Goal: Transaction & Acquisition: Purchase product/service

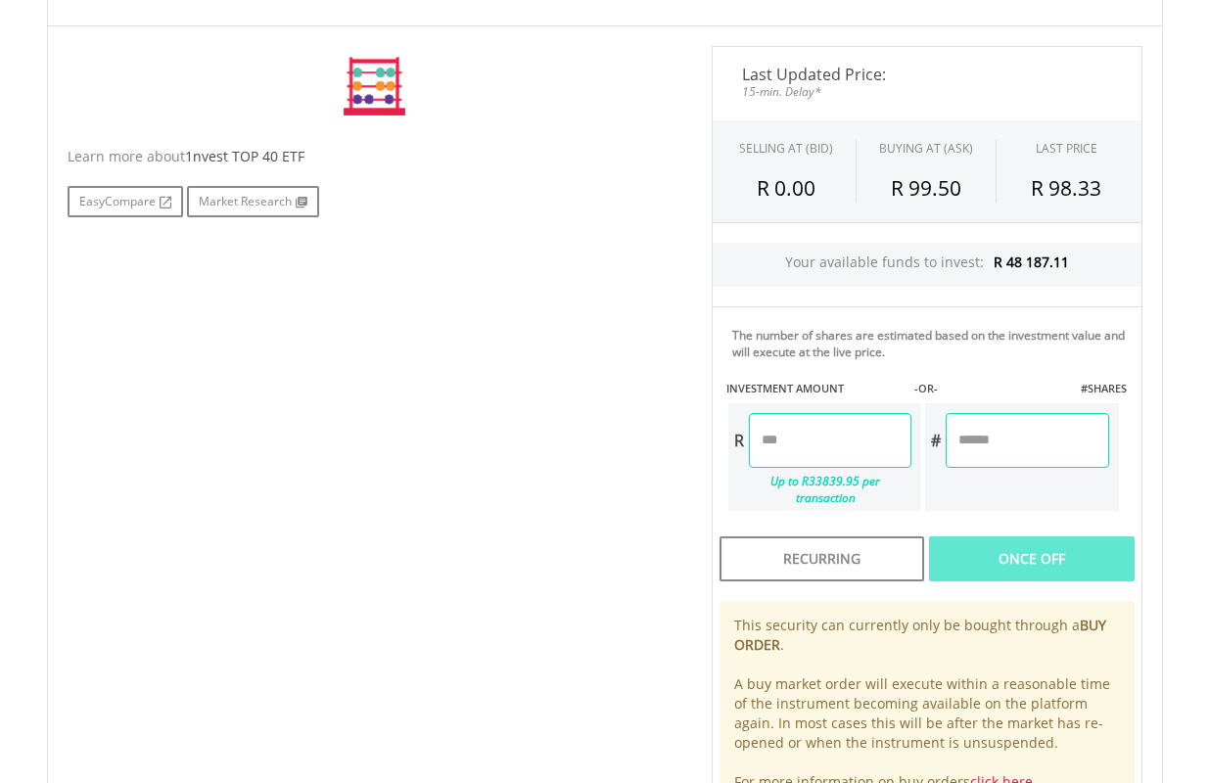
scroll to position [587, 0]
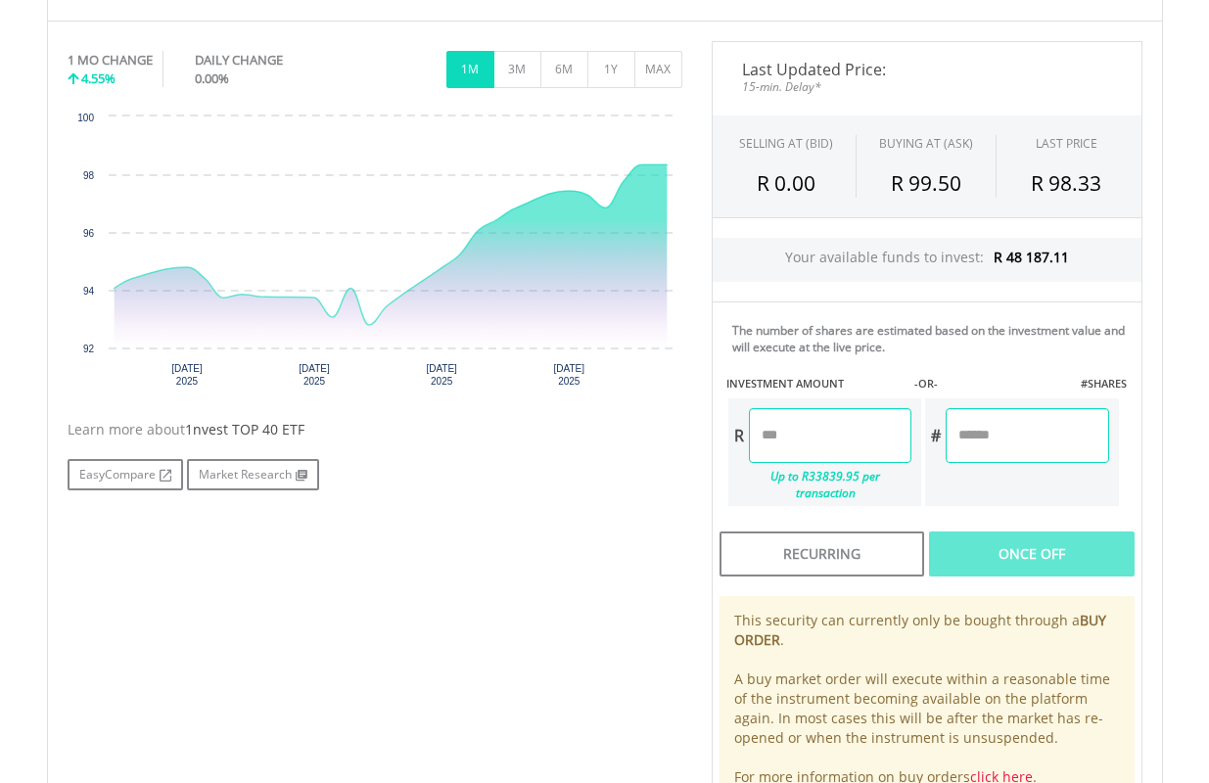
click at [1016, 435] on input "number" at bounding box center [1026, 435] width 162 height 55
type input "**"
type input "*******"
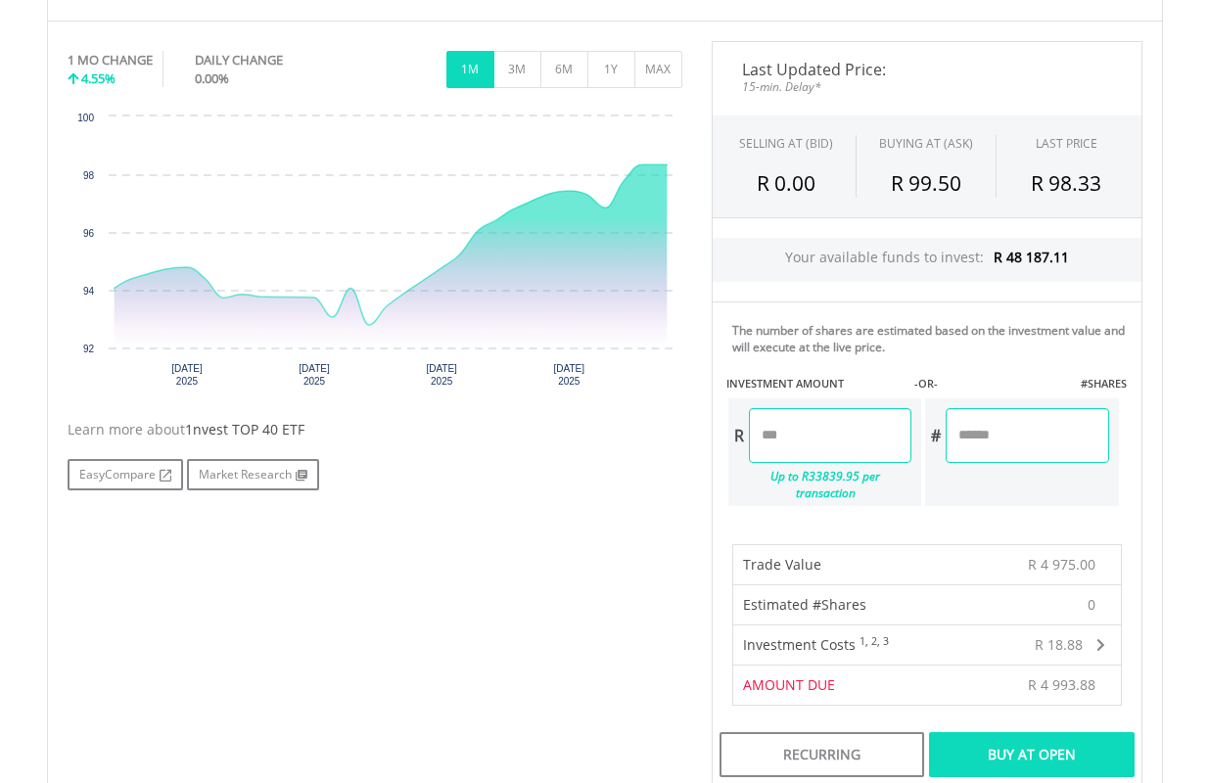
click at [1052, 739] on div "Buy At Open" at bounding box center [1031, 754] width 205 height 45
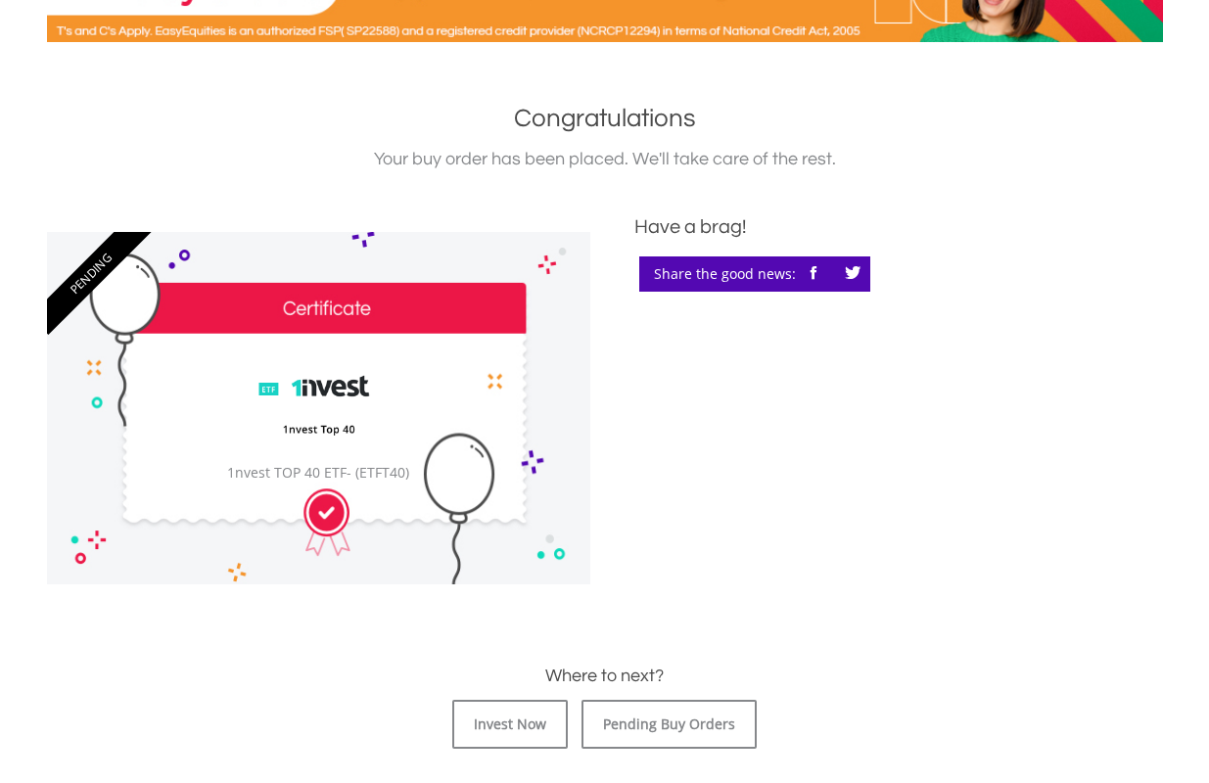
scroll to position [391, 0]
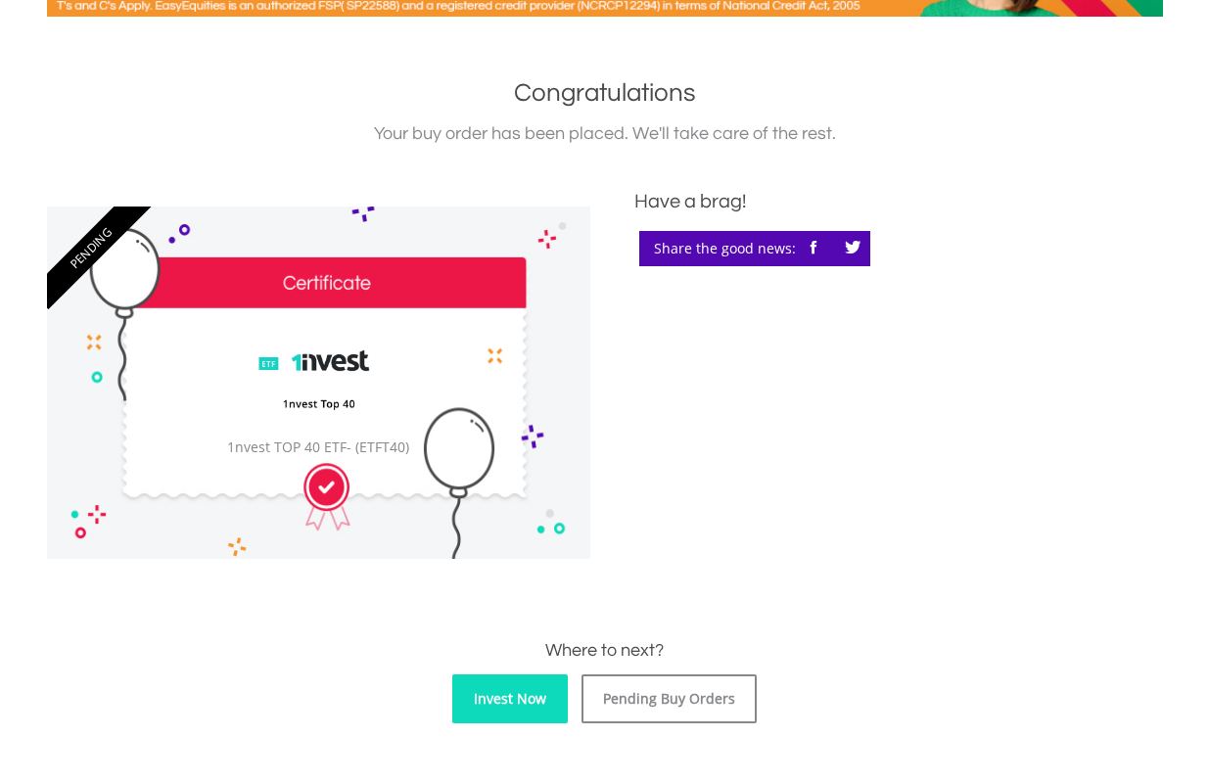
click at [532, 697] on link "Invest Now" at bounding box center [509, 698] width 115 height 49
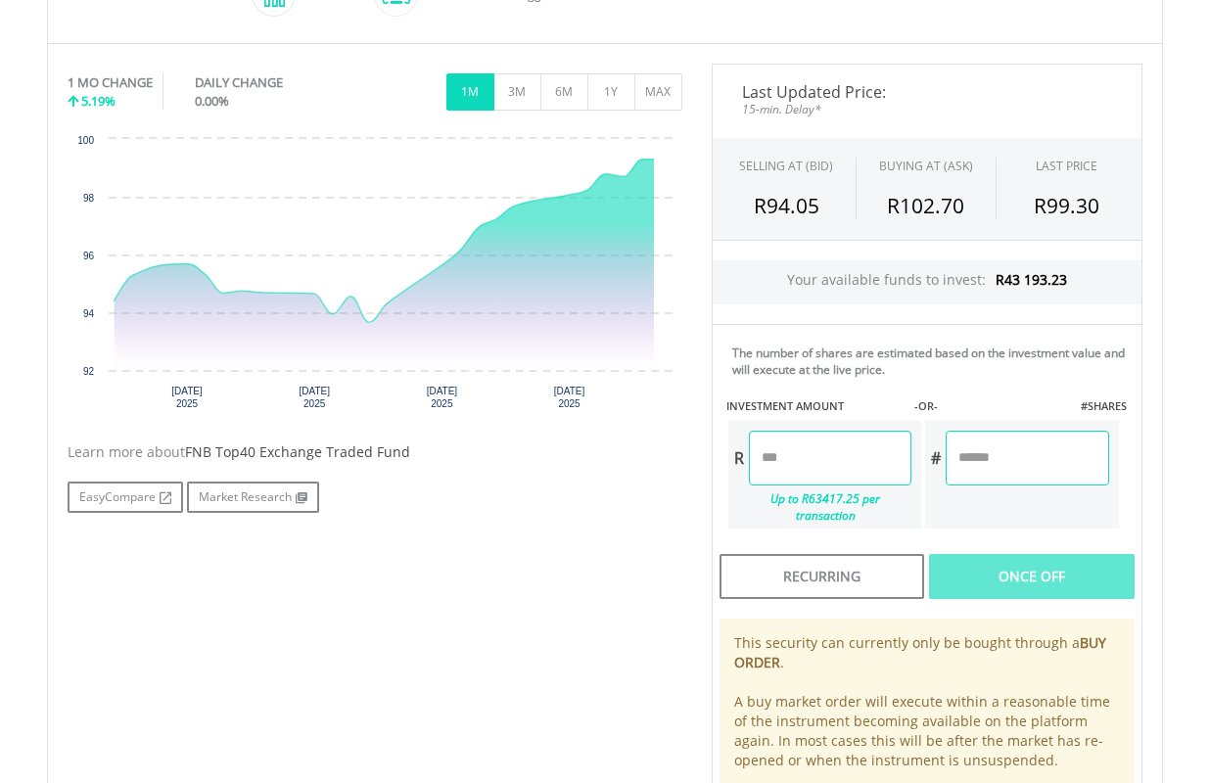
scroll to position [587, 0]
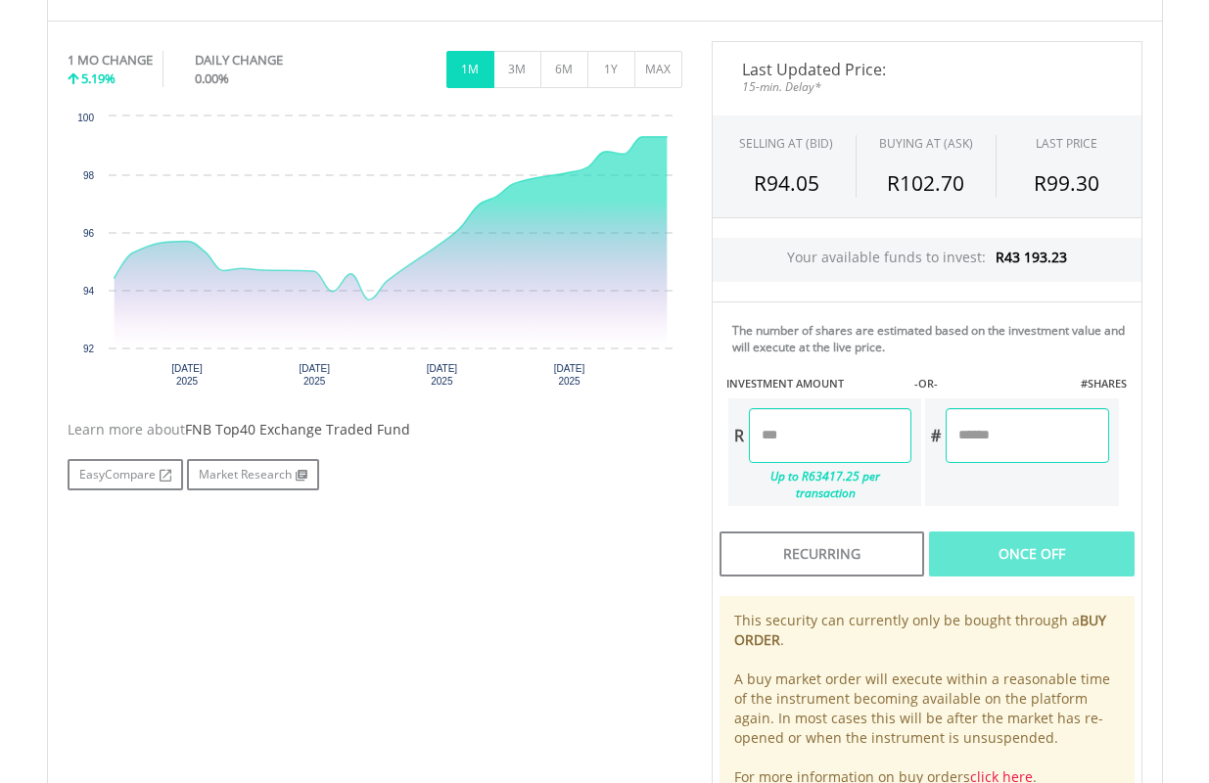
click at [1010, 432] on input "number" at bounding box center [1026, 435] width 162 height 55
type input "**"
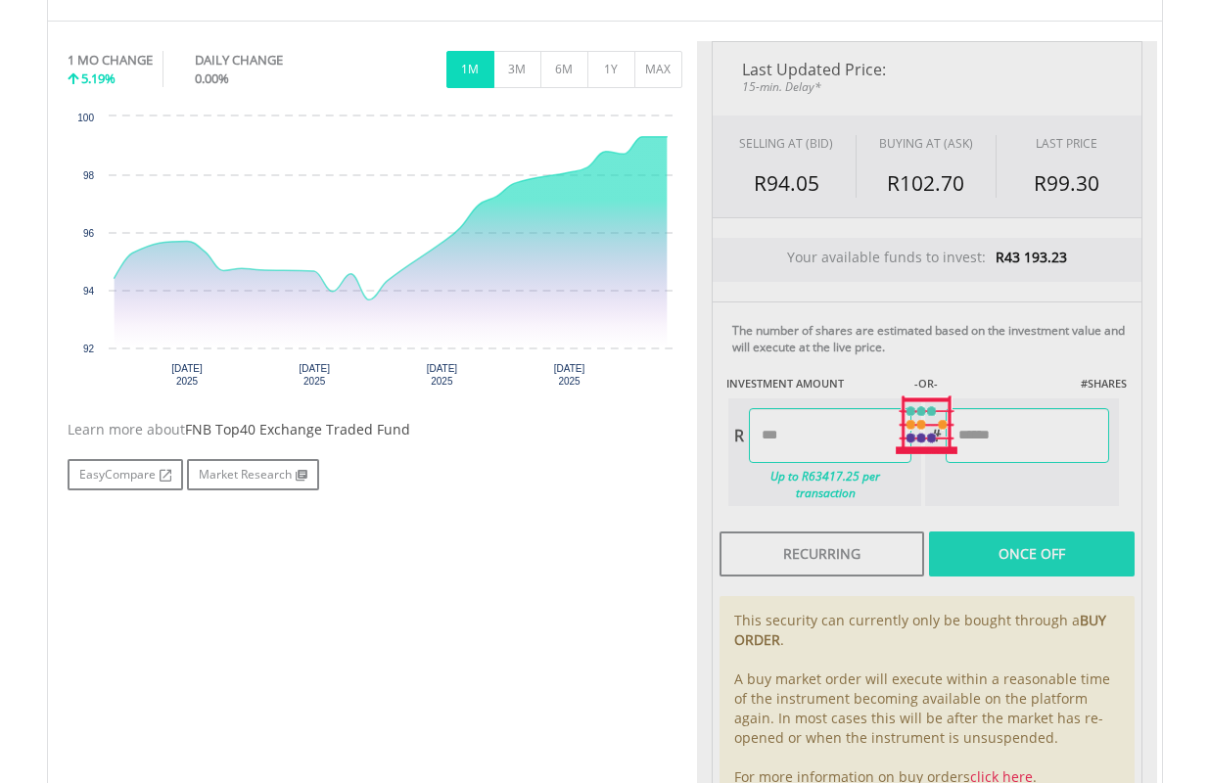
type input "*******"
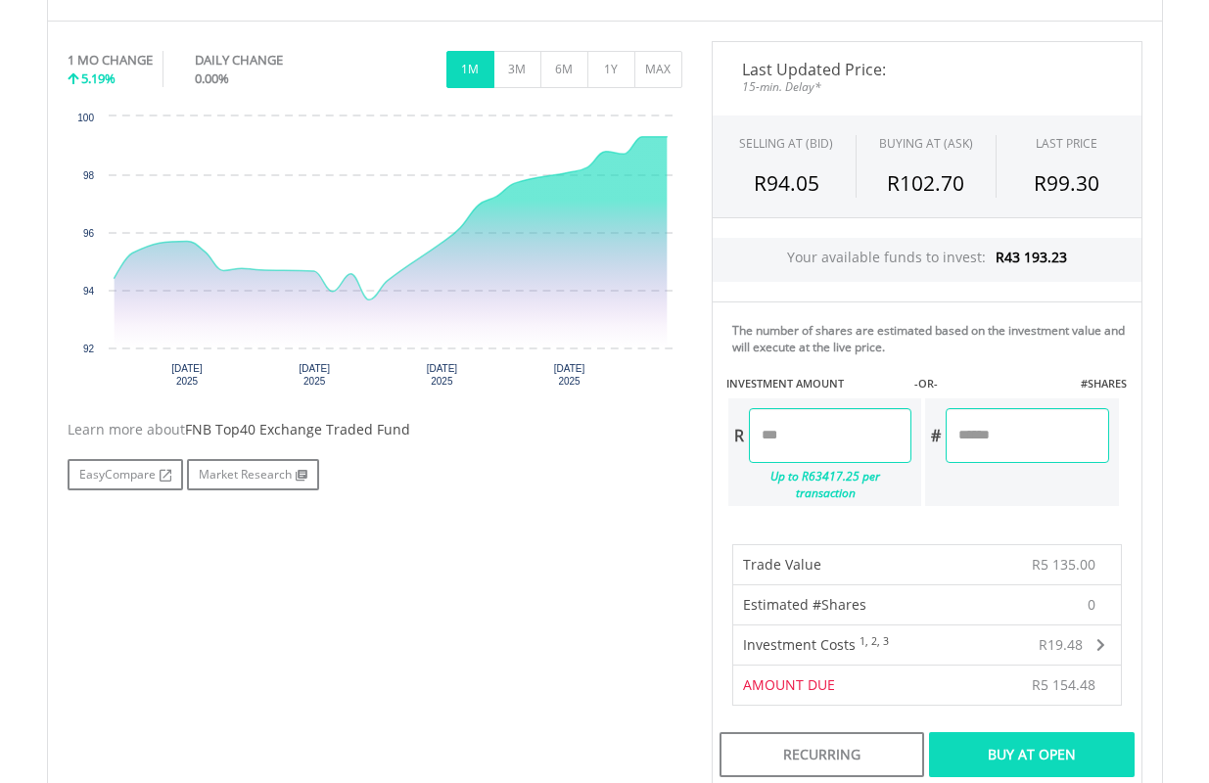
click at [1056, 732] on div "Buy At Open" at bounding box center [1031, 754] width 205 height 45
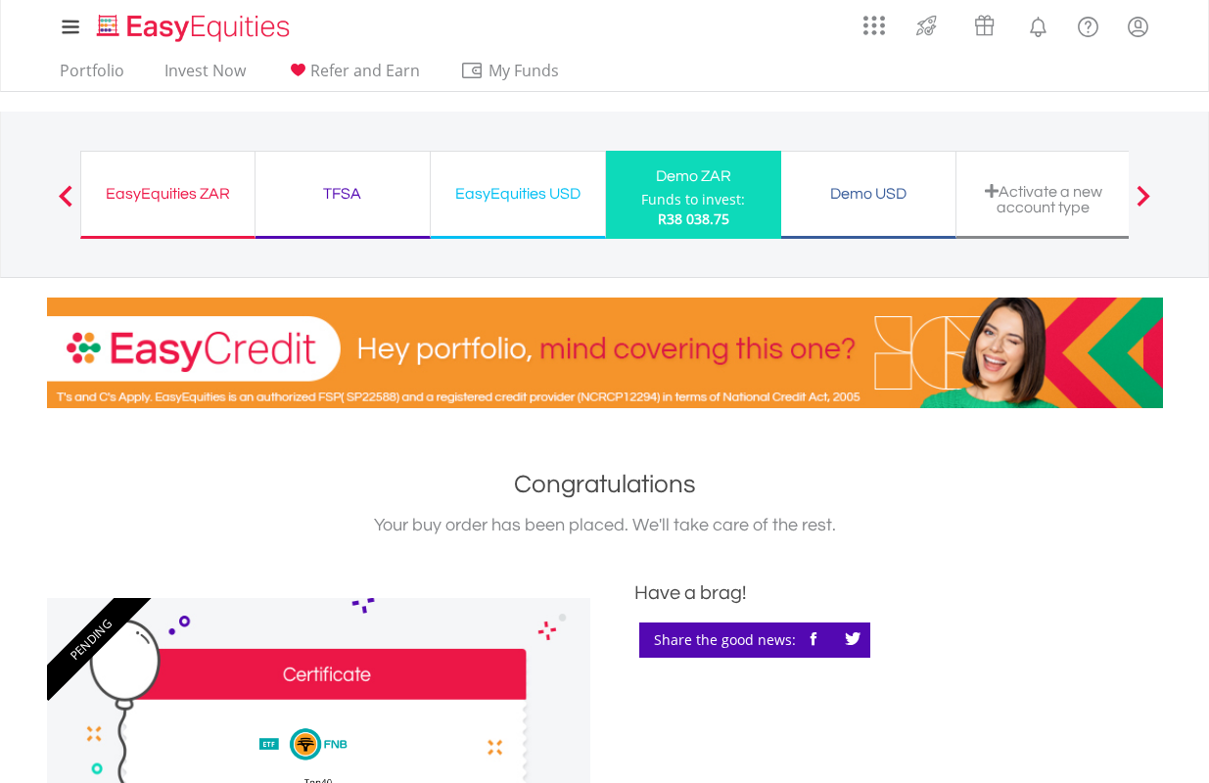
click at [703, 188] on div "Demo ZAR" at bounding box center [694, 175] width 152 height 27
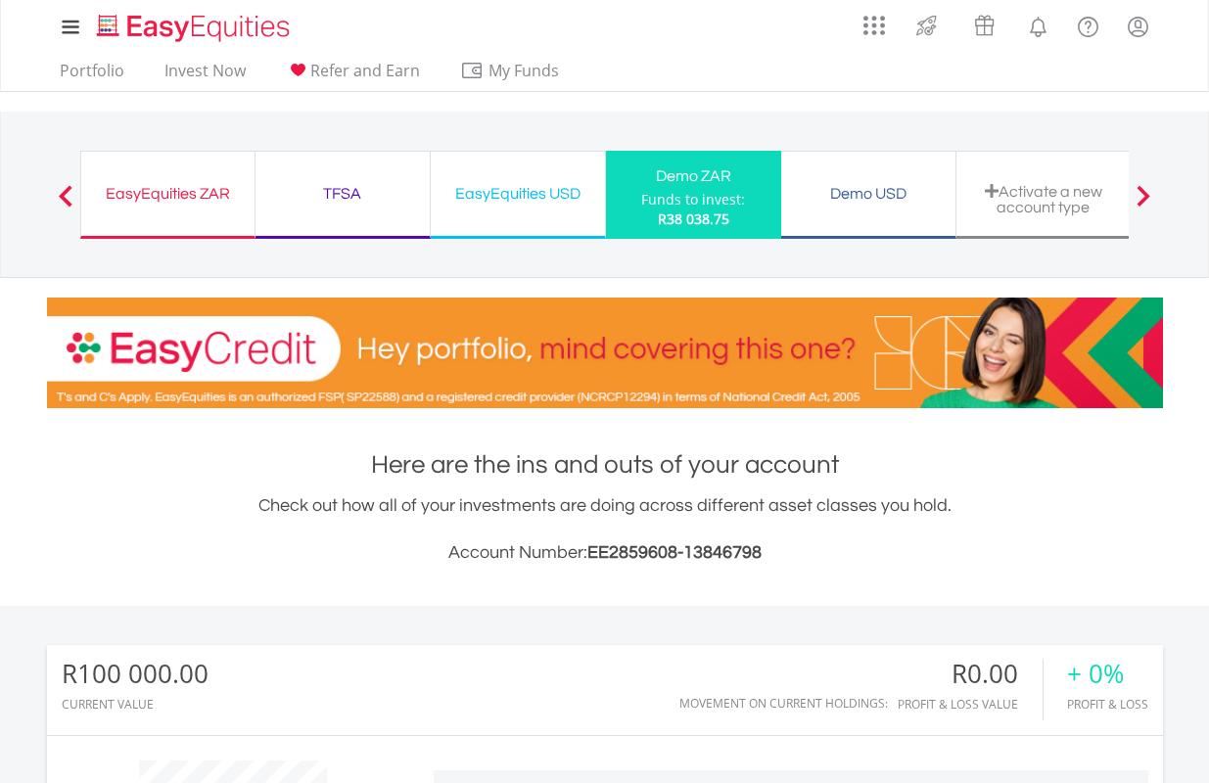
click at [722, 193] on div "Funds to invest:" at bounding box center [693, 200] width 104 height 20
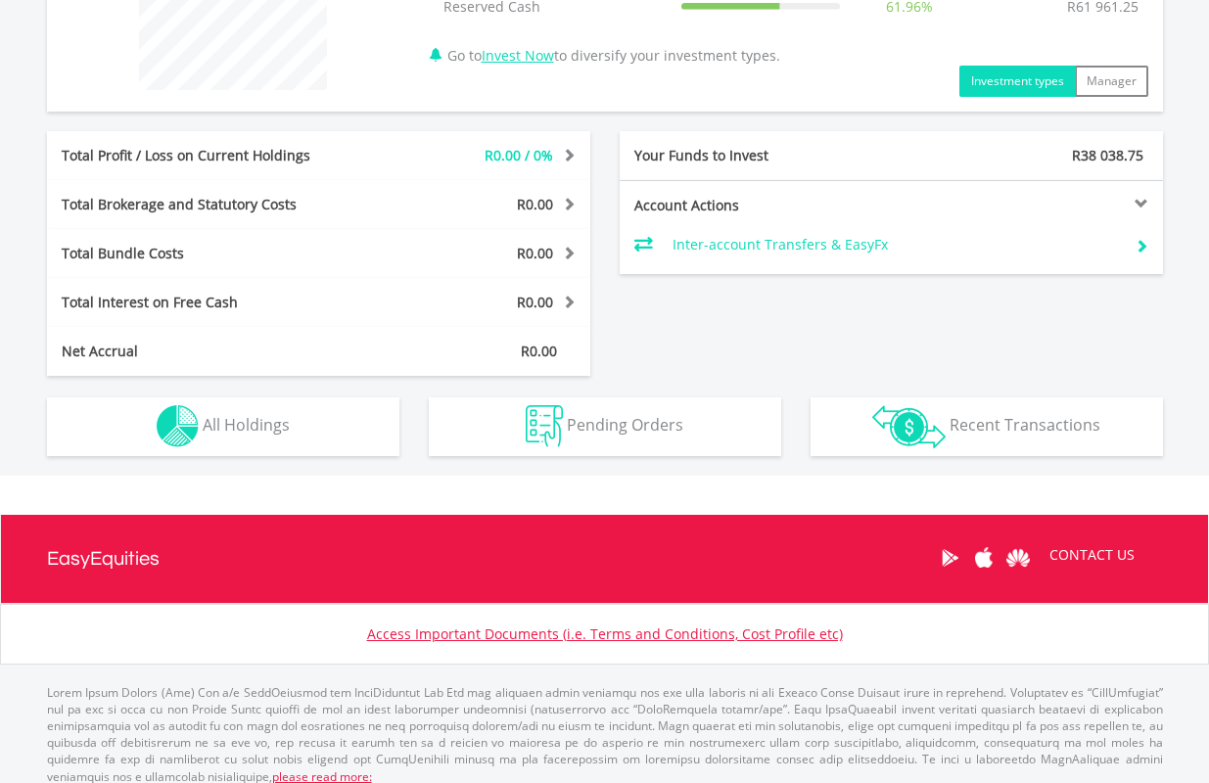
scroll to position [873, 0]
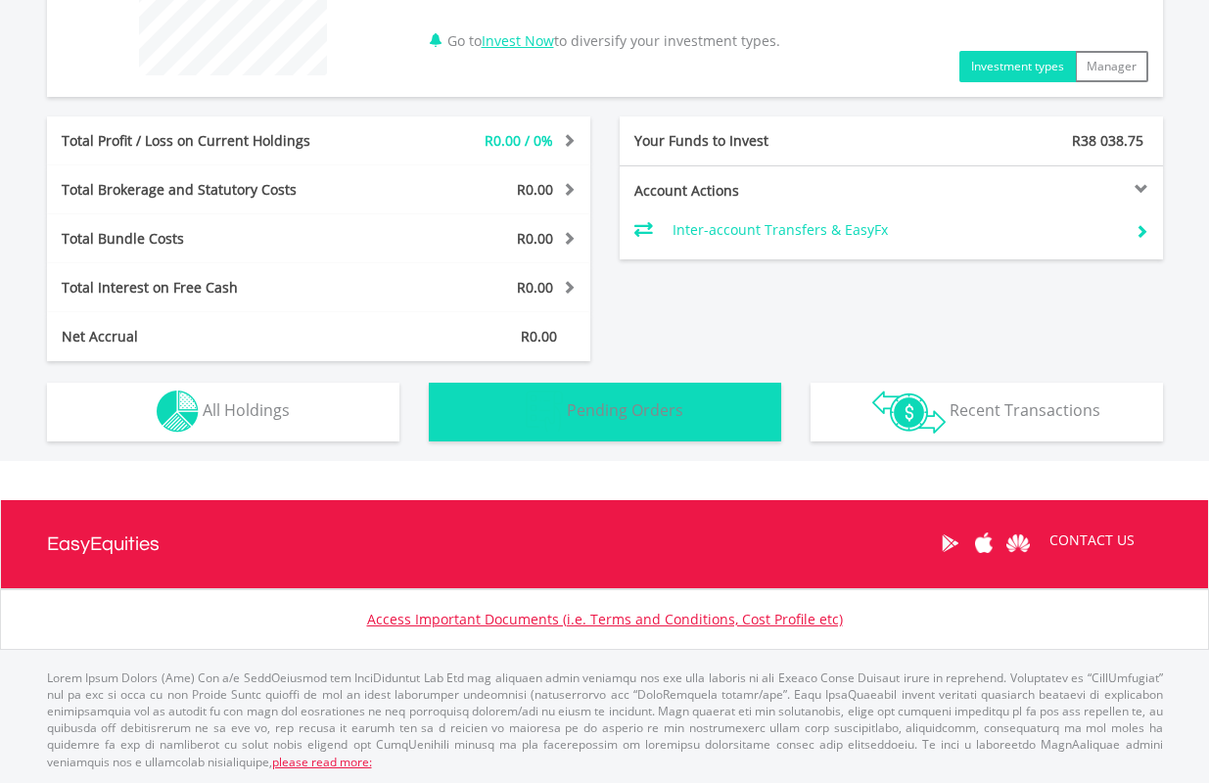
click at [698, 404] on button "Pending Orders Pending Orders" at bounding box center [605, 412] width 352 height 59
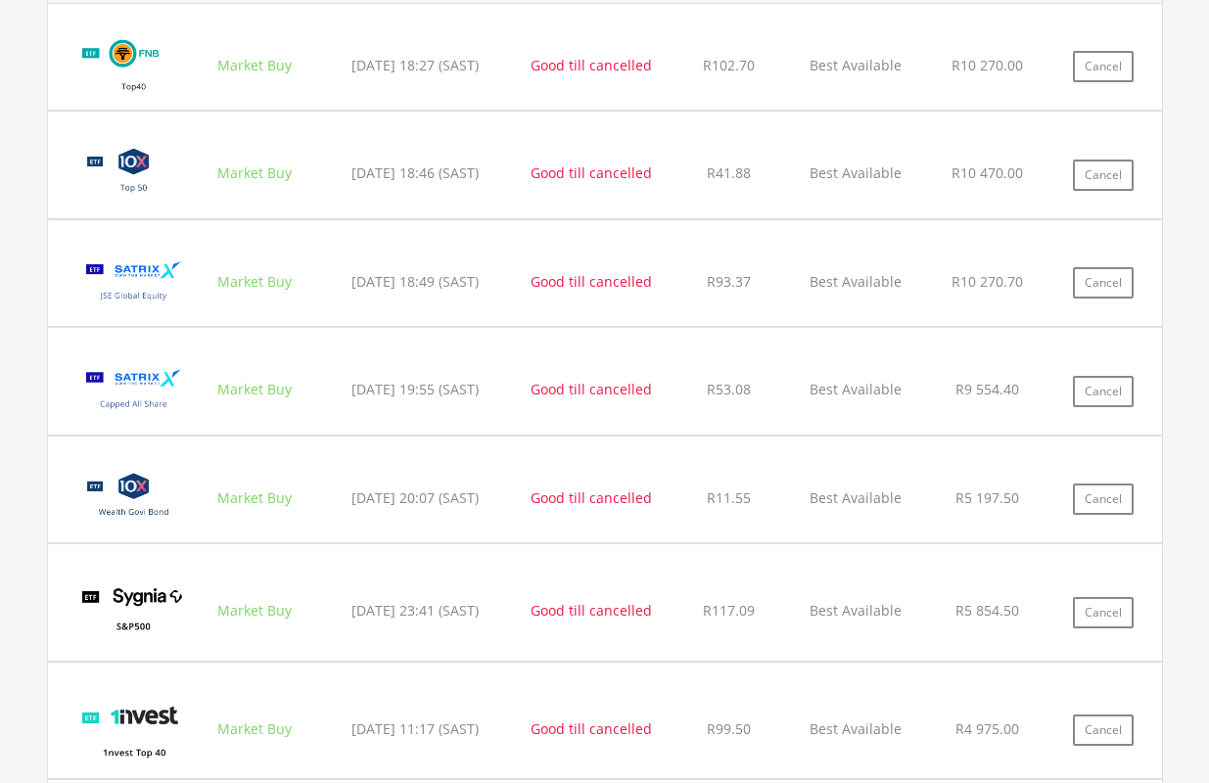
scroll to position [1354, 0]
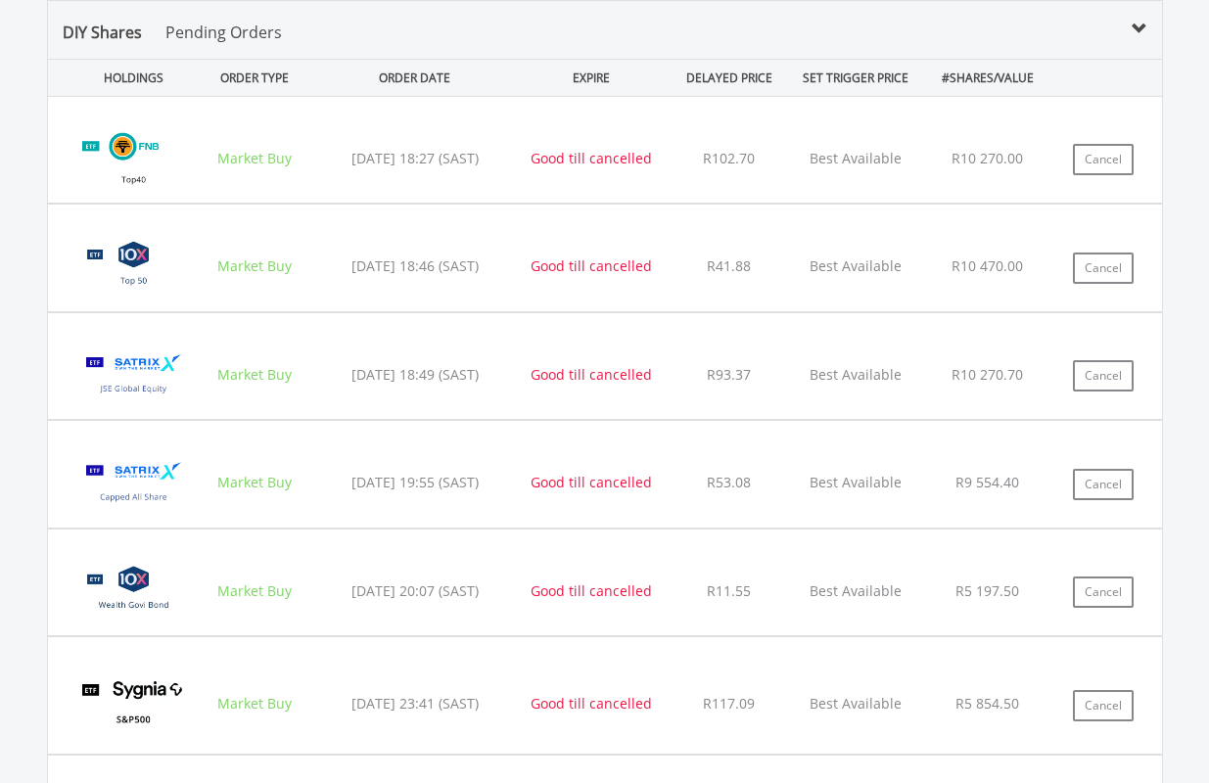
click at [592, 162] on div "Good till cancelled" at bounding box center [591, 159] width 145 height 20
click at [139, 145] on img at bounding box center [133, 159] width 124 height 76
click at [98, 148] on img at bounding box center [133, 159] width 124 height 76
click at [94, 150] on img at bounding box center [133, 159] width 124 height 76
click at [259, 160] on div "Market Buy" at bounding box center [256, 159] width 112 height 20
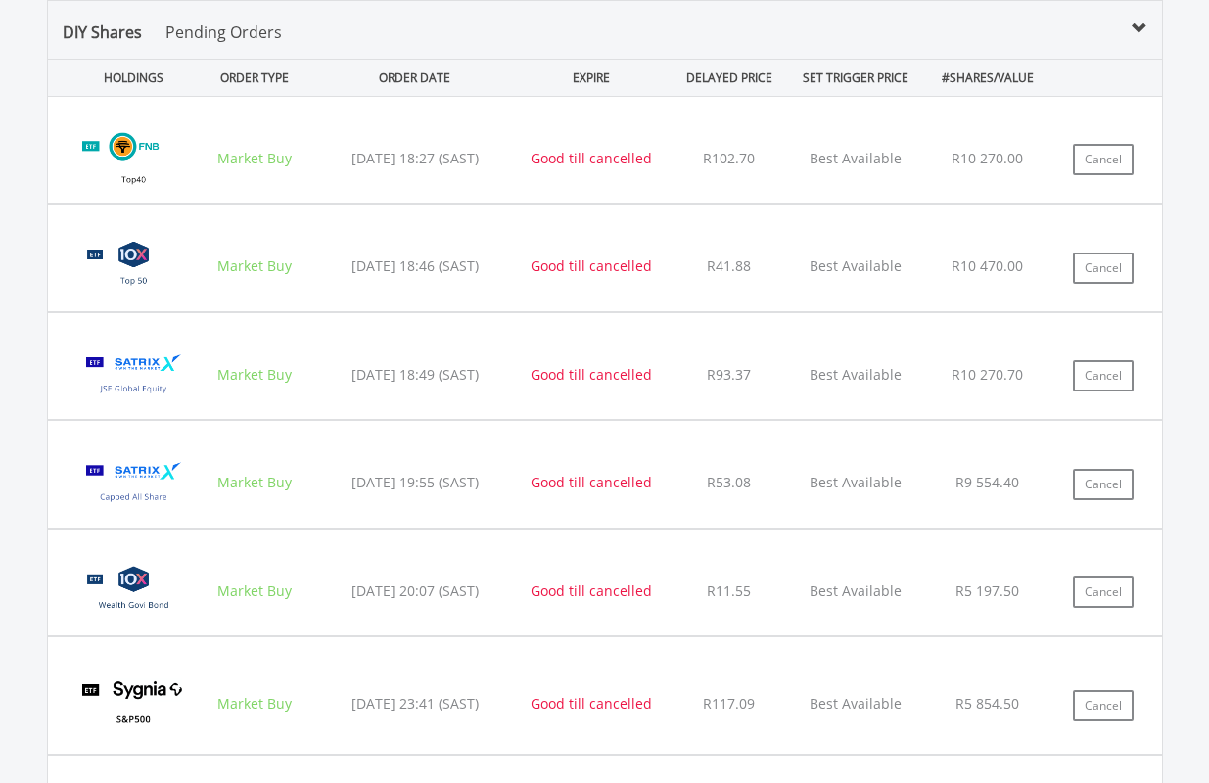
click at [102, 157] on img at bounding box center [133, 159] width 124 height 76
click at [77, 147] on img at bounding box center [133, 159] width 124 height 76
drag, startPoint x: 225, startPoint y: 131, endPoint x: 907, endPoint y: 222, distance: 688.1
click at [256, 135] on div "﻿ FNB Top40 Exchange Traded Fund (FNBT40) Market Buy 2025/09/19 18:27 (SAST) Go…" at bounding box center [605, 150] width 1114 height 106
click at [1112, 161] on button "Cancel" at bounding box center [1103, 159] width 61 height 31
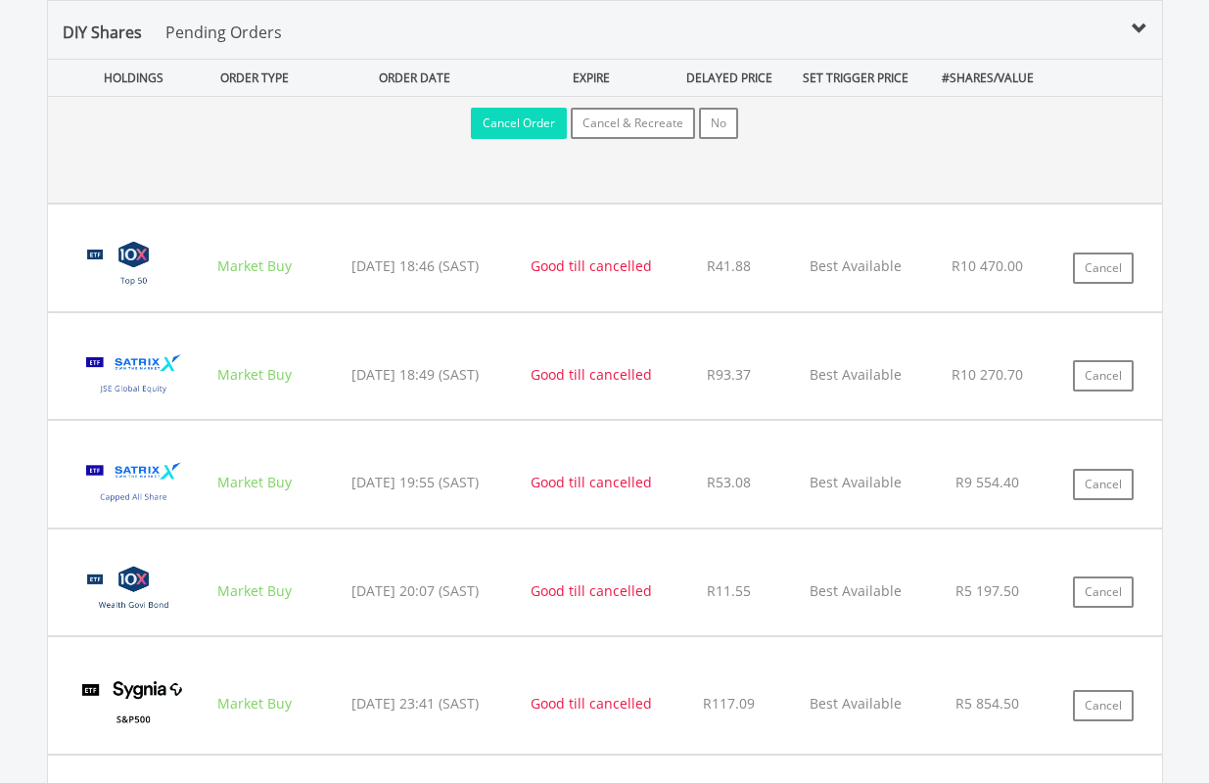
click at [523, 119] on button "Cancel Order" at bounding box center [519, 123] width 96 height 31
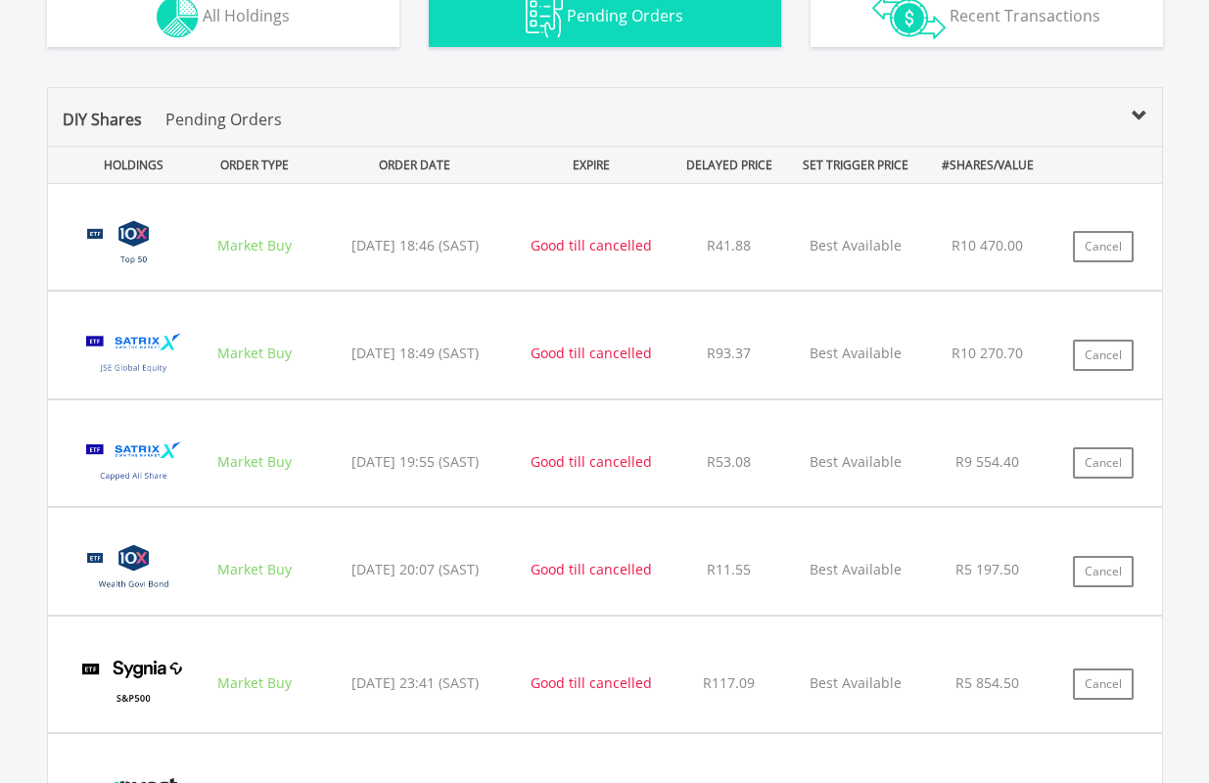
scroll to position [1257, 0]
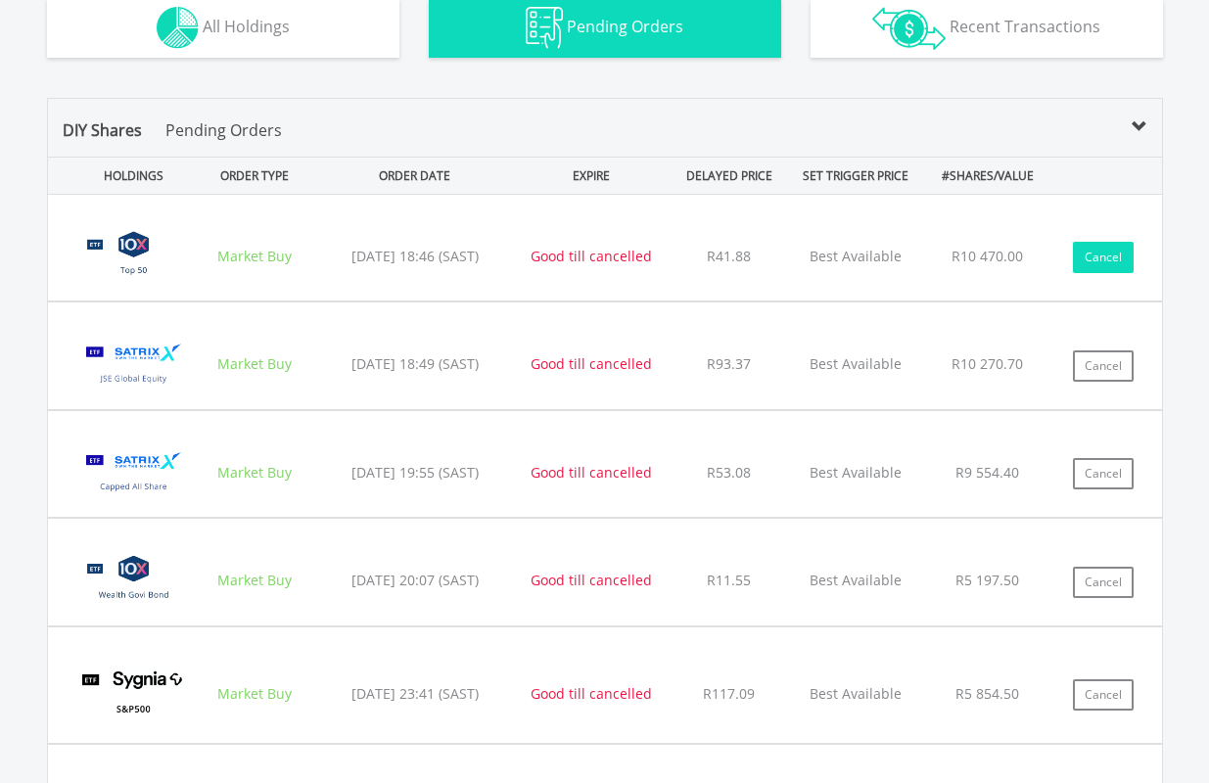
click at [1104, 250] on button "Cancel" at bounding box center [1103, 257] width 61 height 31
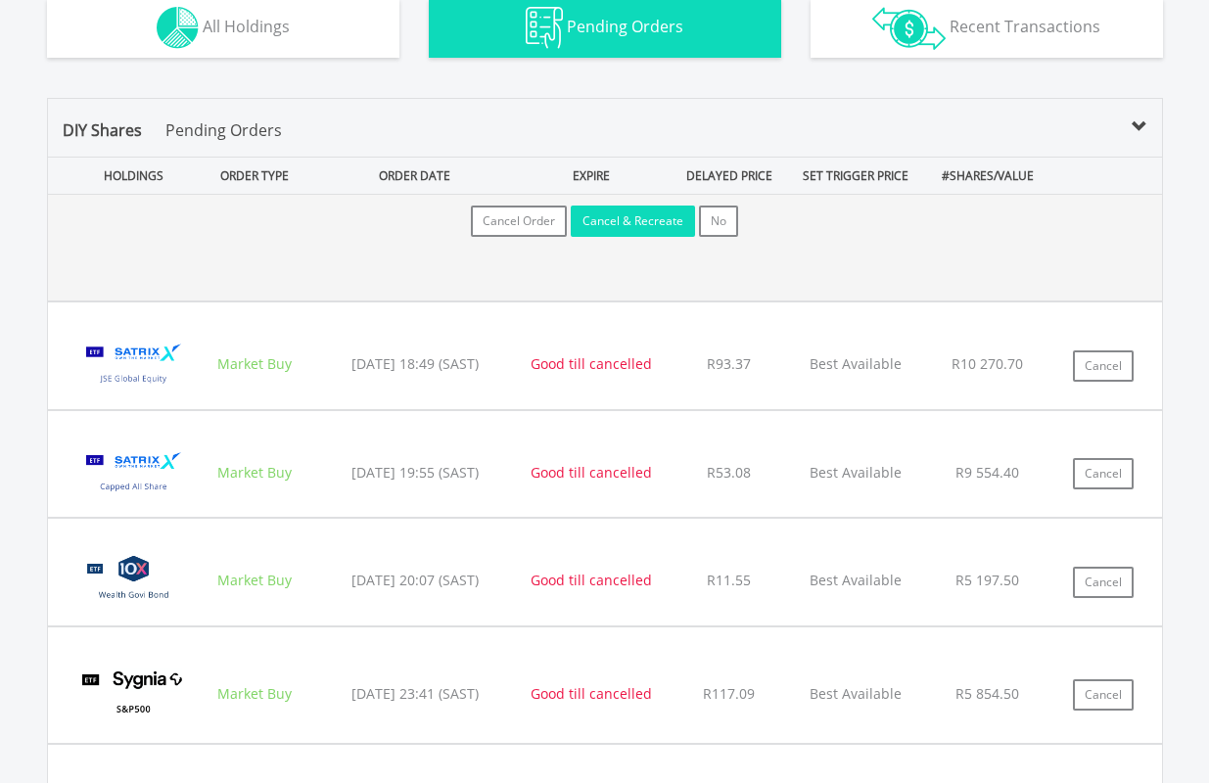
click at [635, 216] on button "Cancel & Recreate" at bounding box center [633, 221] width 124 height 31
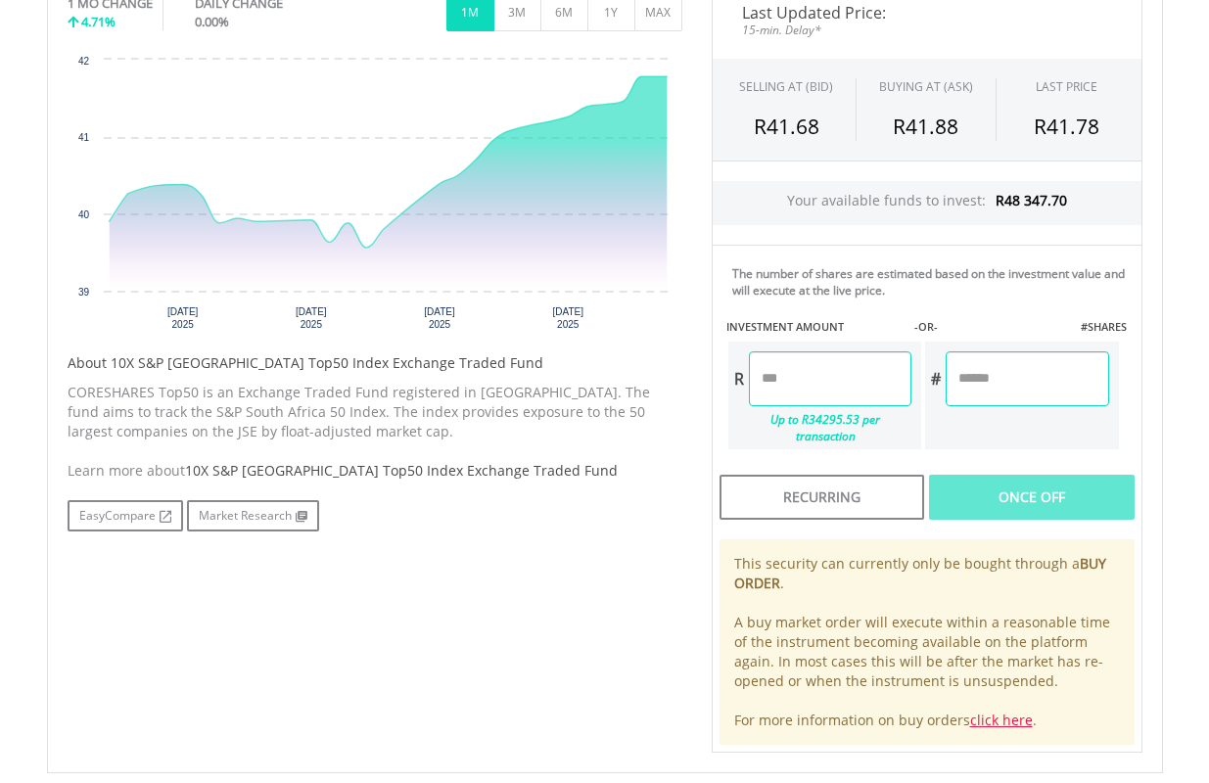
scroll to position [685, 0]
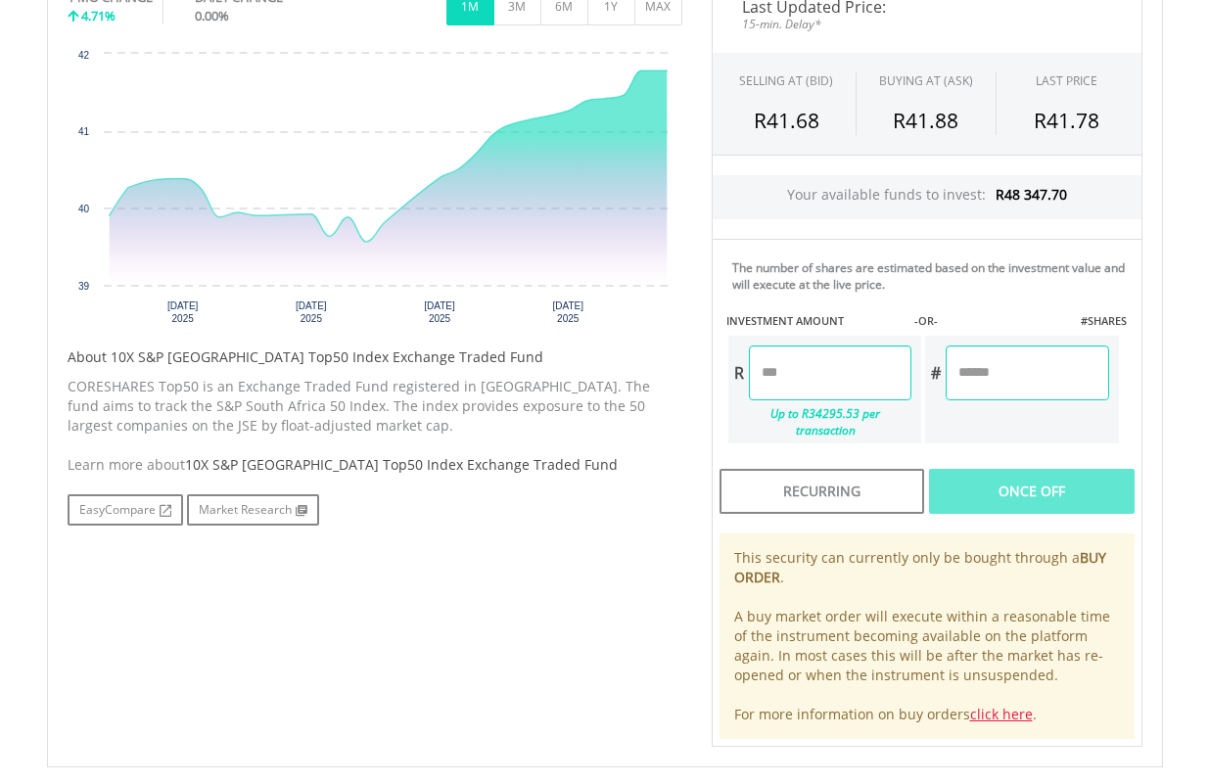
click at [1025, 370] on input "number" at bounding box center [1026, 372] width 162 height 55
type input "**"
type input "*******"
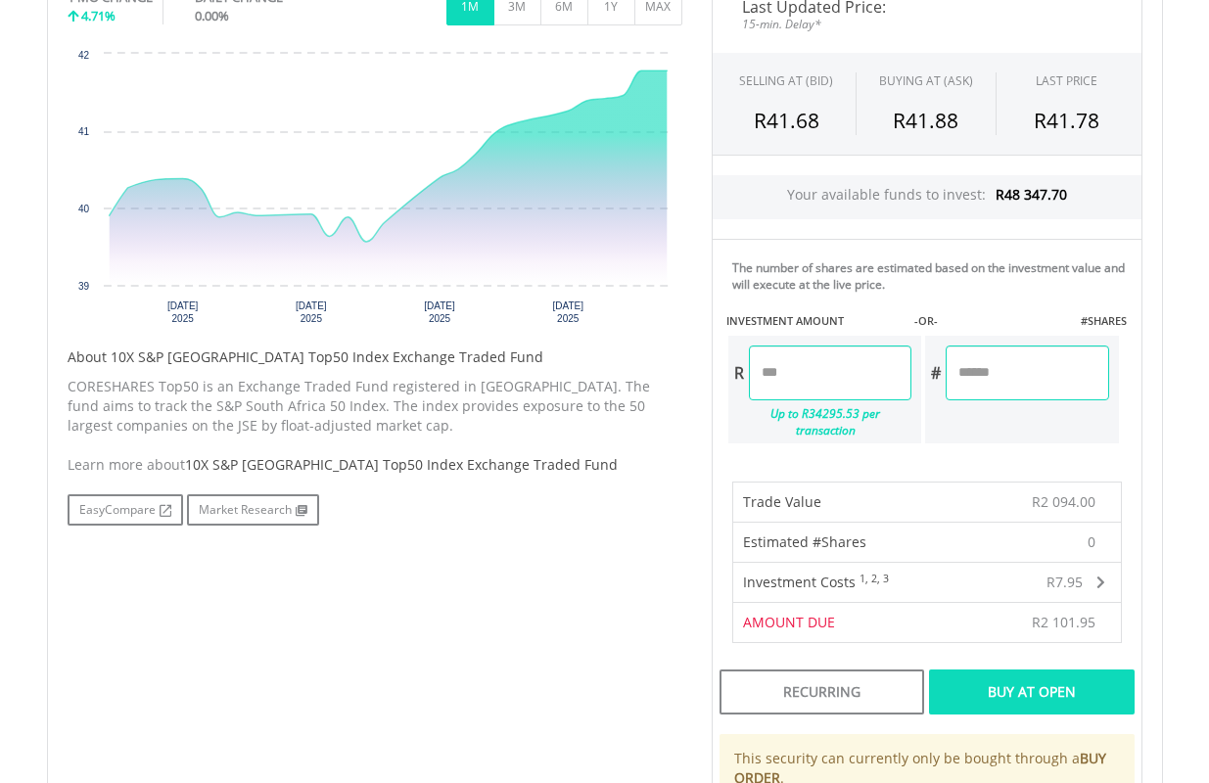
type input "*"
type input "***"
type input "*******"
click at [1049, 670] on div "Buy At Open" at bounding box center [1031, 691] width 205 height 45
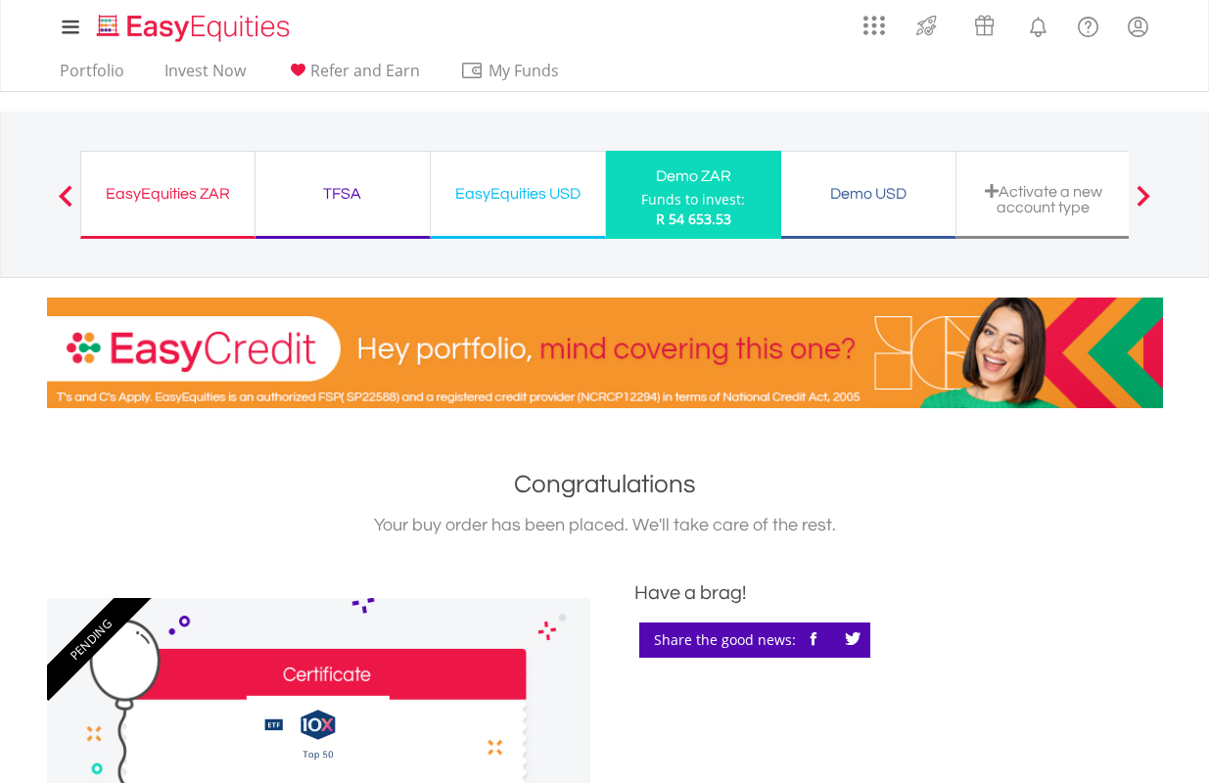
click at [709, 171] on div "Demo ZAR" at bounding box center [694, 175] width 152 height 27
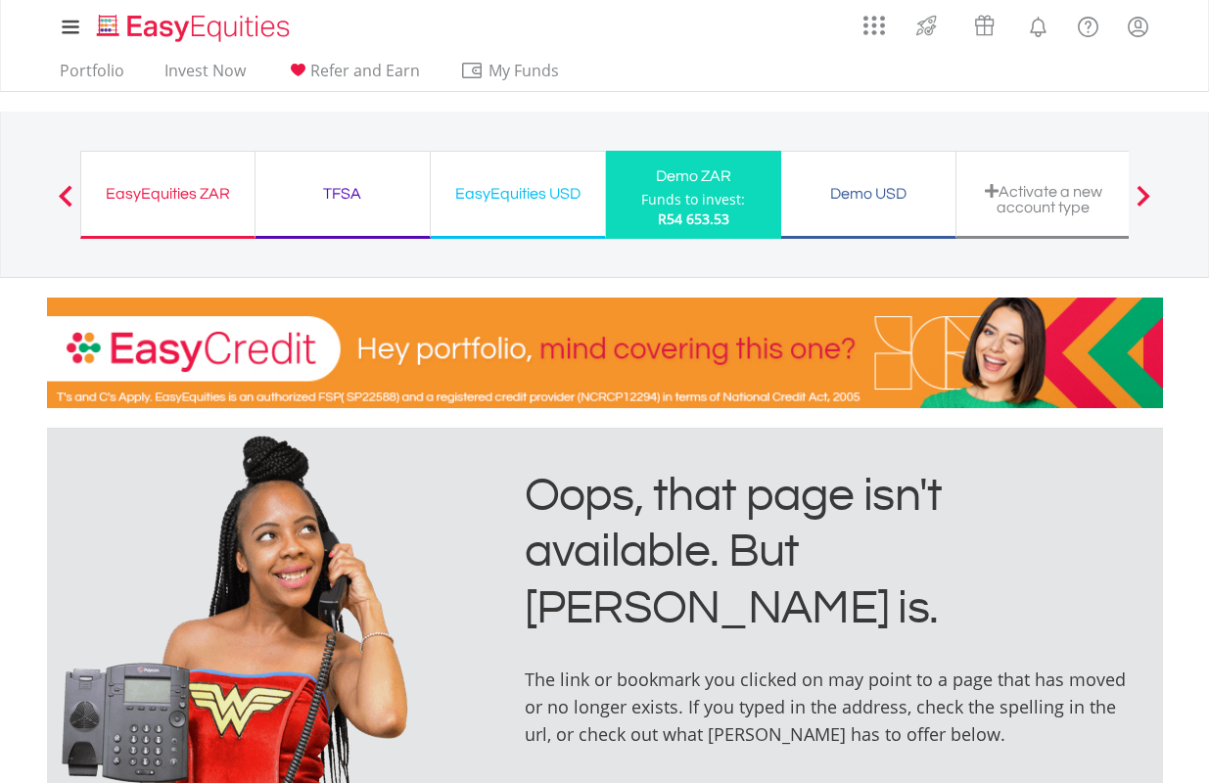
click at [728, 187] on div "Demo ZAR" at bounding box center [694, 175] width 152 height 27
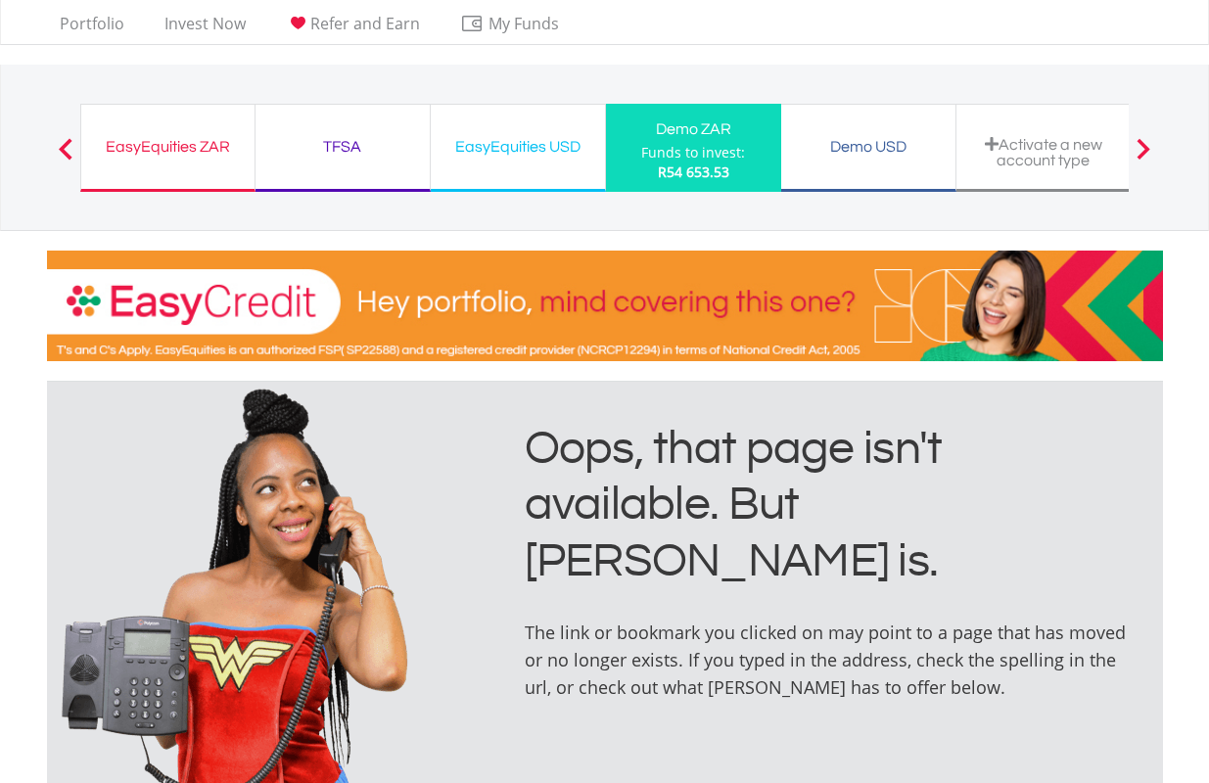
scroll to position [42, 0]
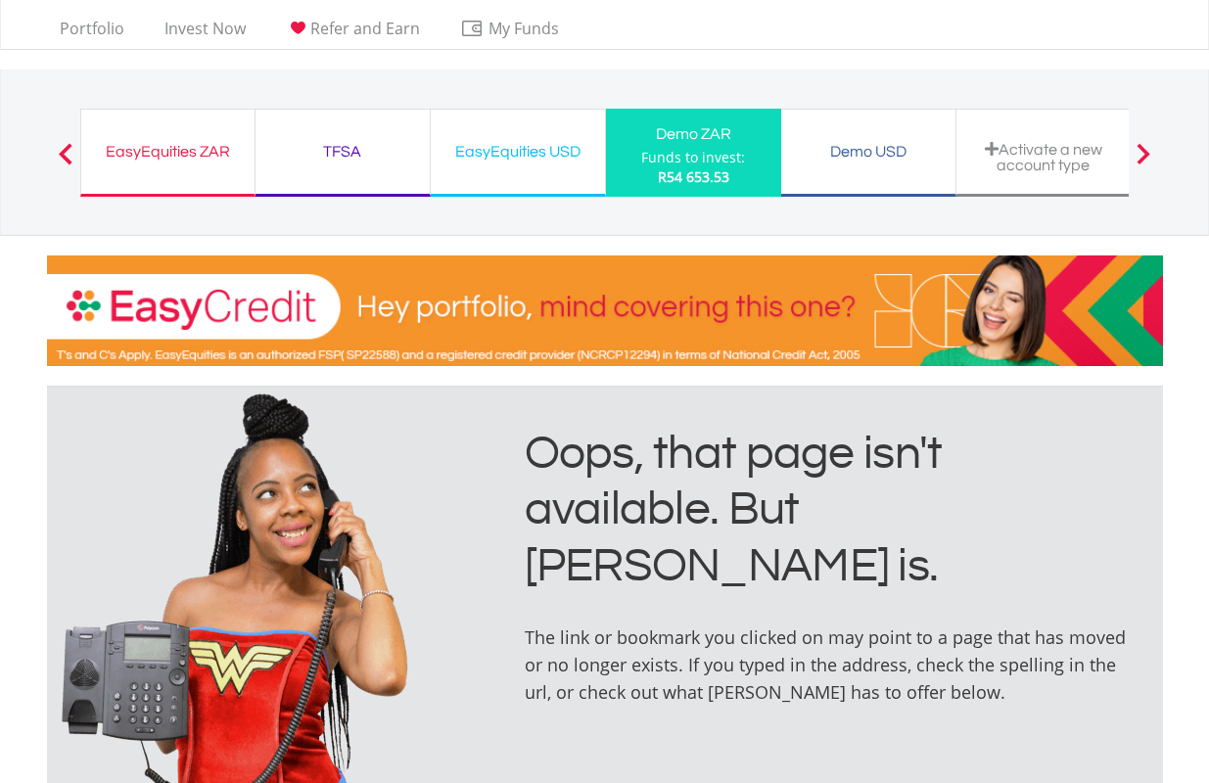
click at [61, 152] on span at bounding box center [66, 154] width 14 height 22
click at [100, 31] on link "Portfolio" at bounding box center [92, 34] width 80 height 30
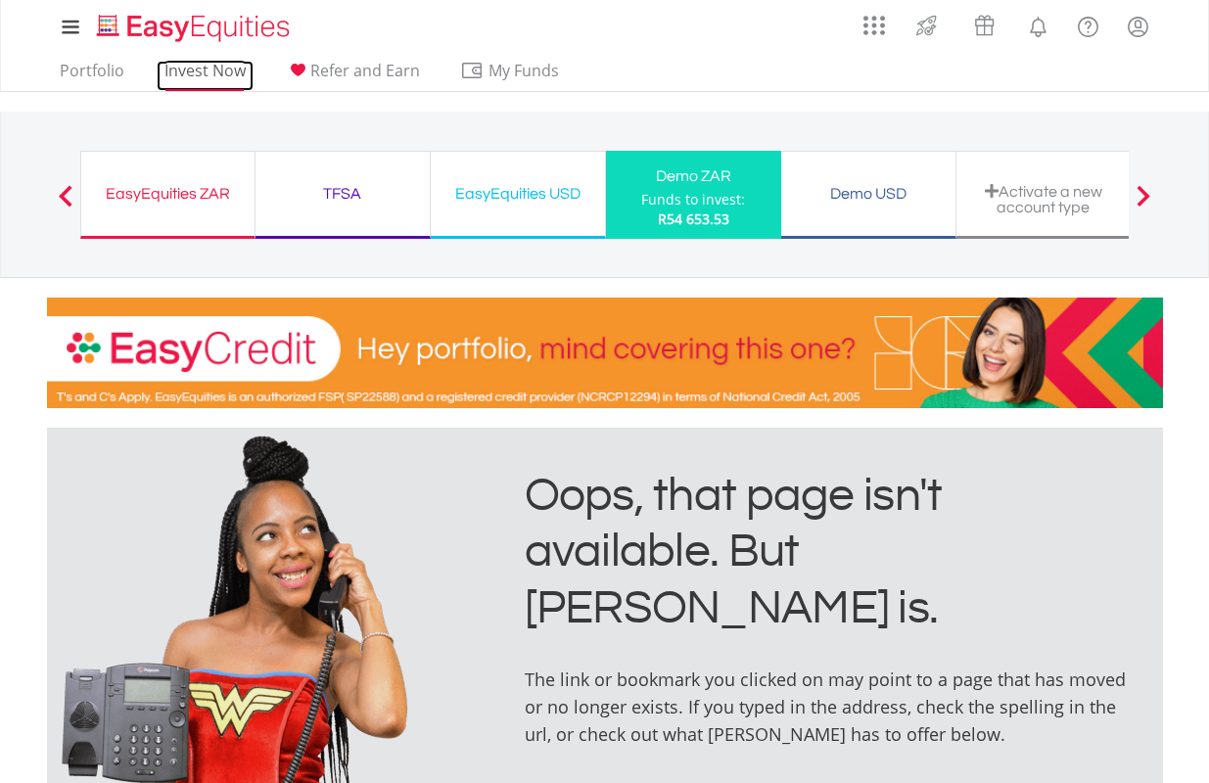
click at [197, 75] on link "Invest Now" at bounding box center [205, 76] width 97 height 30
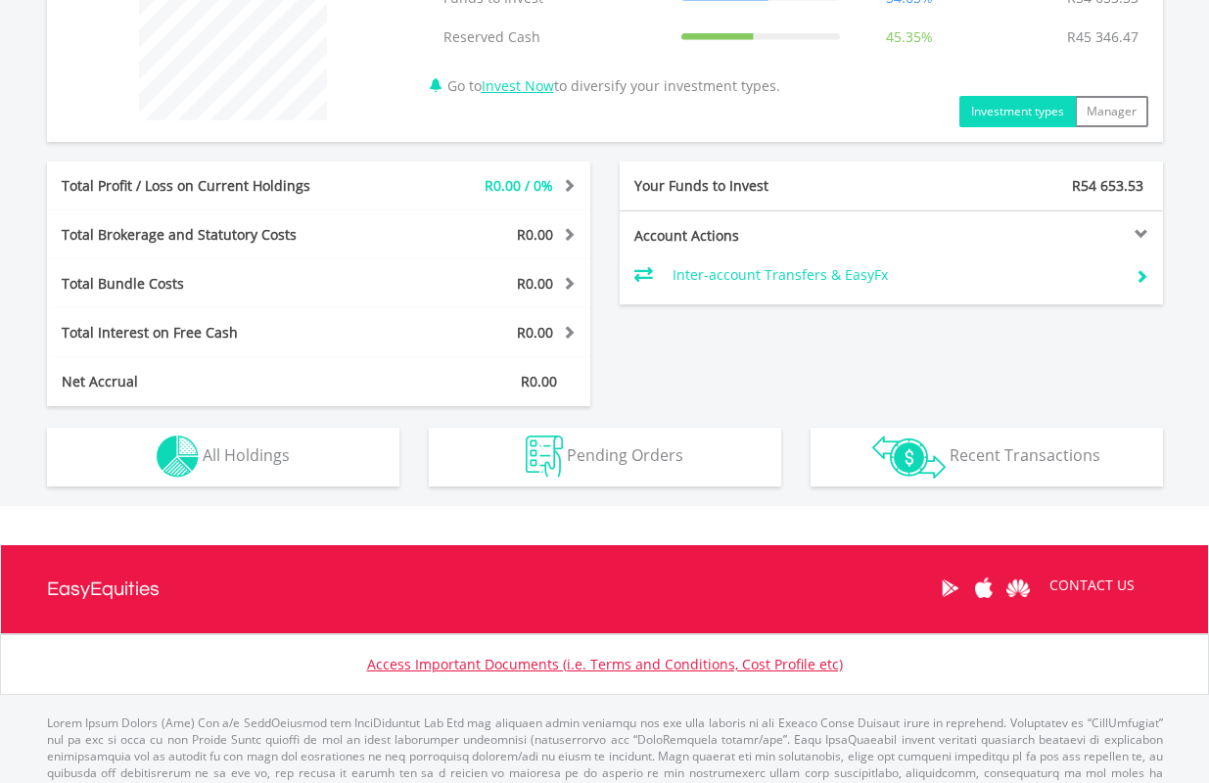
scroll to position [873, 0]
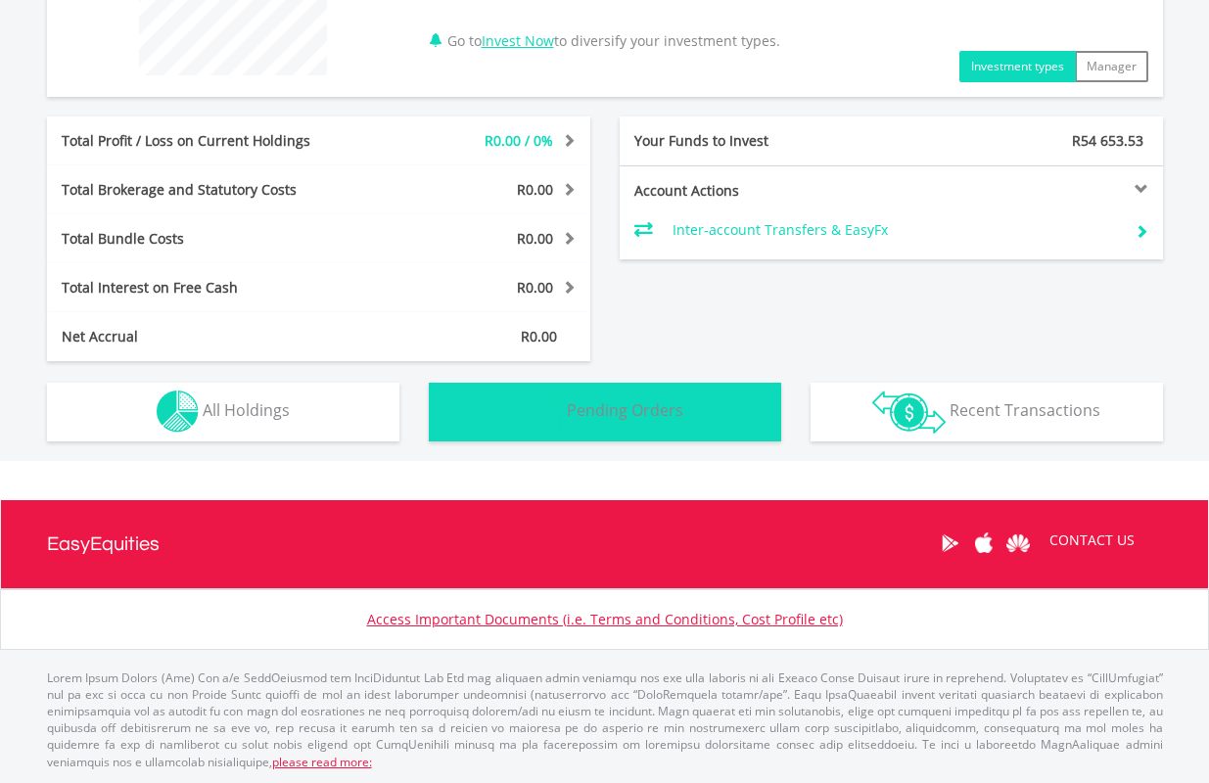
click at [681, 406] on span "Pending Orders" at bounding box center [625, 410] width 116 height 22
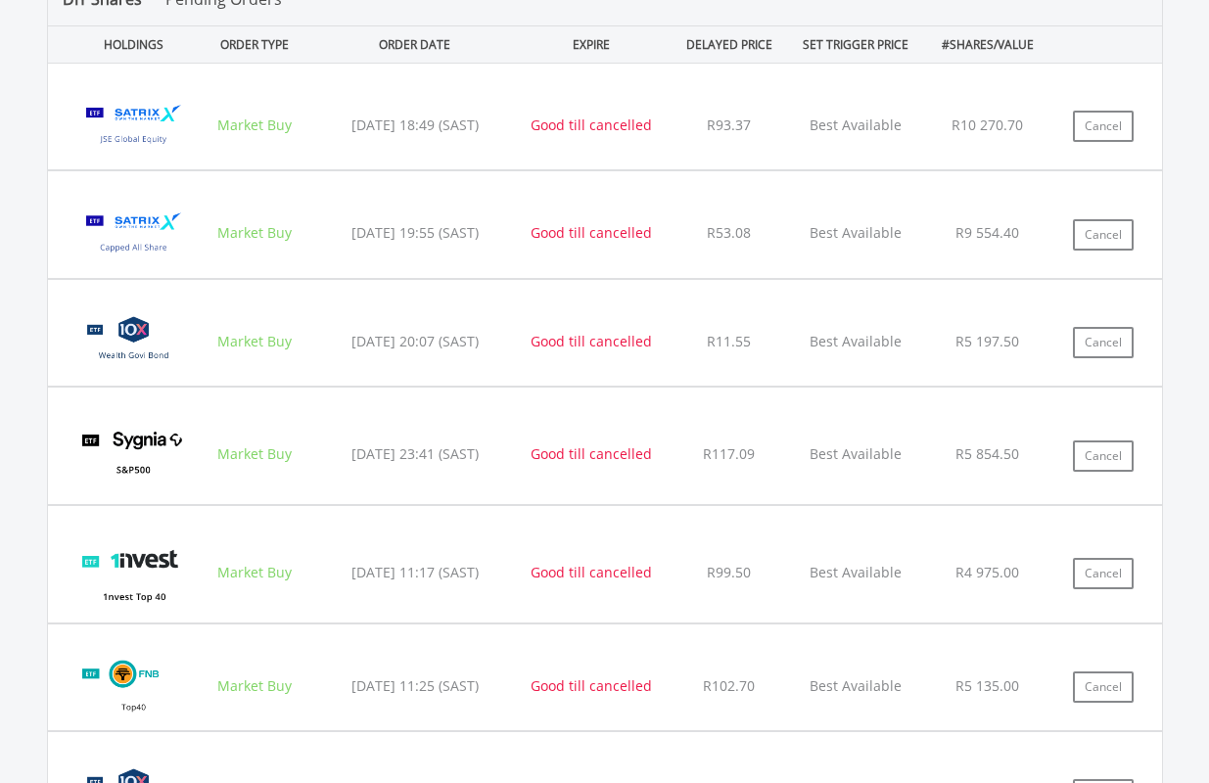
scroll to position [1354, 0]
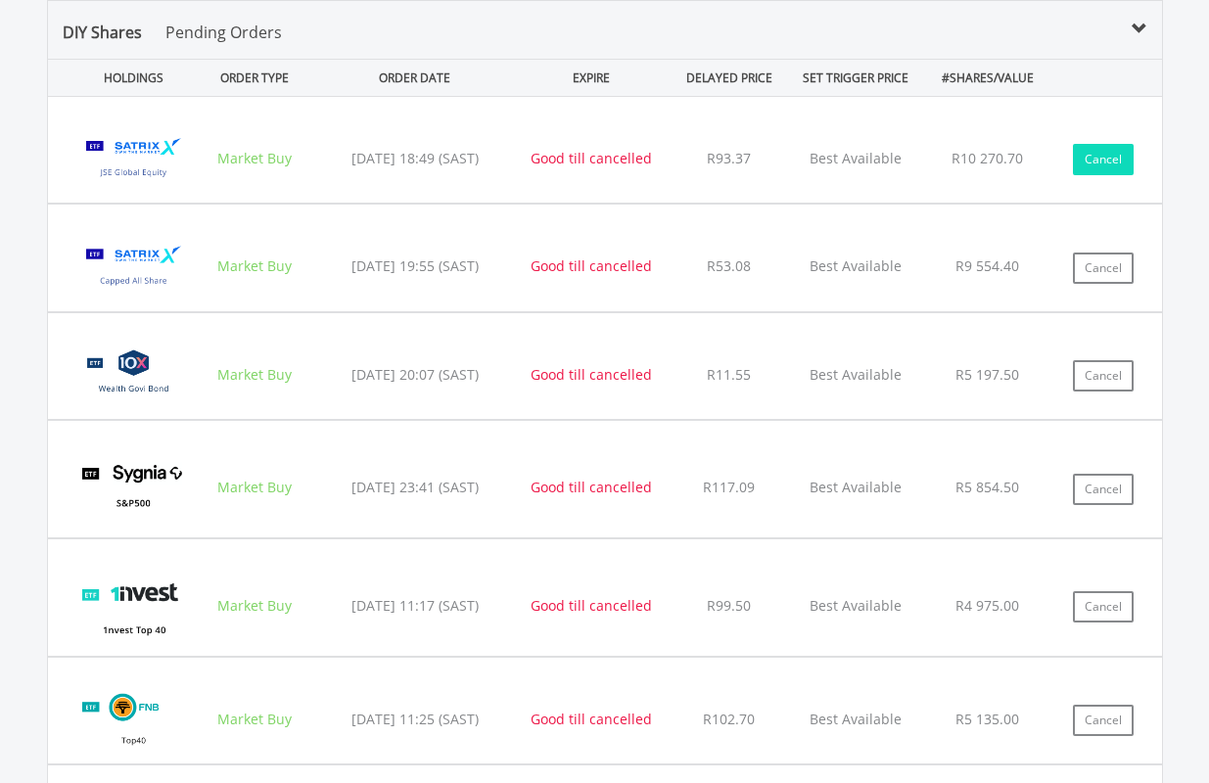
click at [1102, 160] on button "Cancel" at bounding box center [1103, 159] width 61 height 31
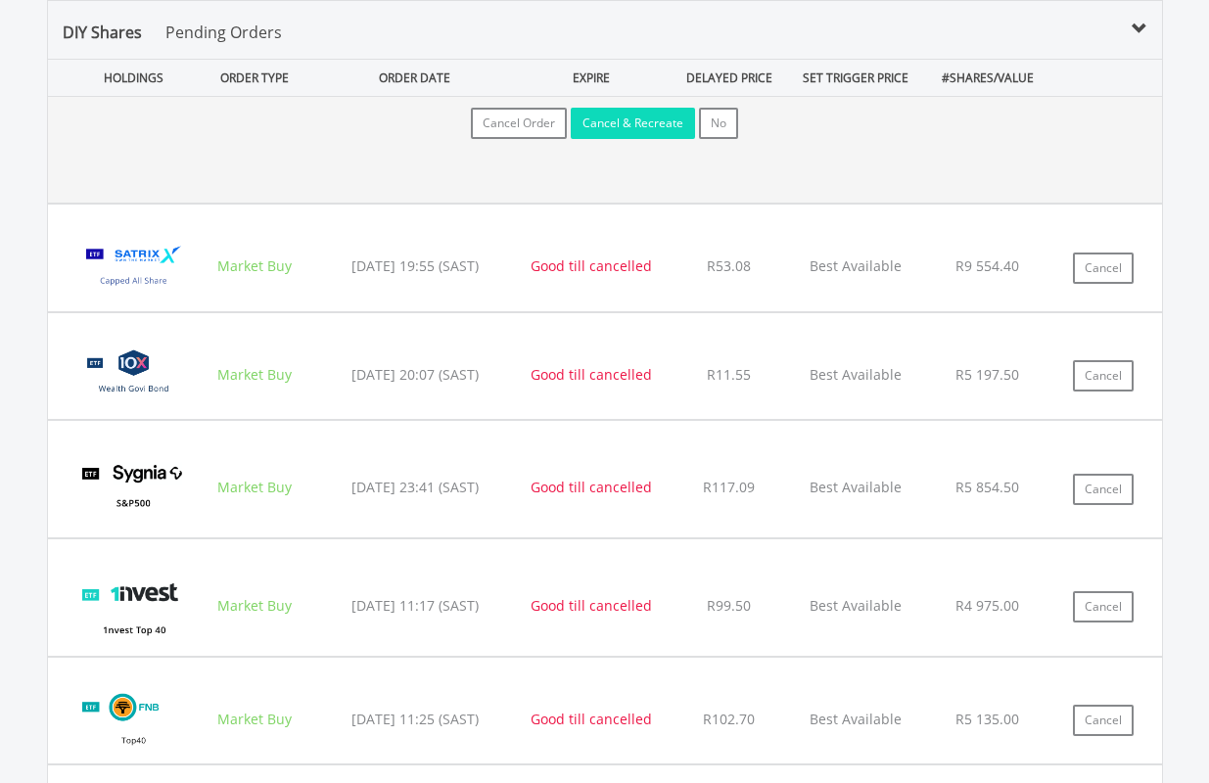
click at [657, 114] on button "Cancel & Recreate" at bounding box center [633, 123] width 124 height 31
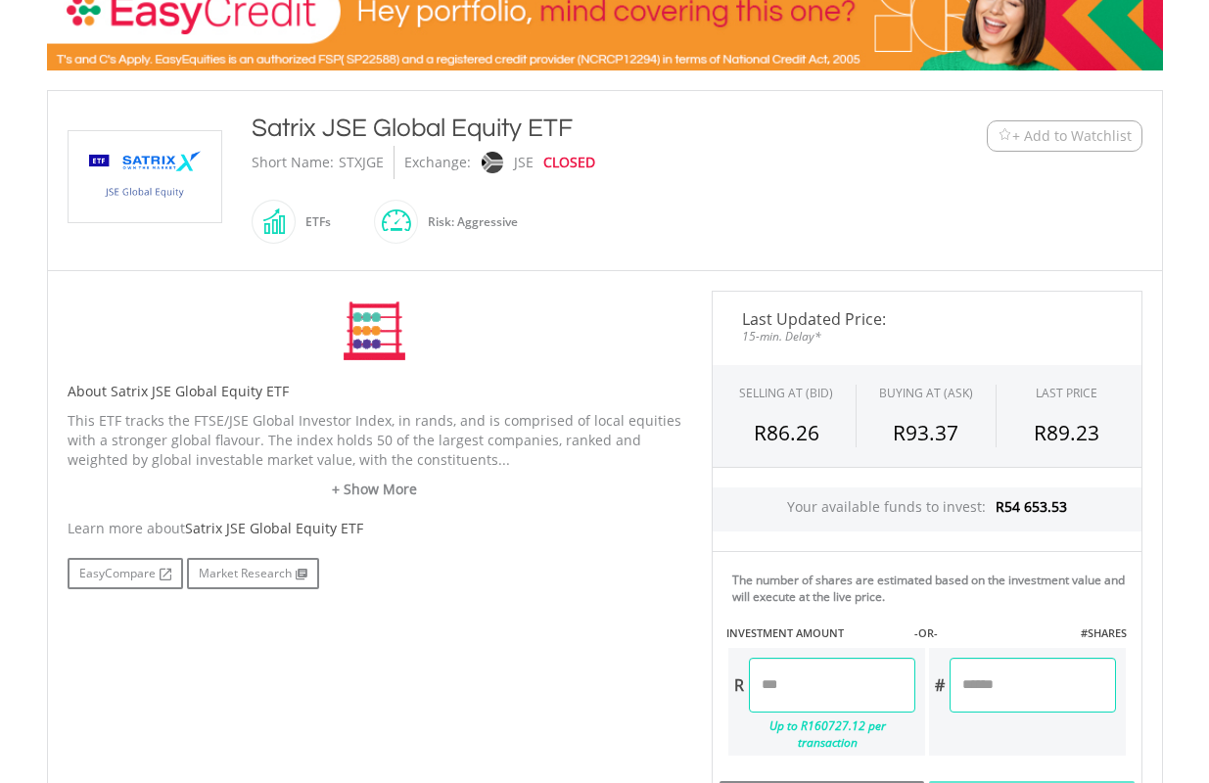
scroll to position [489, 0]
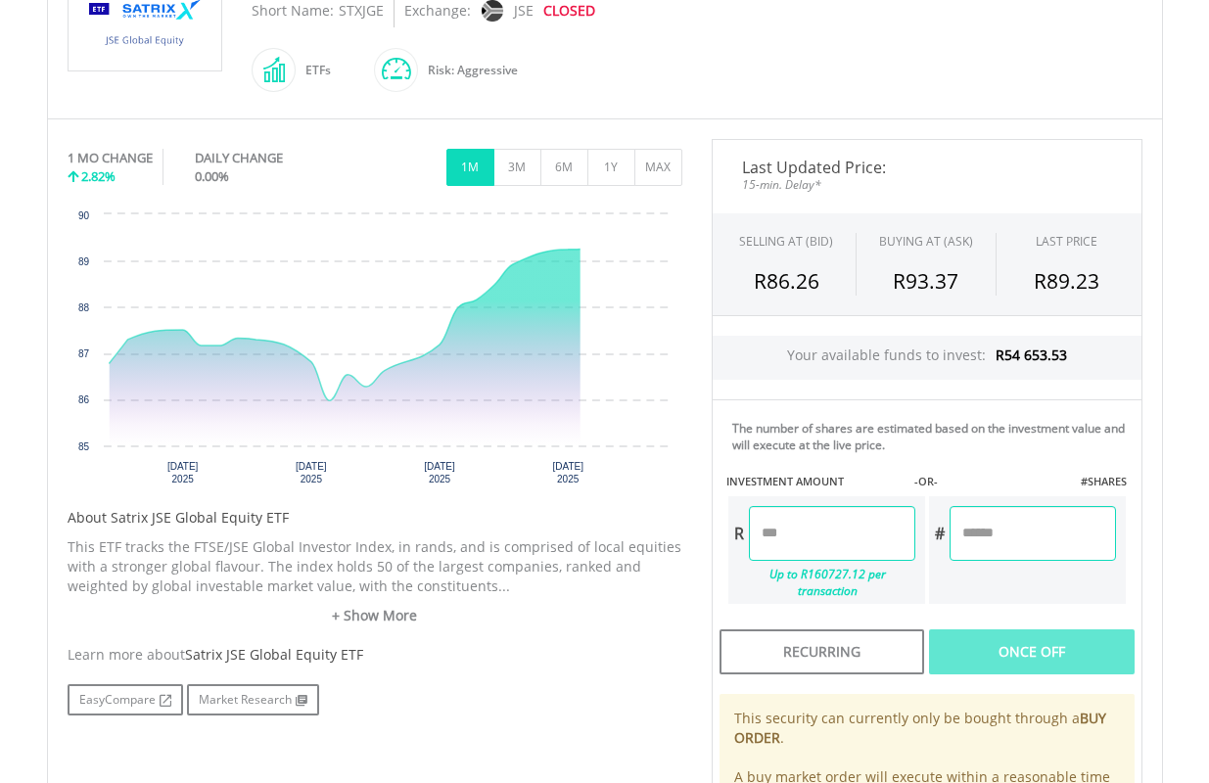
click at [1031, 527] on input "number" at bounding box center [1032, 533] width 166 height 55
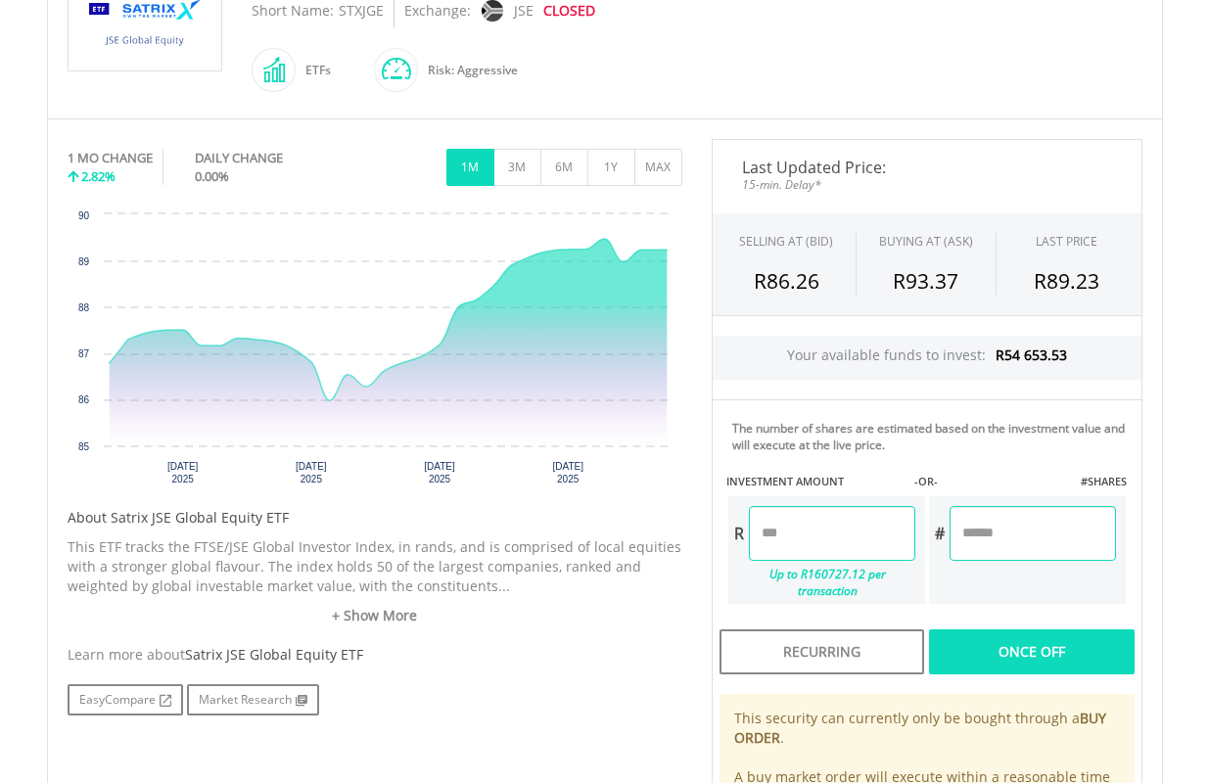
type input "**"
type input "*******"
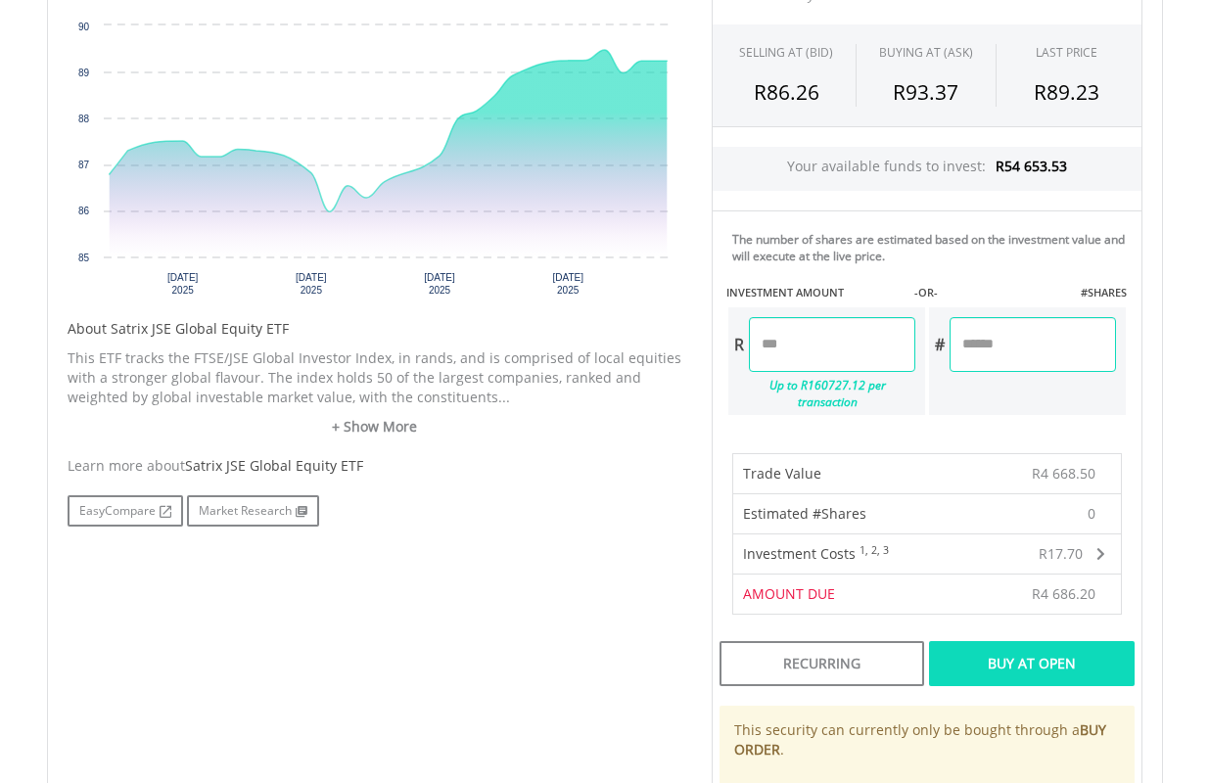
scroll to position [783, 0]
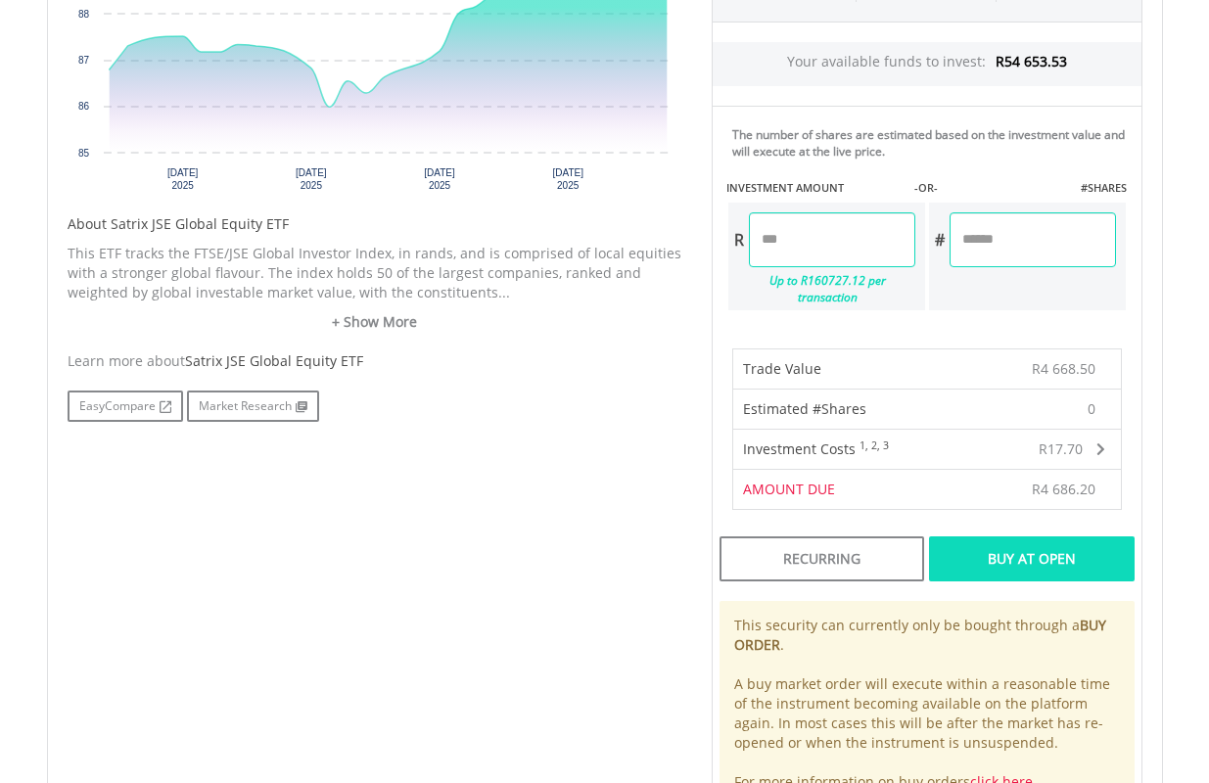
click at [1047, 539] on div "Buy At Open" at bounding box center [1031, 558] width 205 height 45
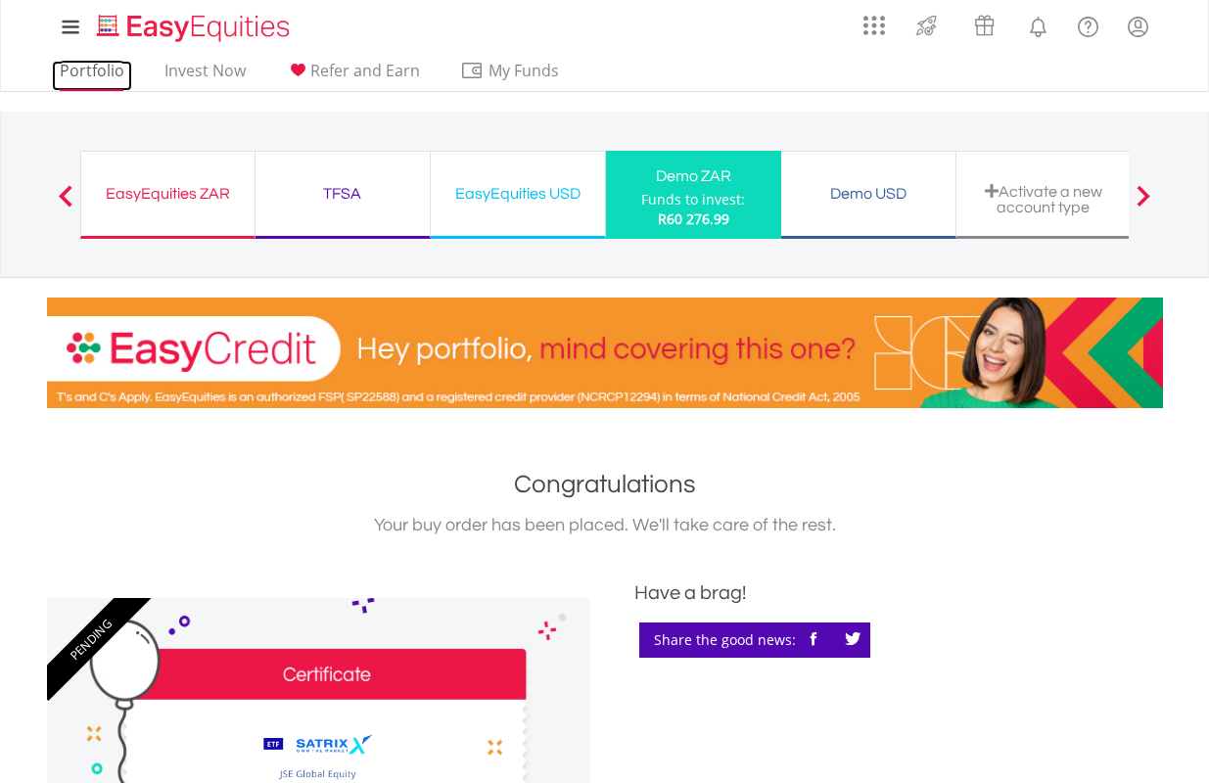
click at [112, 69] on link "Portfolio" at bounding box center [92, 76] width 80 height 30
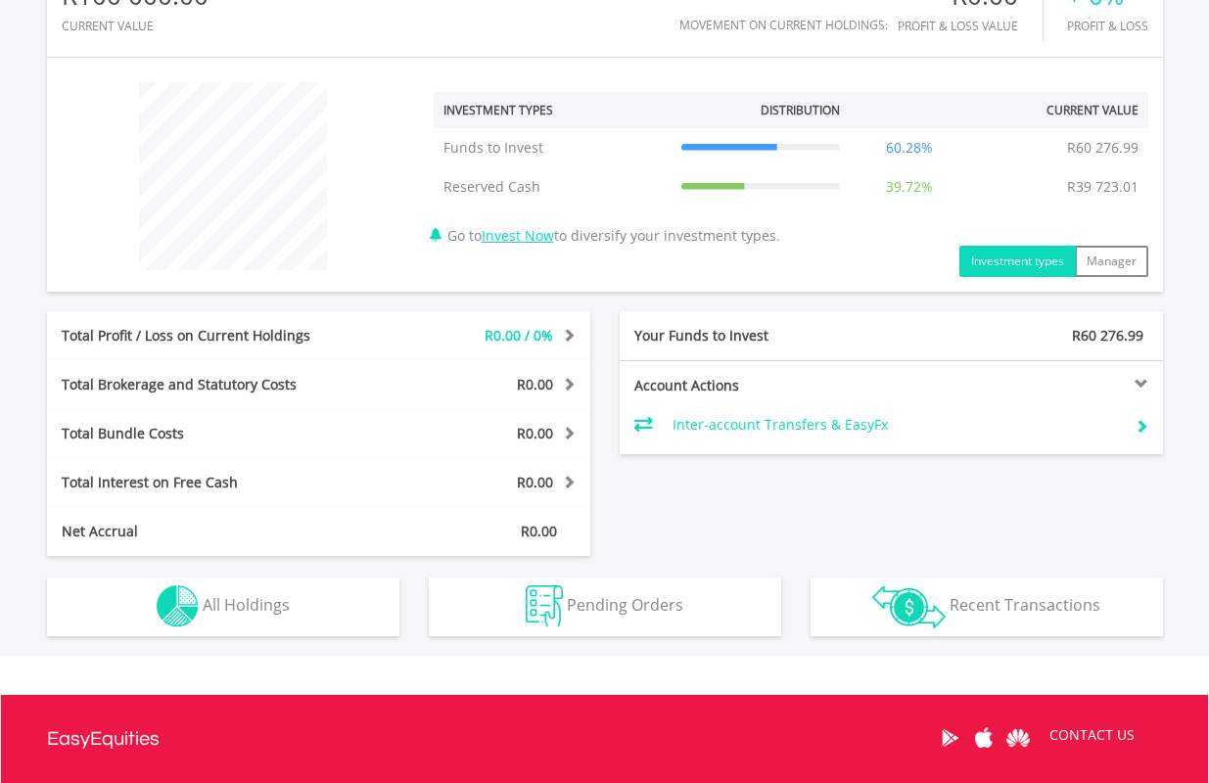
scroll to position [677, 0]
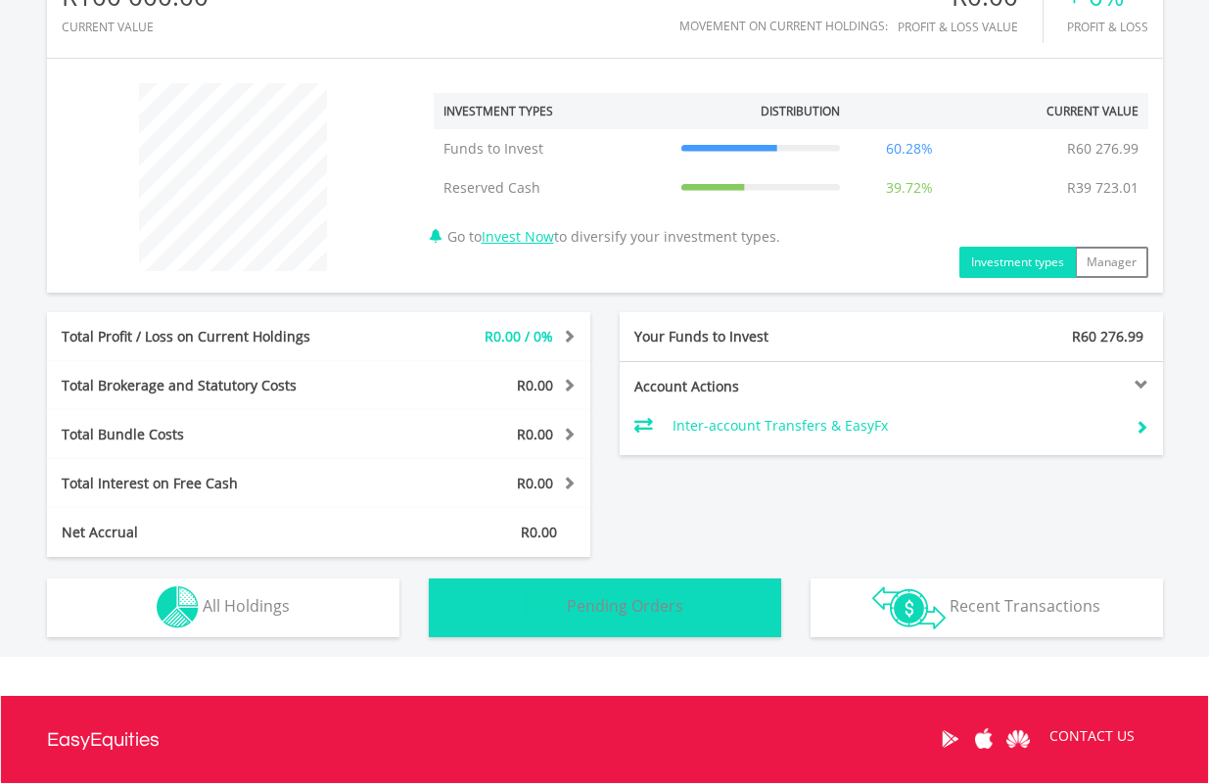
click at [692, 610] on button "Pending Orders Pending Orders" at bounding box center [605, 607] width 352 height 59
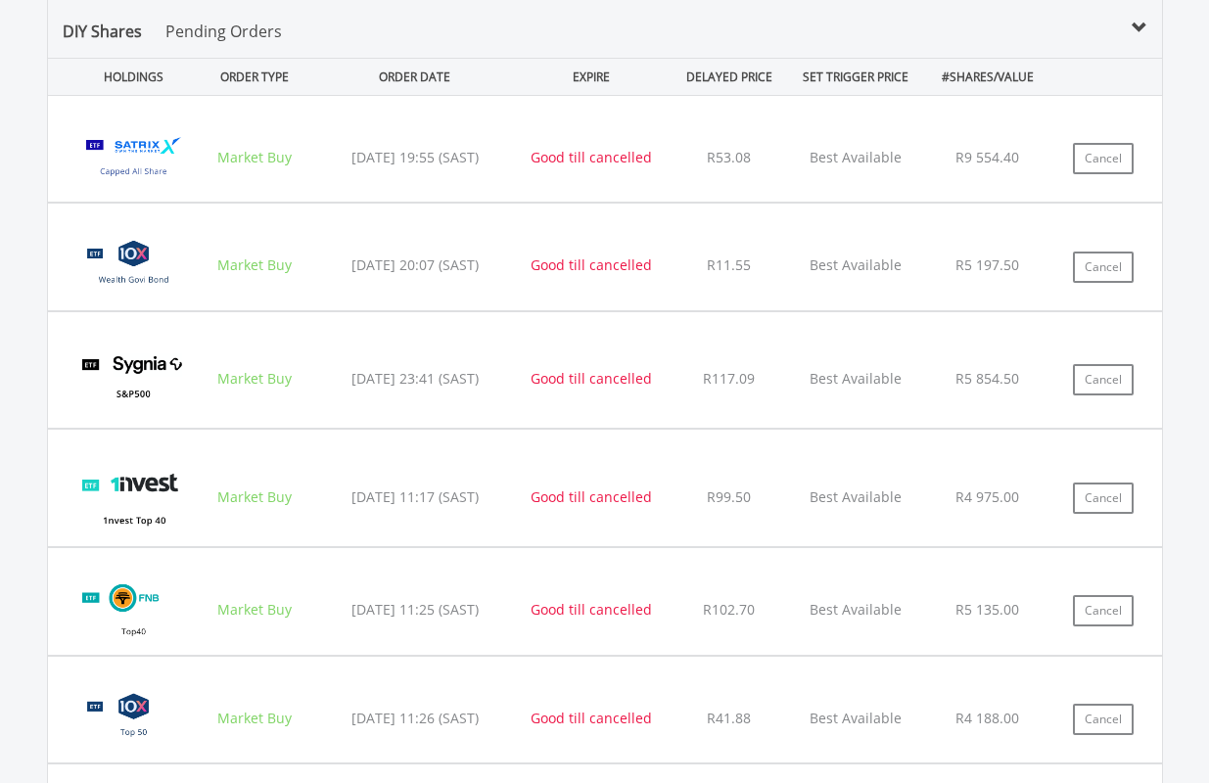
scroll to position [1336, 0]
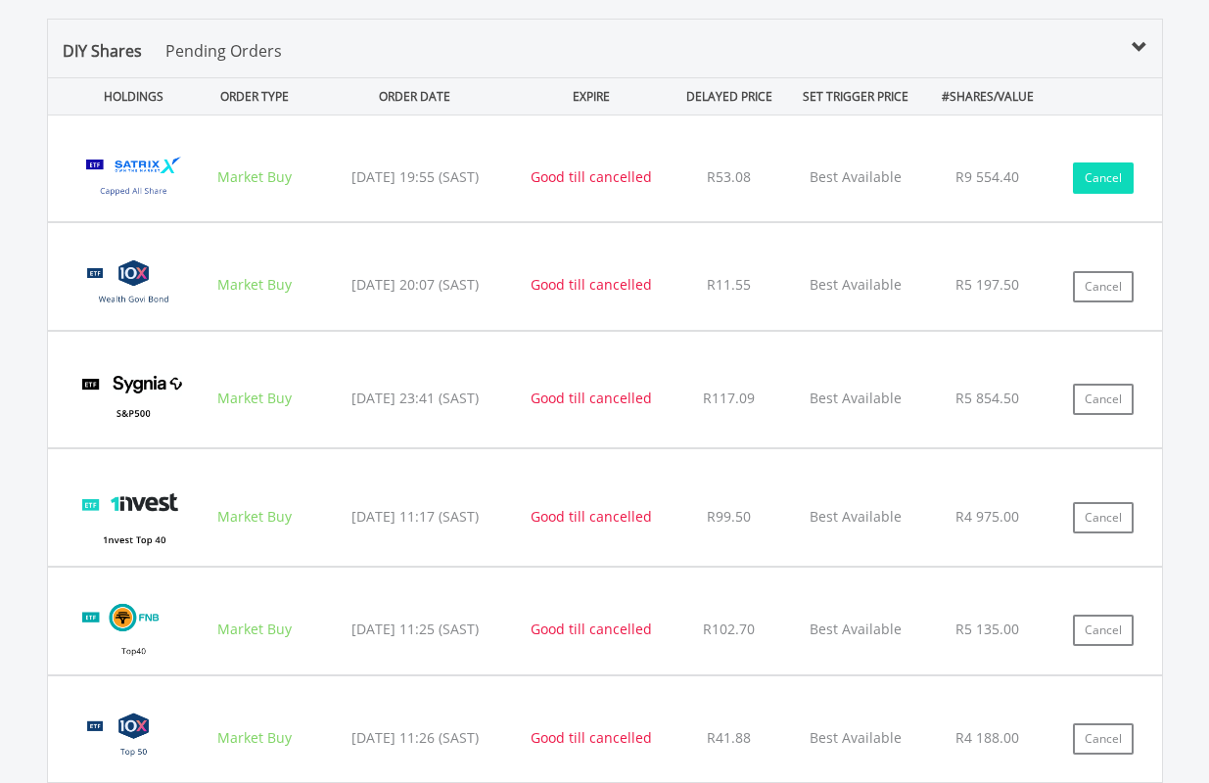
click at [1106, 170] on button "Cancel" at bounding box center [1103, 177] width 61 height 31
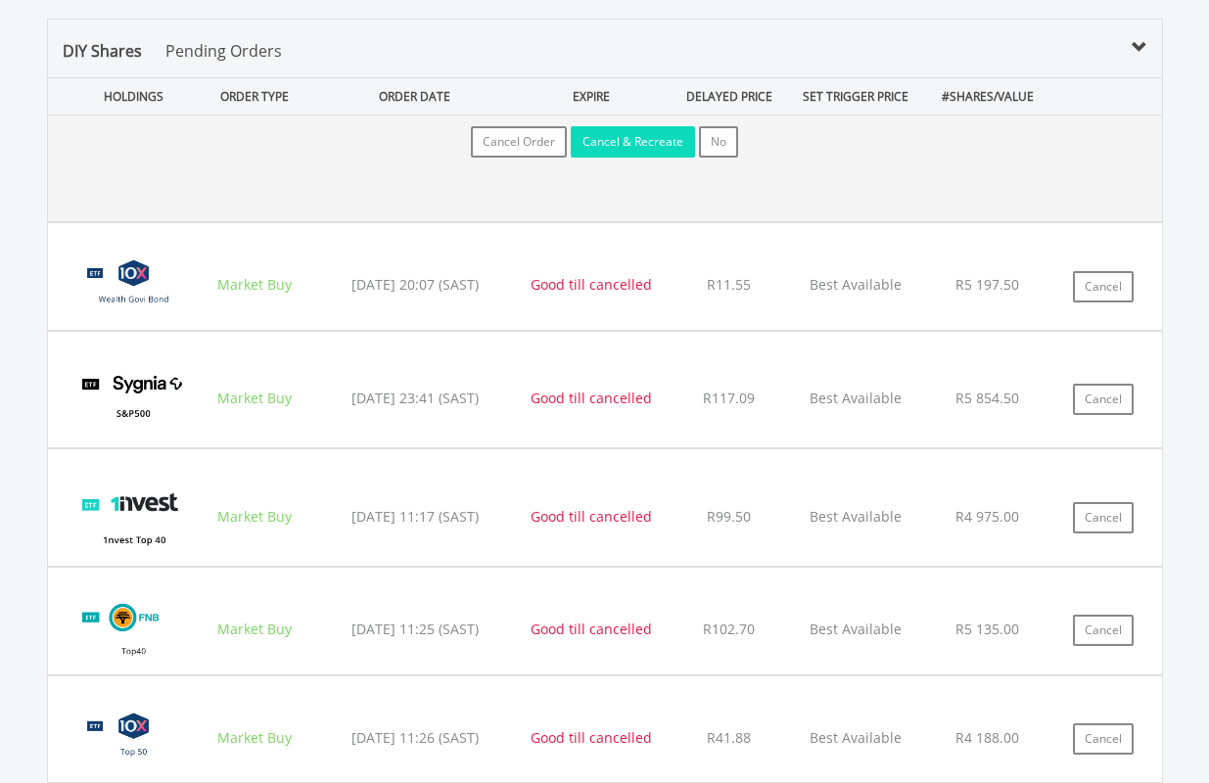
click at [618, 137] on button "Cancel & Recreate" at bounding box center [633, 141] width 124 height 31
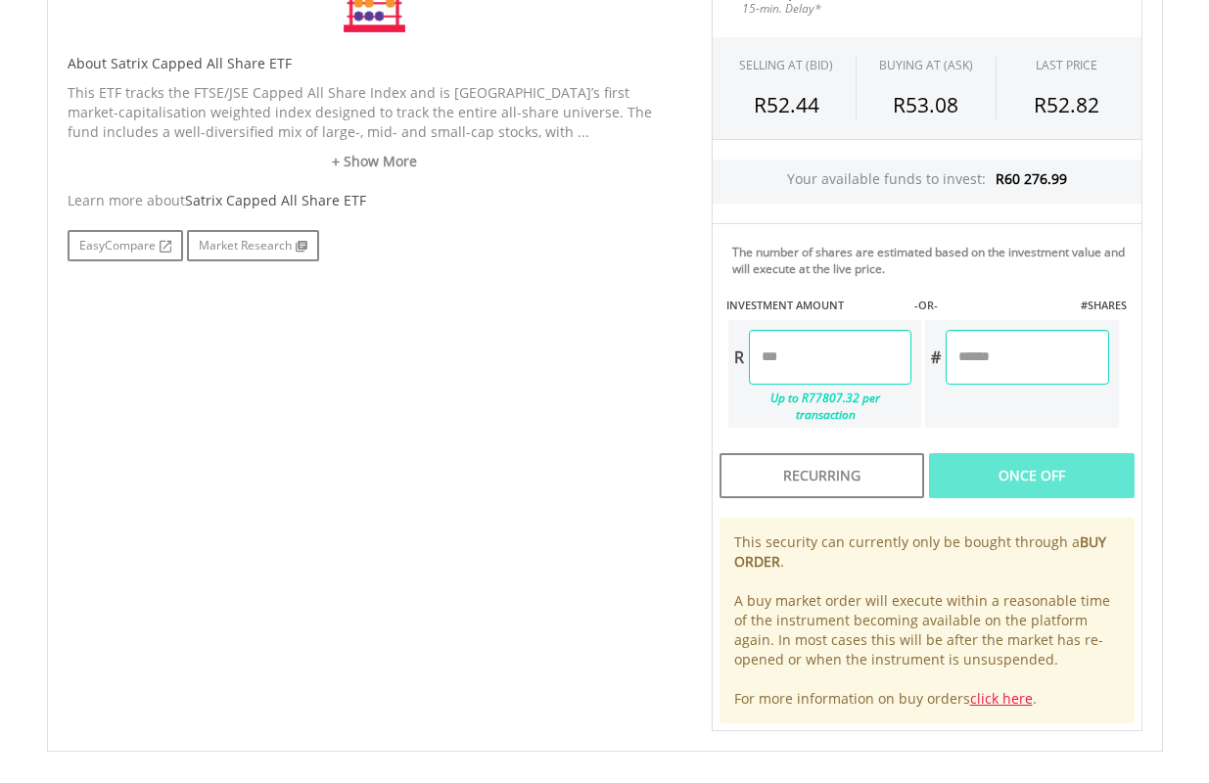
scroll to position [604, 0]
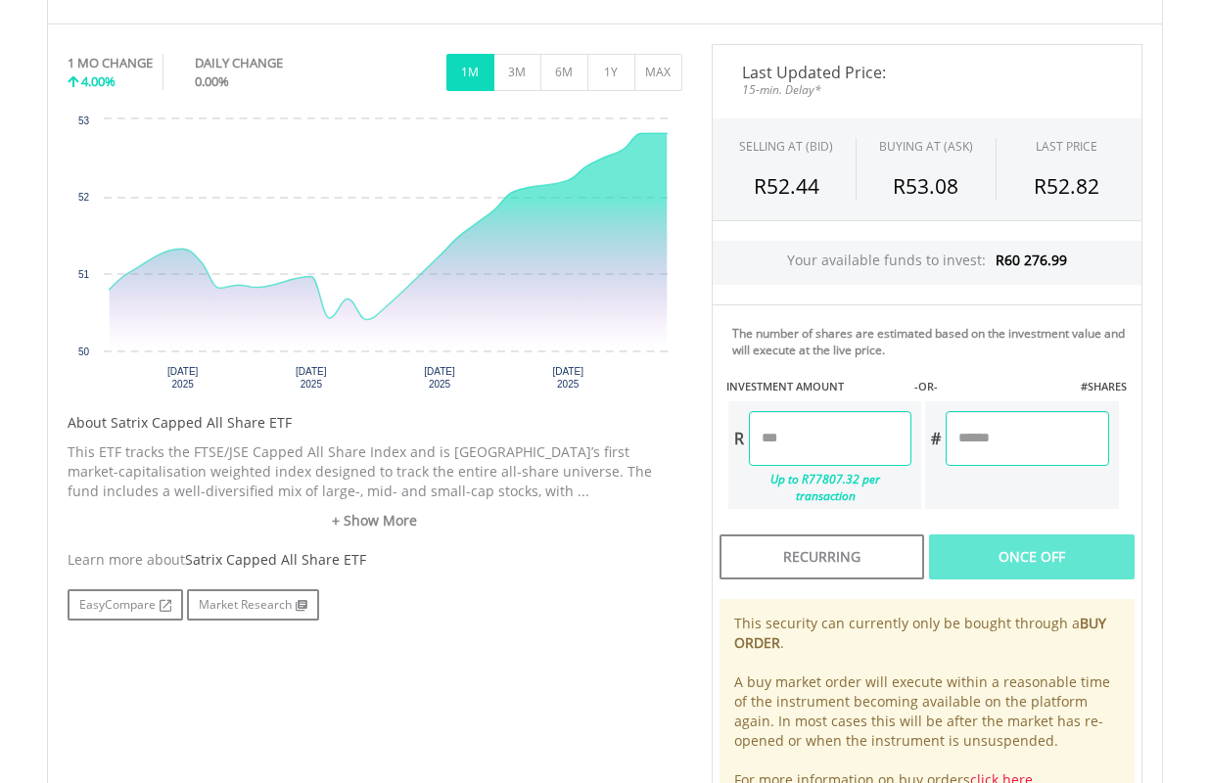
click at [1052, 429] on input "number" at bounding box center [1026, 438] width 162 height 55
type input "**"
type input "*******"
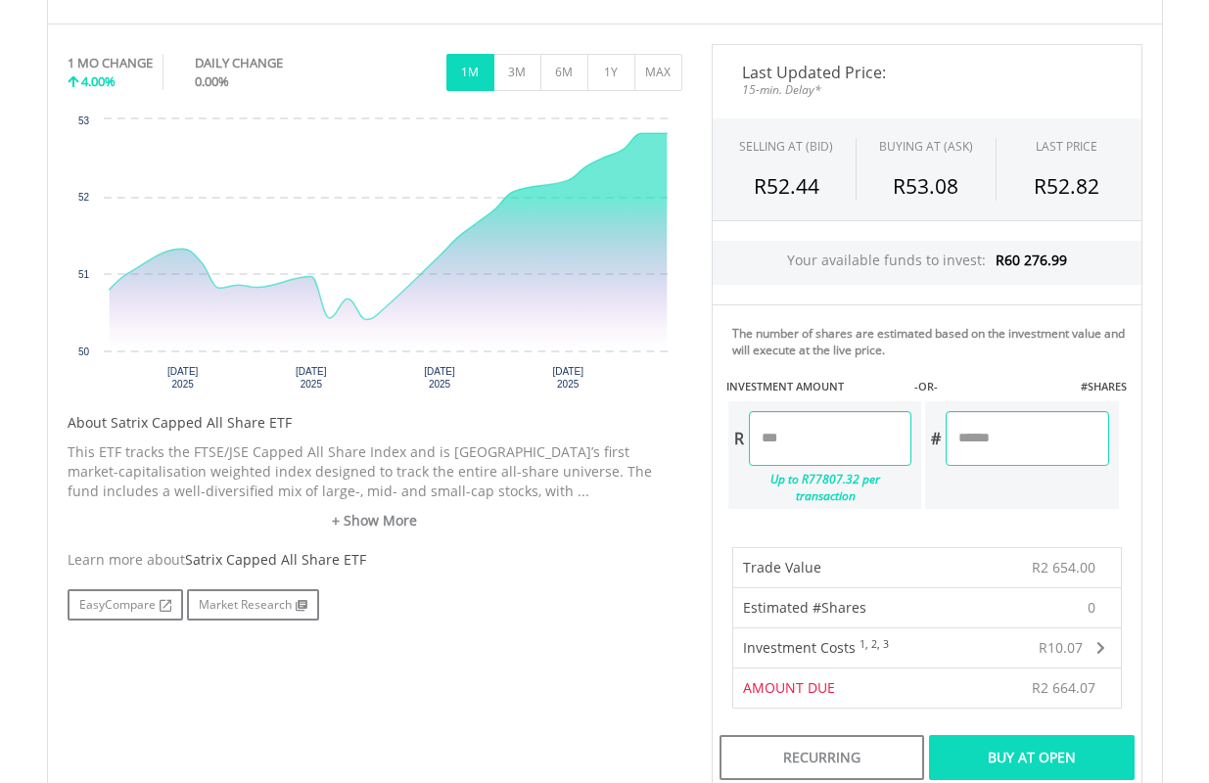
click at [1049, 441] on input "**" at bounding box center [1026, 438] width 162 height 55
type input "*"
type input "***"
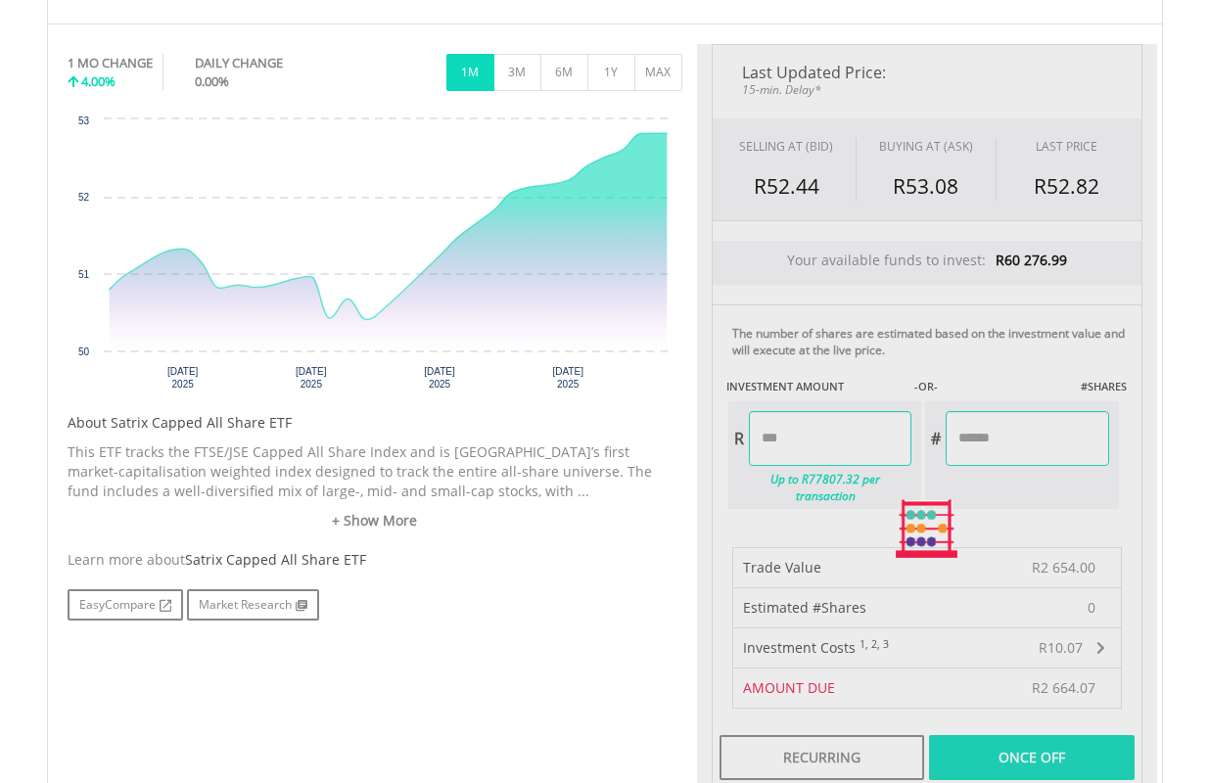
type input "*******"
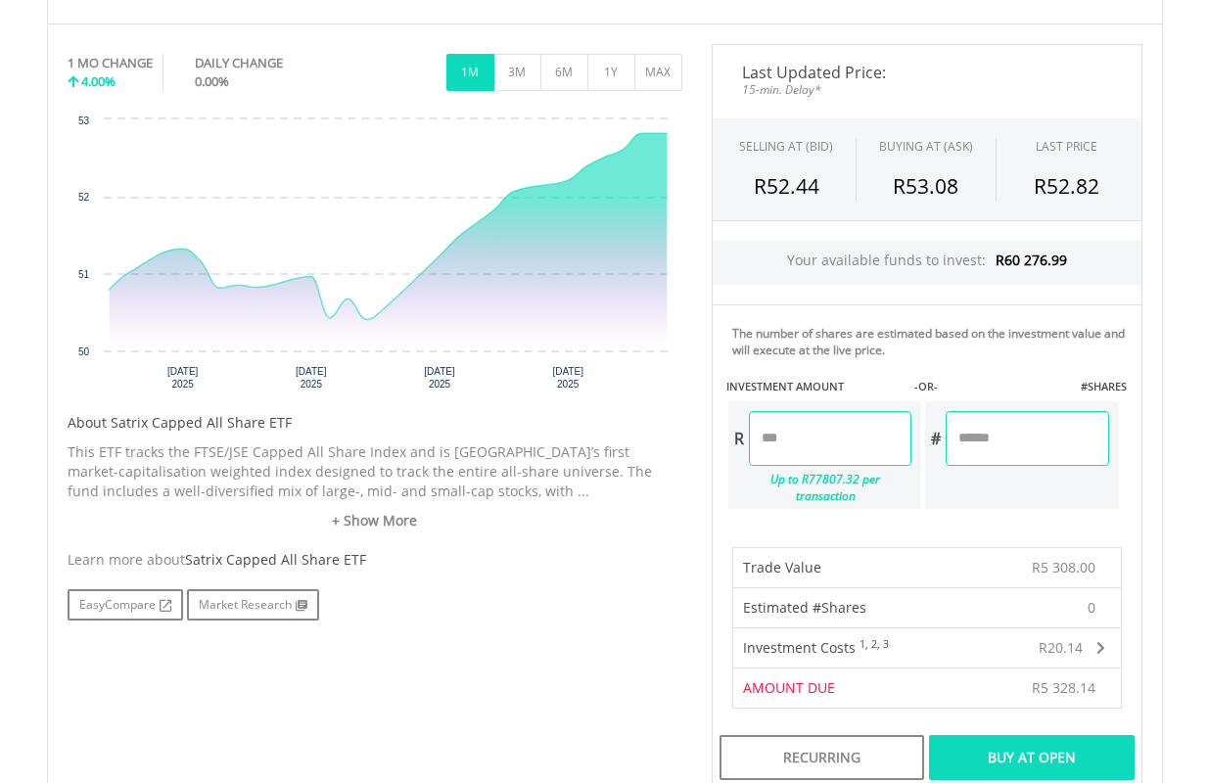
click at [1050, 735] on div "Buy At Open" at bounding box center [1031, 757] width 205 height 45
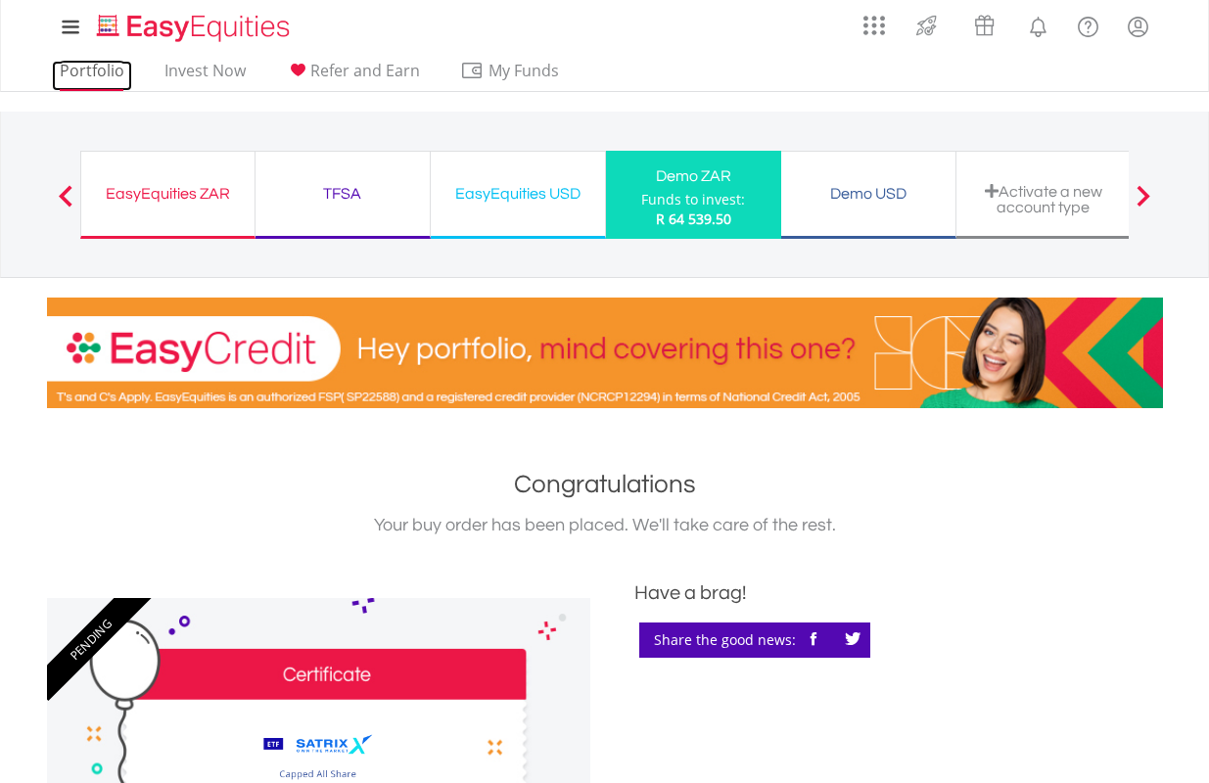
click at [106, 72] on link "Portfolio" at bounding box center [92, 76] width 80 height 30
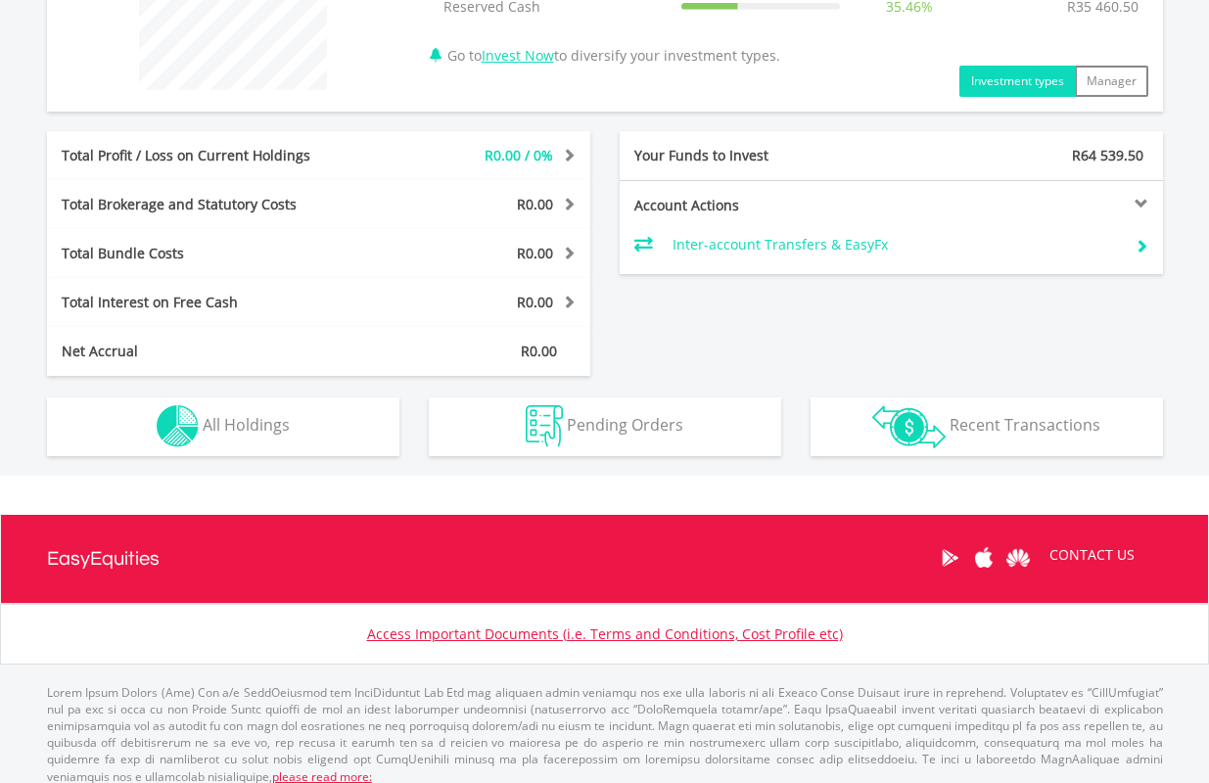
scroll to position [873, 0]
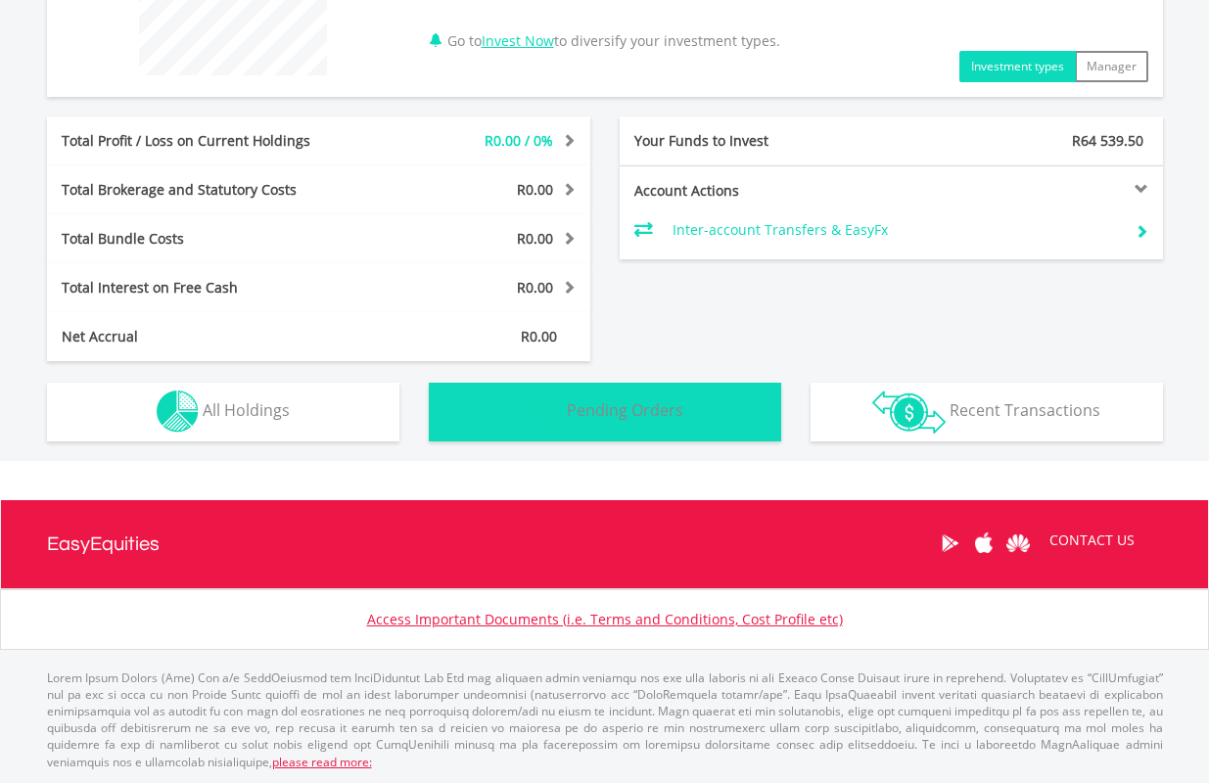
click at [647, 406] on span "Pending Orders" at bounding box center [625, 410] width 116 height 22
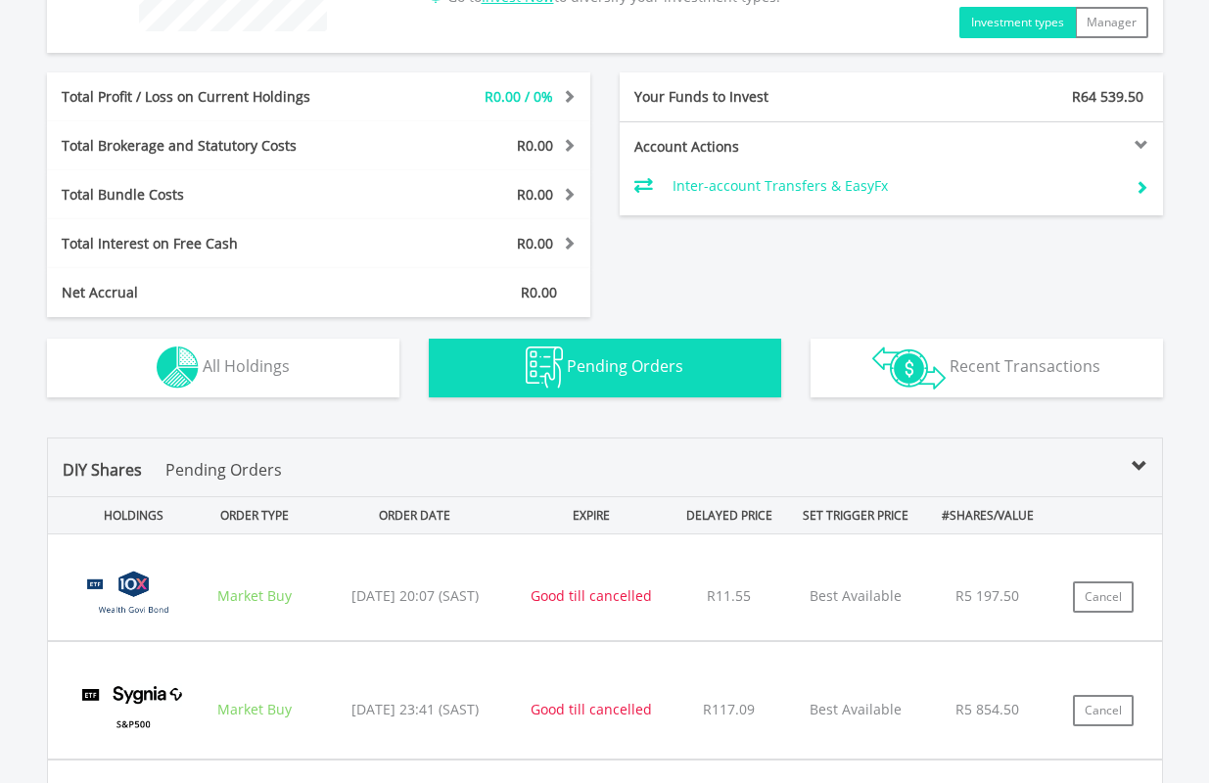
scroll to position [865, 0]
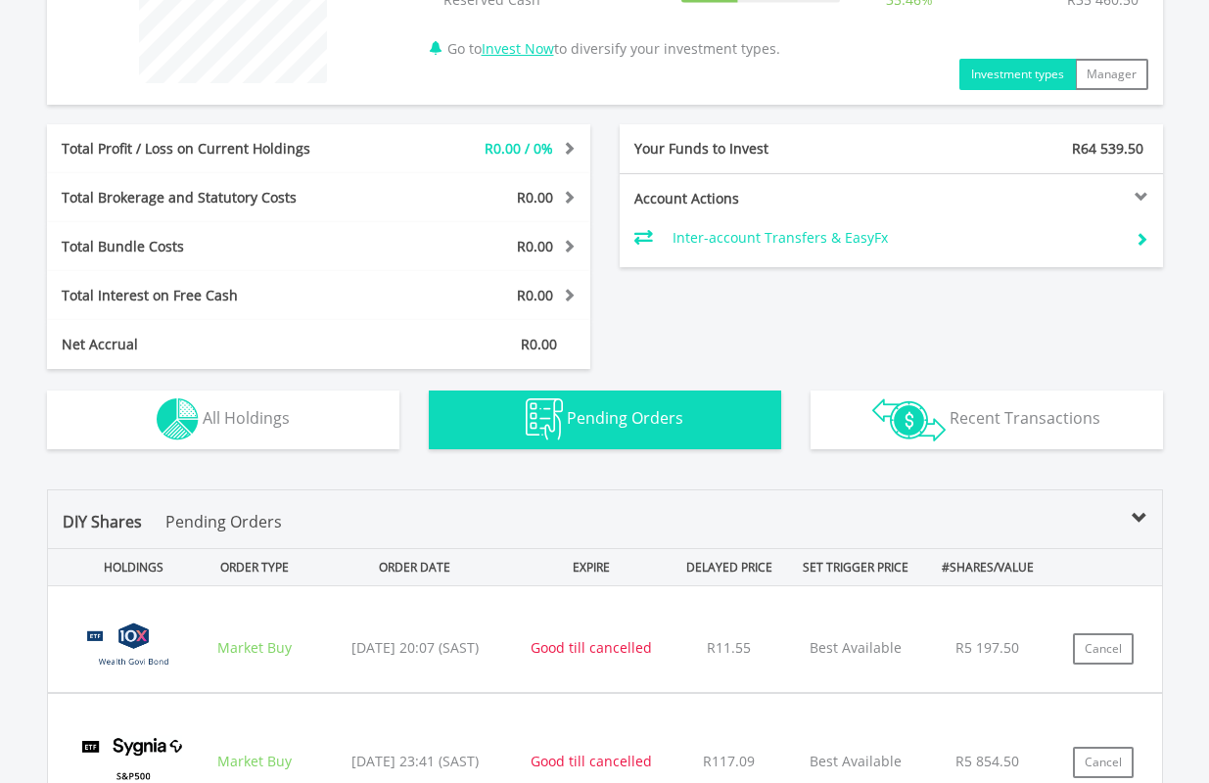
click at [655, 416] on span "Pending Orders" at bounding box center [625, 418] width 116 height 22
click at [653, 412] on span "Pending Orders" at bounding box center [625, 418] width 116 height 22
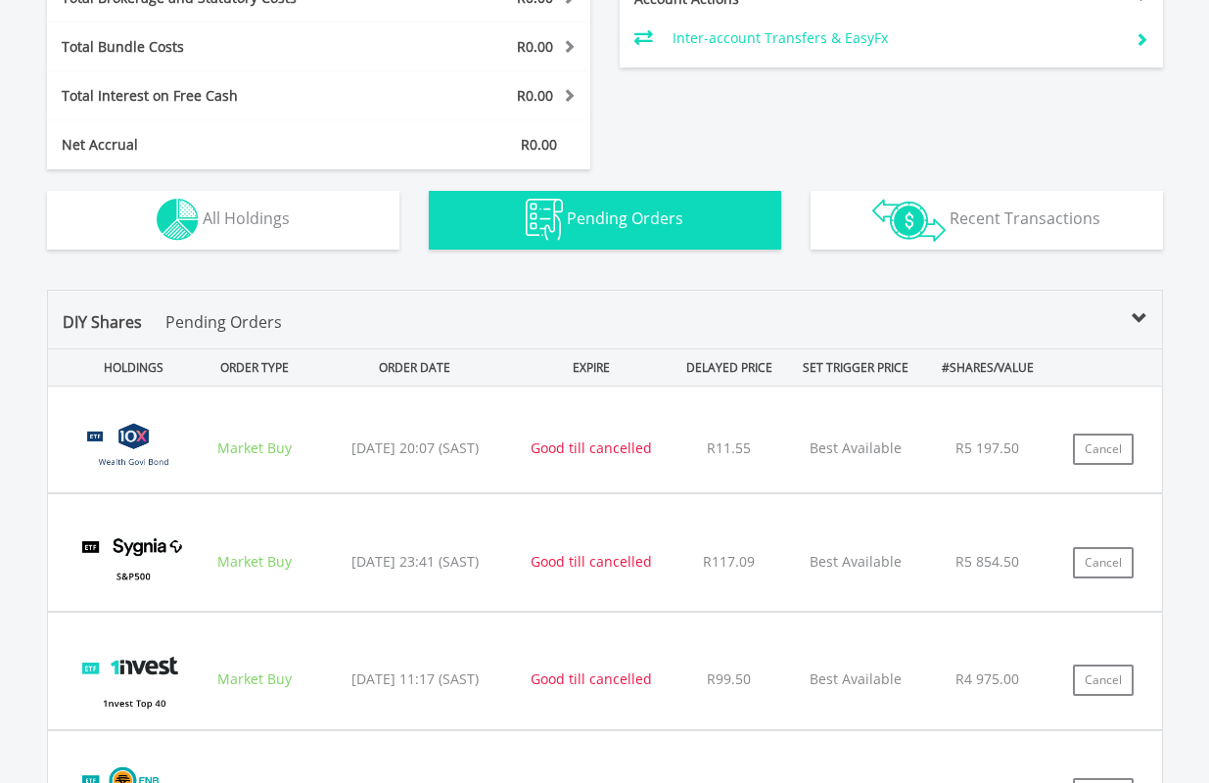
scroll to position [1061, 0]
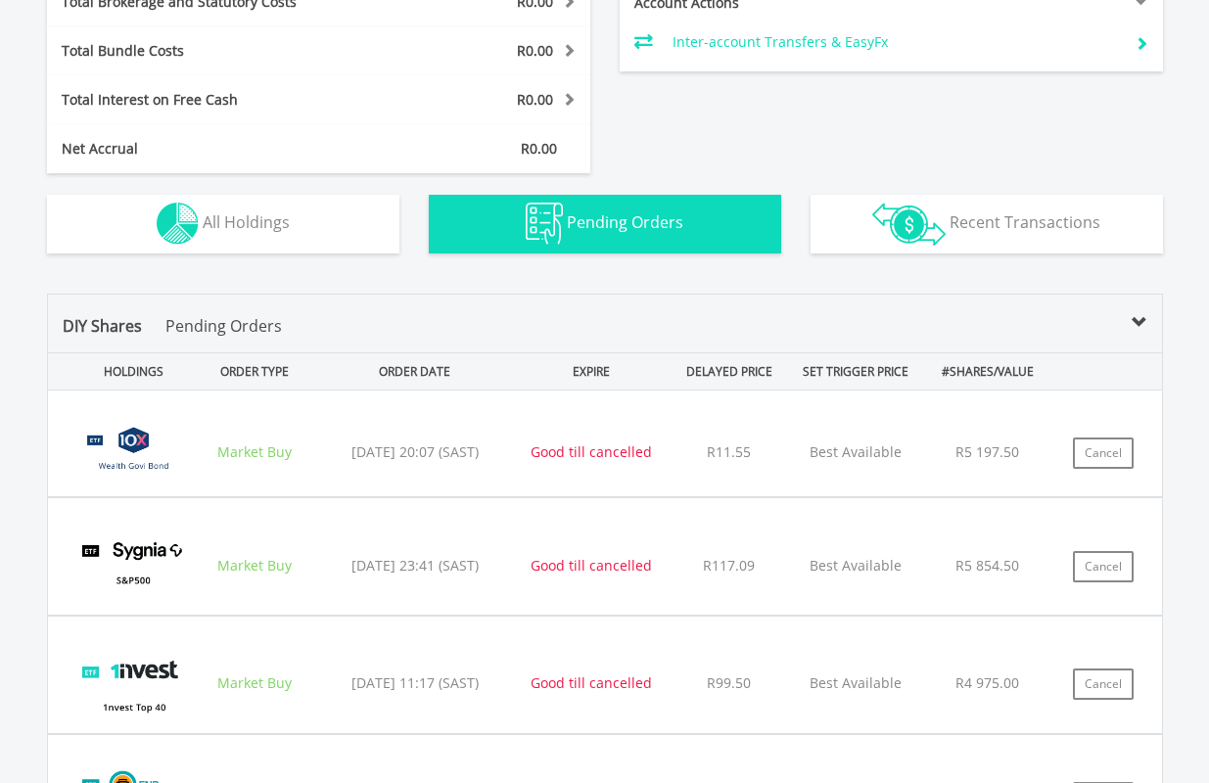
click at [539, 215] on img "button" at bounding box center [544, 224] width 37 height 42
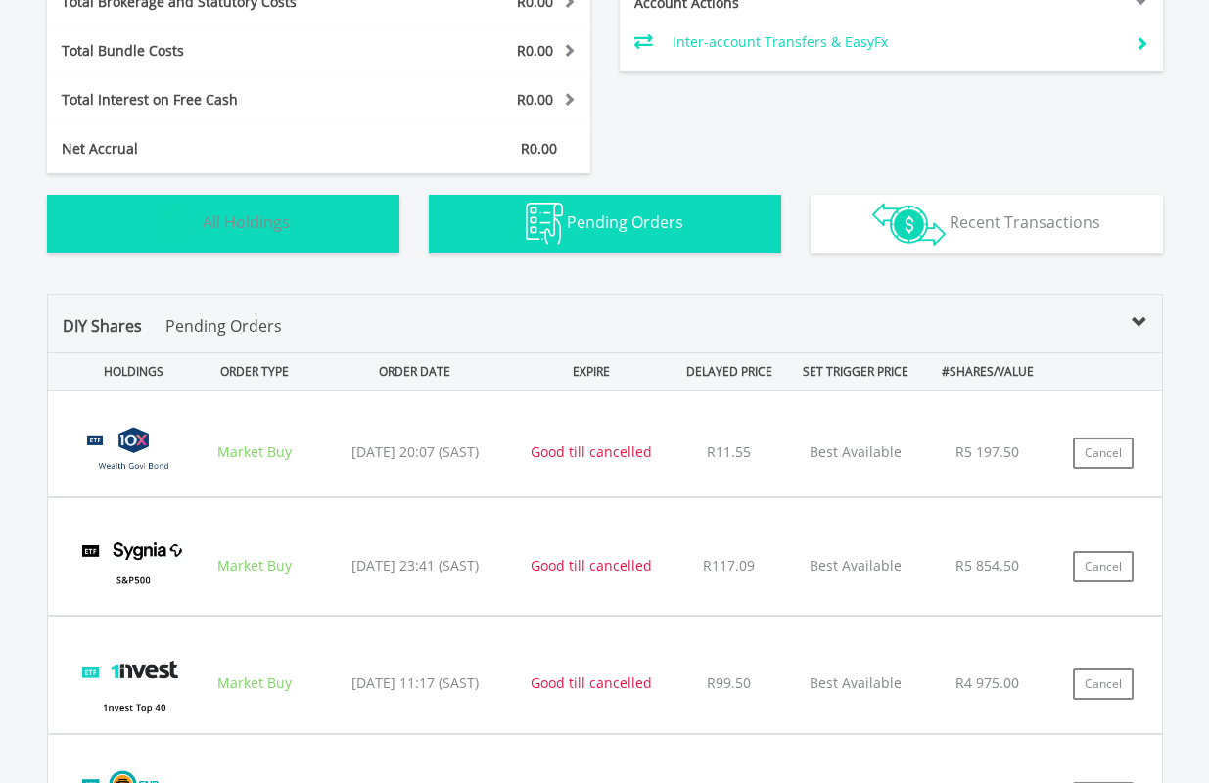
click at [220, 227] on span "All Holdings" at bounding box center [246, 222] width 87 height 22
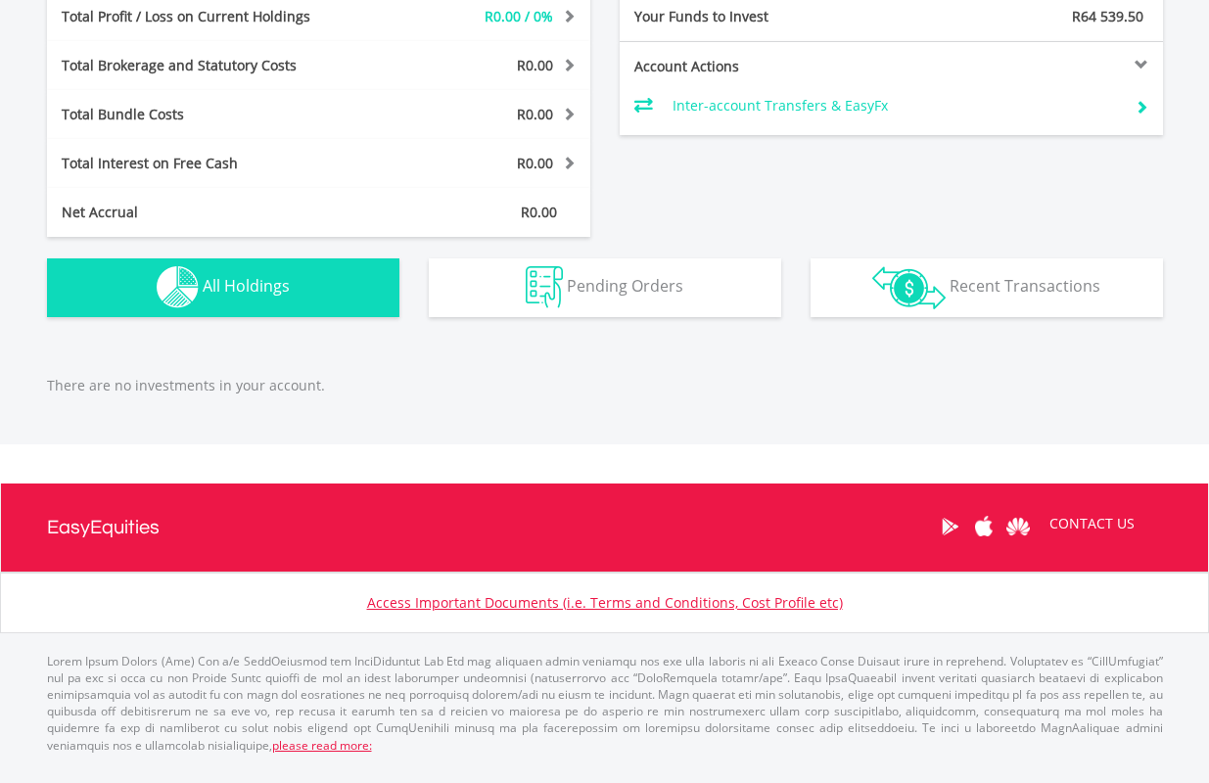
scroll to position [981, 0]
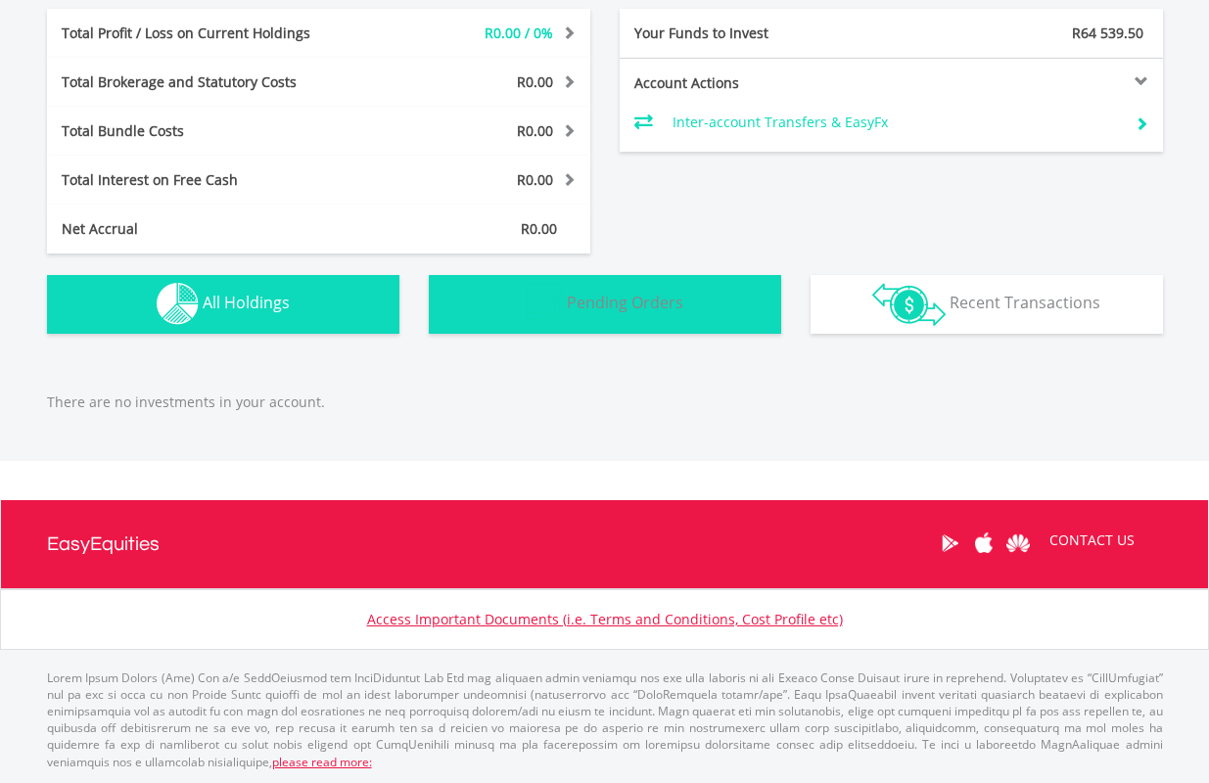
click at [656, 298] on span "Pending Orders" at bounding box center [625, 303] width 116 height 22
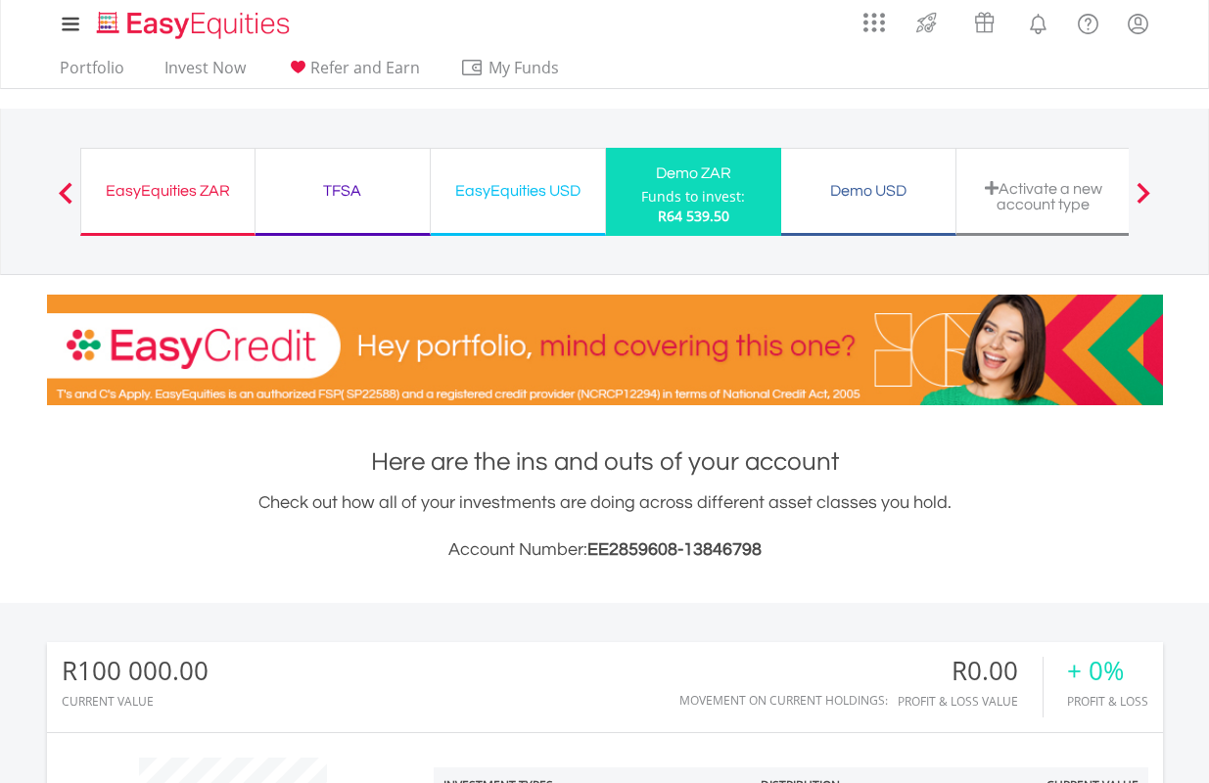
scroll to position [0, 0]
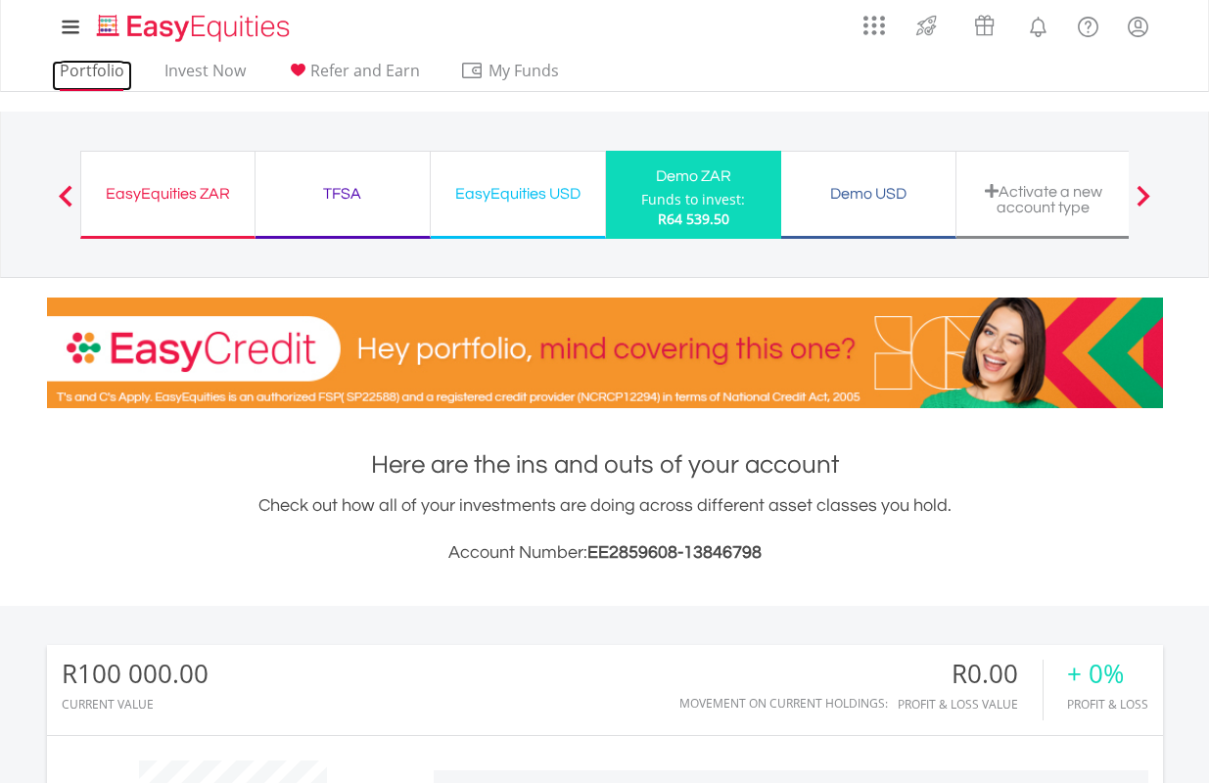
click at [114, 70] on link "Portfolio" at bounding box center [92, 76] width 80 height 30
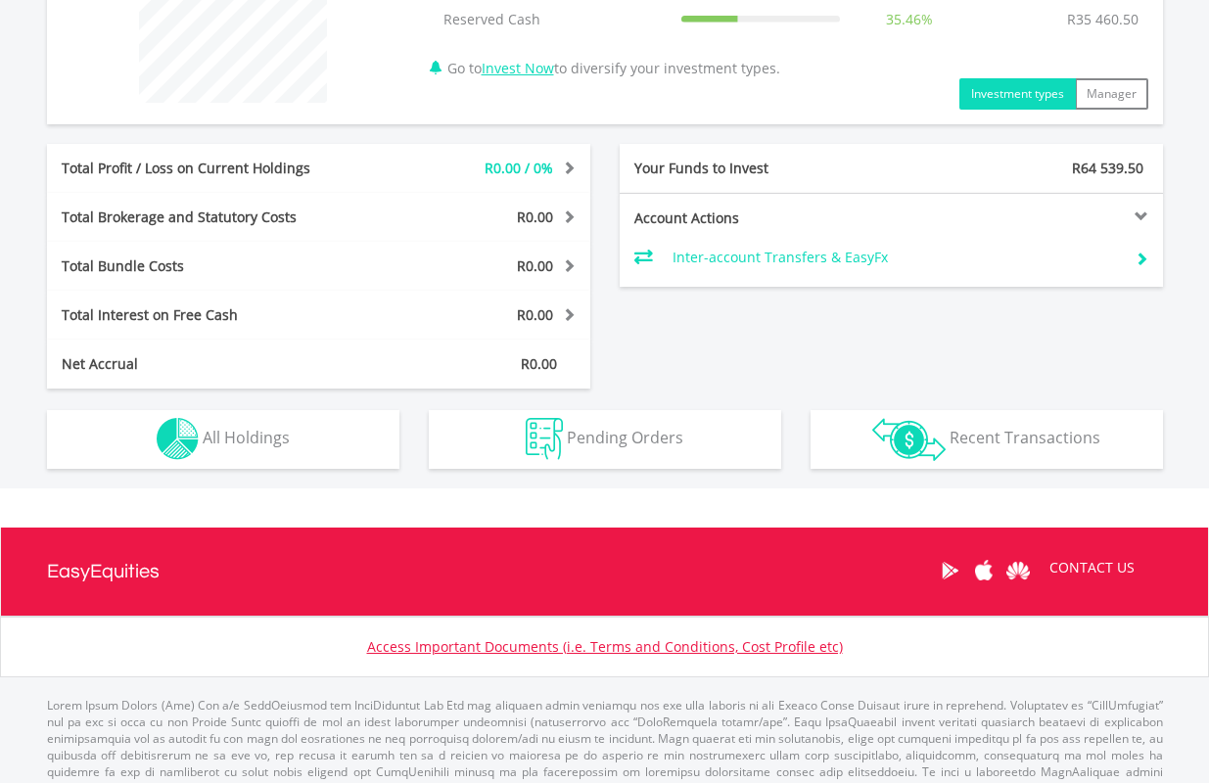
scroll to position [873, 0]
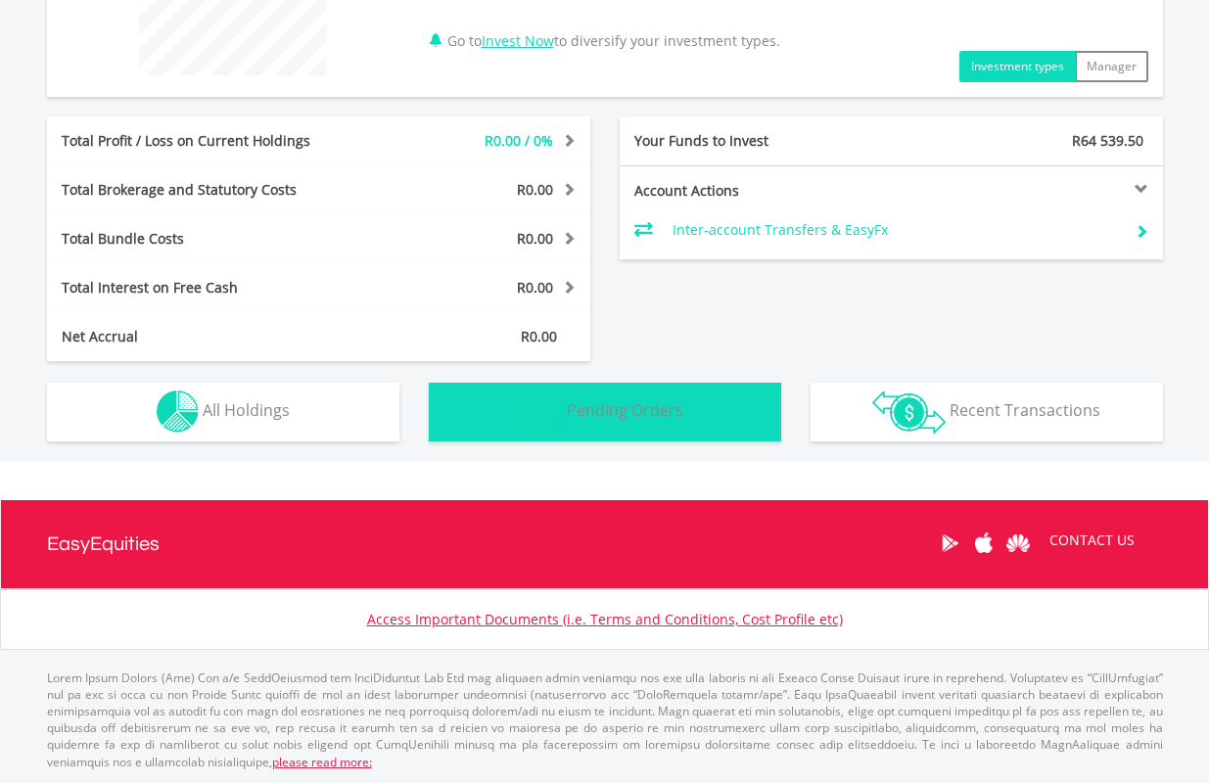
click at [631, 391] on button "Pending Orders Pending Orders" at bounding box center [605, 412] width 352 height 59
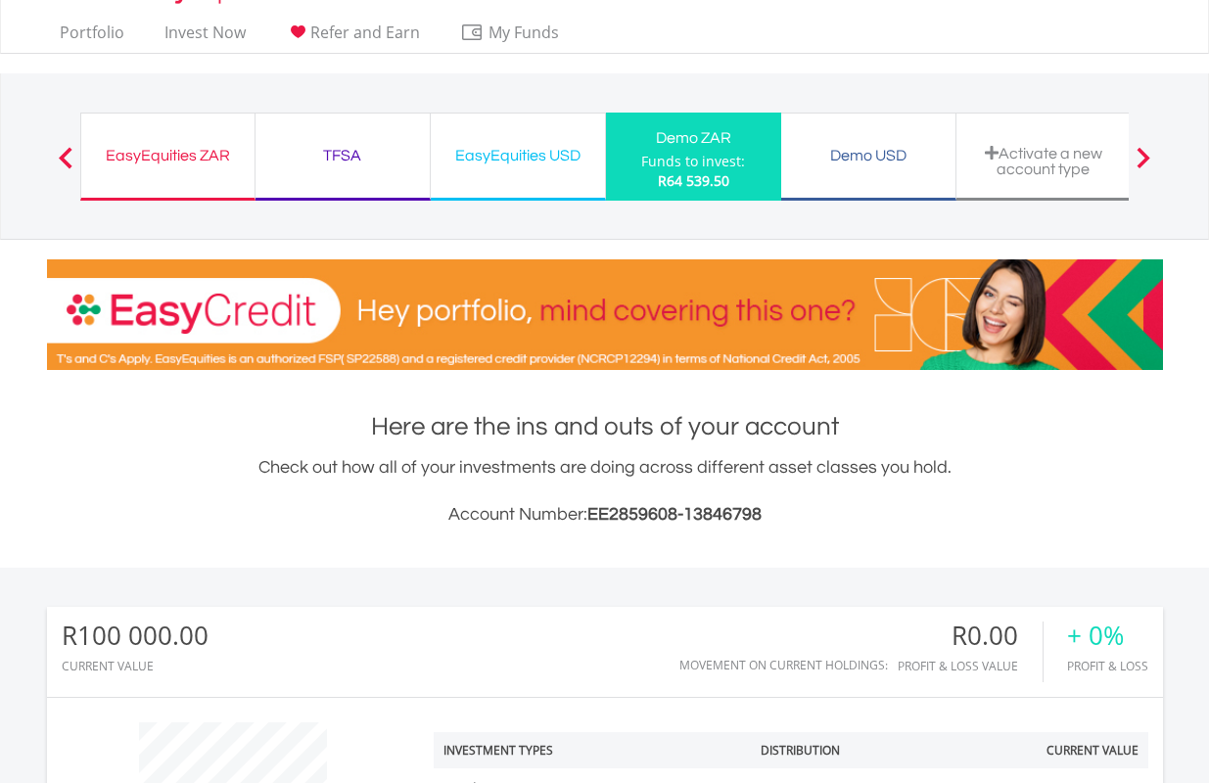
scroll to position [0, 0]
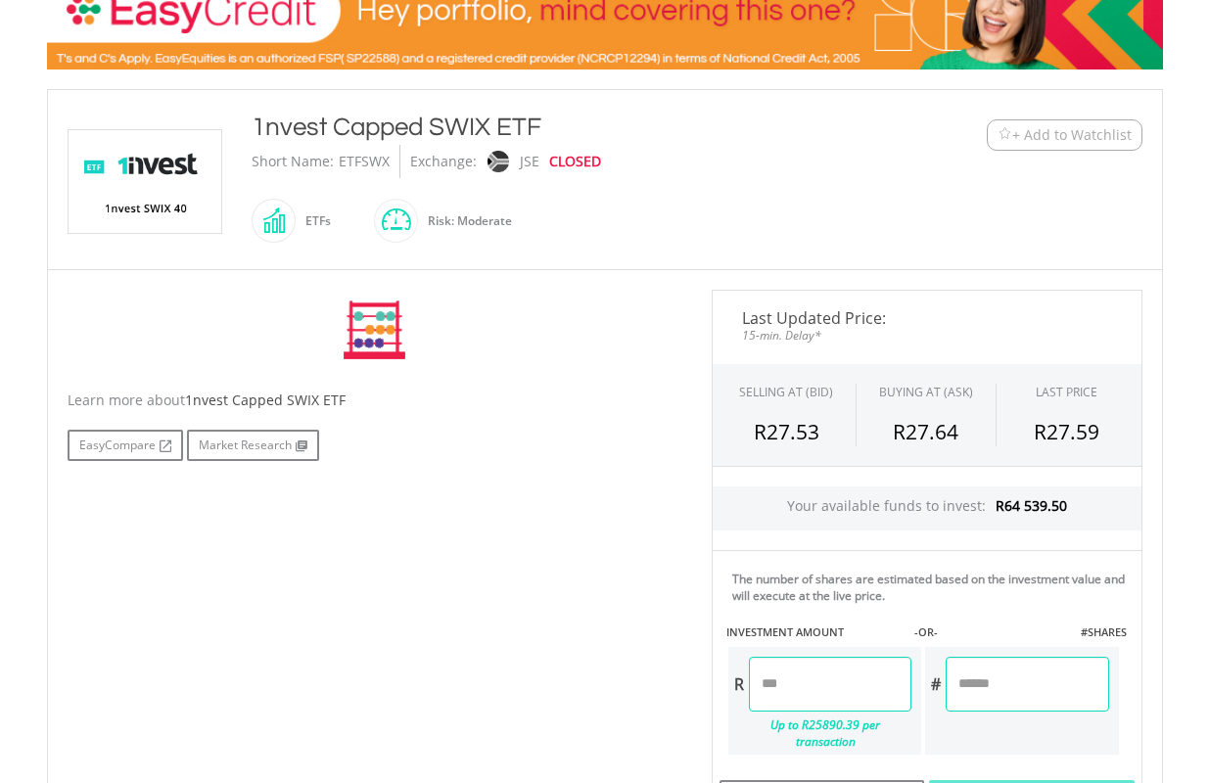
scroll to position [489, 0]
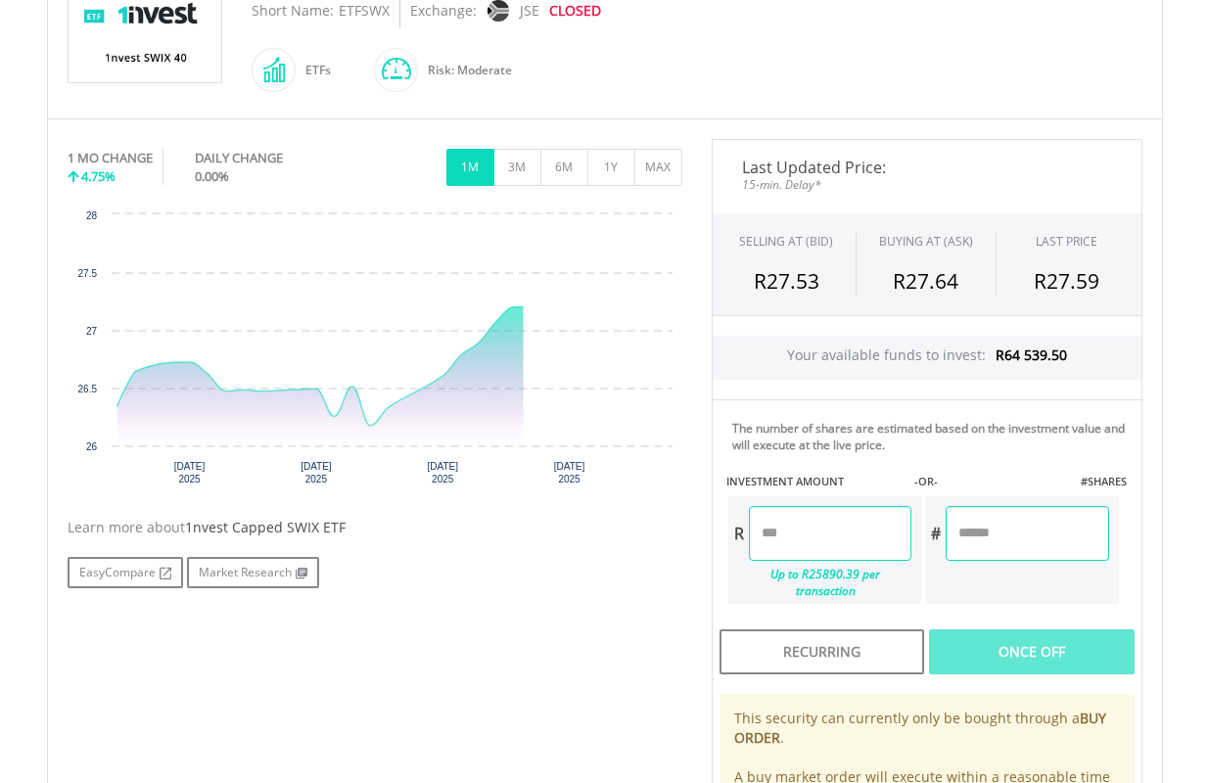
click at [1036, 534] on input "number" at bounding box center [1026, 533] width 162 height 55
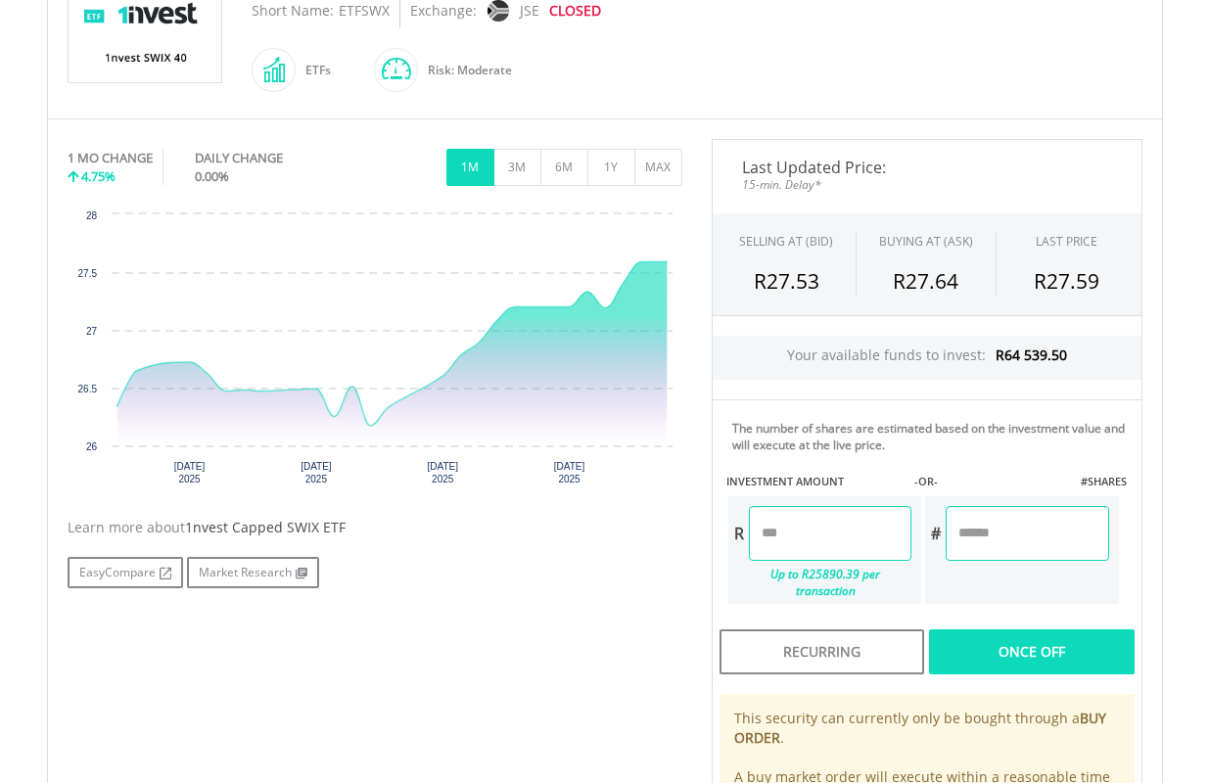
type input "**"
type input "*******"
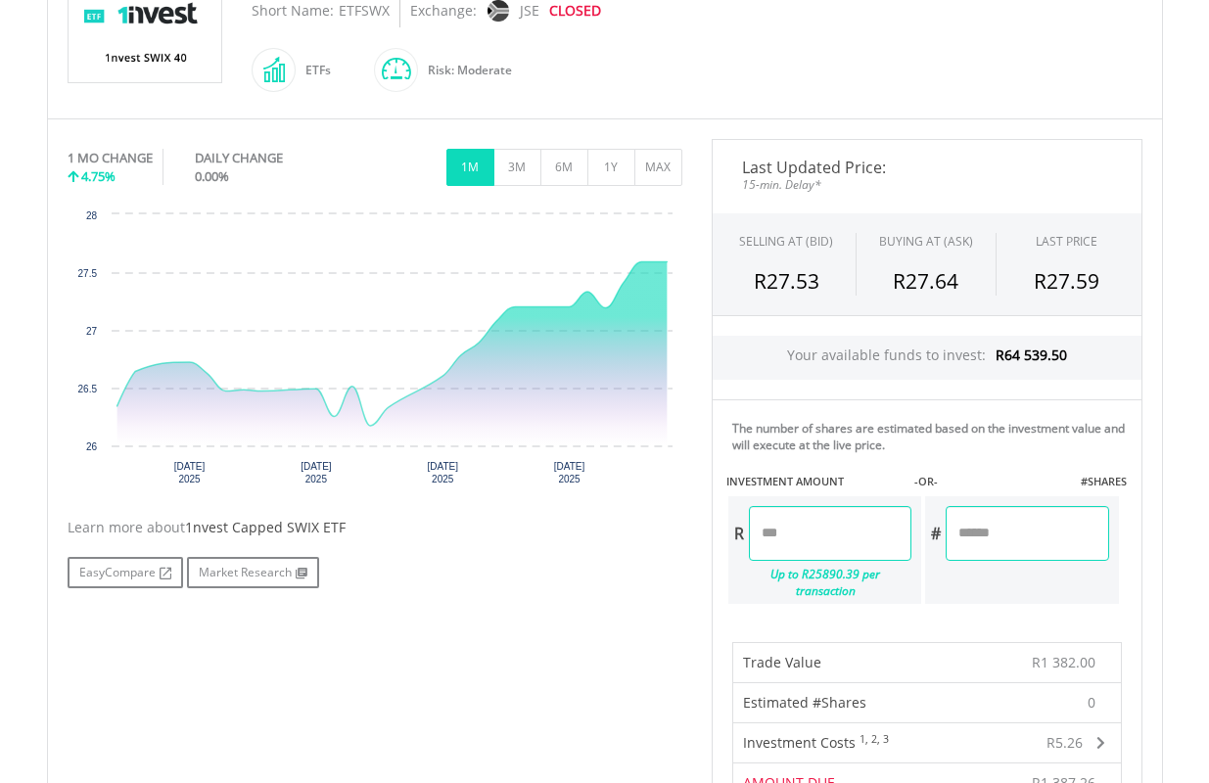
type input "*"
type input "***"
type input "*******"
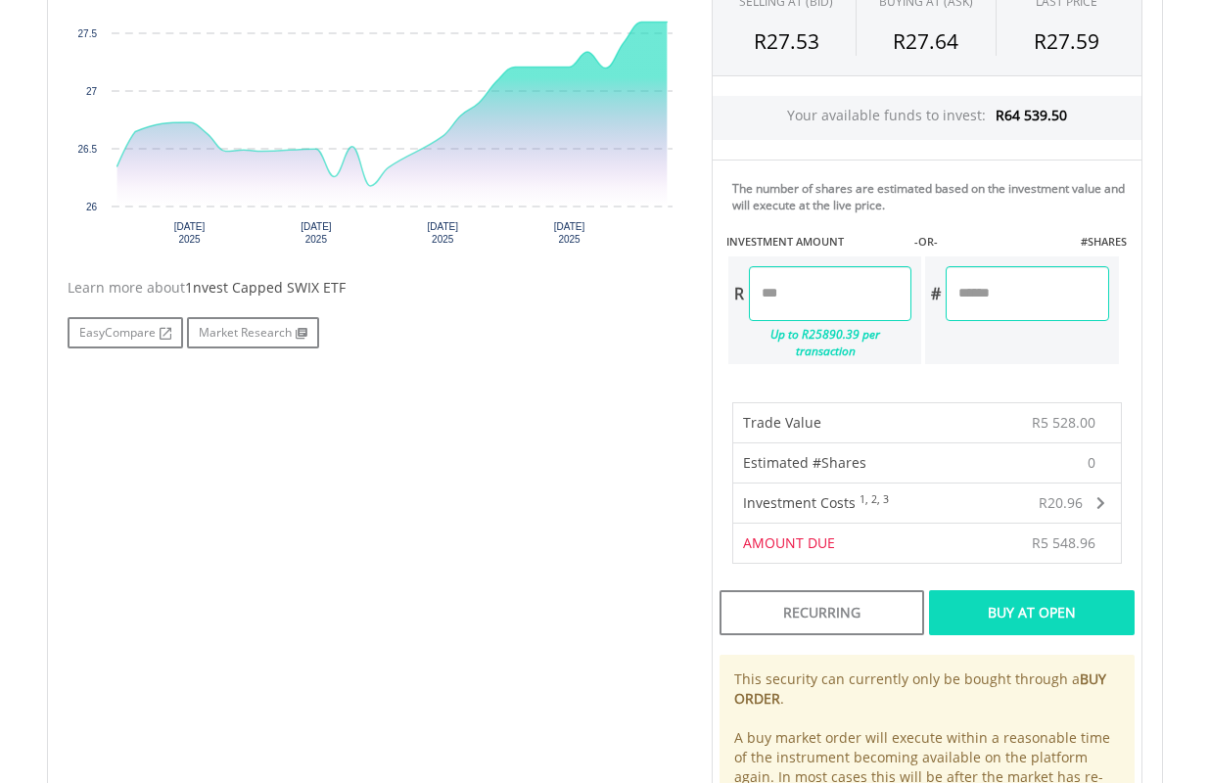
scroll to position [783, 0]
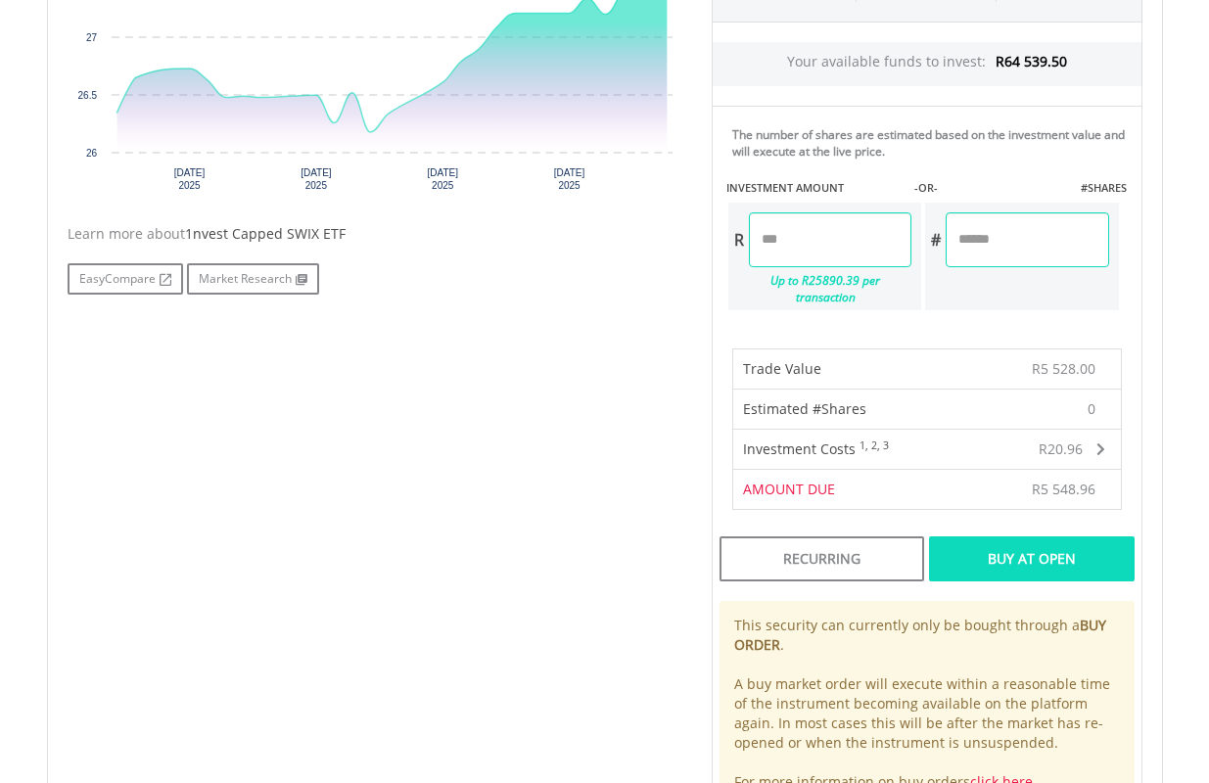
click at [1067, 536] on div "Buy At Open" at bounding box center [1031, 558] width 205 height 45
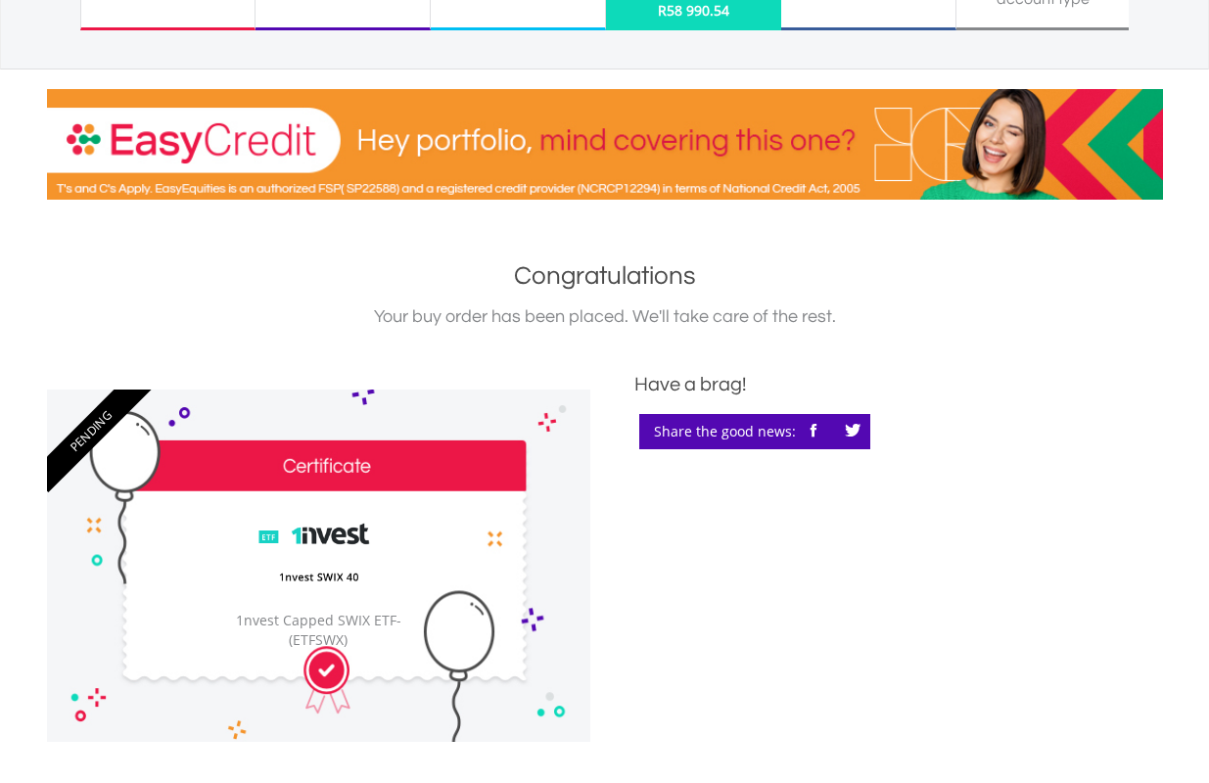
scroll to position [98, 0]
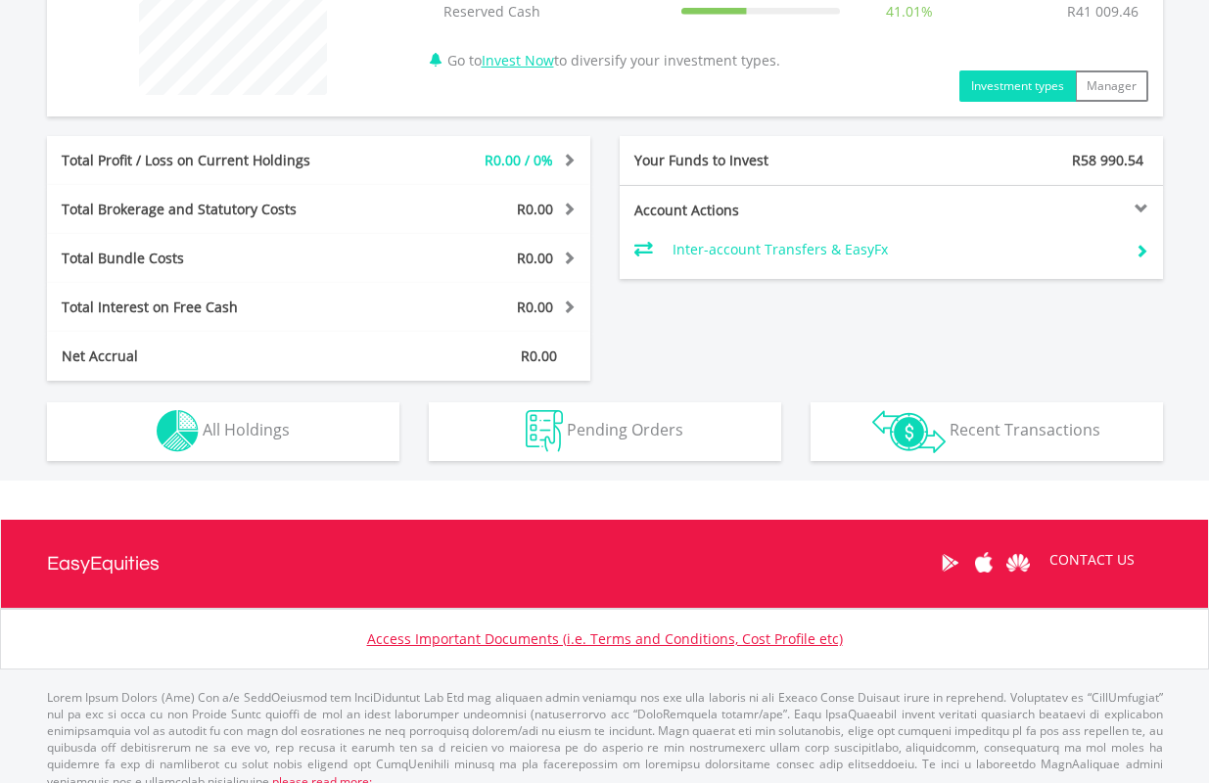
scroll to position [873, 0]
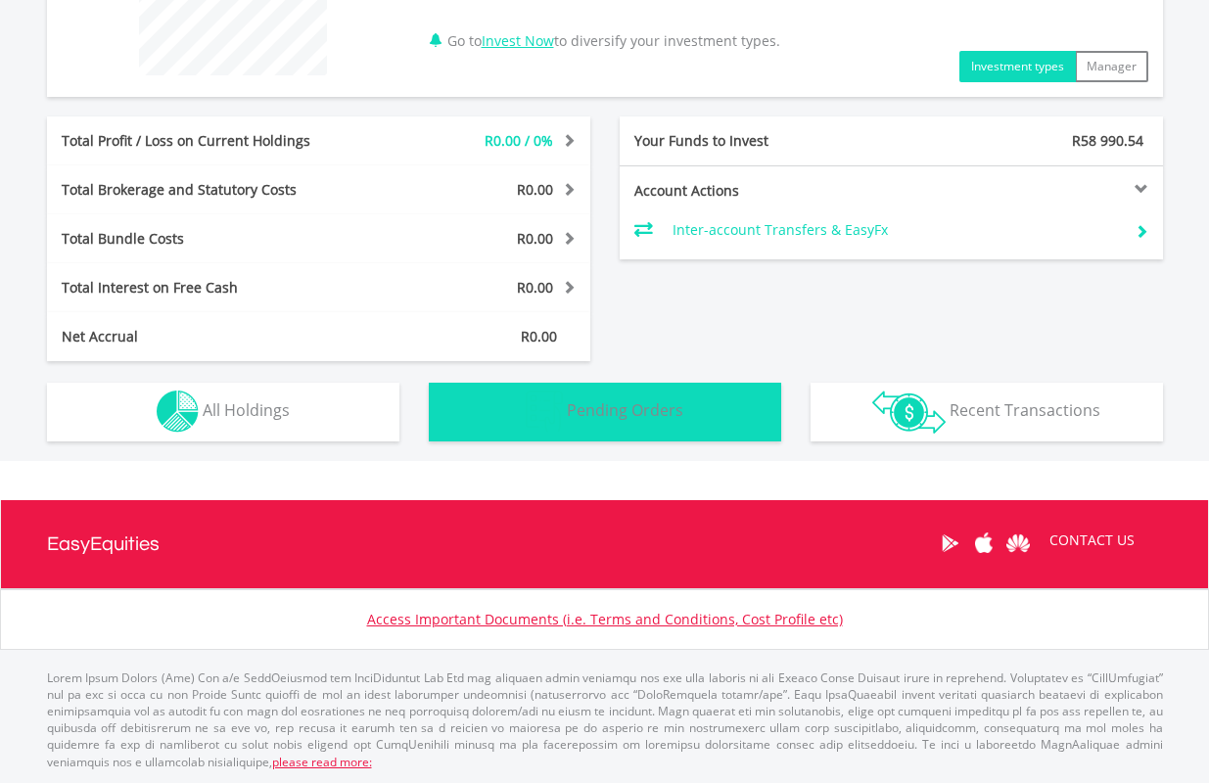
click at [672, 399] on span "Pending Orders" at bounding box center [625, 410] width 116 height 22
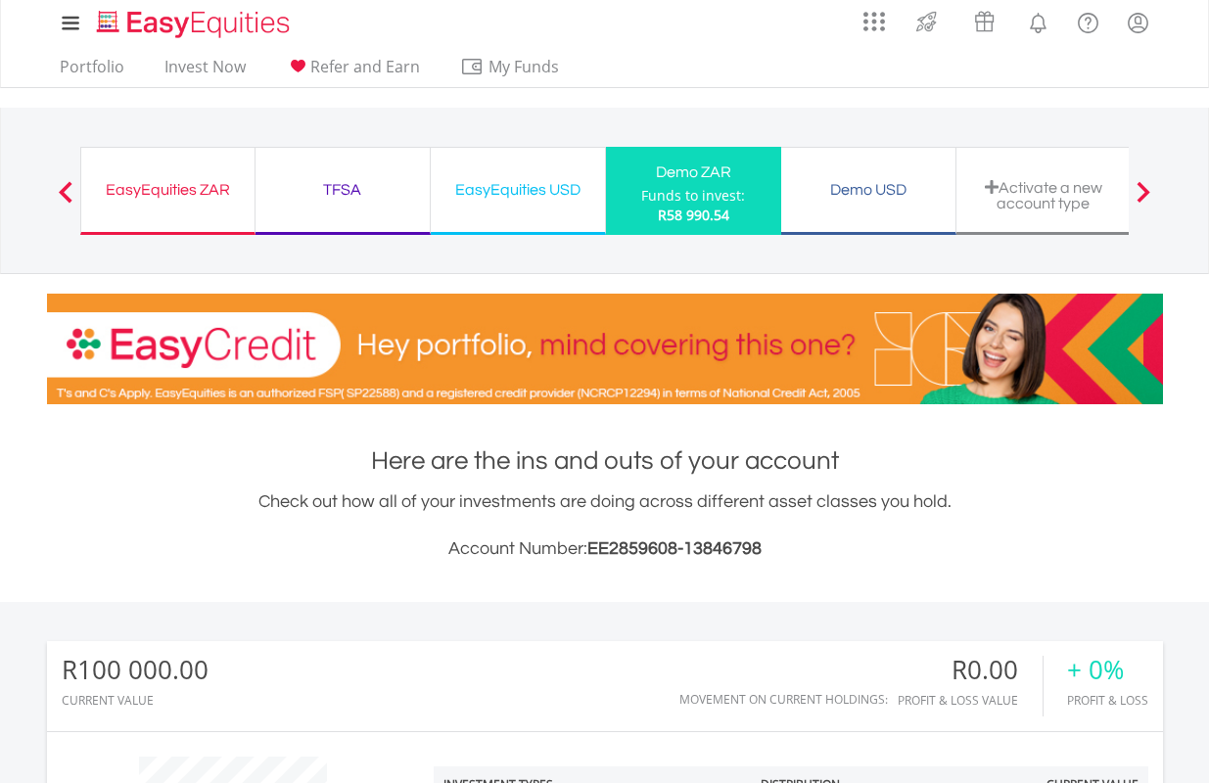
scroll to position [0, 0]
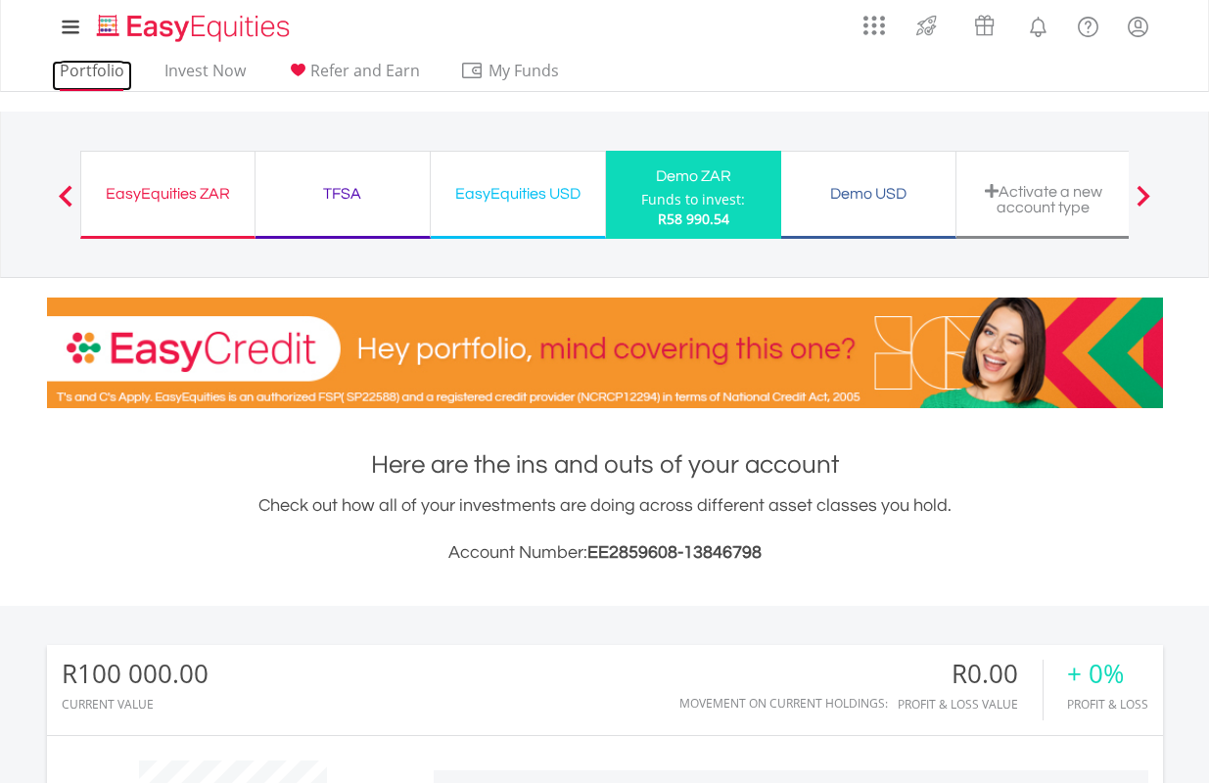
click at [94, 68] on link "Portfolio" at bounding box center [92, 76] width 80 height 30
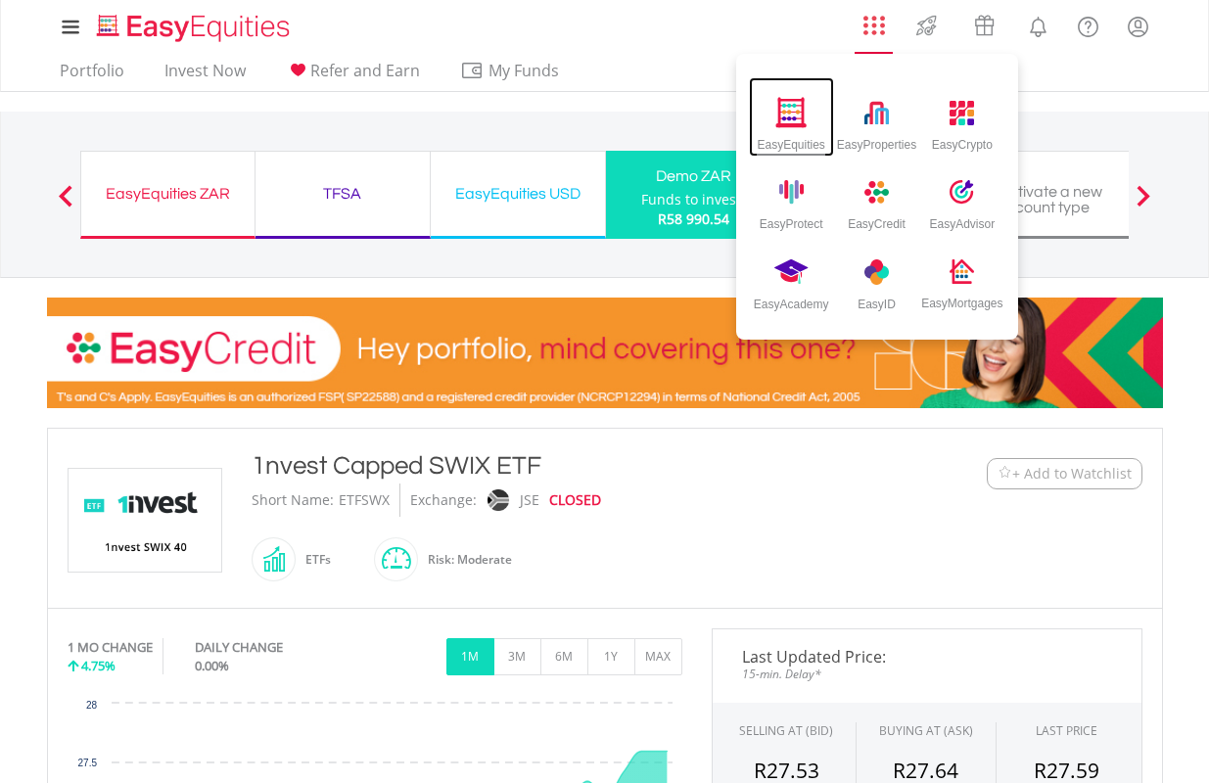
click at [790, 110] on img at bounding box center [791, 112] width 32 height 30
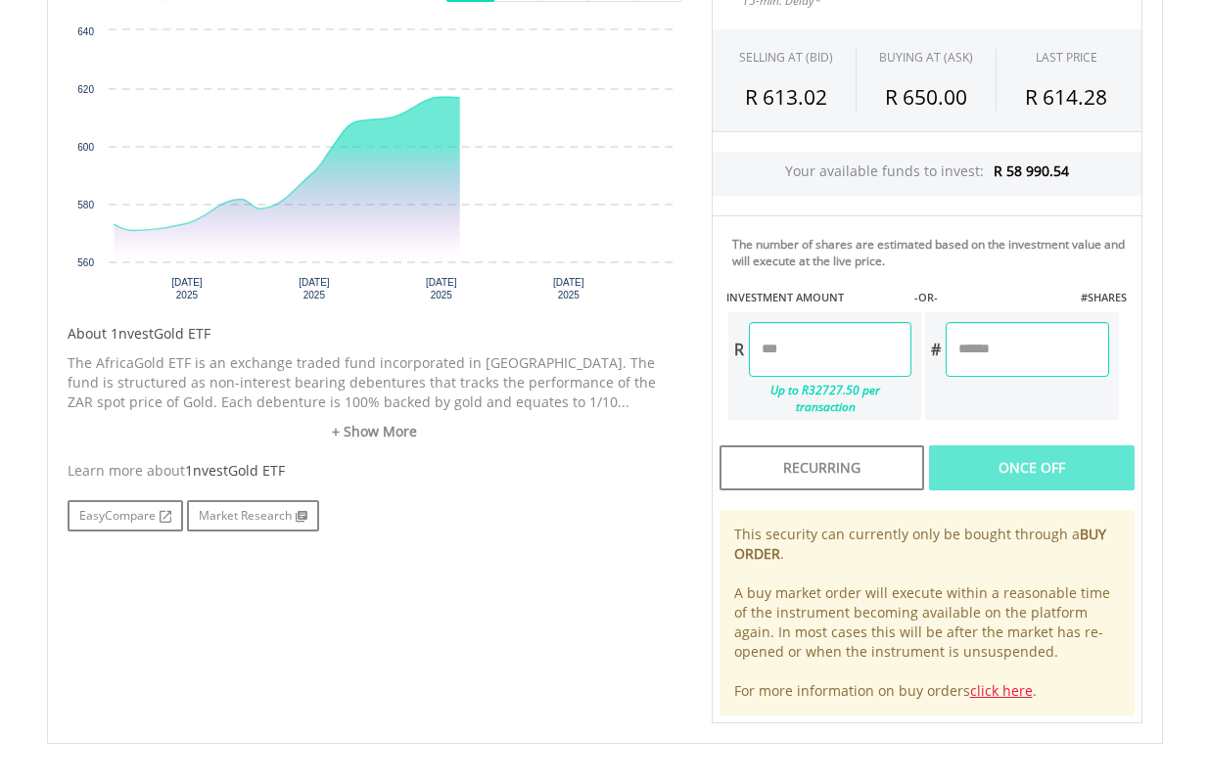
scroll to position [685, 0]
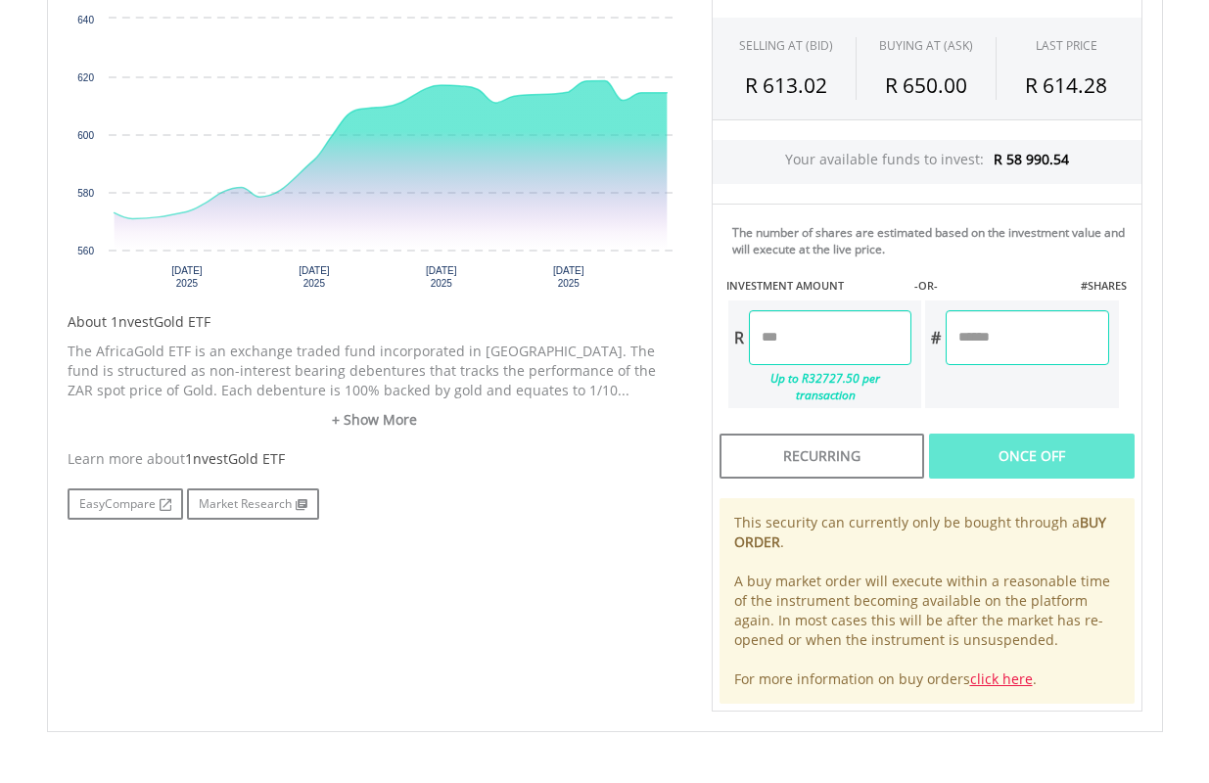
click at [1044, 335] on input "number" at bounding box center [1026, 337] width 162 height 55
type input "*"
type input "*******"
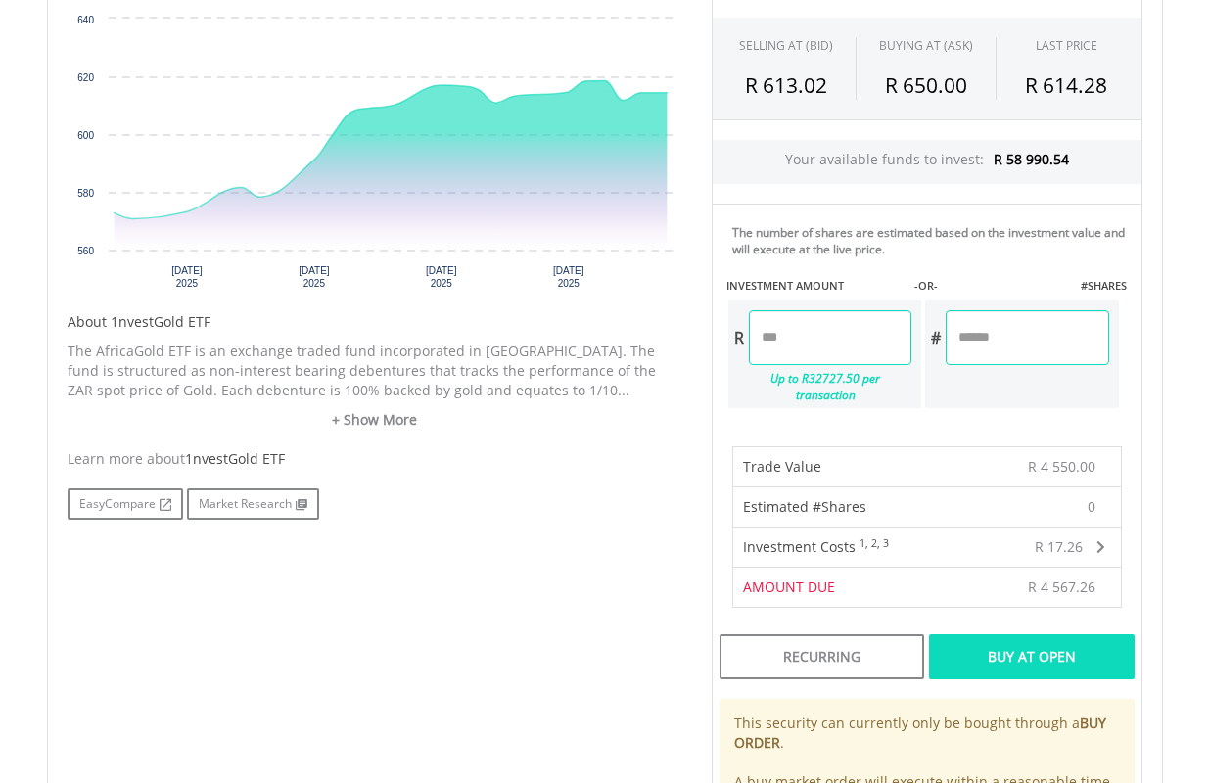
click at [1065, 634] on div "Buy At Open" at bounding box center [1031, 656] width 205 height 45
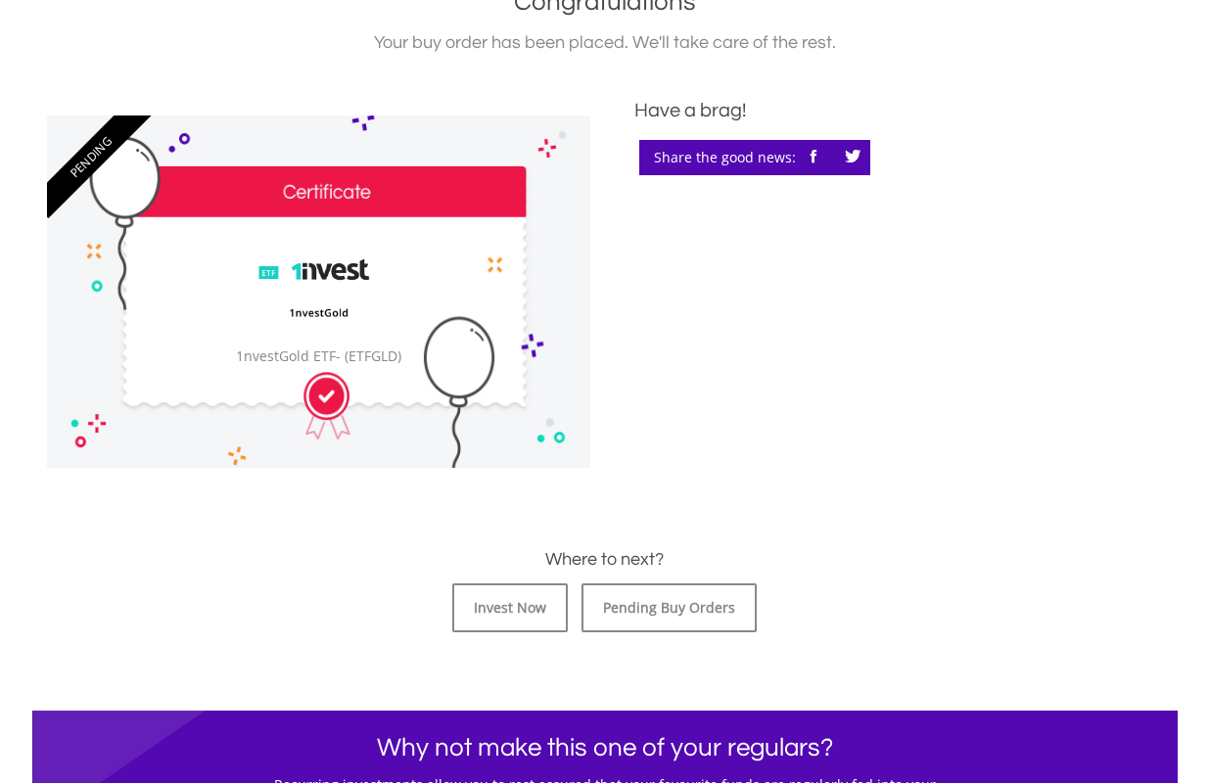
scroll to position [587, 0]
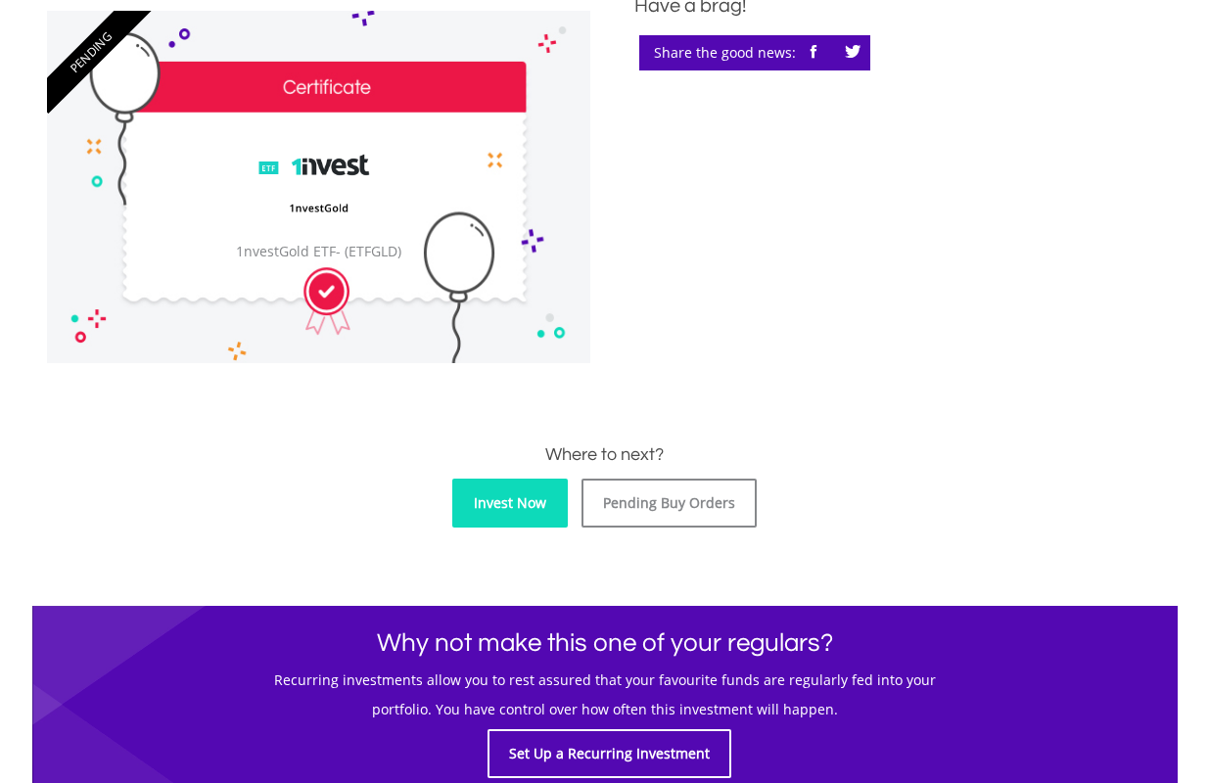
click at [510, 492] on link "Invest Now" at bounding box center [509, 503] width 115 height 49
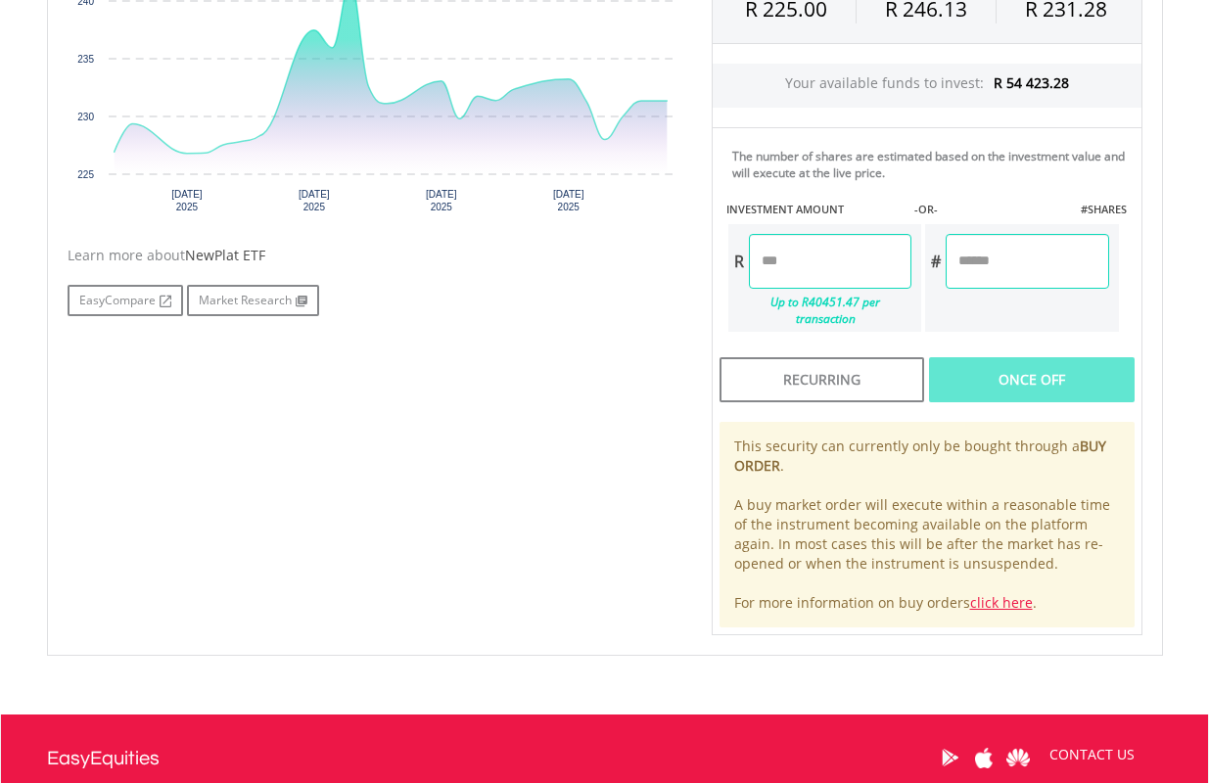
scroll to position [665, 0]
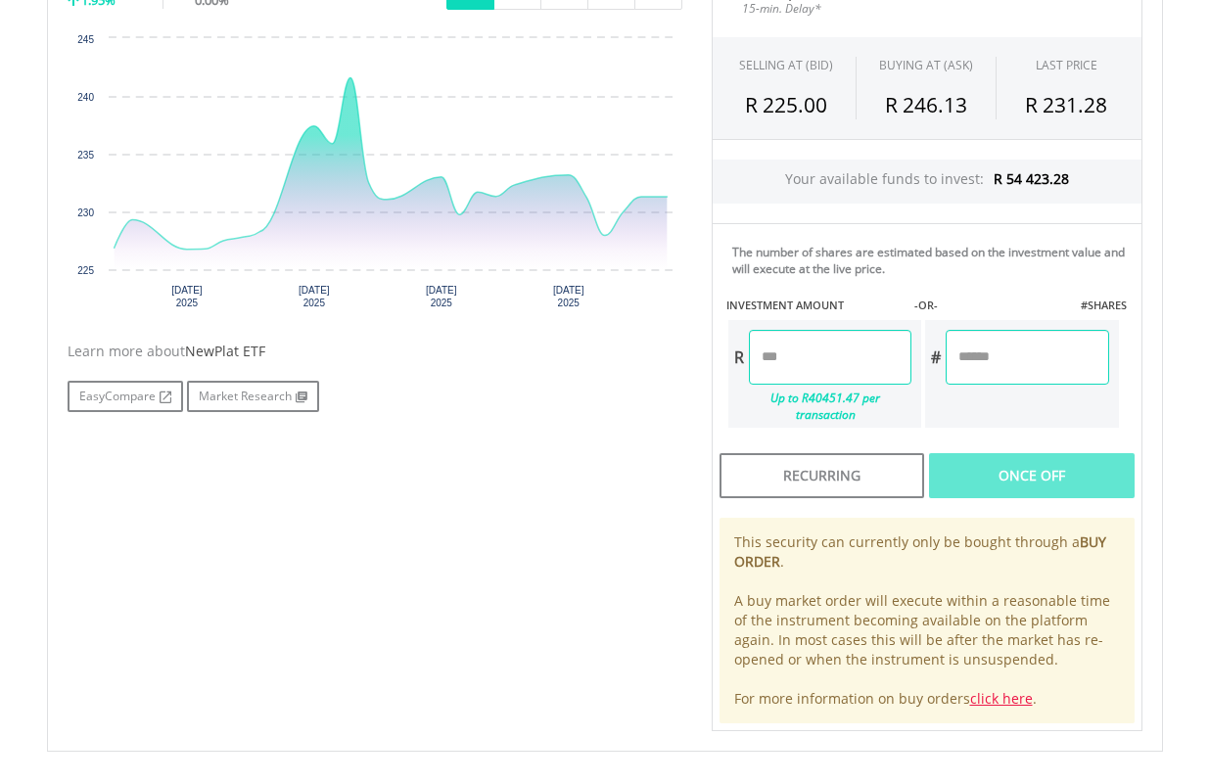
click at [1047, 359] on input "number" at bounding box center [1026, 357] width 162 height 55
type input "**"
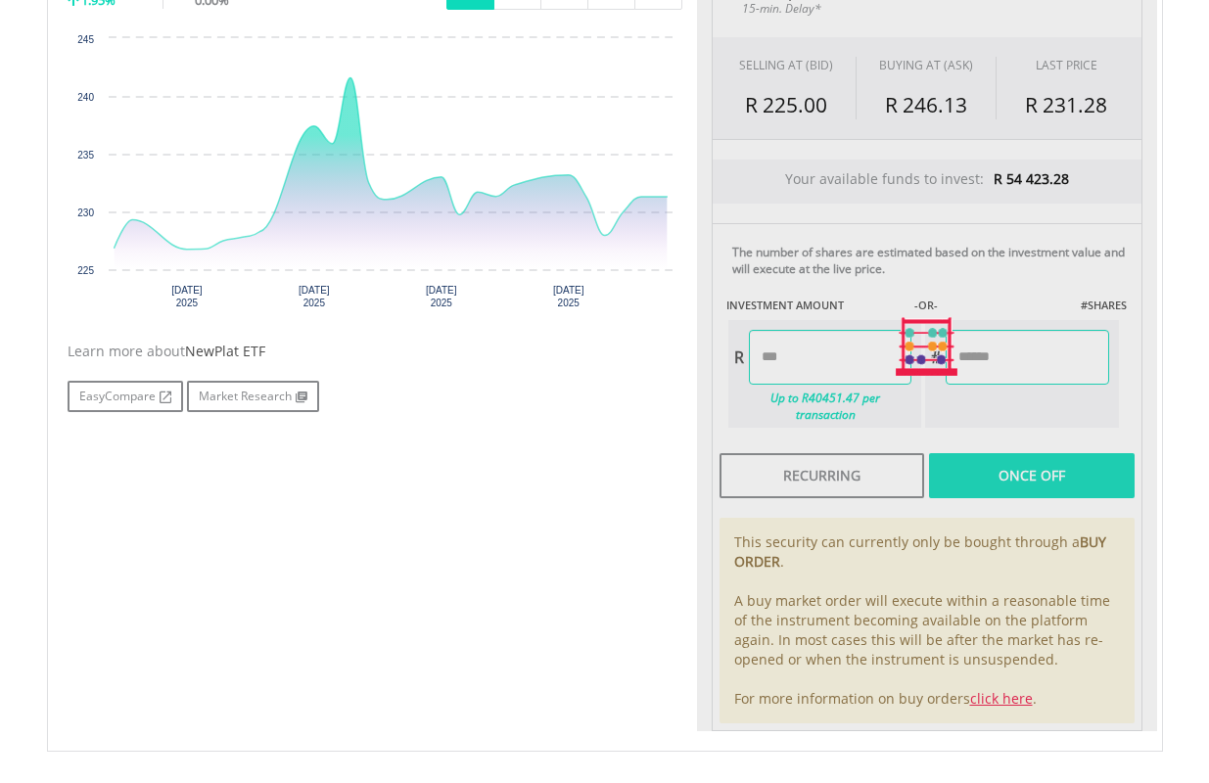
type input "*******"
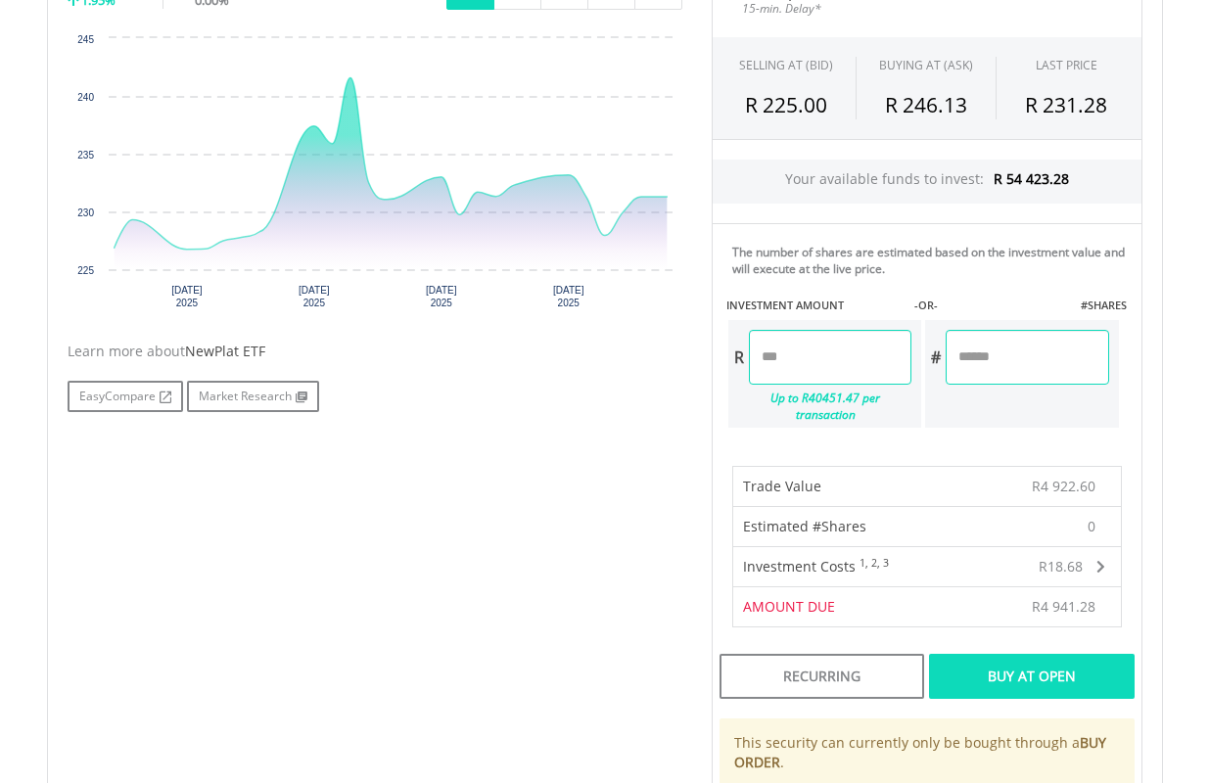
click at [1097, 654] on div "Buy At Open" at bounding box center [1031, 676] width 205 height 45
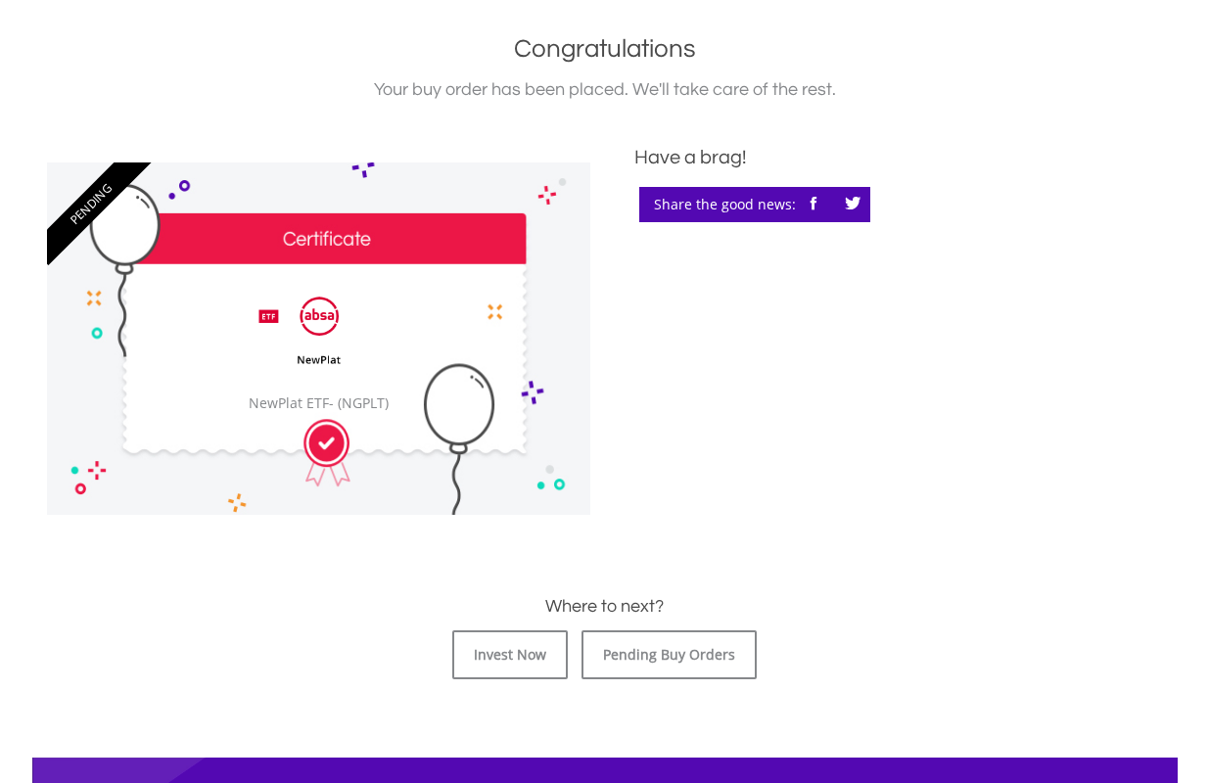
scroll to position [489, 0]
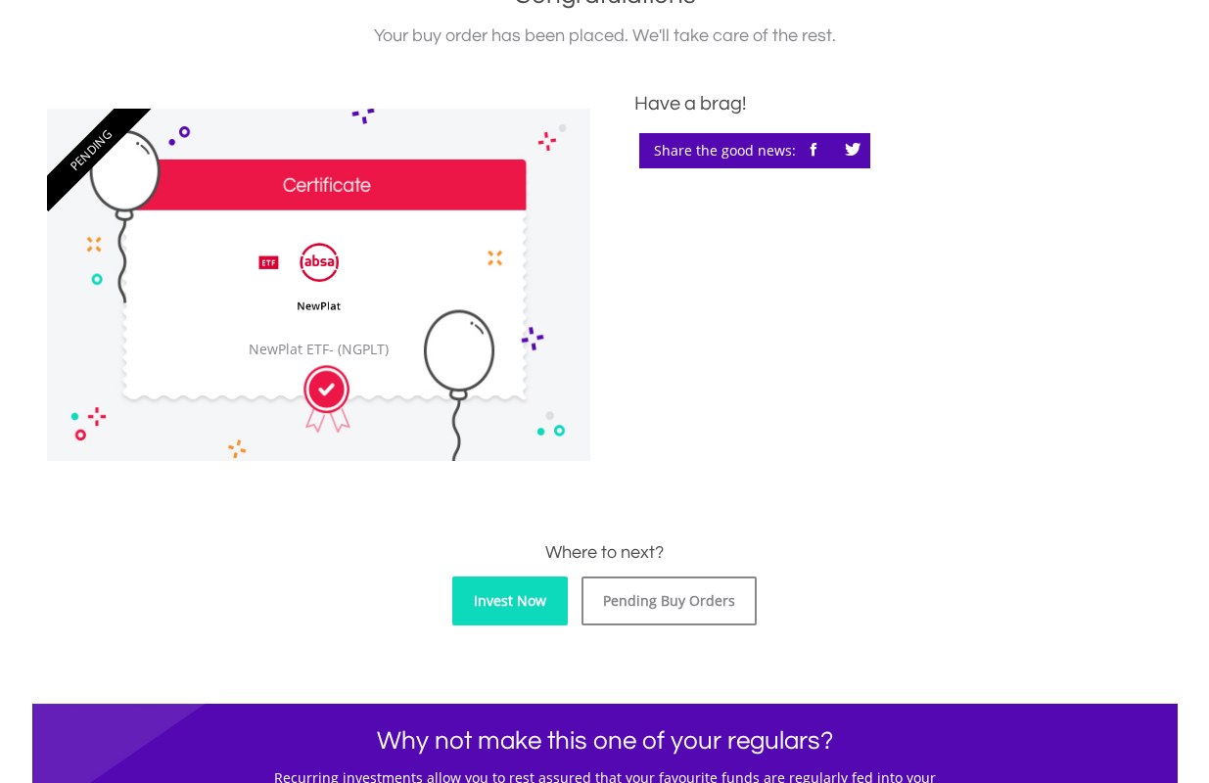
click at [521, 595] on link "Invest Now" at bounding box center [509, 600] width 115 height 49
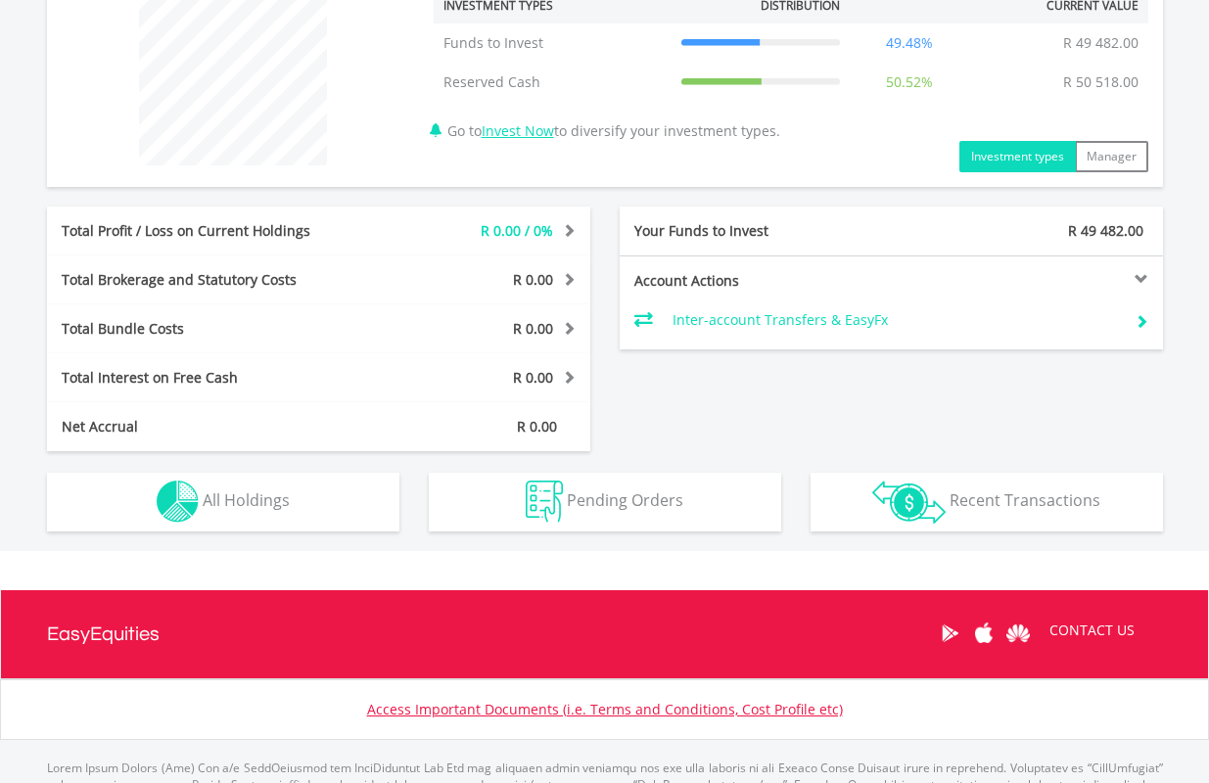
scroll to position [188, 372]
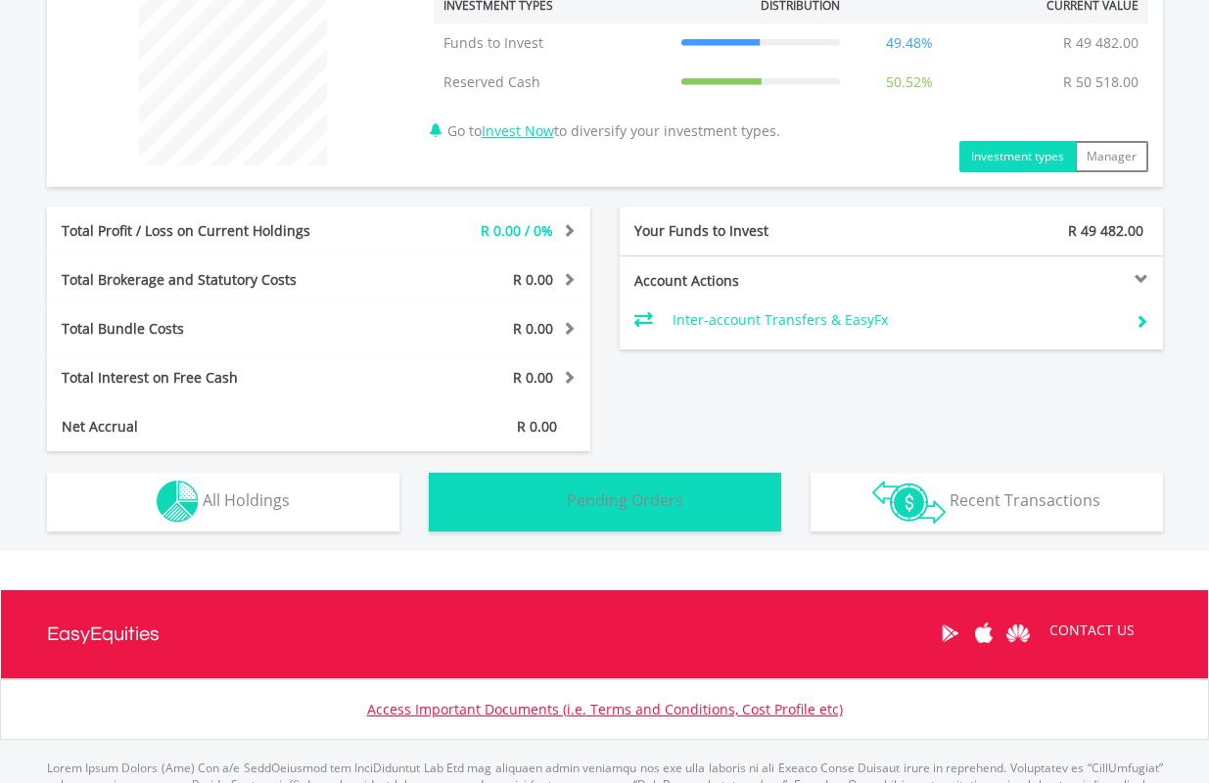
click at [697, 498] on button "Pending Orders Pending Orders" at bounding box center [605, 502] width 352 height 59
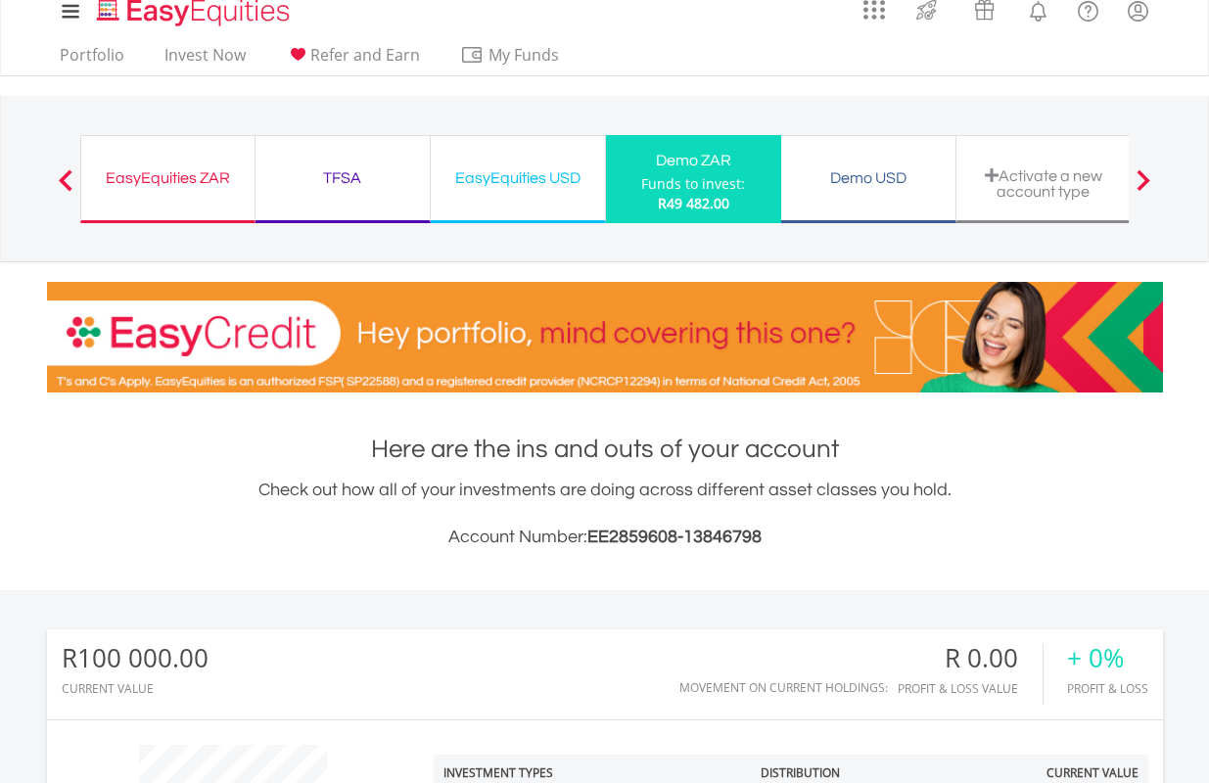
scroll to position [0, 0]
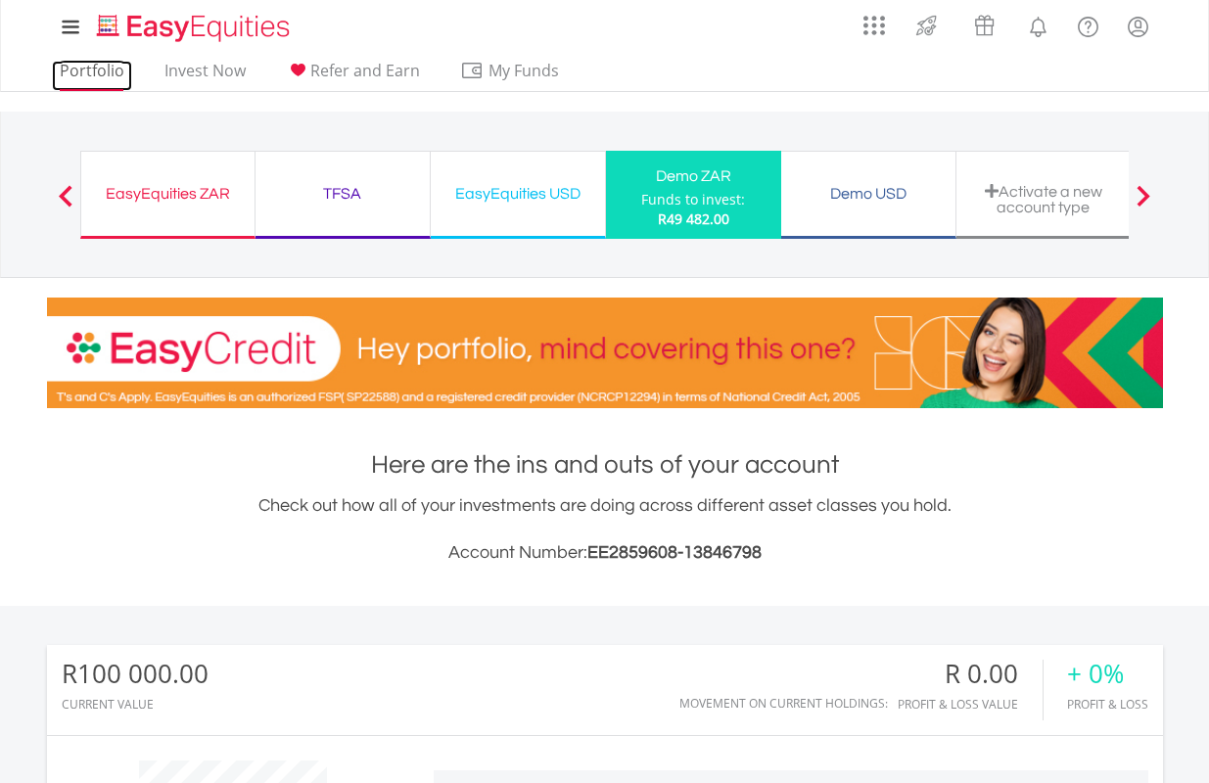
click at [89, 69] on link "Portfolio" at bounding box center [92, 76] width 80 height 30
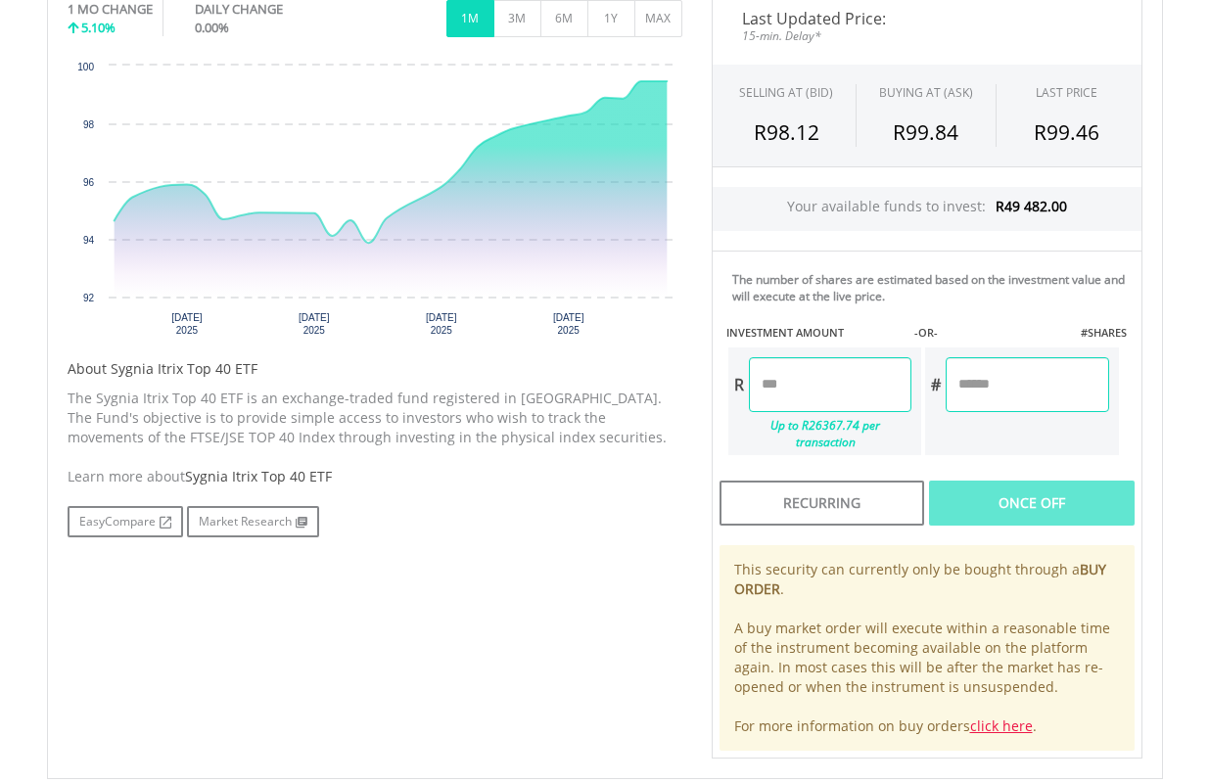
scroll to position [685, 0]
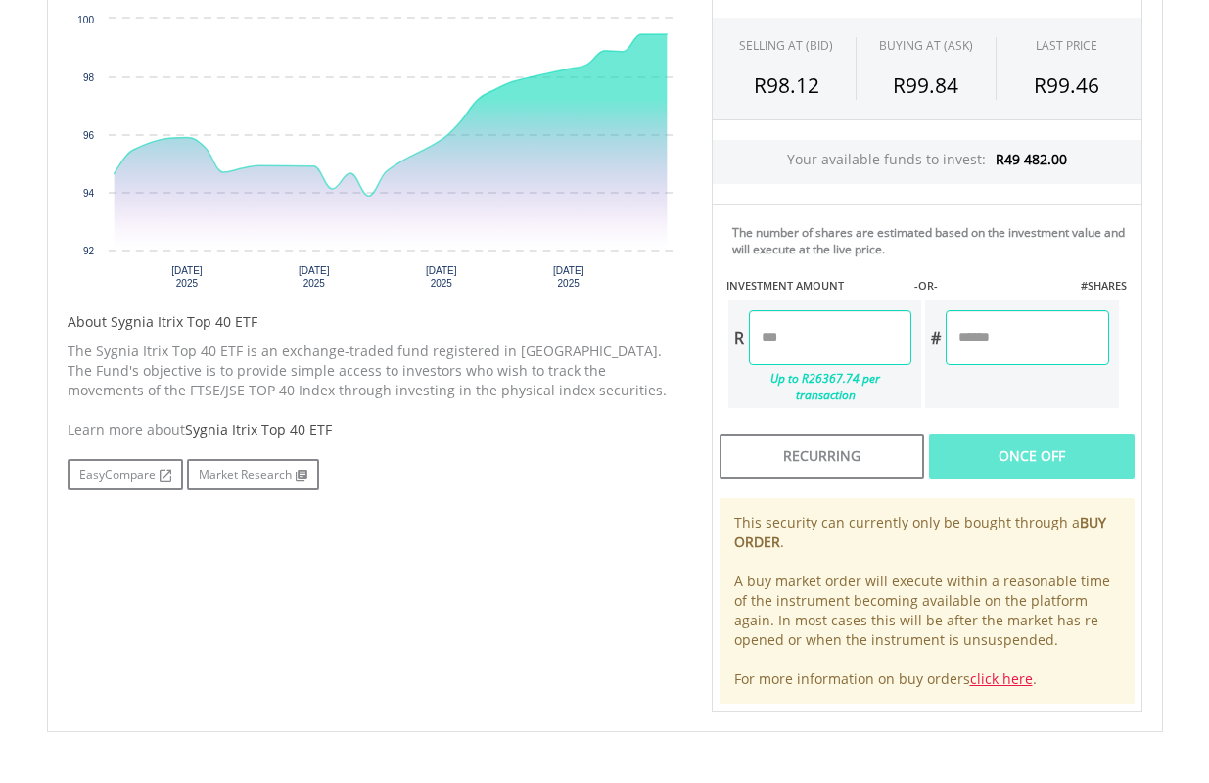
click at [1016, 343] on input "number" at bounding box center [1026, 337] width 162 height 55
type input "**"
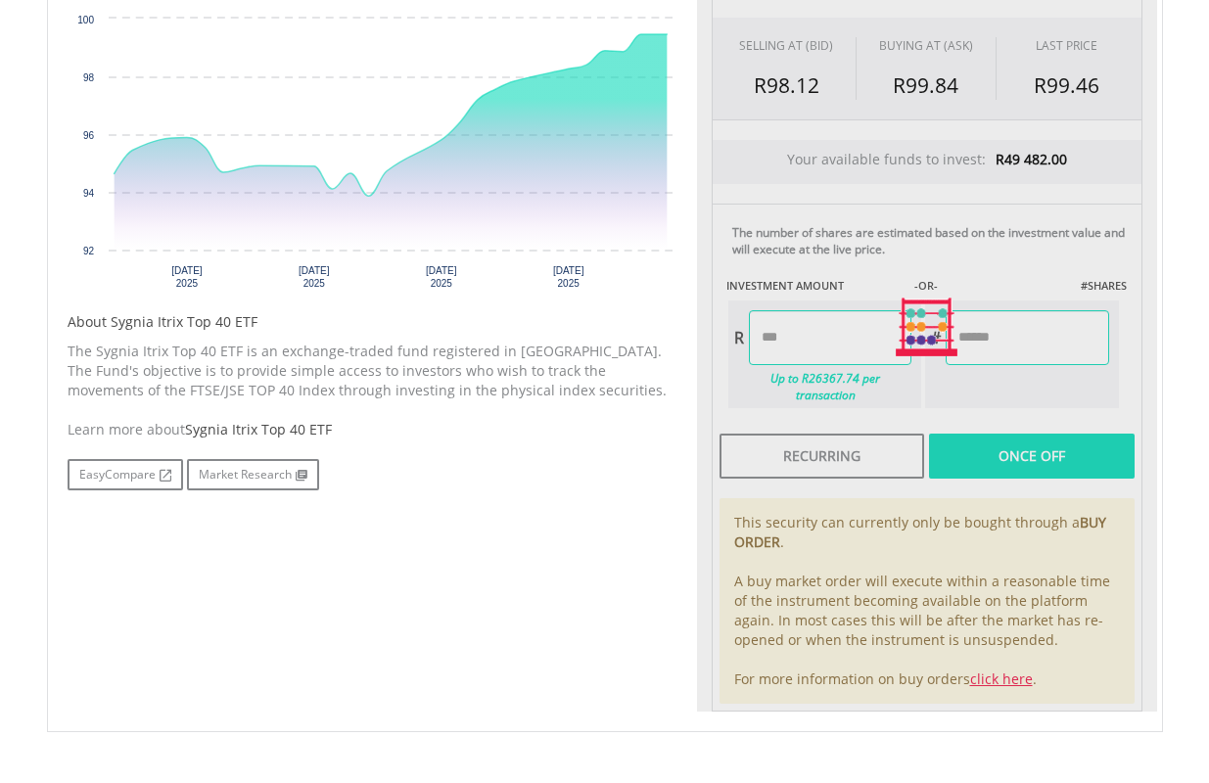
type input "*******"
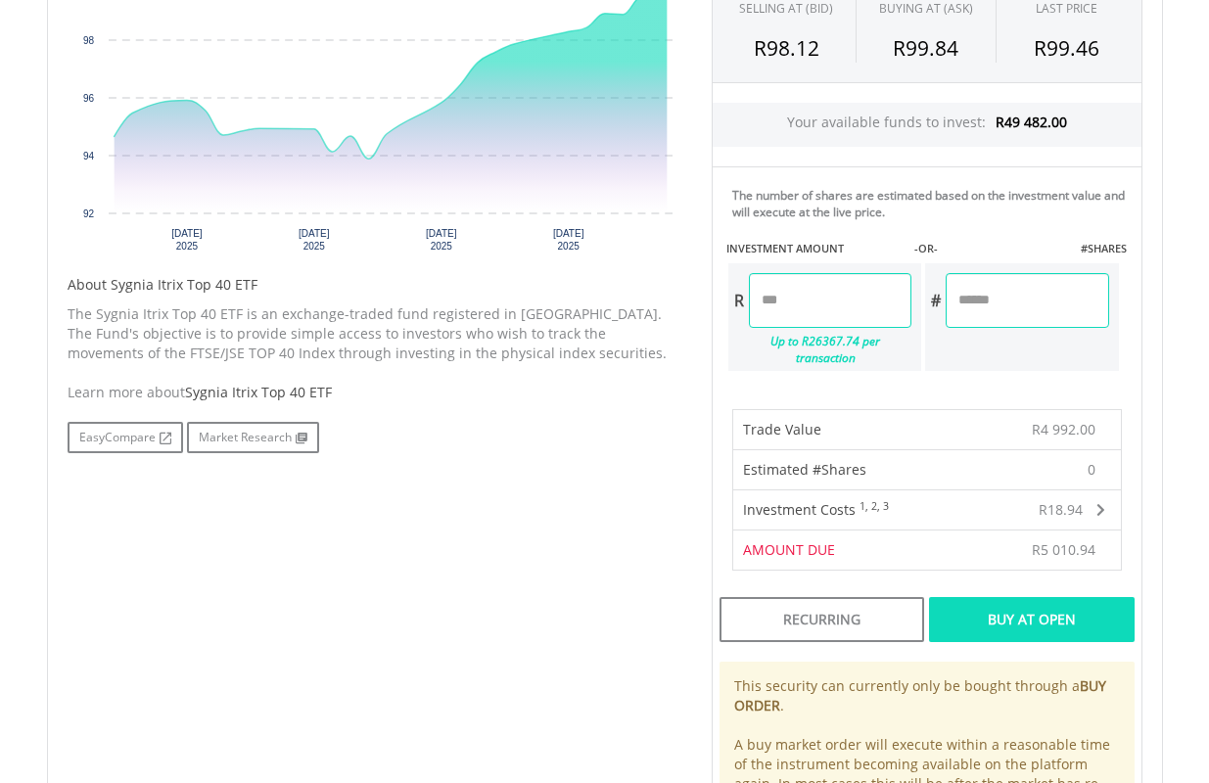
scroll to position [783, 0]
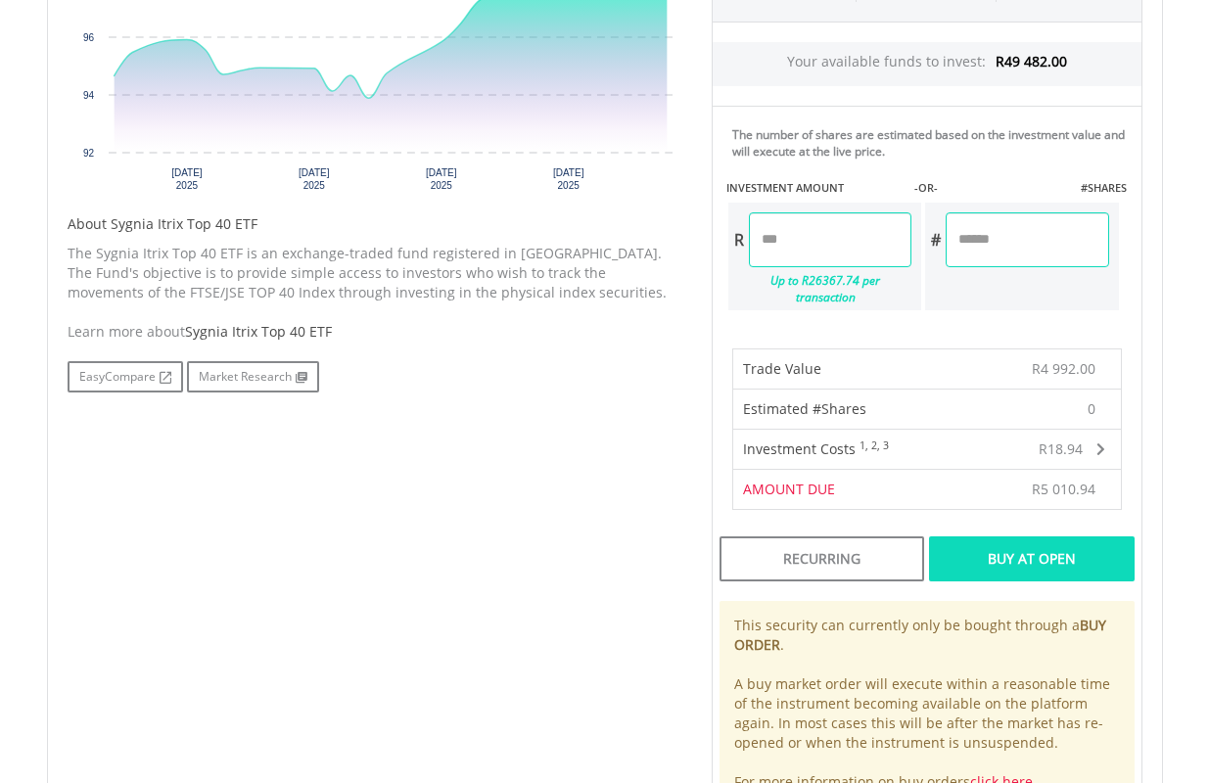
click at [1028, 543] on div "Buy At Open" at bounding box center [1031, 558] width 205 height 45
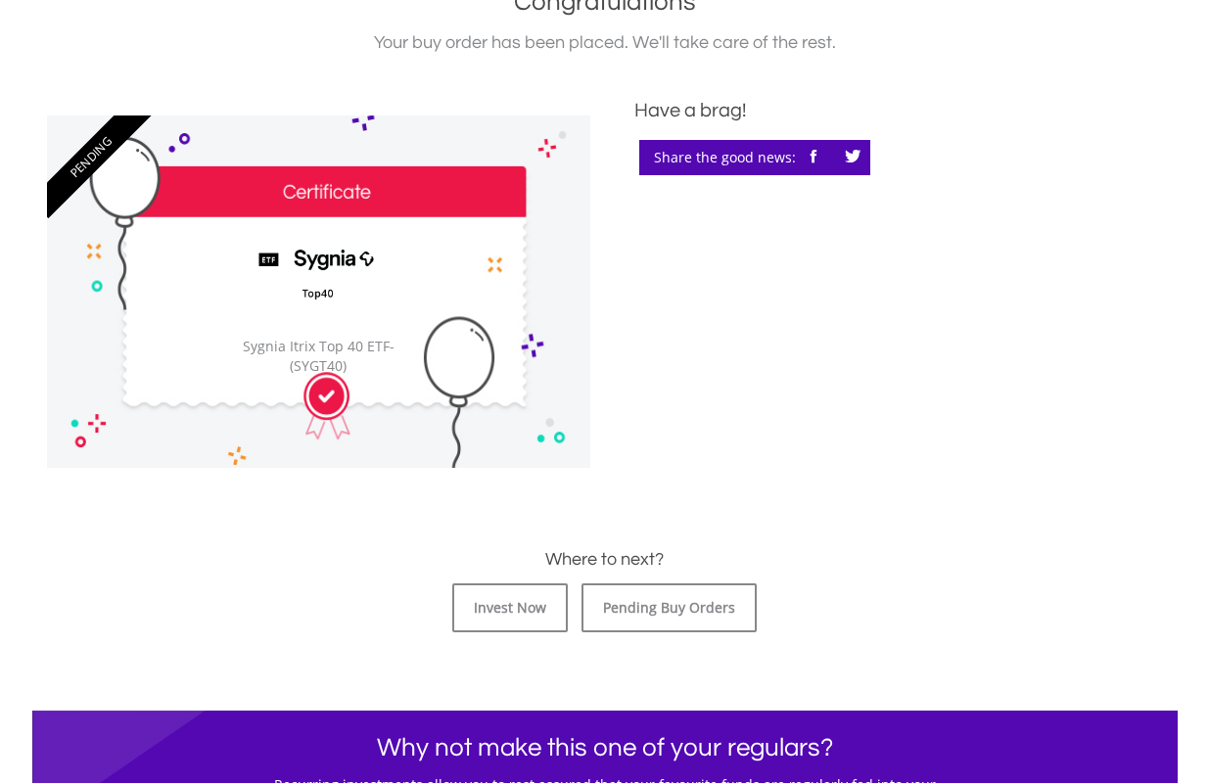
scroll to position [685, 0]
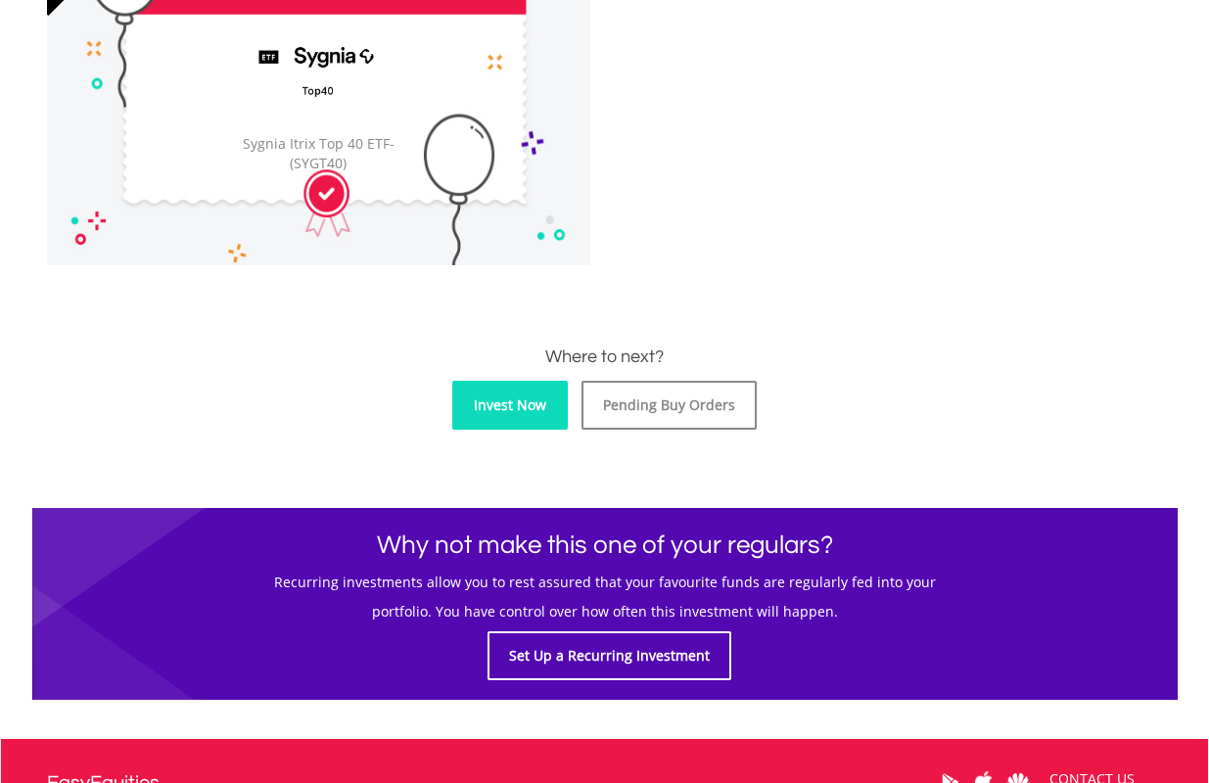
click at [500, 402] on link "Invest Now" at bounding box center [509, 405] width 115 height 49
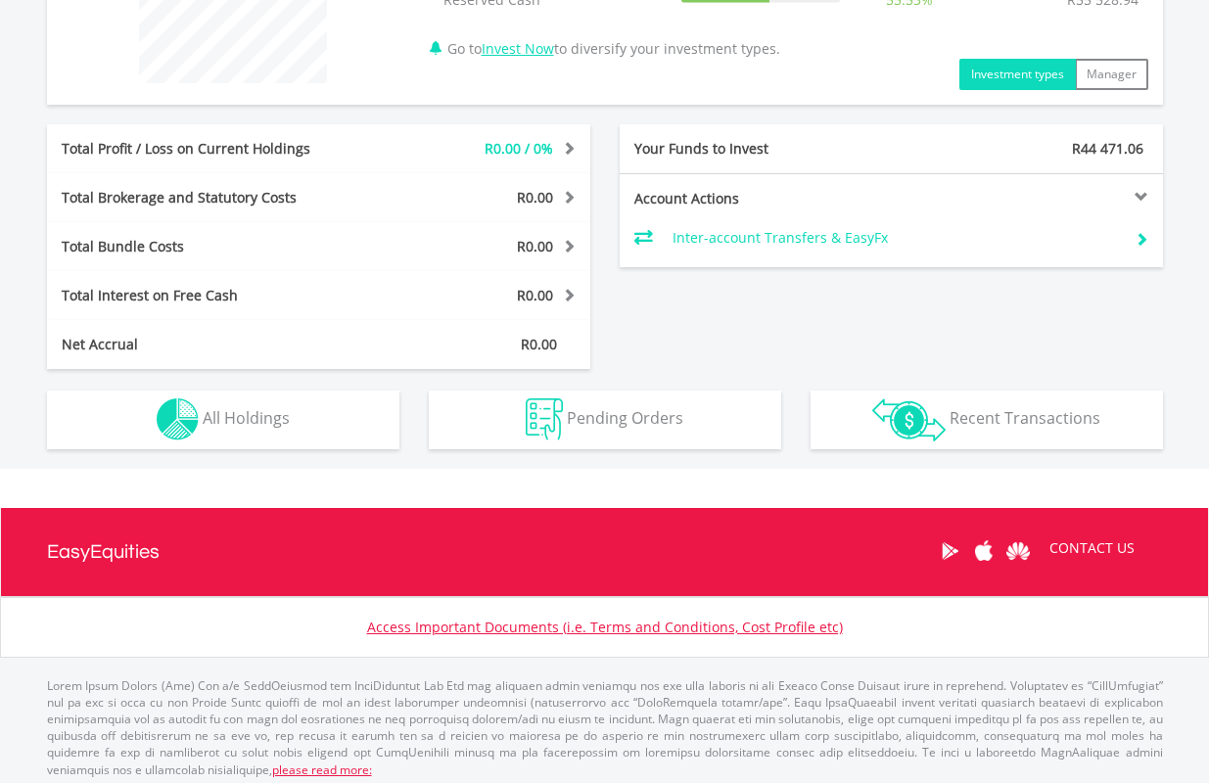
scroll to position [873, 0]
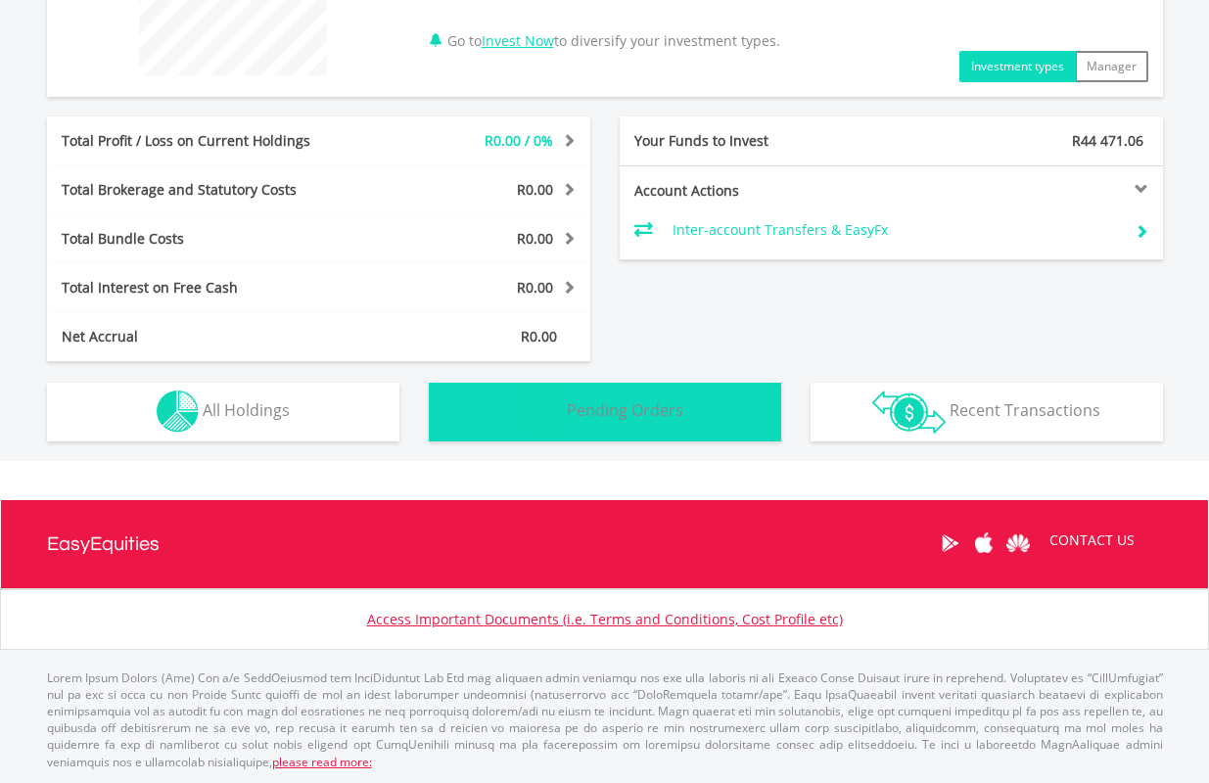
click at [725, 401] on button "Pending Orders Pending Orders" at bounding box center [605, 412] width 352 height 59
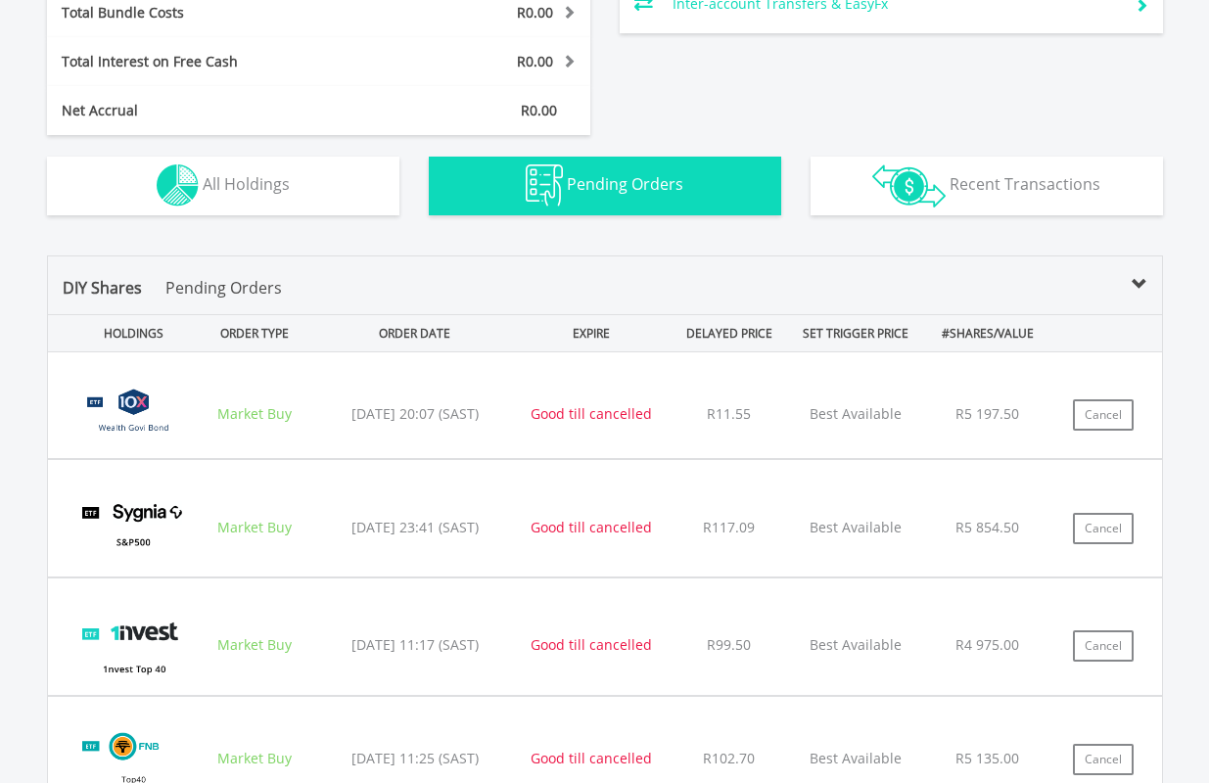
scroll to position [1122, 0]
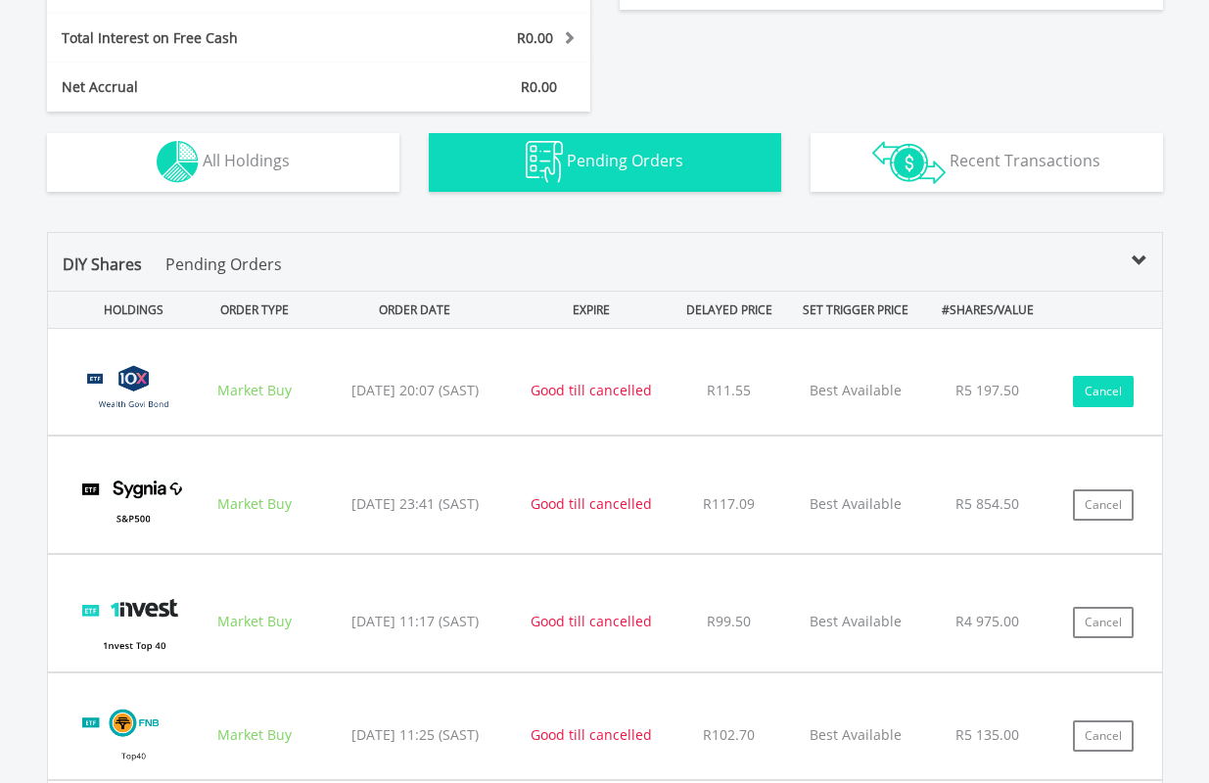
click at [1100, 388] on button "Cancel" at bounding box center [1103, 391] width 61 height 31
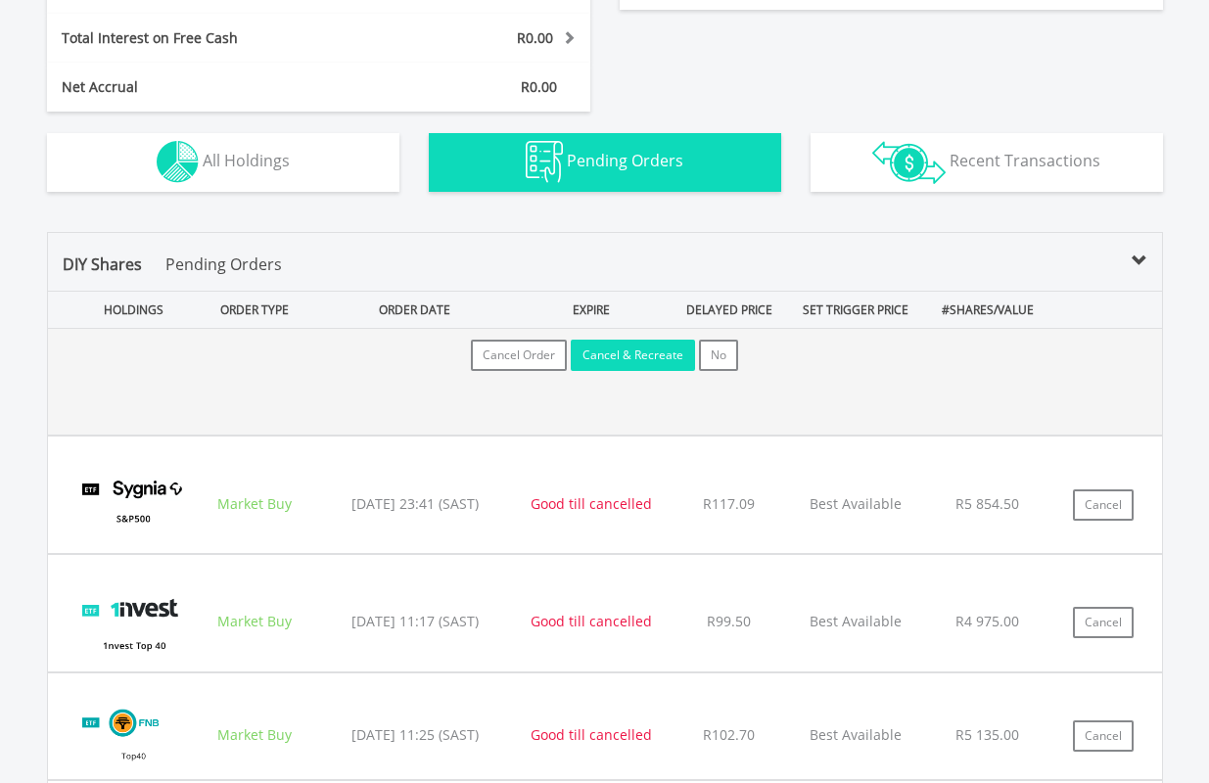
click at [643, 348] on button "Cancel & Recreate" at bounding box center [633, 355] width 124 height 31
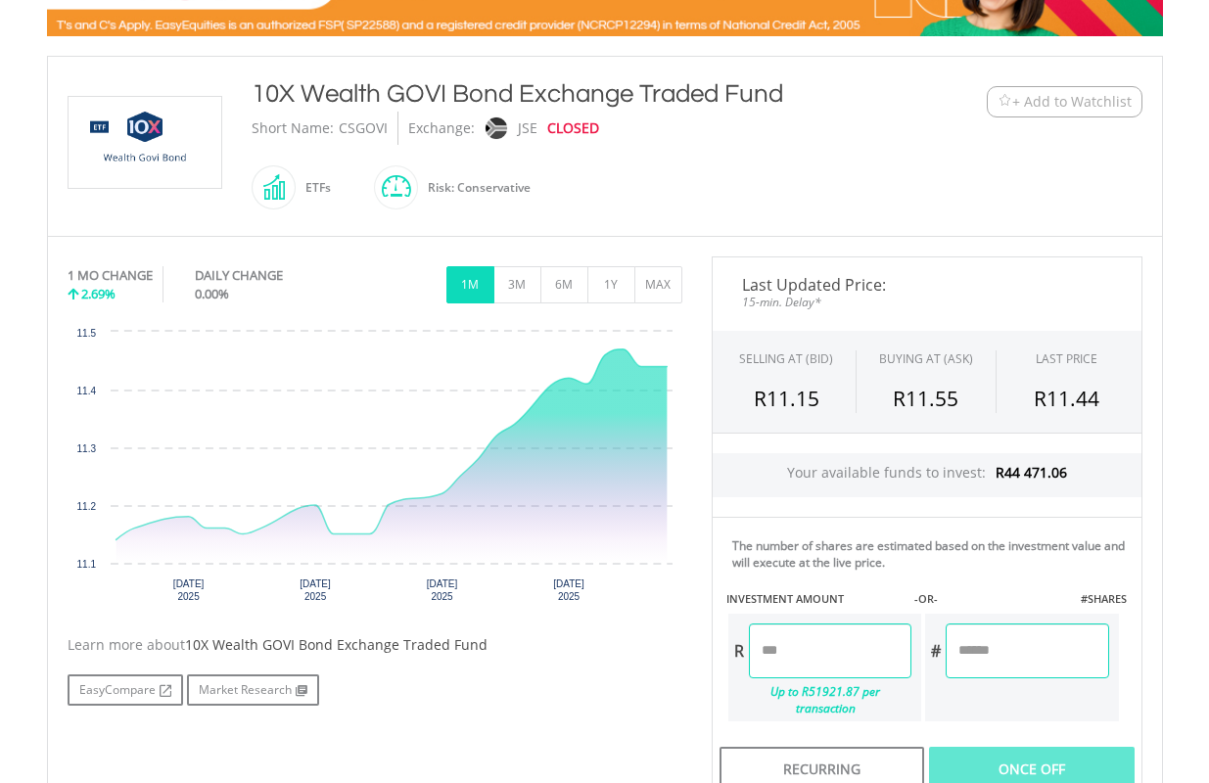
scroll to position [391, 0]
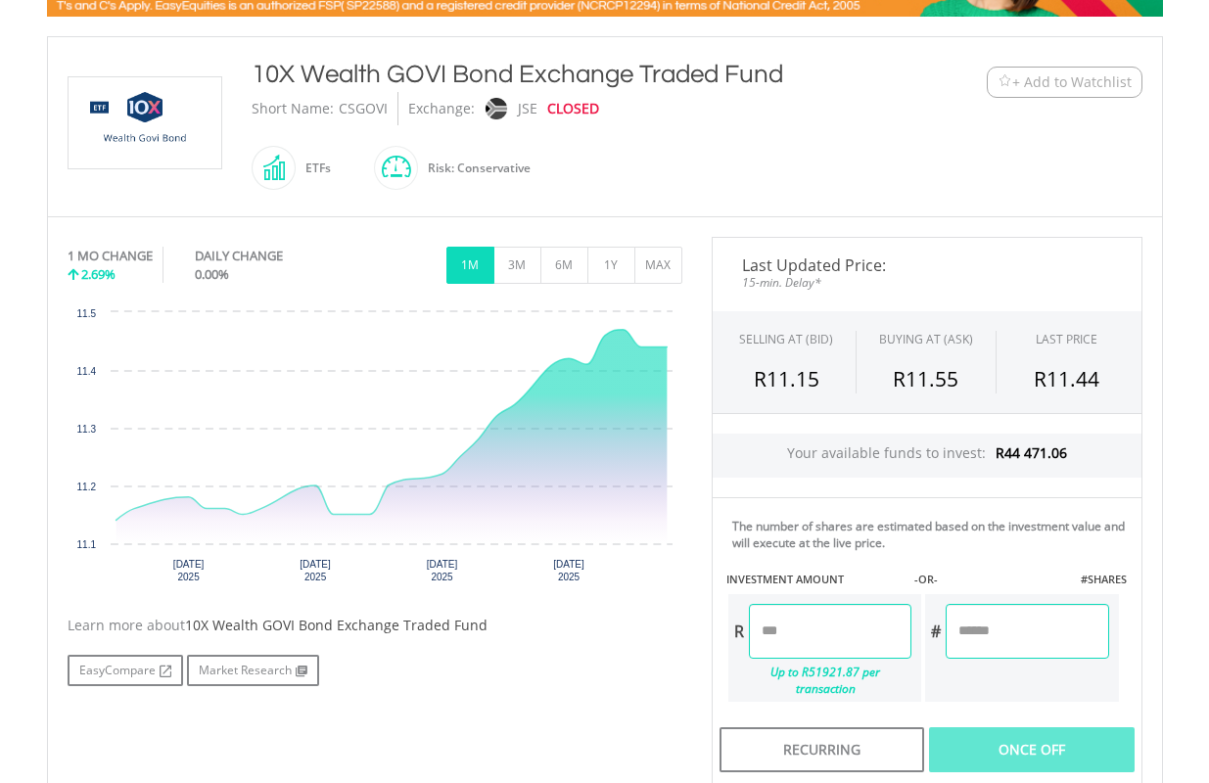
click at [835, 637] on input "number" at bounding box center [830, 631] width 162 height 55
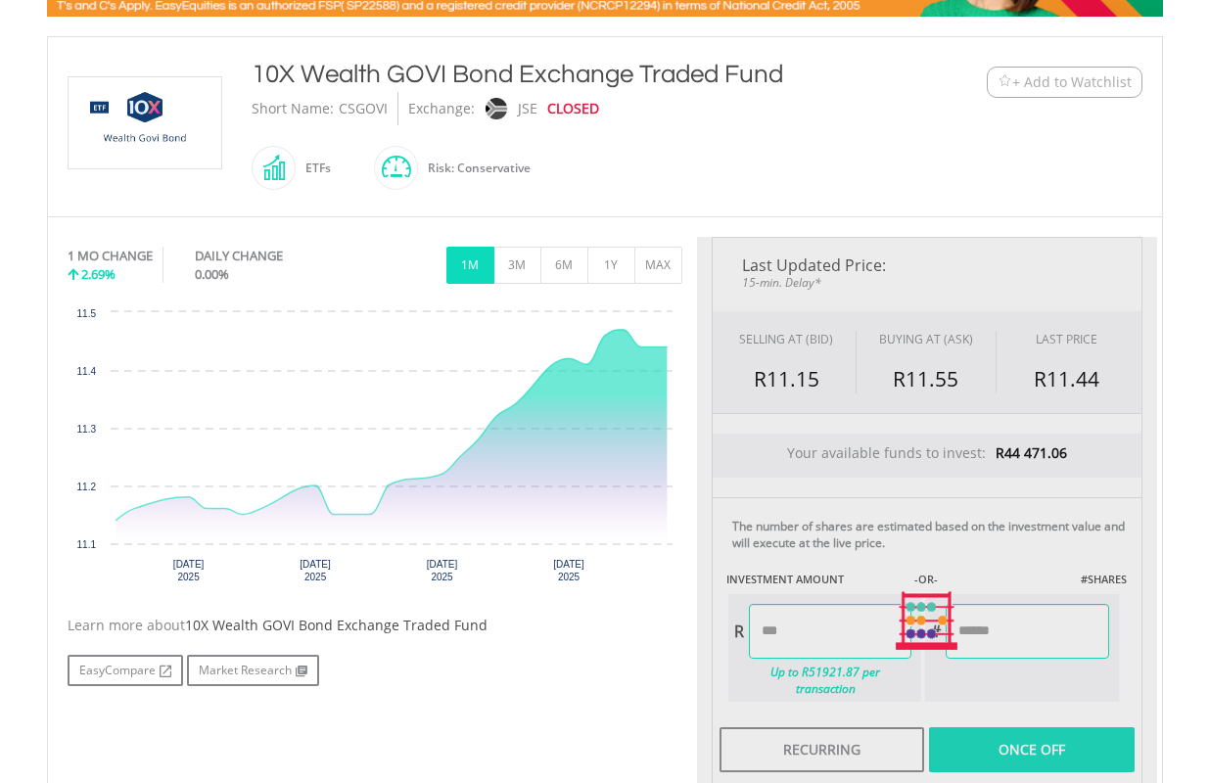
type input "*******"
type input "********"
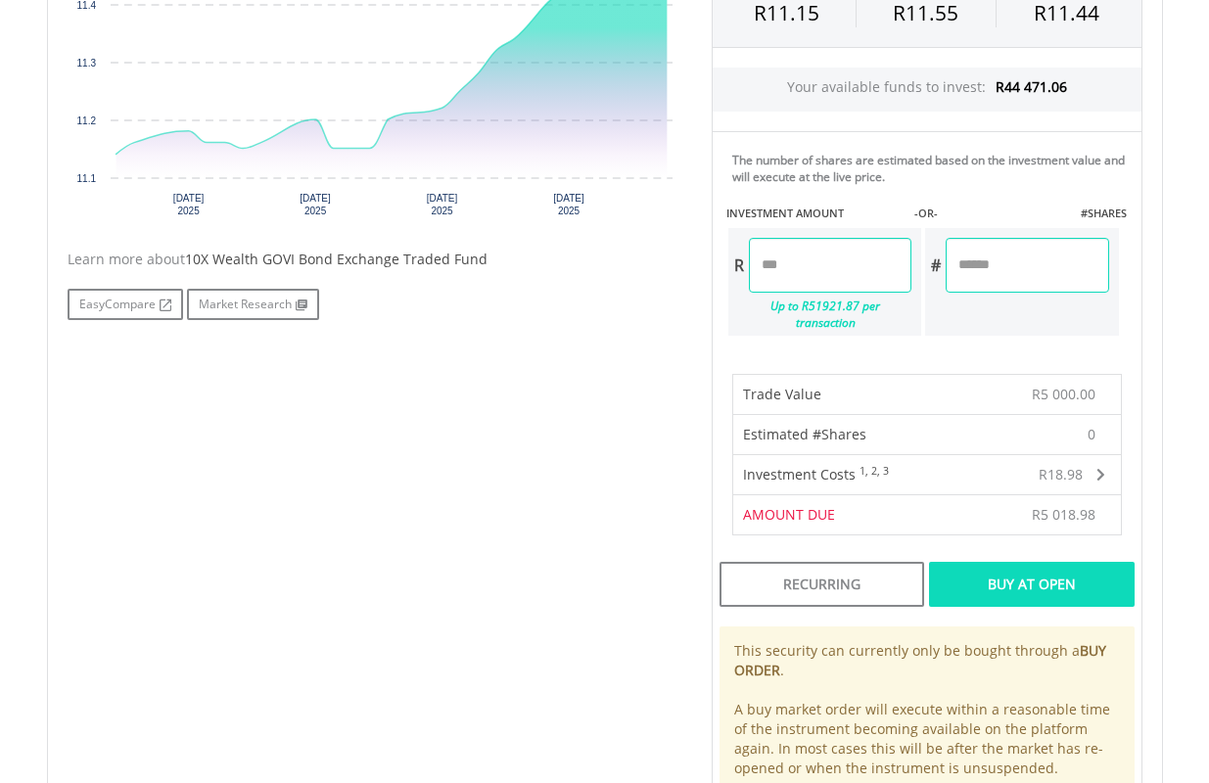
scroll to position [783, 0]
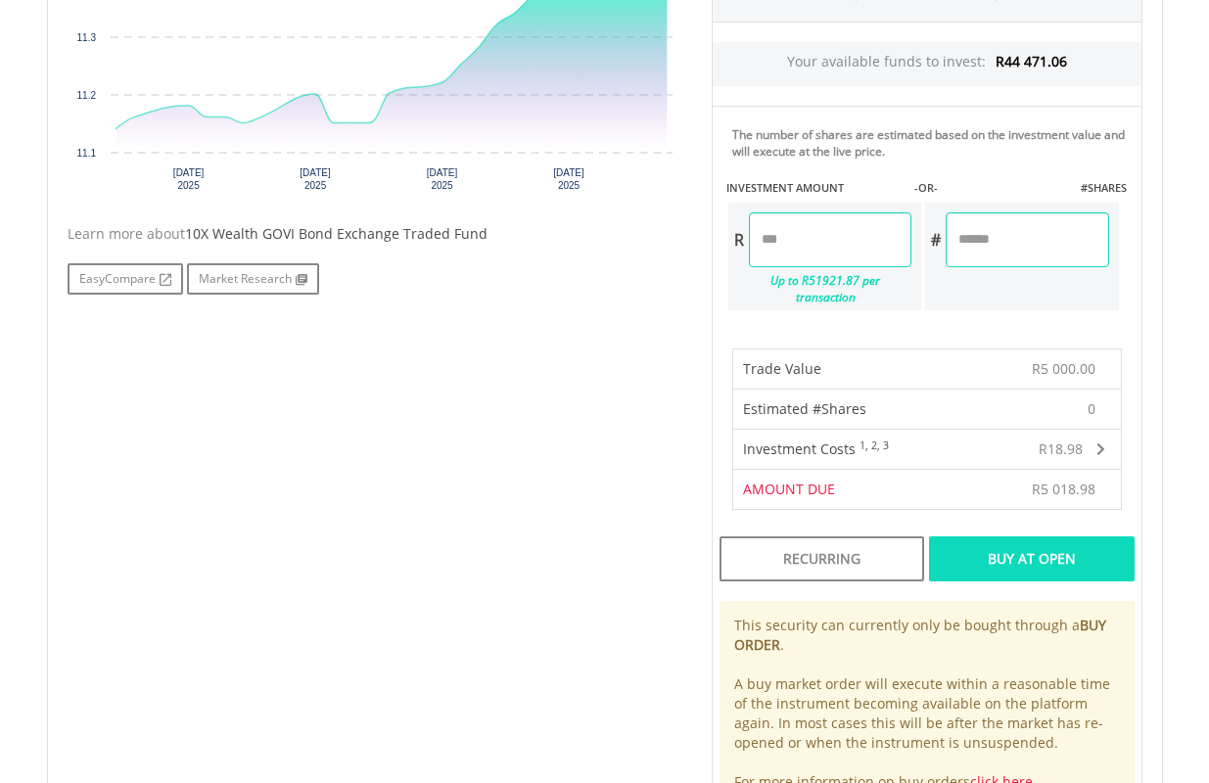
click at [1034, 543] on div "Buy At Open" at bounding box center [1031, 558] width 205 height 45
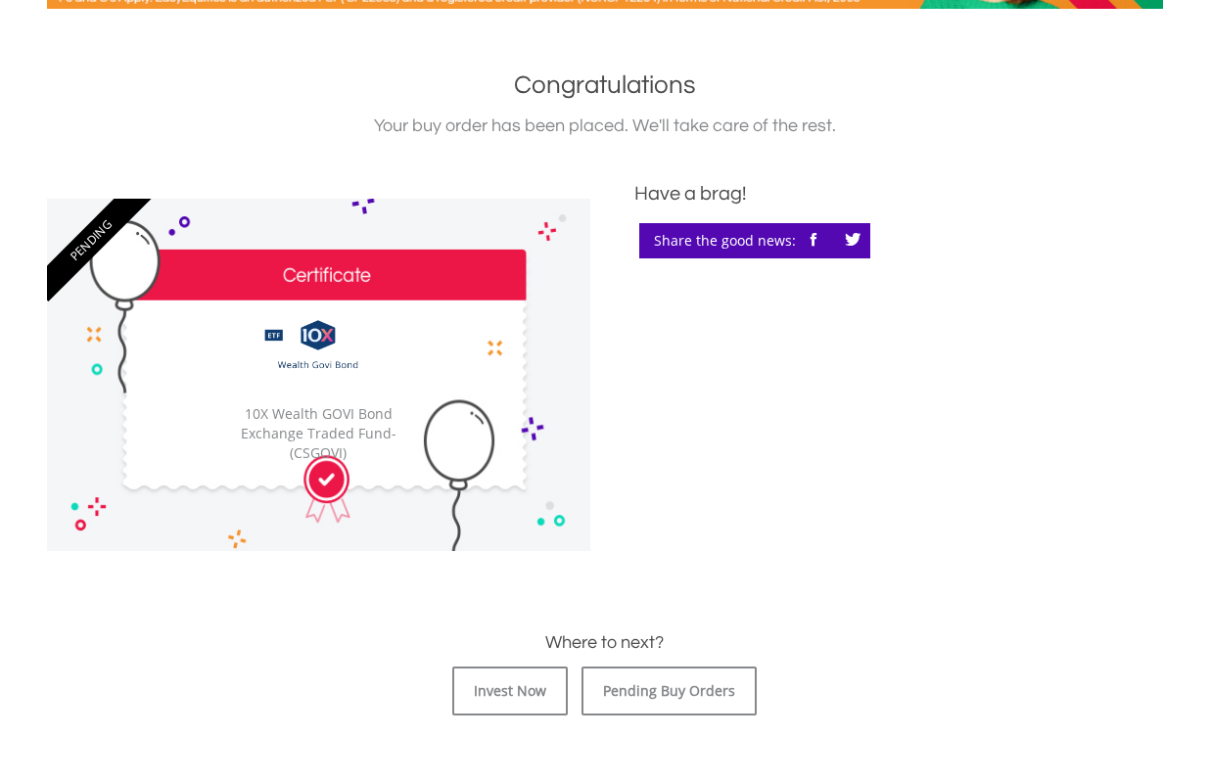
scroll to position [489, 0]
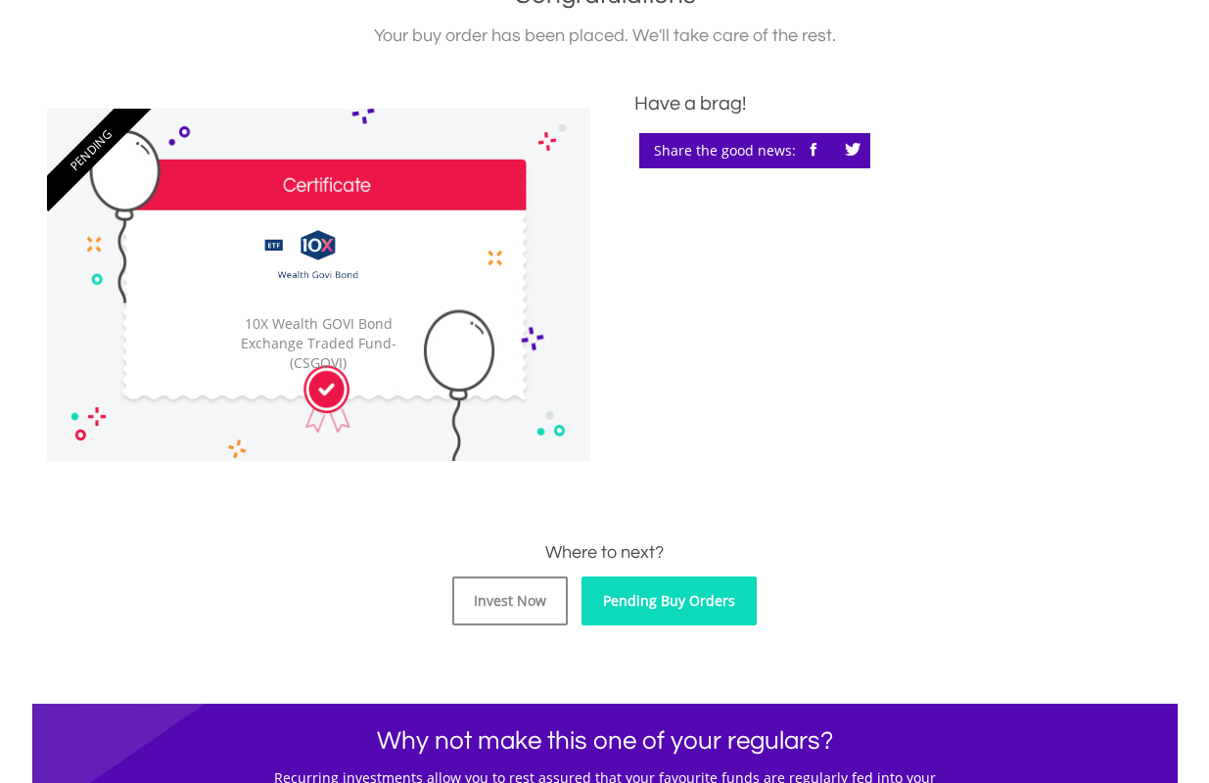
click at [706, 598] on link "Pending Buy Orders" at bounding box center [668, 600] width 175 height 49
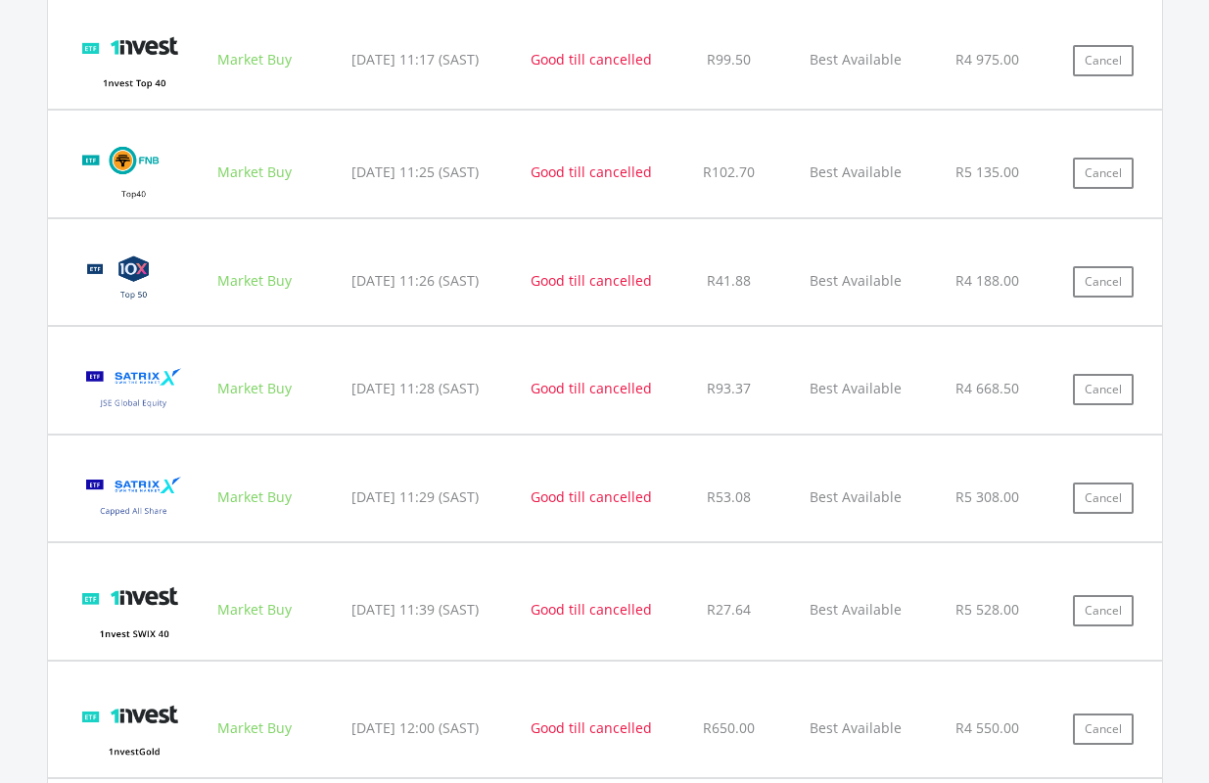
scroll to position [1550, 0]
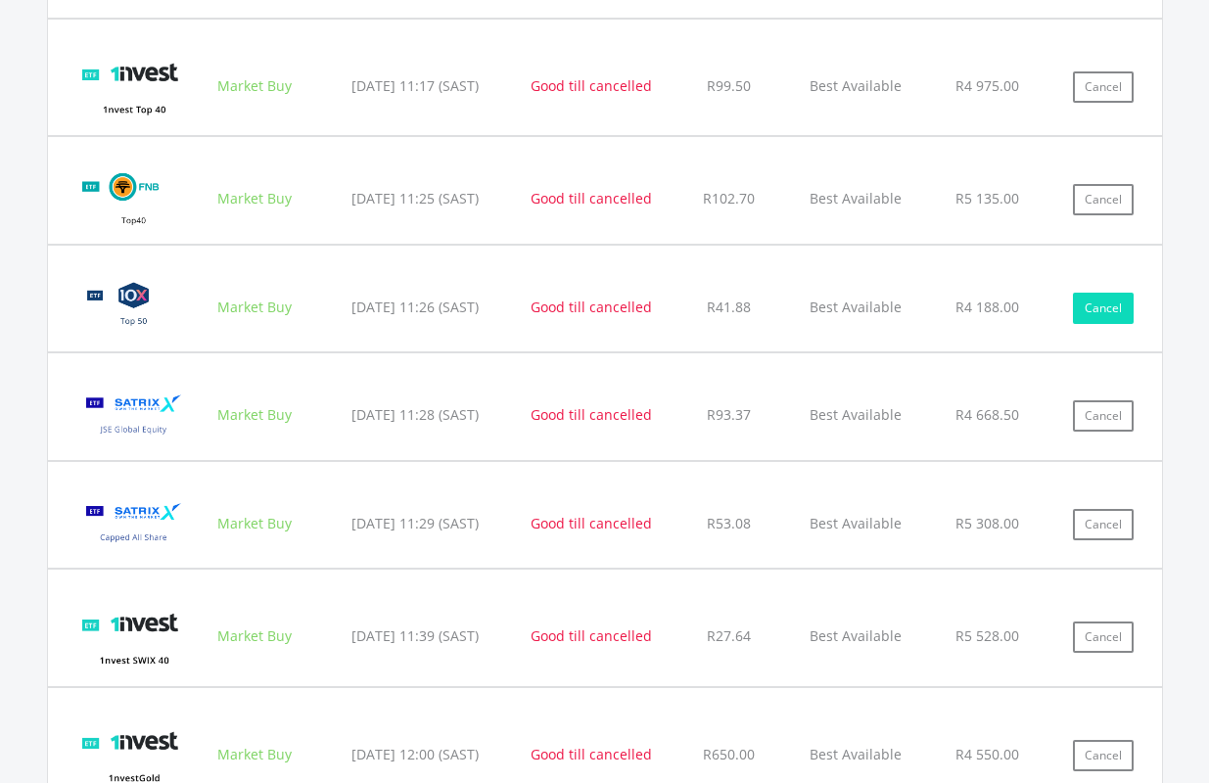
click at [1104, 304] on button "Cancel" at bounding box center [1103, 308] width 61 height 31
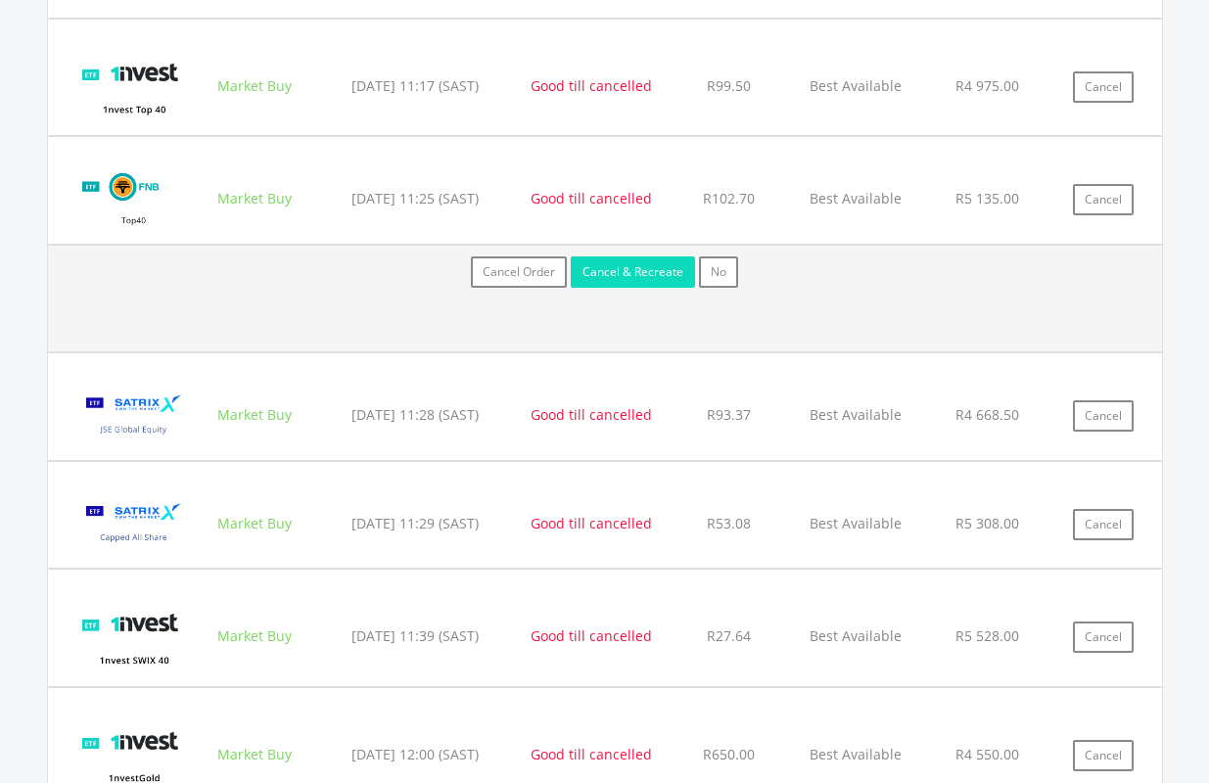
click at [664, 262] on button "Cancel & Recreate" at bounding box center [633, 271] width 124 height 31
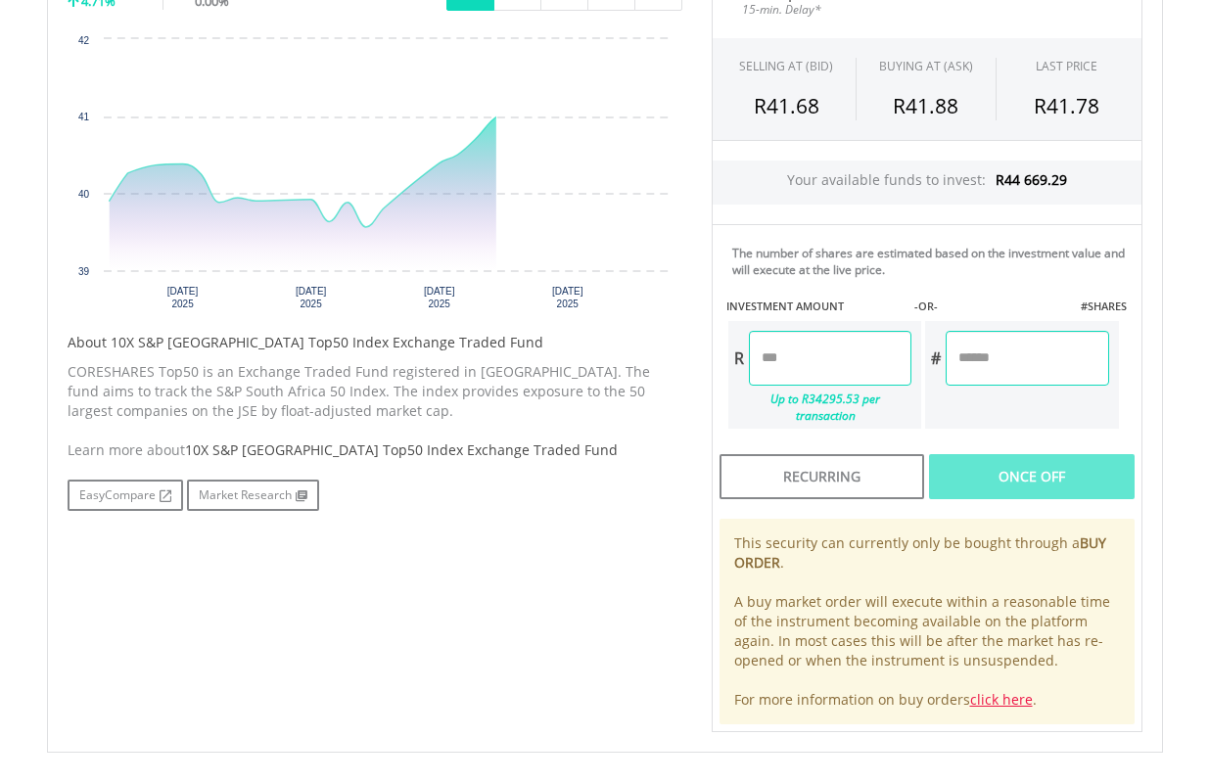
scroll to position [783, 0]
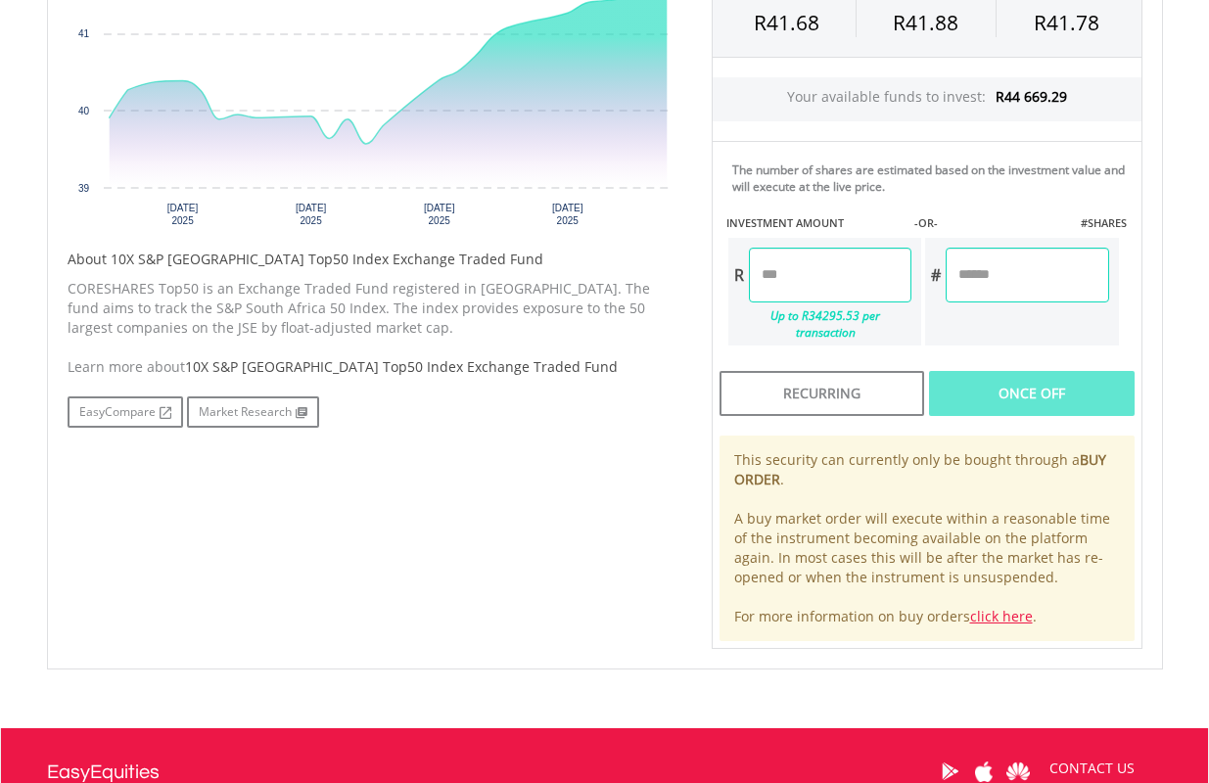
click at [819, 268] on input "number" at bounding box center [830, 275] width 162 height 55
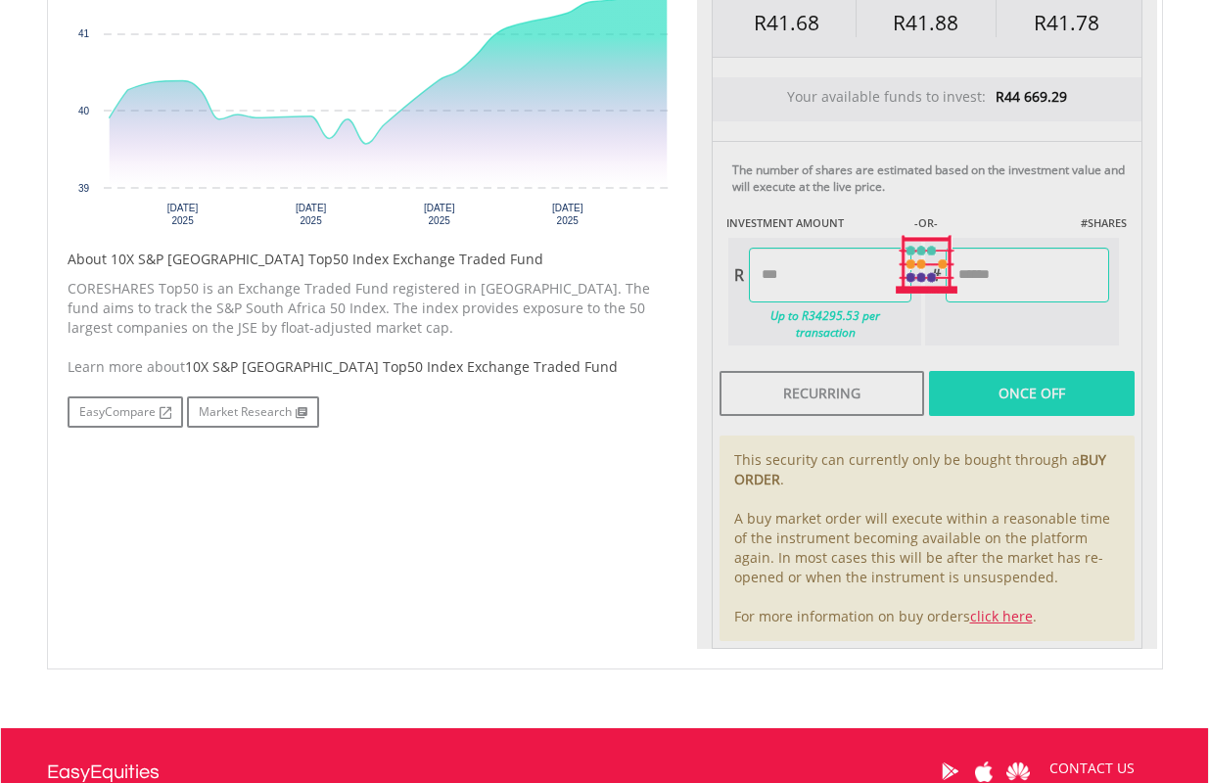
type input "*******"
type input "********"
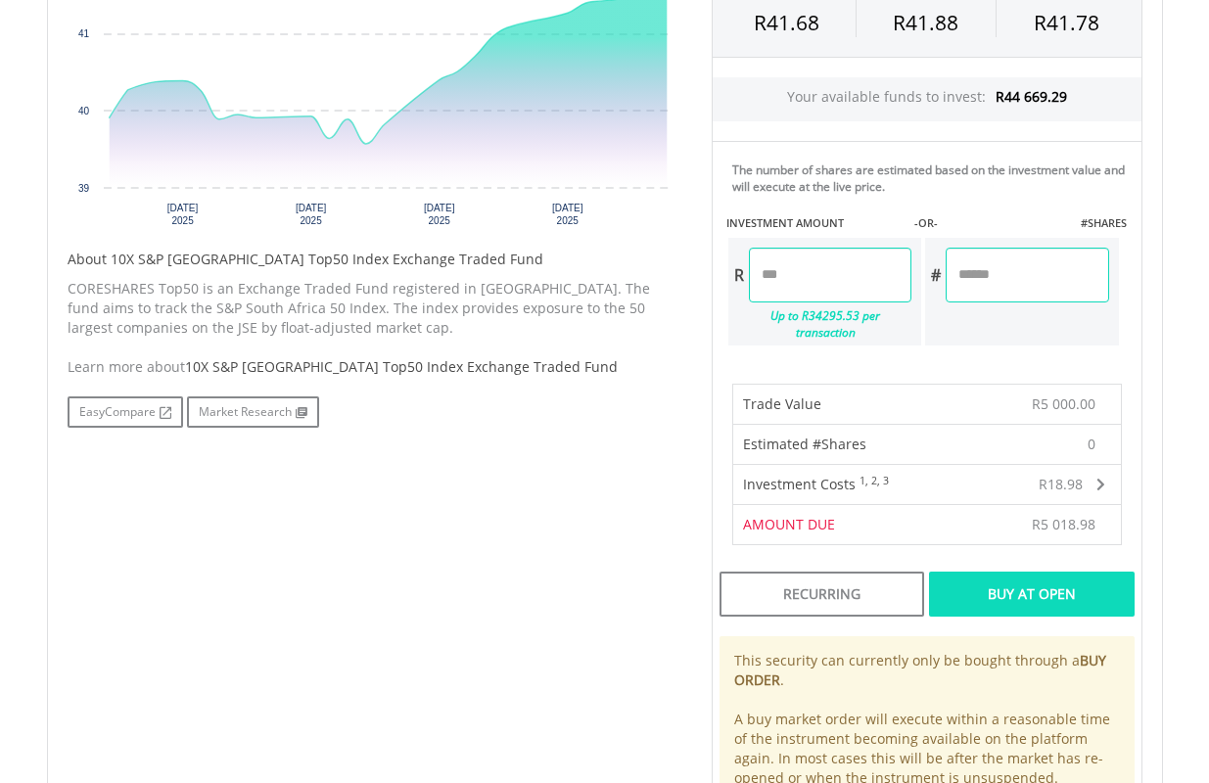
click at [1058, 572] on div "Buy At Open" at bounding box center [1031, 594] width 205 height 45
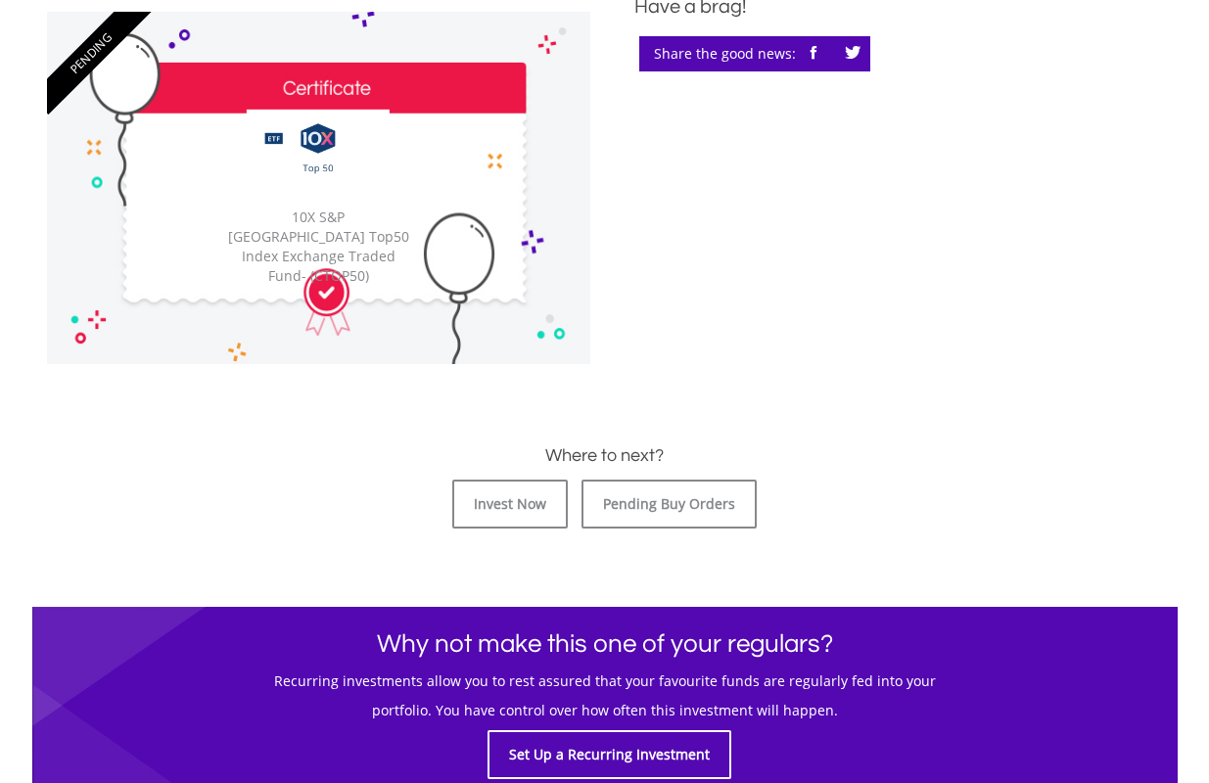
scroll to position [587, 0]
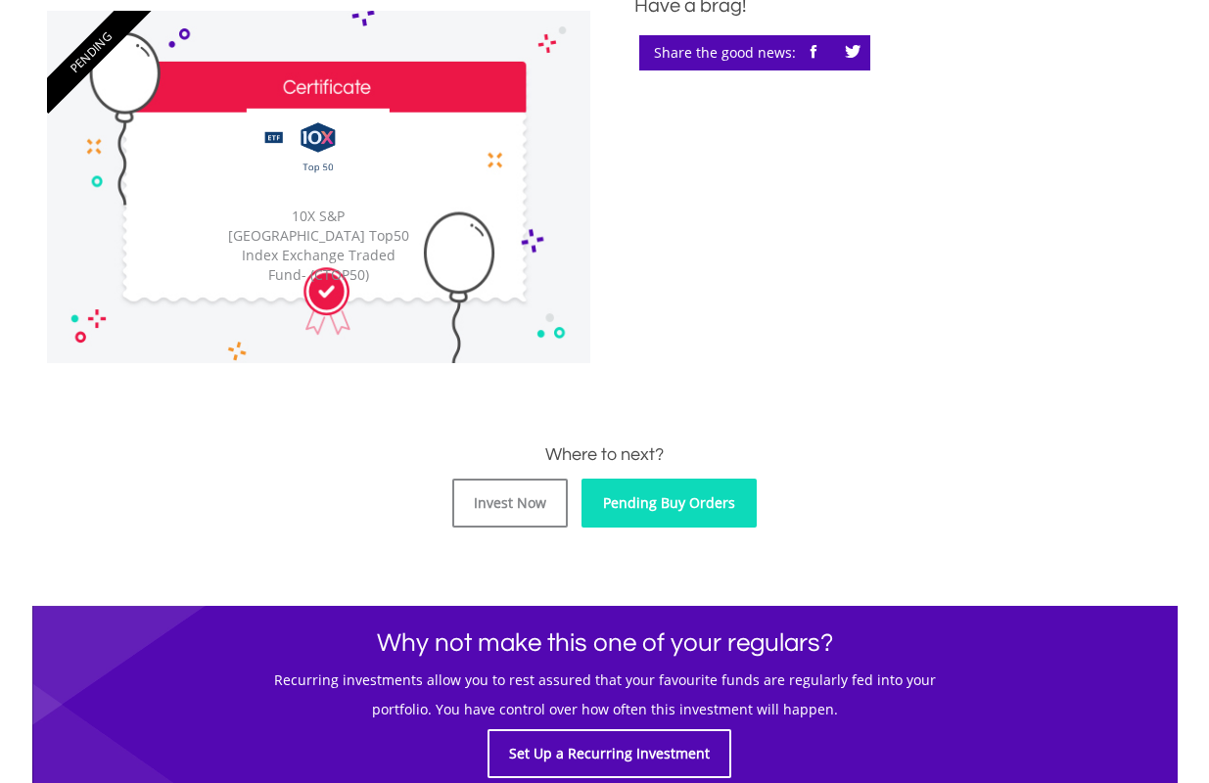
click at [707, 504] on link "Pending Buy Orders" at bounding box center [668, 503] width 175 height 49
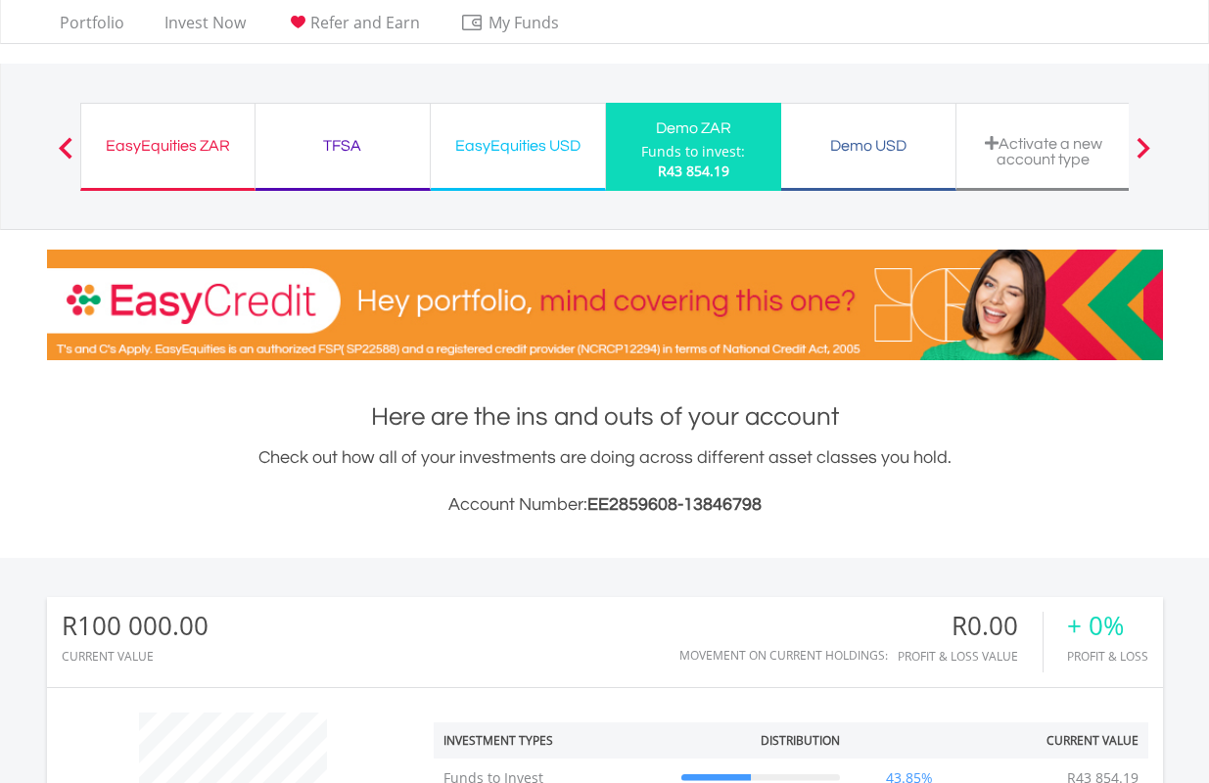
scroll to position [46, 0]
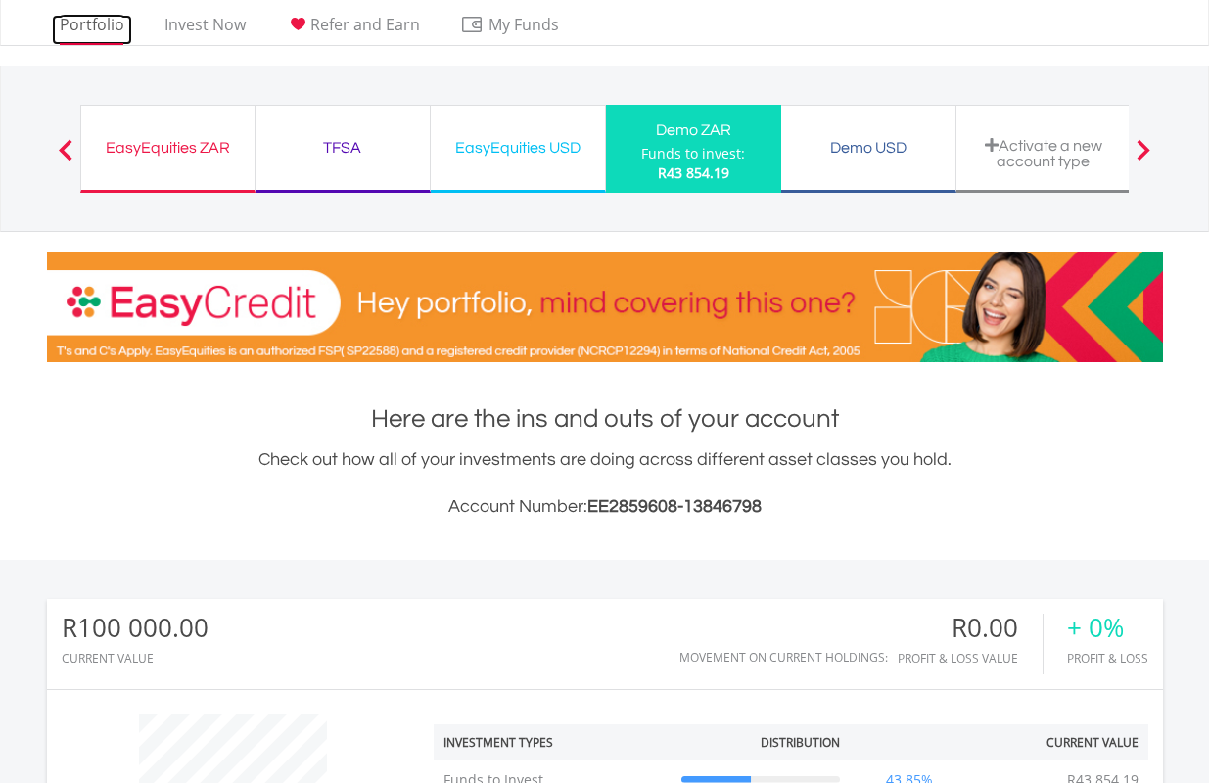
click at [86, 21] on link "Portfolio" at bounding box center [92, 30] width 80 height 30
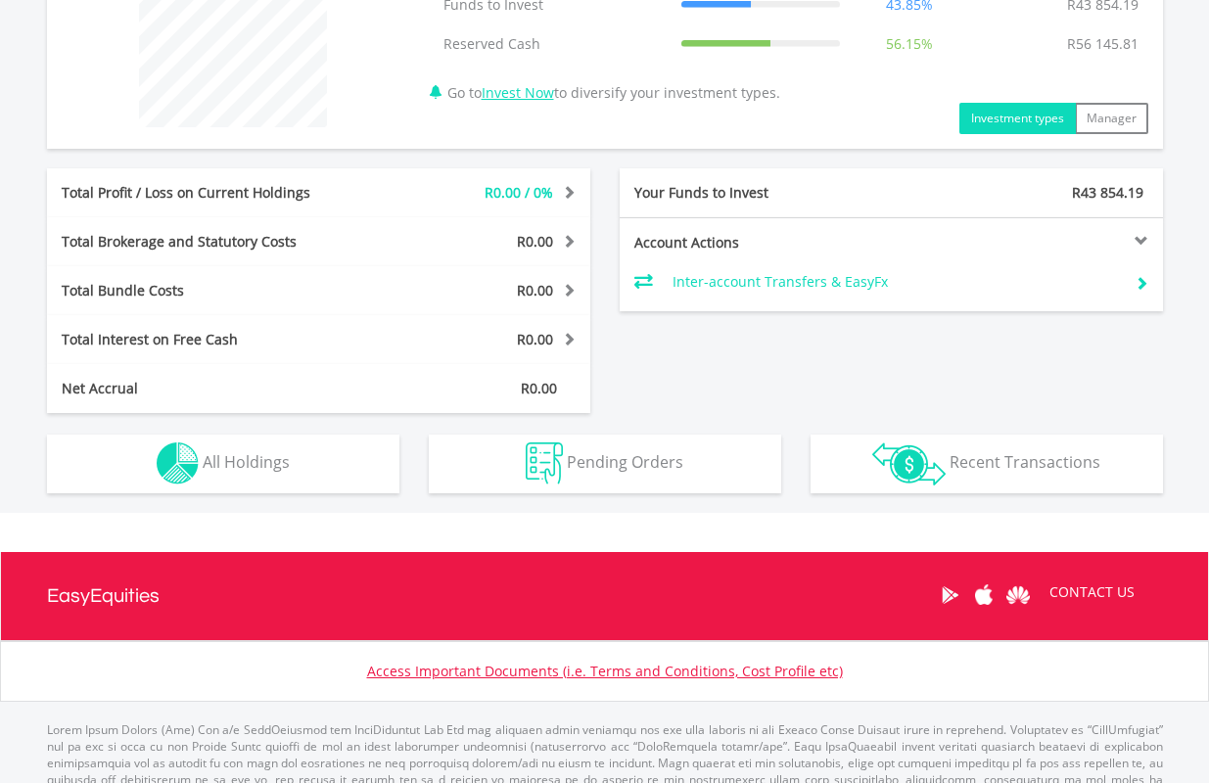
scroll to position [873, 0]
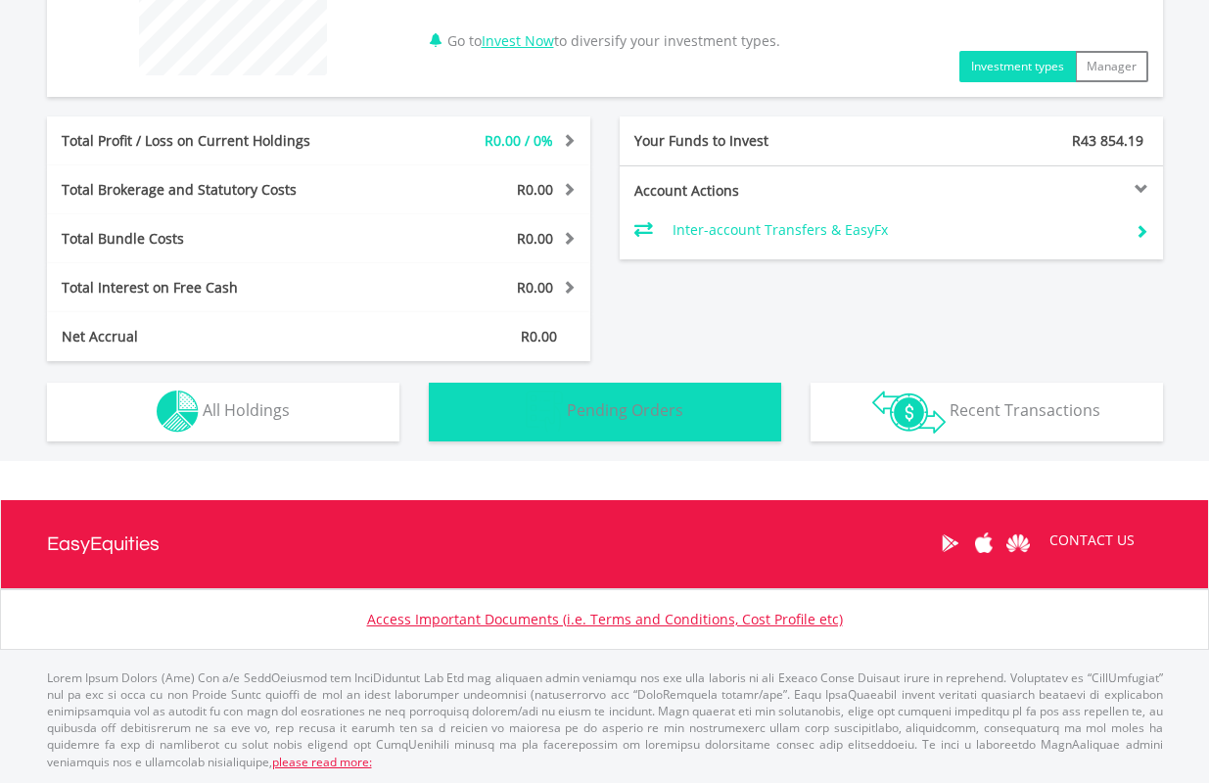
click at [649, 402] on span "Pending Orders" at bounding box center [625, 410] width 116 height 22
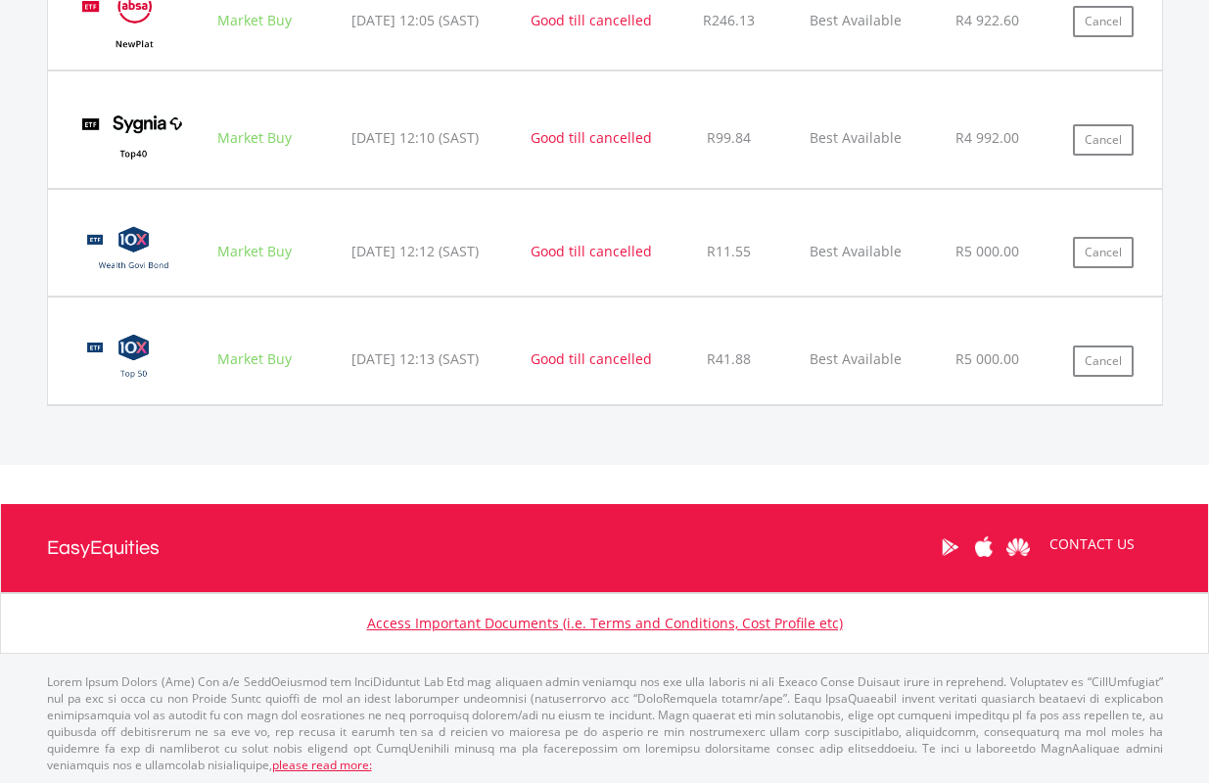
scroll to position [2297, 0]
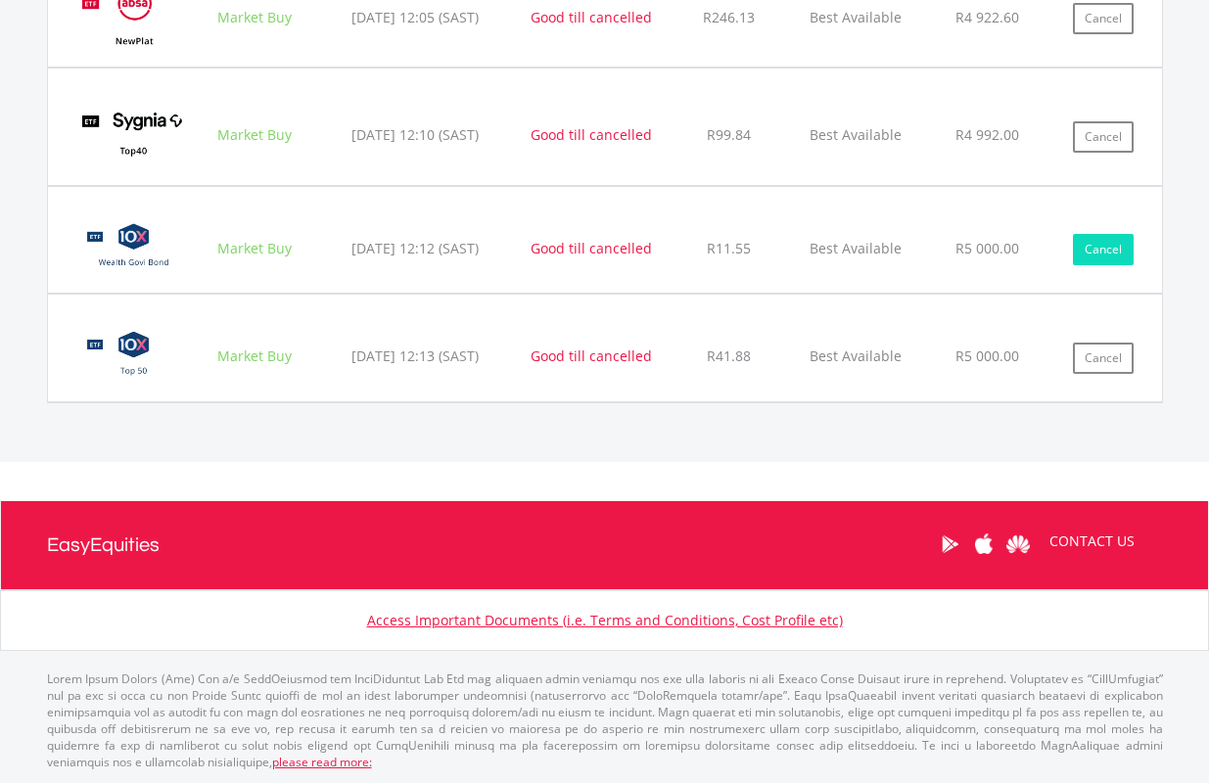
click at [1093, 244] on button "Cancel" at bounding box center [1103, 249] width 61 height 31
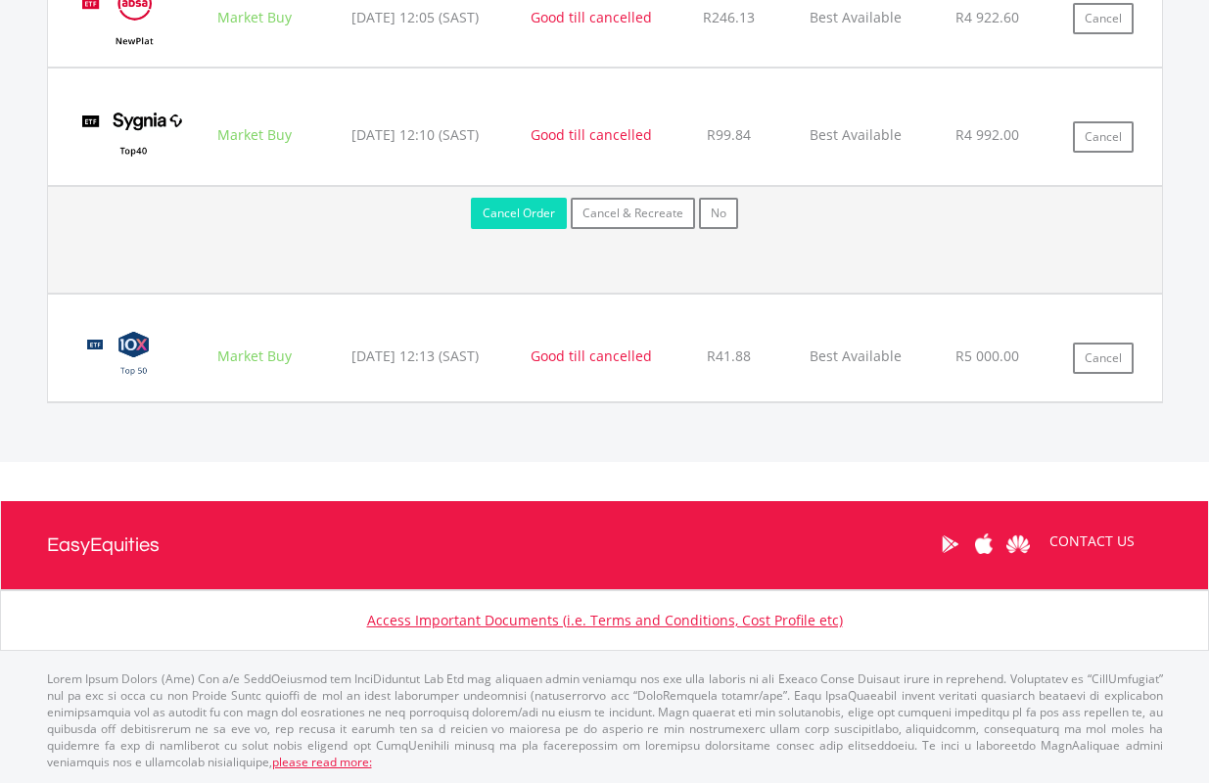
click at [523, 212] on button "Cancel Order" at bounding box center [519, 213] width 96 height 31
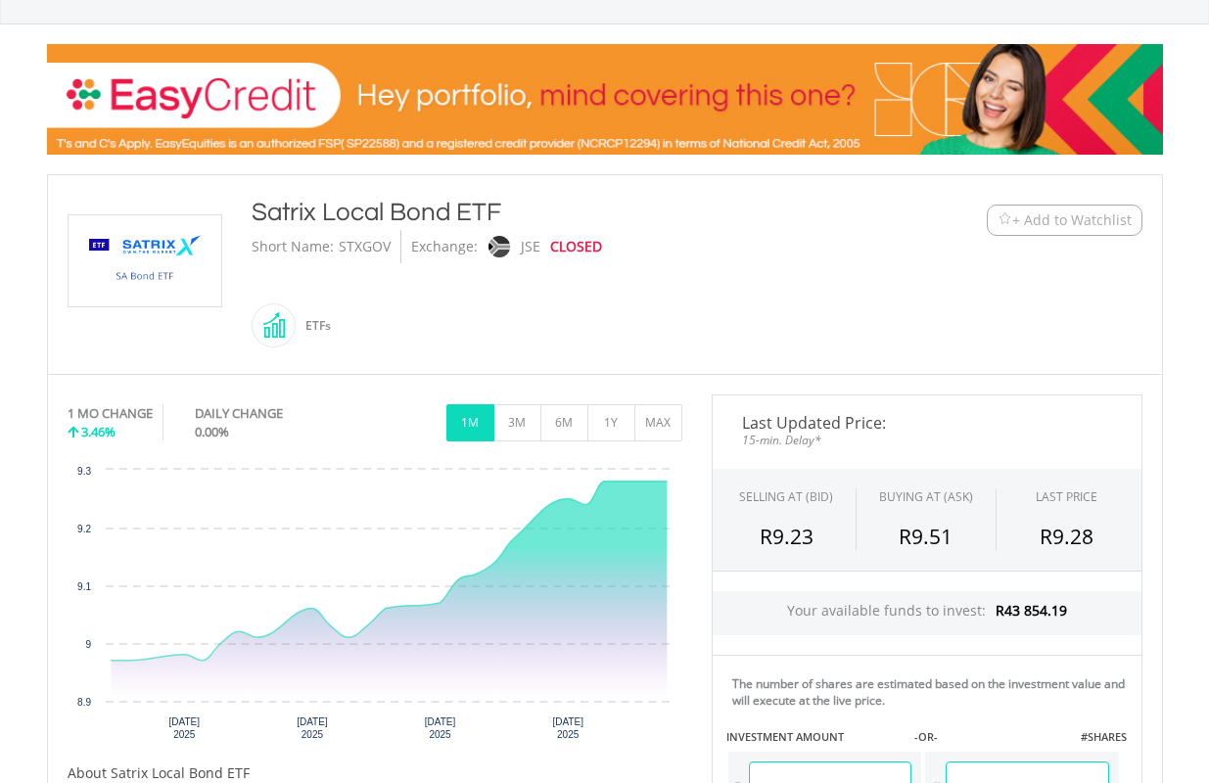
scroll to position [489, 0]
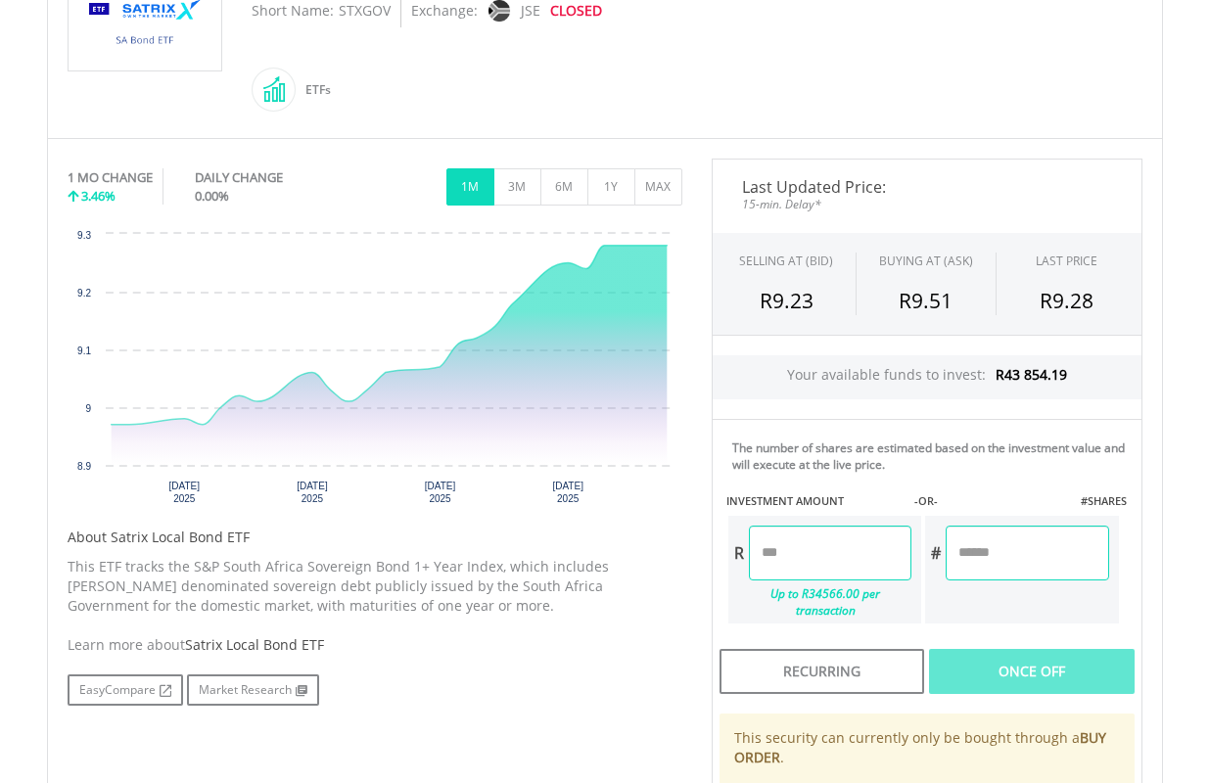
click at [832, 563] on input "number" at bounding box center [830, 553] width 162 height 55
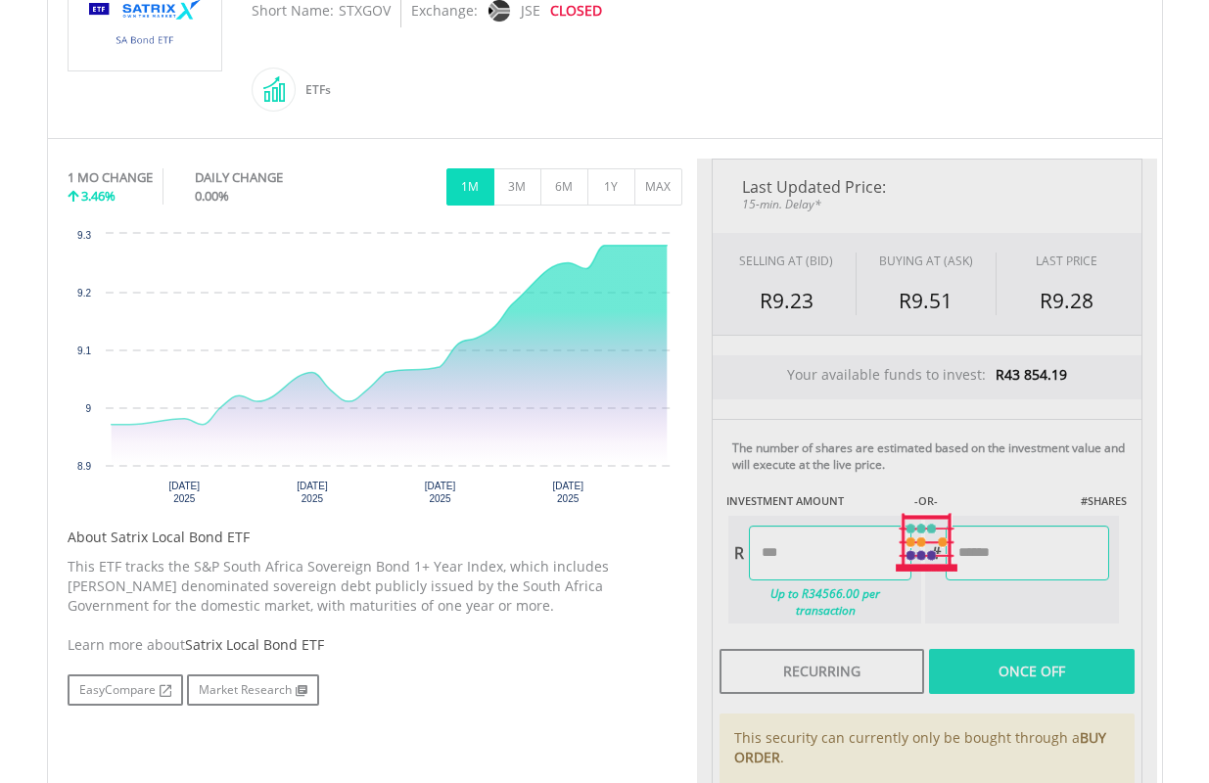
type input "*******"
type input "********"
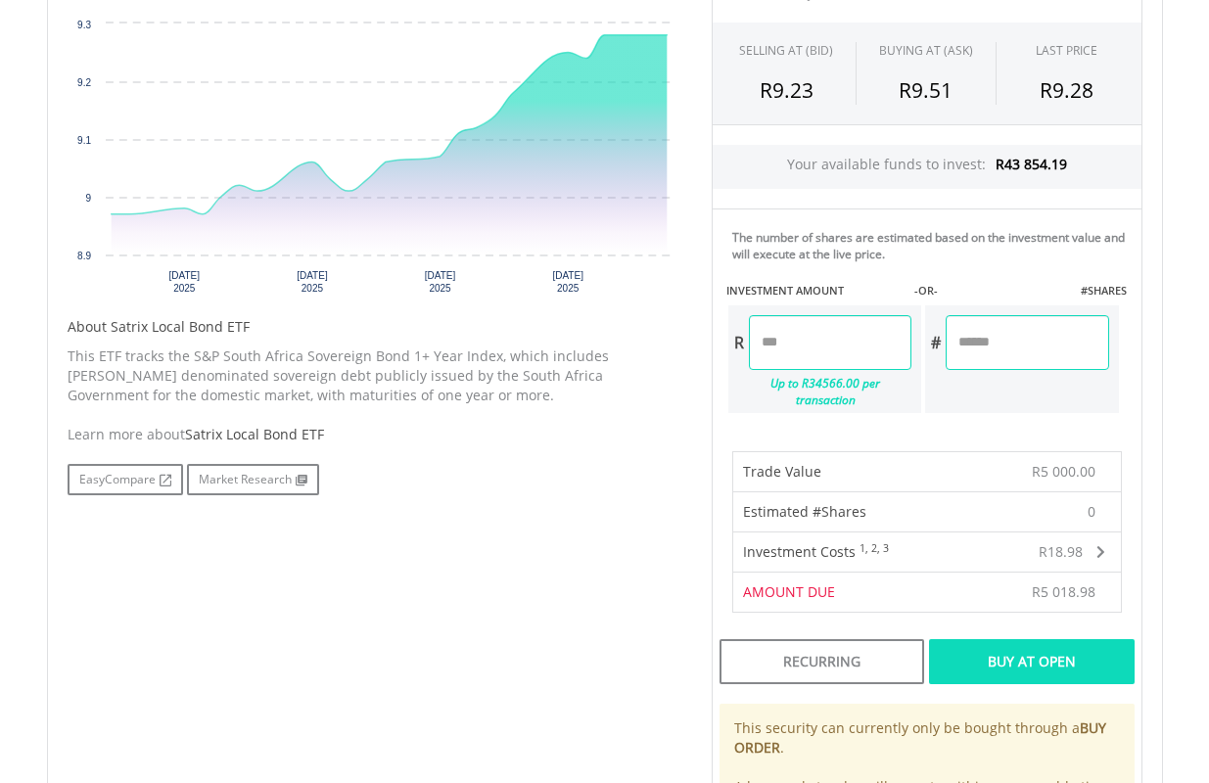
scroll to position [783, 0]
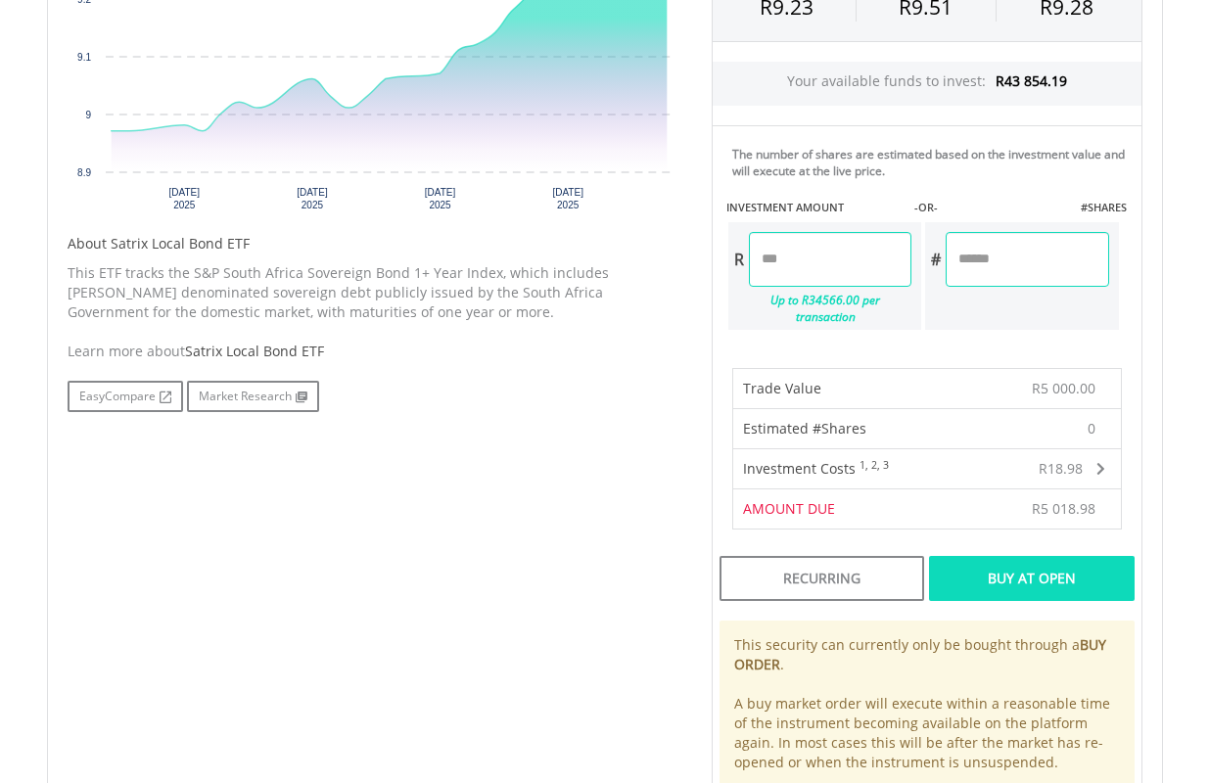
click at [1043, 558] on div "Buy At Open" at bounding box center [1031, 578] width 205 height 45
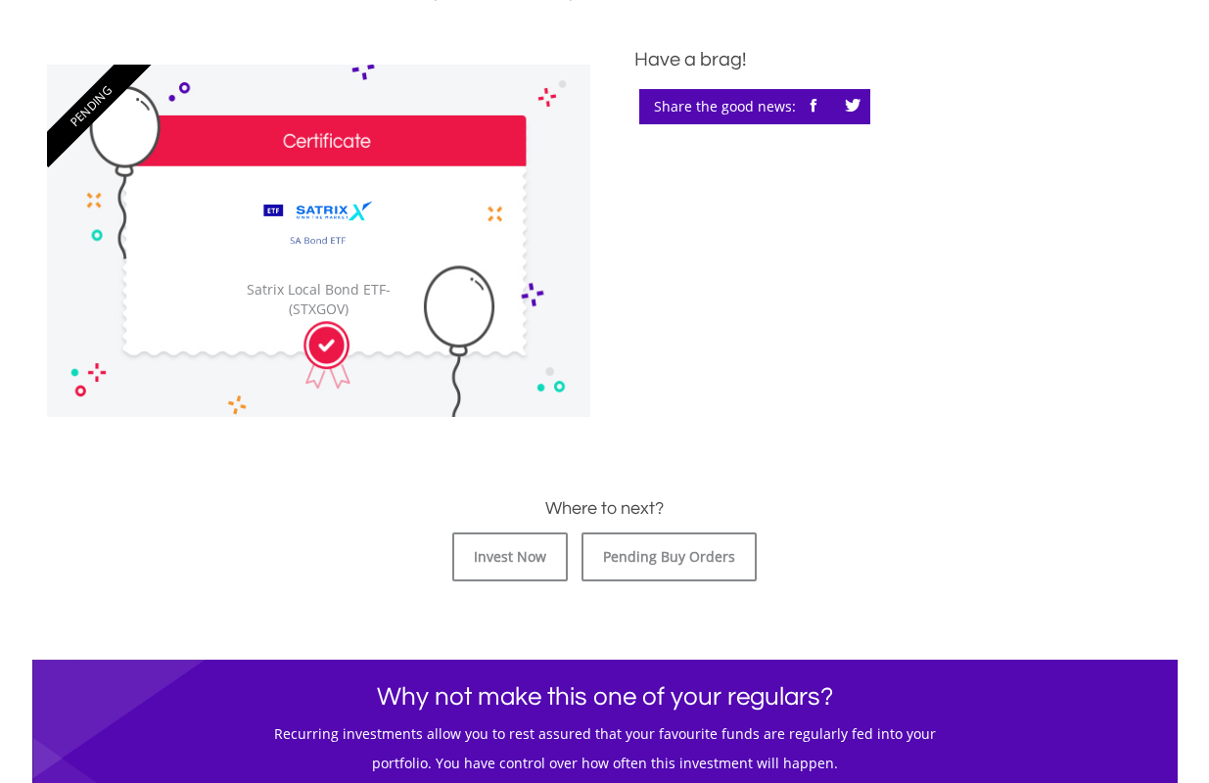
scroll to position [685, 0]
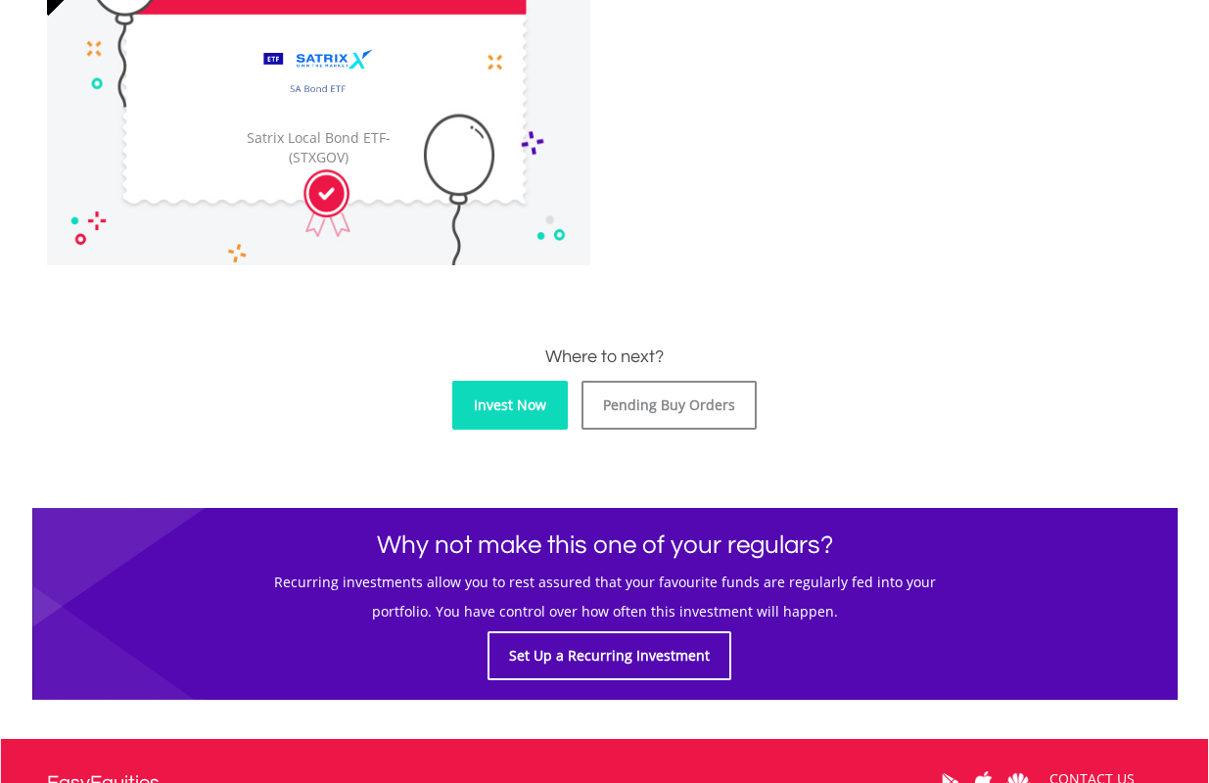
click at [527, 402] on link "Invest Now" at bounding box center [509, 405] width 115 height 49
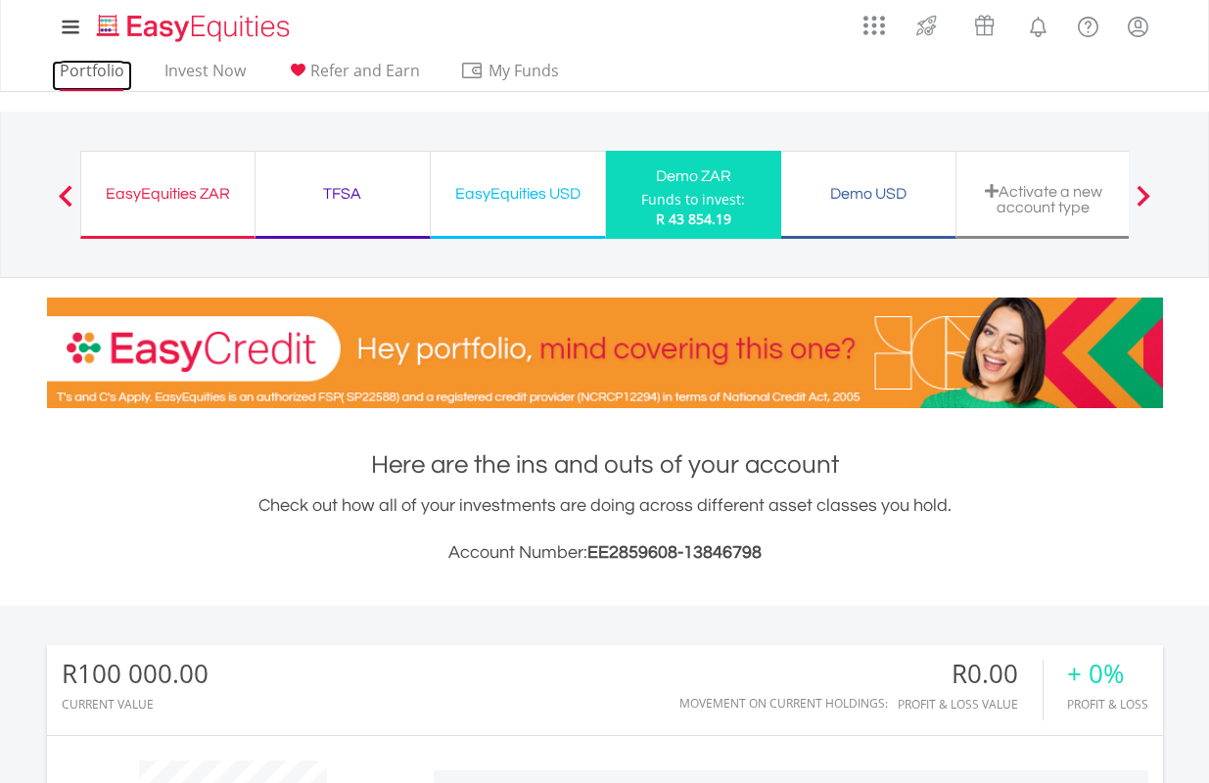
click at [94, 73] on link "Portfolio" at bounding box center [92, 76] width 80 height 30
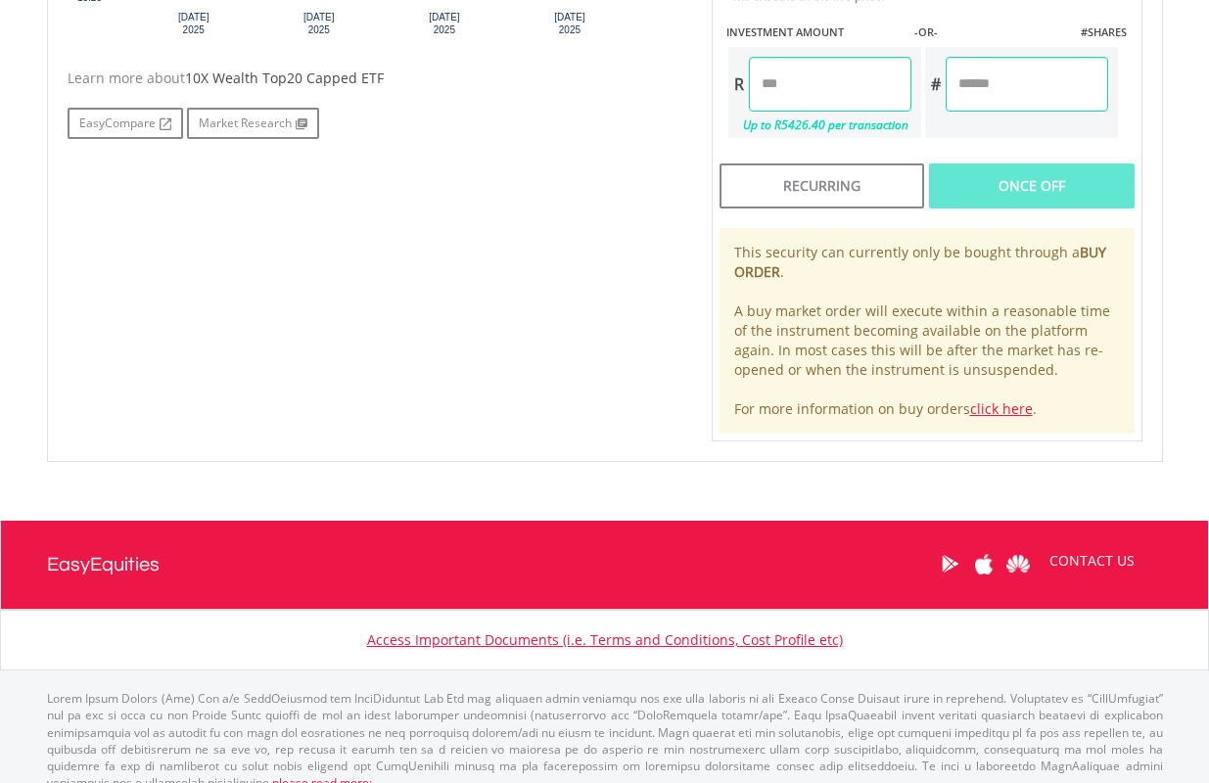
scroll to position [959, 0]
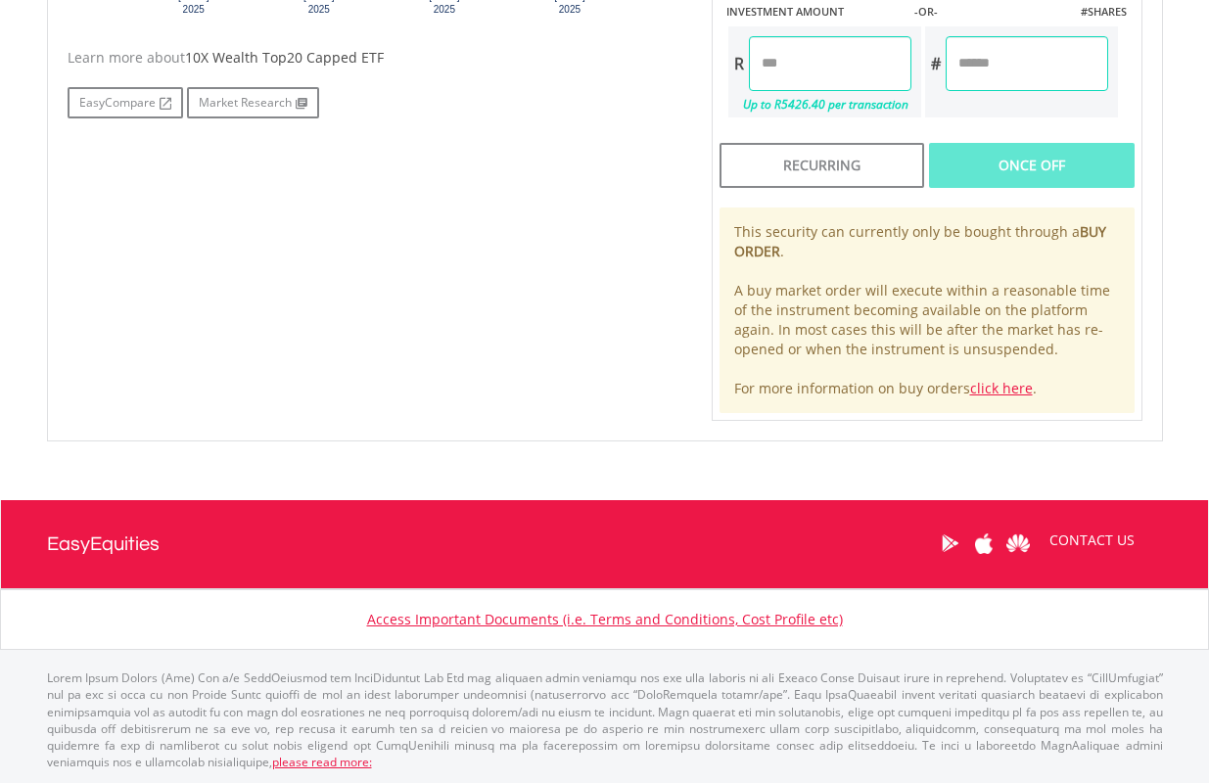
click at [869, 72] on input "number" at bounding box center [830, 63] width 162 height 55
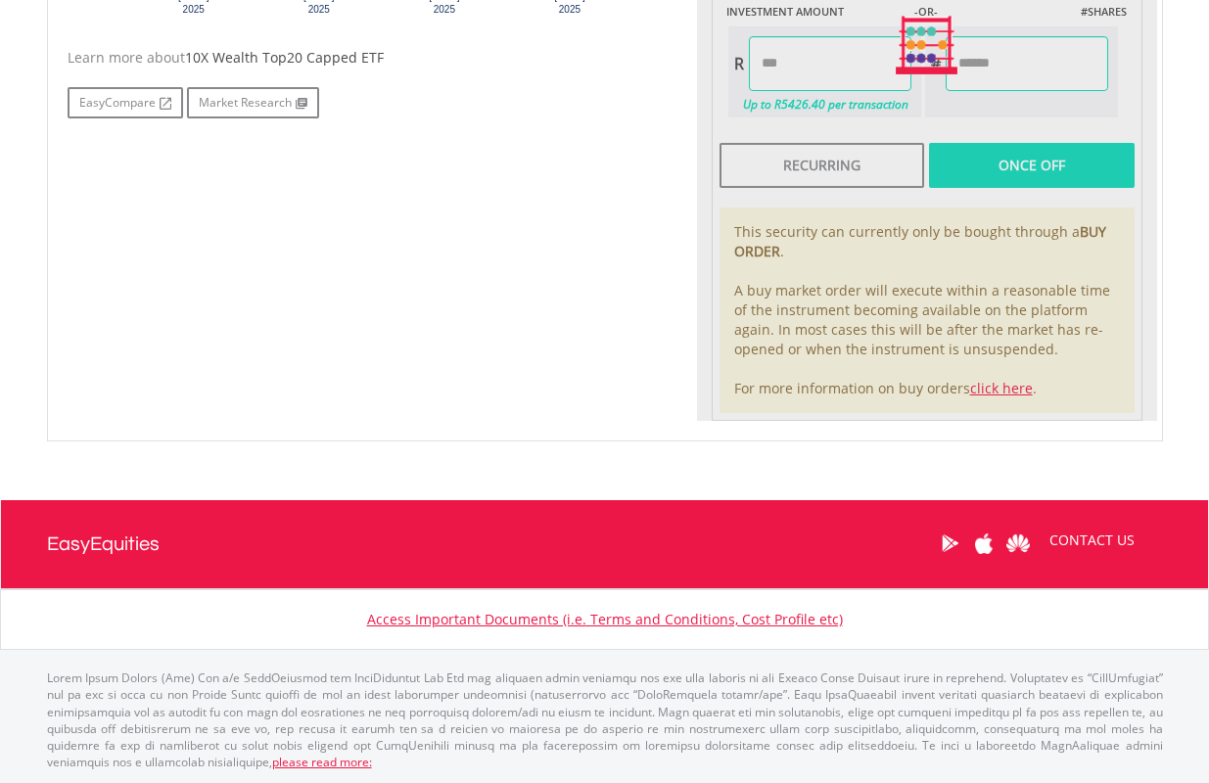
type input "*******"
type input "******"
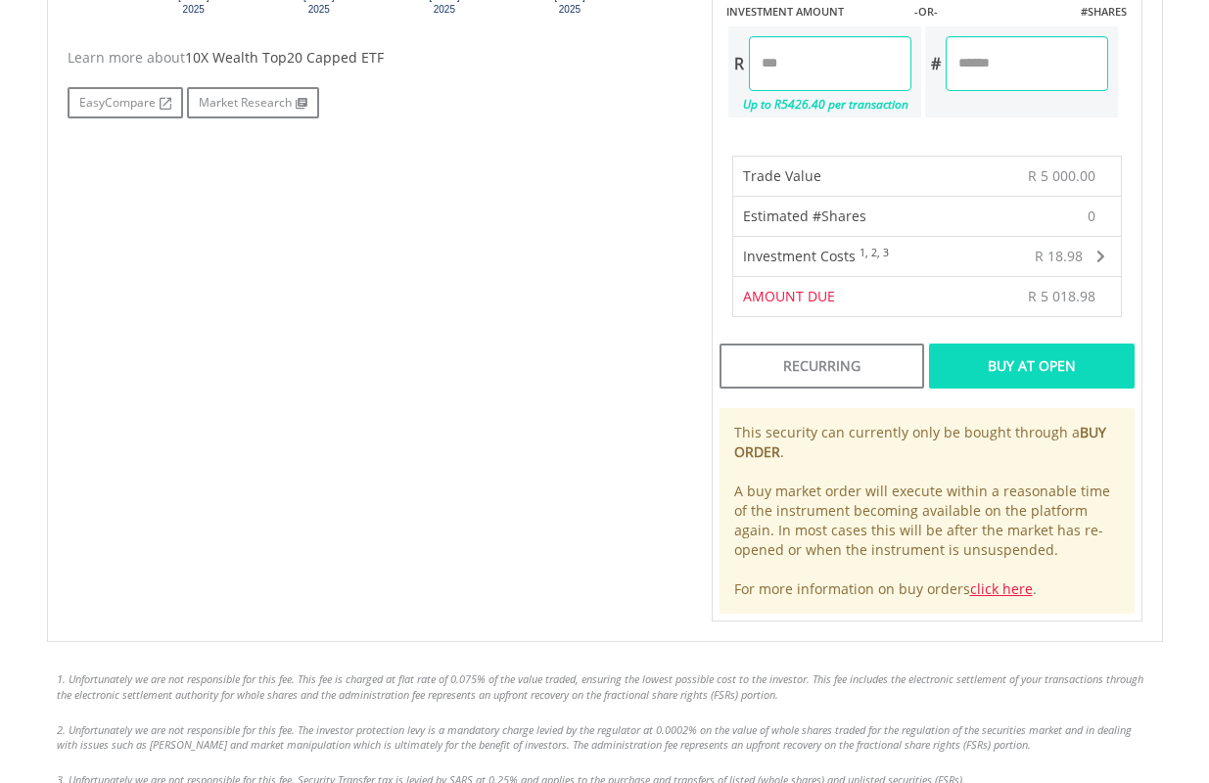
click at [1059, 361] on div "Buy At Open" at bounding box center [1031, 365] width 205 height 45
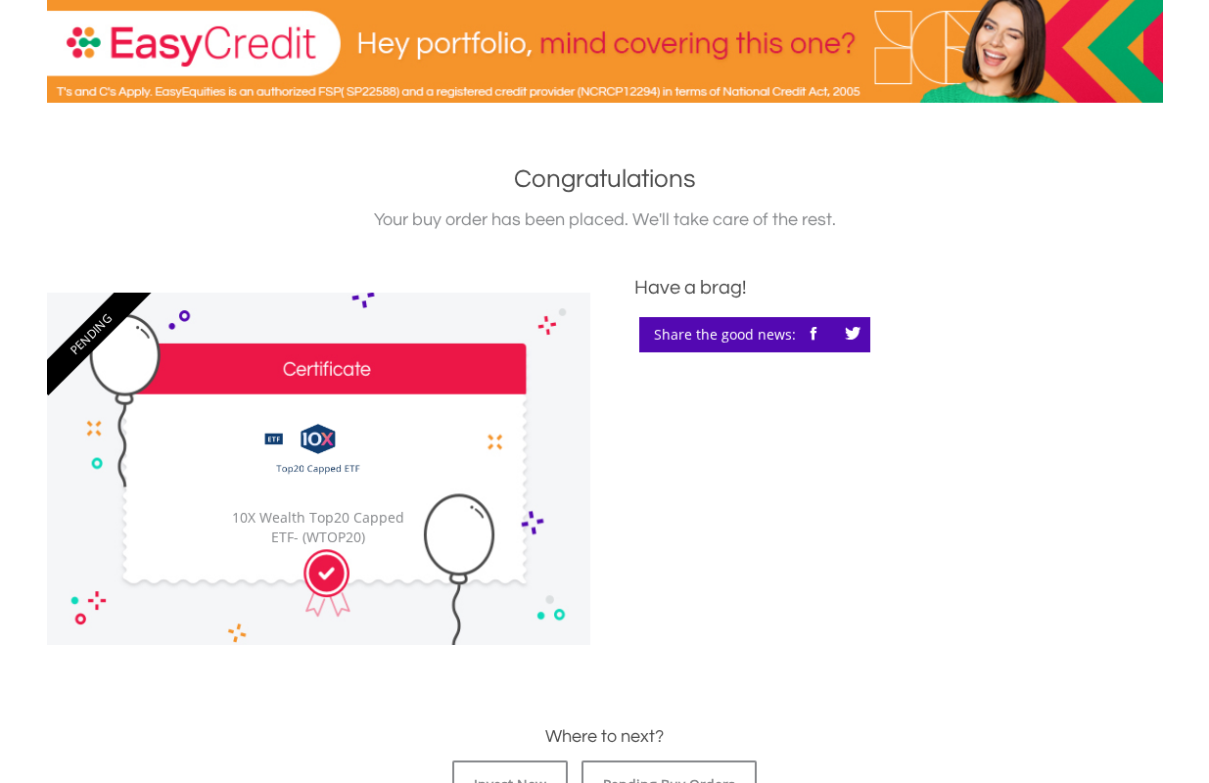
scroll to position [685, 0]
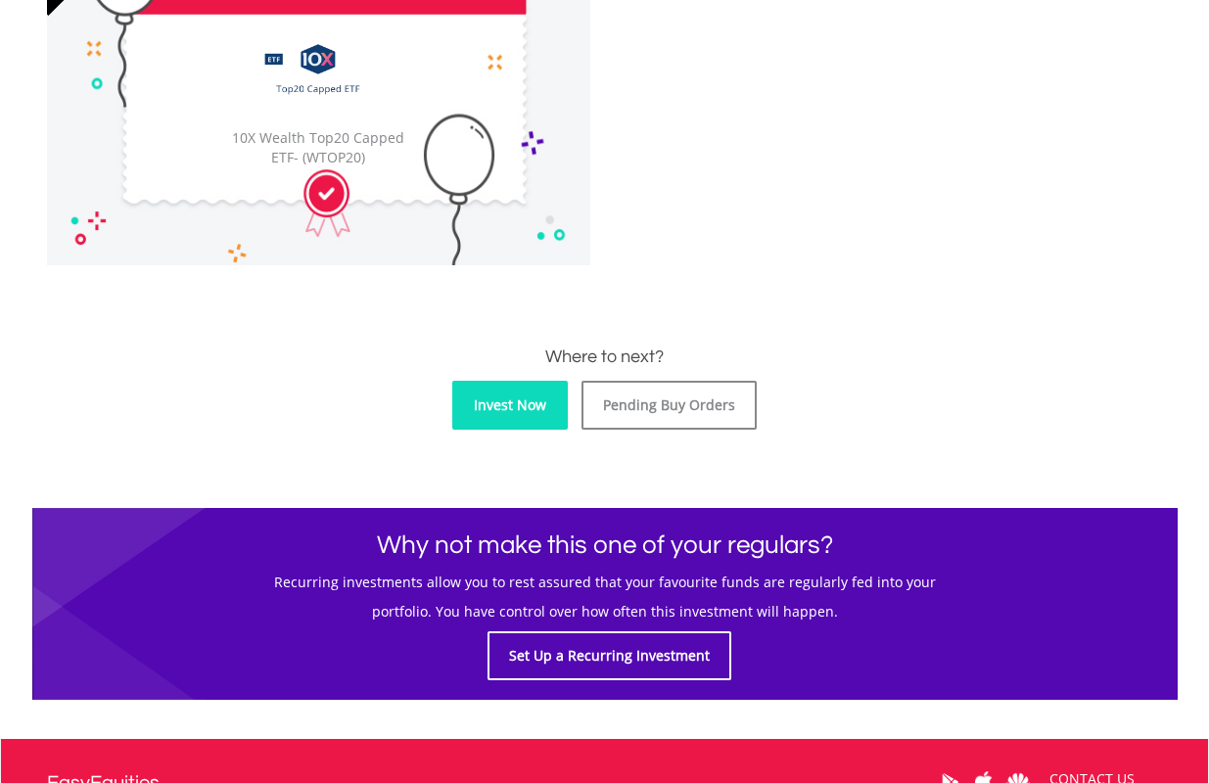
click at [522, 409] on link "Invest Now" at bounding box center [509, 405] width 115 height 49
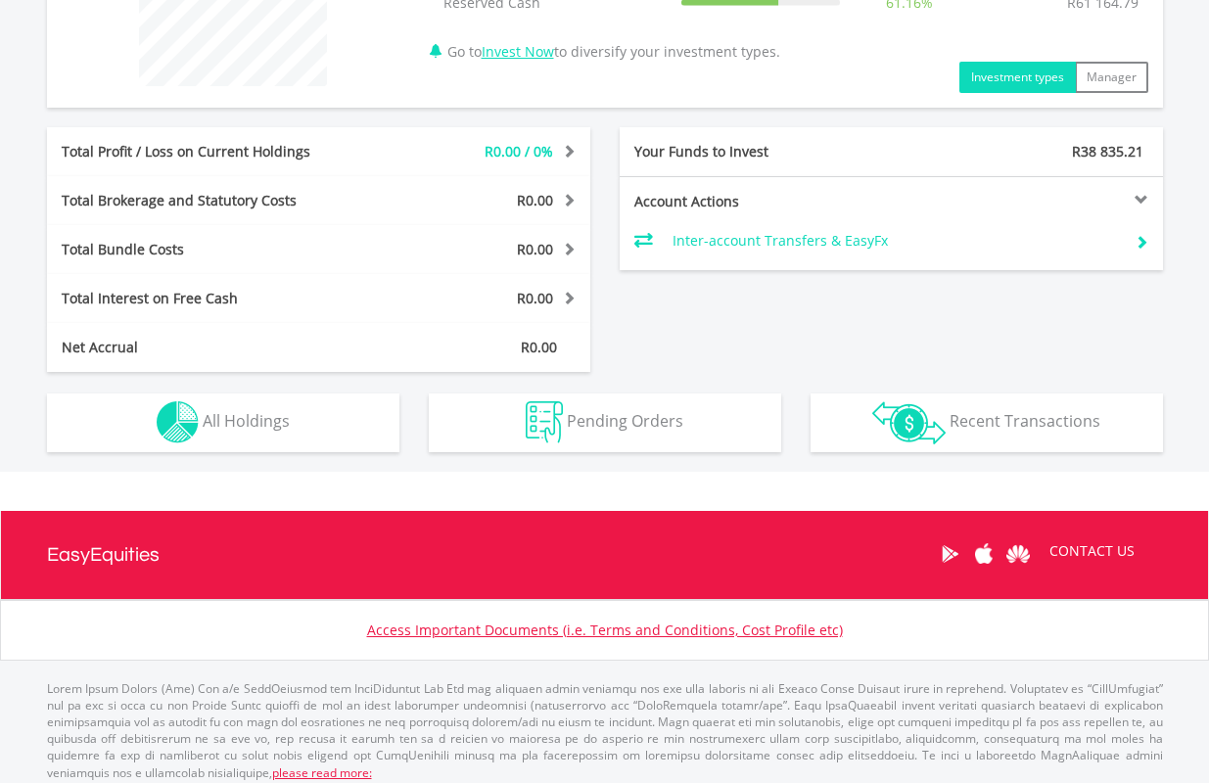
scroll to position [873, 0]
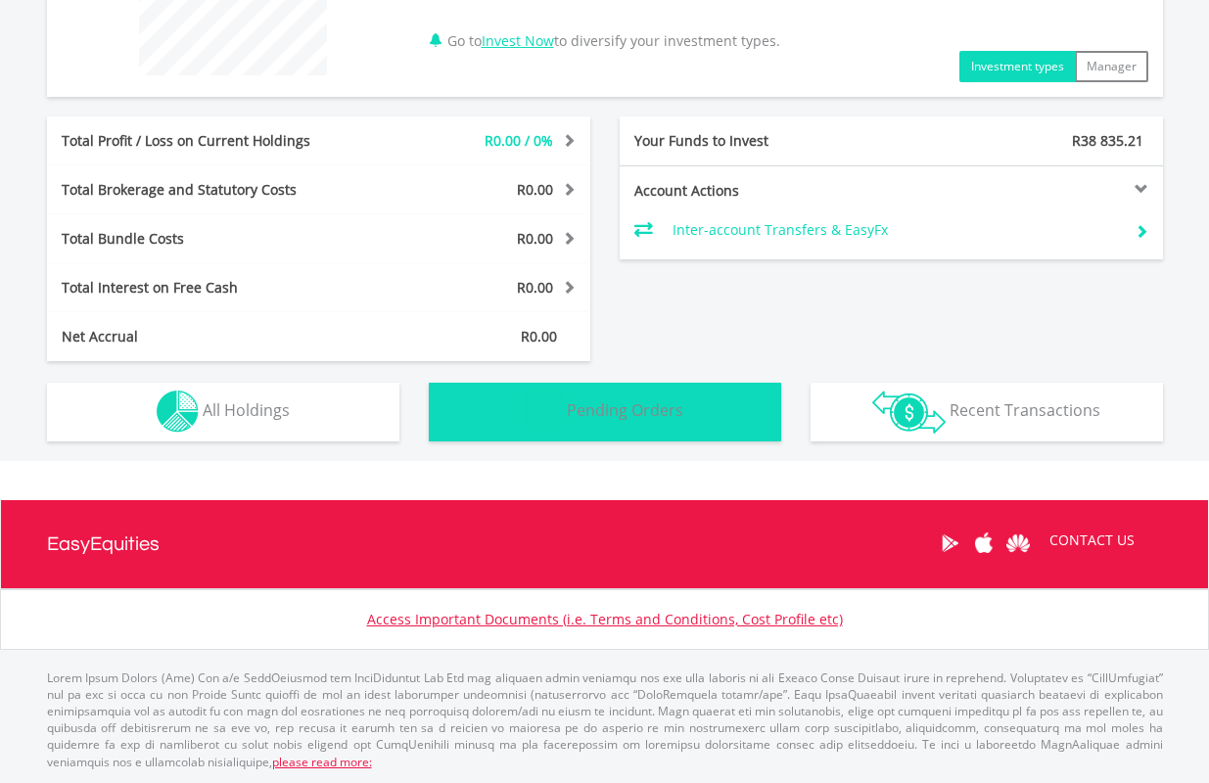
click at [666, 411] on span "Pending Orders" at bounding box center [625, 410] width 116 height 22
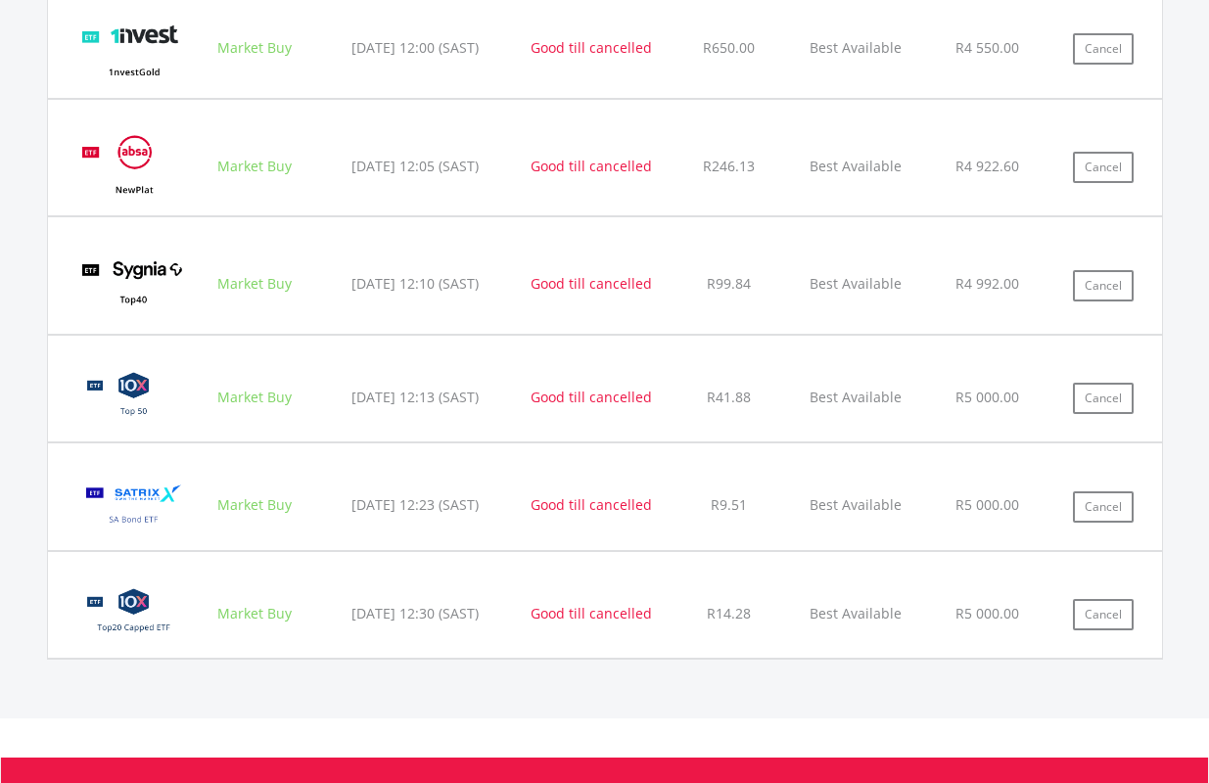
scroll to position [2405, 0]
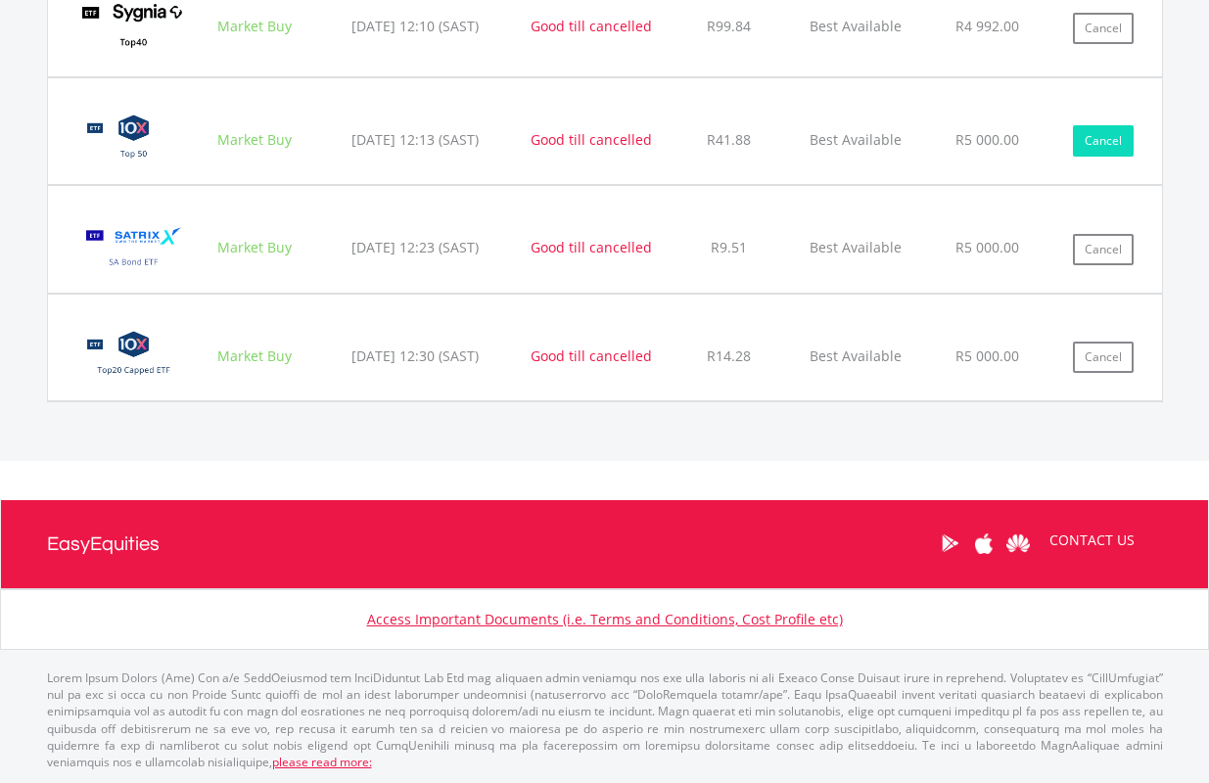
click at [1108, 138] on button "Cancel" at bounding box center [1103, 140] width 61 height 31
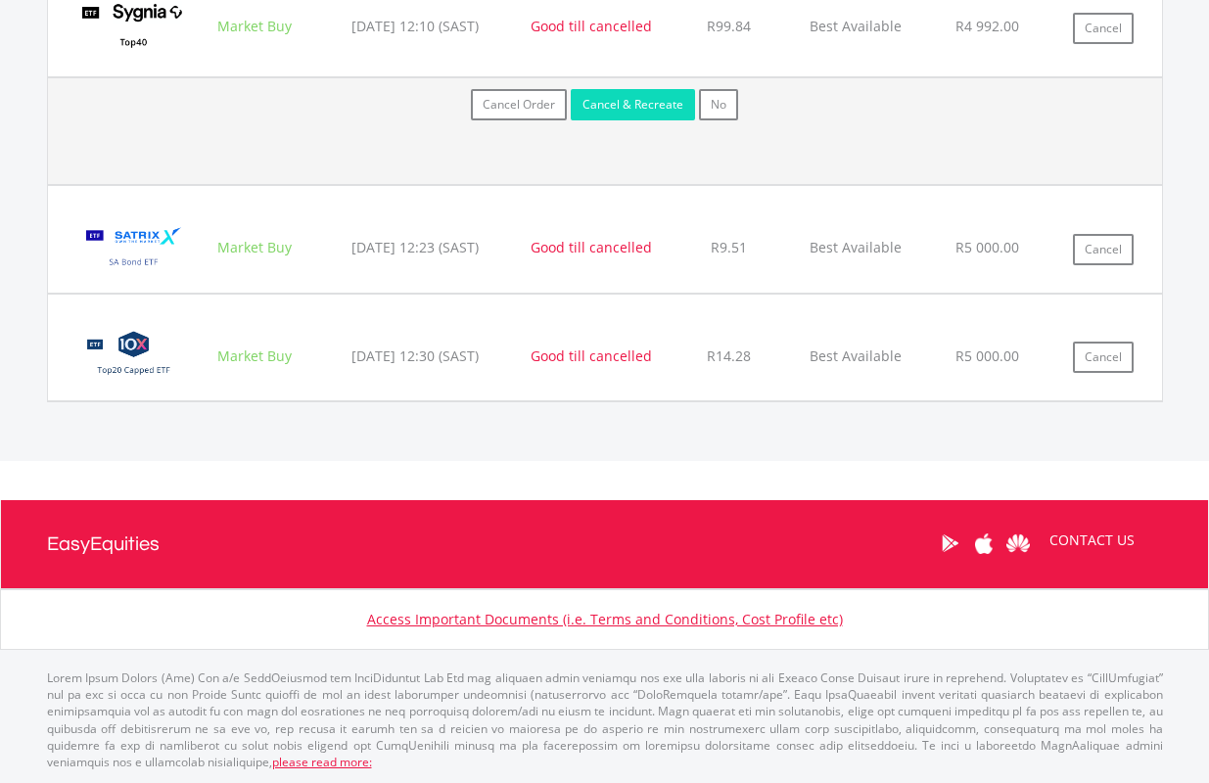
click at [627, 93] on button "Cancel & Recreate" at bounding box center [633, 104] width 124 height 31
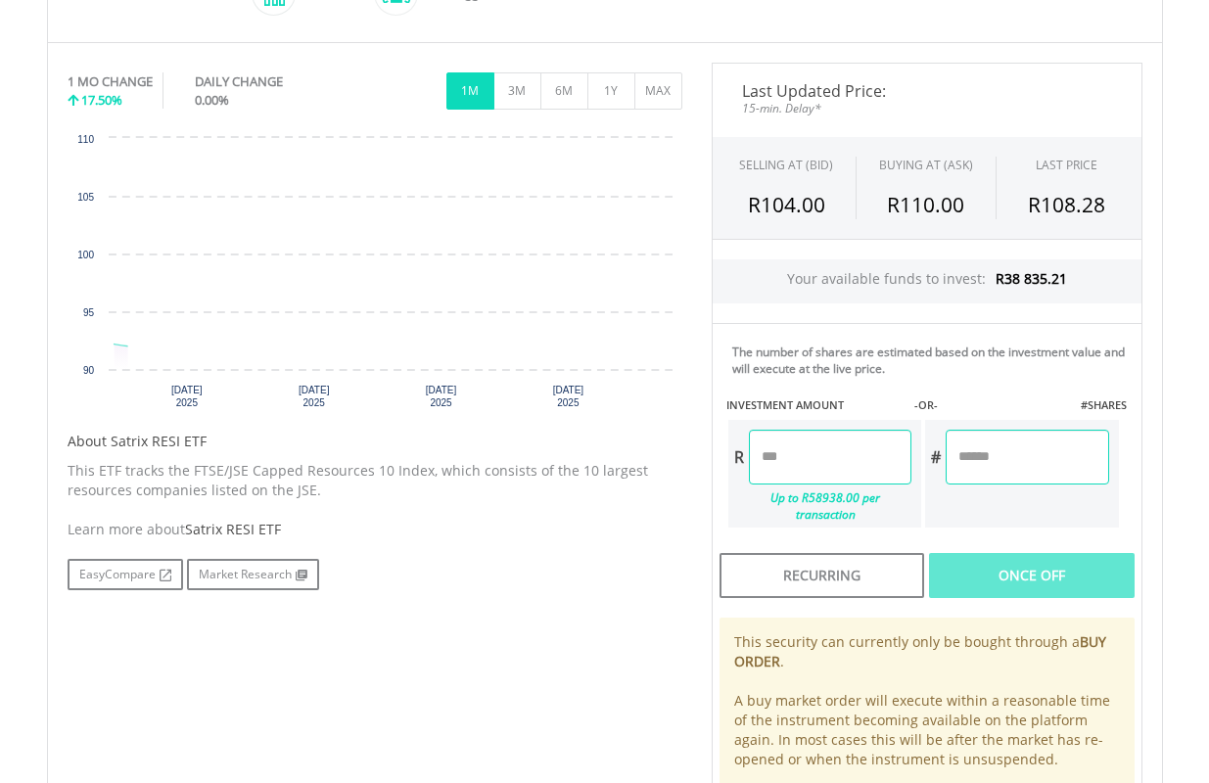
scroll to position [587, 0]
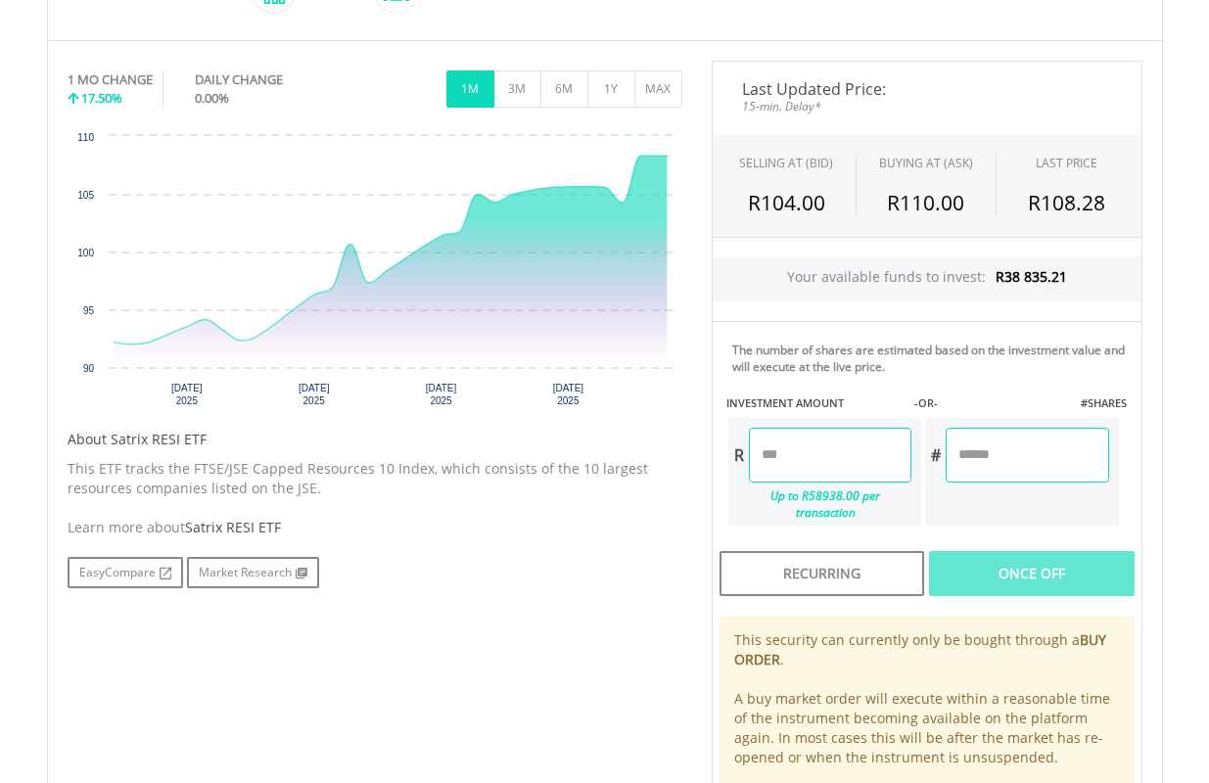
click at [841, 459] on input "number" at bounding box center [830, 455] width 162 height 55
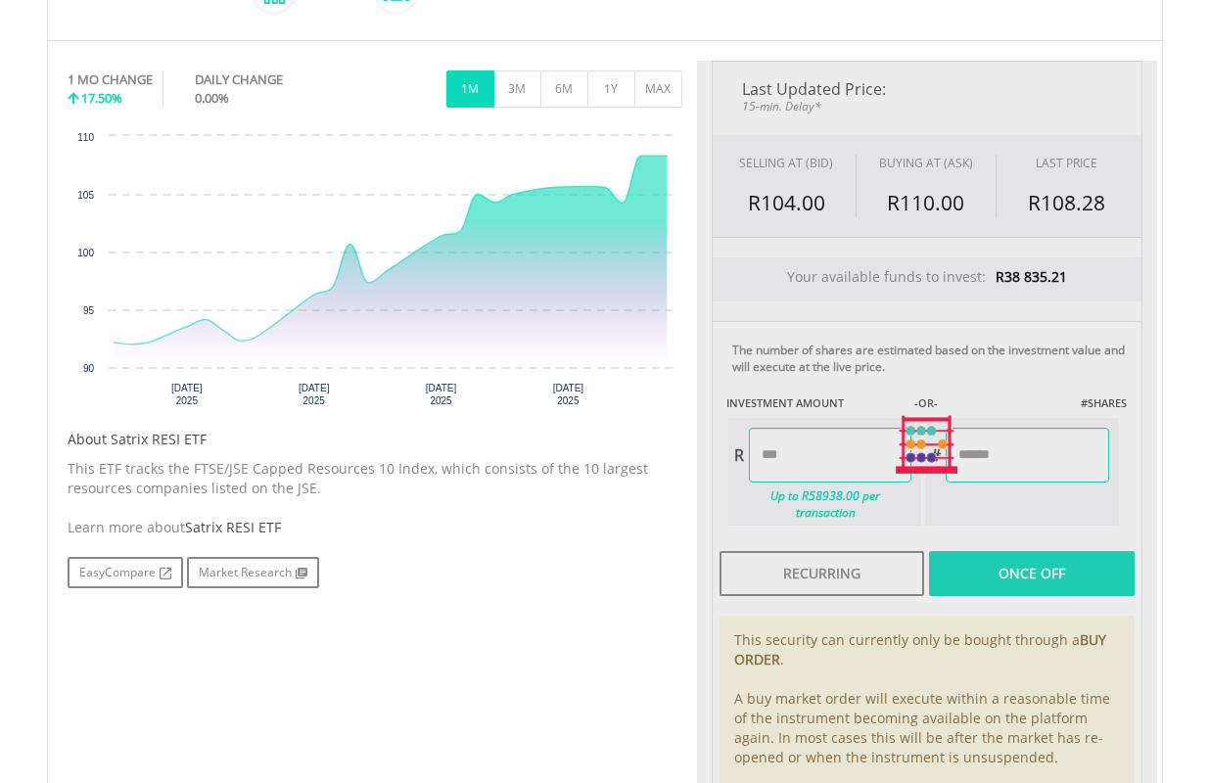
type input "*******"
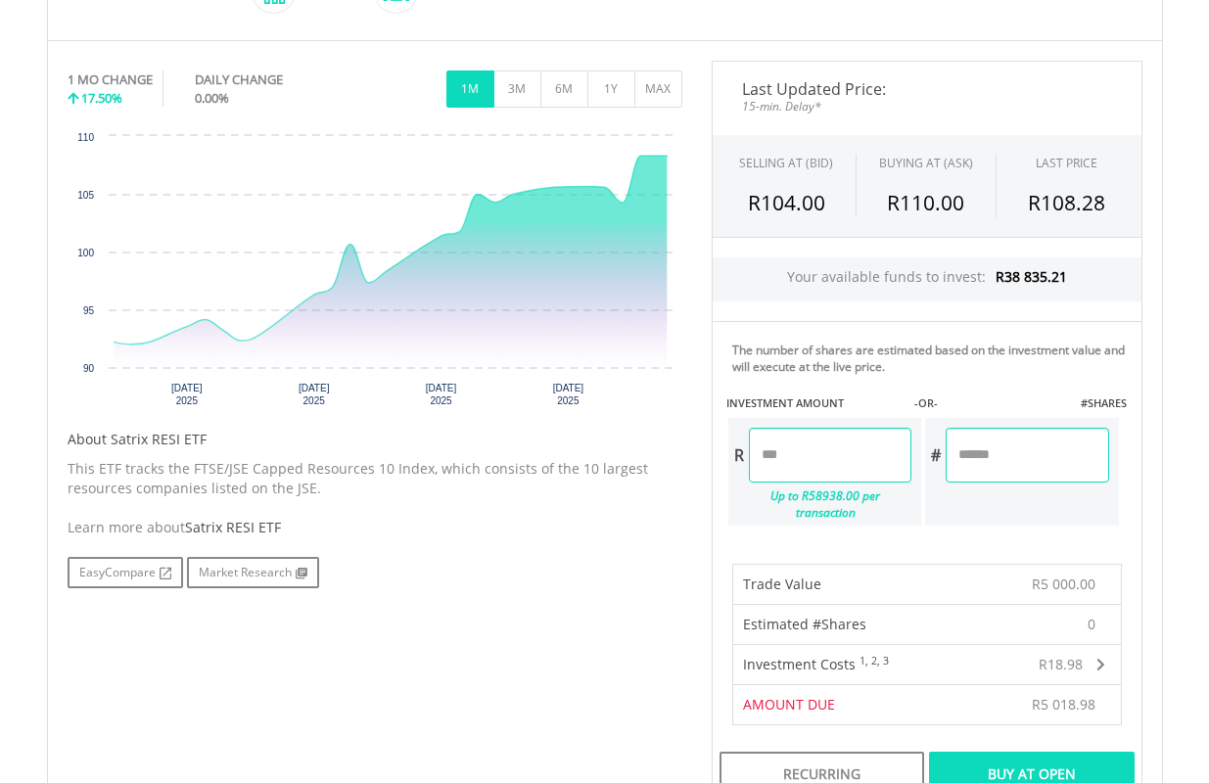
click at [1060, 758] on div "Buy At Open" at bounding box center [1031, 774] width 205 height 45
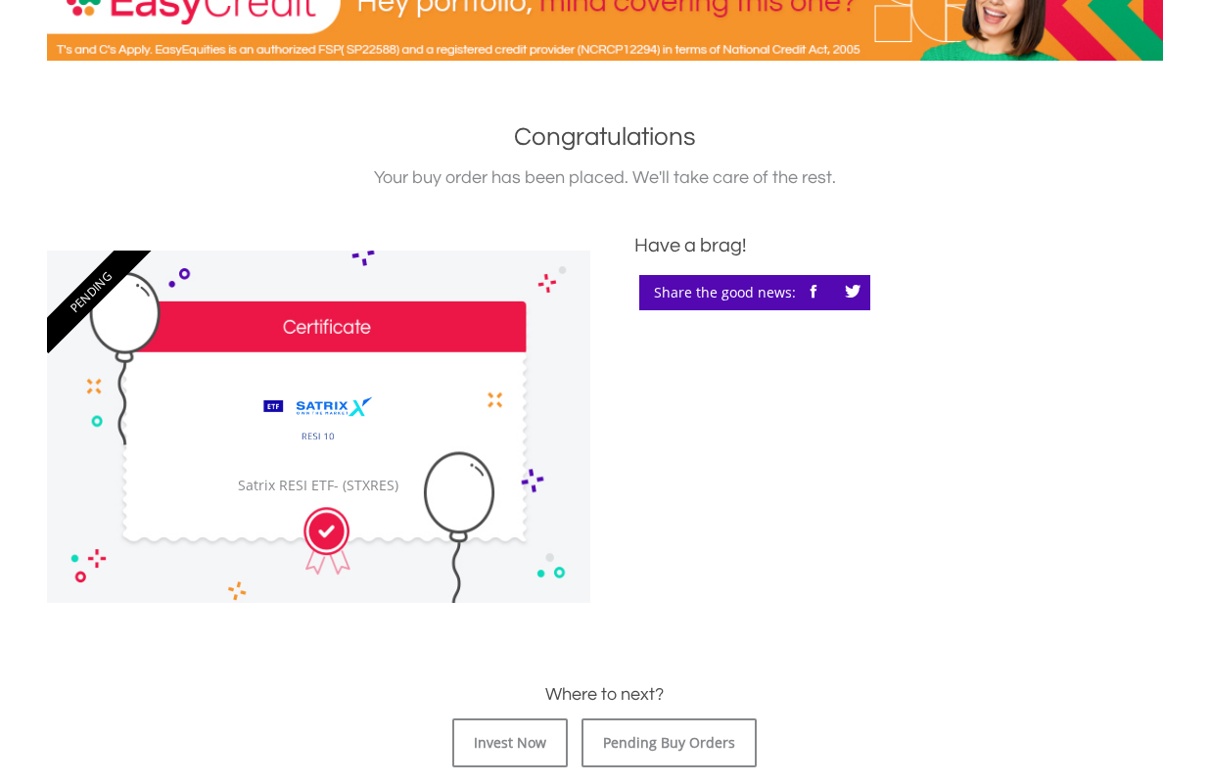
scroll to position [685, 0]
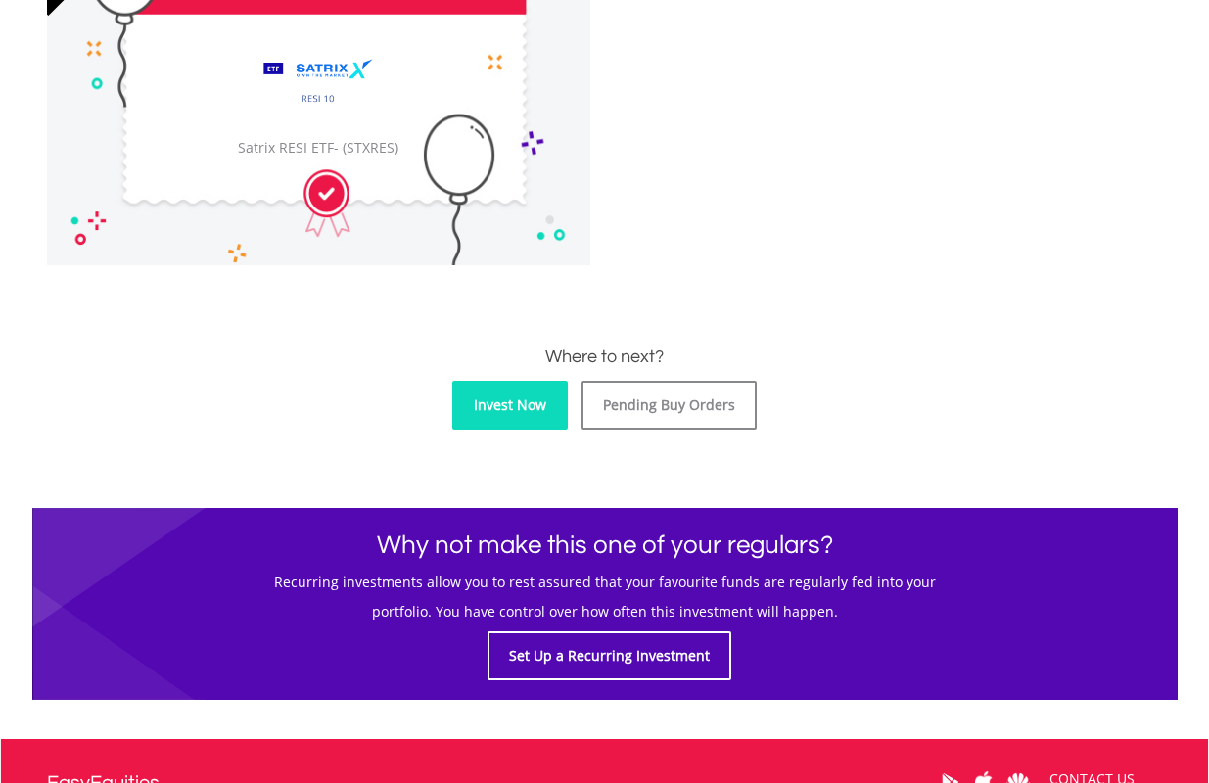
click at [513, 394] on link "Invest Now" at bounding box center [509, 405] width 115 height 49
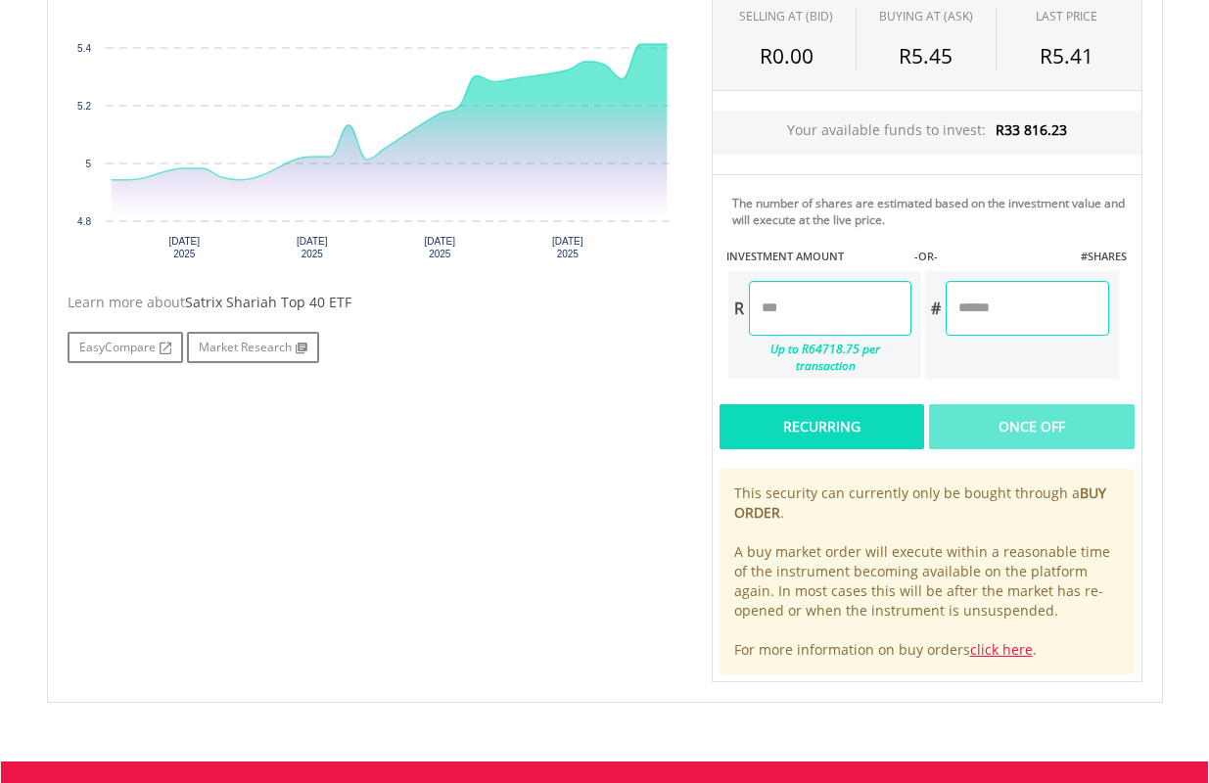
scroll to position [665, 0]
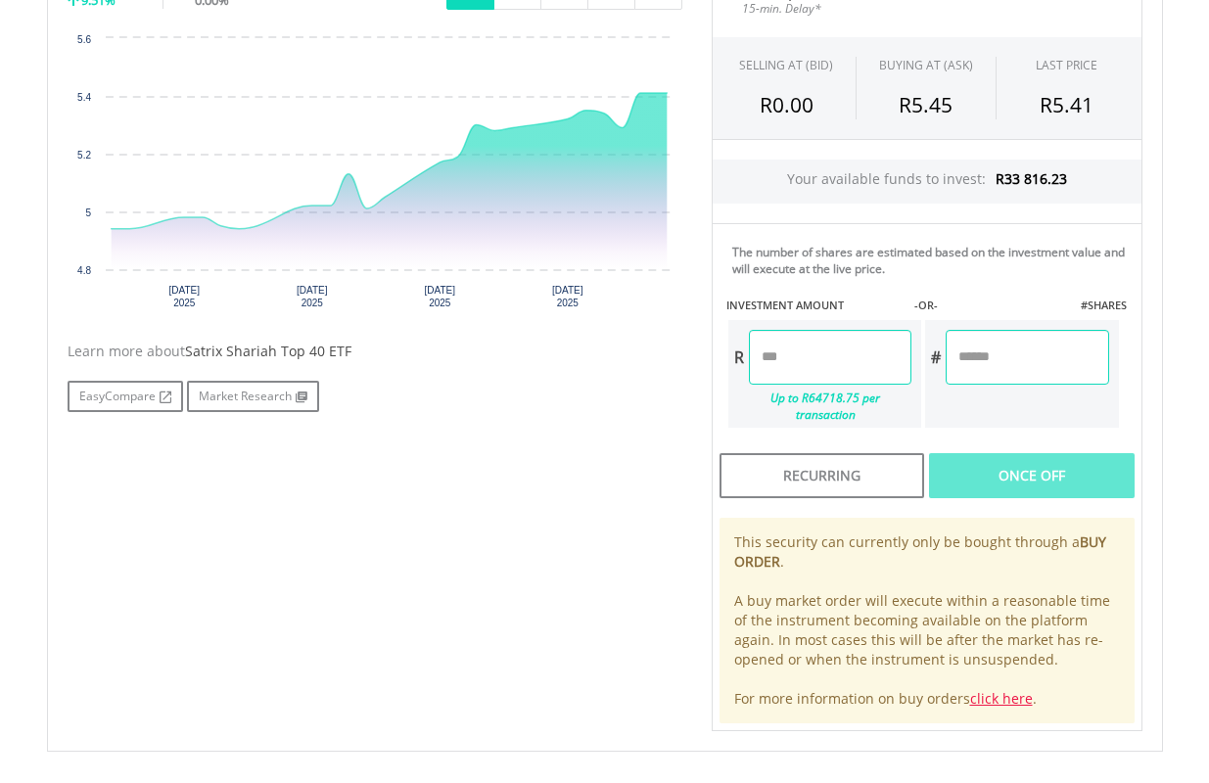
click at [869, 363] on input "number" at bounding box center [830, 357] width 162 height 55
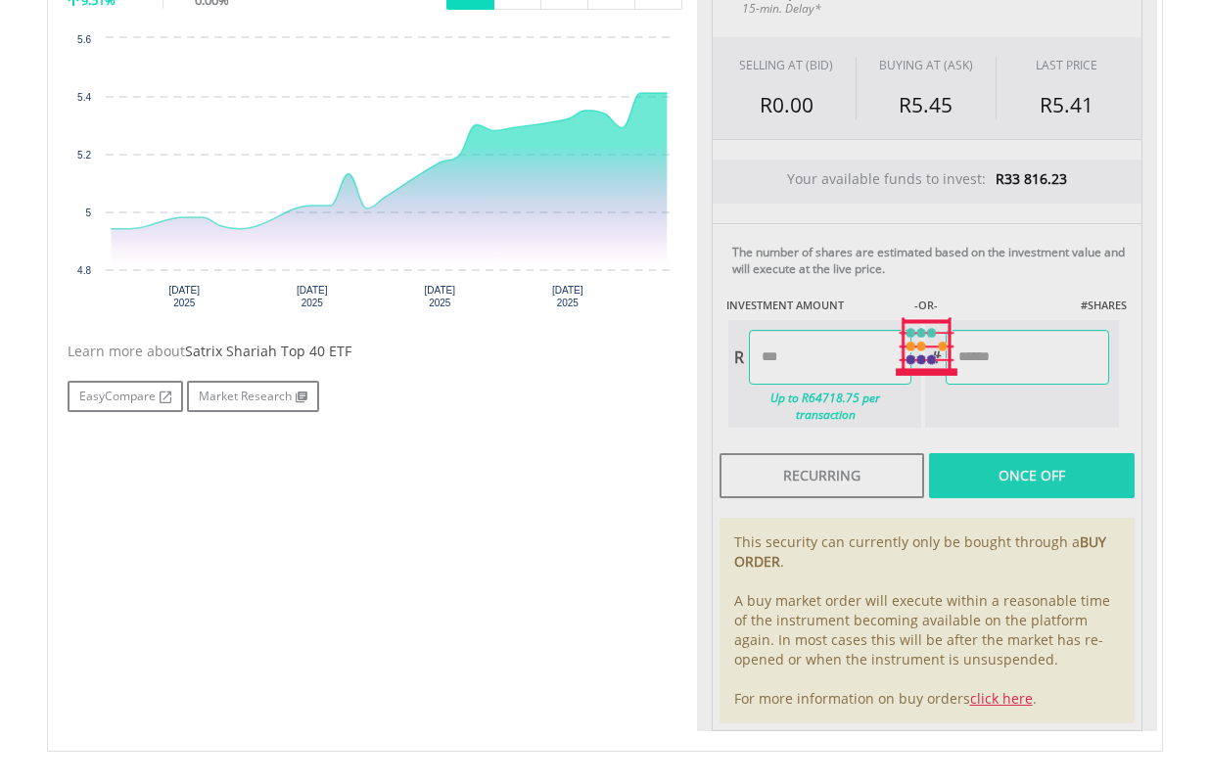
type input "*******"
type input "********"
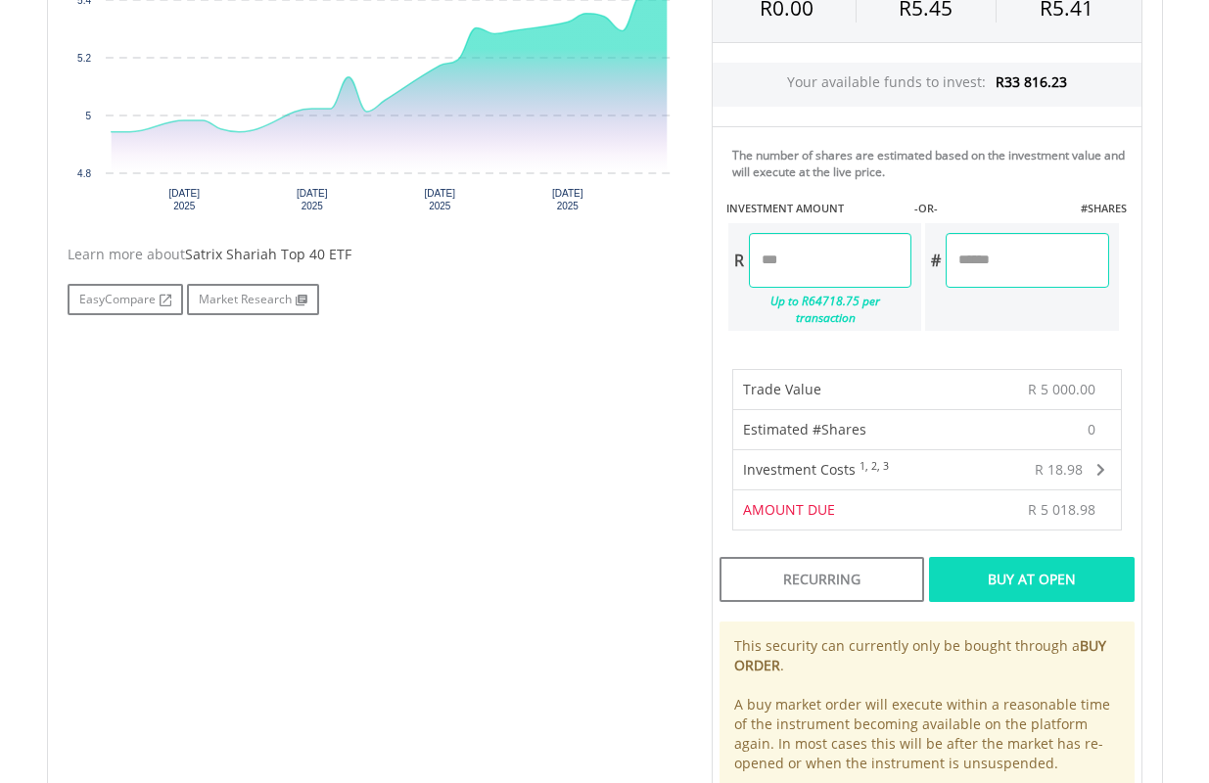
scroll to position [763, 0]
click at [1039, 557] on div "Buy At Open" at bounding box center [1031, 578] width 205 height 45
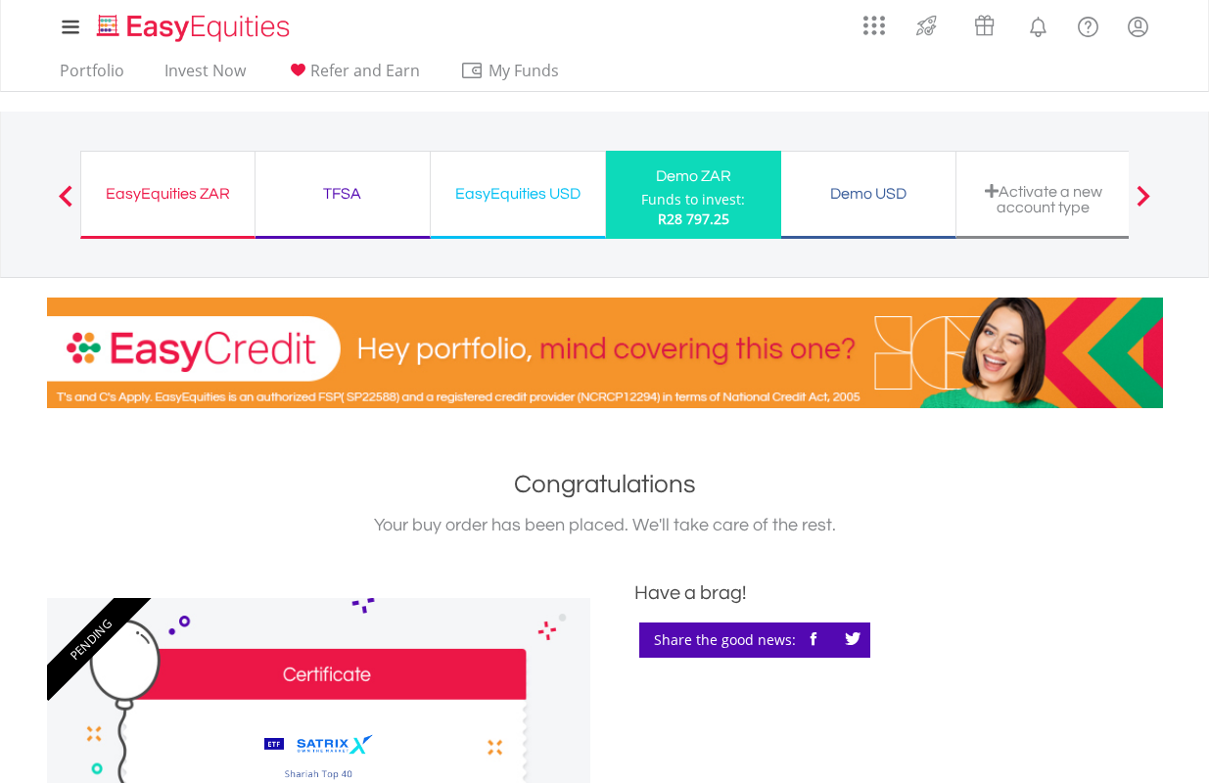
click at [980, 592] on div "Have a brag!" at bounding box center [898, 592] width 528 height 29
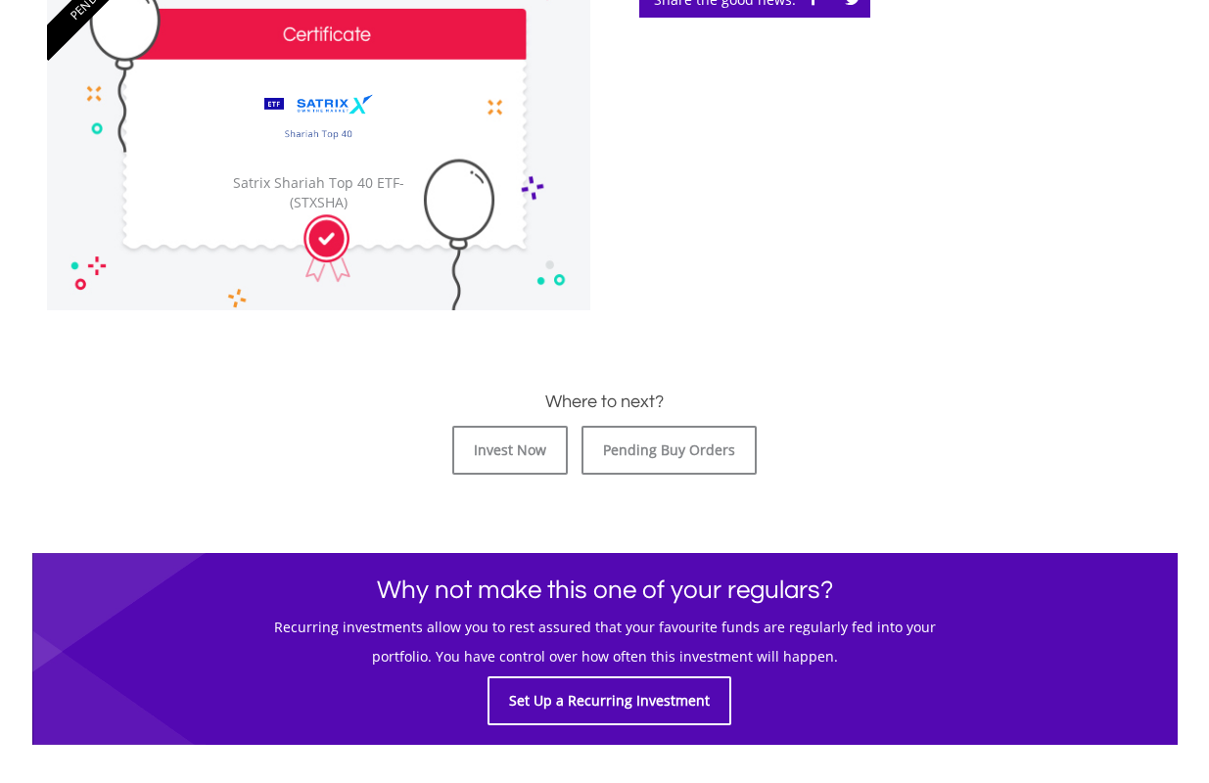
scroll to position [685, 0]
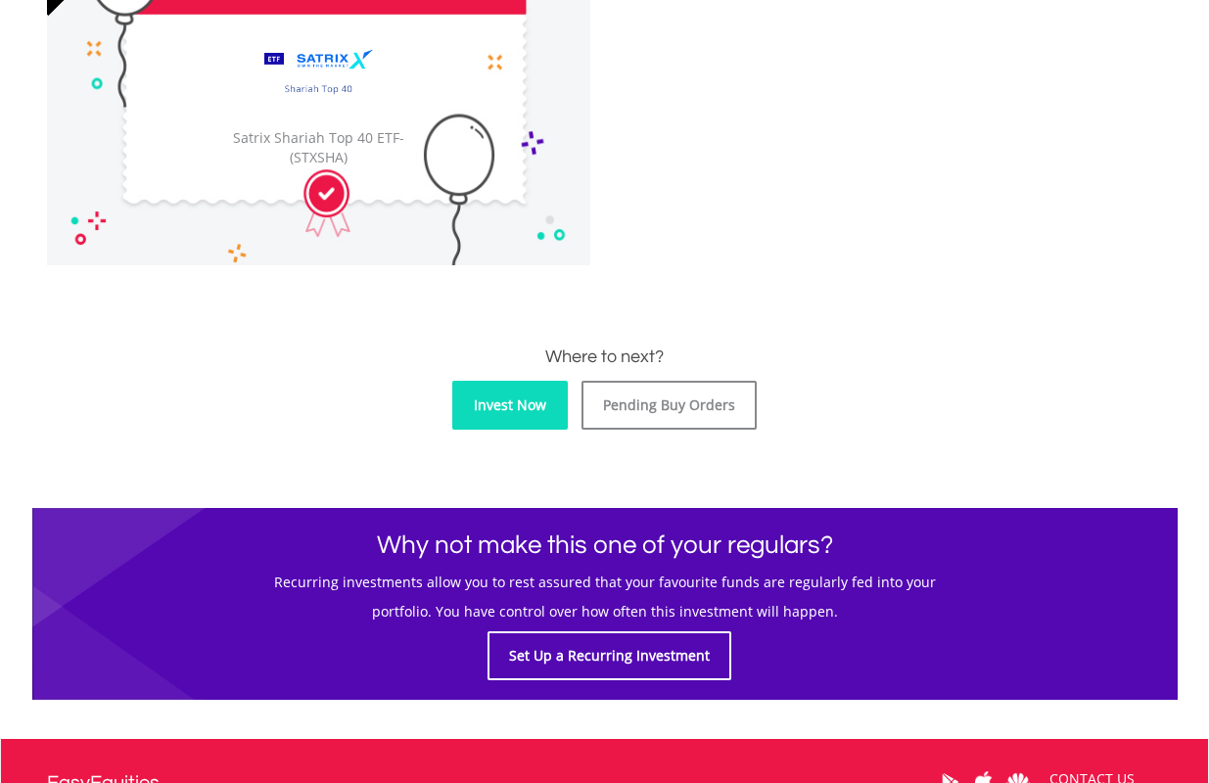
click at [473, 400] on link "Invest Now" at bounding box center [509, 405] width 115 height 49
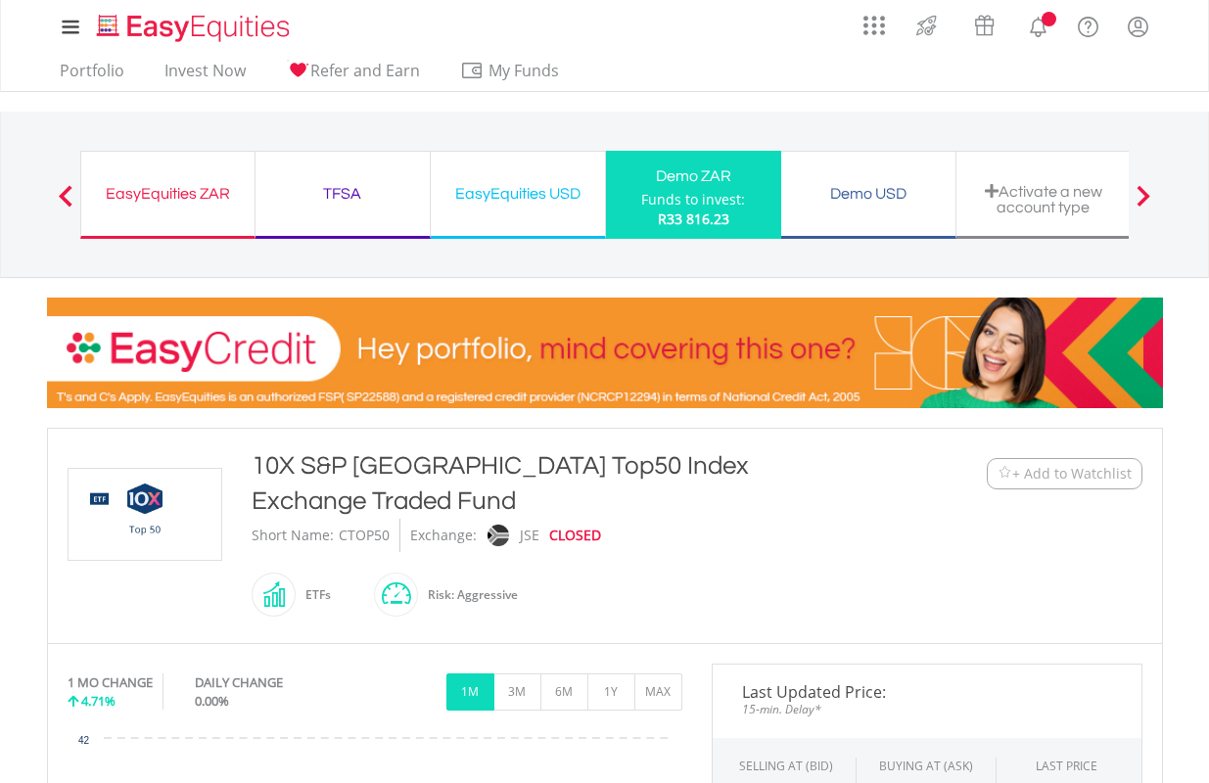
scroll to position [685, 0]
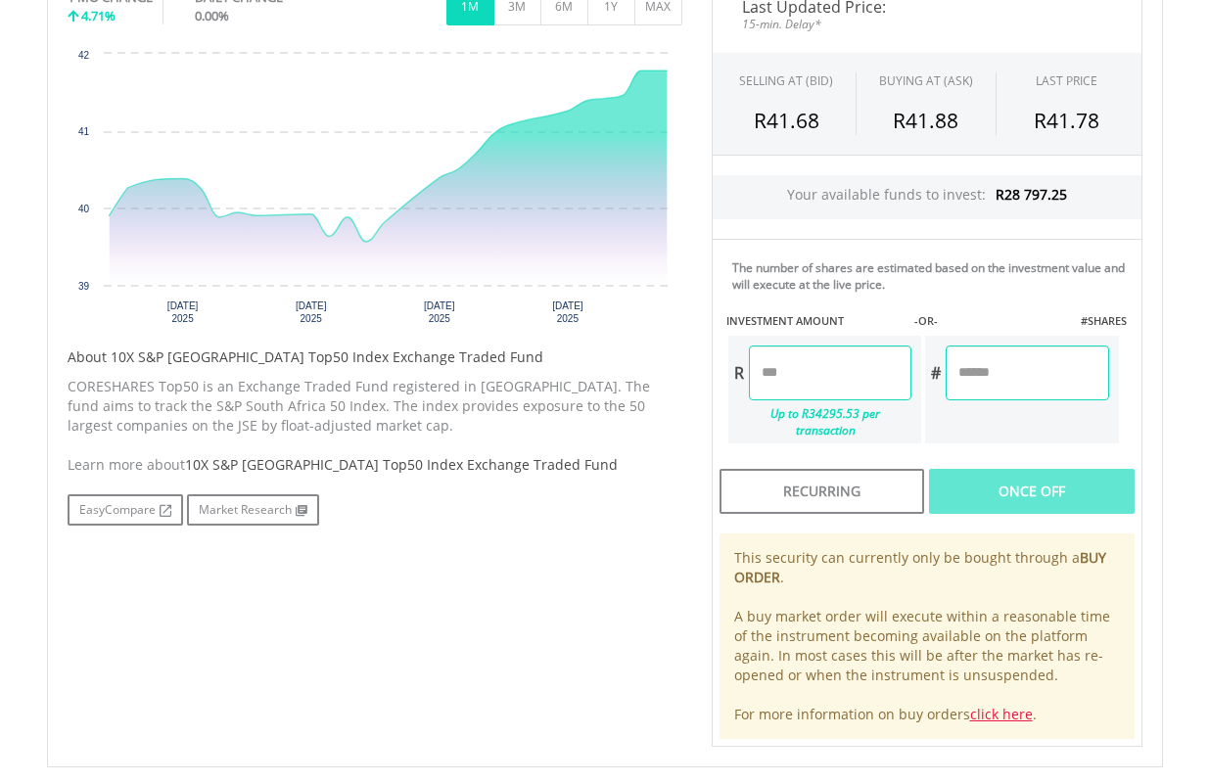
click at [850, 379] on input "number" at bounding box center [830, 372] width 162 height 55
type input "*******"
type input "********"
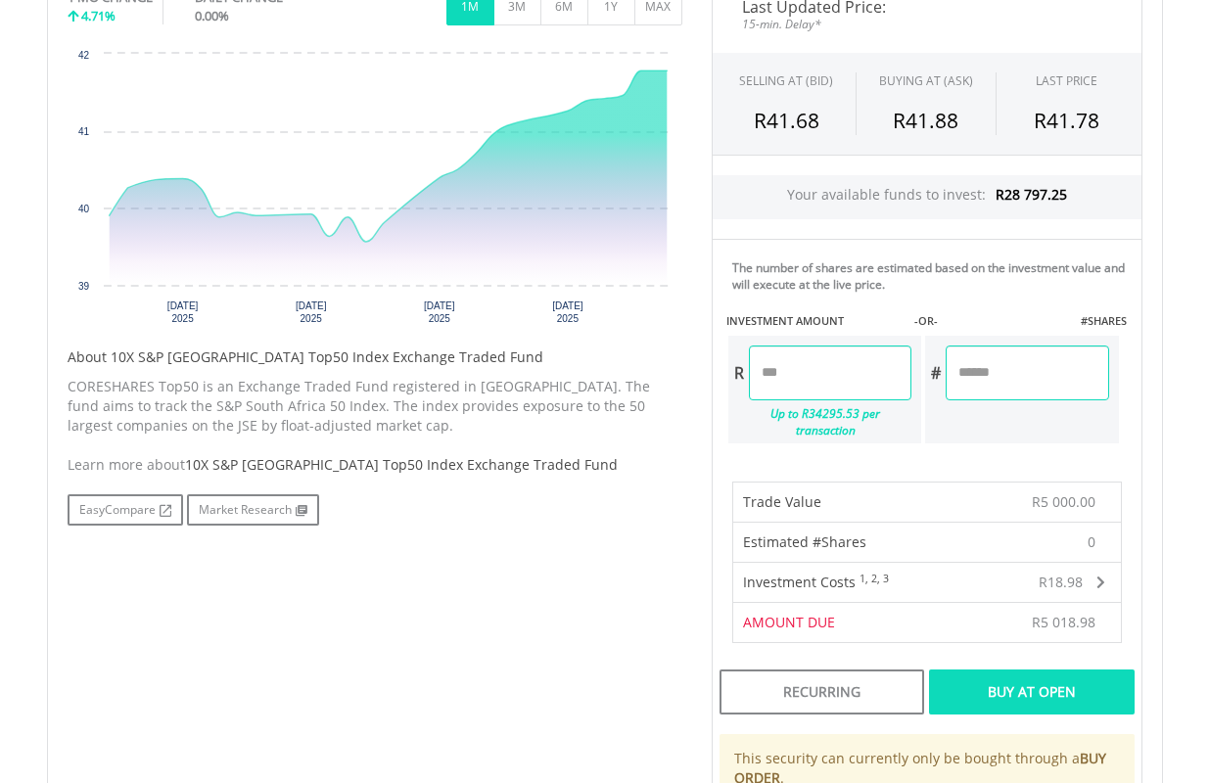
click at [1063, 674] on div "Buy At Open" at bounding box center [1031, 691] width 205 height 45
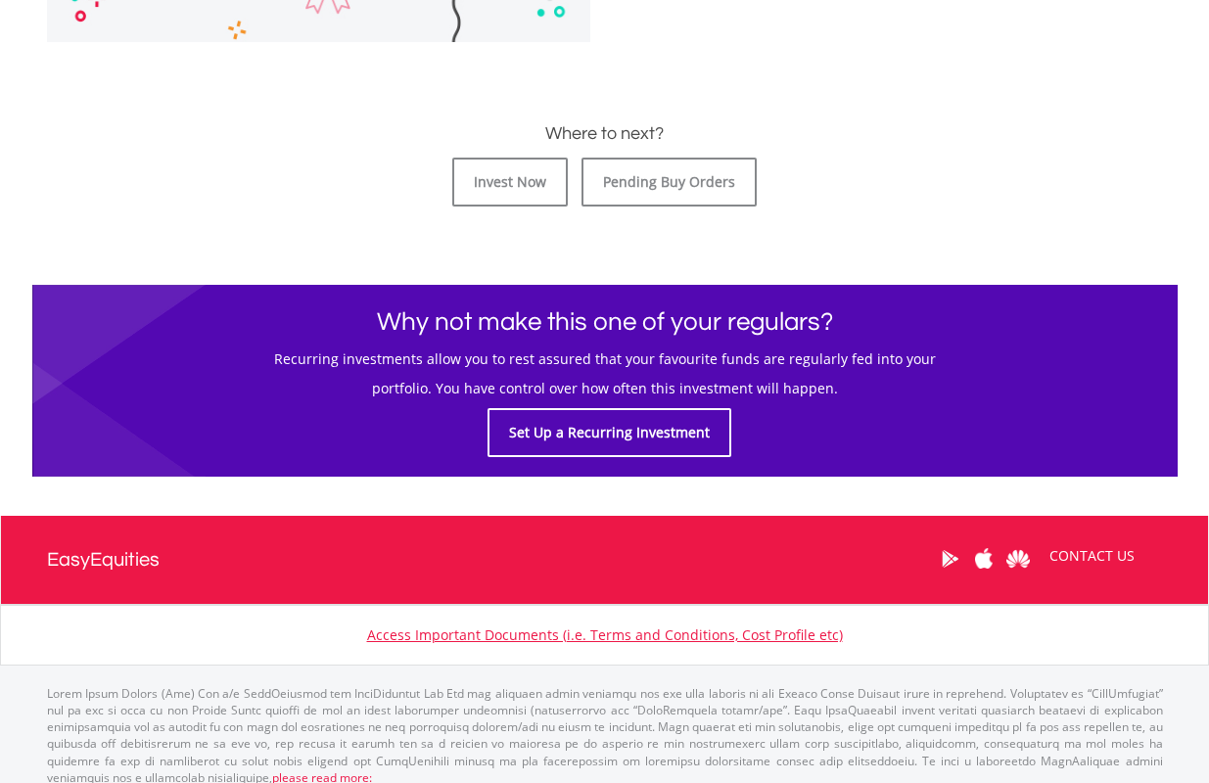
scroll to position [924, 0]
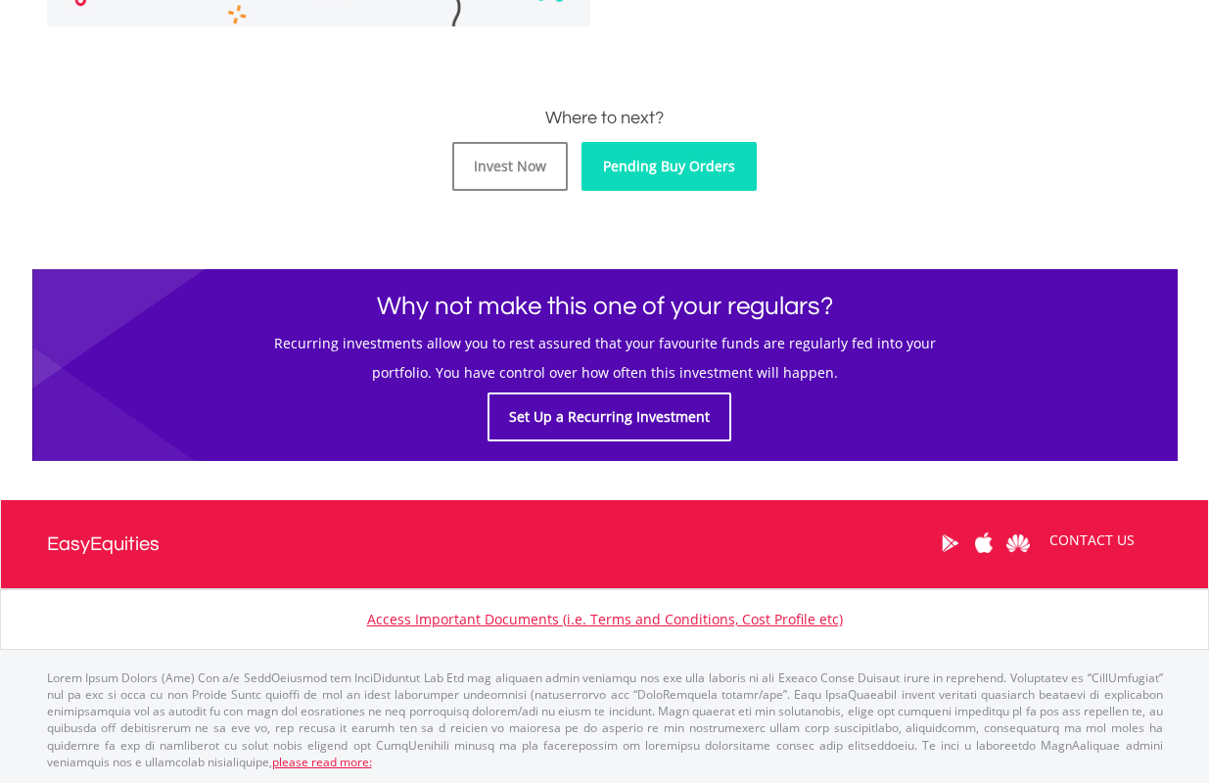
click at [693, 174] on link "Pending Buy Orders" at bounding box center [668, 166] width 175 height 49
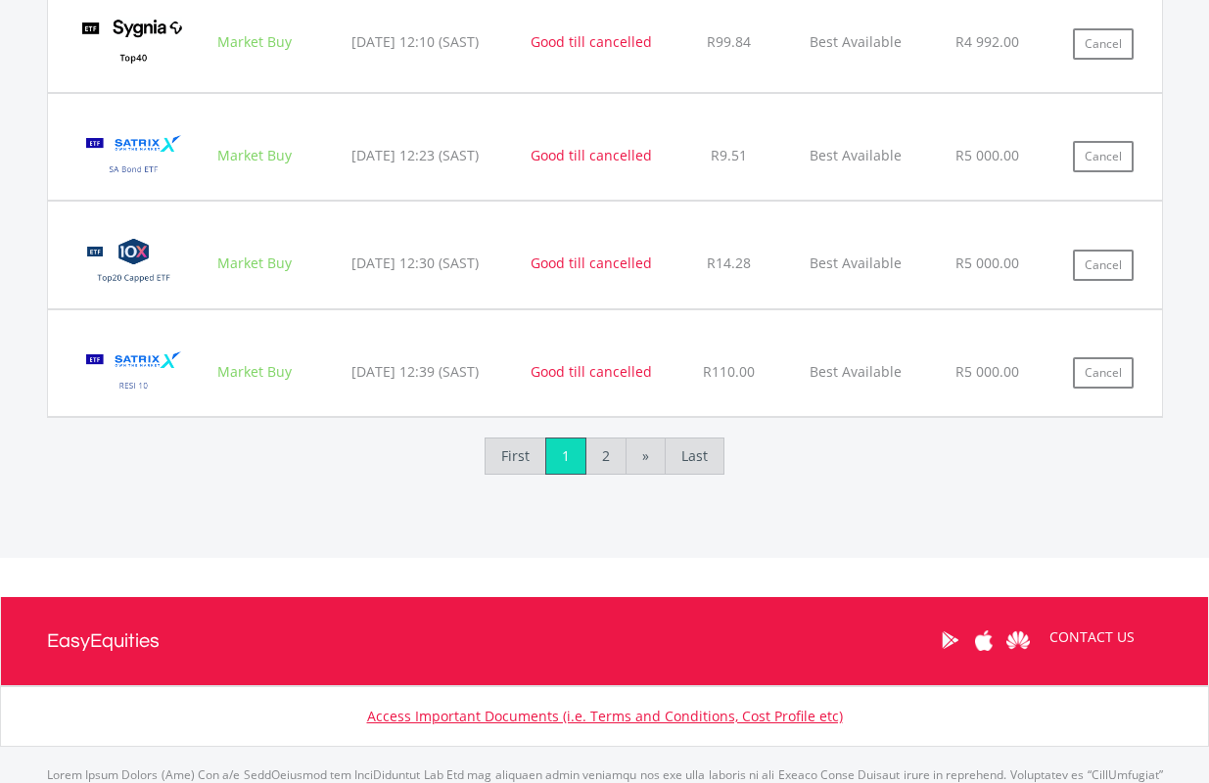
scroll to position [2389, 0]
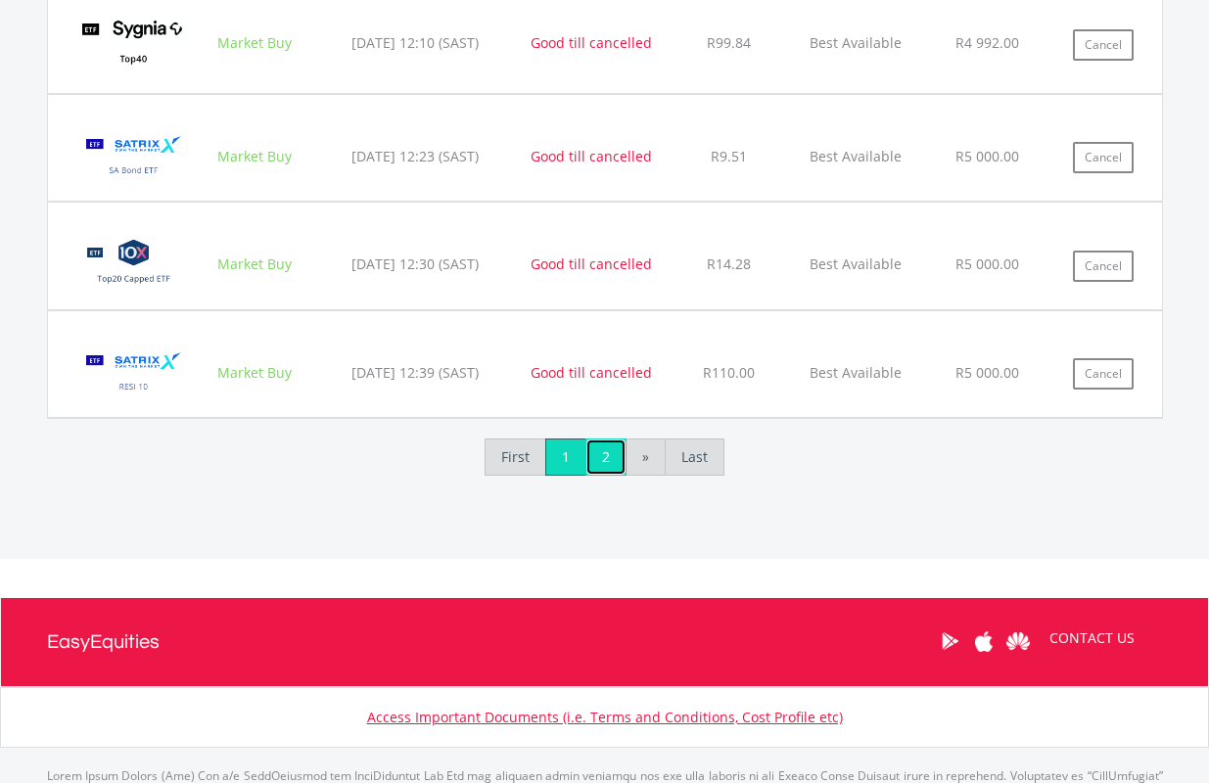
click at [610, 461] on link "2" at bounding box center [605, 456] width 41 height 37
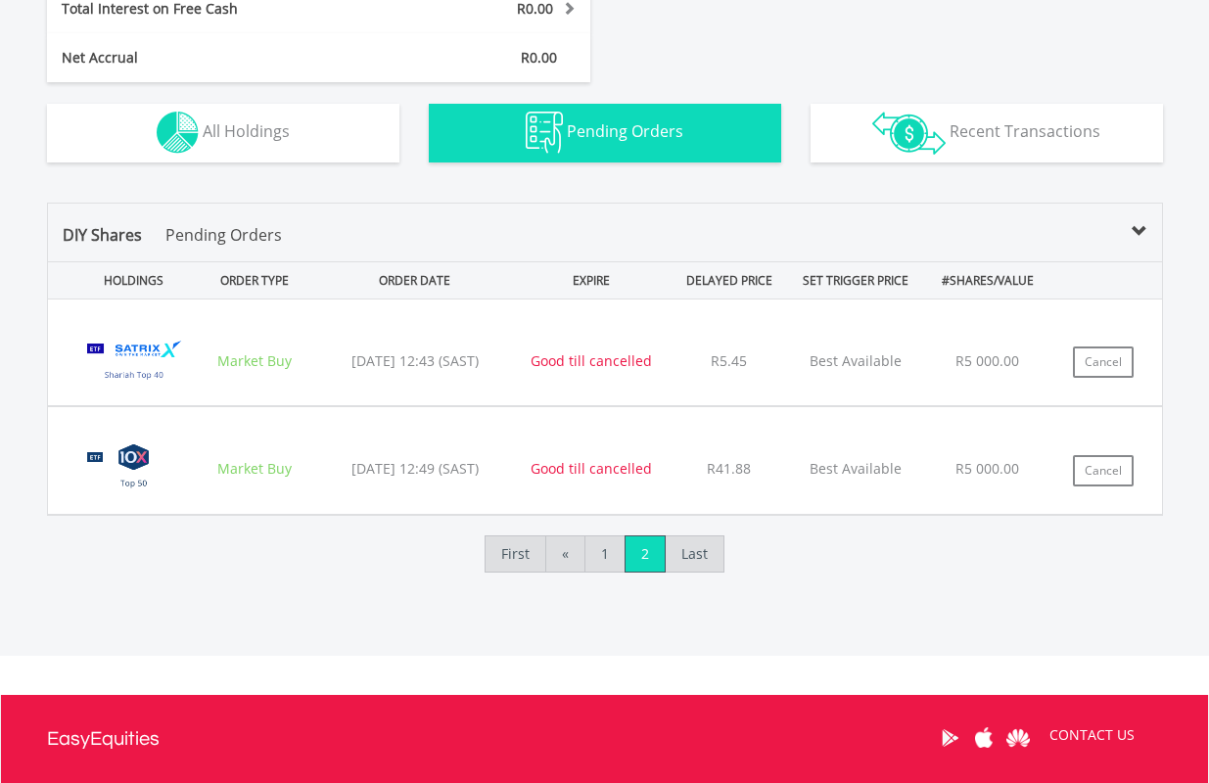
scroll to position [1151, 0]
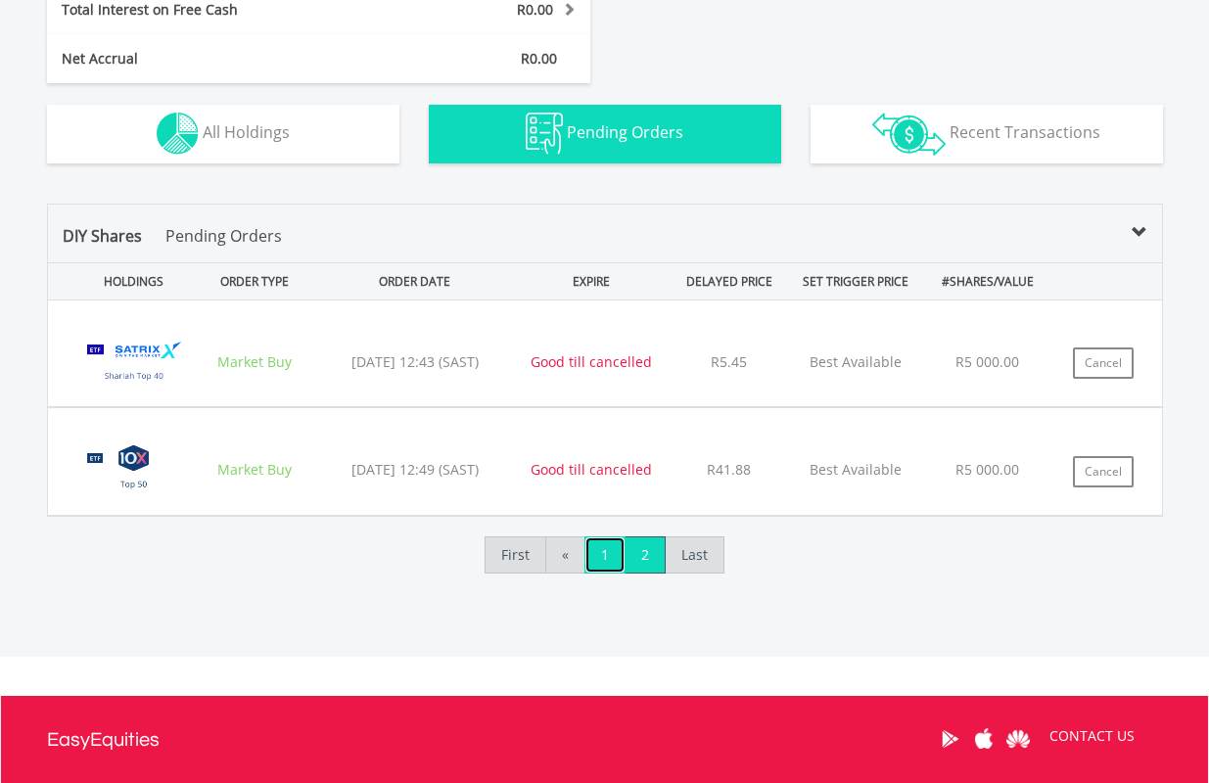
click at [607, 552] on link "1" at bounding box center [604, 554] width 41 height 37
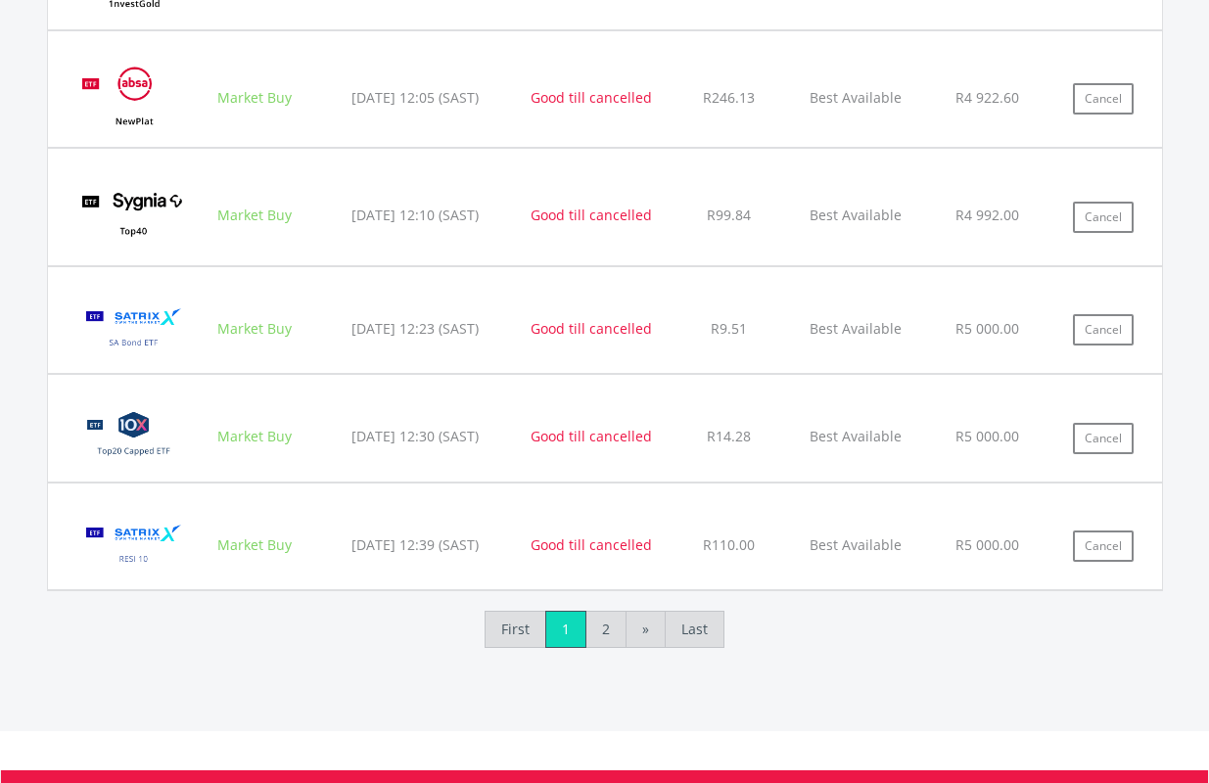
scroll to position [2227, 0]
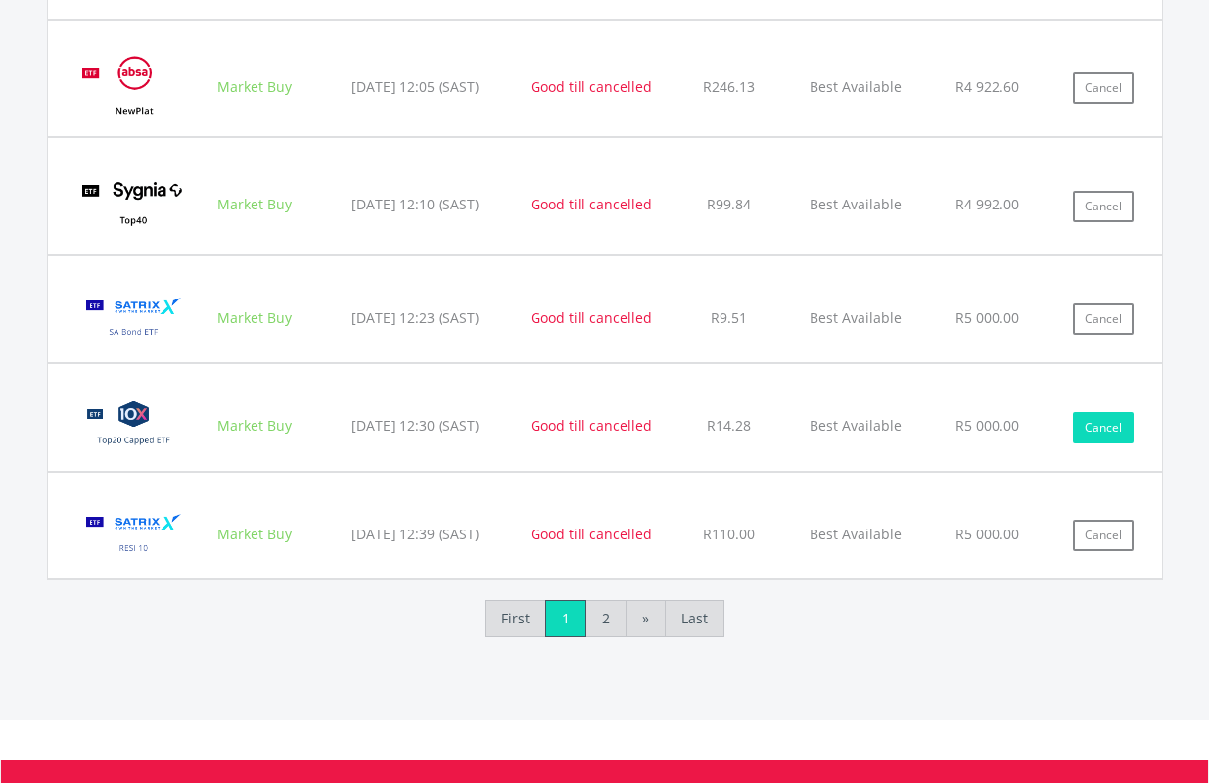
click at [1103, 424] on button "Cancel" at bounding box center [1103, 427] width 61 height 31
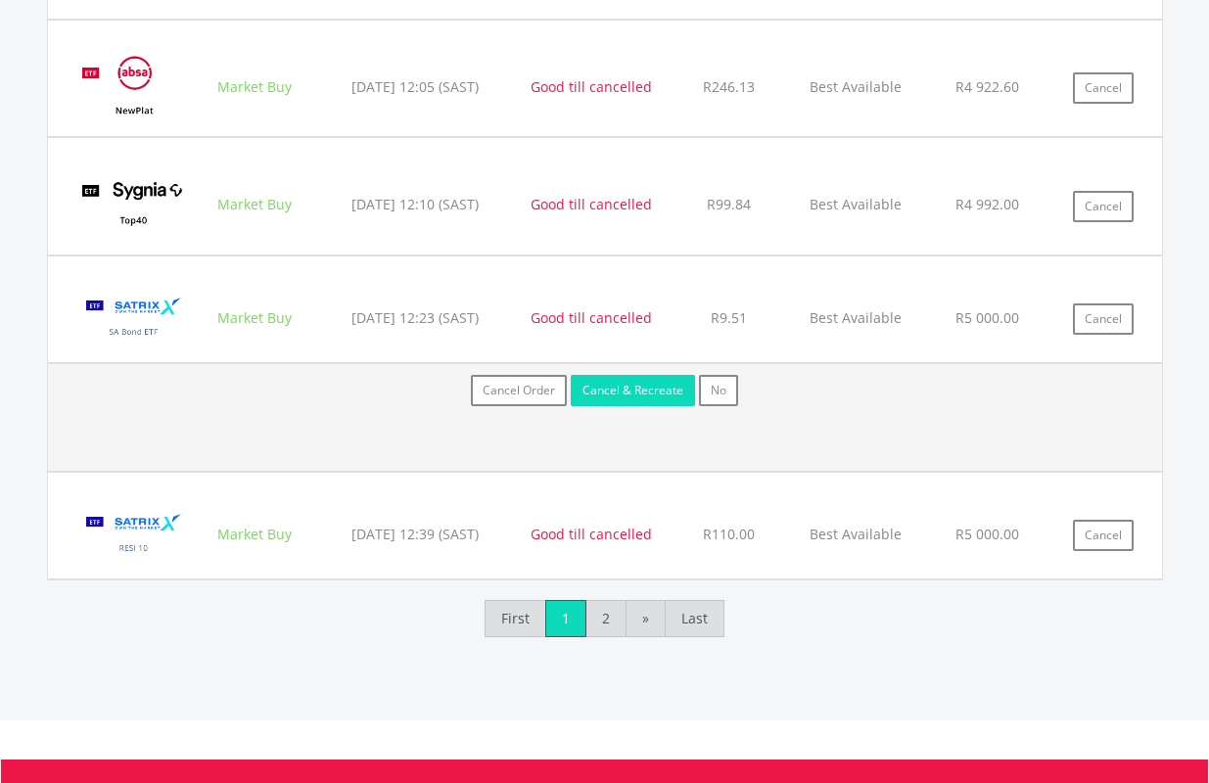
click at [627, 391] on button "Cancel & Recreate" at bounding box center [633, 390] width 124 height 31
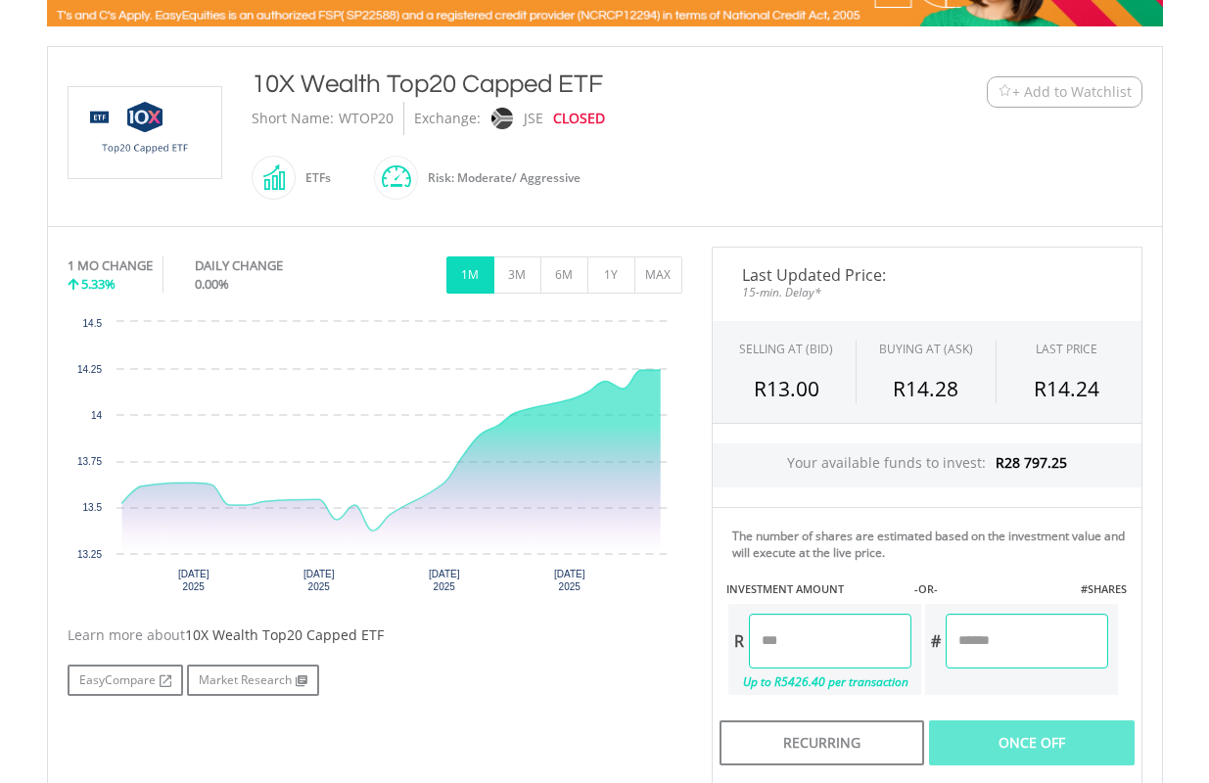
scroll to position [587, 0]
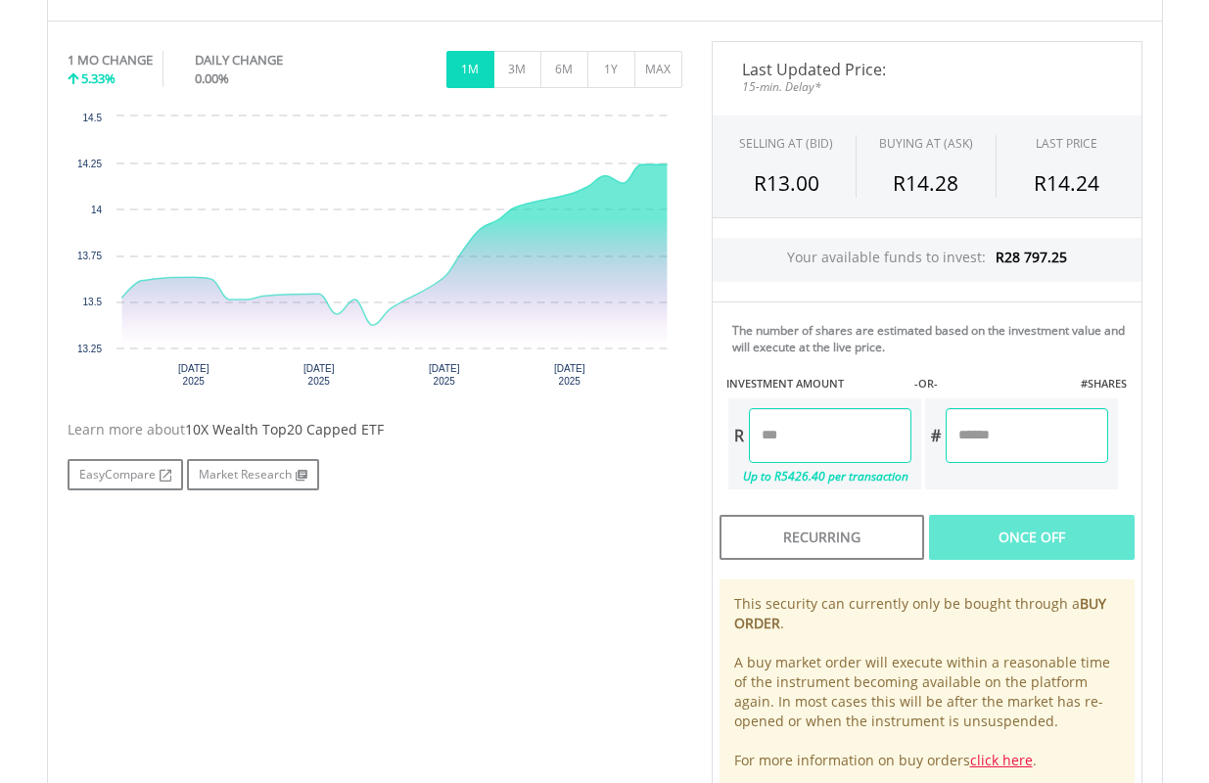
click at [848, 433] on input "number" at bounding box center [830, 435] width 162 height 55
type input "*******"
type input "******"
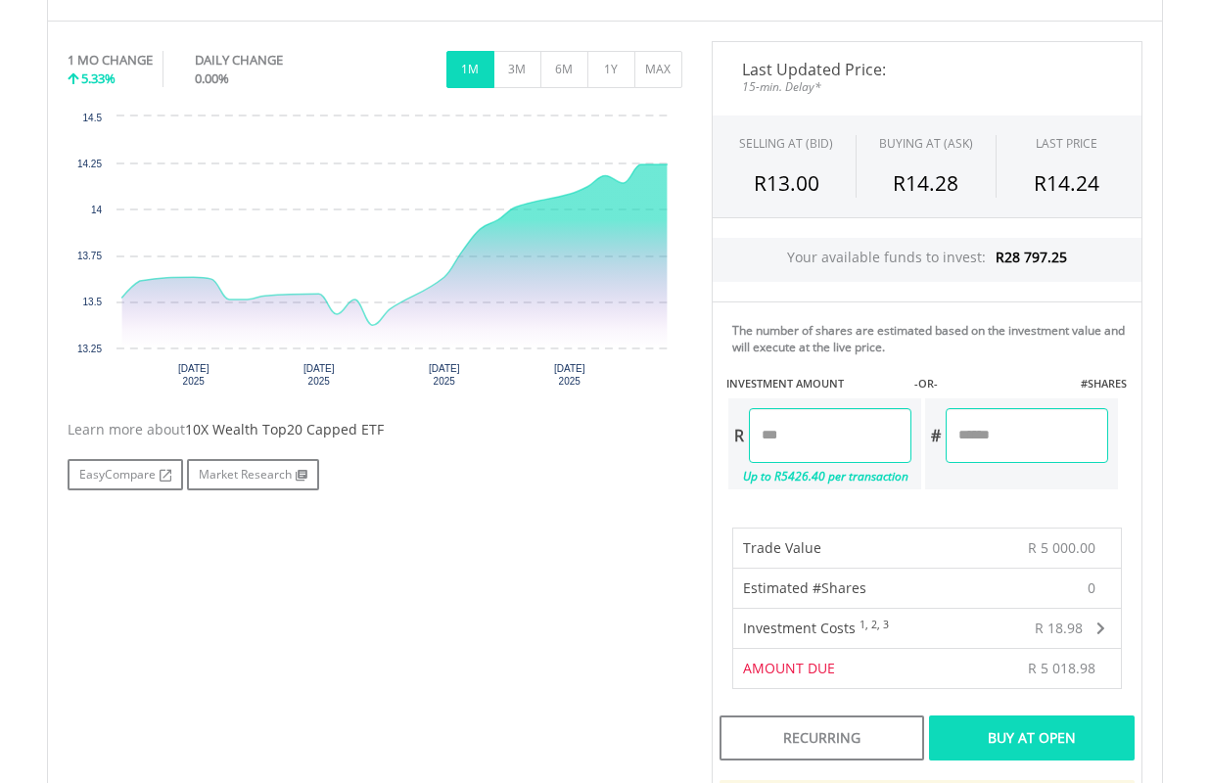
click at [1044, 739] on div "Buy At Open" at bounding box center [1031, 737] width 205 height 45
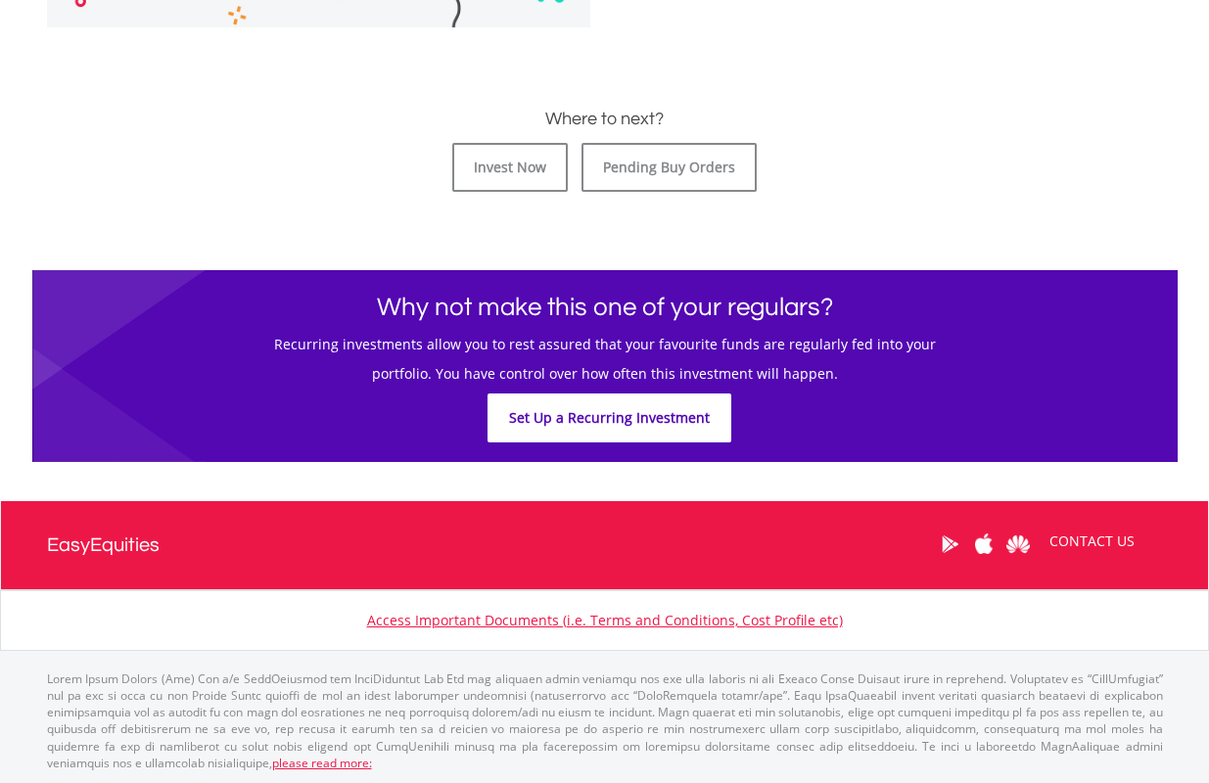
scroll to position [924, 0]
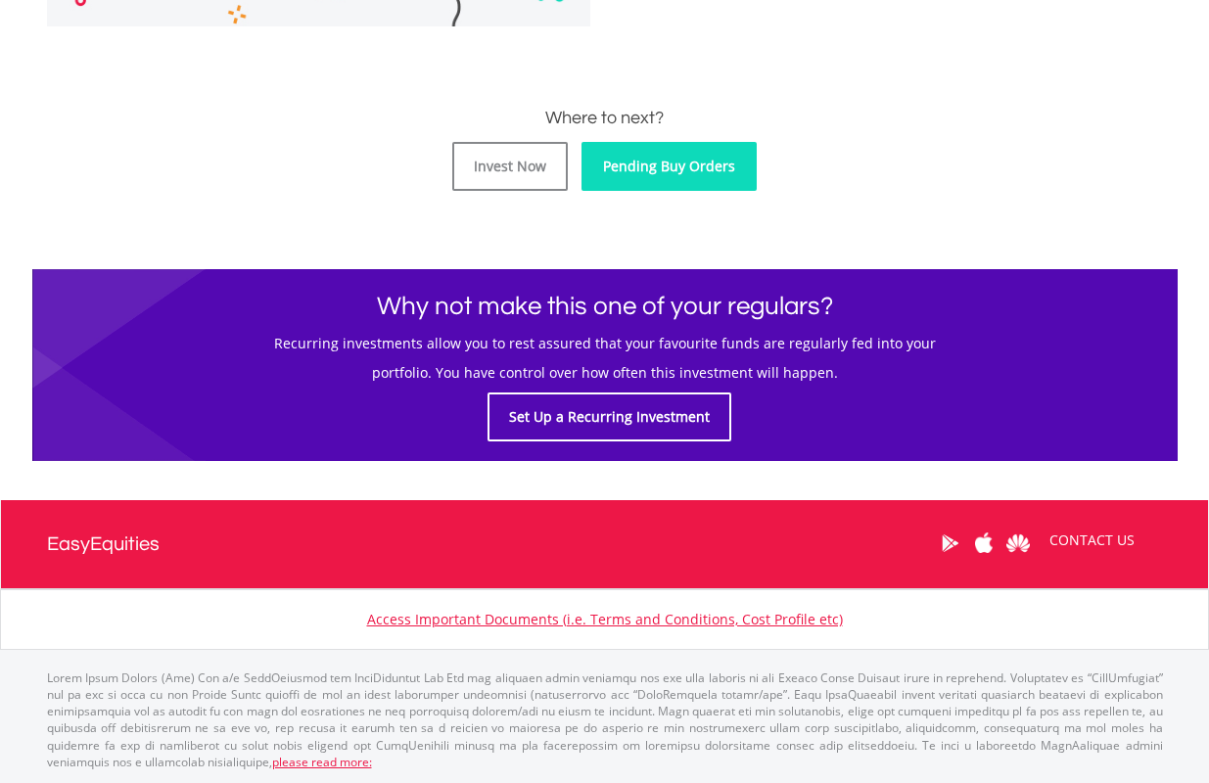
click at [685, 155] on link "Pending Buy Orders" at bounding box center [668, 166] width 175 height 49
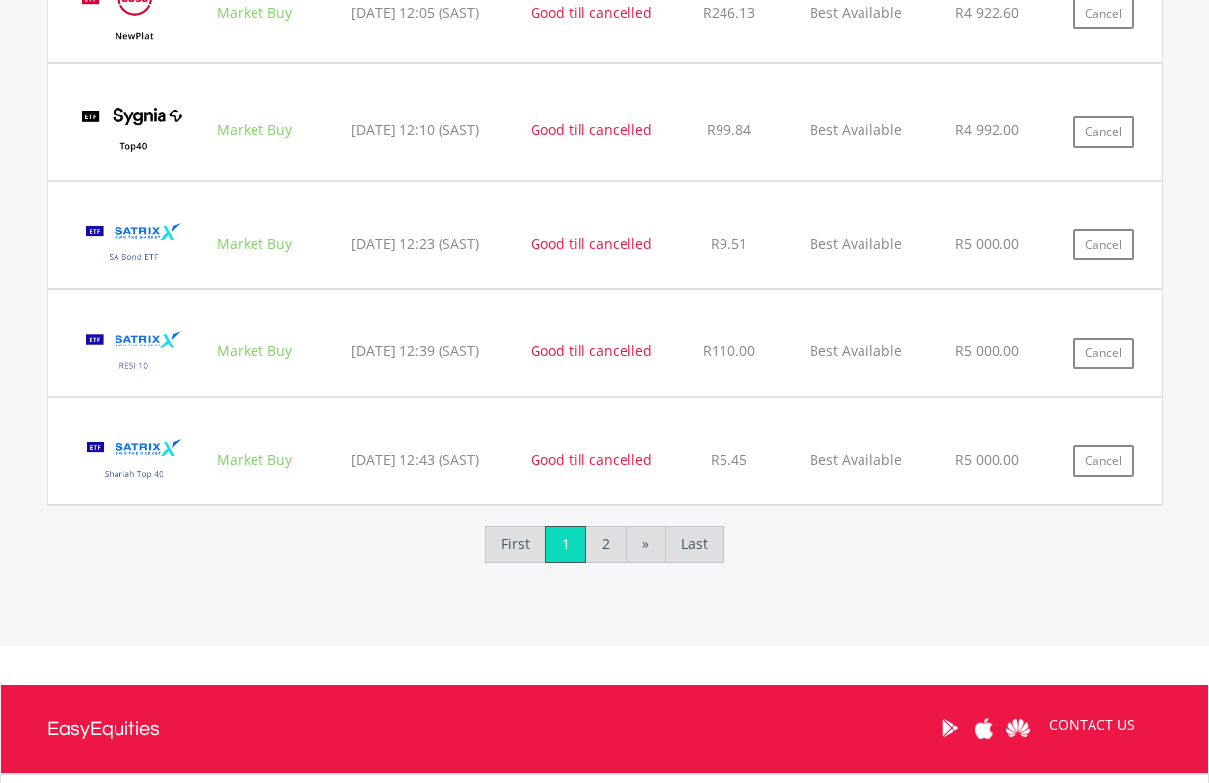
scroll to position [2333, 0]
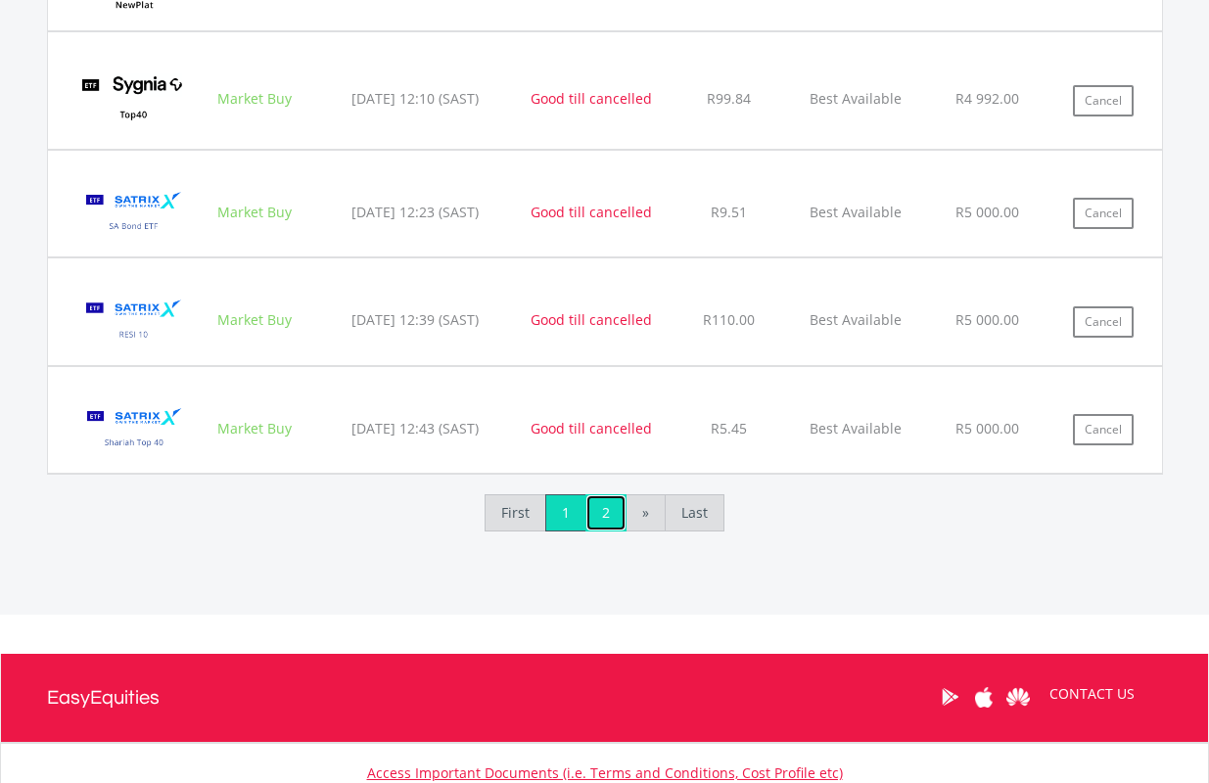
click at [603, 511] on link "2" at bounding box center [605, 512] width 41 height 37
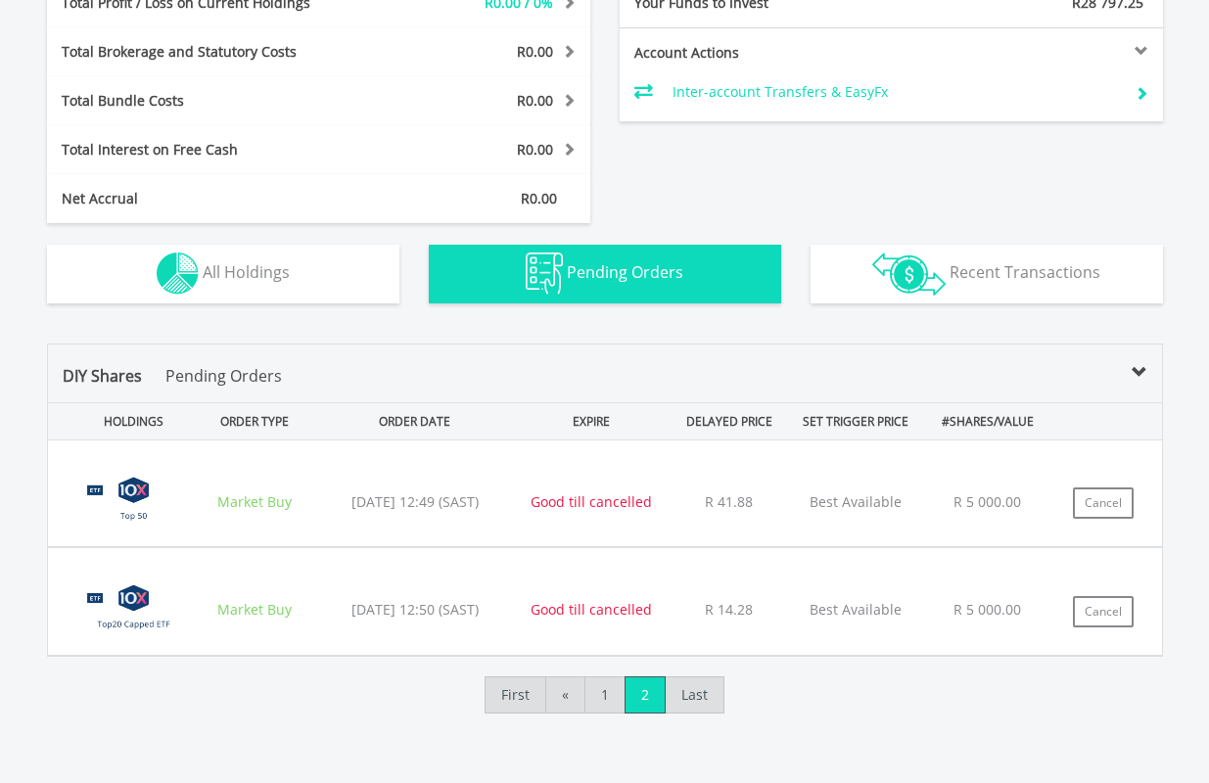
scroll to position [1347, 0]
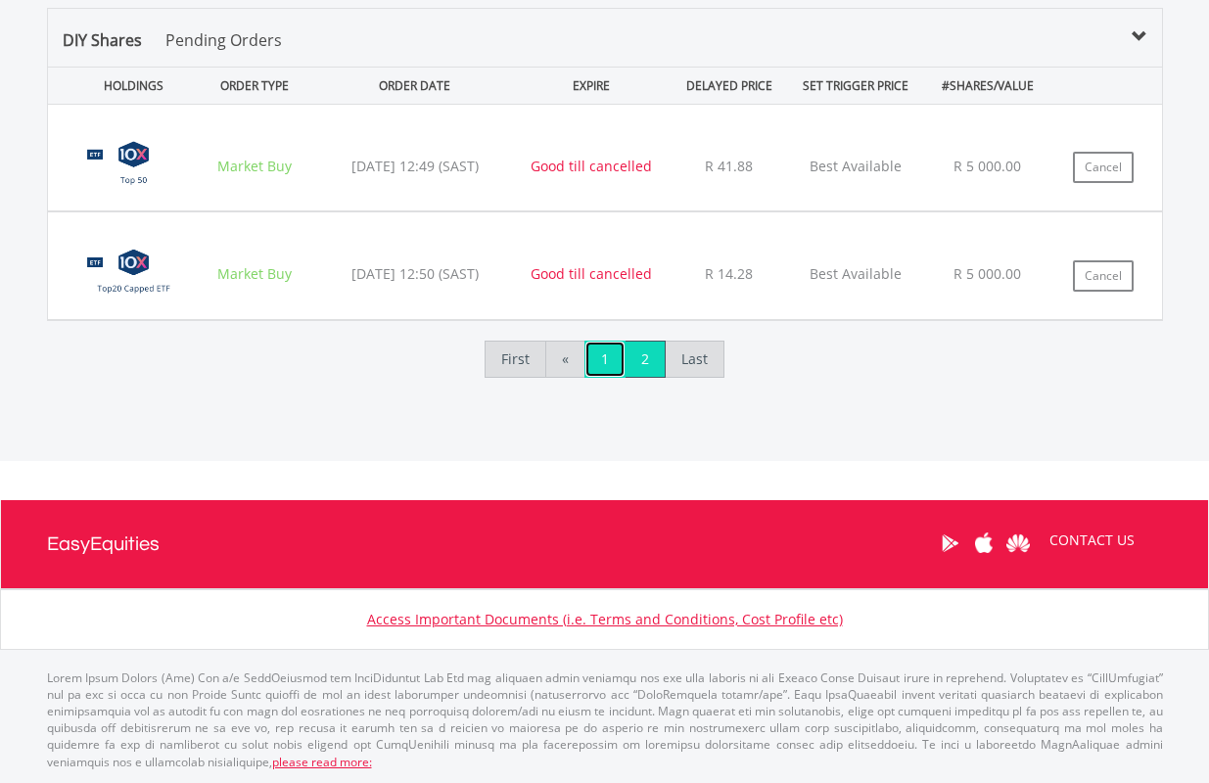
click at [608, 365] on link "1" at bounding box center [604, 359] width 41 height 37
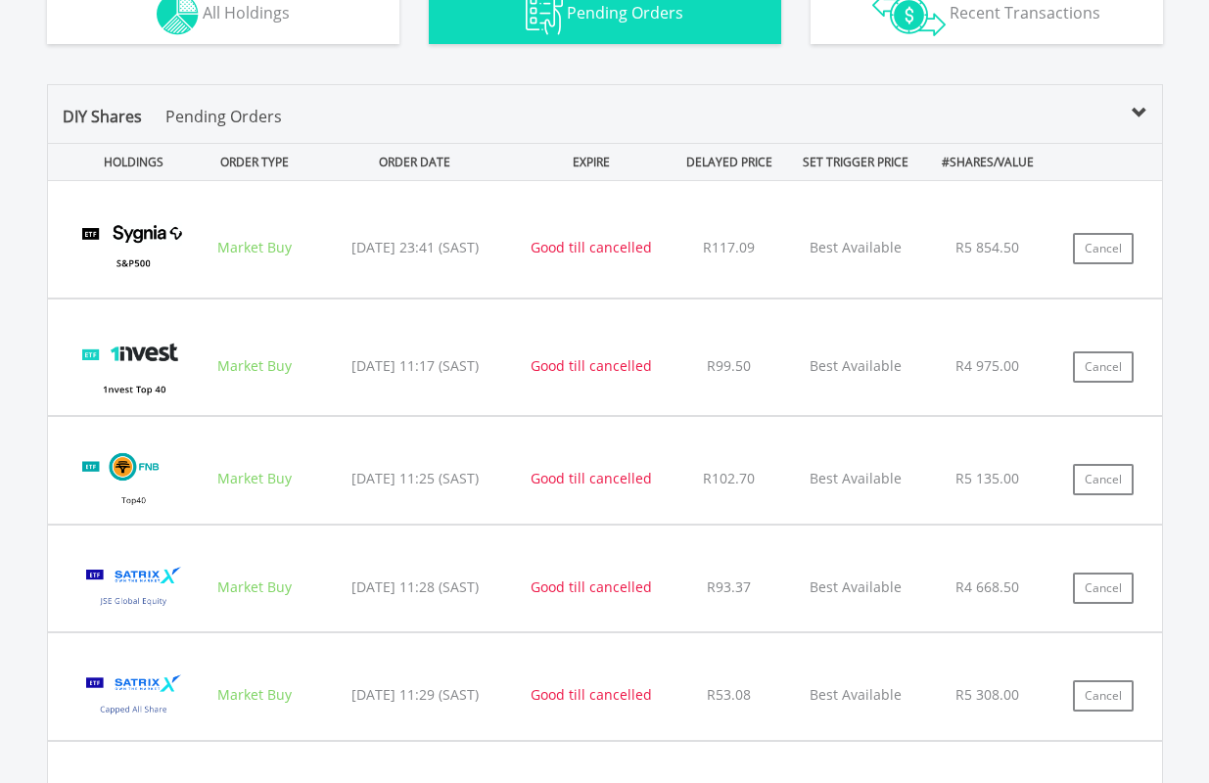
scroll to position [1249, 0]
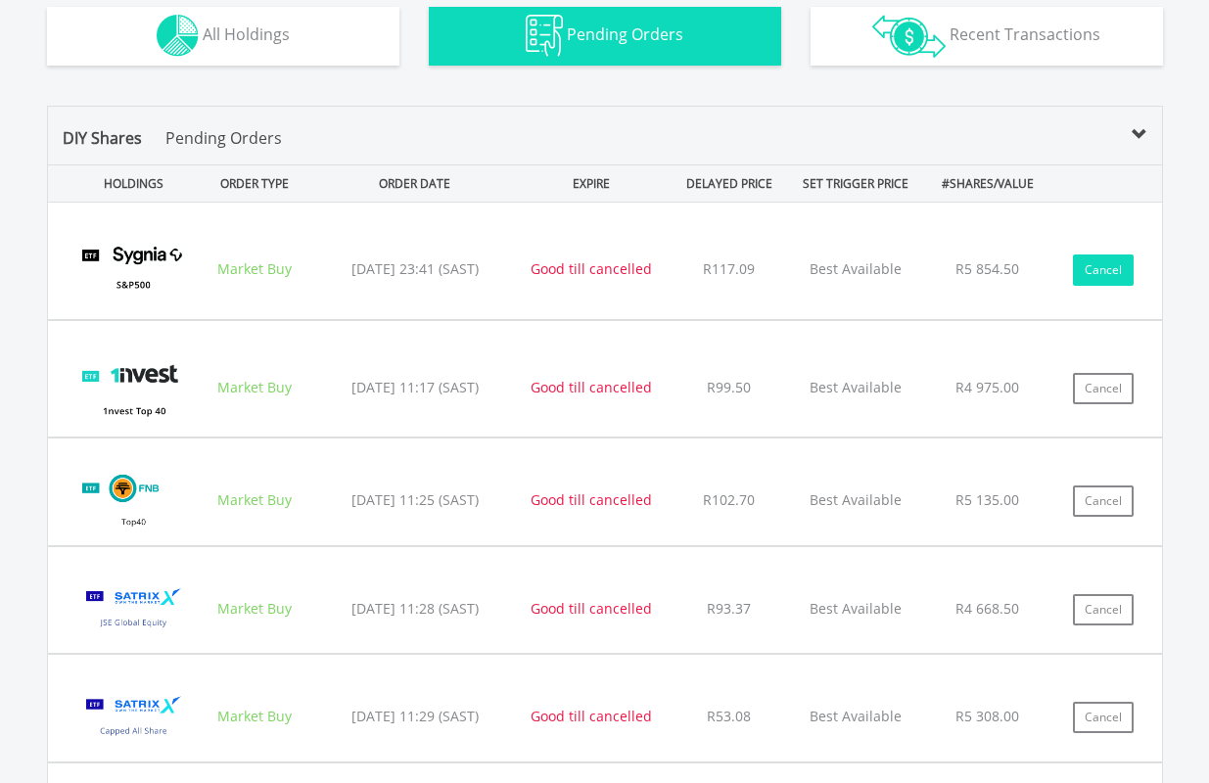
click at [1101, 265] on button "Cancel" at bounding box center [1103, 269] width 61 height 31
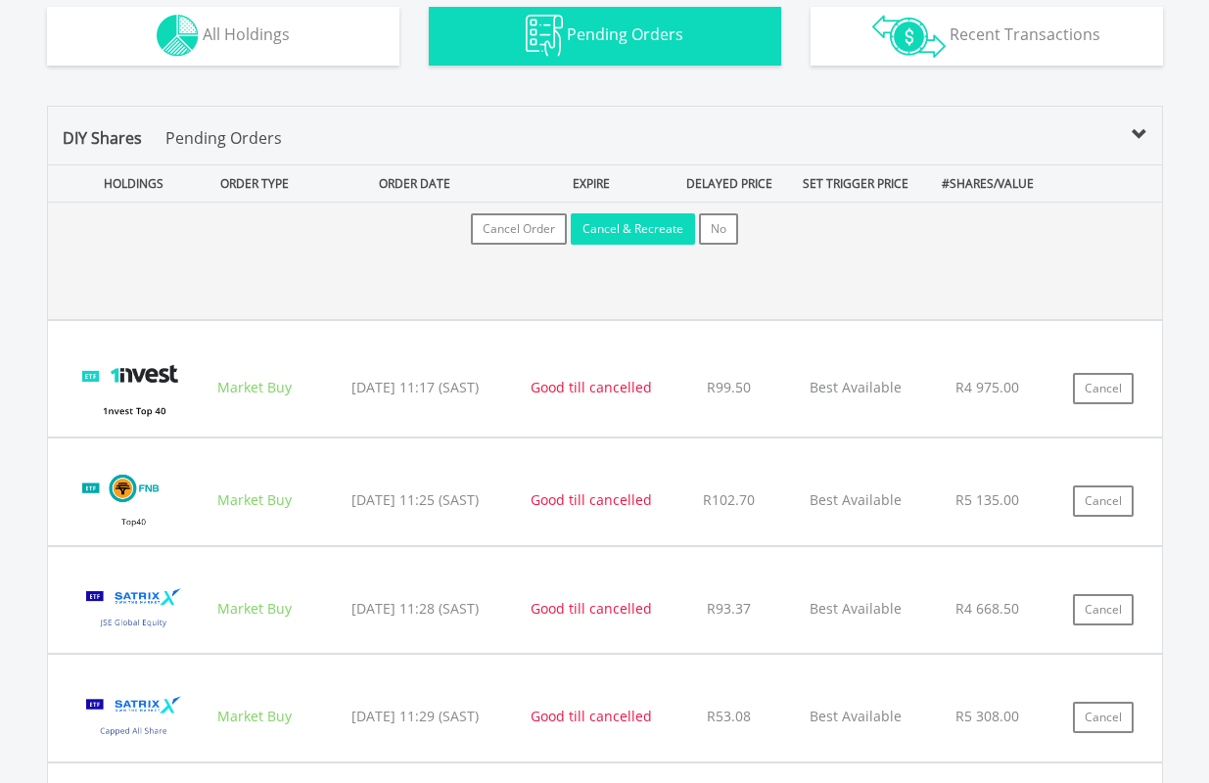
click at [664, 230] on button "Cancel & Recreate" at bounding box center [633, 228] width 124 height 31
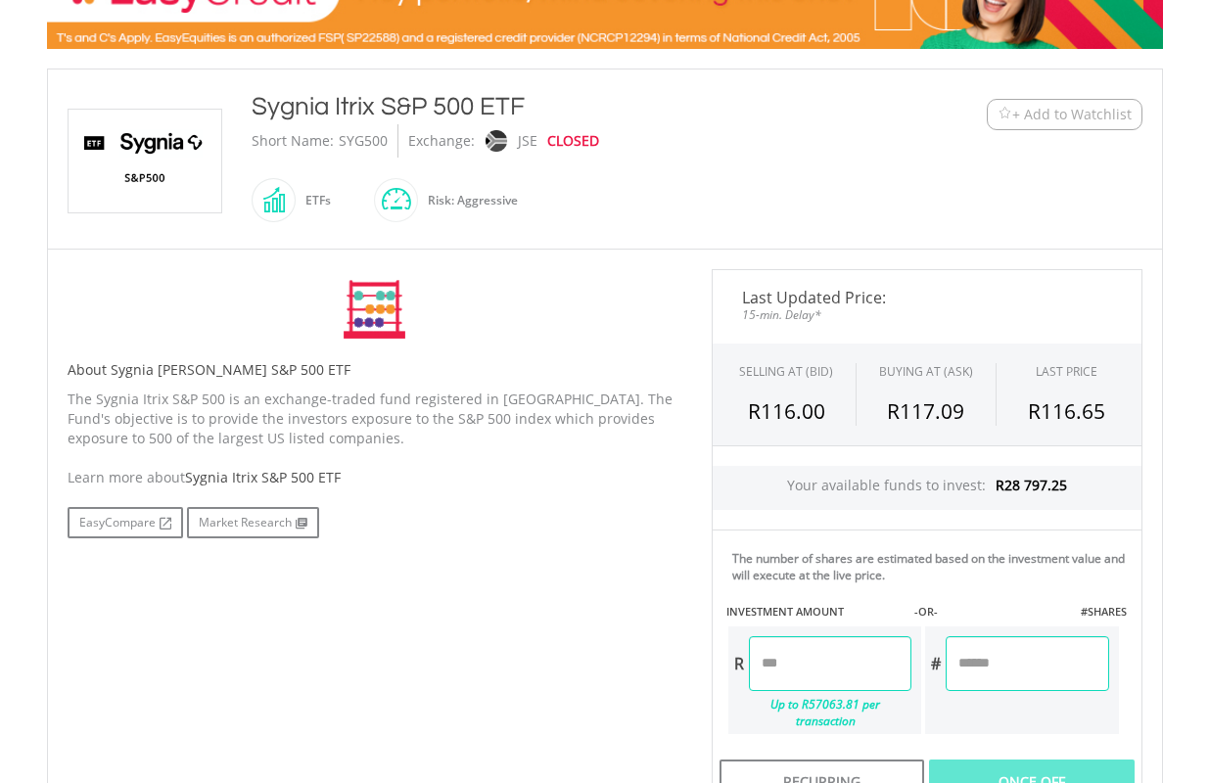
scroll to position [587, 0]
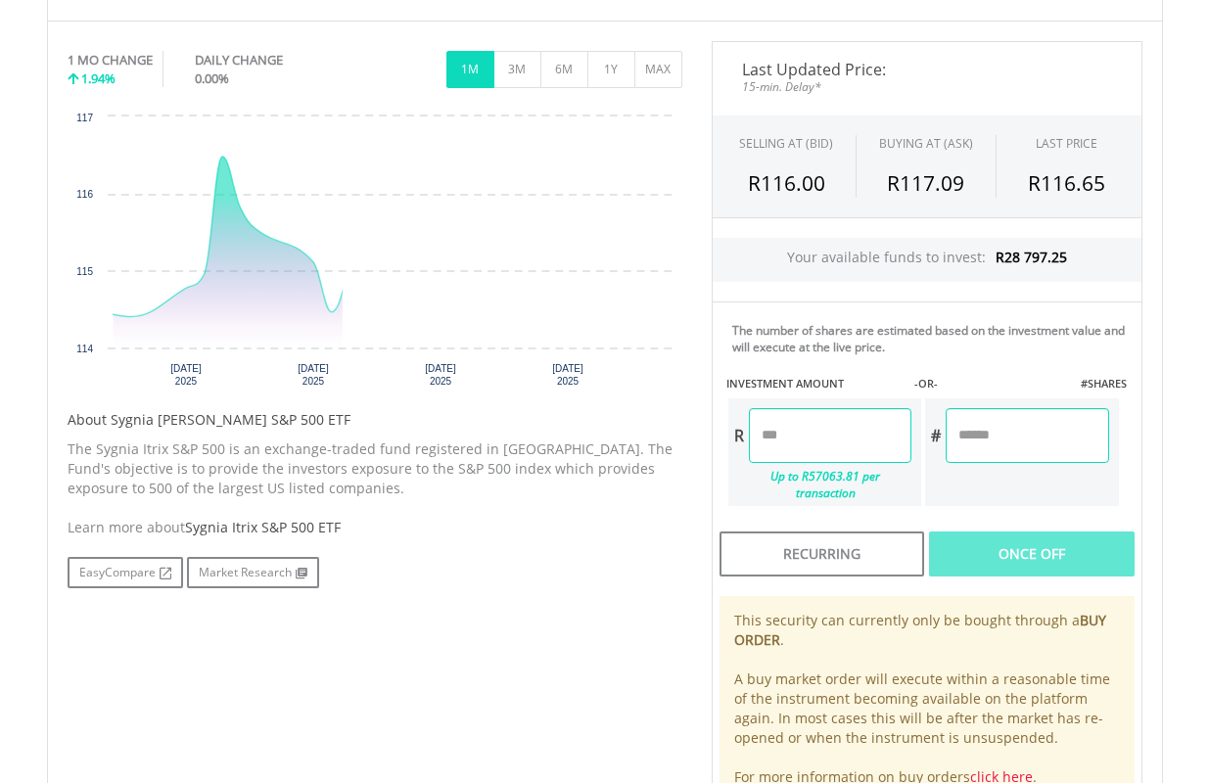
click at [839, 435] on input "number" at bounding box center [830, 435] width 162 height 55
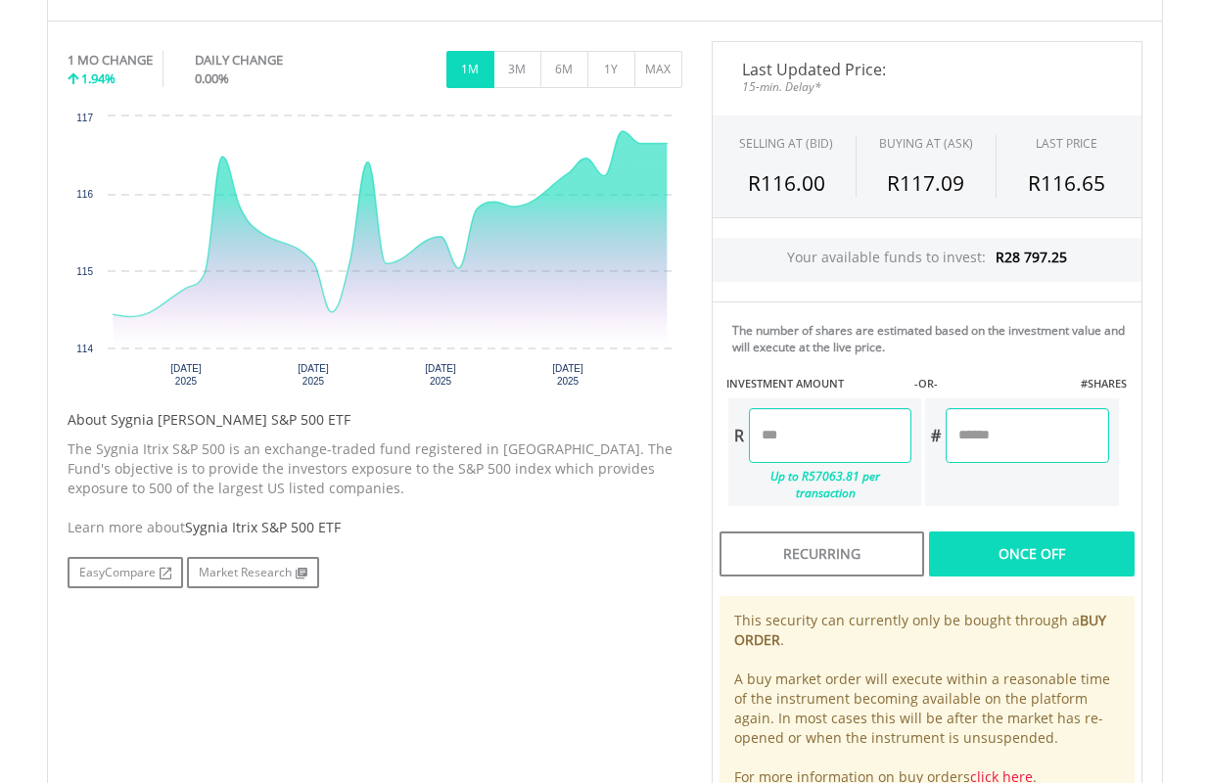
type input "*******"
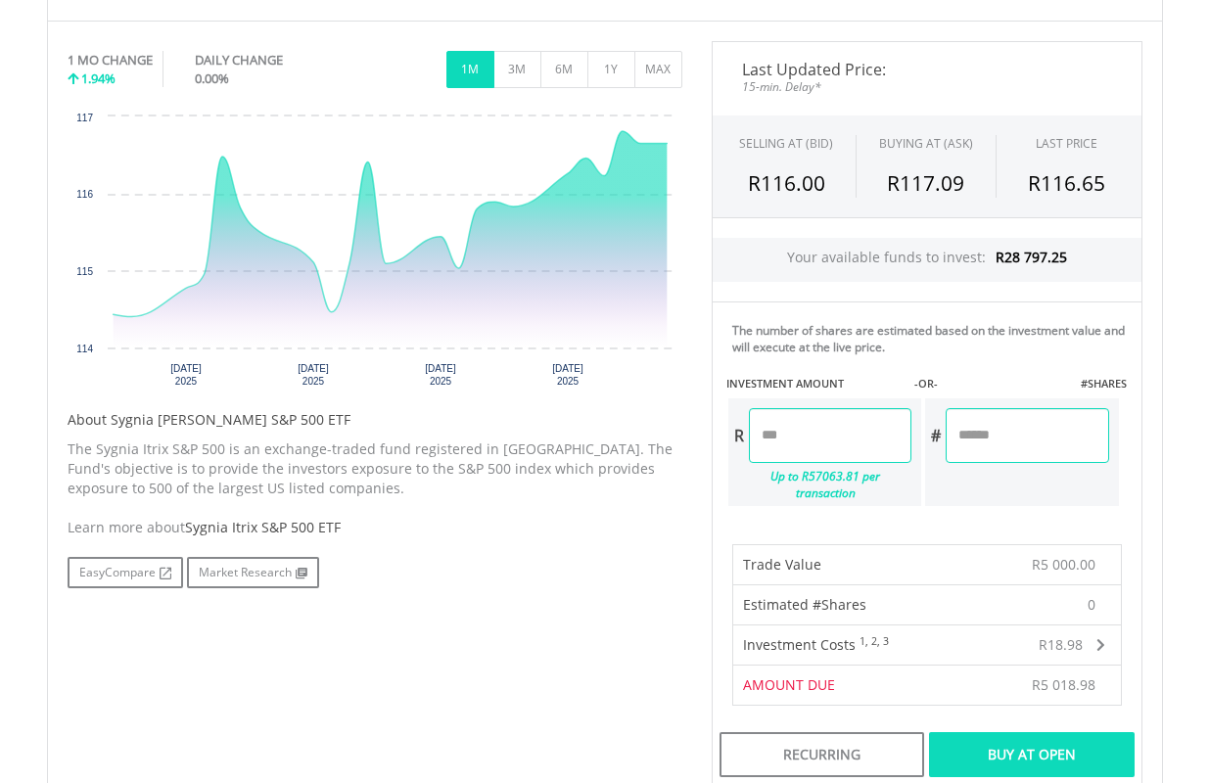
click at [1060, 735] on div "Buy At Open" at bounding box center [1031, 754] width 205 height 45
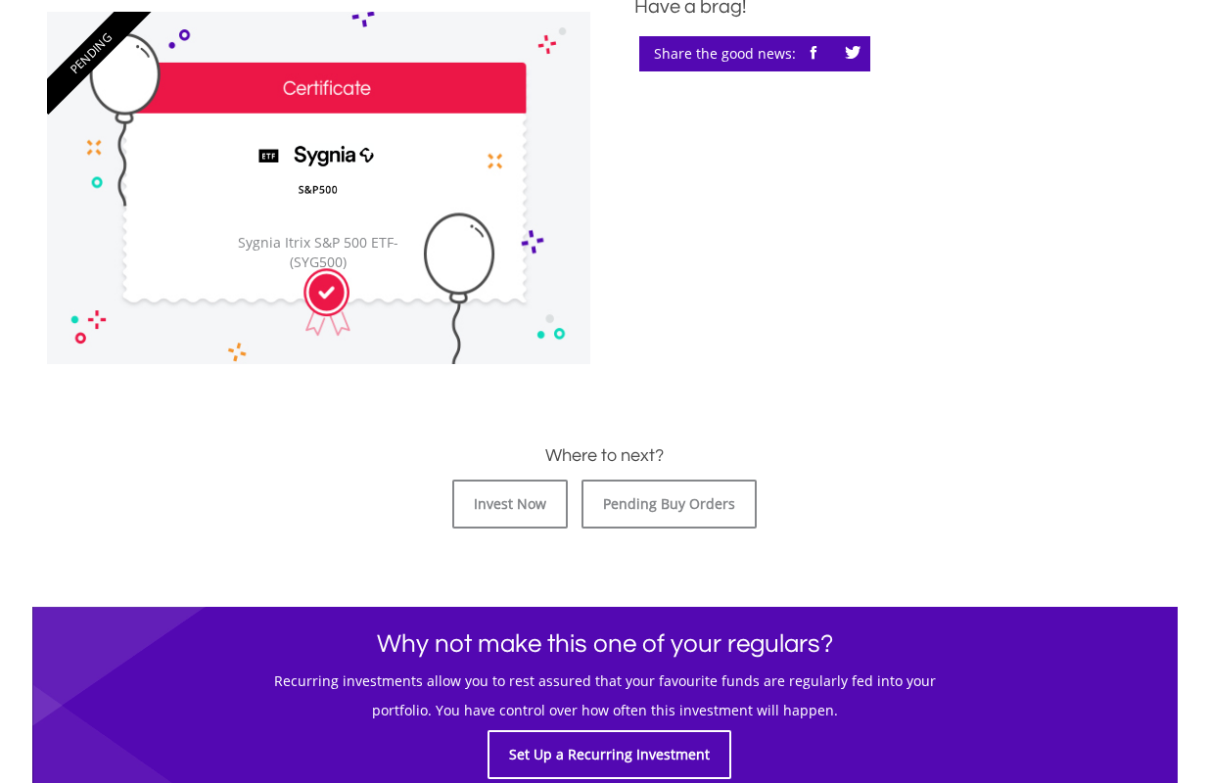
scroll to position [587, 0]
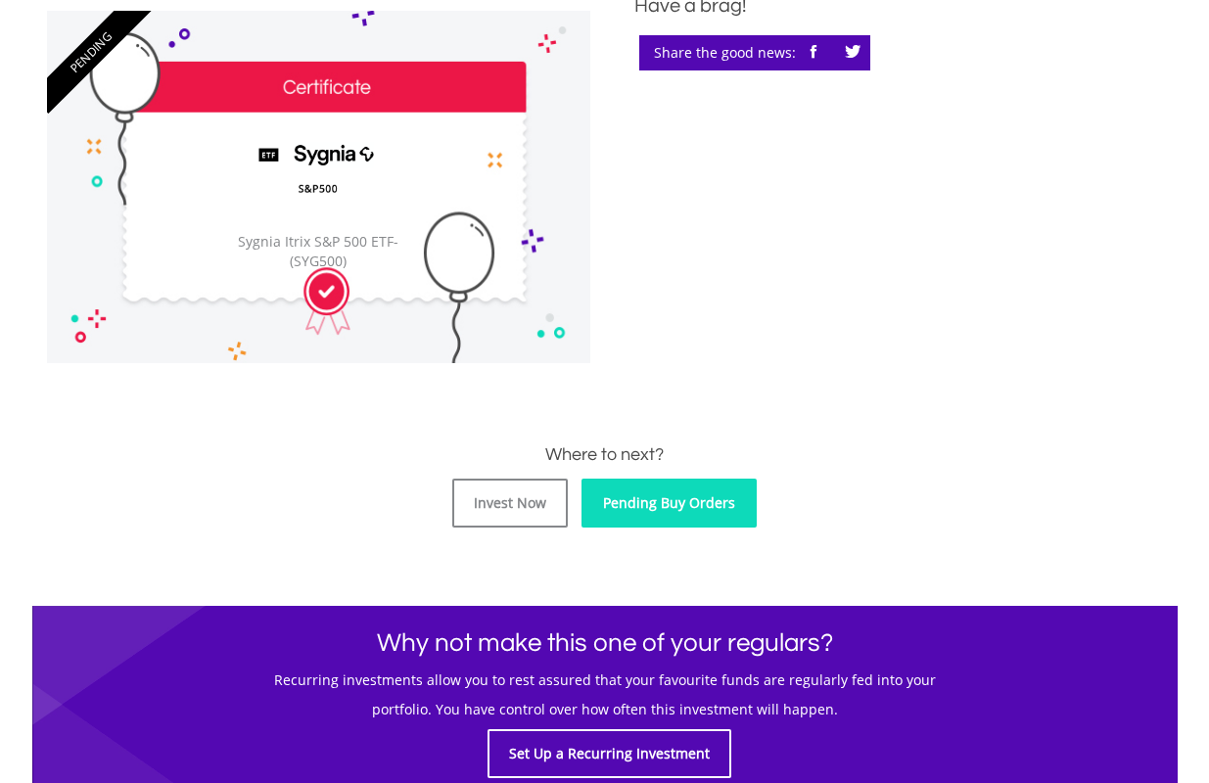
click at [683, 497] on link "Pending Buy Orders" at bounding box center [668, 503] width 175 height 49
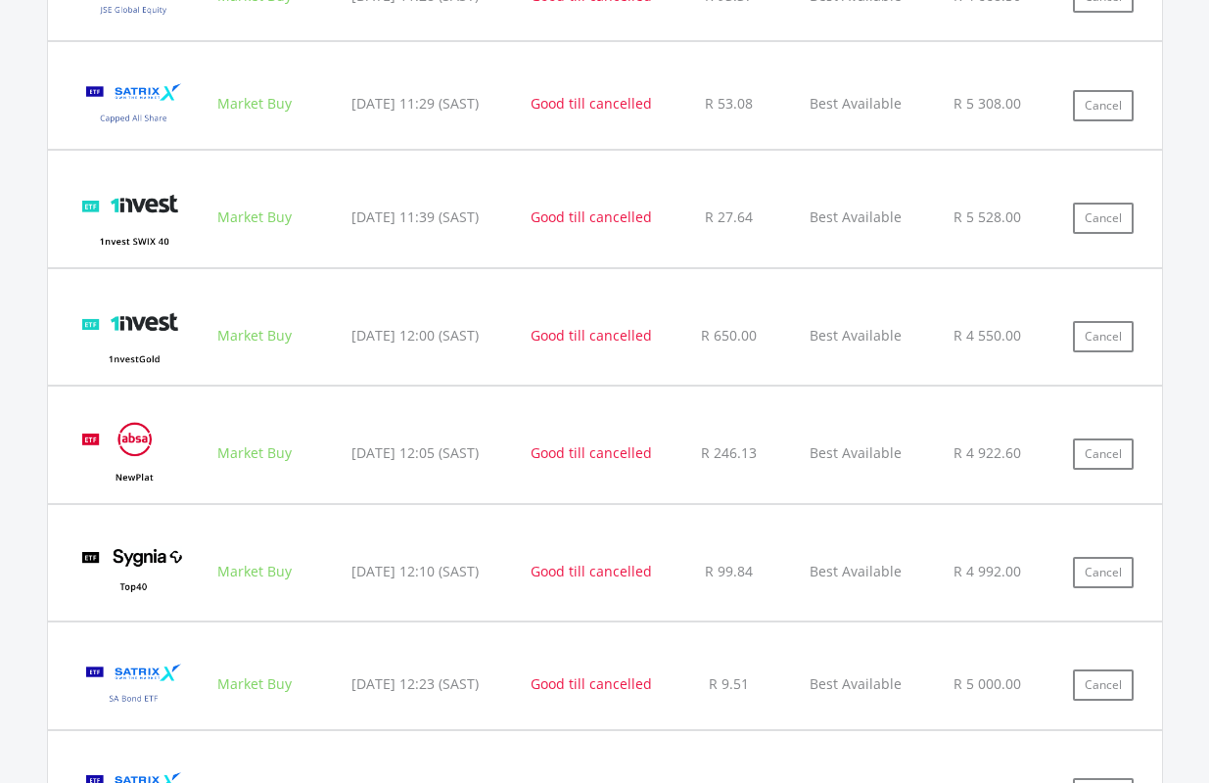
scroll to position [1746, 0]
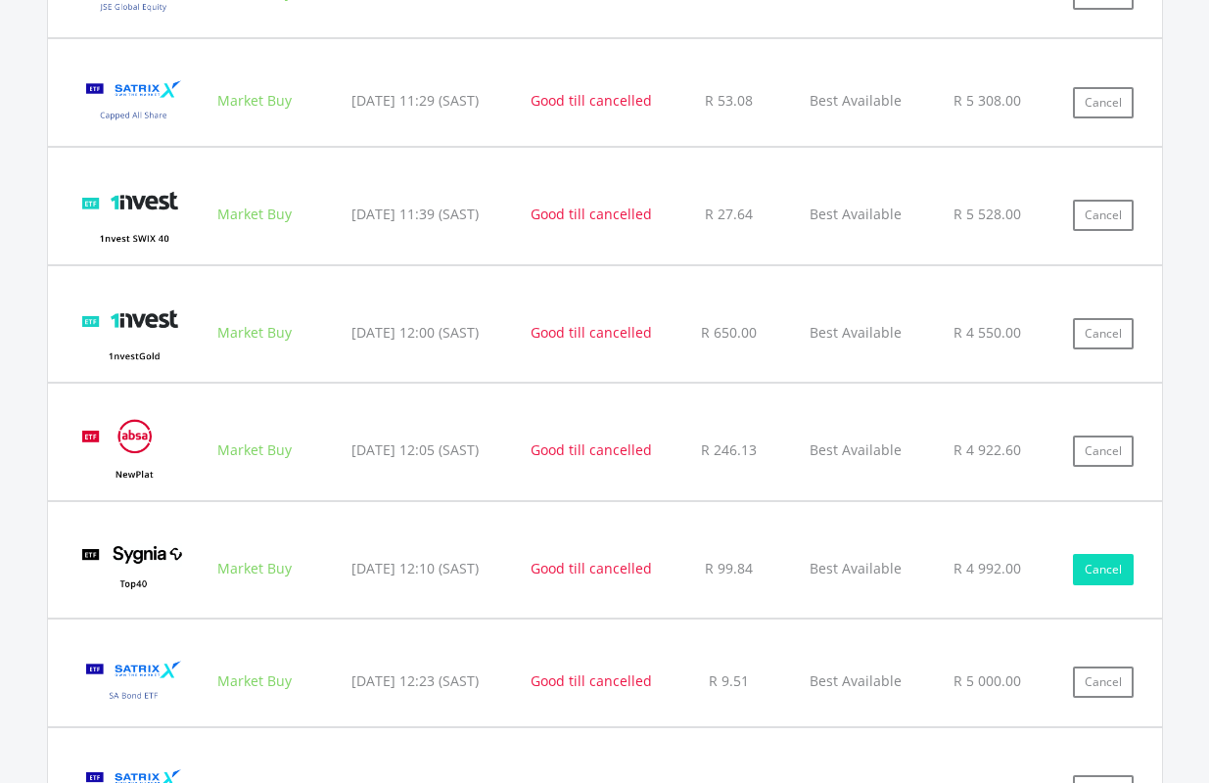
click at [1105, 569] on button "Cancel" at bounding box center [1103, 569] width 61 height 31
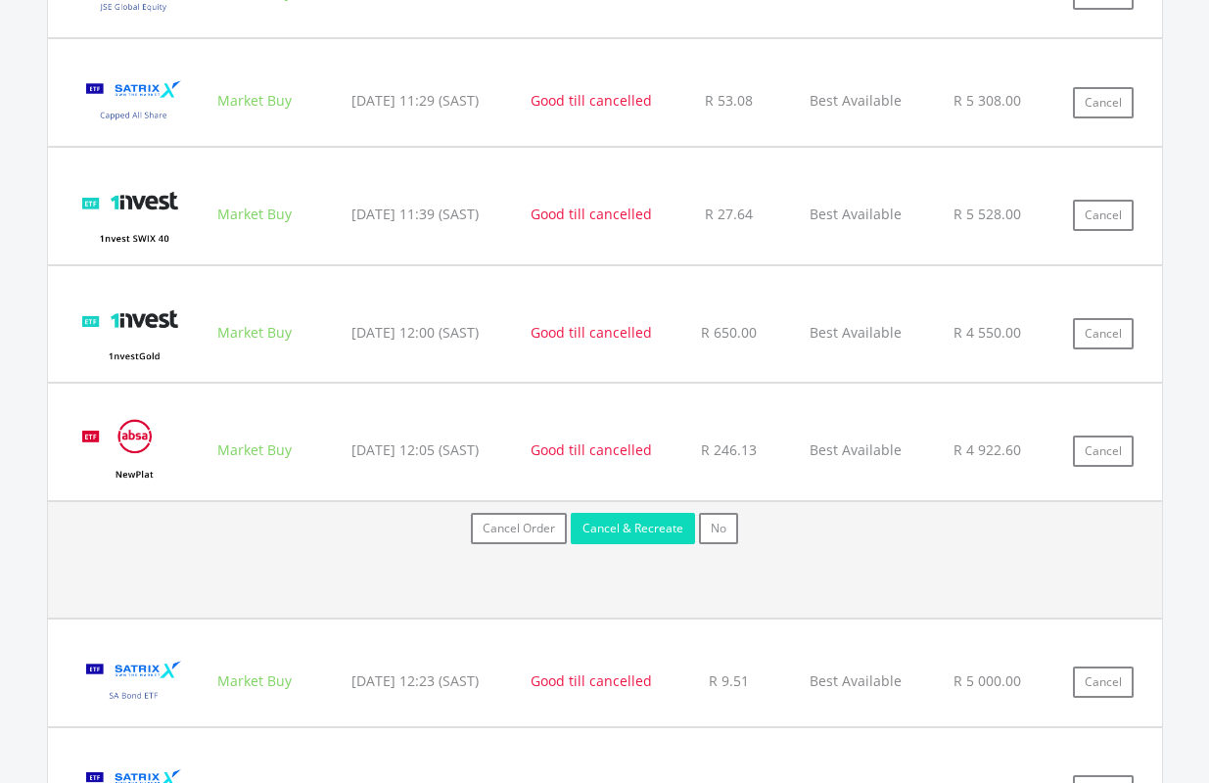
click at [672, 531] on button "Cancel & Recreate" at bounding box center [633, 528] width 124 height 31
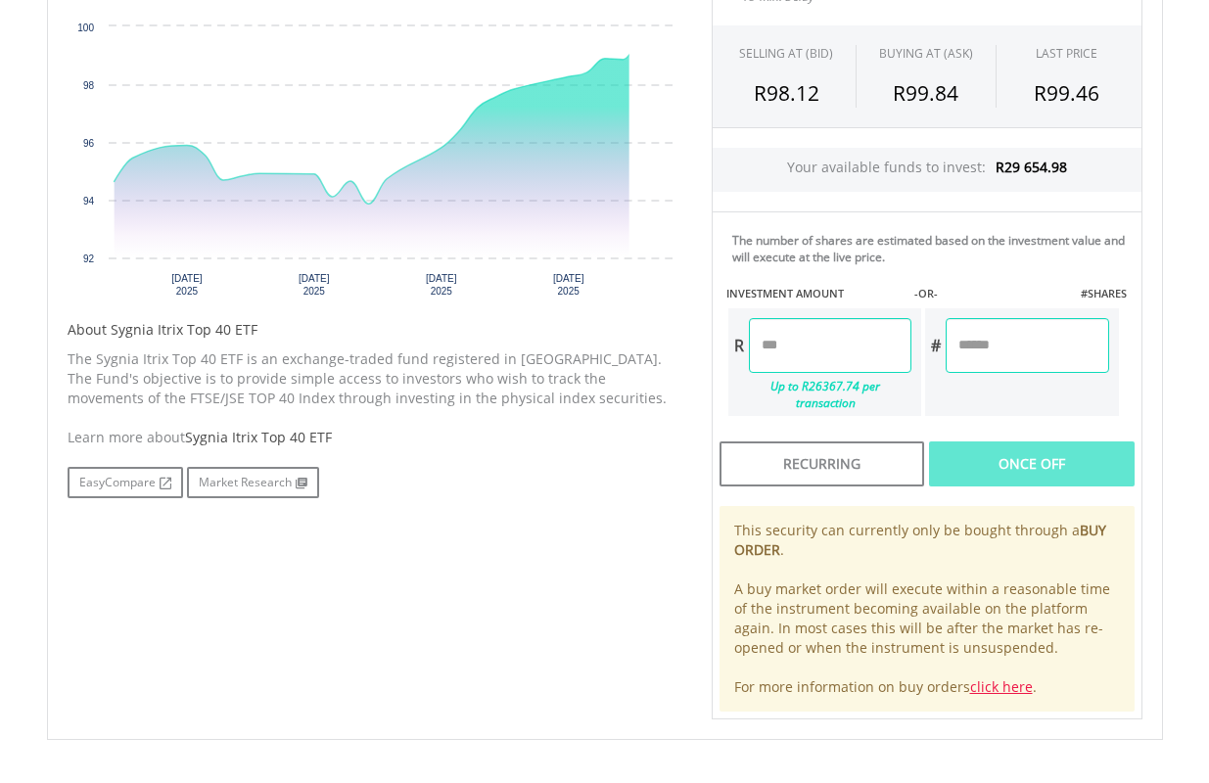
scroll to position [685, 0]
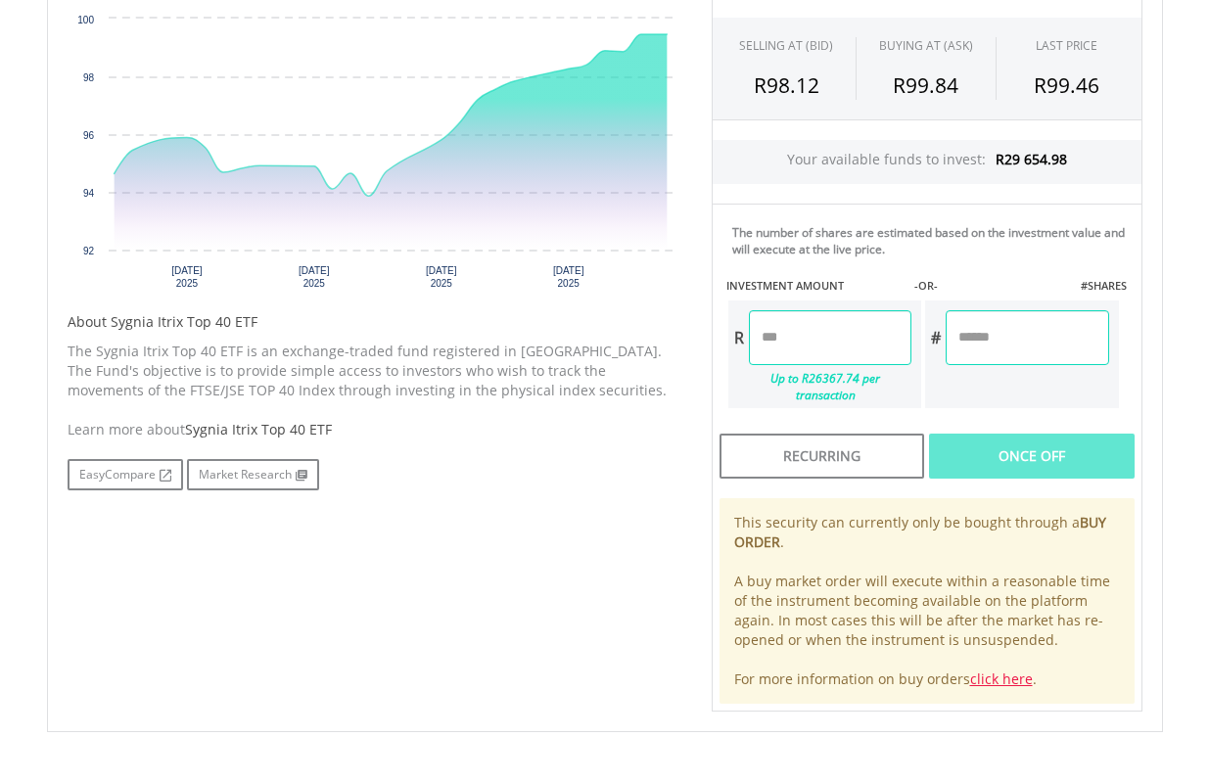
click at [784, 336] on input "number" at bounding box center [830, 337] width 162 height 55
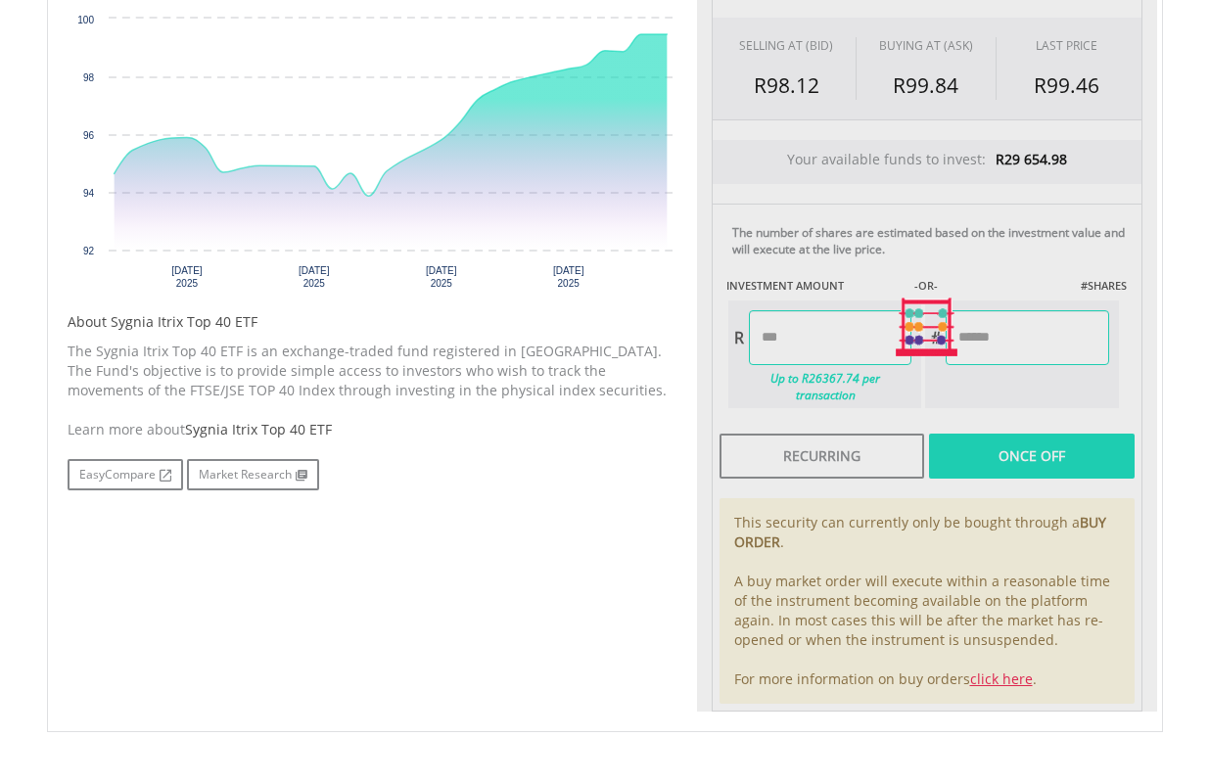
type input "*******"
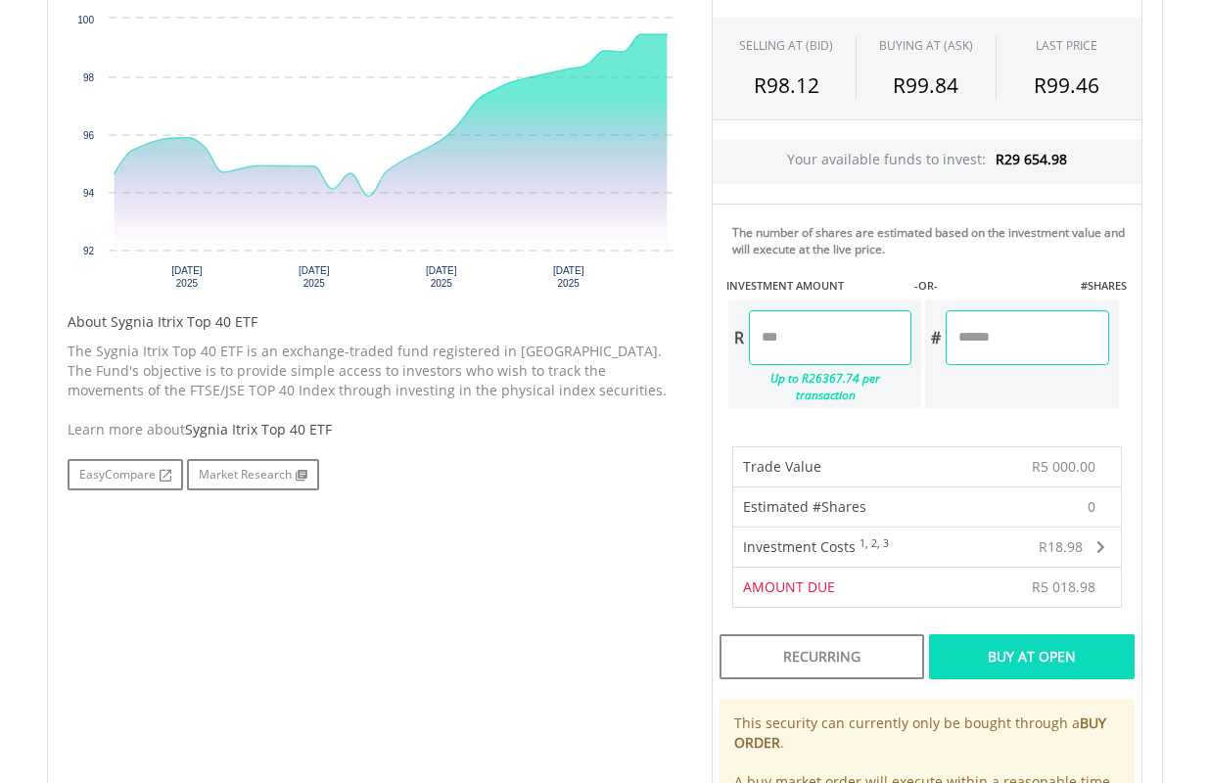
click at [1047, 634] on div "Buy At Open" at bounding box center [1031, 656] width 205 height 45
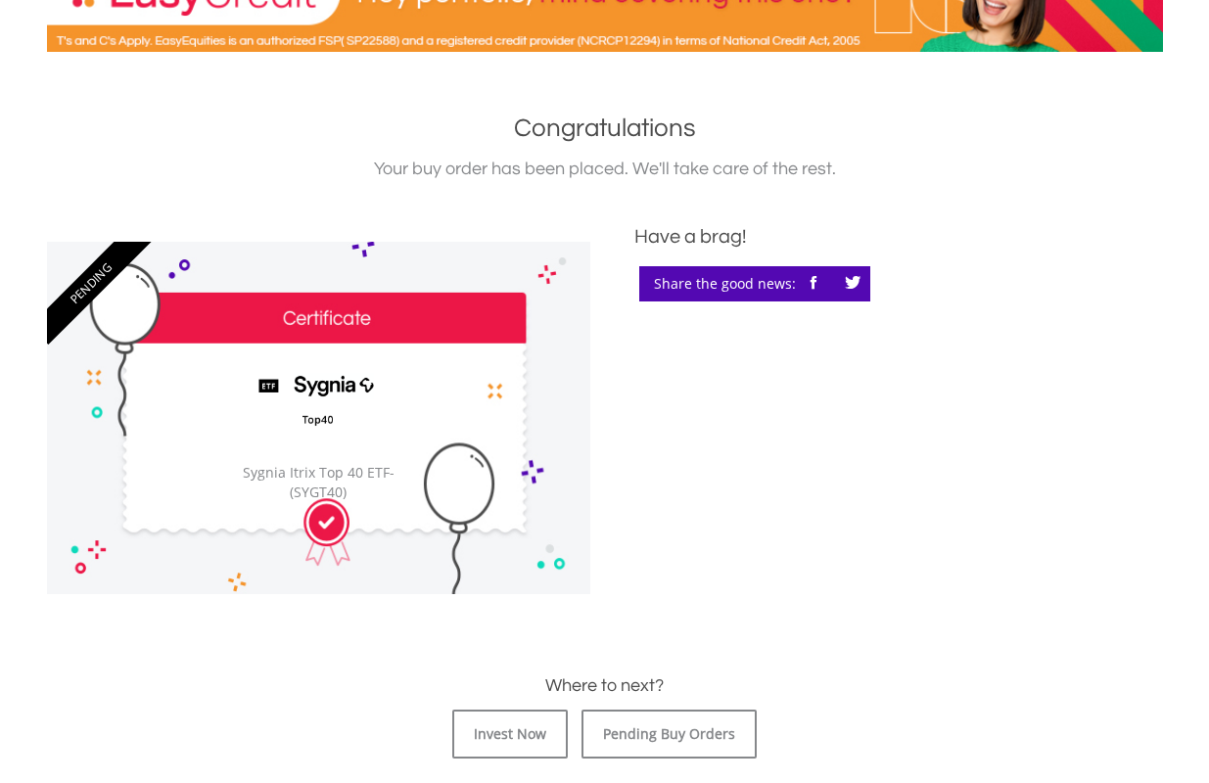
scroll to position [587, 0]
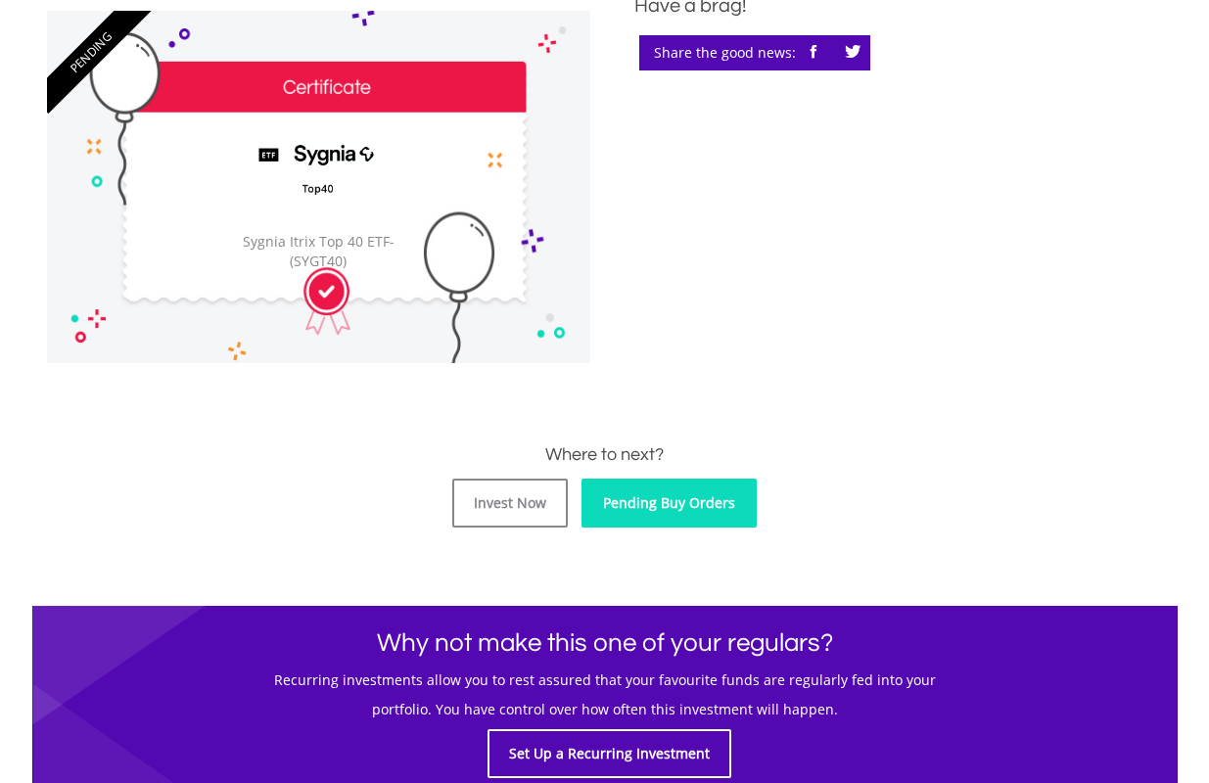
click at [702, 501] on link "Pending Buy Orders" at bounding box center [668, 503] width 175 height 49
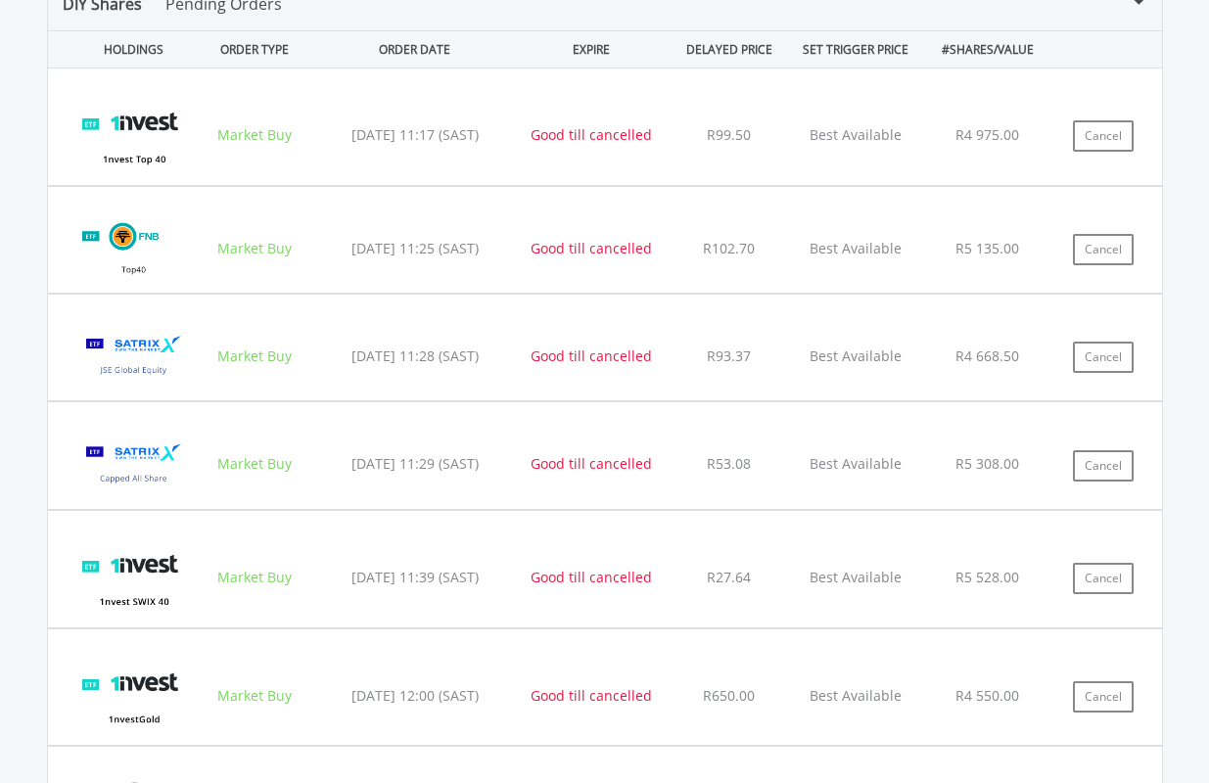
scroll to position [1354, 0]
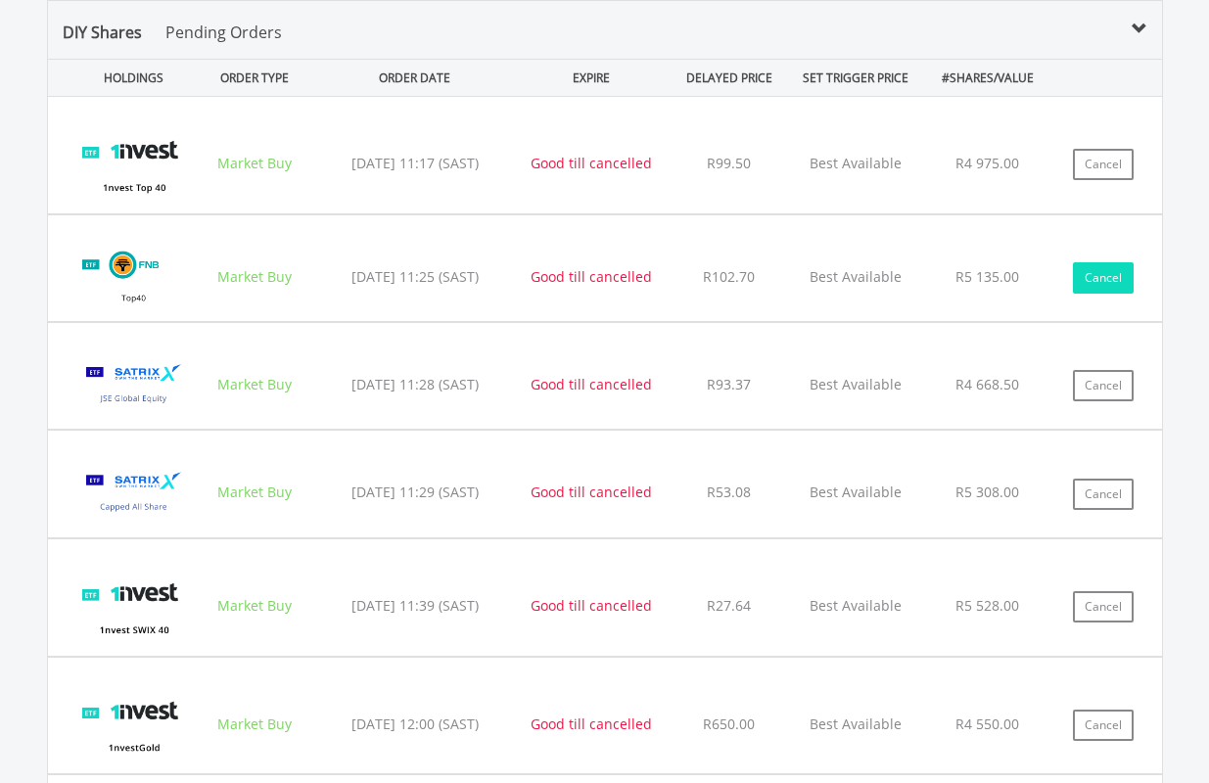
click at [1106, 275] on button "Cancel" at bounding box center [1103, 277] width 61 height 31
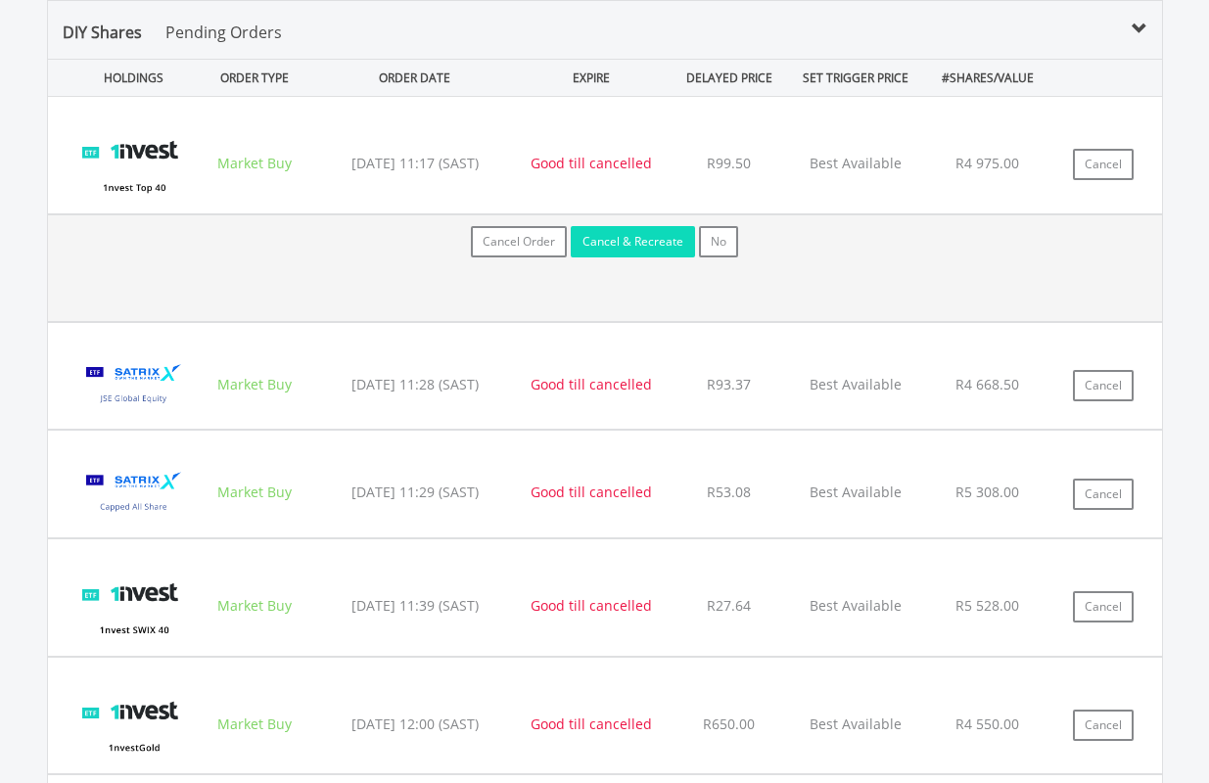
click at [674, 243] on button "Cancel & Recreate" at bounding box center [633, 241] width 124 height 31
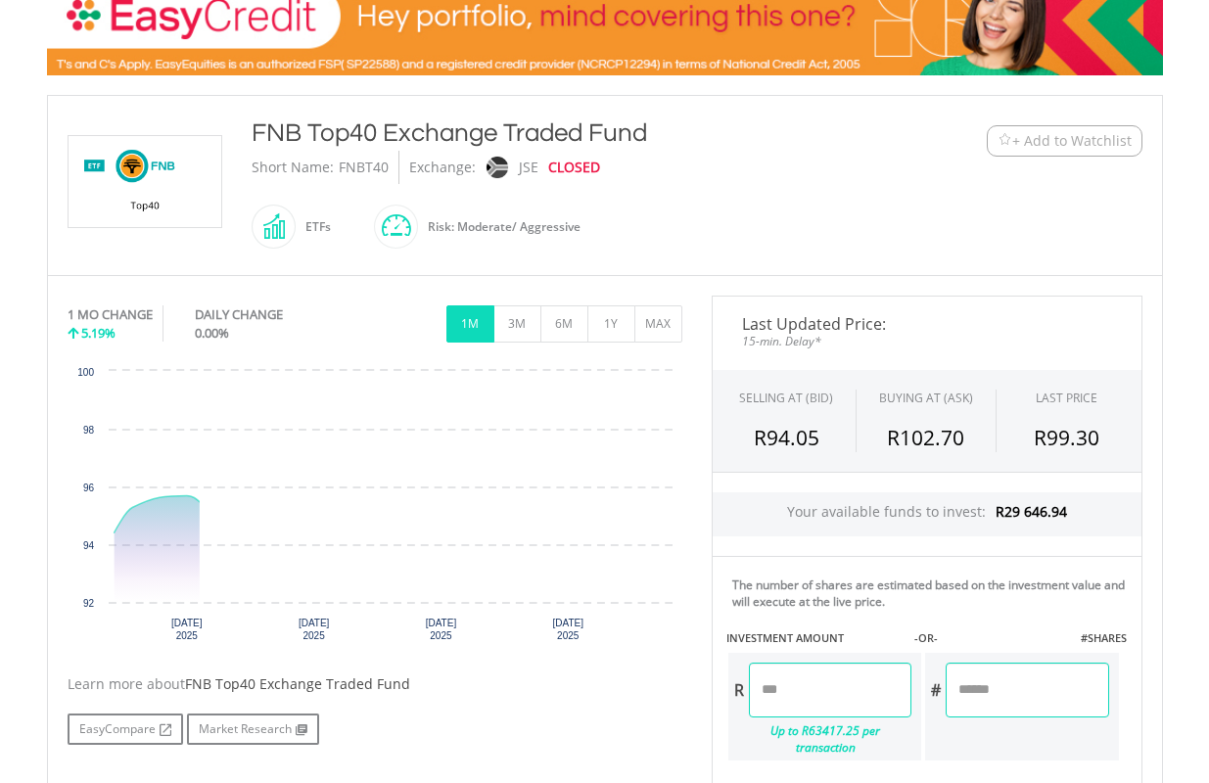
scroll to position [489, 0]
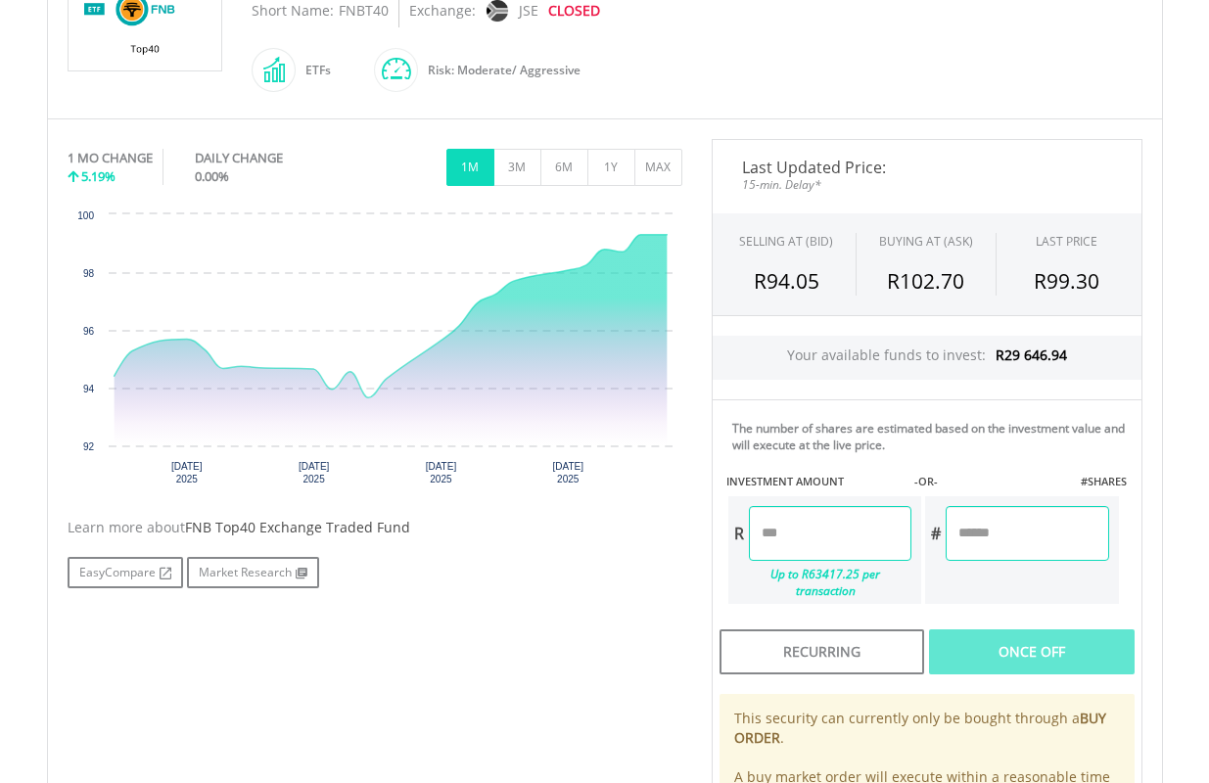
click at [832, 537] on input "number" at bounding box center [830, 533] width 162 height 55
type input "*******"
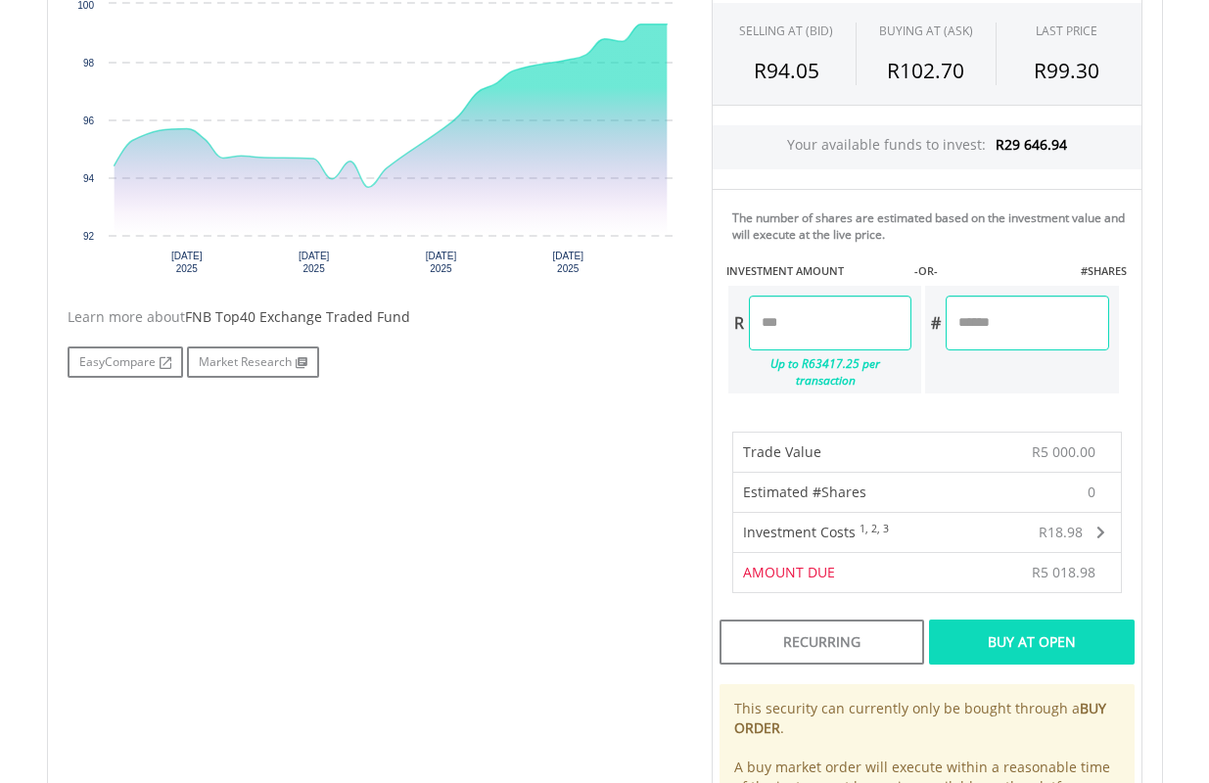
scroll to position [783, 0]
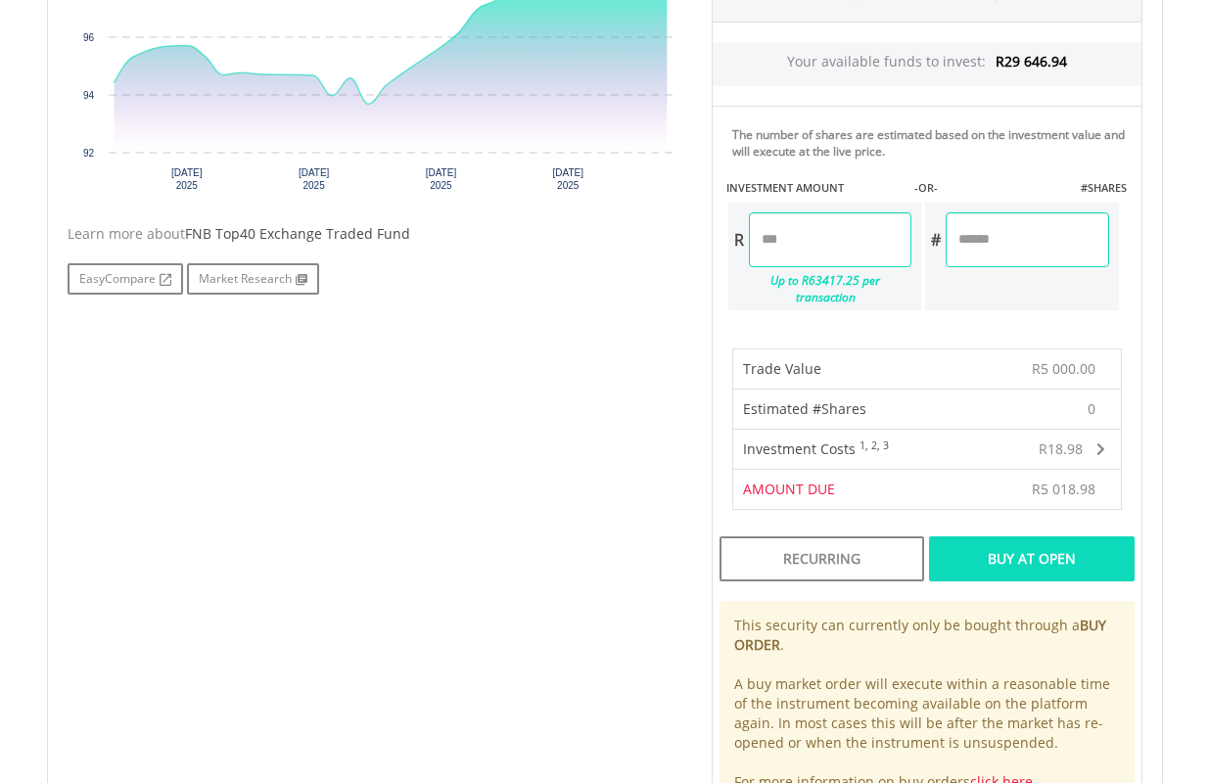
click at [1021, 536] on div "Buy At Open" at bounding box center [1031, 558] width 205 height 45
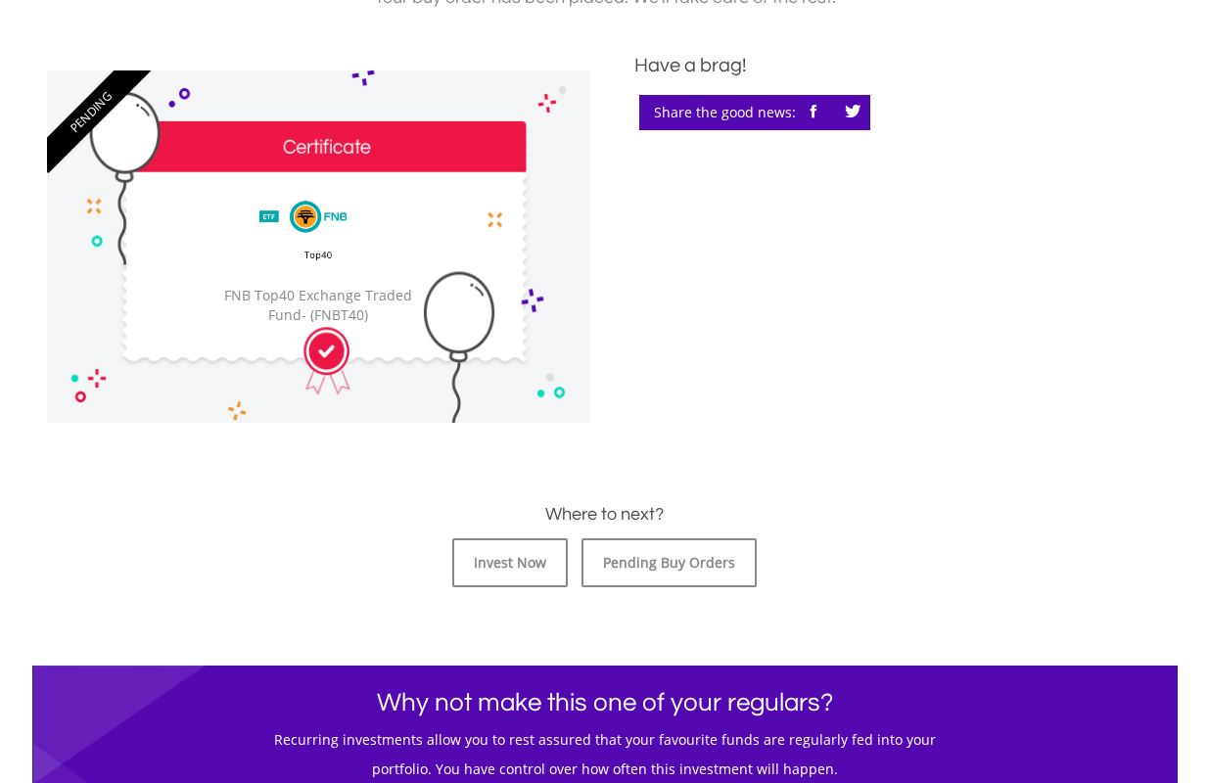
scroll to position [587, 0]
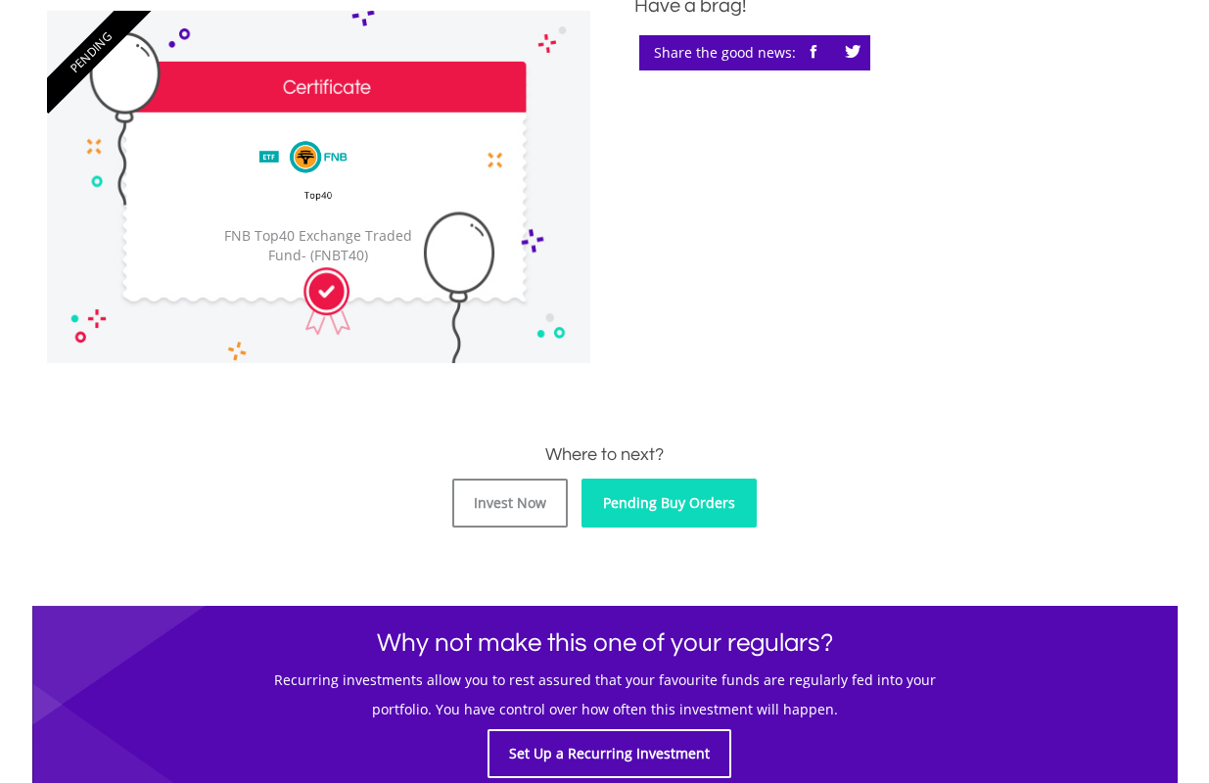
click at [665, 502] on link "Pending Buy Orders" at bounding box center [668, 503] width 175 height 49
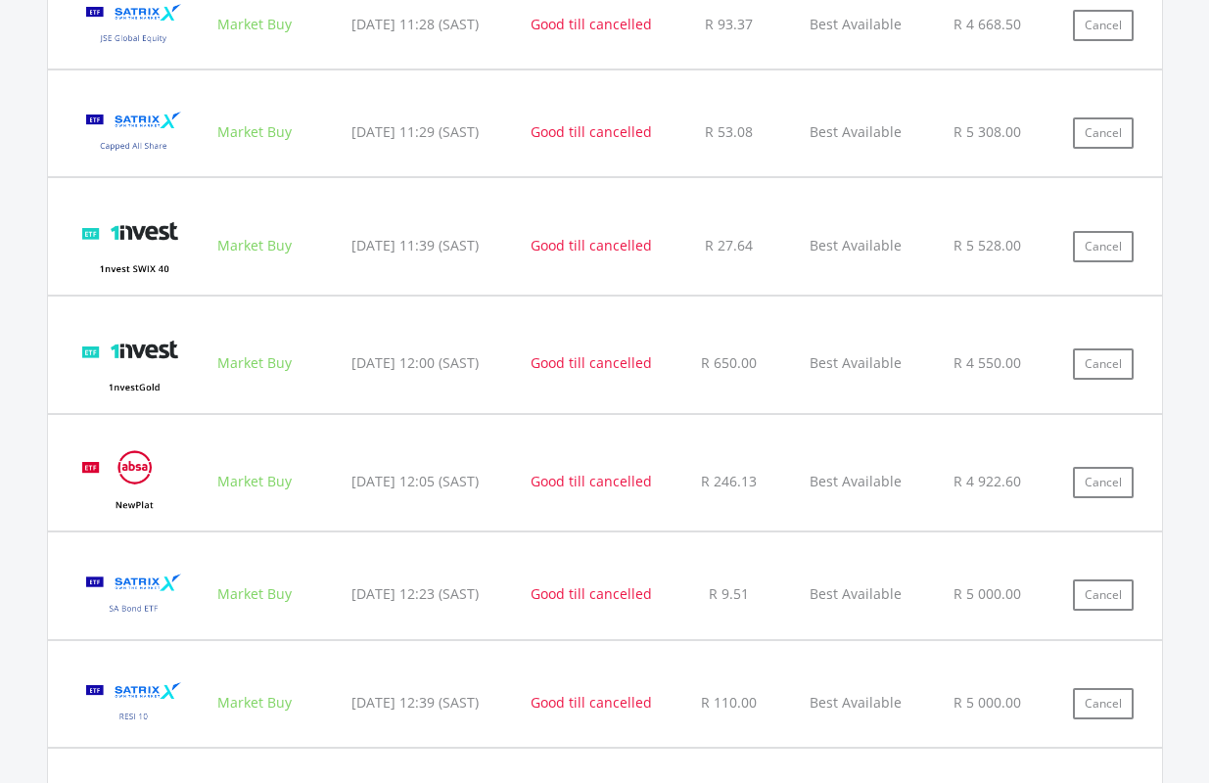
scroll to position [1609, 0]
click at [1102, 480] on button "Cancel" at bounding box center [1103, 480] width 61 height 31
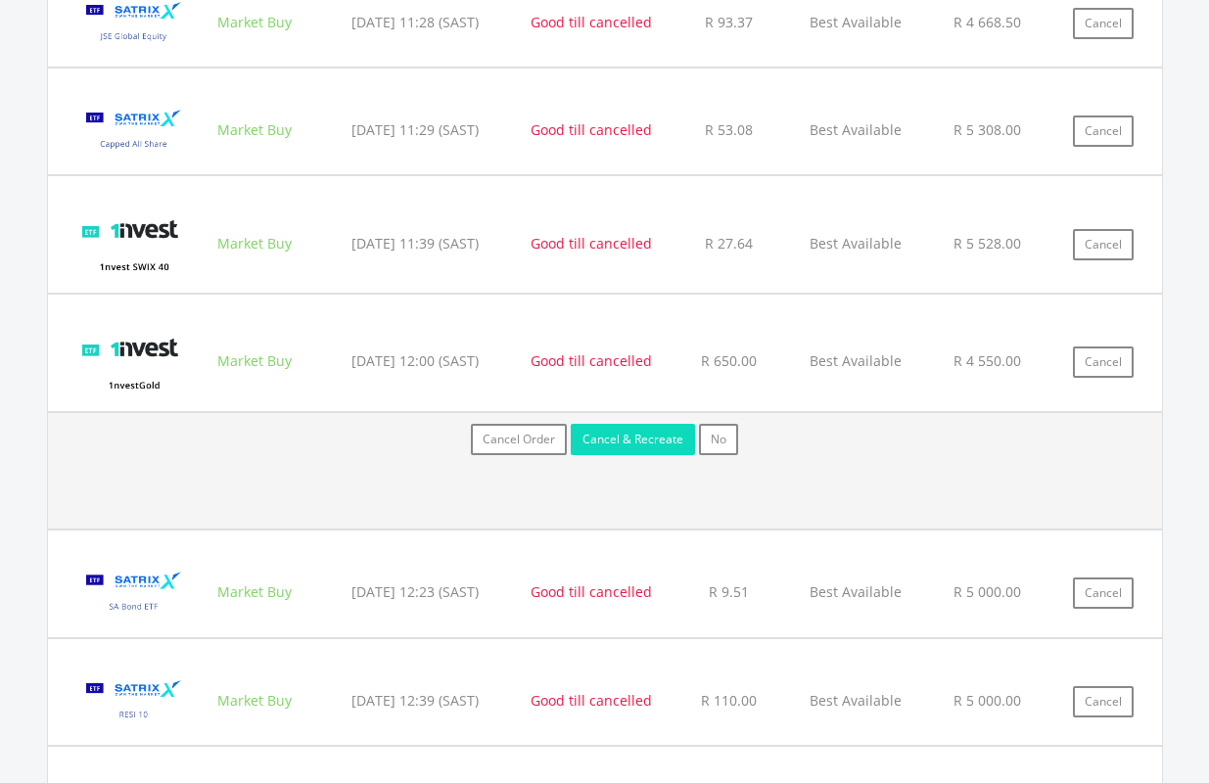
click at [661, 435] on button "Cancel & Recreate" at bounding box center [633, 439] width 124 height 31
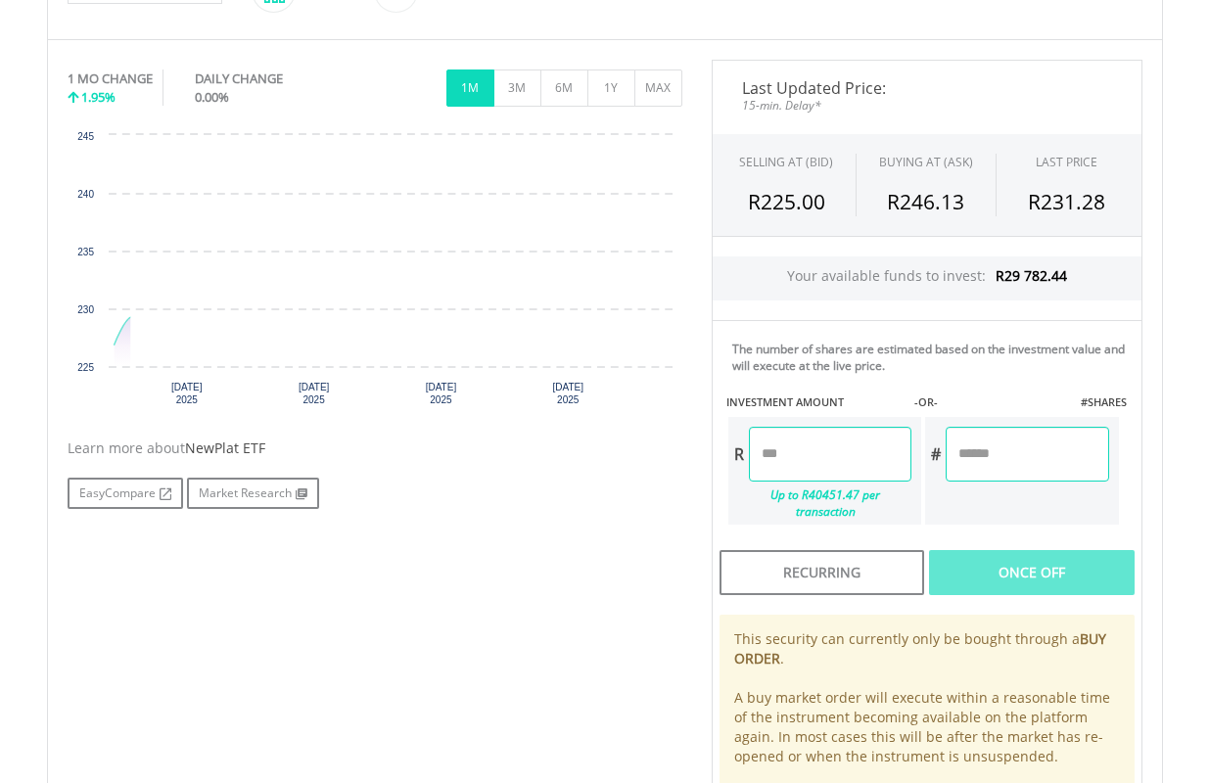
scroll to position [587, 0]
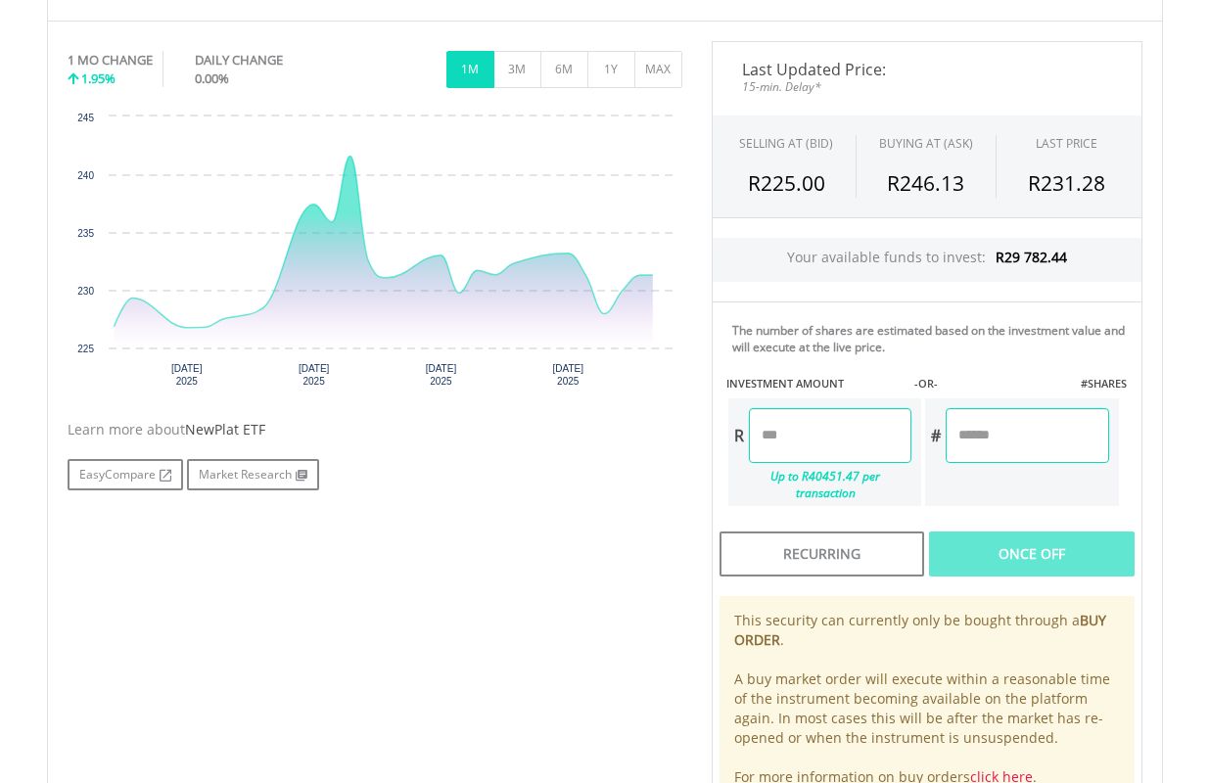
click at [847, 432] on input "number" at bounding box center [830, 435] width 162 height 55
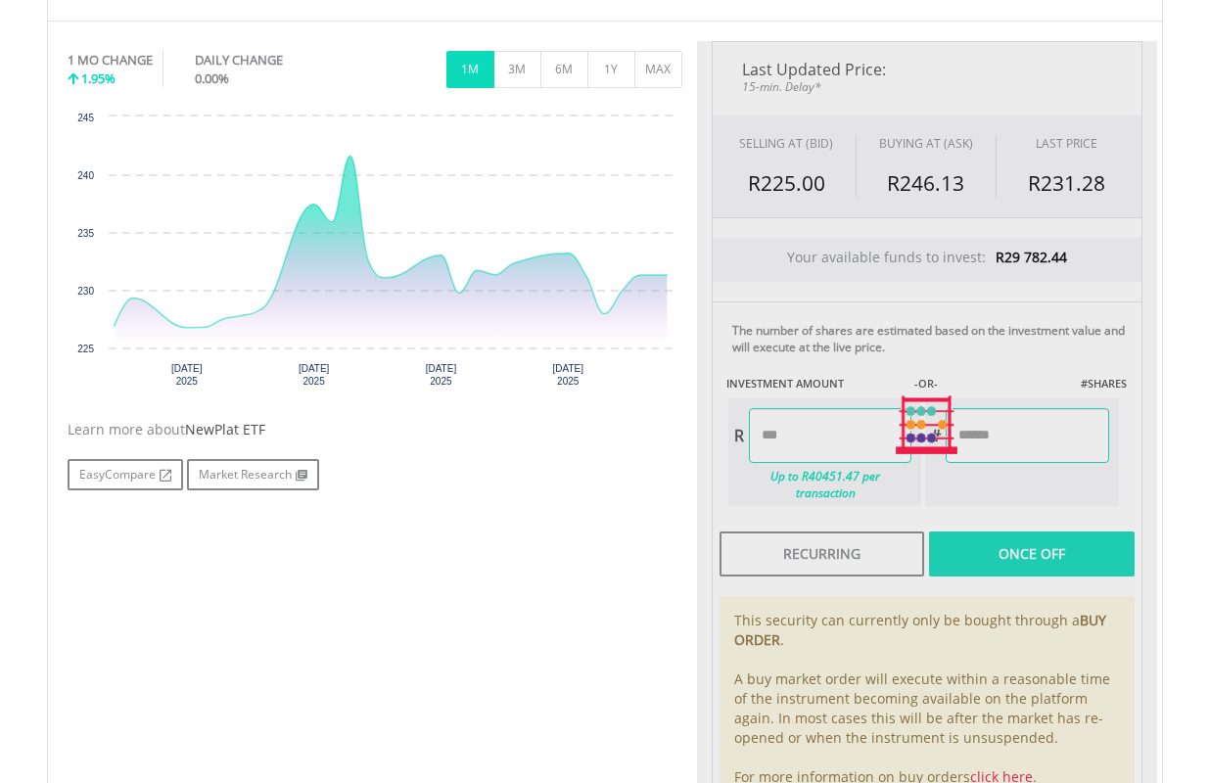
type input "*******"
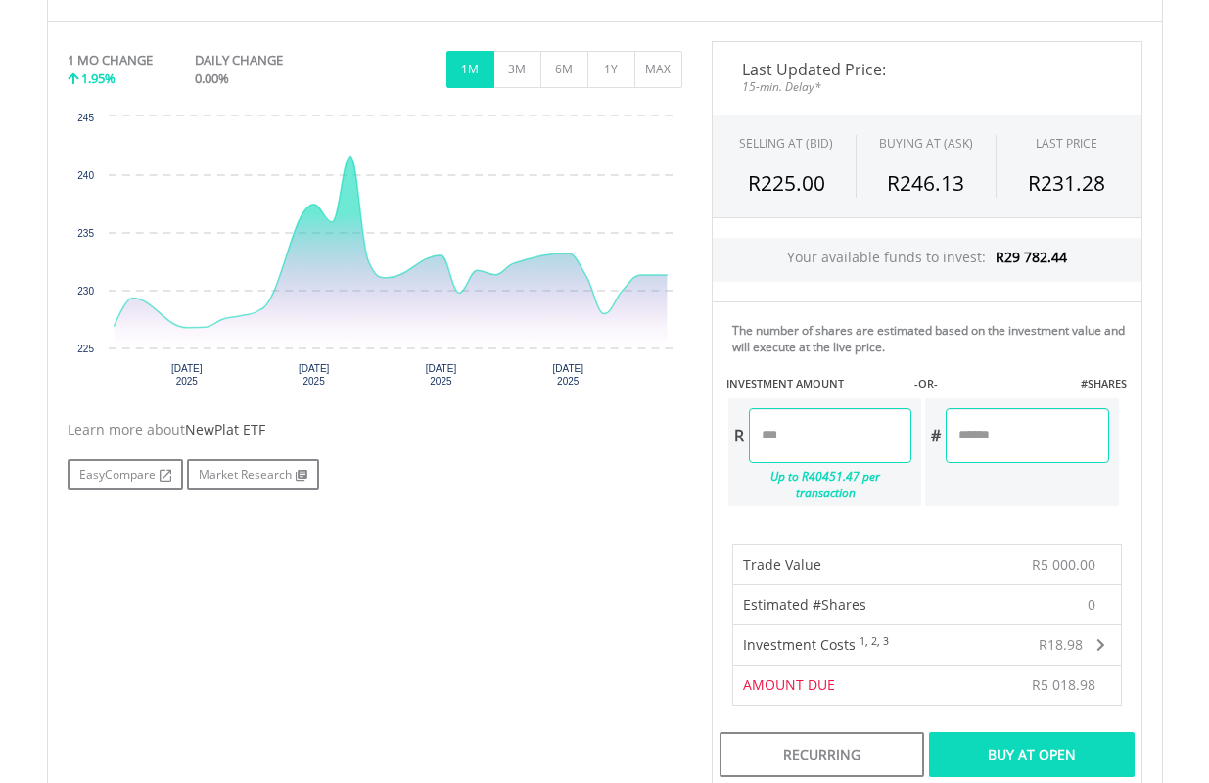
click at [1070, 733] on div "Buy At Open" at bounding box center [1031, 754] width 205 height 45
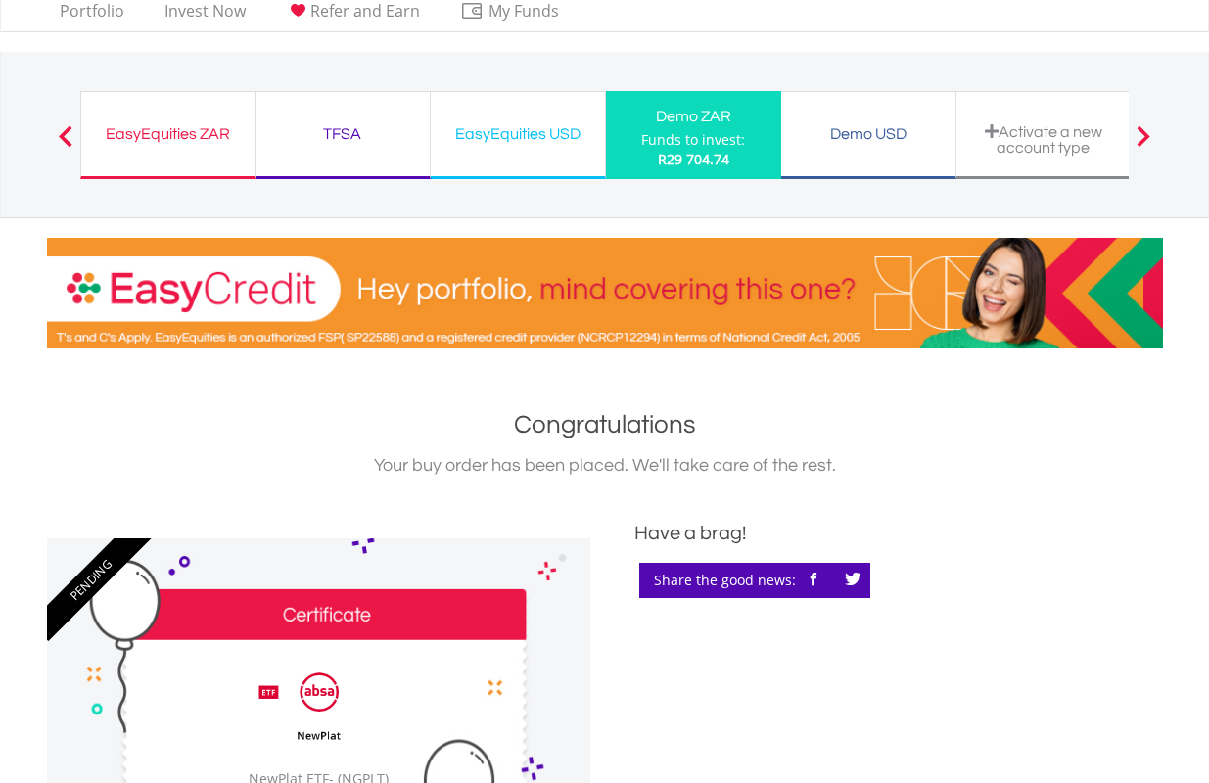
scroll to position [587, 0]
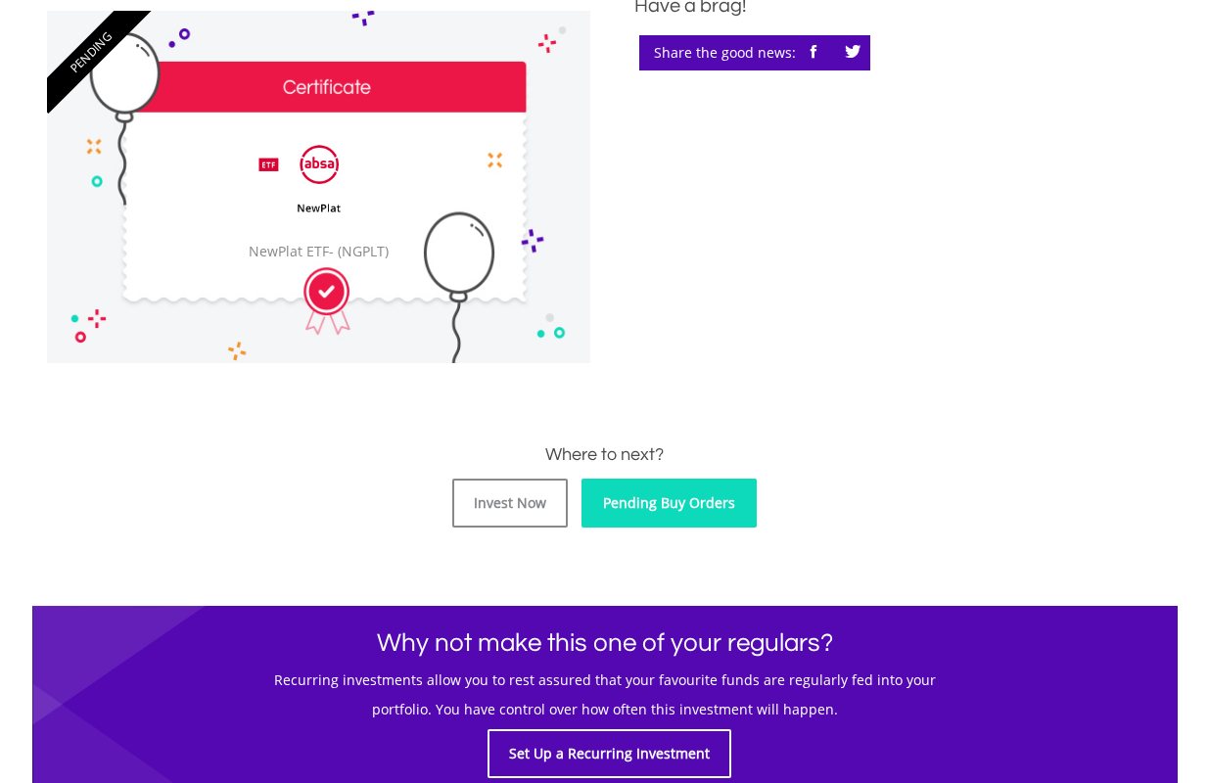
click at [693, 493] on link "Pending Buy Orders" at bounding box center [668, 503] width 175 height 49
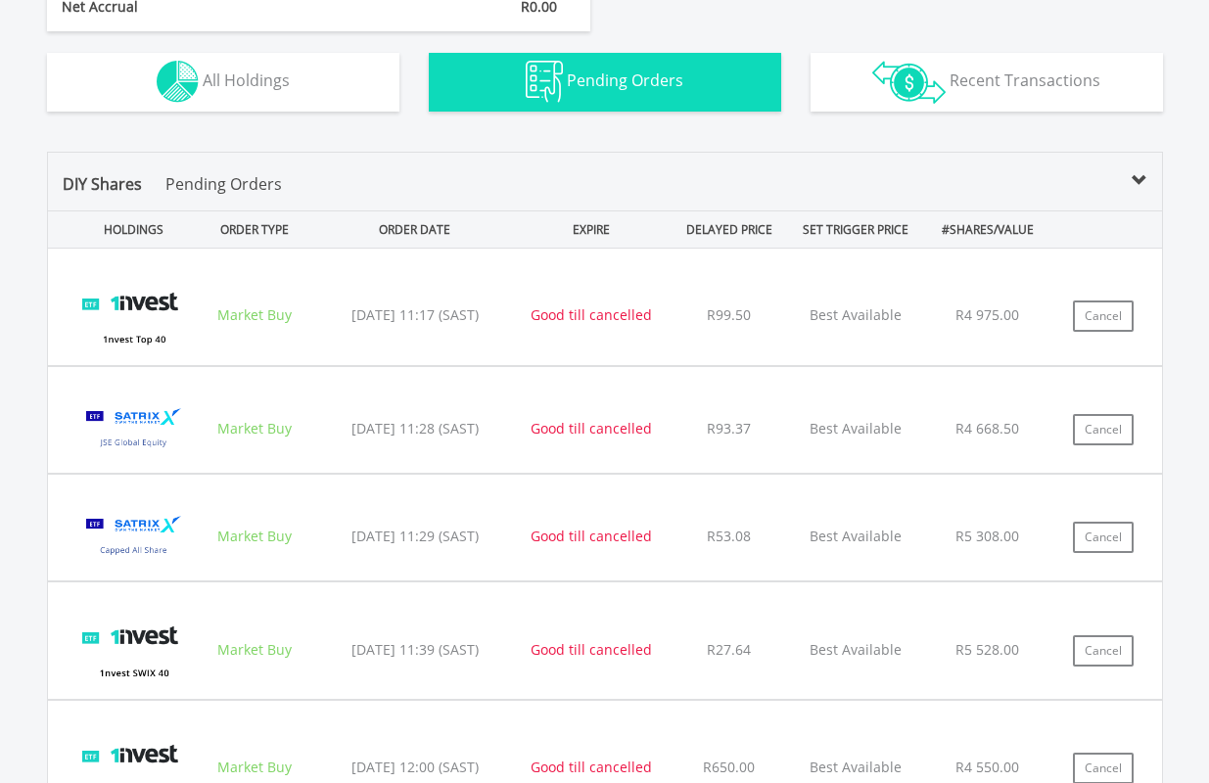
scroll to position [1159, 0]
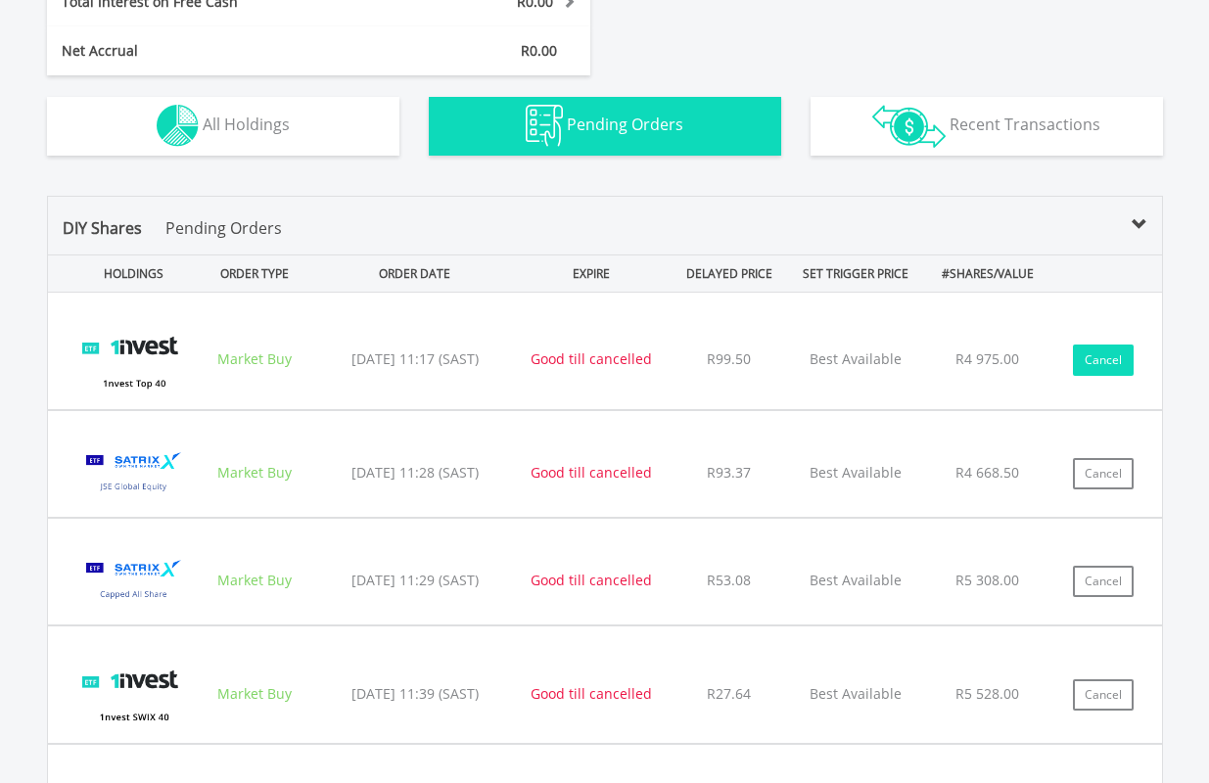
click at [1103, 350] on button "Cancel" at bounding box center [1103, 359] width 61 height 31
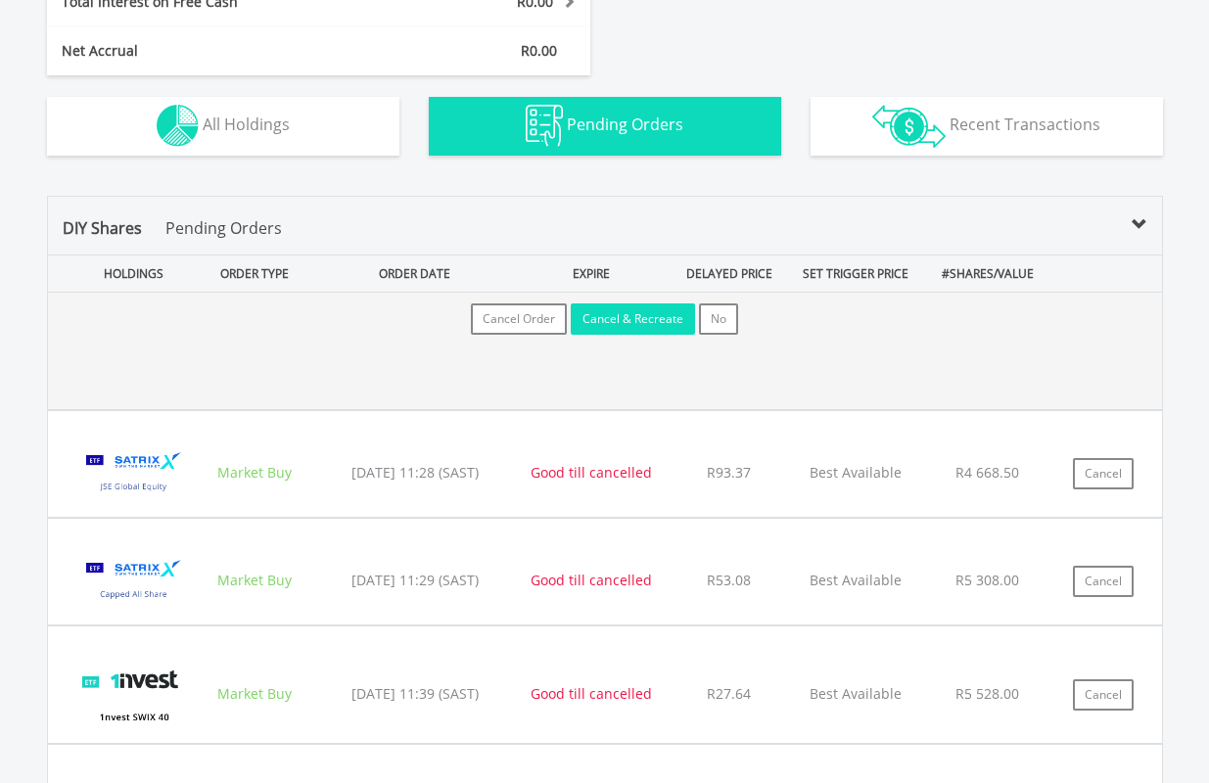
click at [638, 313] on button "Cancel & Recreate" at bounding box center [633, 318] width 124 height 31
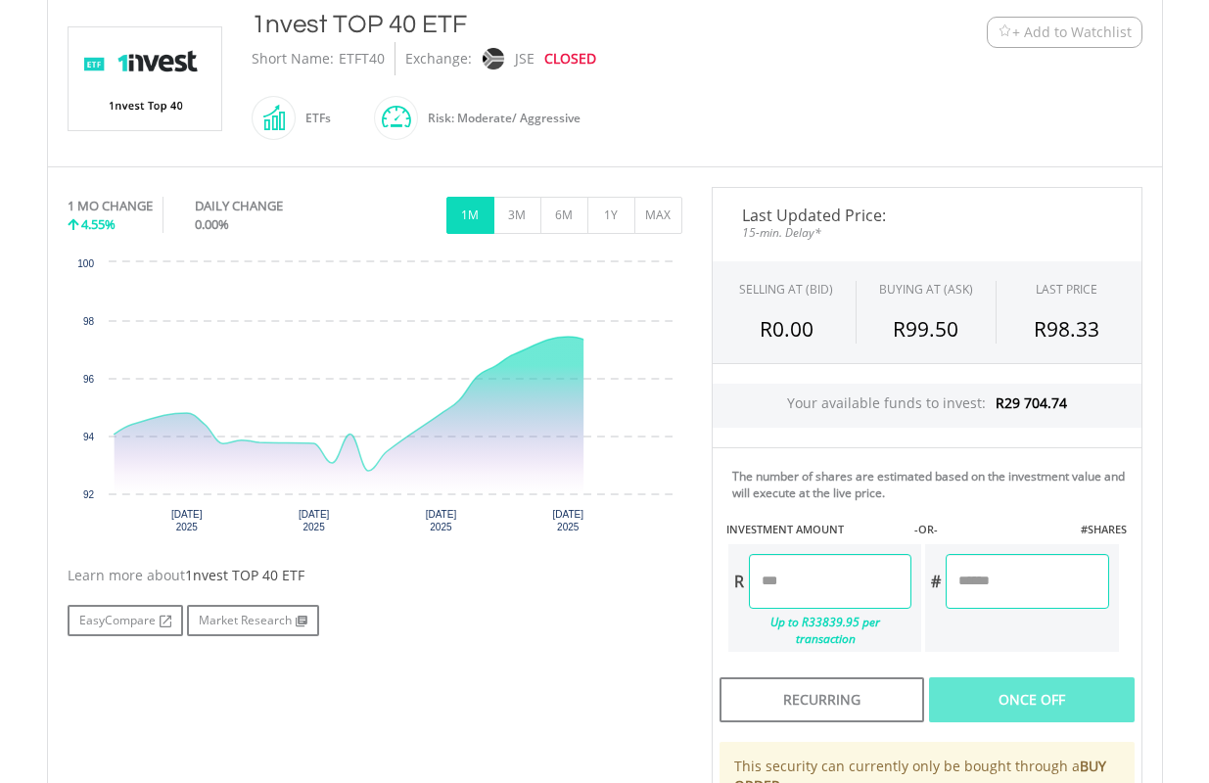
scroll to position [685, 0]
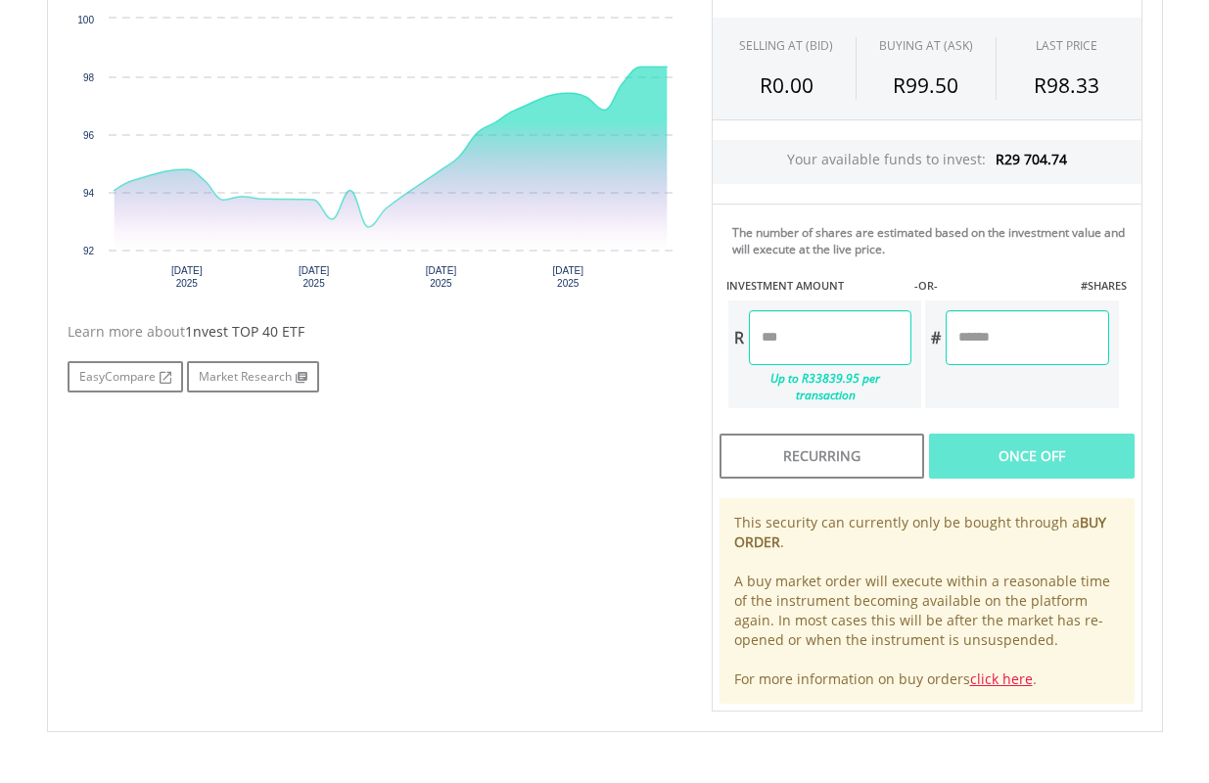
click at [851, 335] on input "number" at bounding box center [830, 337] width 162 height 55
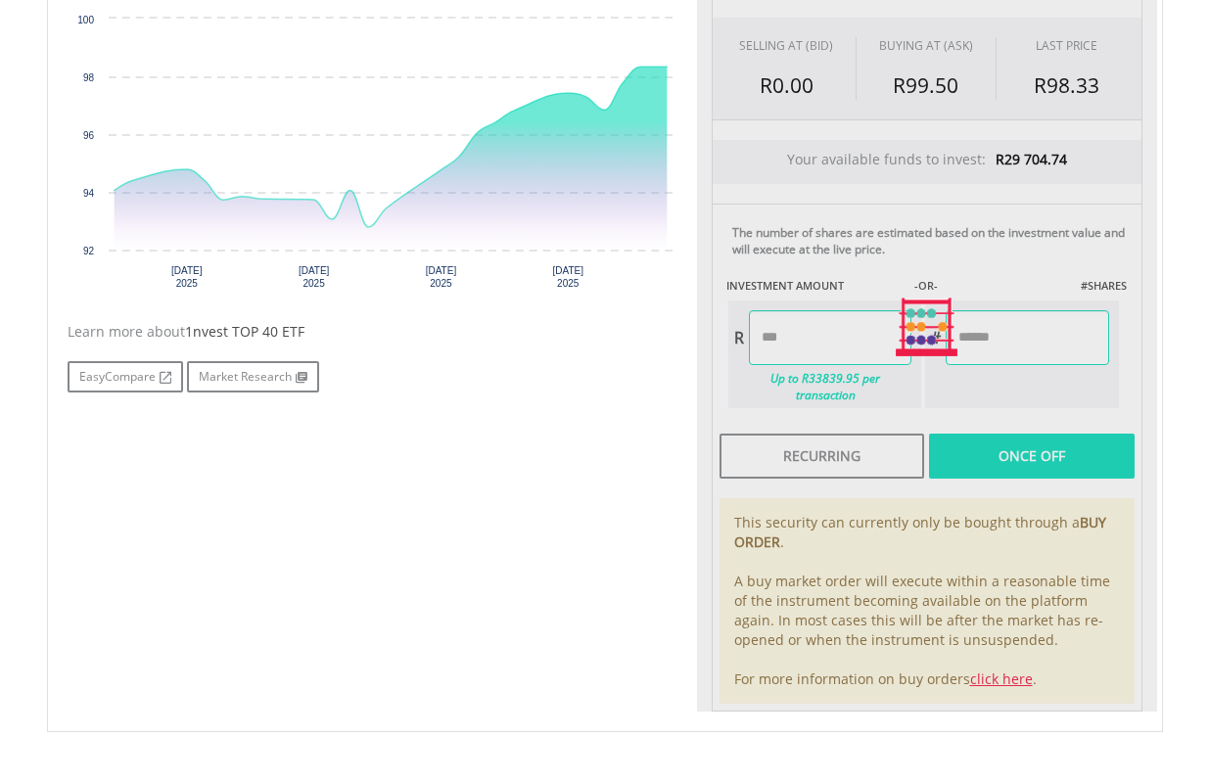
type input "*******"
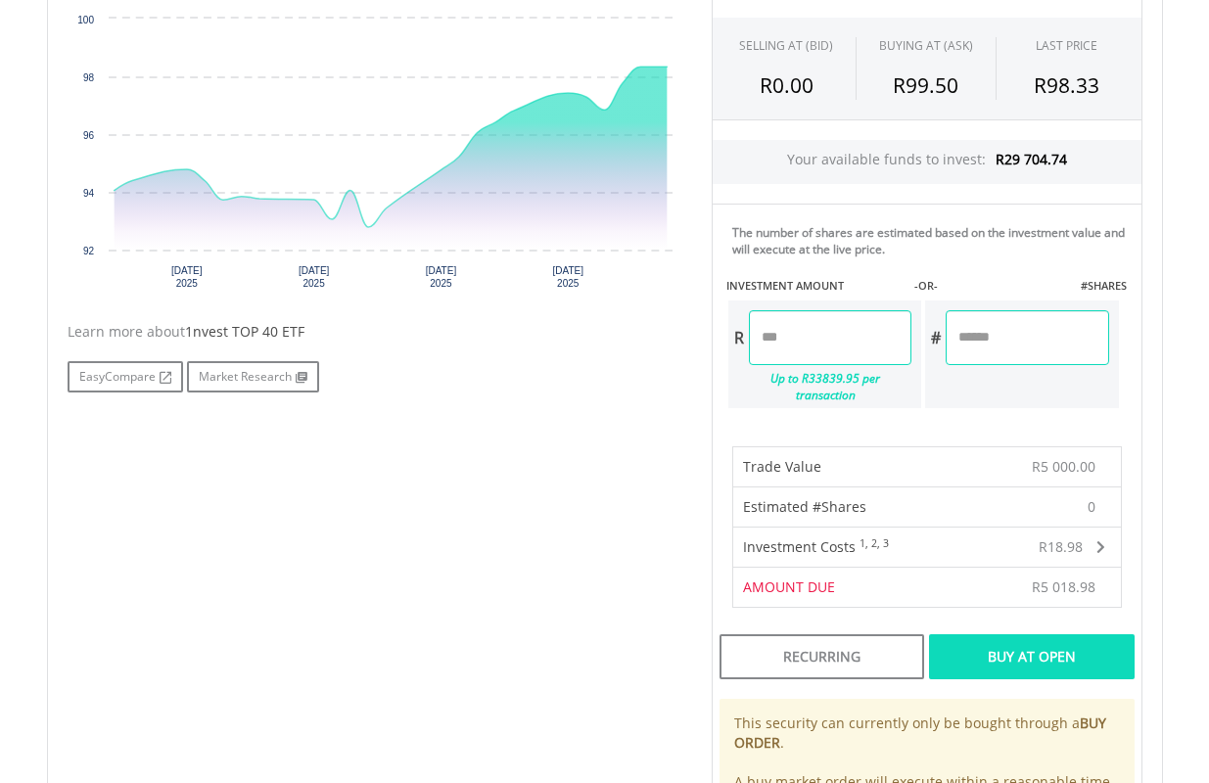
click at [1076, 636] on div "Buy At Open" at bounding box center [1031, 656] width 205 height 45
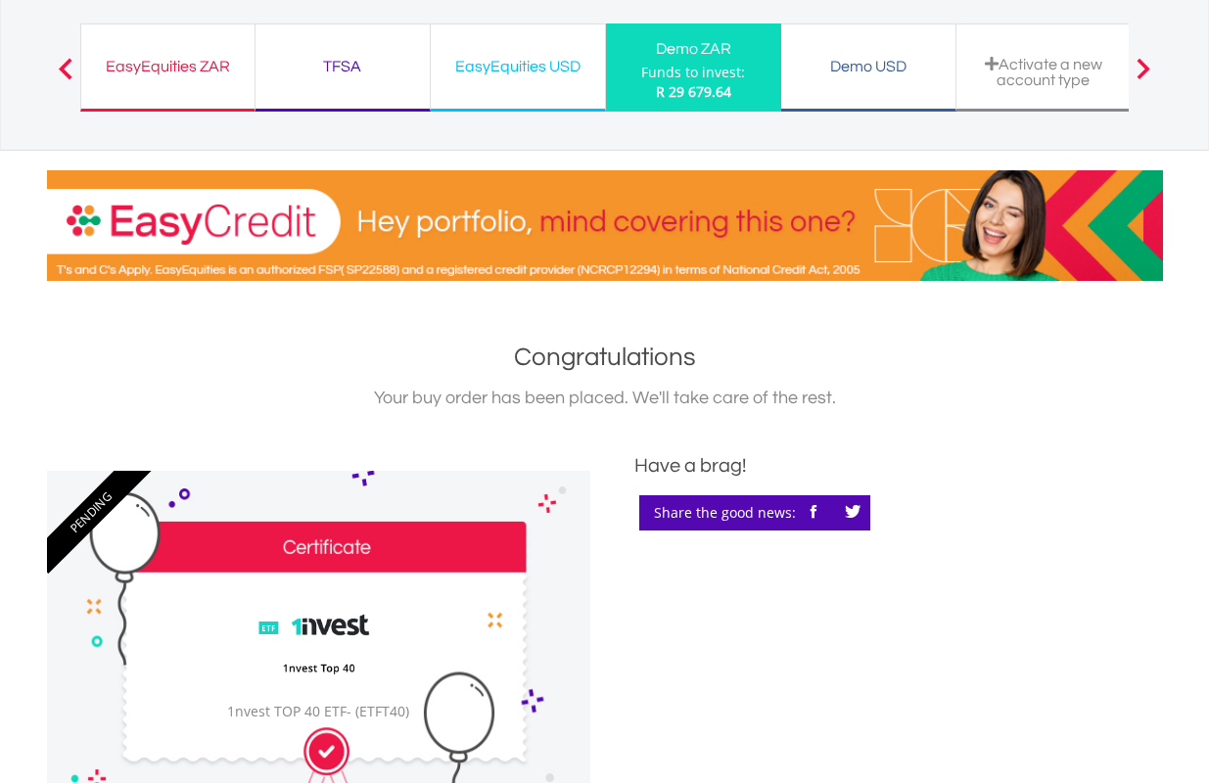
scroll to position [685, 0]
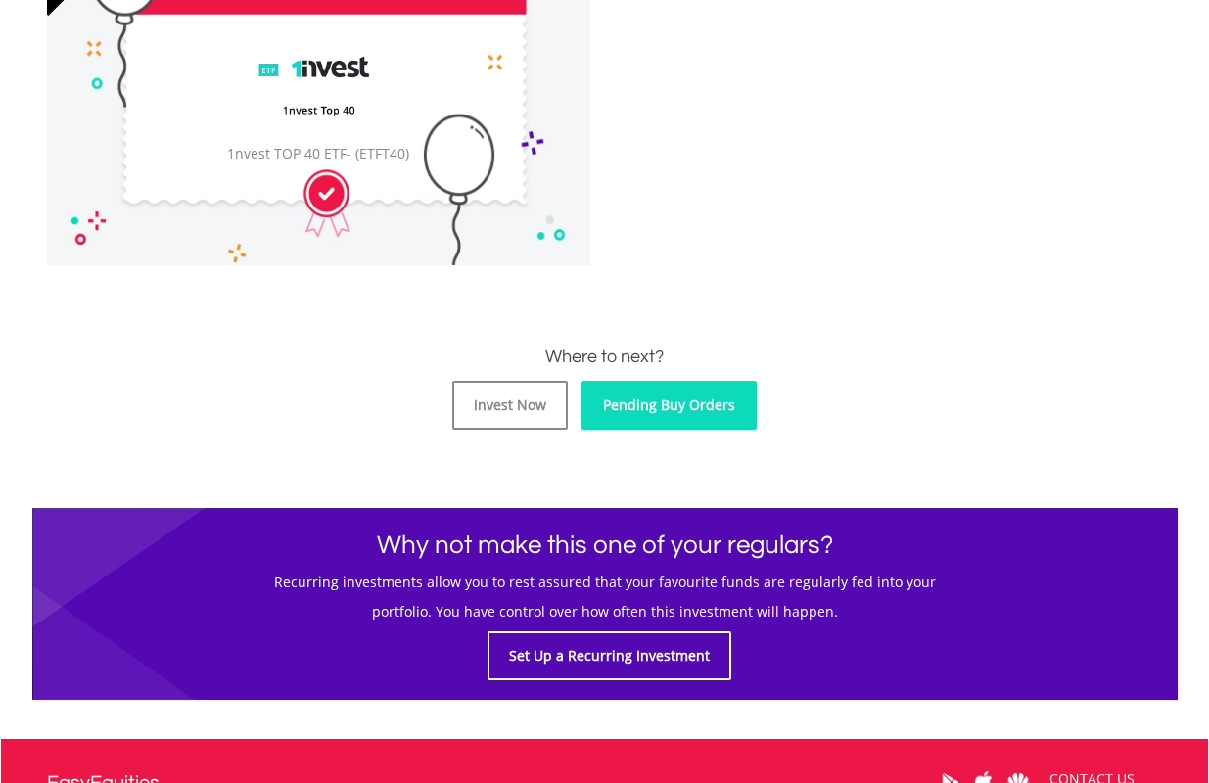
click at [694, 410] on link "Pending Buy Orders" at bounding box center [668, 405] width 175 height 49
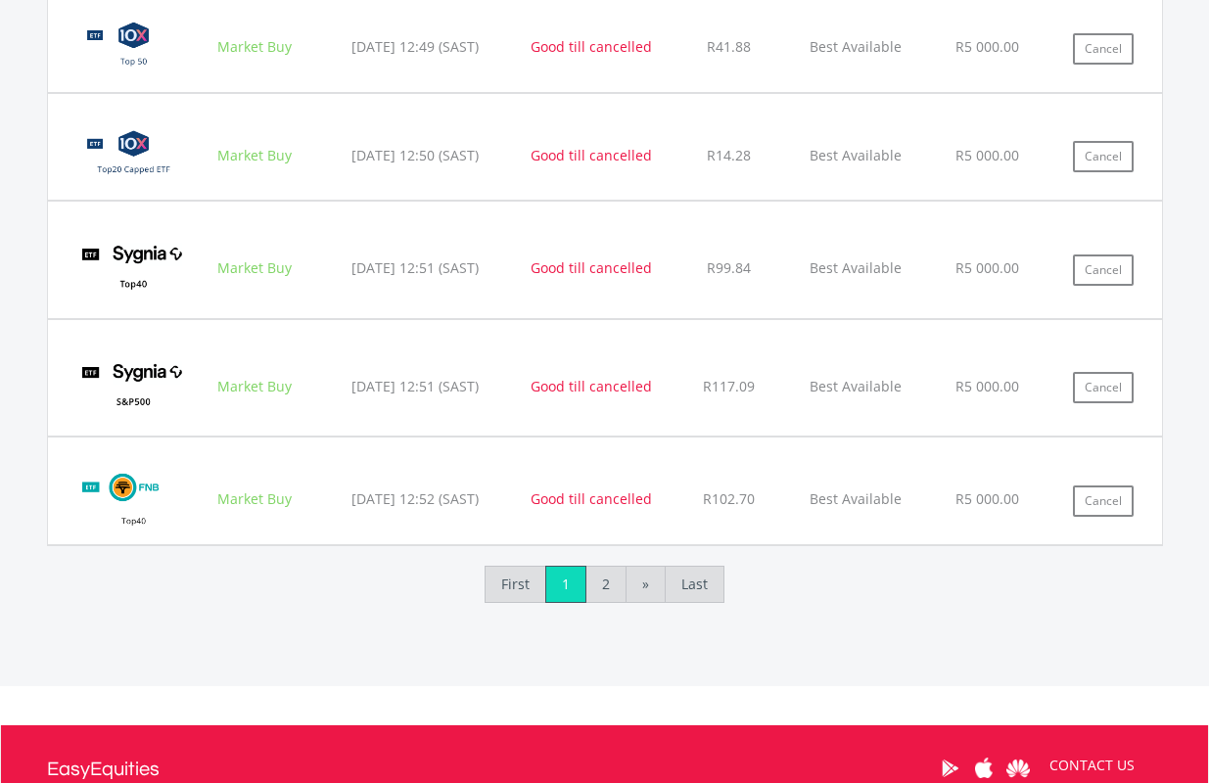
scroll to position [2333, 0]
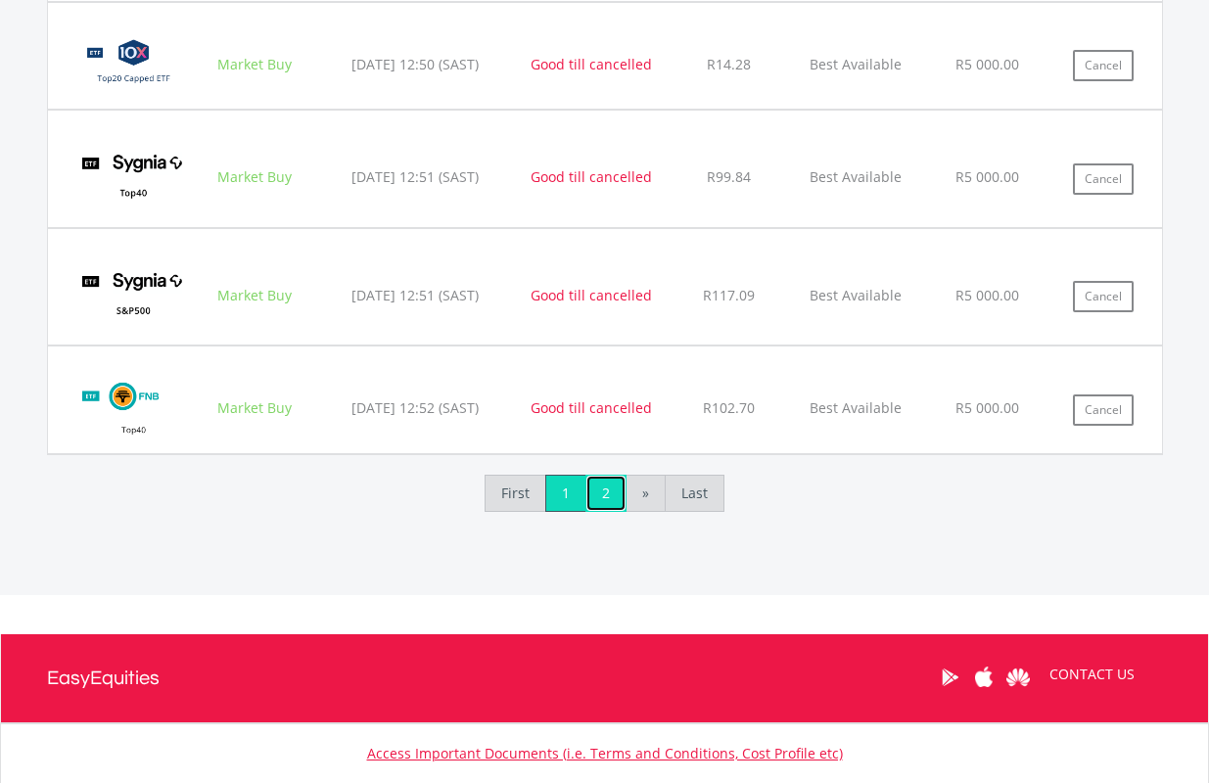
click at [616, 492] on link "2" at bounding box center [605, 493] width 41 height 37
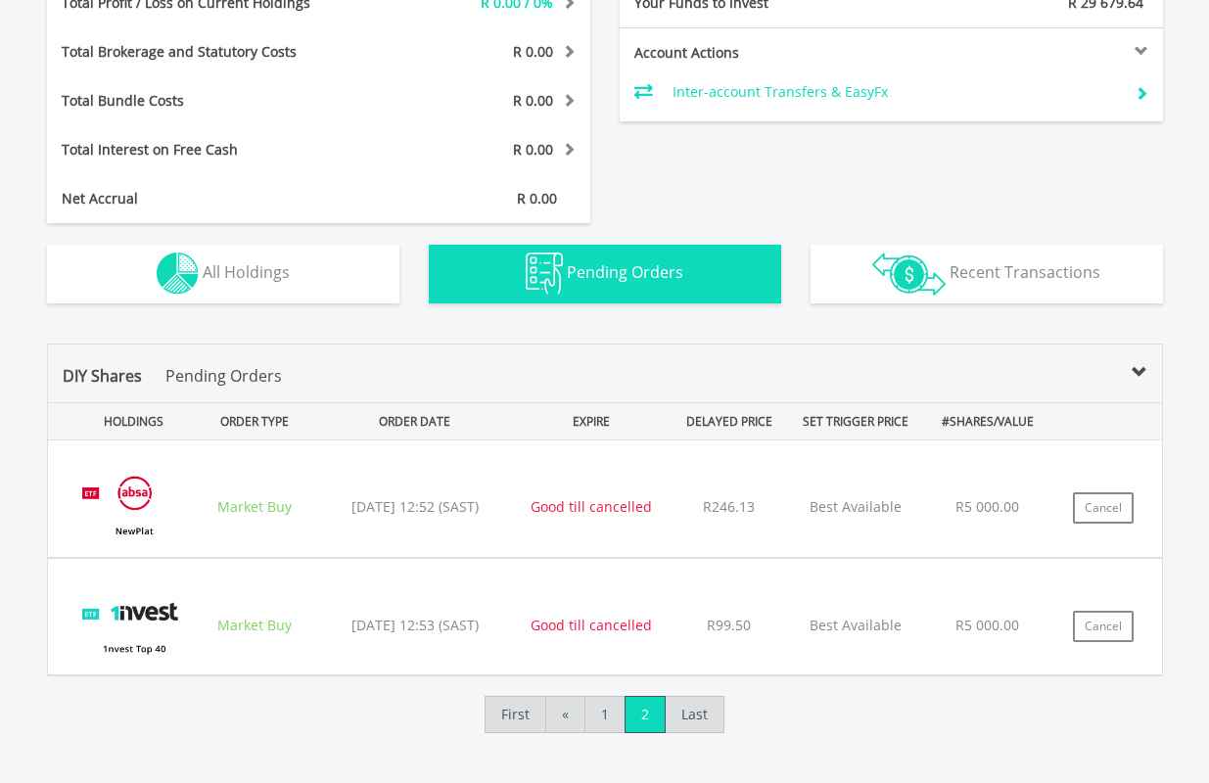
scroll to position [1366, 0]
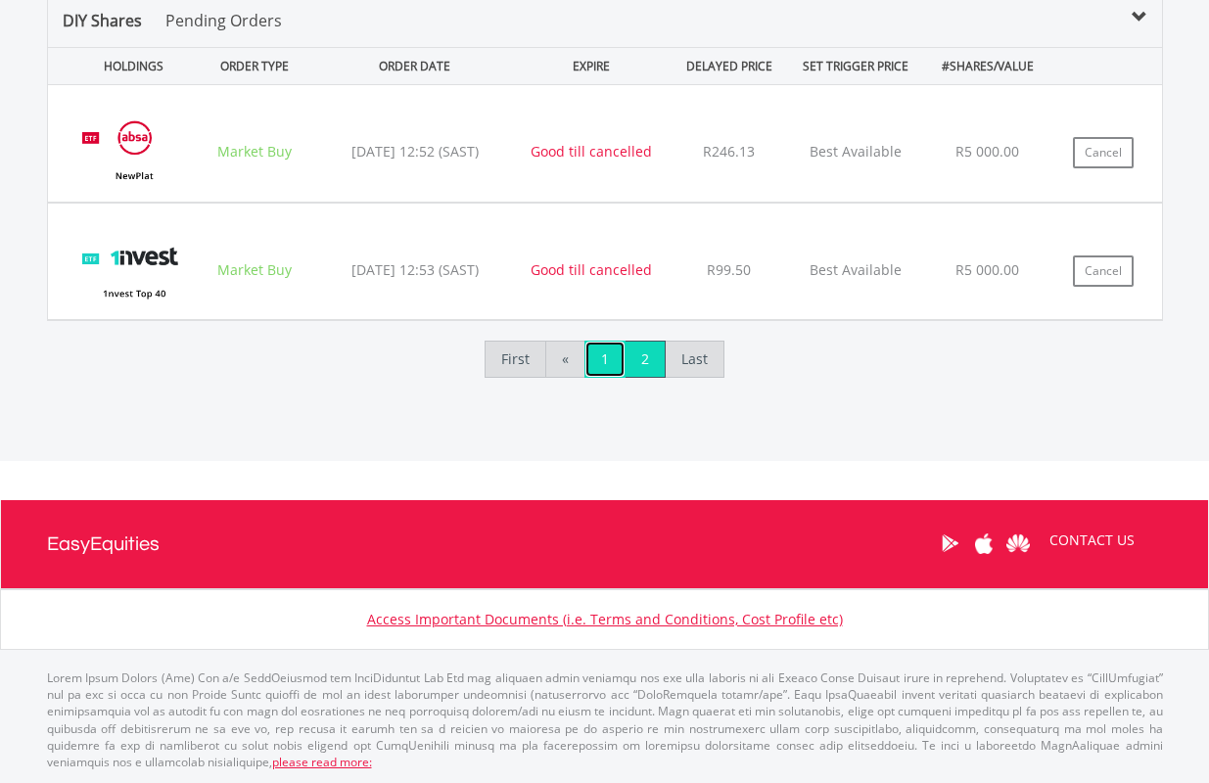
click at [601, 363] on link "1" at bounding box center [604, 359] width 41 height 37
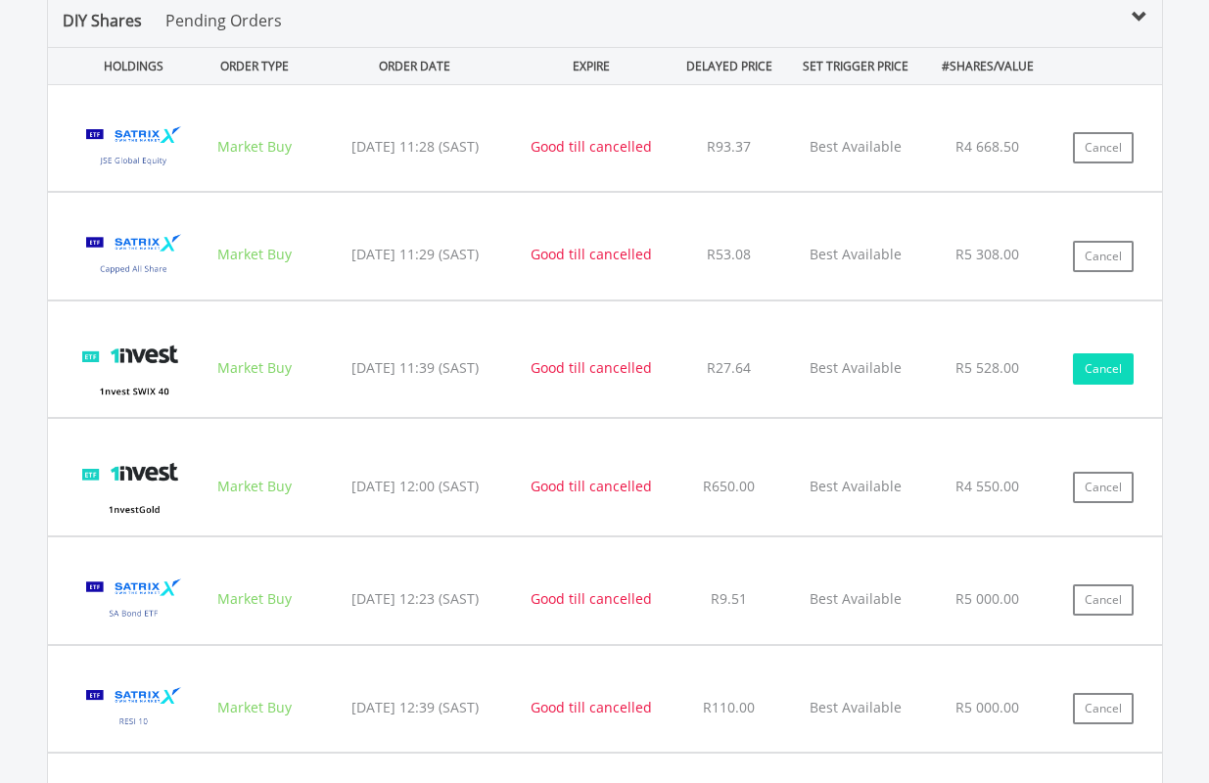
click at [1107, 364] on button "Cancel" at bounding box center [1103, 368] width 61 height 31
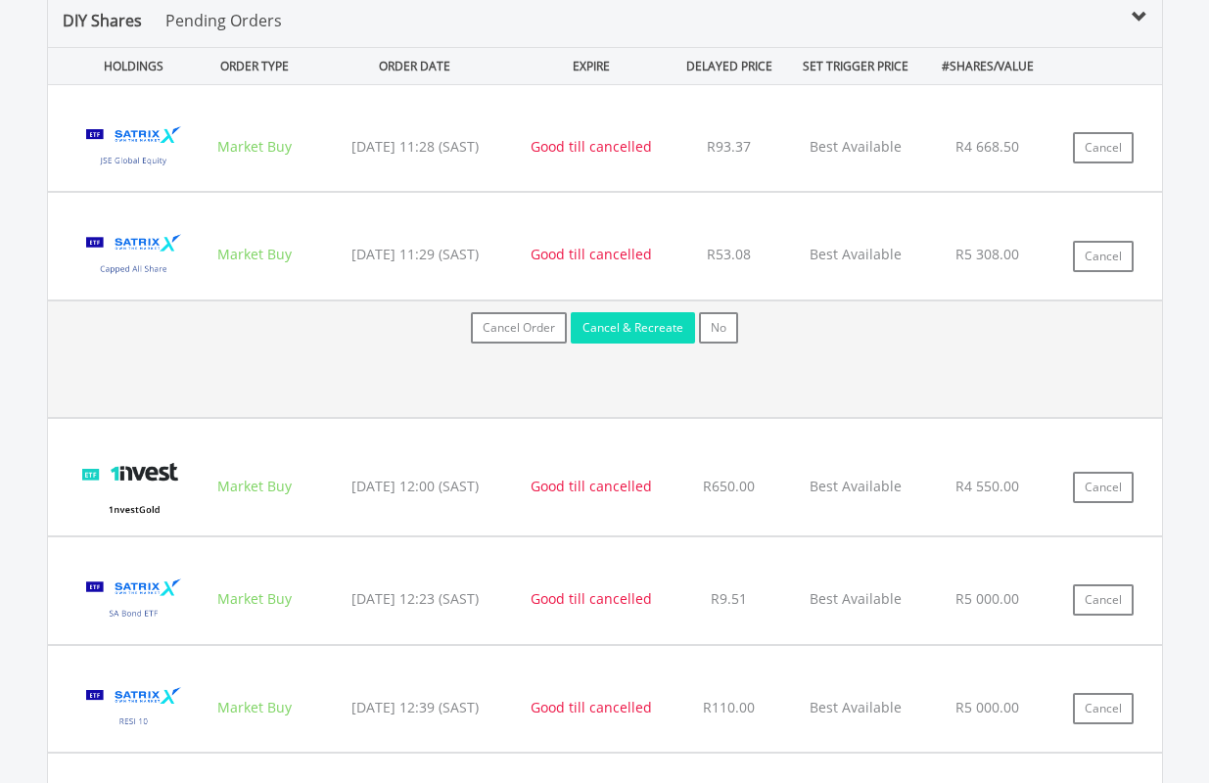
click at [645, 323] on button "Cancel & Recreate" at bounding box center [633, 327] width 124 height 31
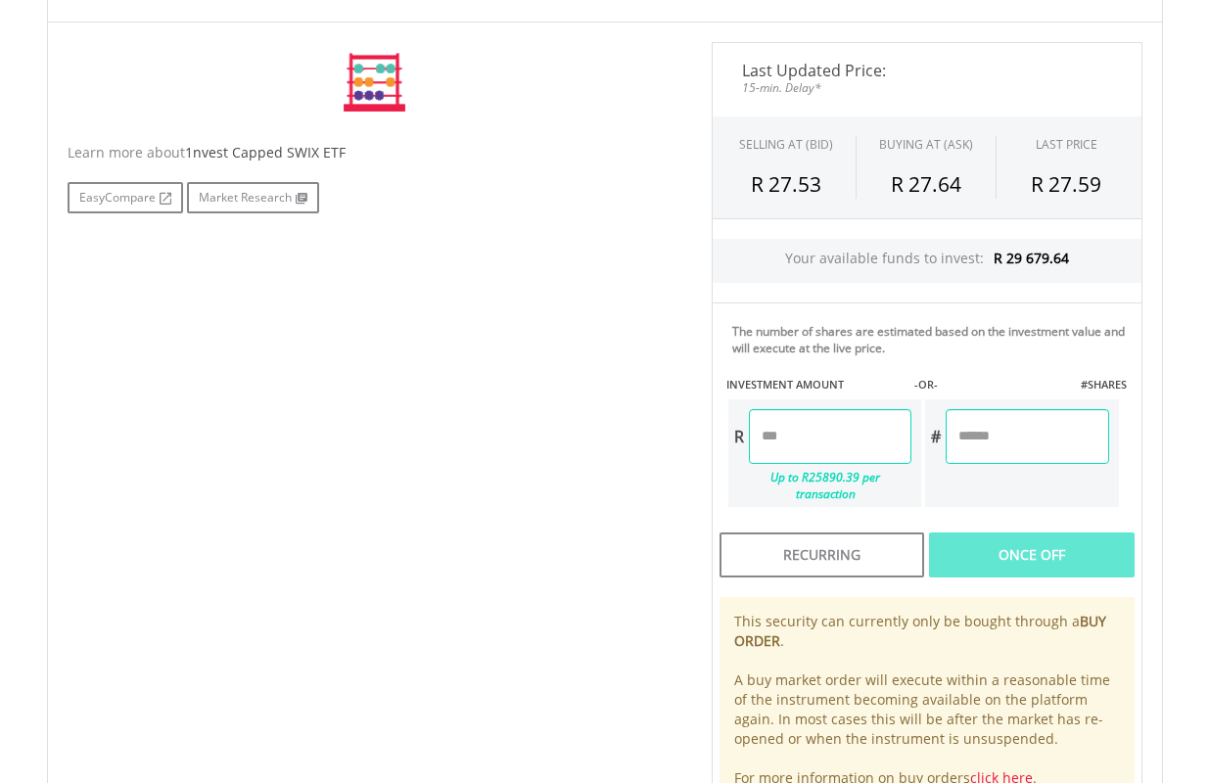
scroll to position [587, 0]
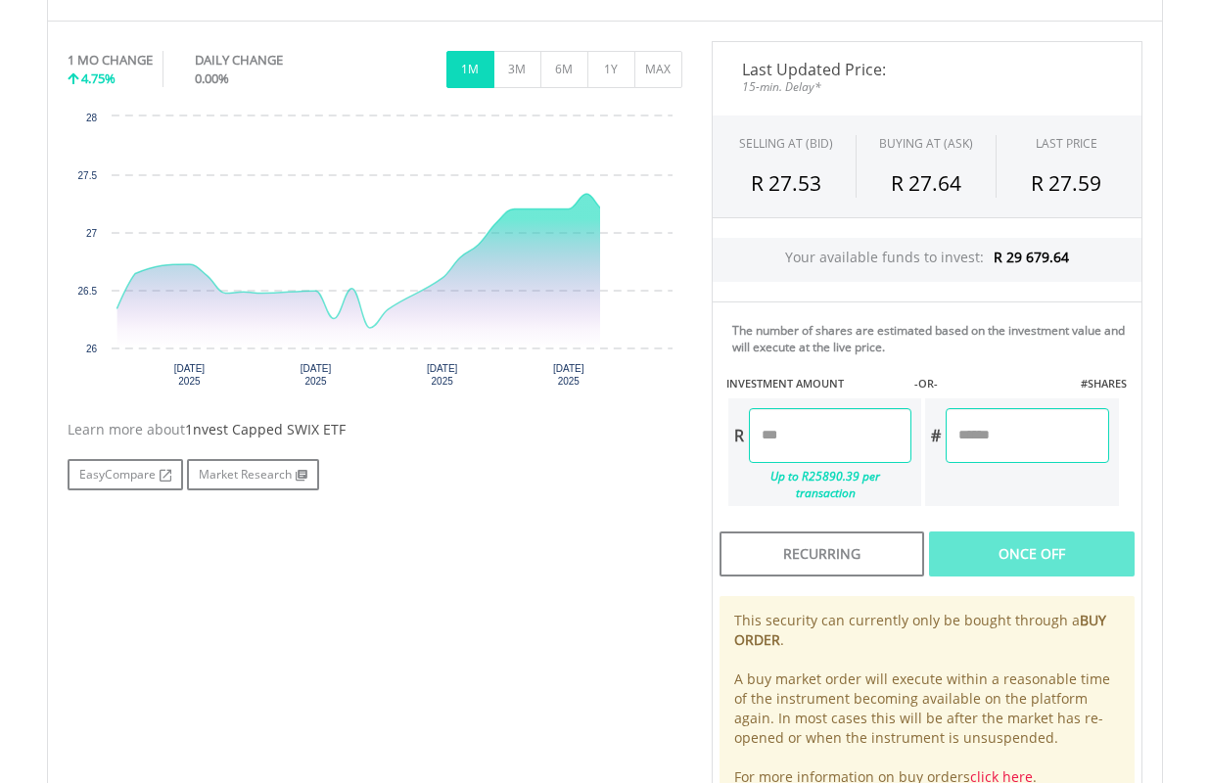
click at [801, 422] on input "number" at bounding box center [830, 435] width 162 height 55
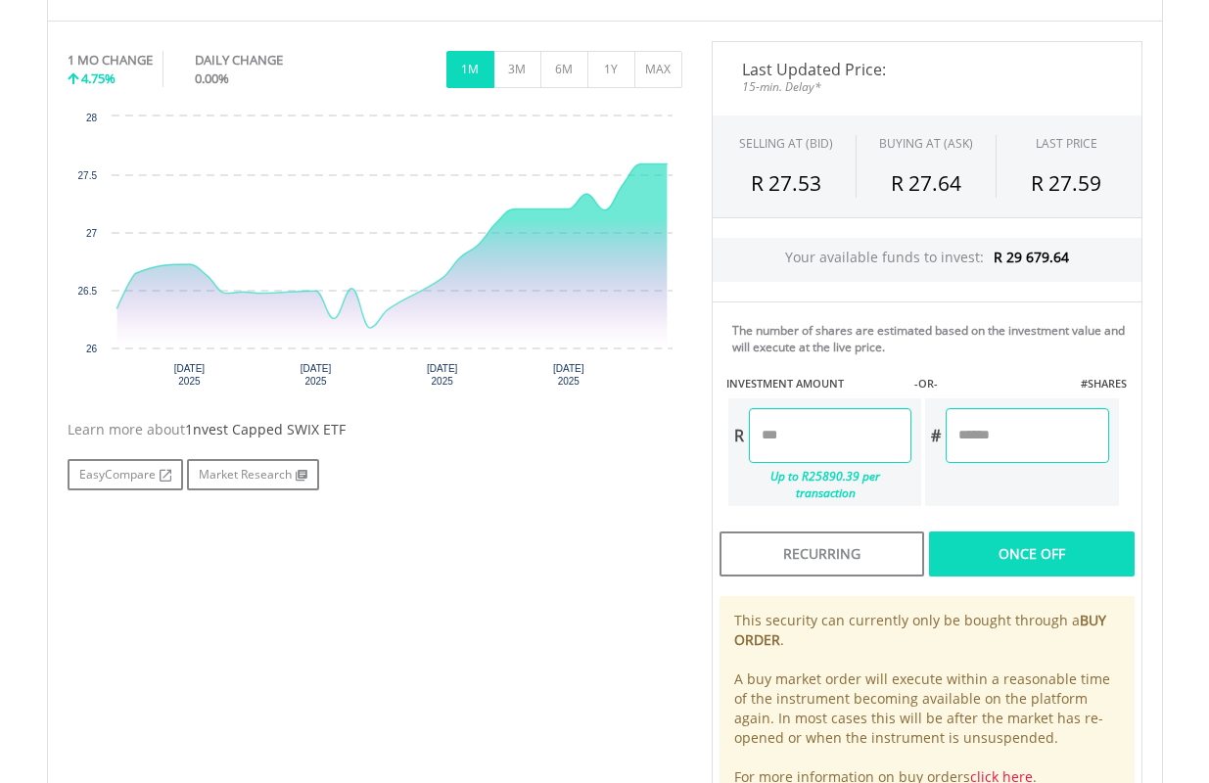
type input "*******"
type input "********"
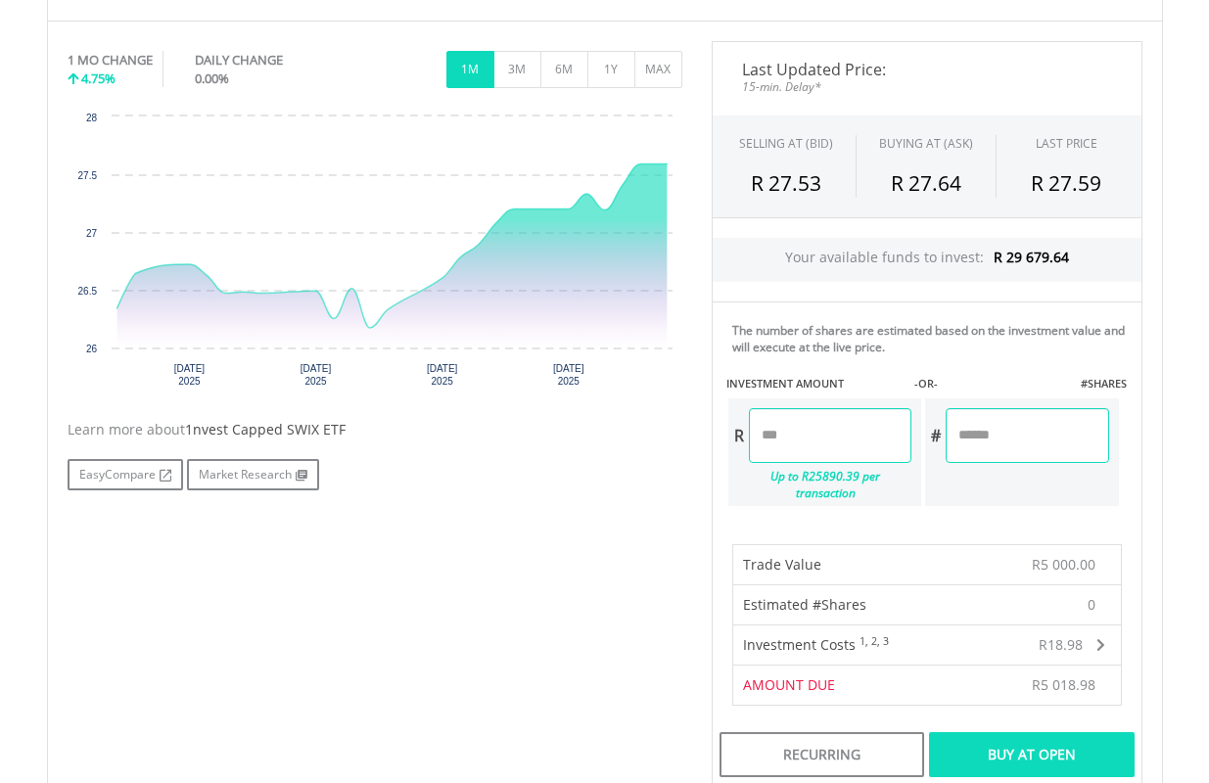
click at [1052, 738] on div "Buy At Open" at bounding box center [1031, 754] width 205 height 45
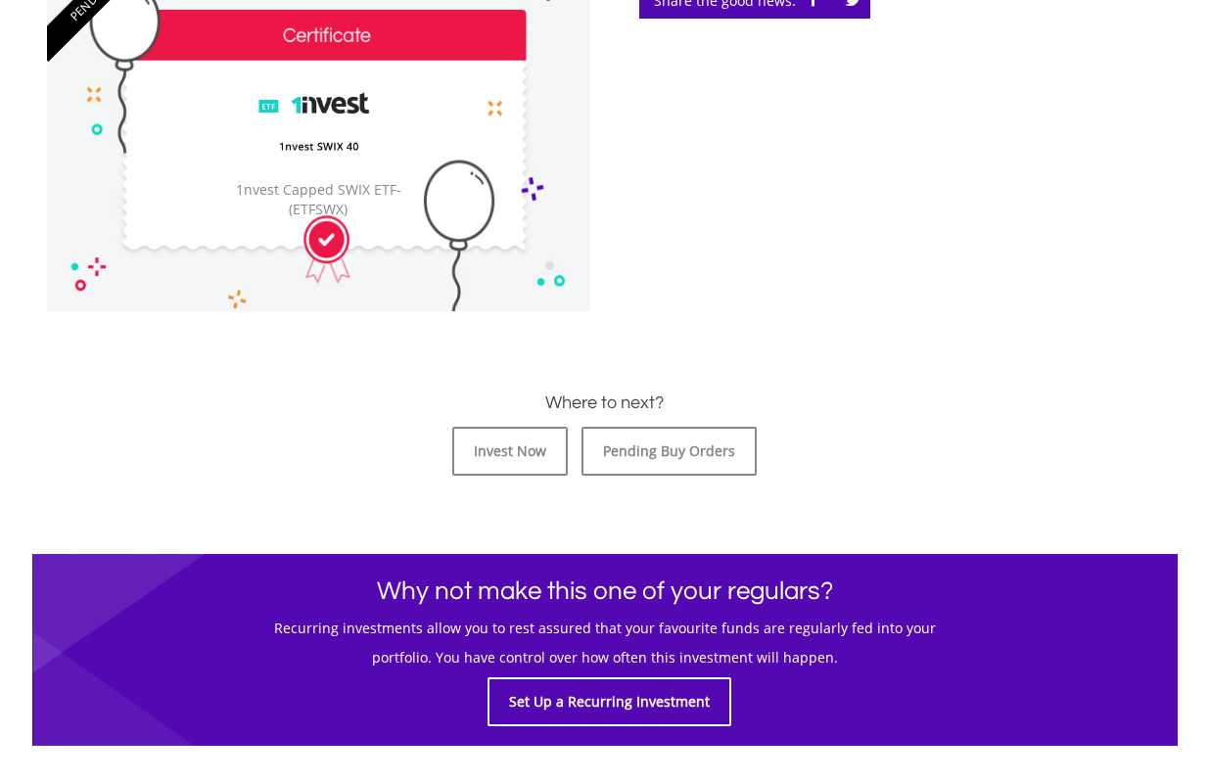
scroll to position [685, 0]
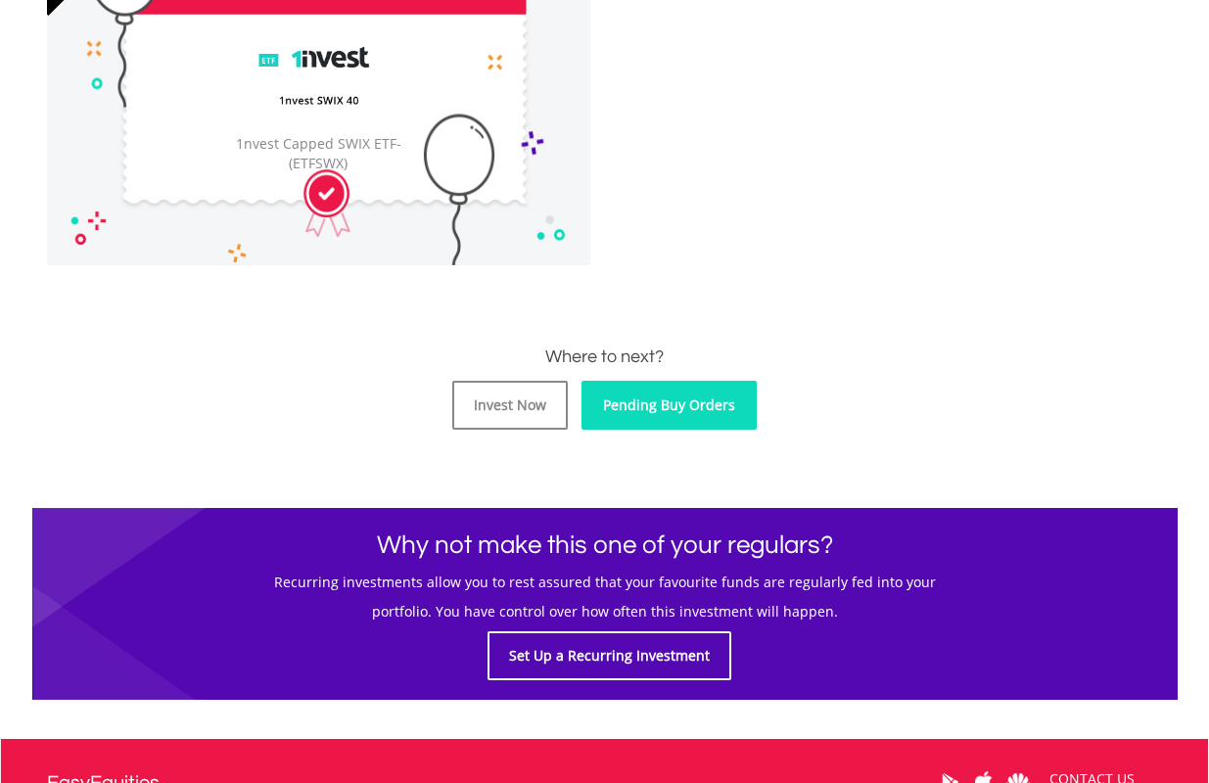
click at [665, 406] on link "Pending Buy Orders" at bounding box center [668, 405] width 175 height 49
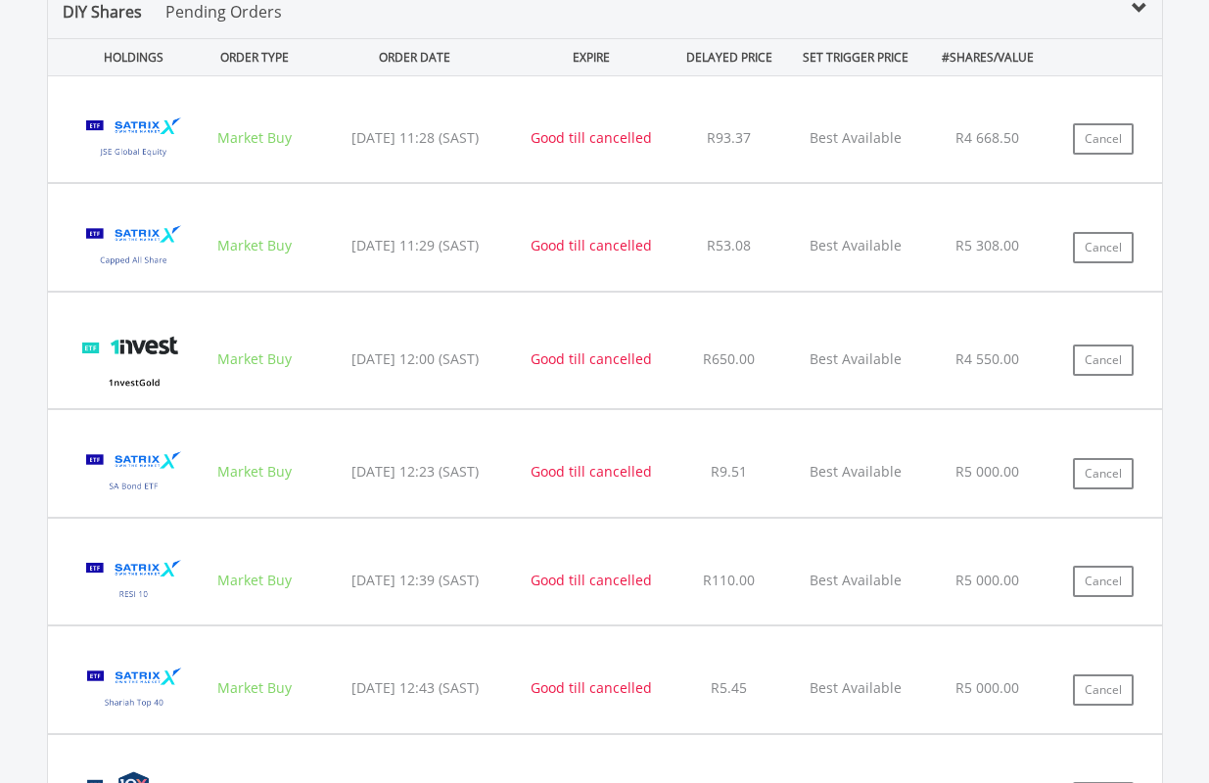
scroll to position [1262, 0]
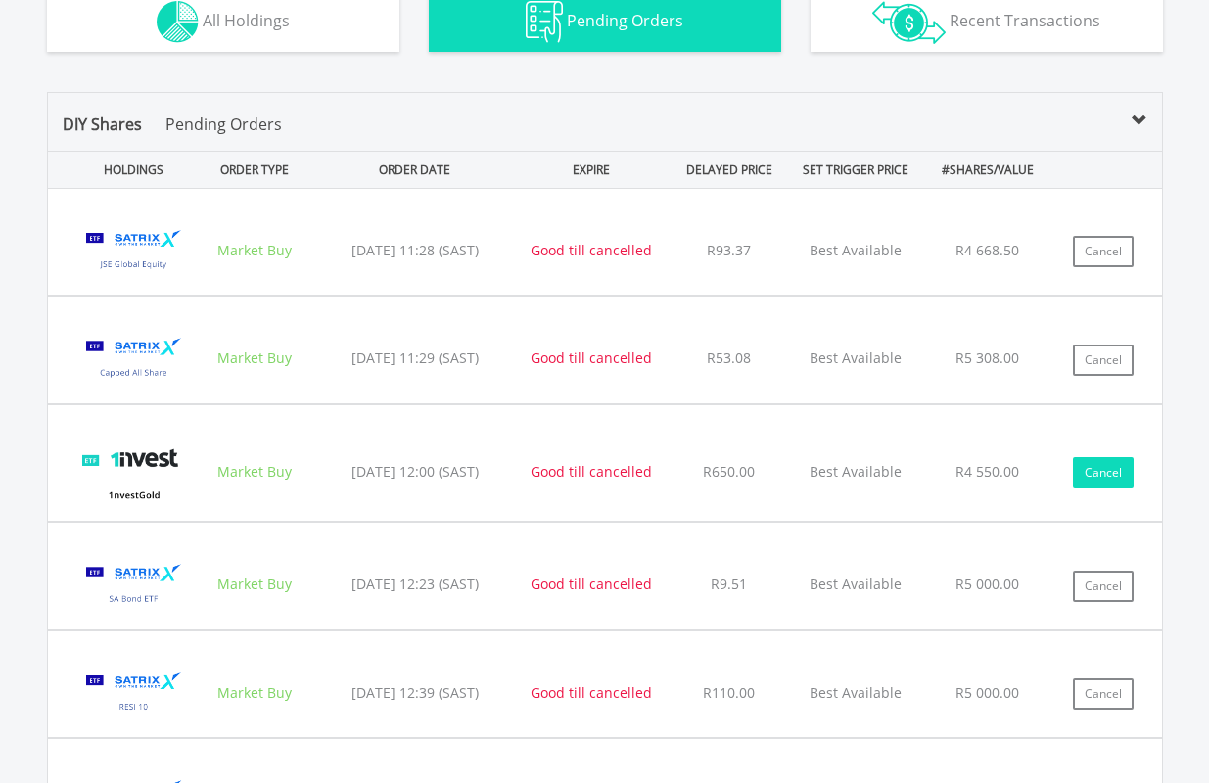
click at [1102, 466] on button "Cancel" at bounding box center [1103, 472] width 61 height 31
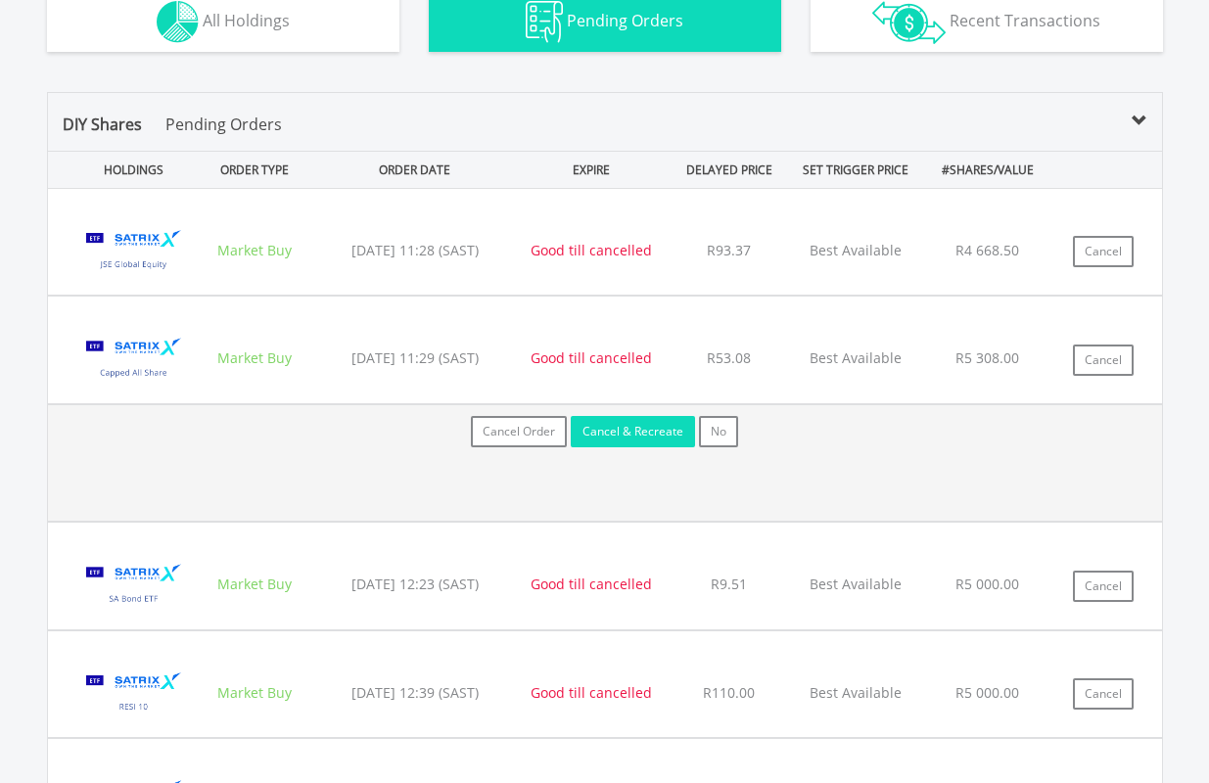
click at [630, 432] on button "Cancel & Recreate" at bounding box center [633, 431] width 124 height 31
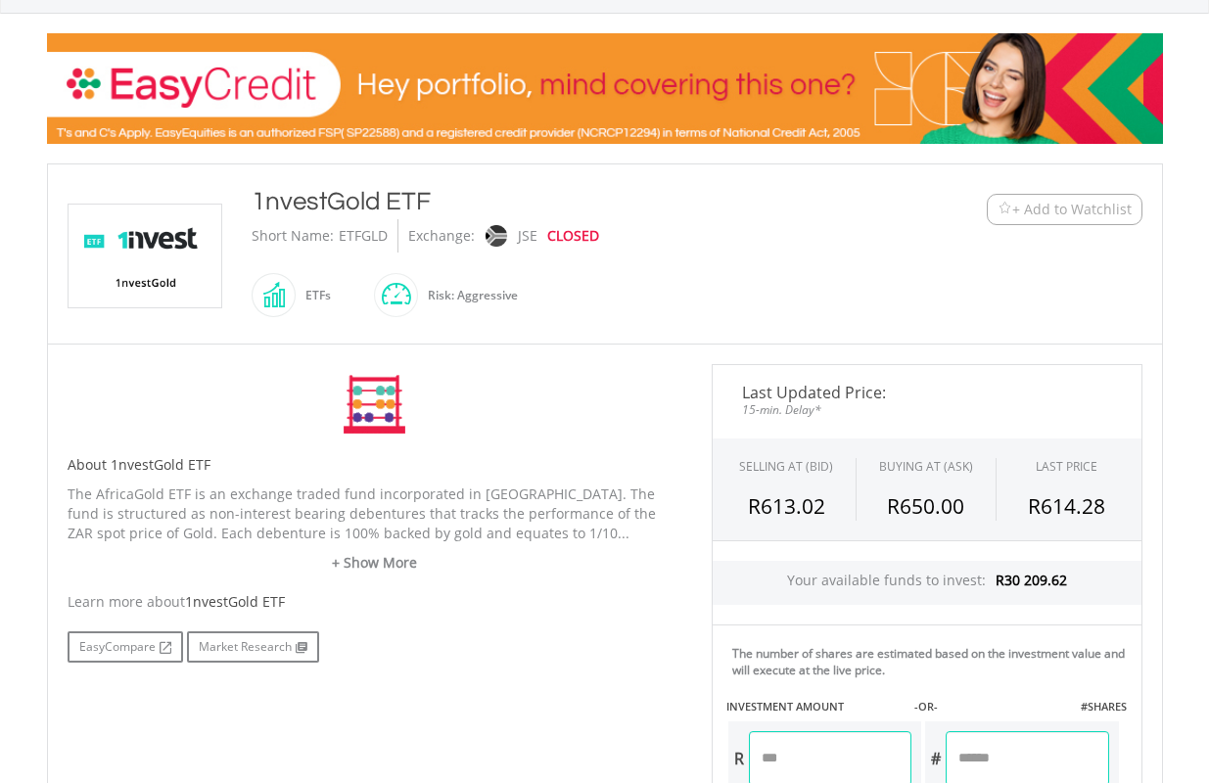
scroll to position [587, 0]
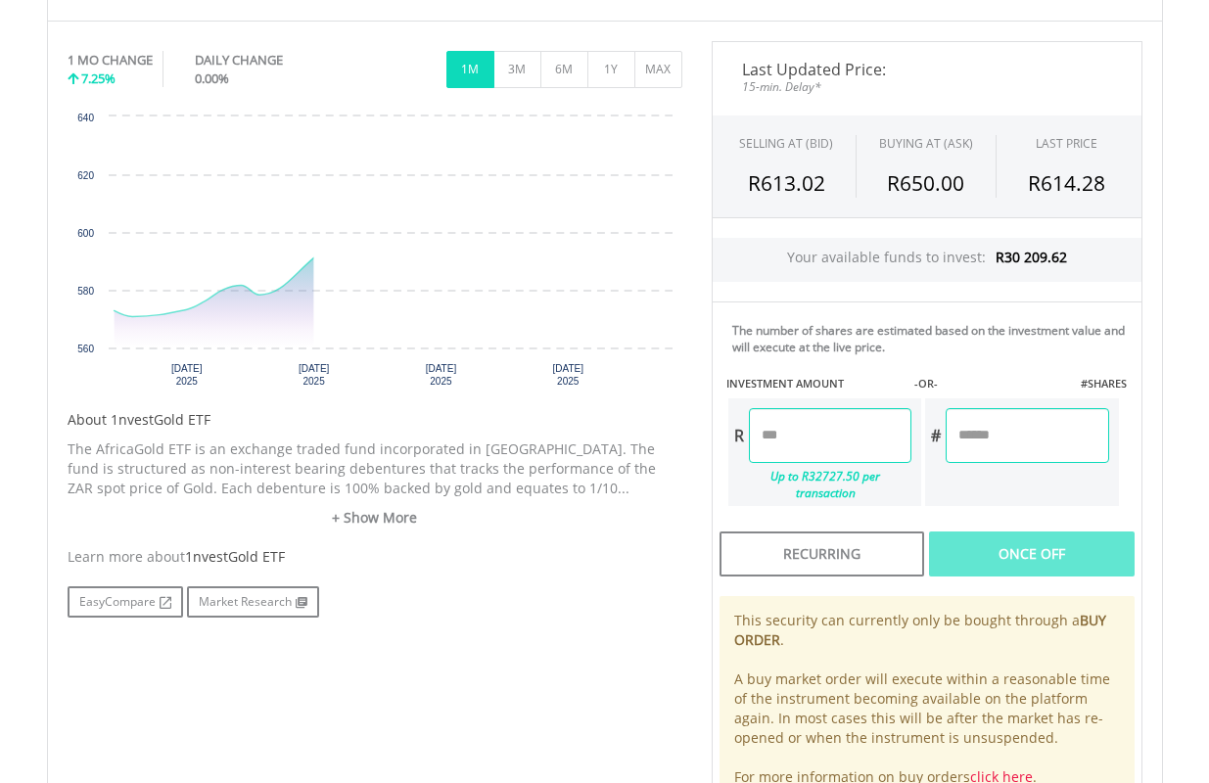
click at [817, 423] on input "number" at bounding box center [830, 435] width 162 height 55
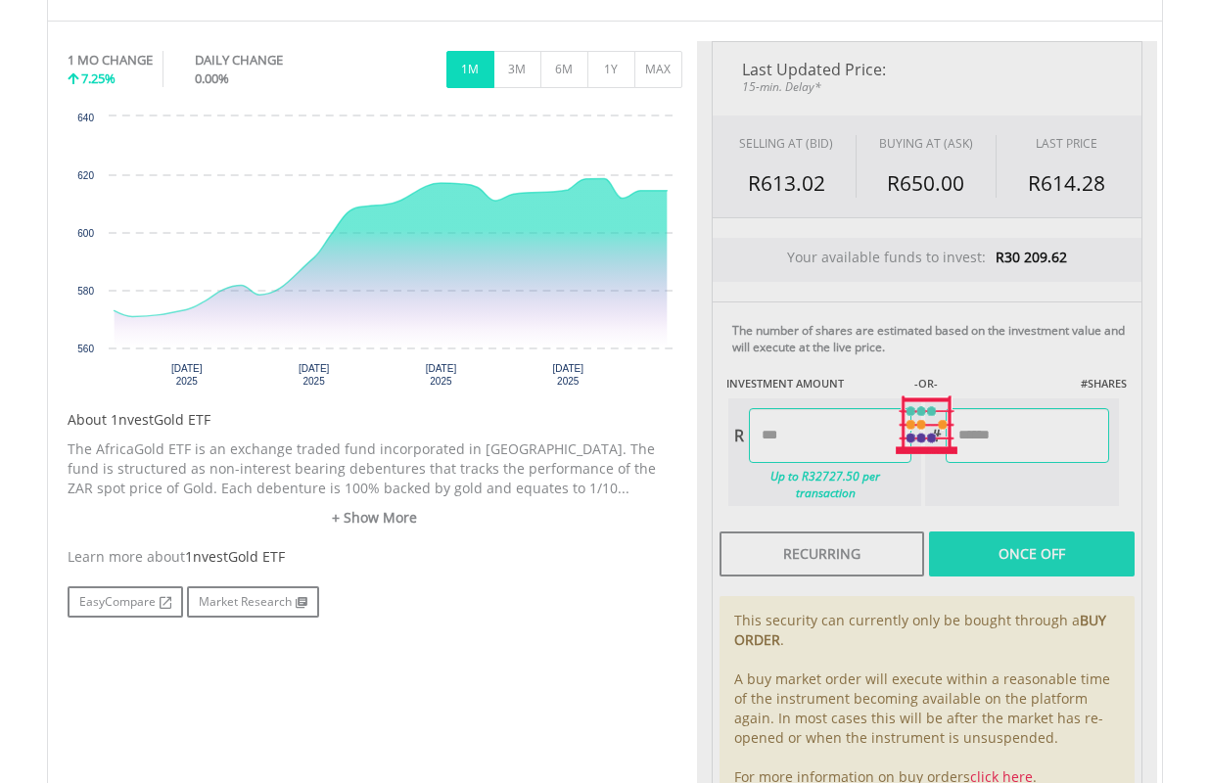
type input "*******"
type input "******"
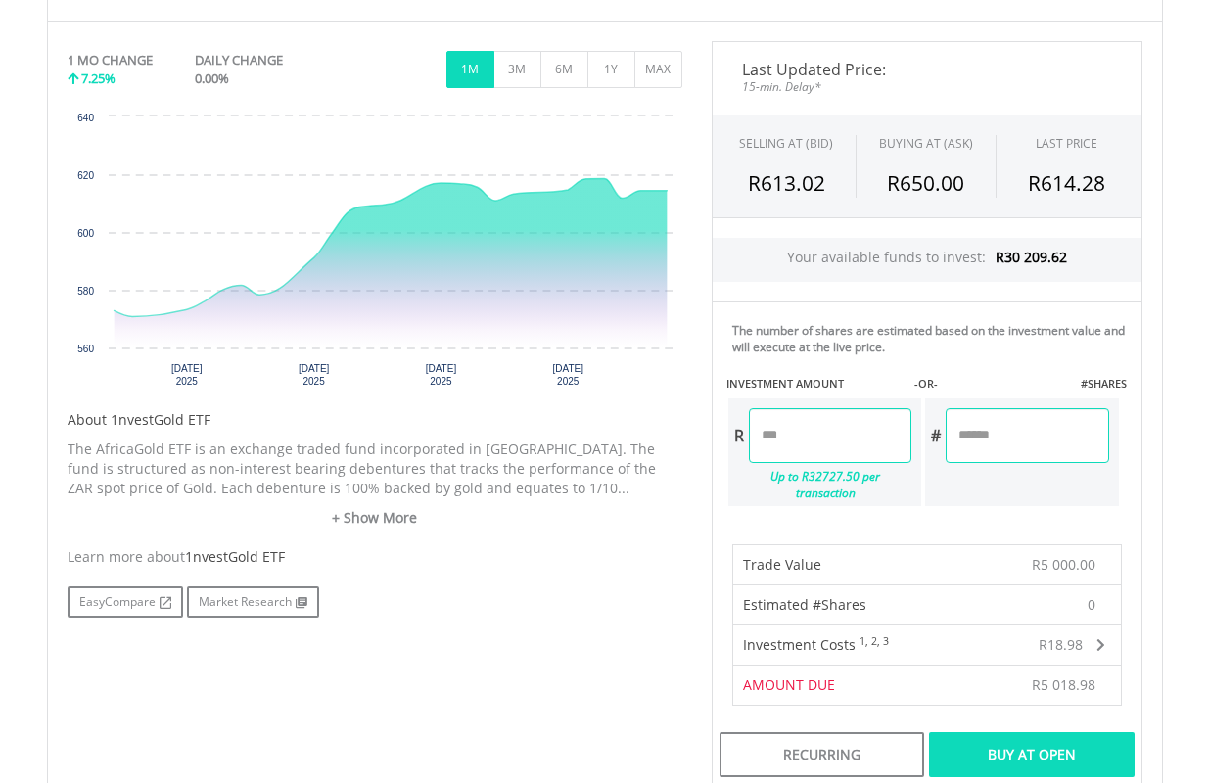
click at [1053, 732] on div "Buy At Open" at bounding box center [1031, 754] width 205 height 45
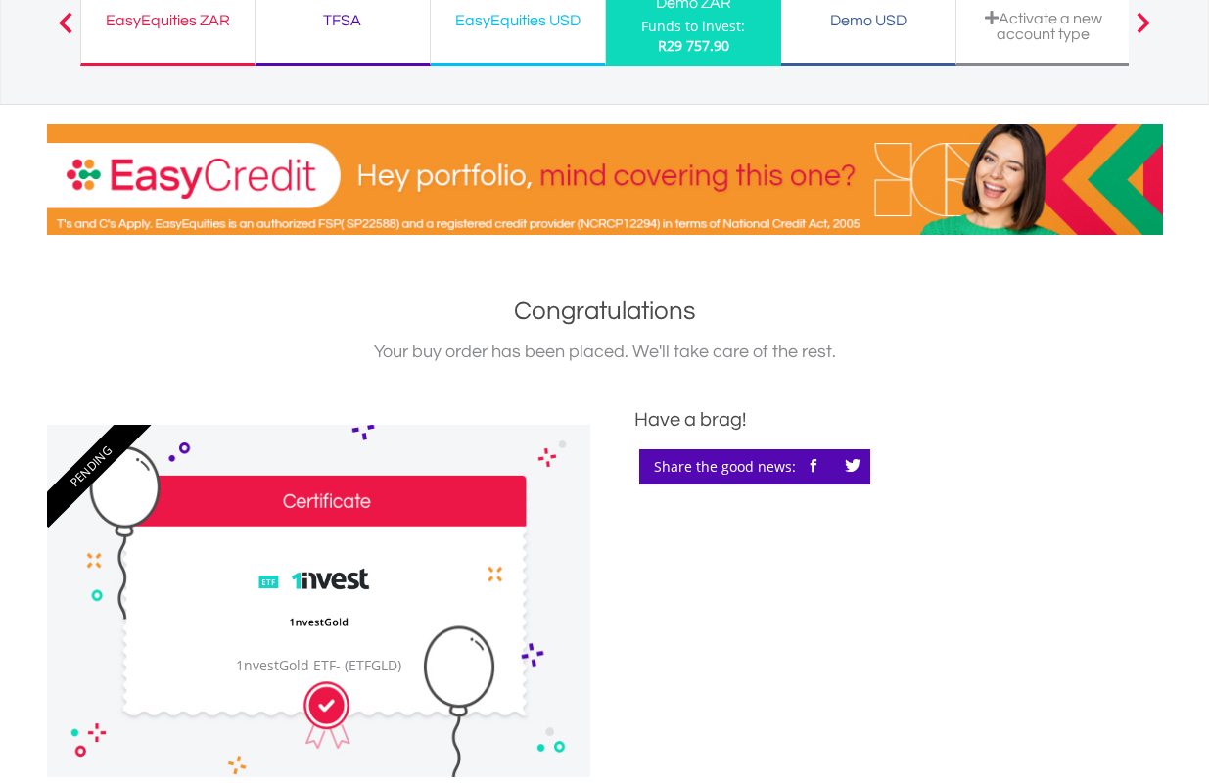
scroll to position [489, 0]
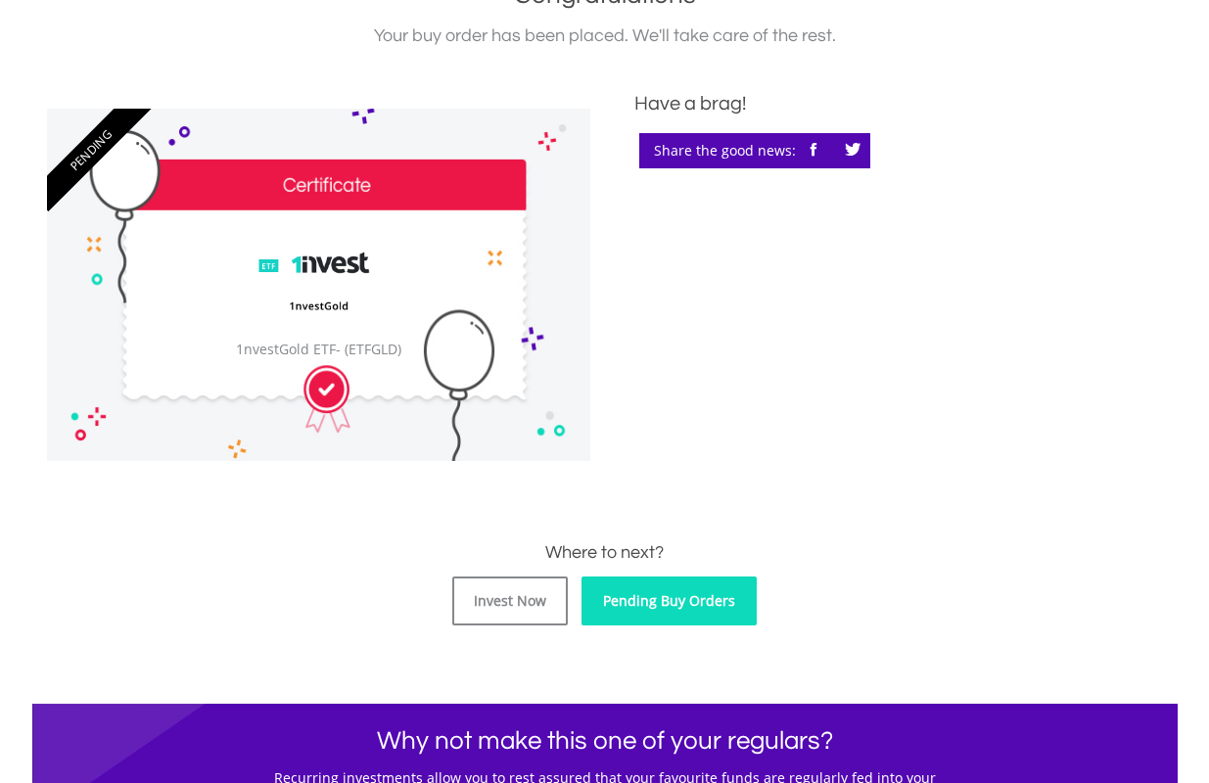
click at [715, 597] on link "Pending Buy Orders" at bounding box center [668, 600] width 175 height 49
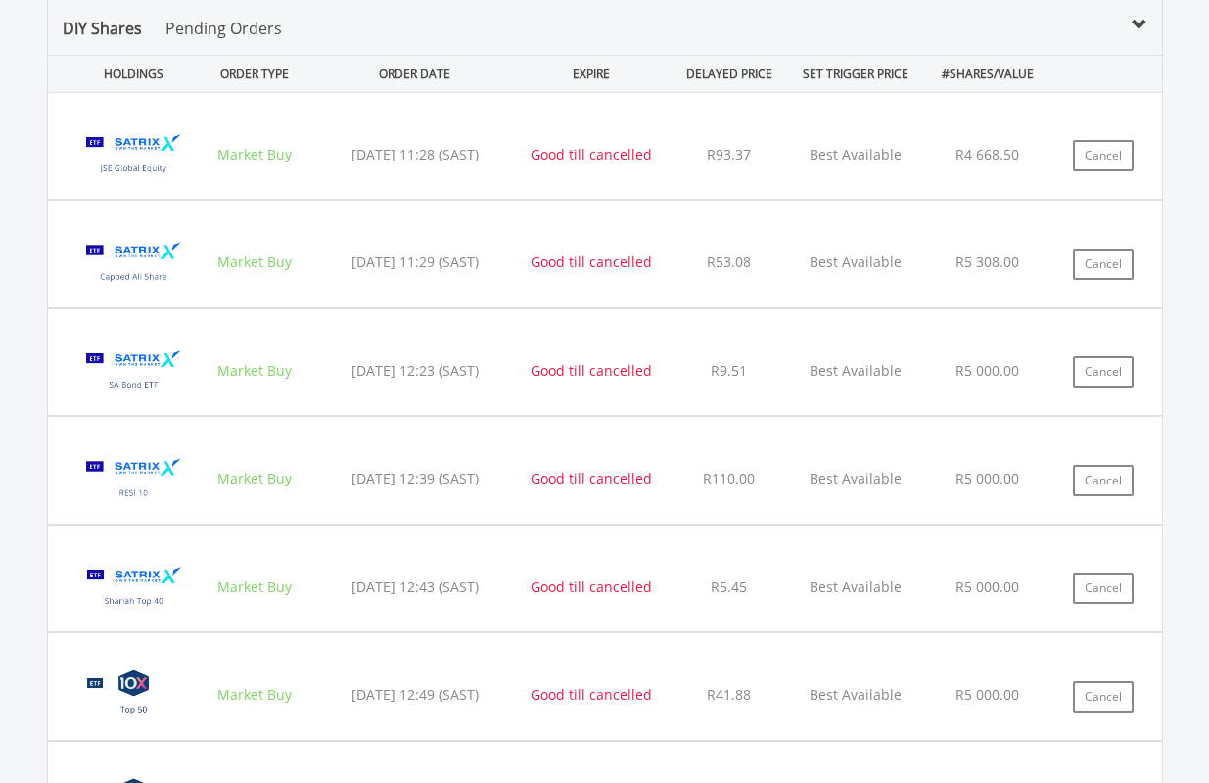
scroll to position [1354, 0]
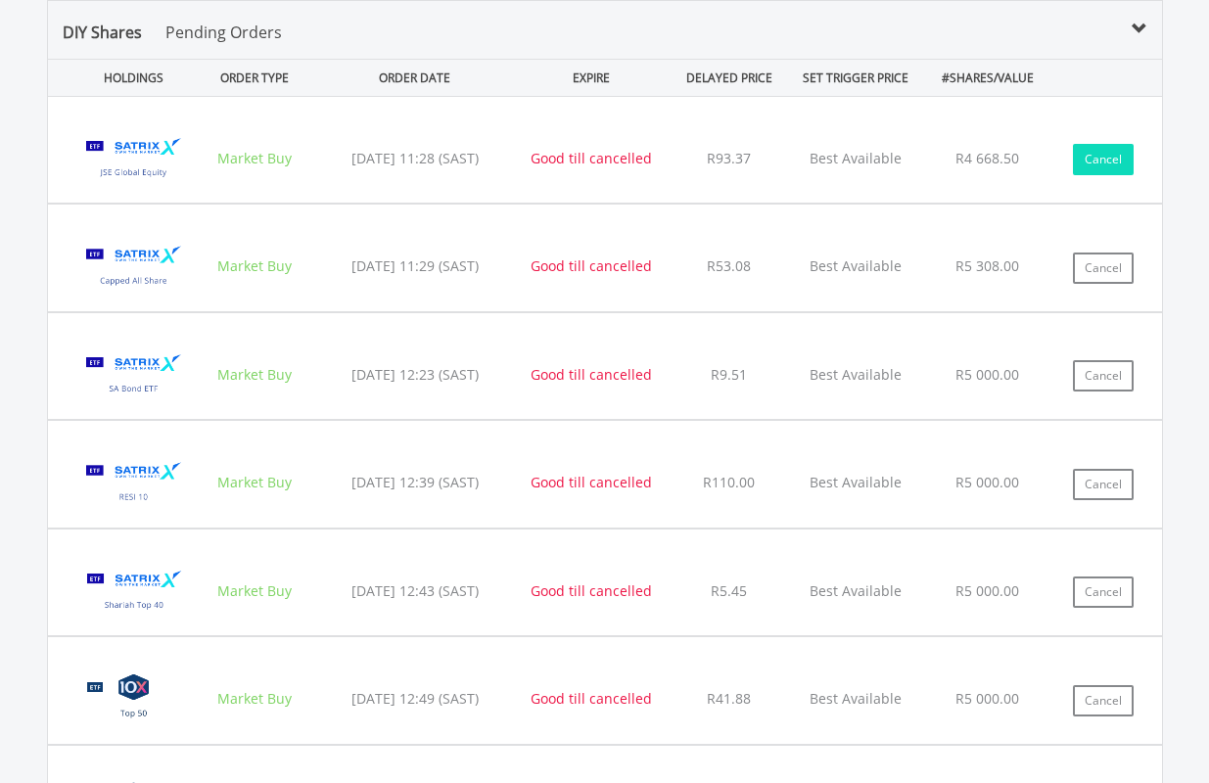
click at [1100, 151] on button "Cancel" at bounding box center [1103, 159] width 61 height 31
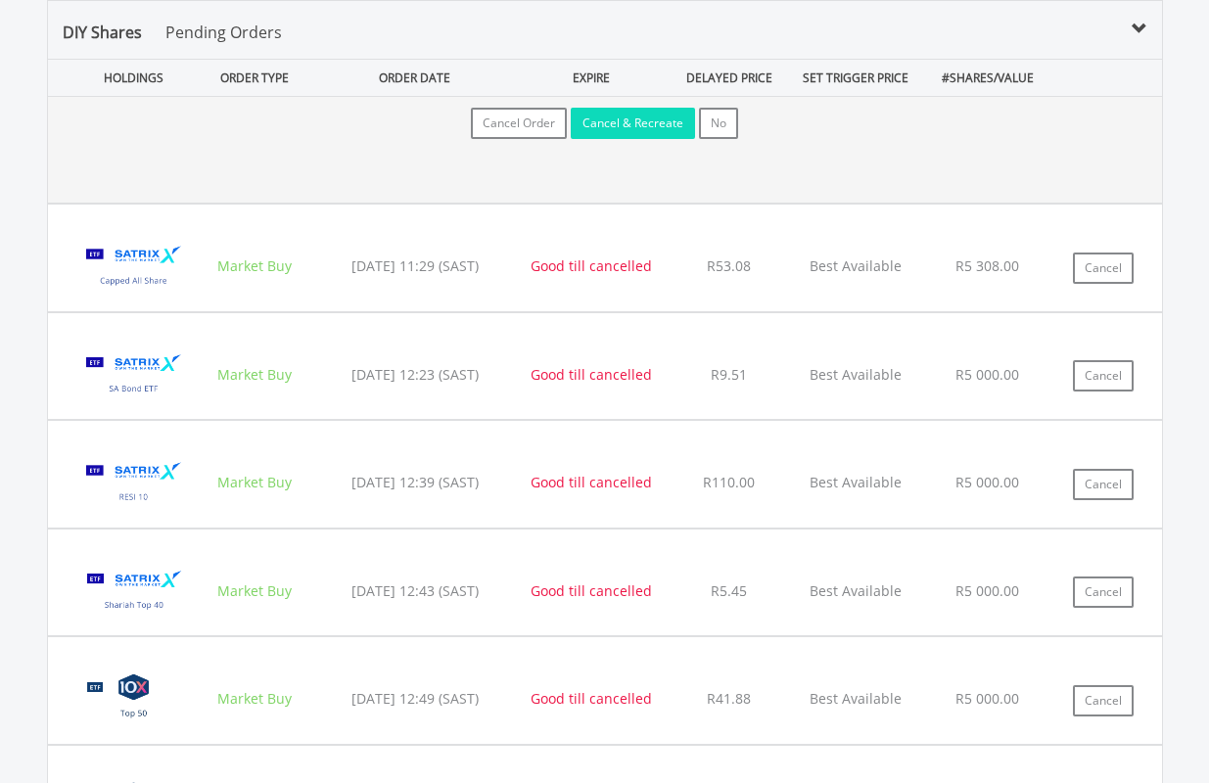
click at [647, 117] on button "Cancel & Recreate" at bounding box center [633, 123] width 124 height 31
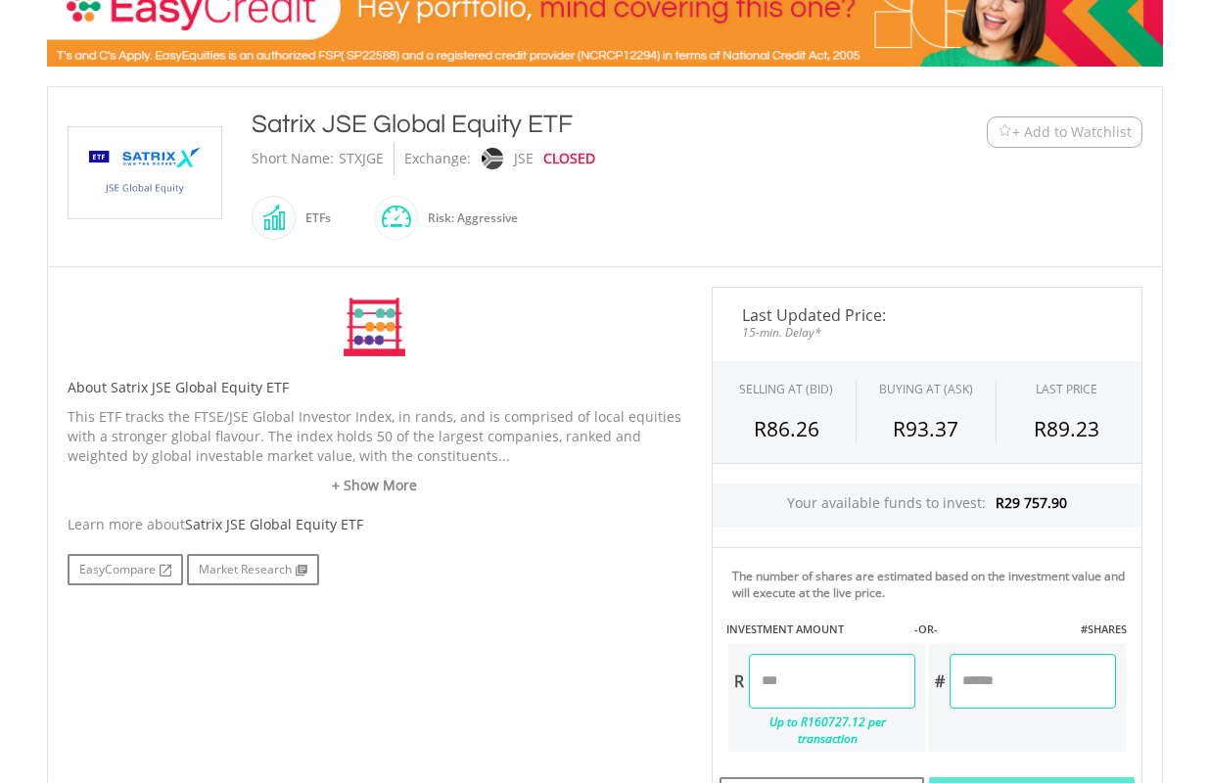
scroll to position [587, 0]
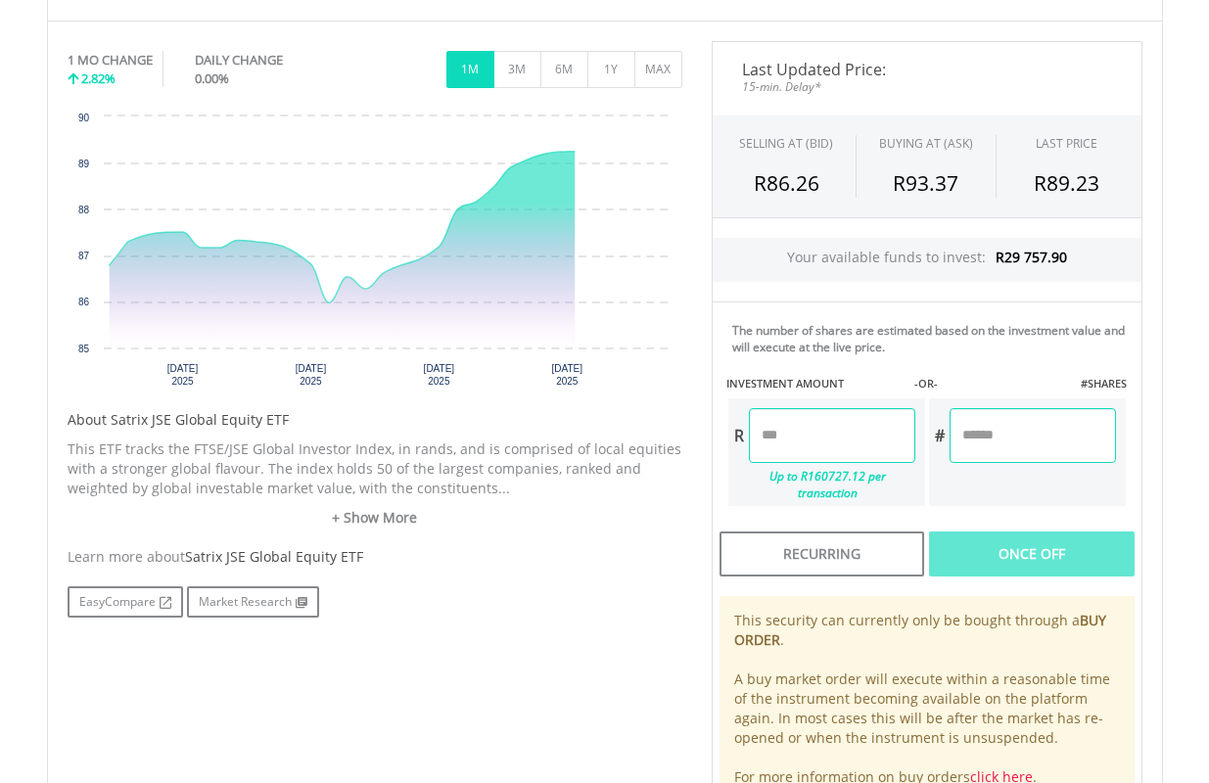
click at [837, 435] on input "number" at bounding box center [832, 435] width 166 height 55
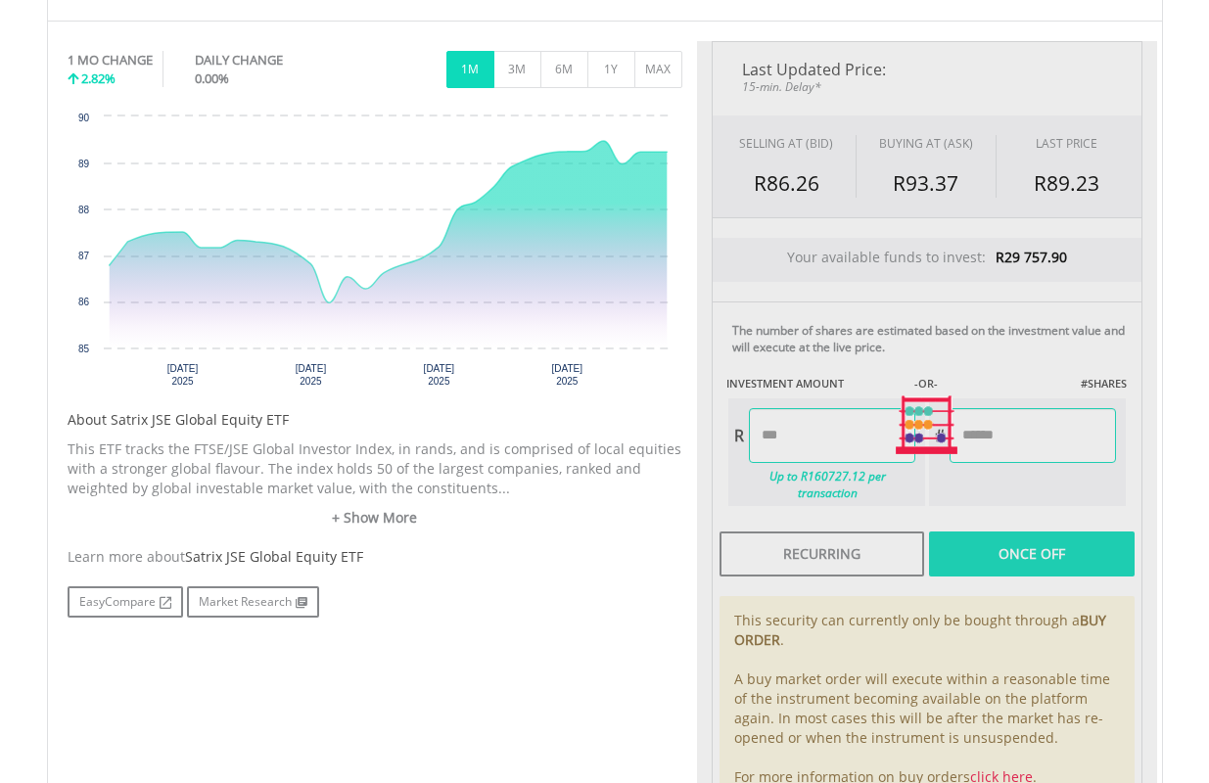
type input "*******"
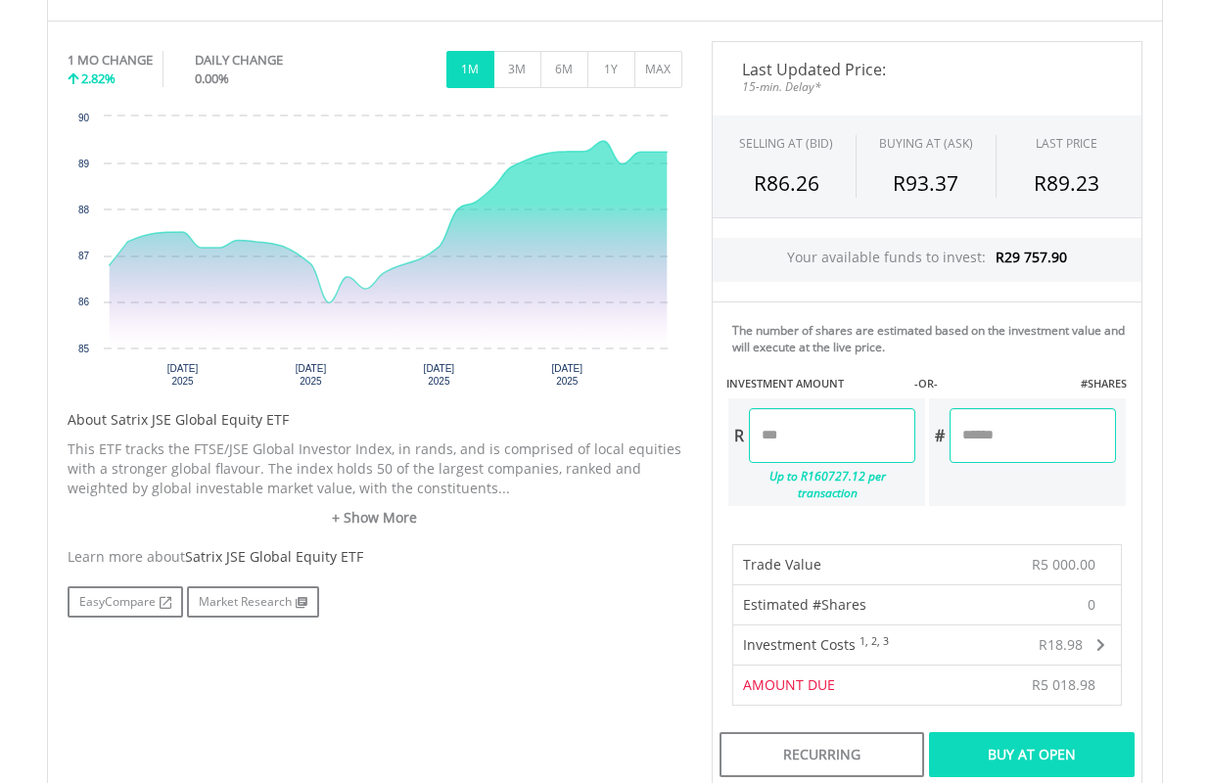
click at [1076, 732] on div "Buy At Open" at bounding box center [1031, 754] width 205 height 45
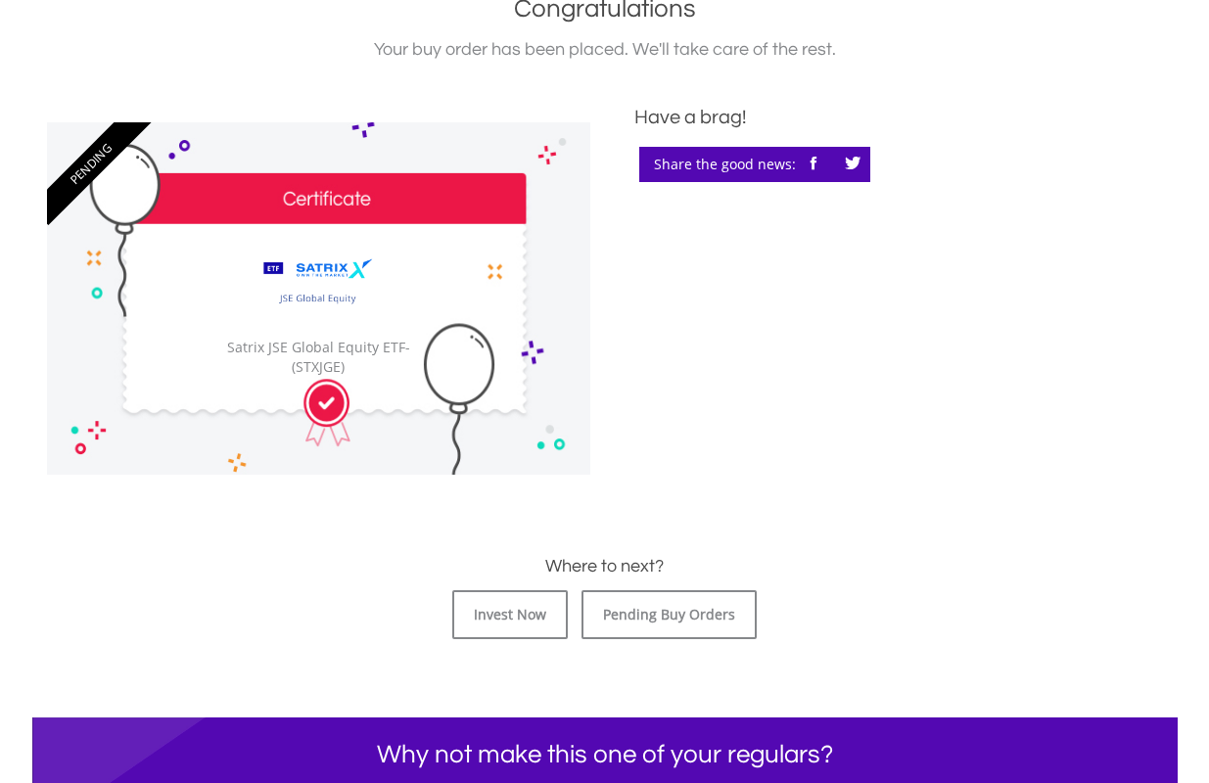
scroll to position [587, 0]
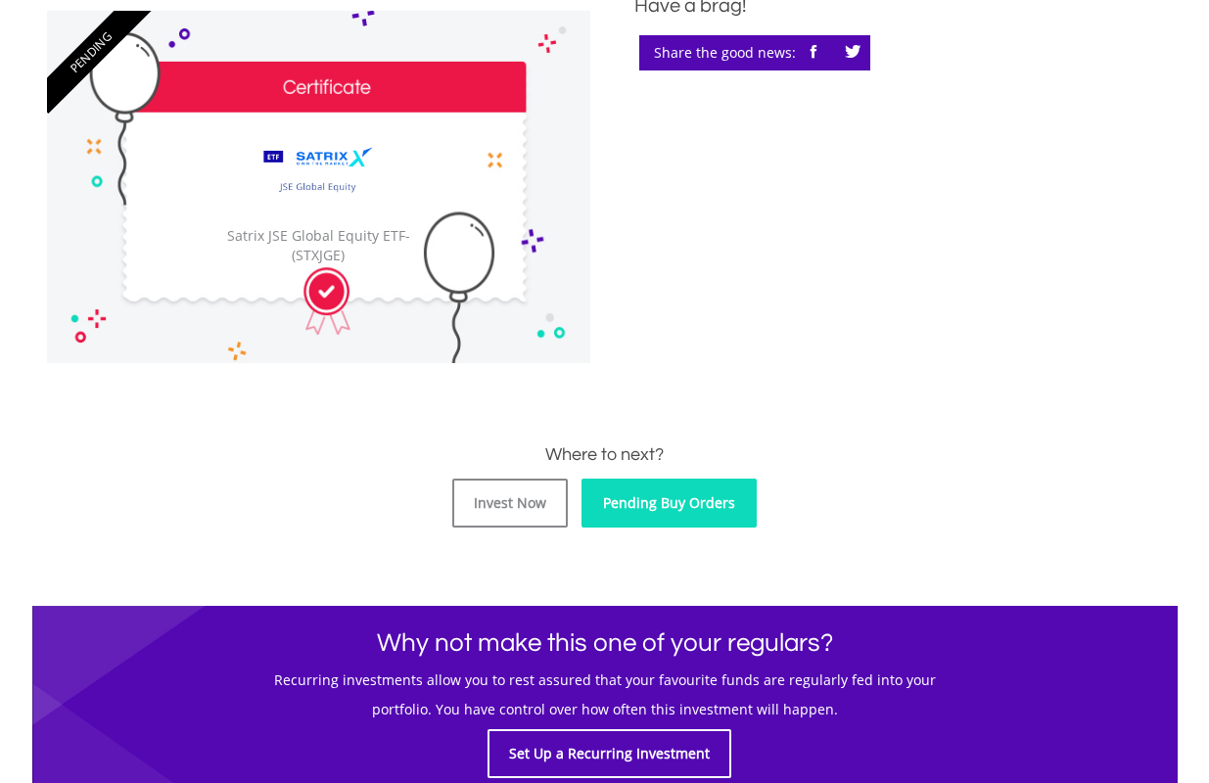
click at [676, 489] on link "Pending Buy Orders" at bounding box center [668, 503] width 175 height 49
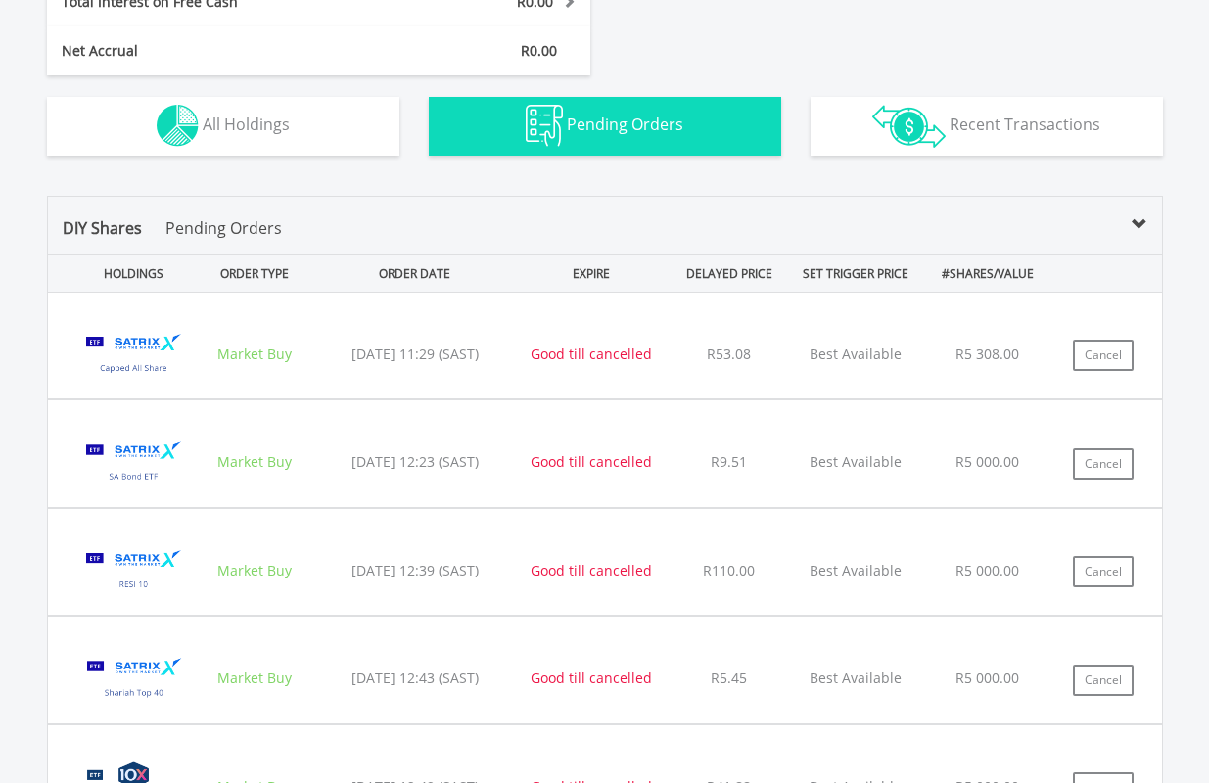
scroll to position [1061, 0]
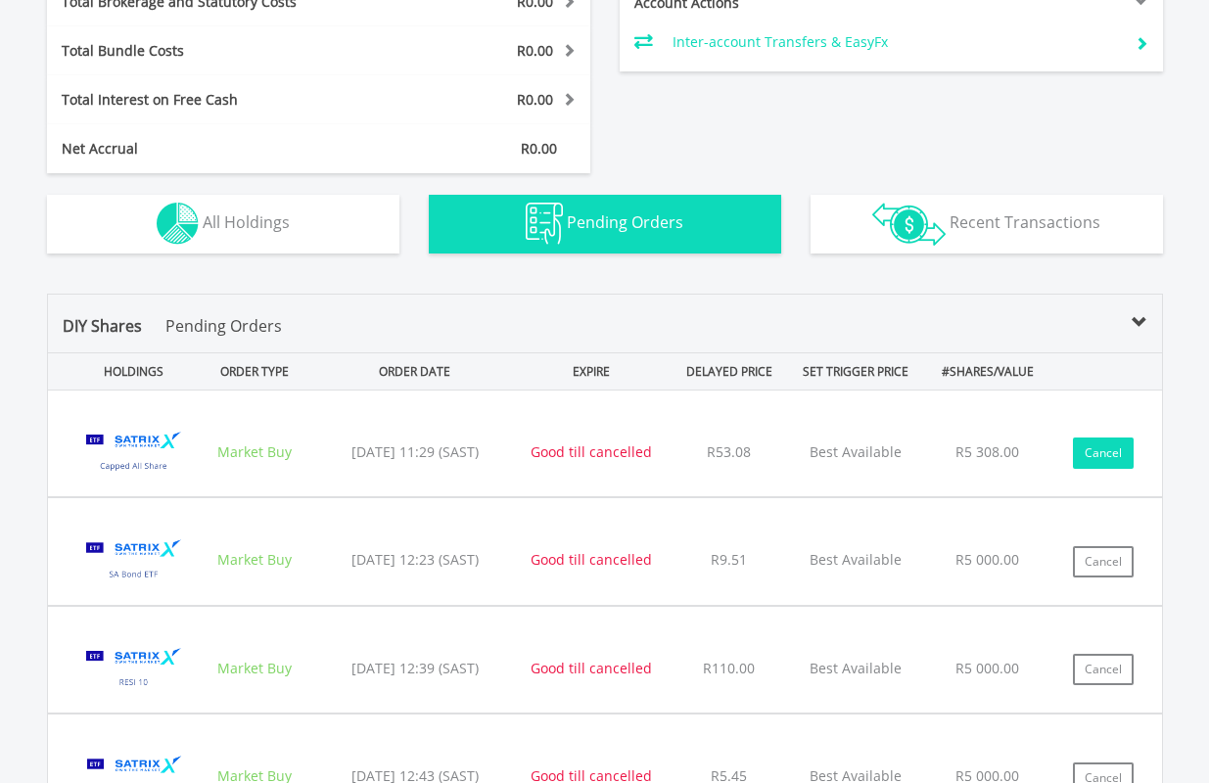
click at [1098, 451] on button "Cancel" at bounding box center [1103, 452] width 61 height 31
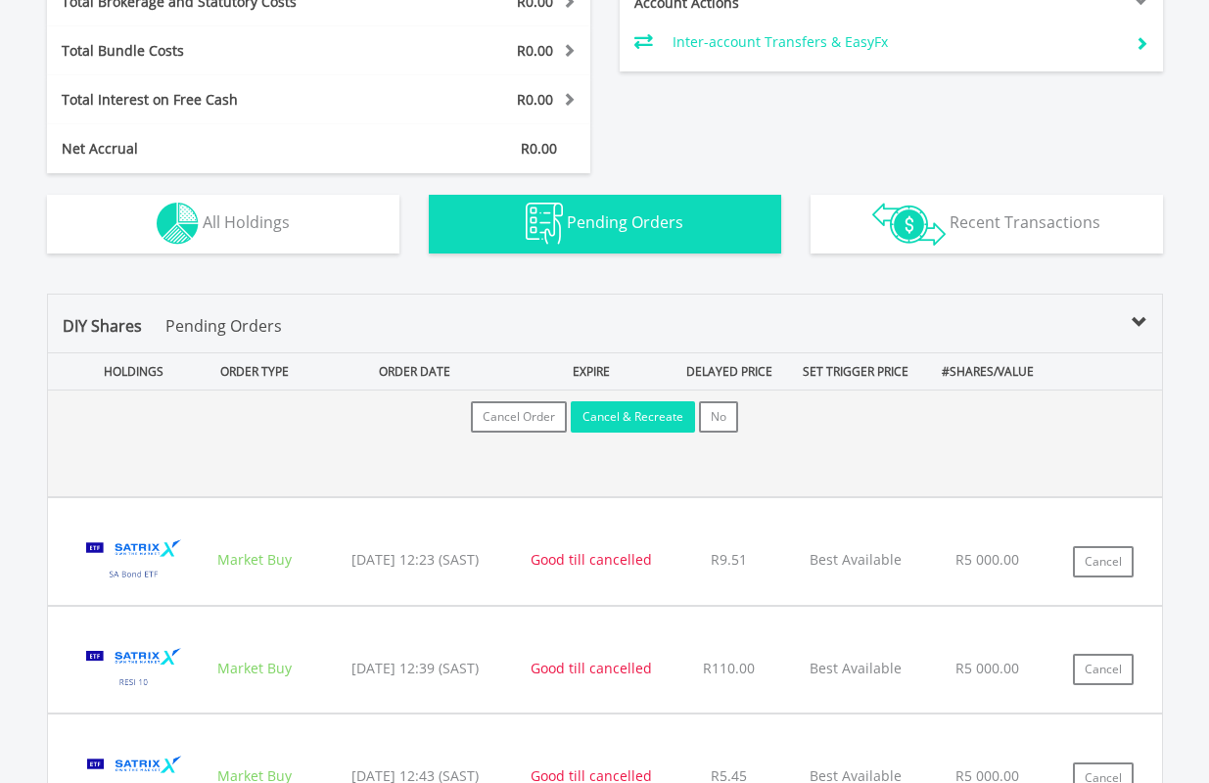
click at [607, 411] on button "Cancel & Recreate" at bounding box center [633, 416] width 124 height 31
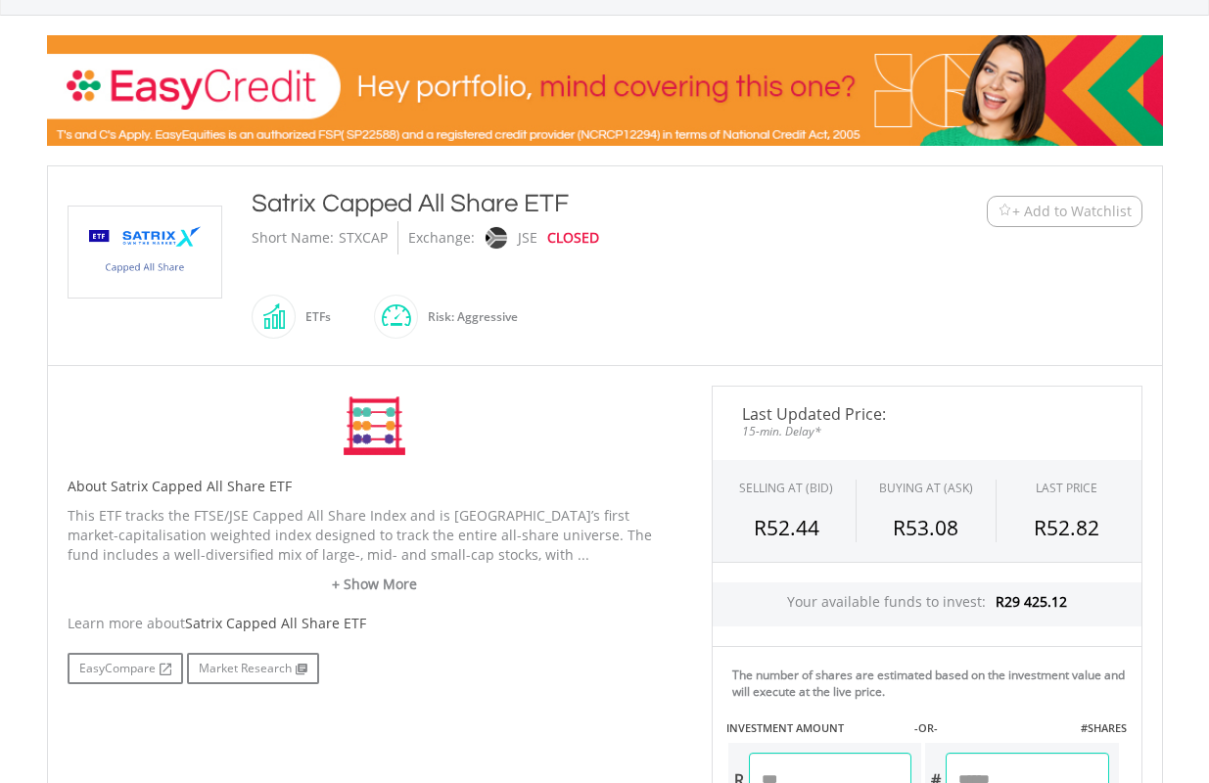
scroll to position [489, 0]
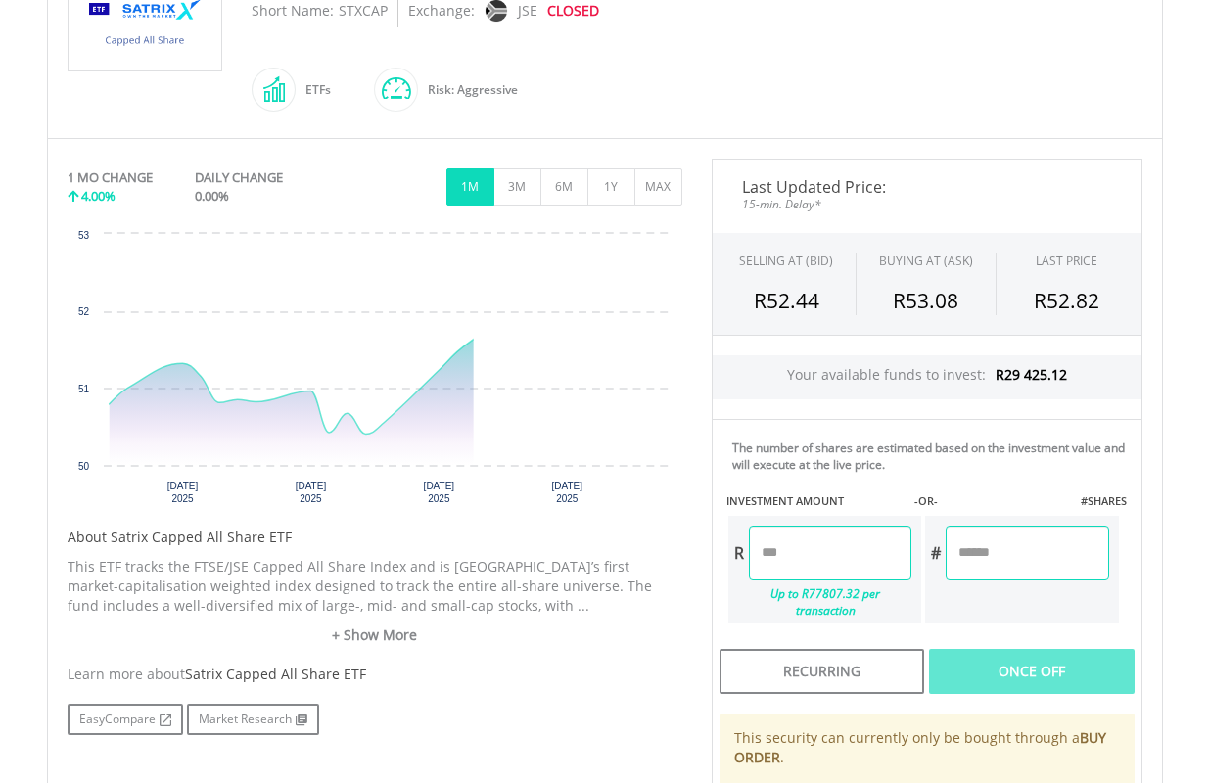
click at [852, 551] on input "number" at bounding box center [830, 553] width 162 height 55
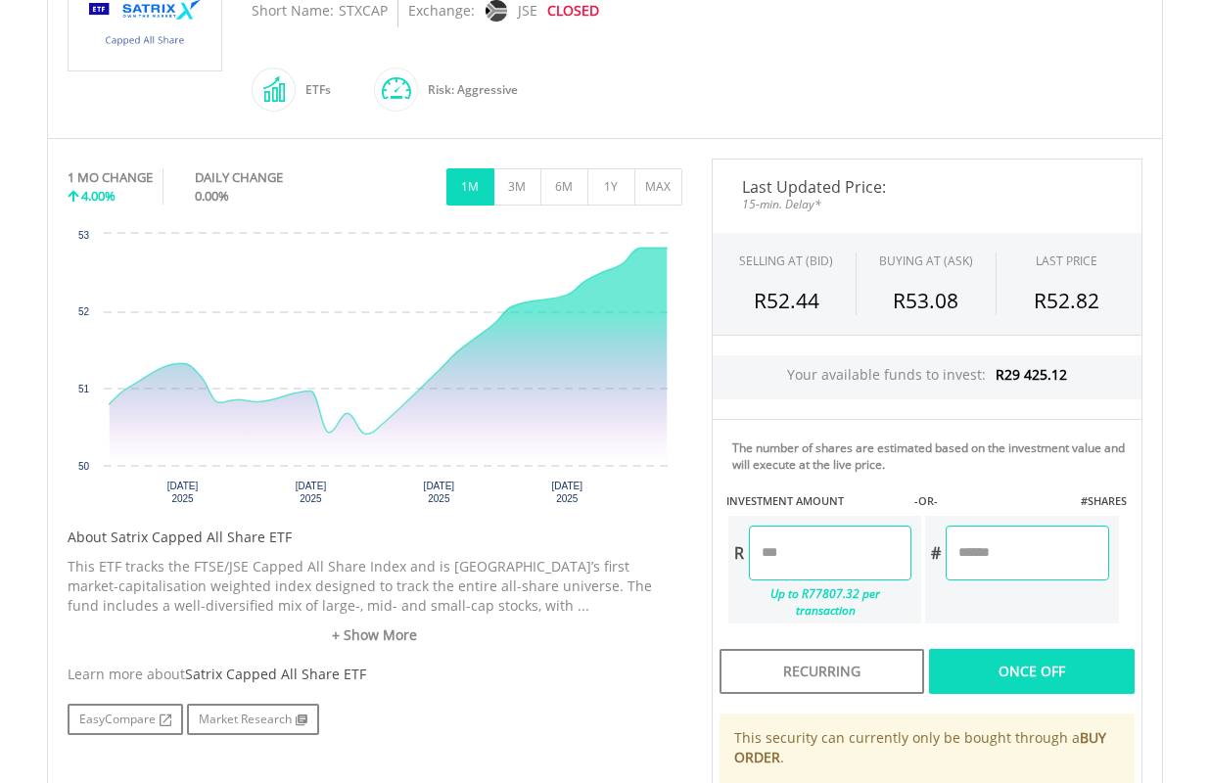
type input "*******"
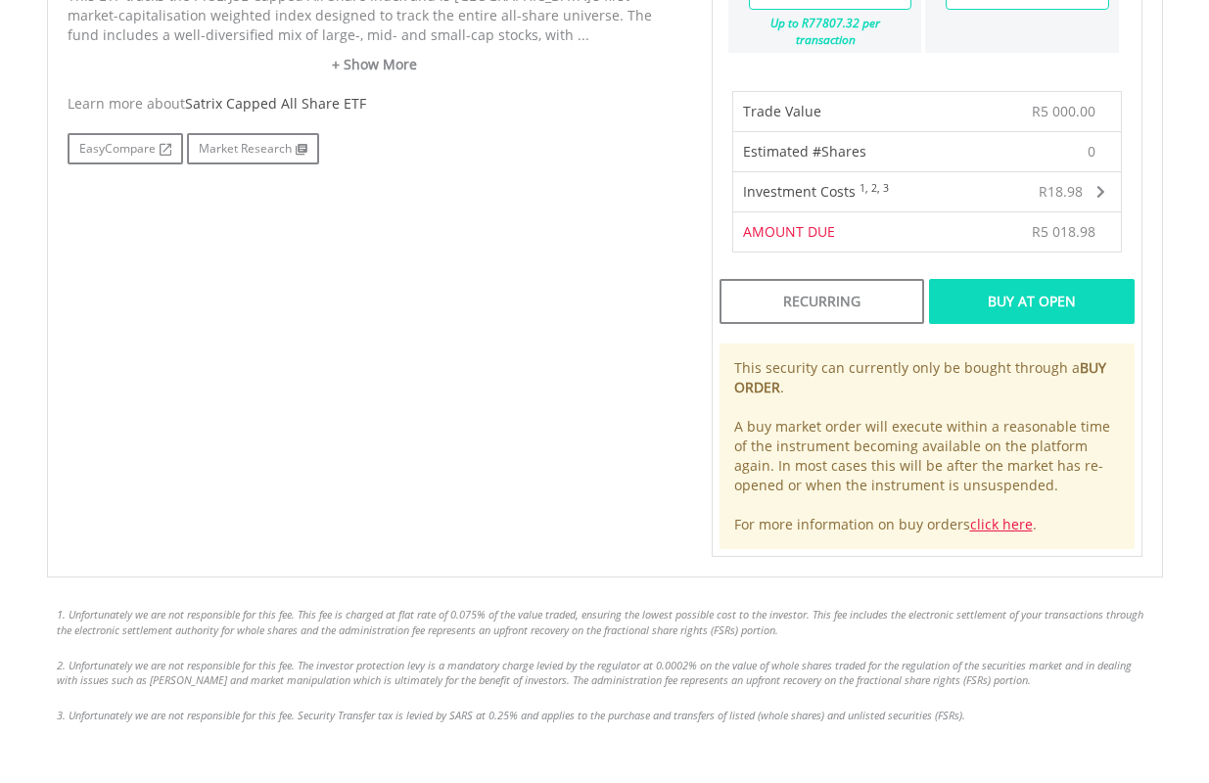
scroll to position [1076, 0]
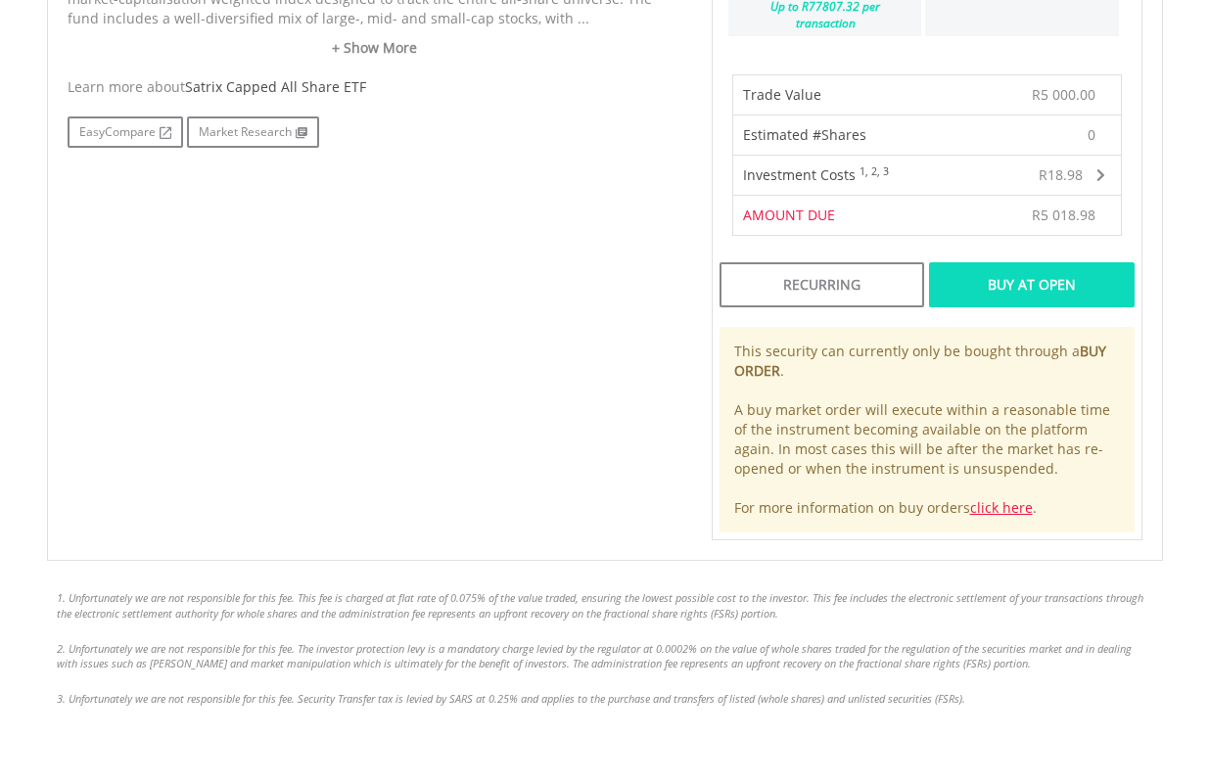
click at [1058, 266] on div "Buy At Open" at bounding box center [1031, 284] width 205 height 45
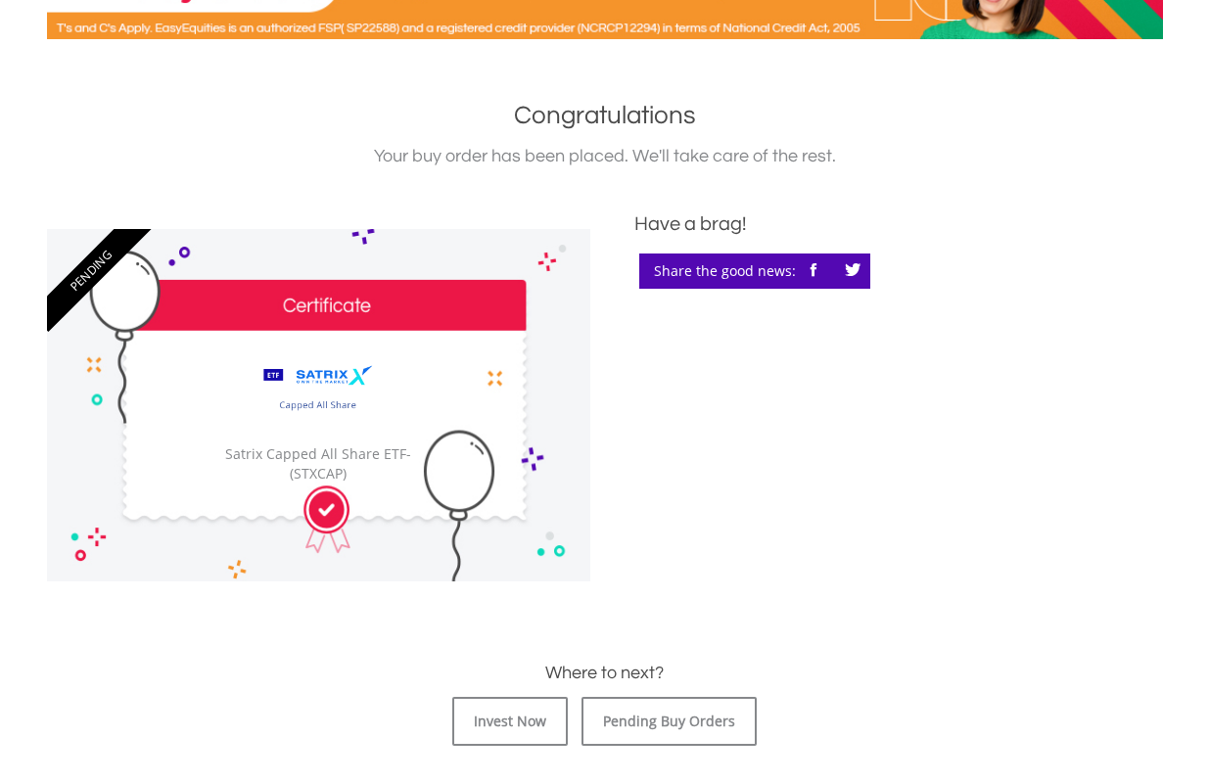
scroll to position [587, 0]
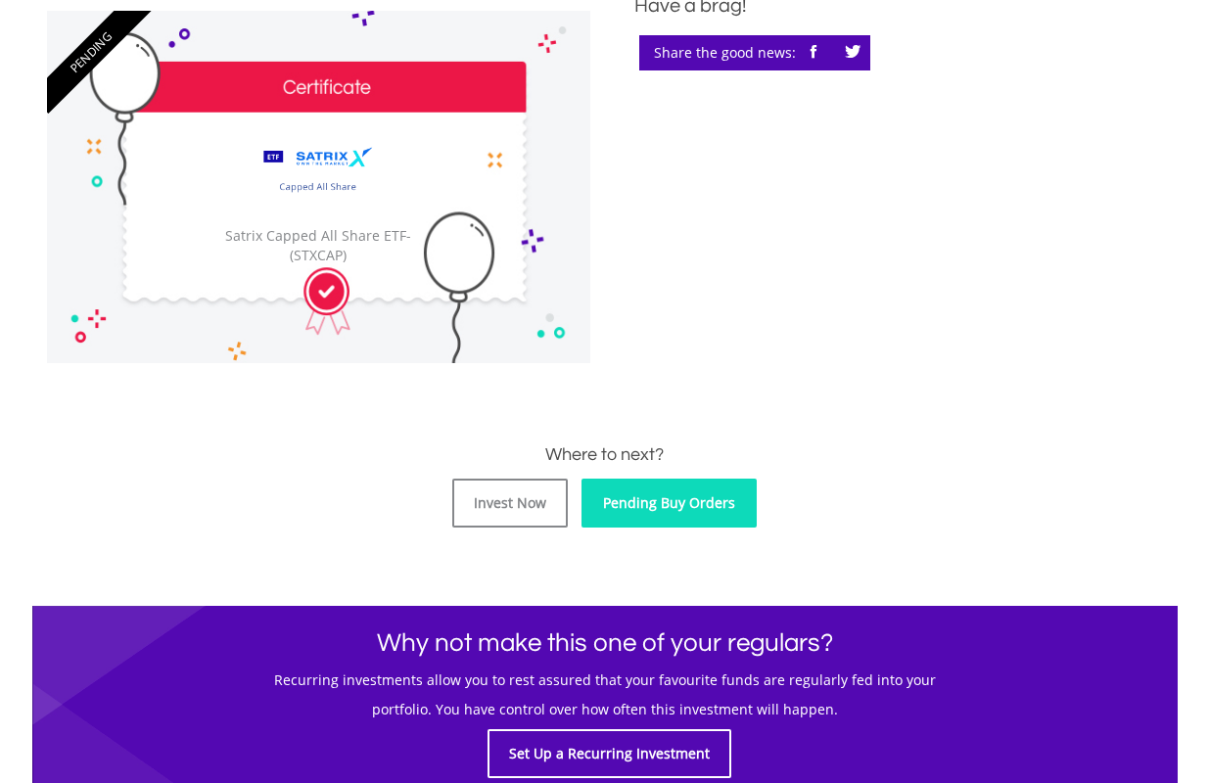
click at [664, 505] on link "Pending Buy Orders" at bounding box center [668, 503] width 175 height 49
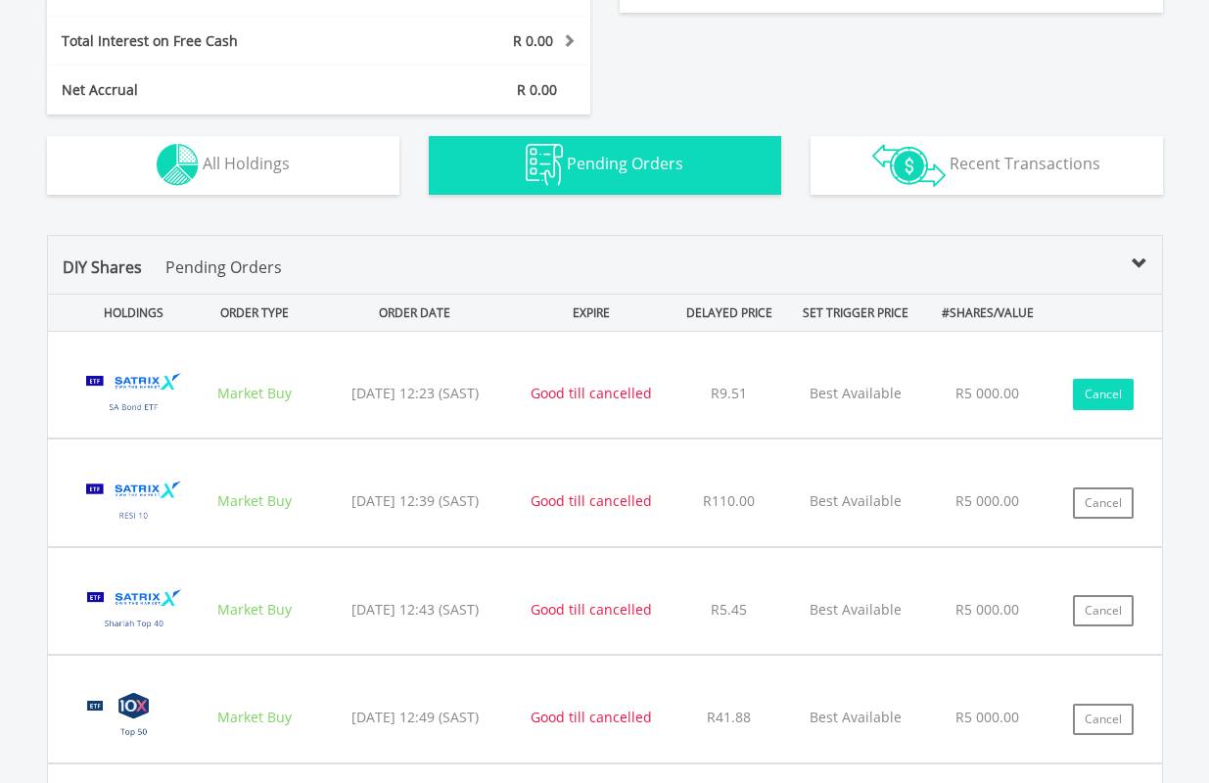
scroll to position [188, 372]
click at [1095, 396] on button "Cancel" at bounding box center [1103, 394] width 61 height 31
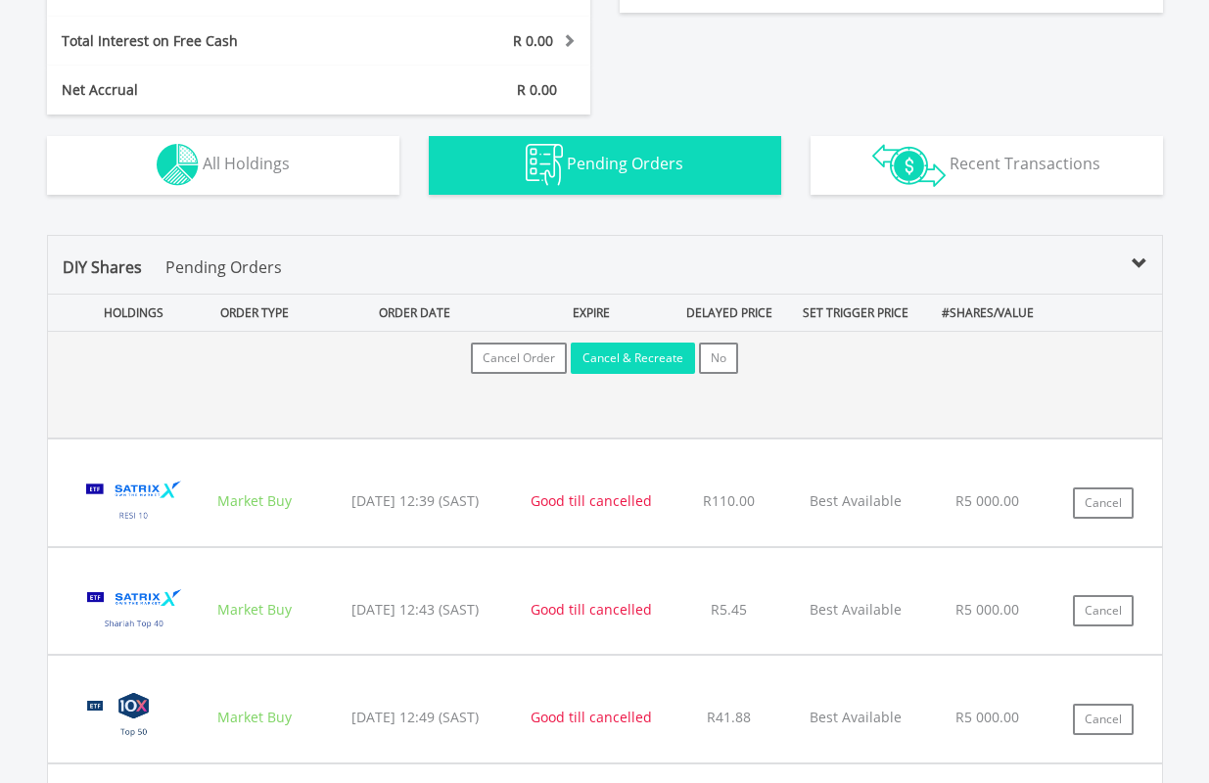
click at [635, 354] on button "Cancel & Recreate" at bounding box center [633, 358] width 124 height 31
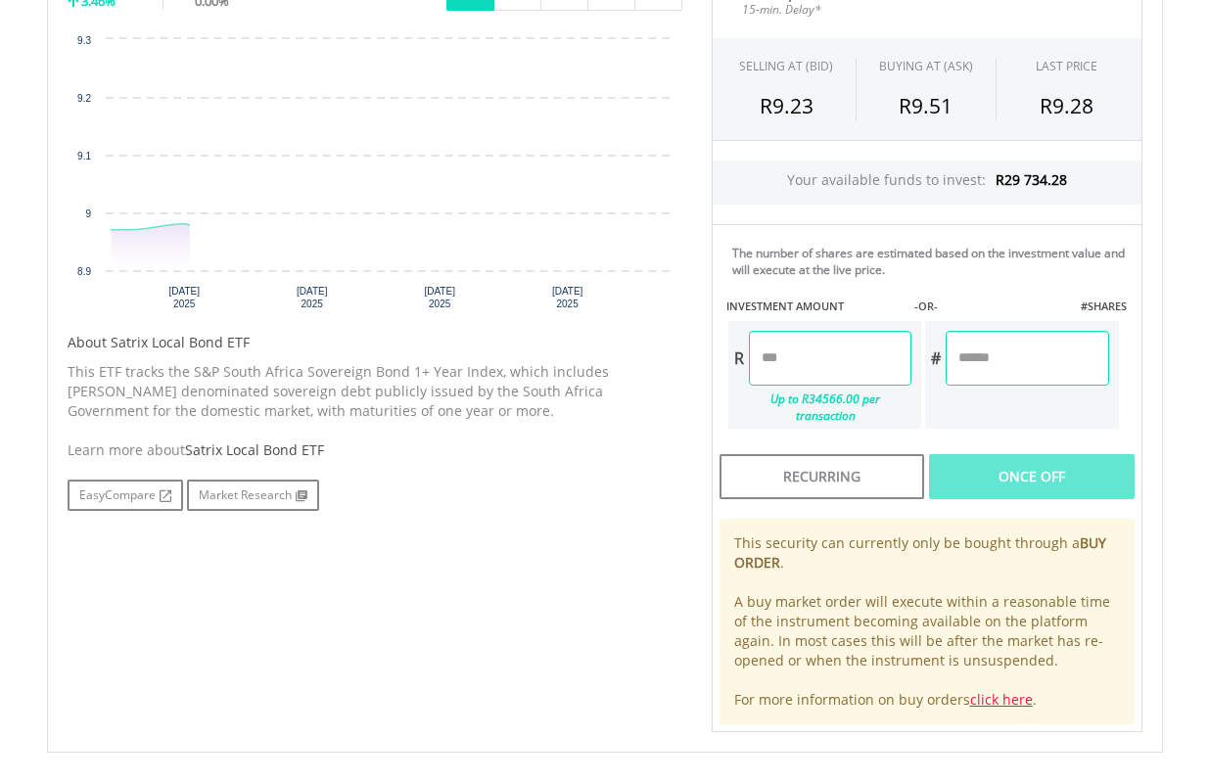
scroll to position [685, 0]
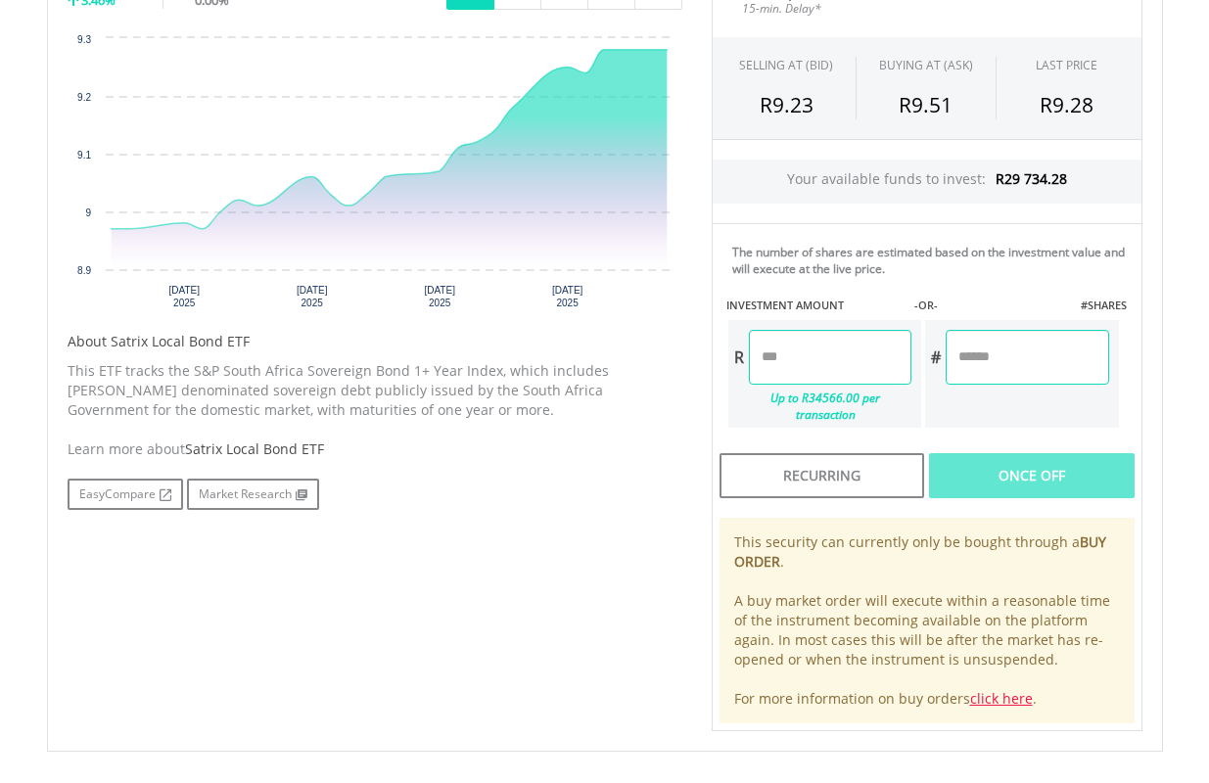
click at [847, 360] on input "number" at bounding box center [830, 357] width 162 height 55
type input "*******"
type input "********"
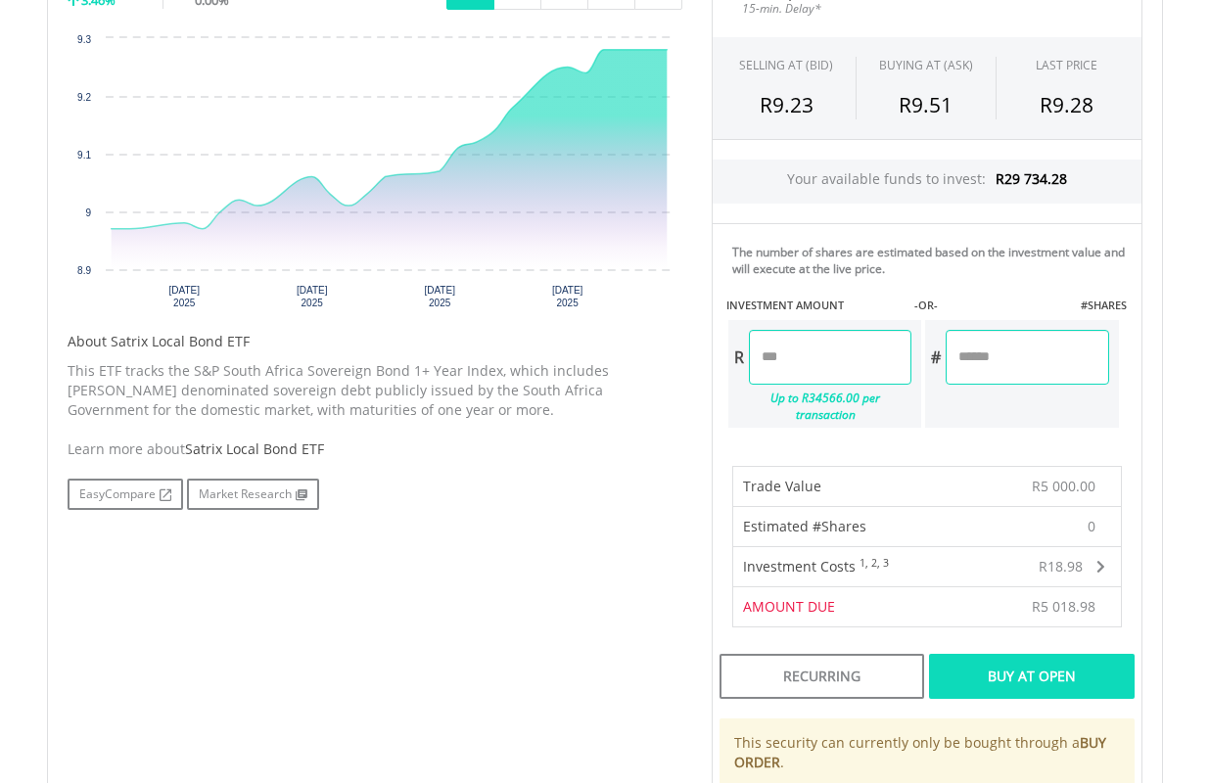
click at [1030, 657] on div "Buy At Open" at bounding box center [1031, 676] width 205 height 45
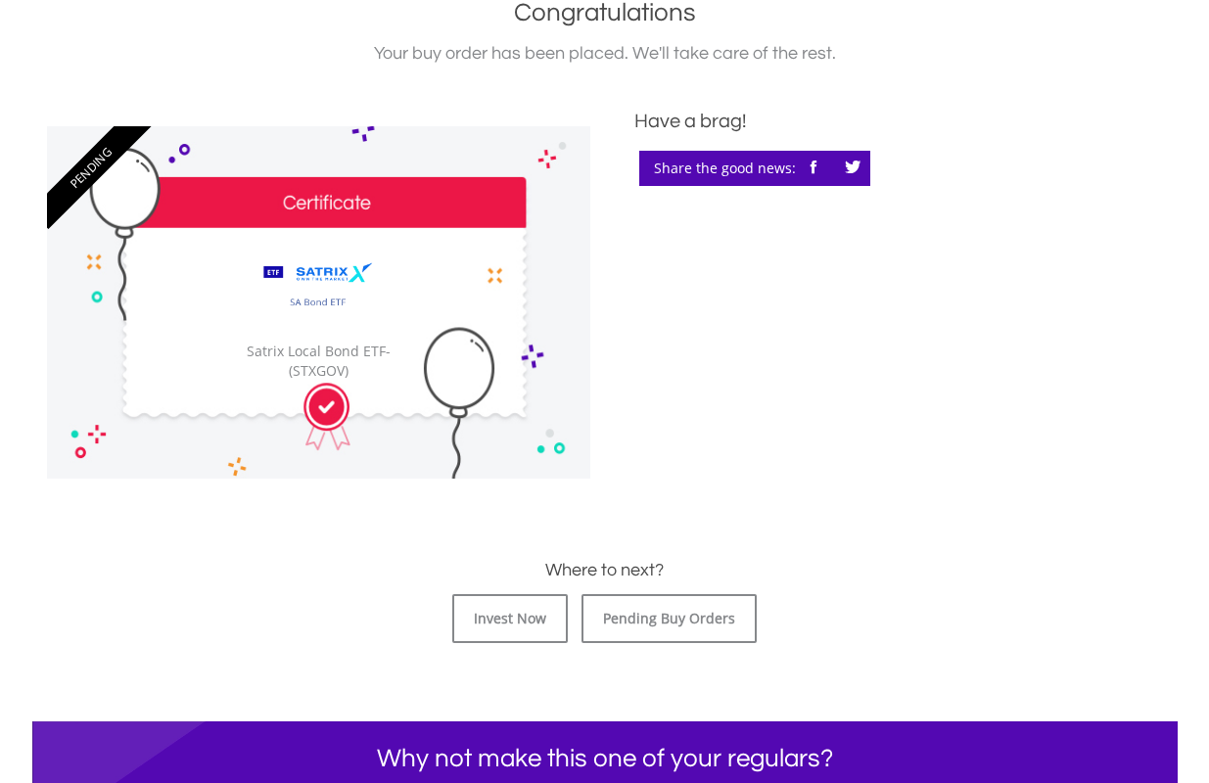
scroll to position [489, 0]
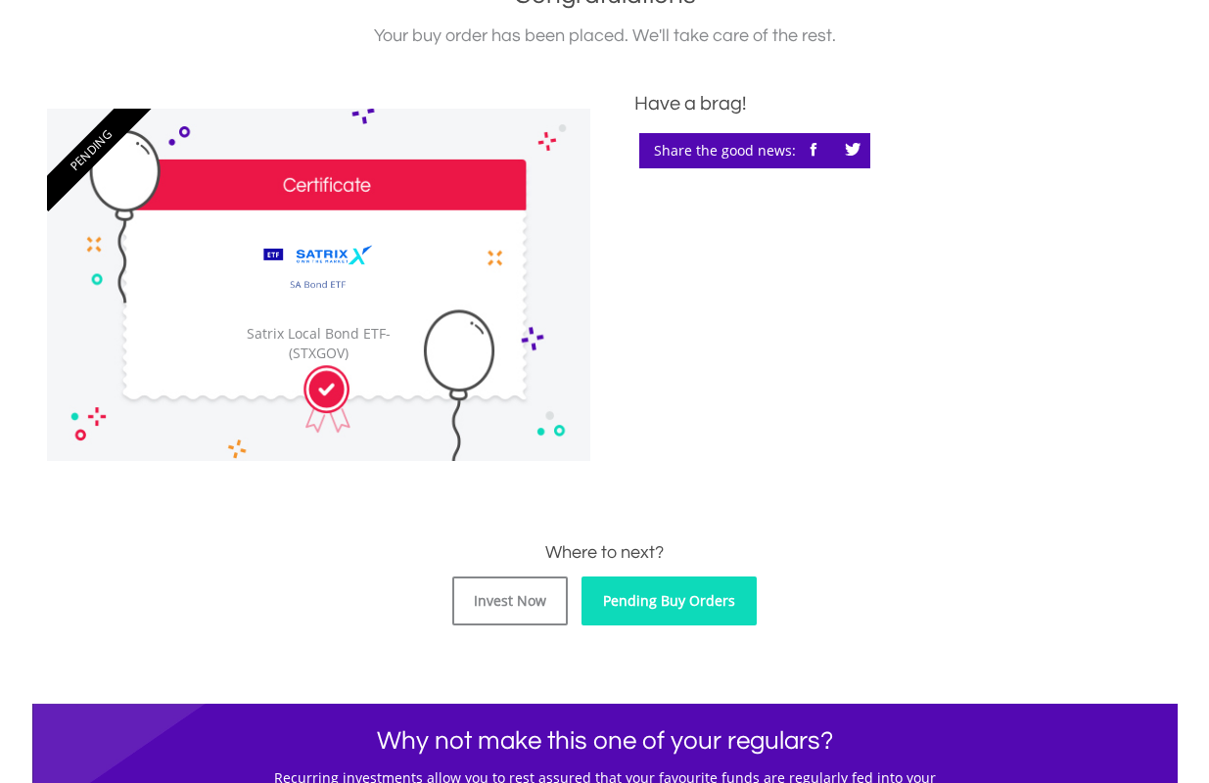
click at [700, 596] on link "Pending Buy Orders" at bounding box center [668, 600] width 175 height 49
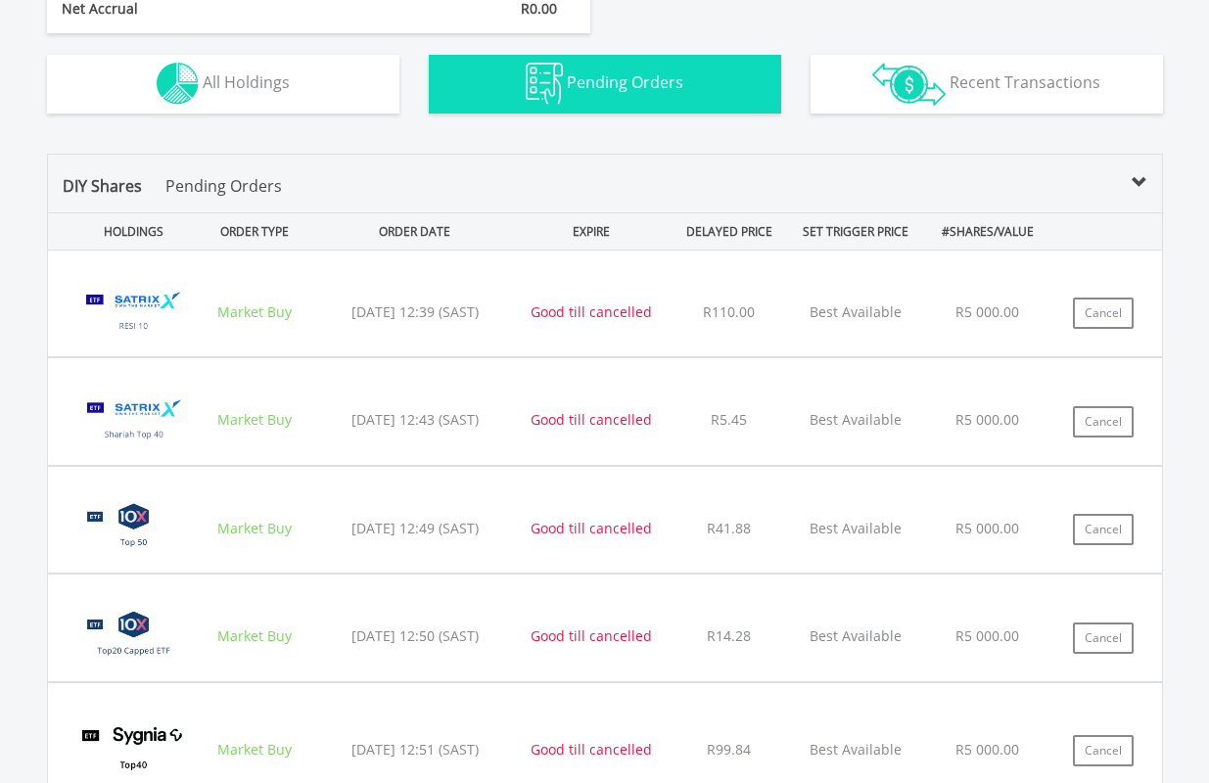
scroll to position [1159, 0]
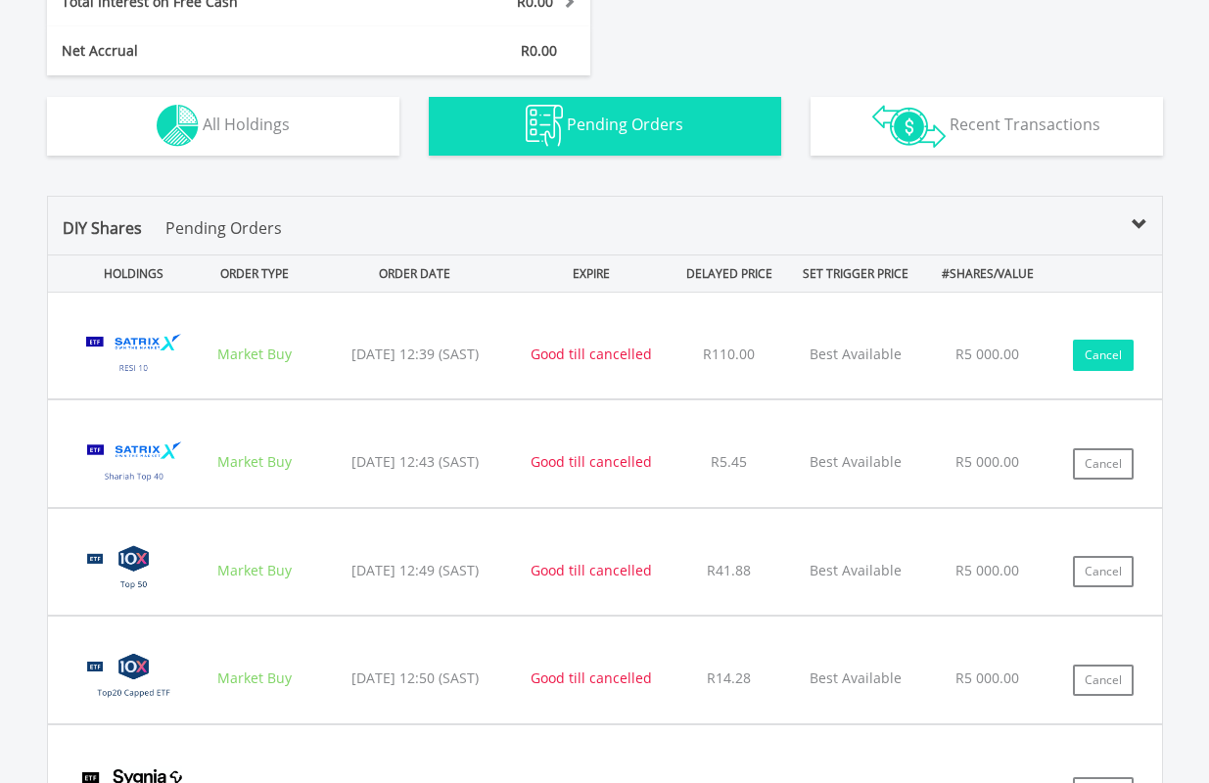
click at [1102, 352] on button "Cancel" at bounding box center [1103, 355] width 61 height 31
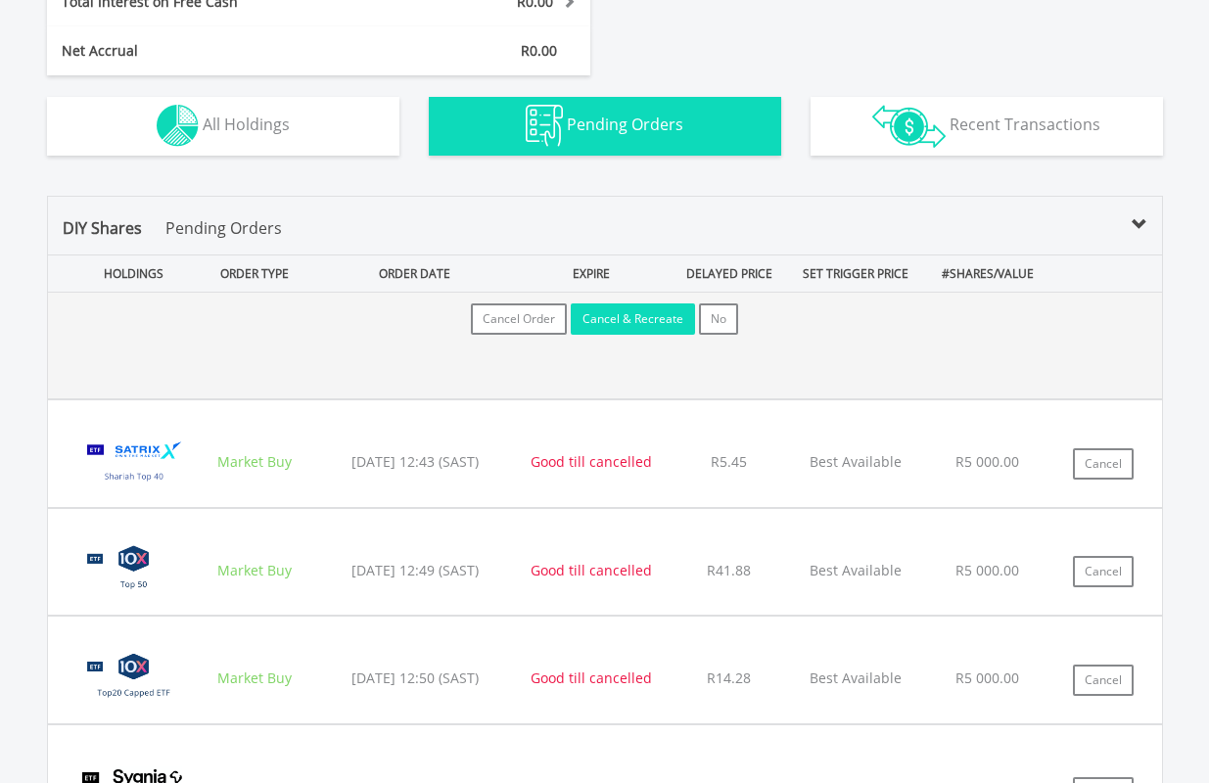
click at [653, 316] on button "Cancel & Recreate" at bounding box center [633, 318] width 124 height 31
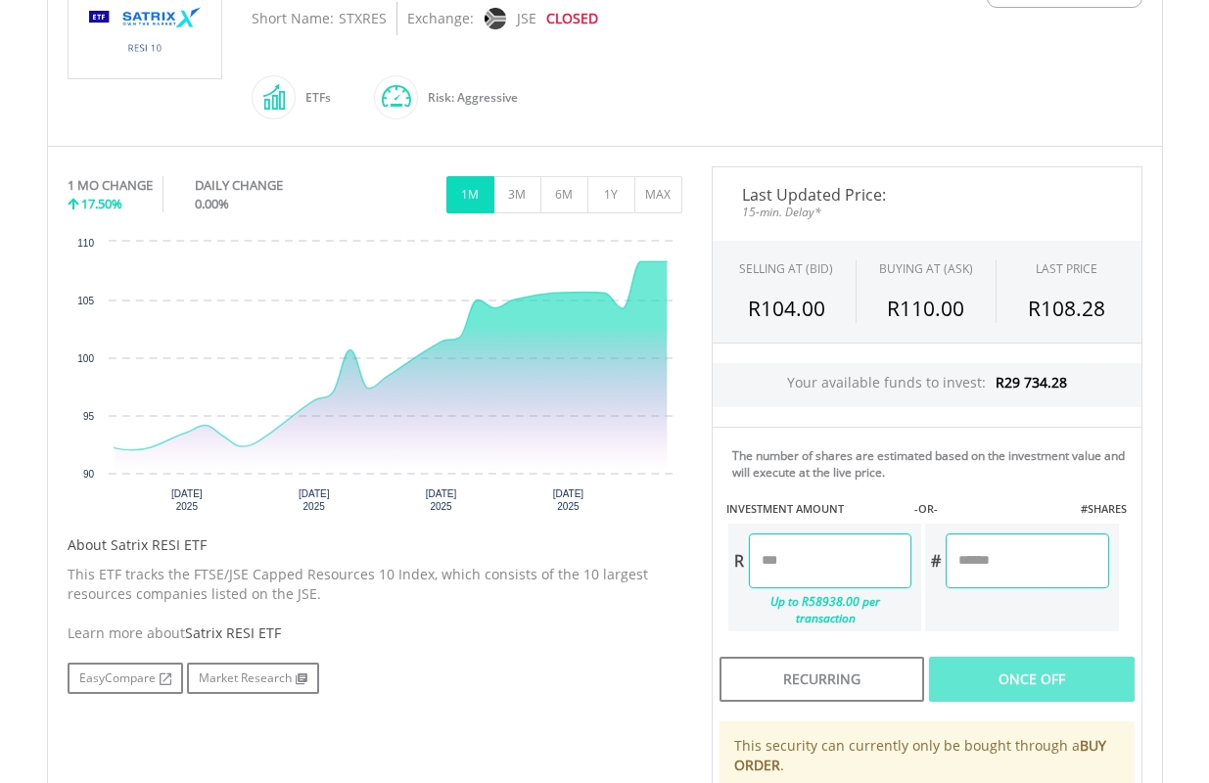
scroll to position [587, 0]
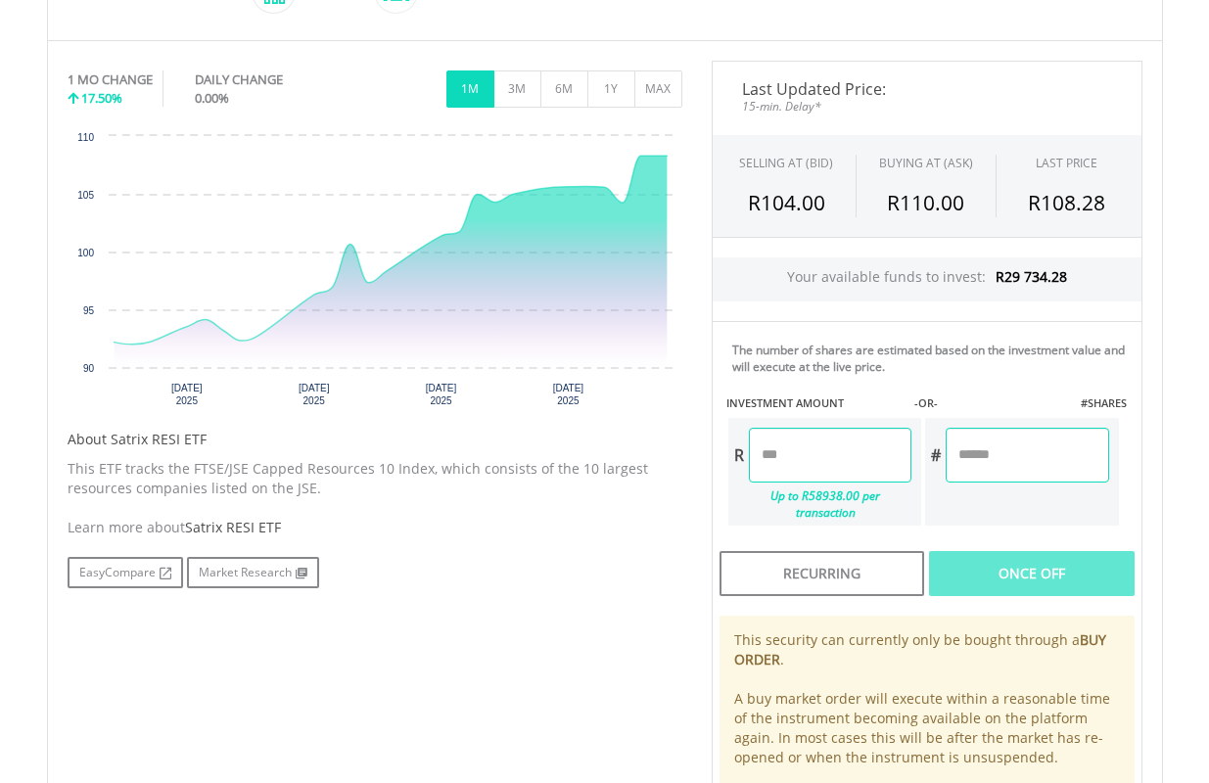
click at [851, 457] on input "number" at bounding box center [830, 455] width 162 height 55
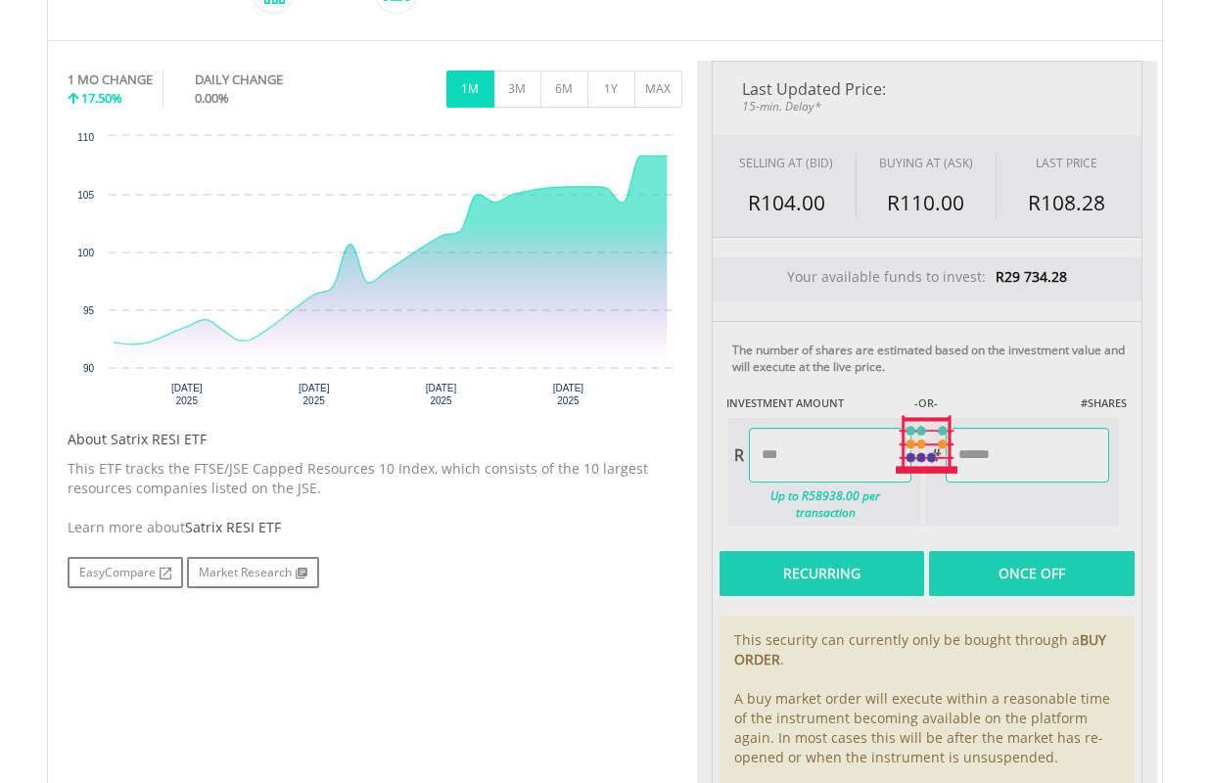
type input "*******"
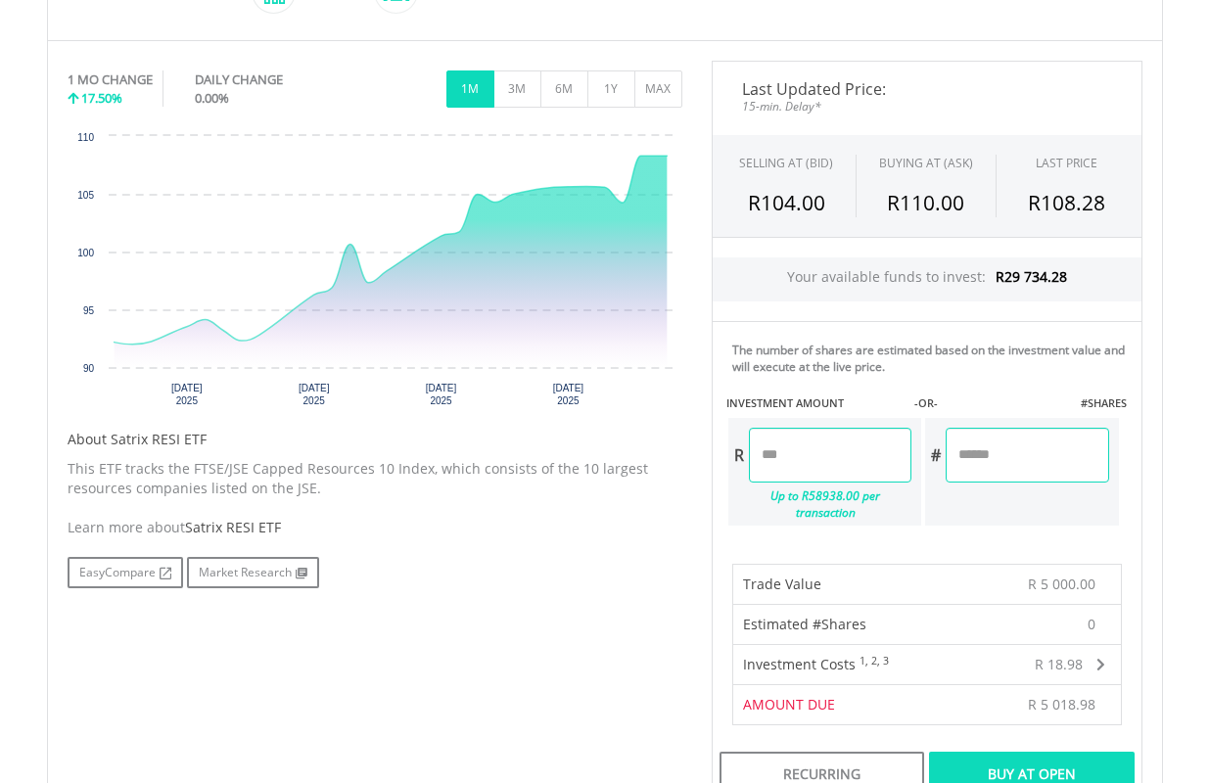
click at [1066, 757] on div "Buy At Open" at bounding box center [1031, 774] width 205 height 45
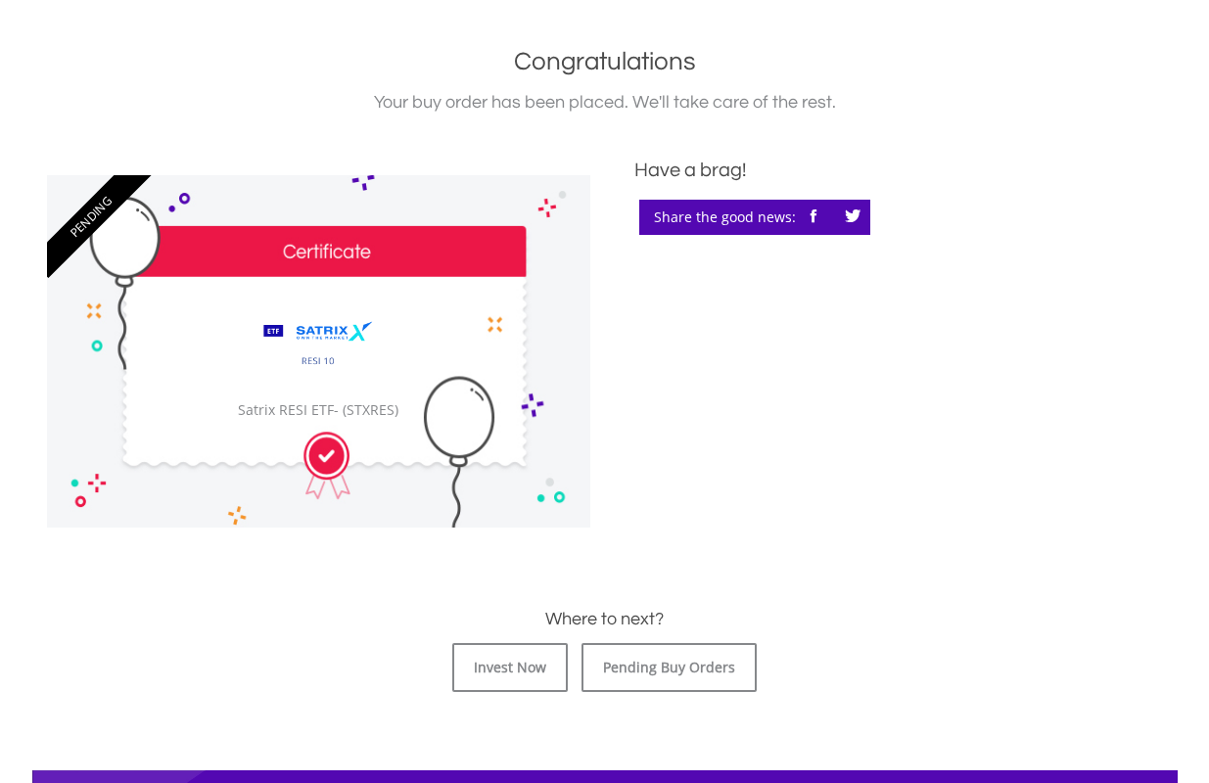
scroll to position [587, 0]
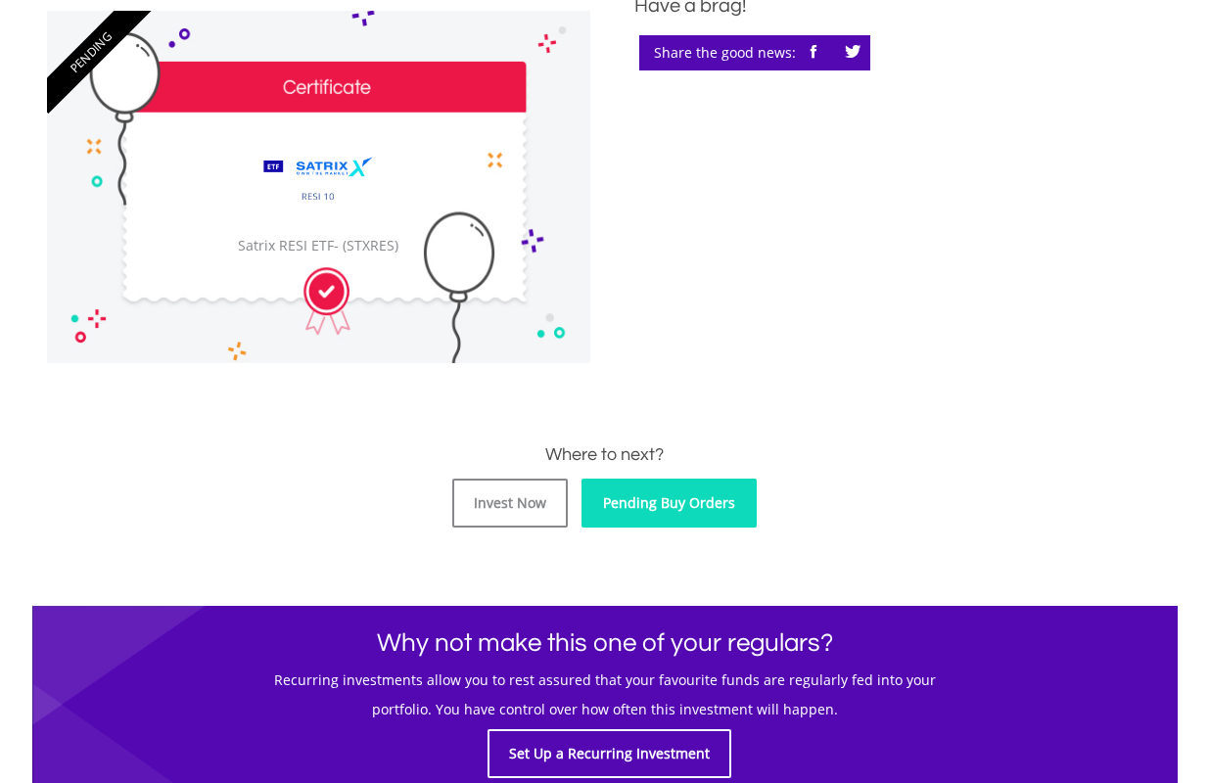
click at [682, 507] on link "Pending Buy Orders" at bounding box center [668, 503] width 175 height 49
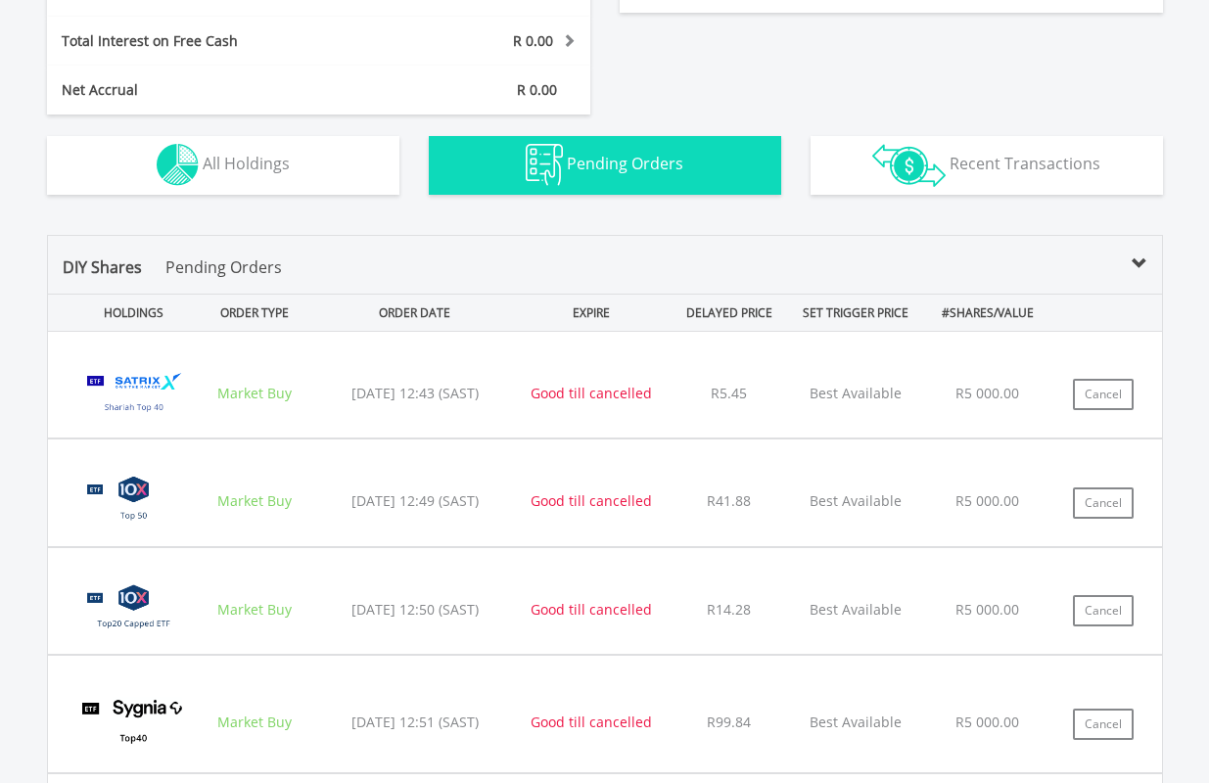
scroll to position [188, 372]
click at [1099, 389] on button "Cancel" at bounding box center [1103, 394] width 61 height 31
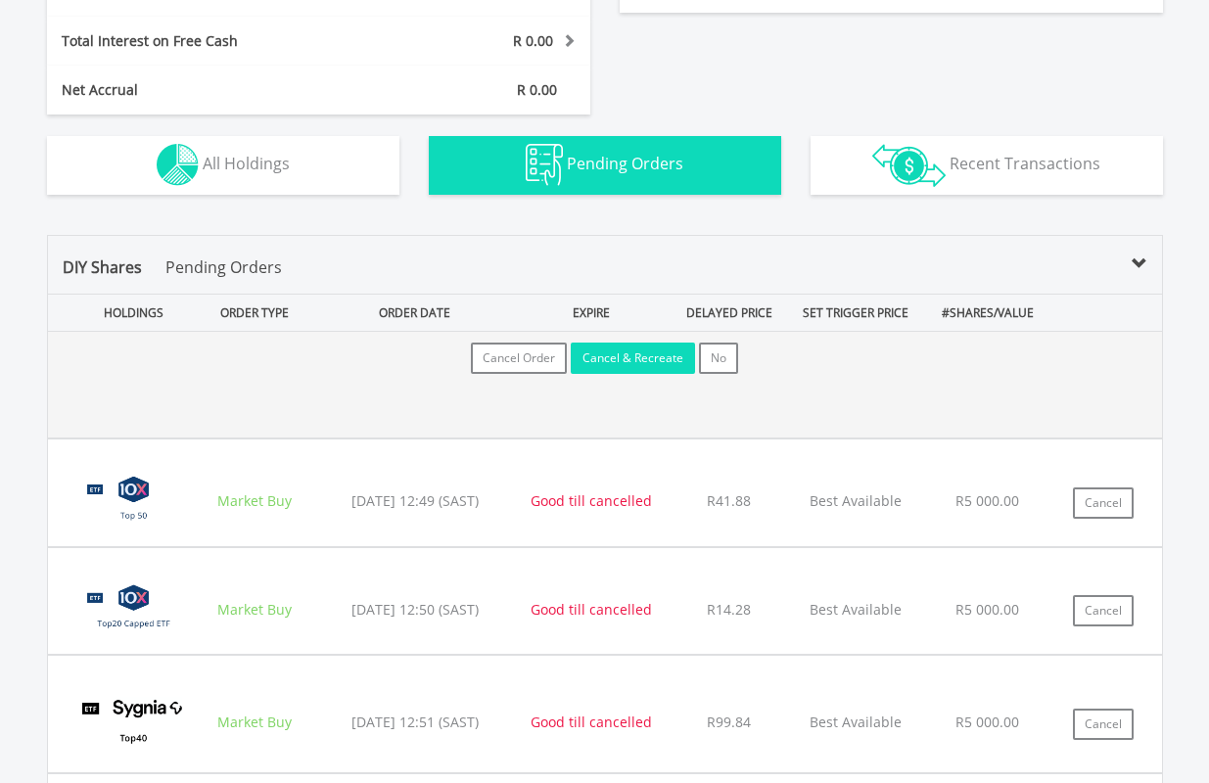
click at [618, 351] on button "Cancel & Recreate" at bounding box center [633, 358] width 124 height 31
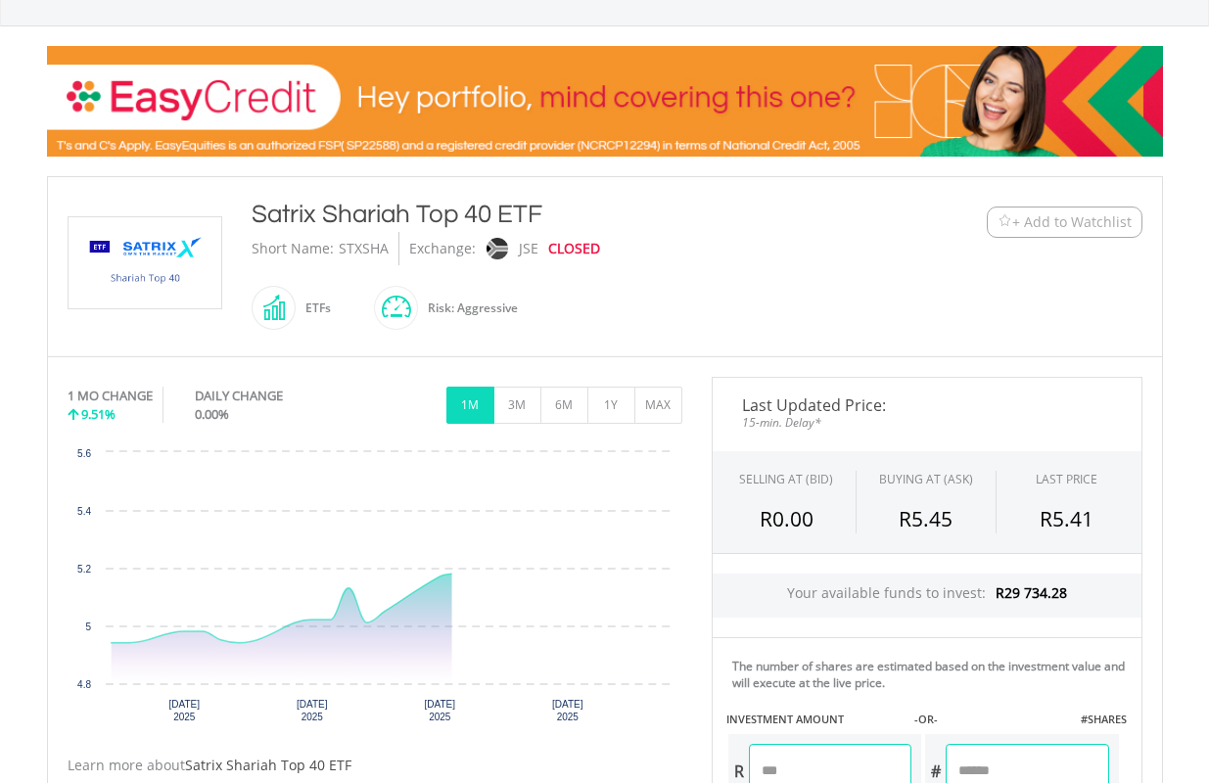
scroll to position [587, 0]
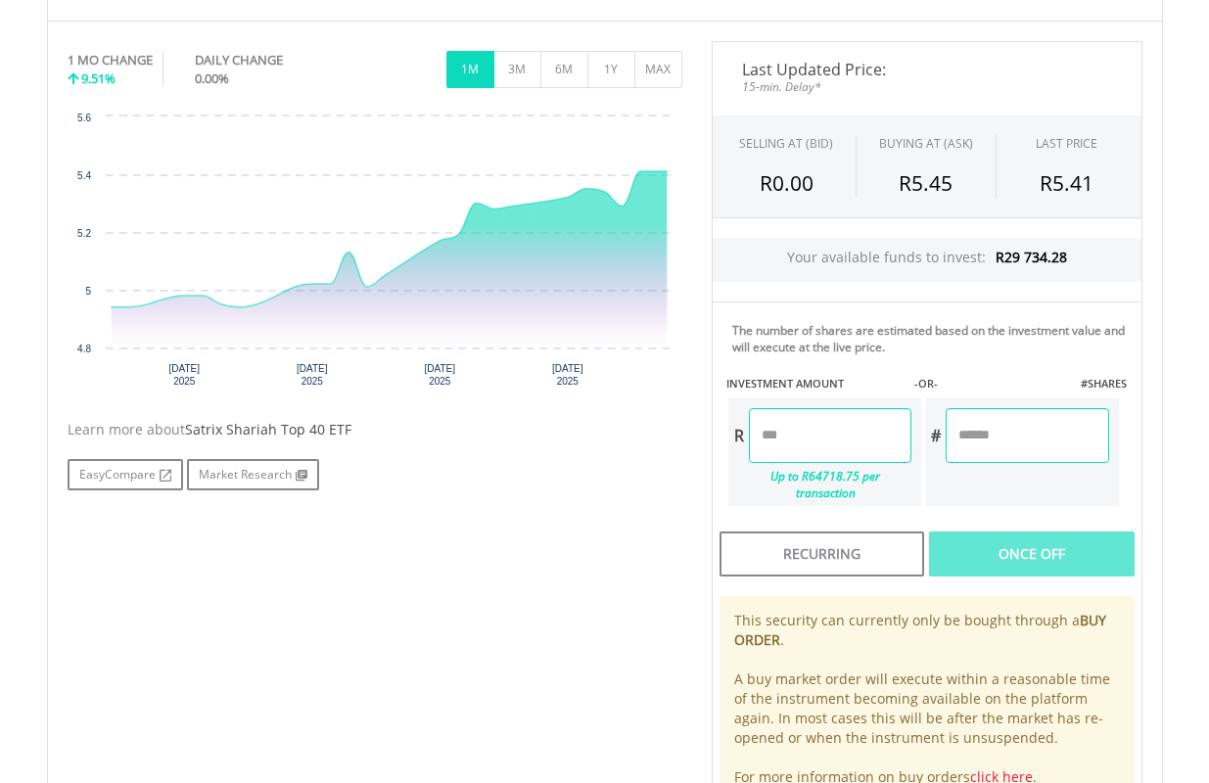
click at [849, 420] on input "number" at bounding box center [830, 435] width 162 height 55
type input "*******"
type input "********"
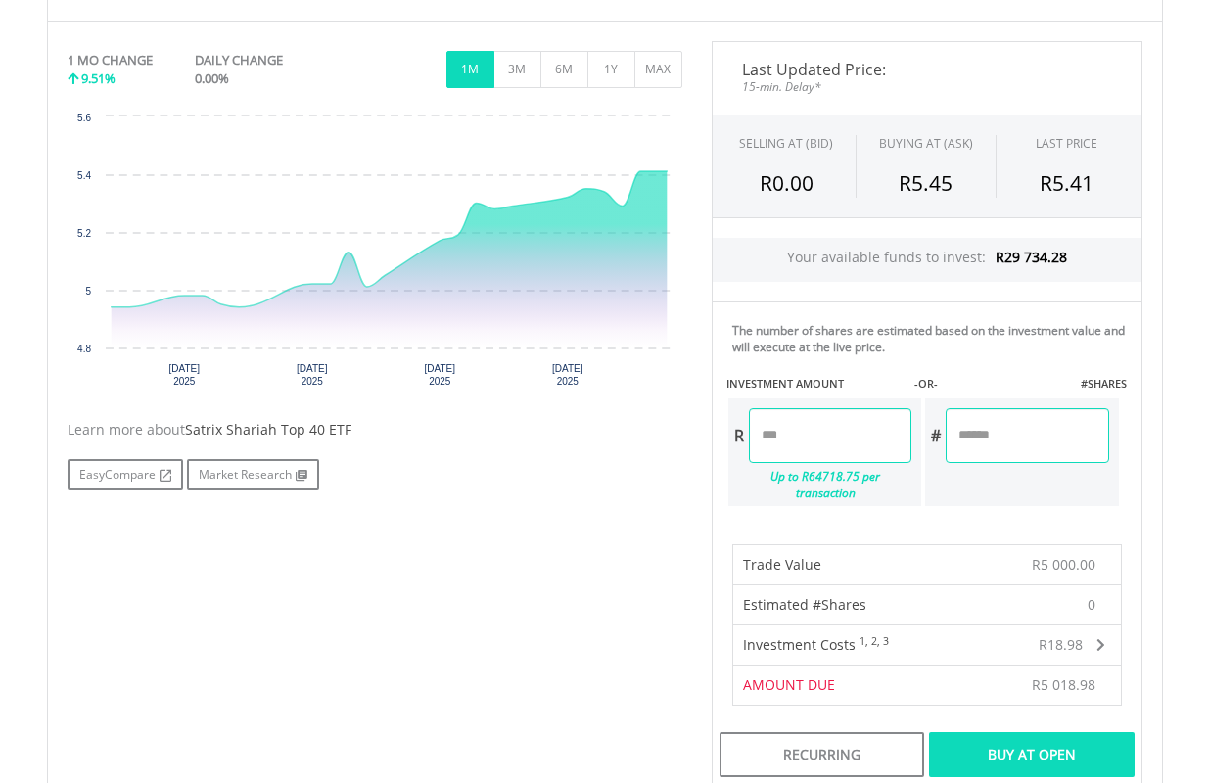
click at [1066, 732] on div "Buy At Open" at bounding box center [1031, 754] width 205 height 45
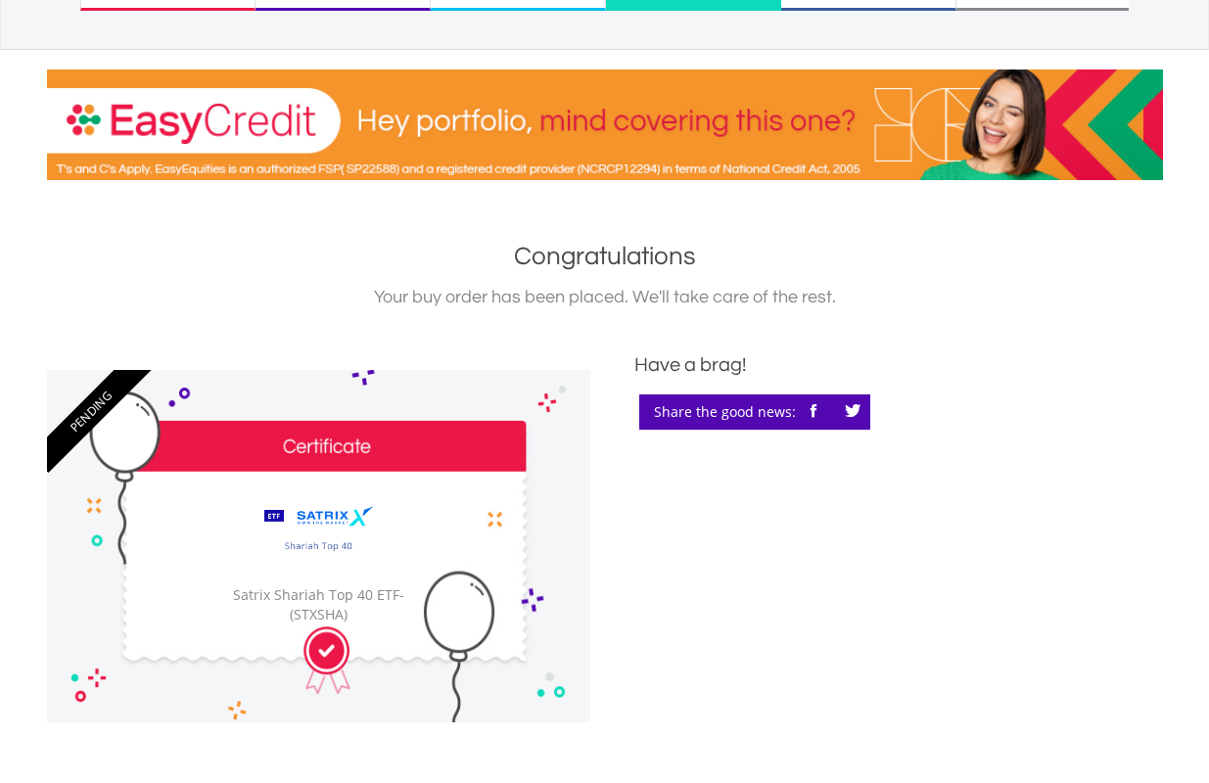
scroll to position [587, 0]
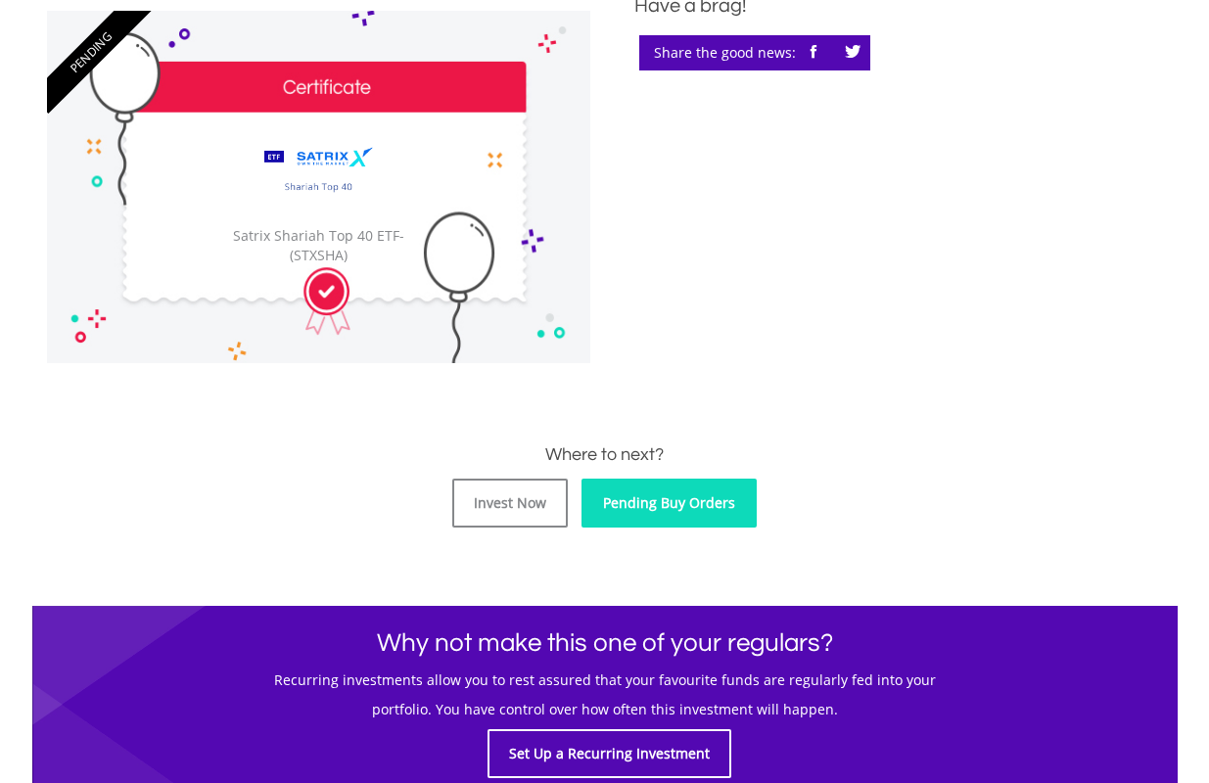
click at [681, 506] on link "Pending Buy Orders" at bounding box center [668, 503] width 175 height 49
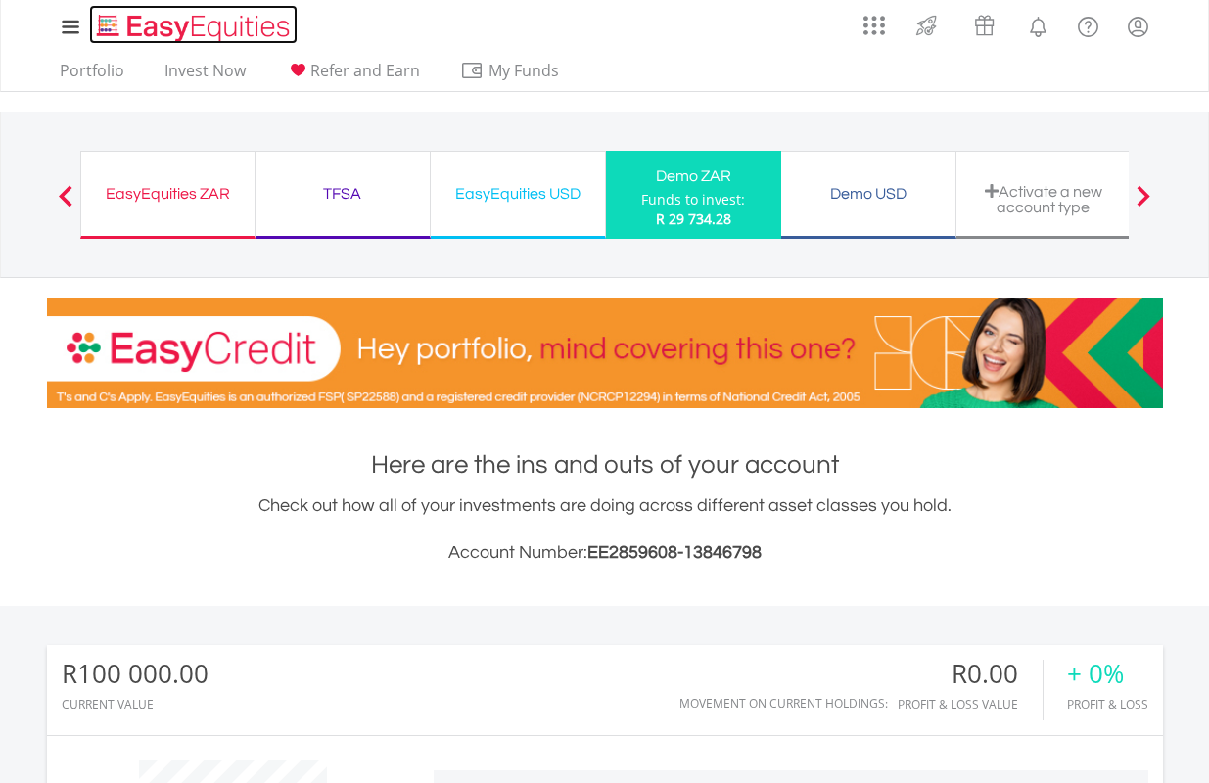
click at [210, 26] on img "Home page" at bounding box center [195, 28] width 205 height 32
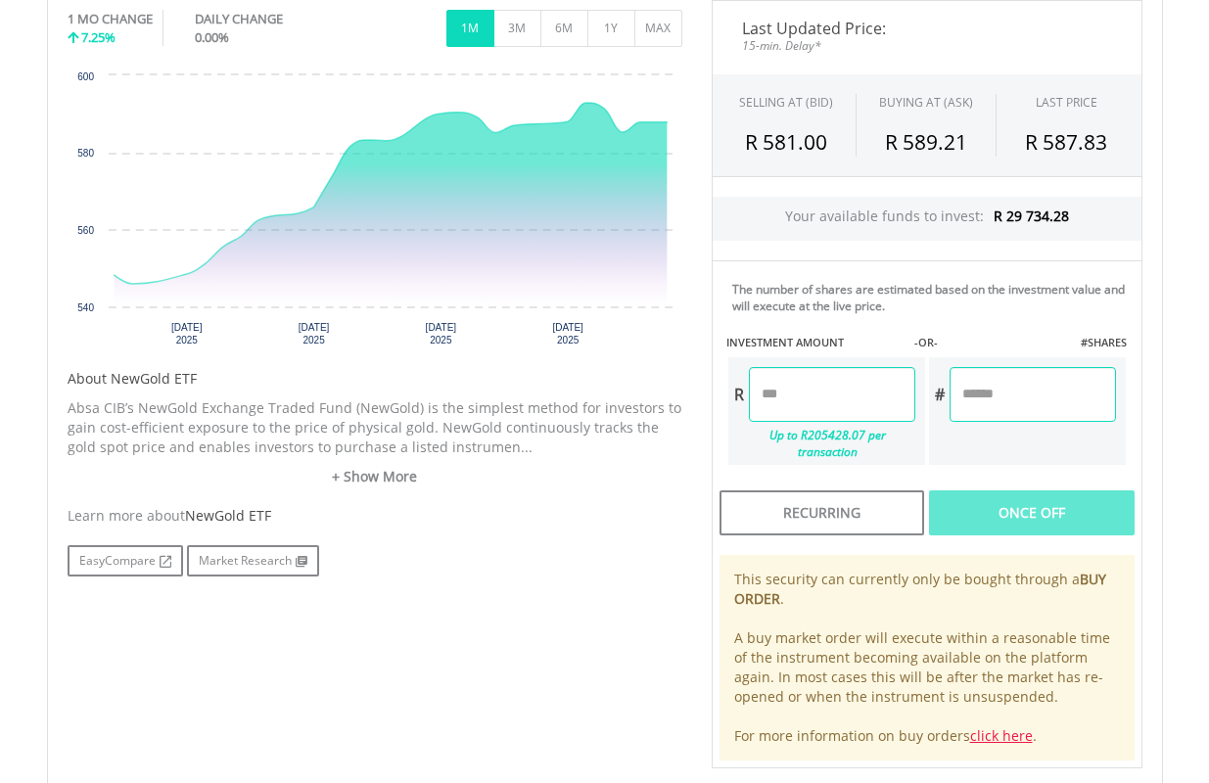
scroll to position [783, 0]
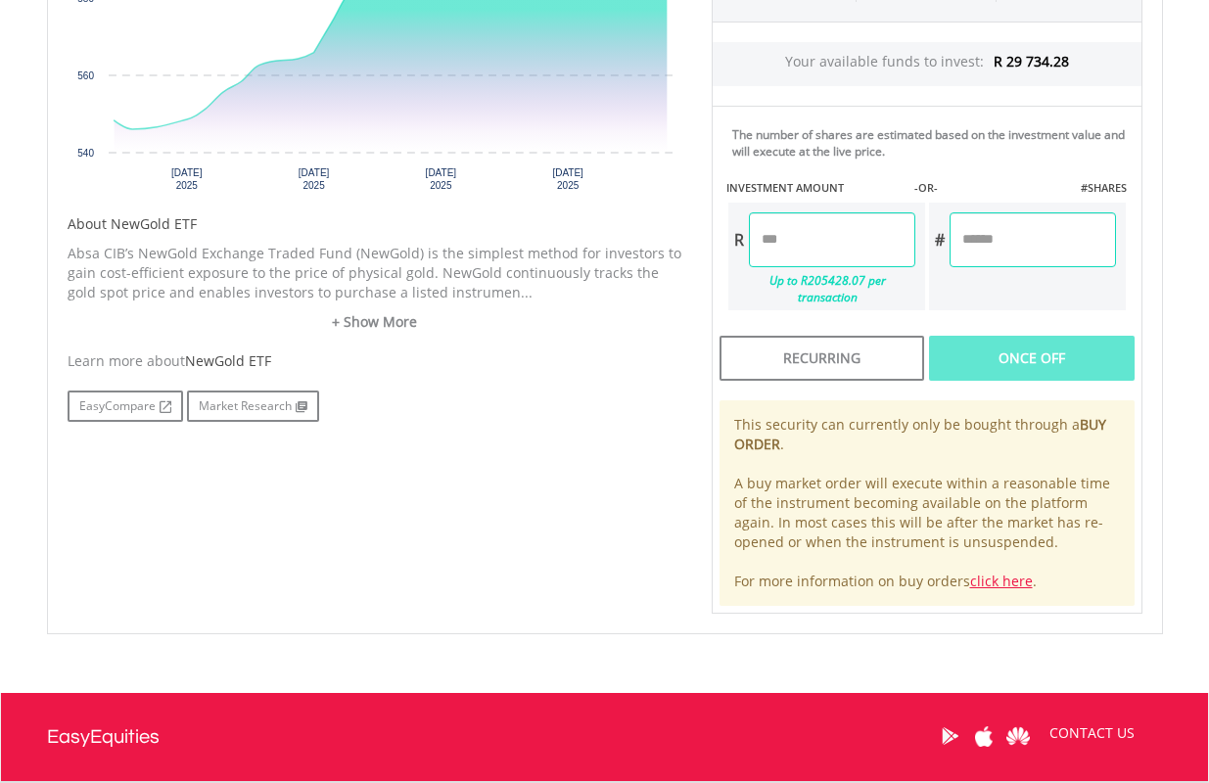
click at [821, 209] on div "R Up to R205428.07 per transaction" at bounding box center [826, 257] width 201 height 112
click at [820, 232] on input "number" at bounding box center [832, 239] width 166 height 55
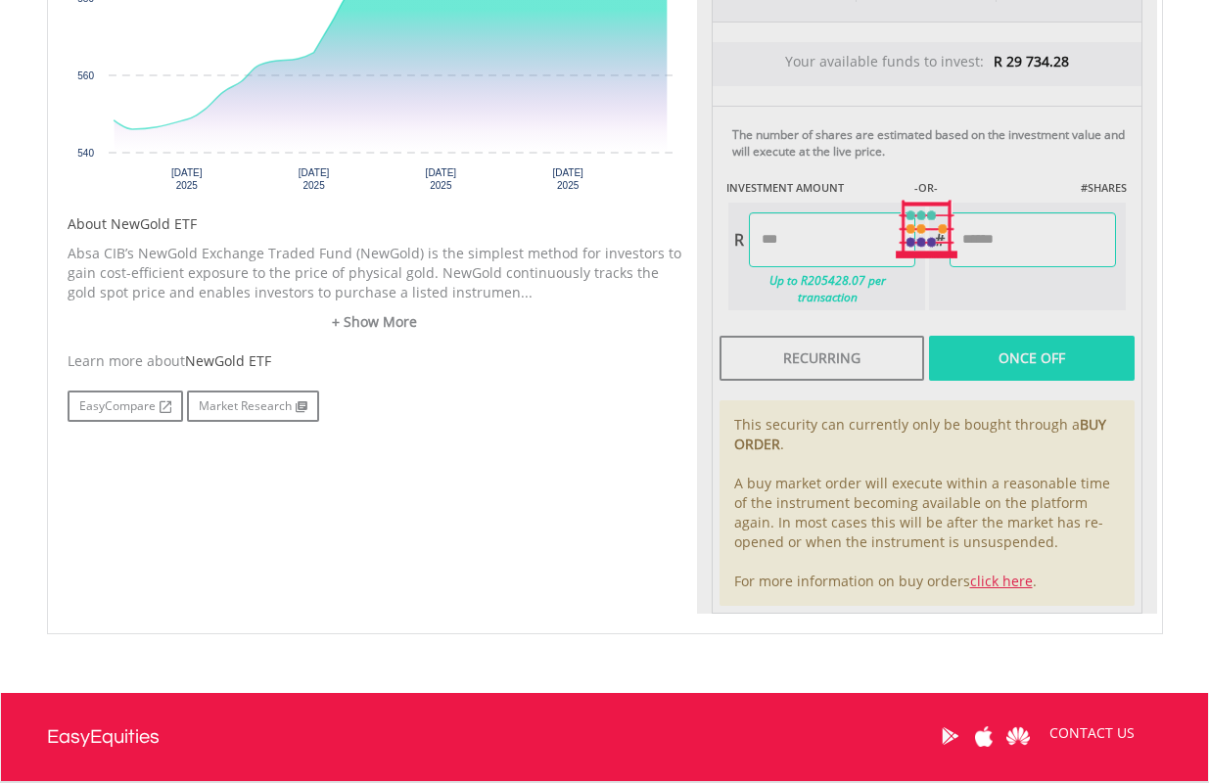
type input "*******"
type input "******"
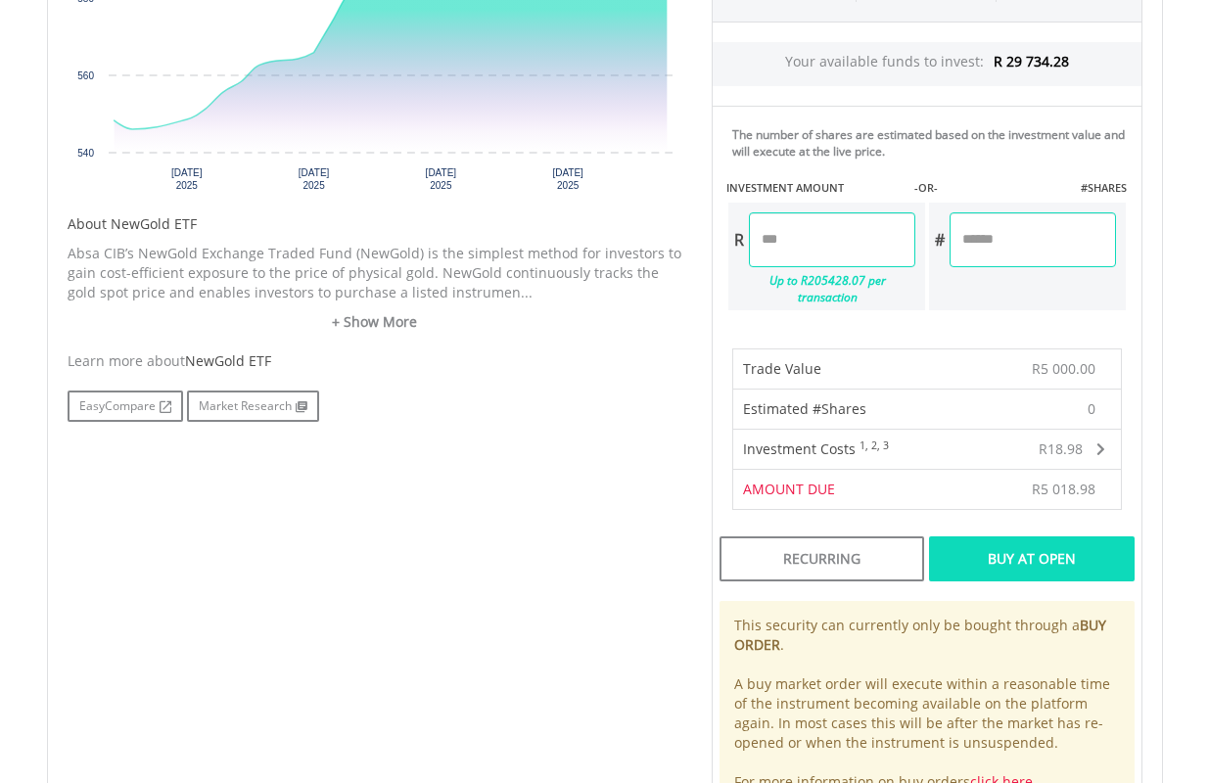
click at [1064, 536] on div "Buy At Open" at bounding box center [1031, 558] width 205 height 45
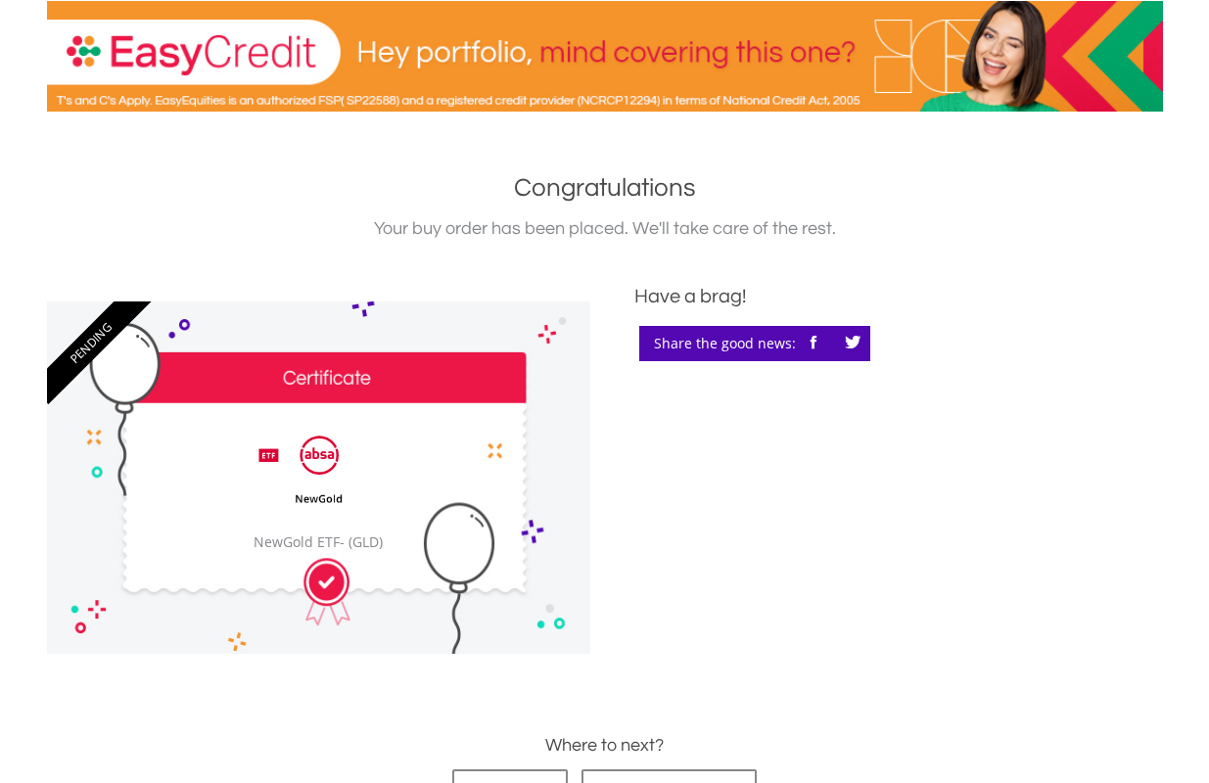
scroll to position [587, 0]
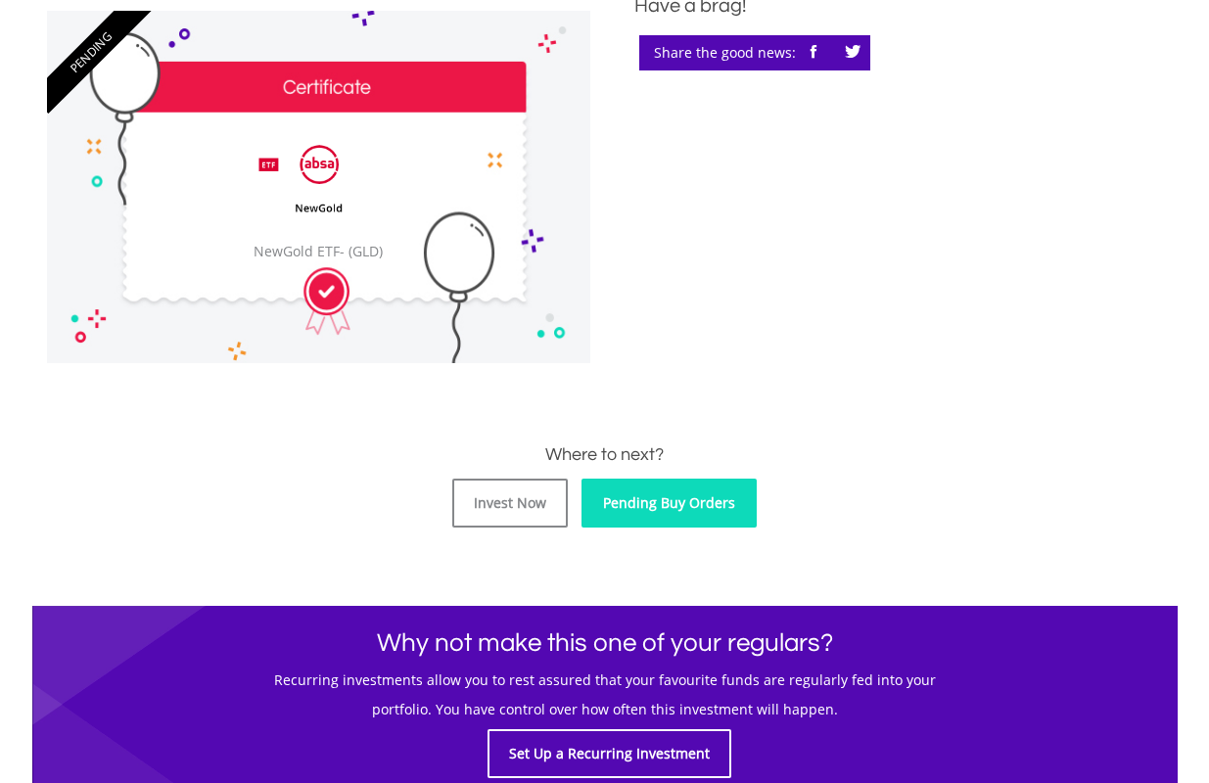
click at [682, 491] on link "Pending Buy Orders" at bounding box center [668, 503] width 175 height 49
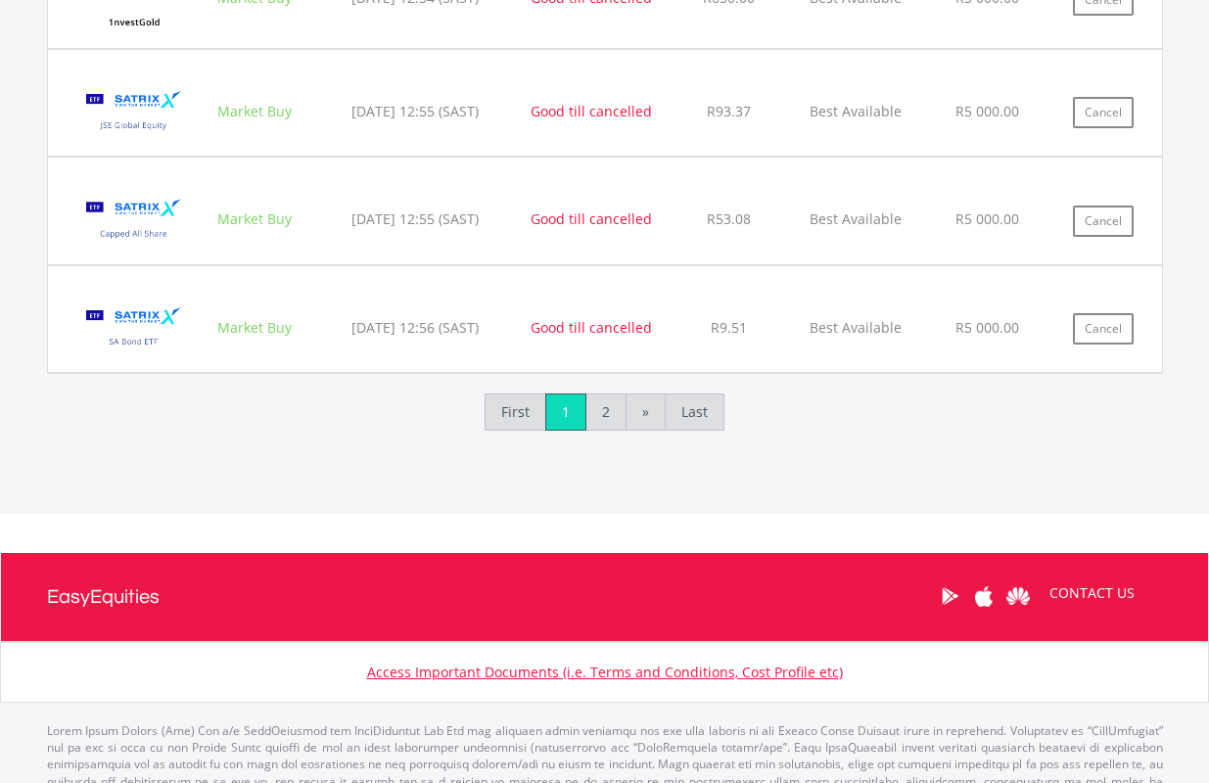
scroll to position [2487, 0]
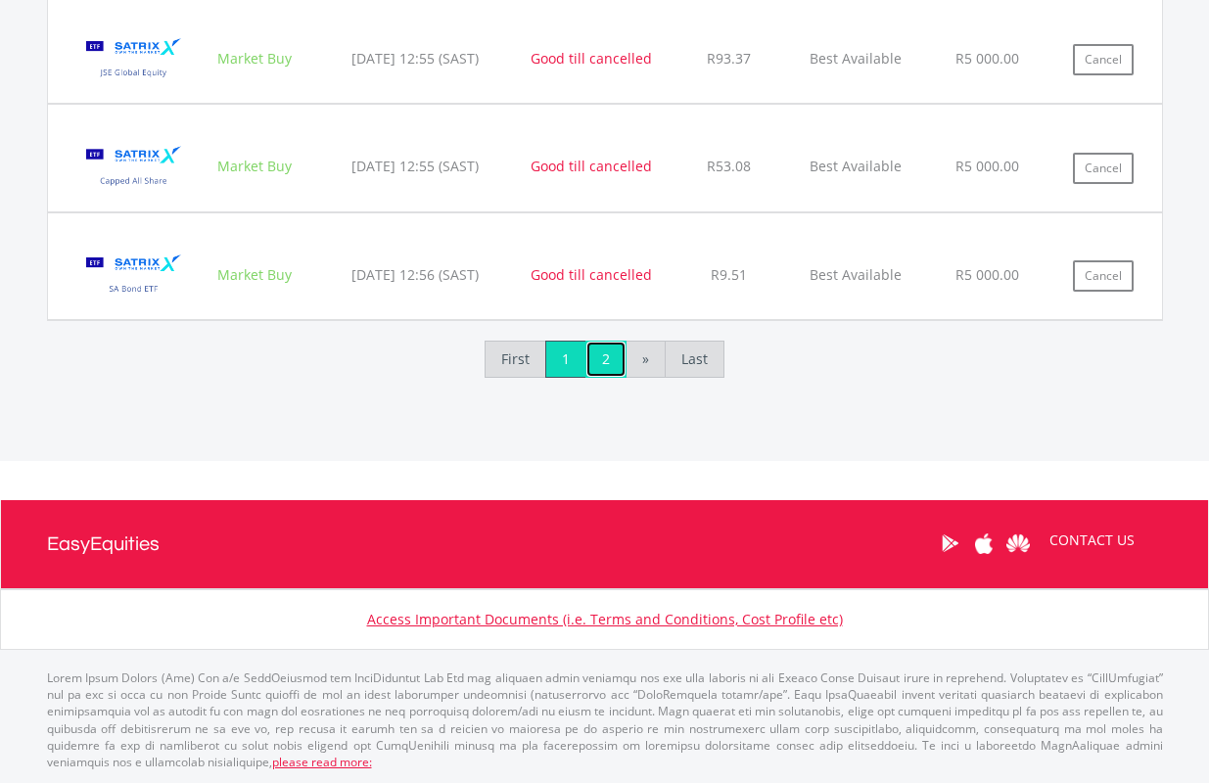
click at [617, 361] on link "2" at bounding box center [605, 359] width 41 height 37
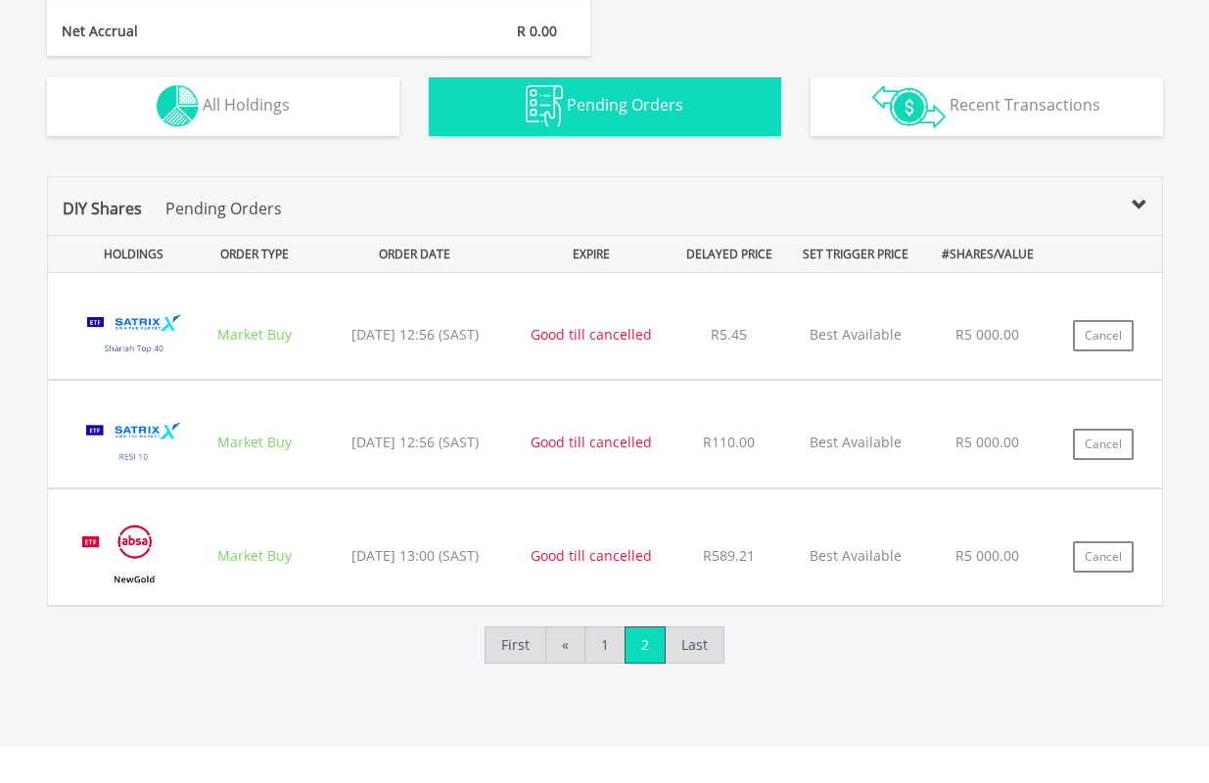
scroll to position [1170, 0]
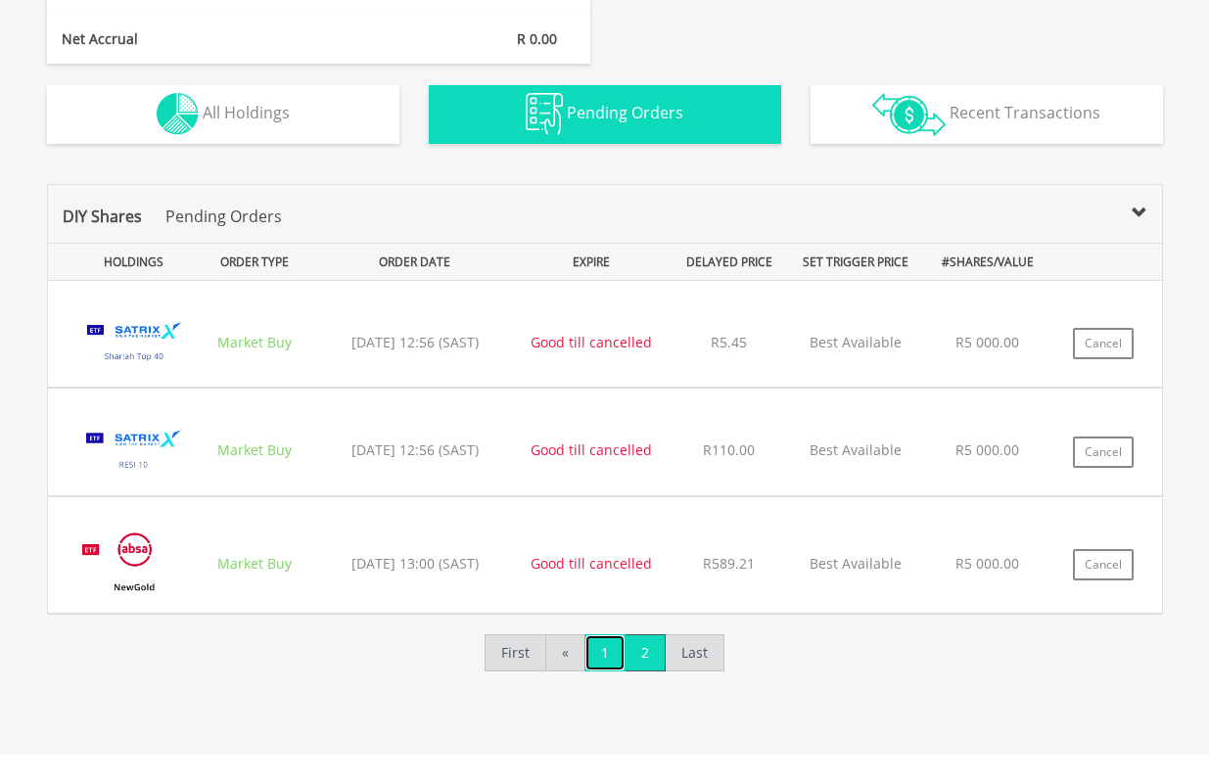
click at [605, 653] on link "1" at bounding box center [604, 652] width 41 height 37
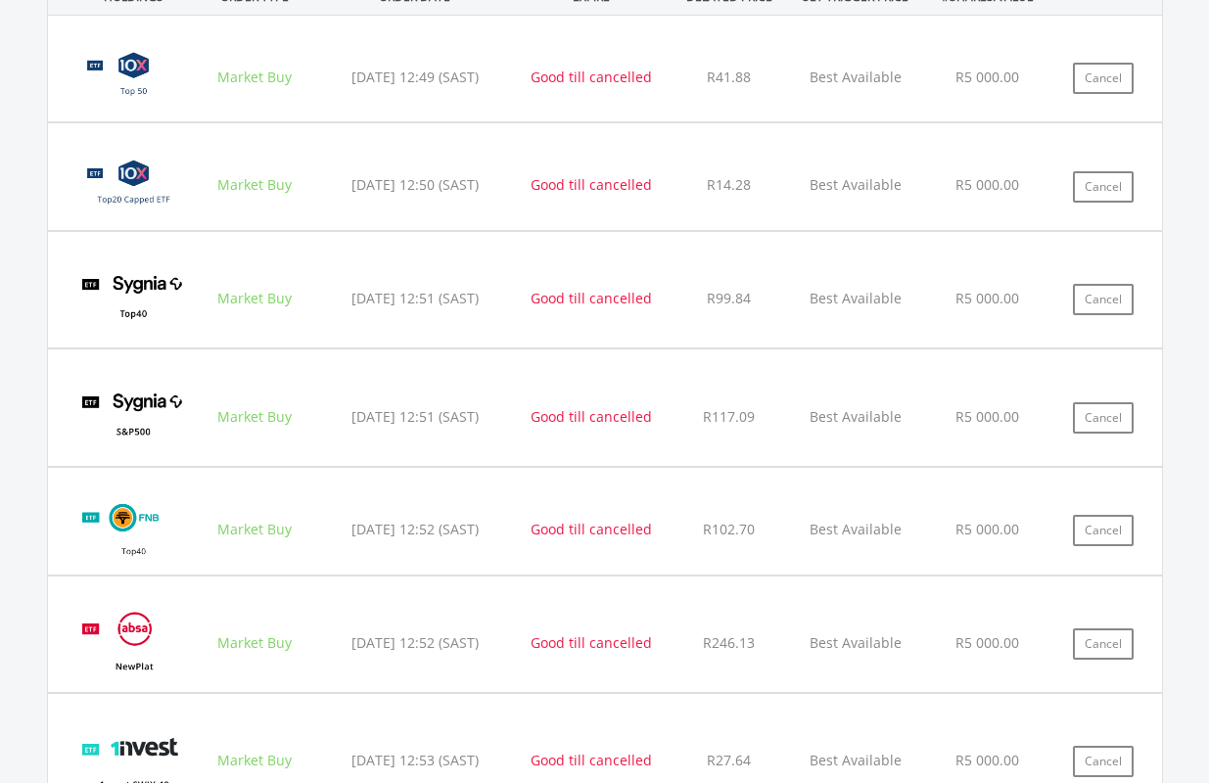
scroll to position [1562, 0]
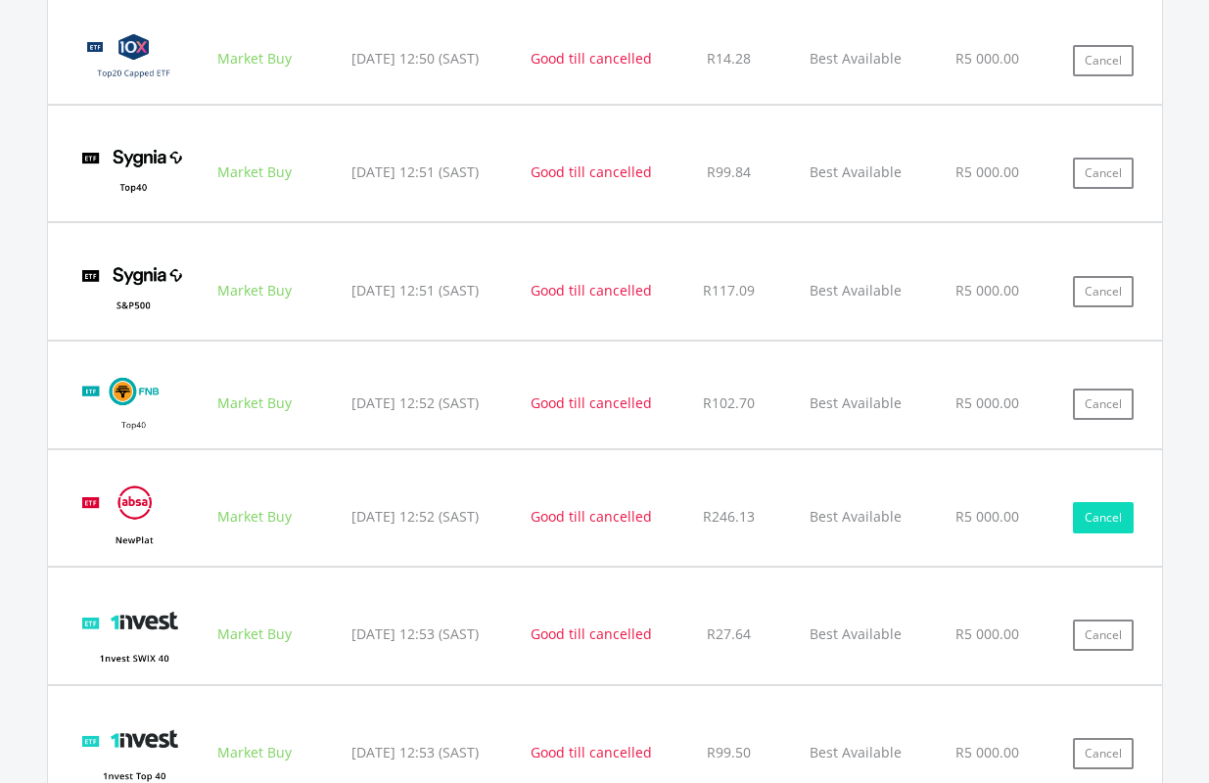
click at [1092, 517] on button "Cancel" at bounding box center [1103, 517] width 61 height 31
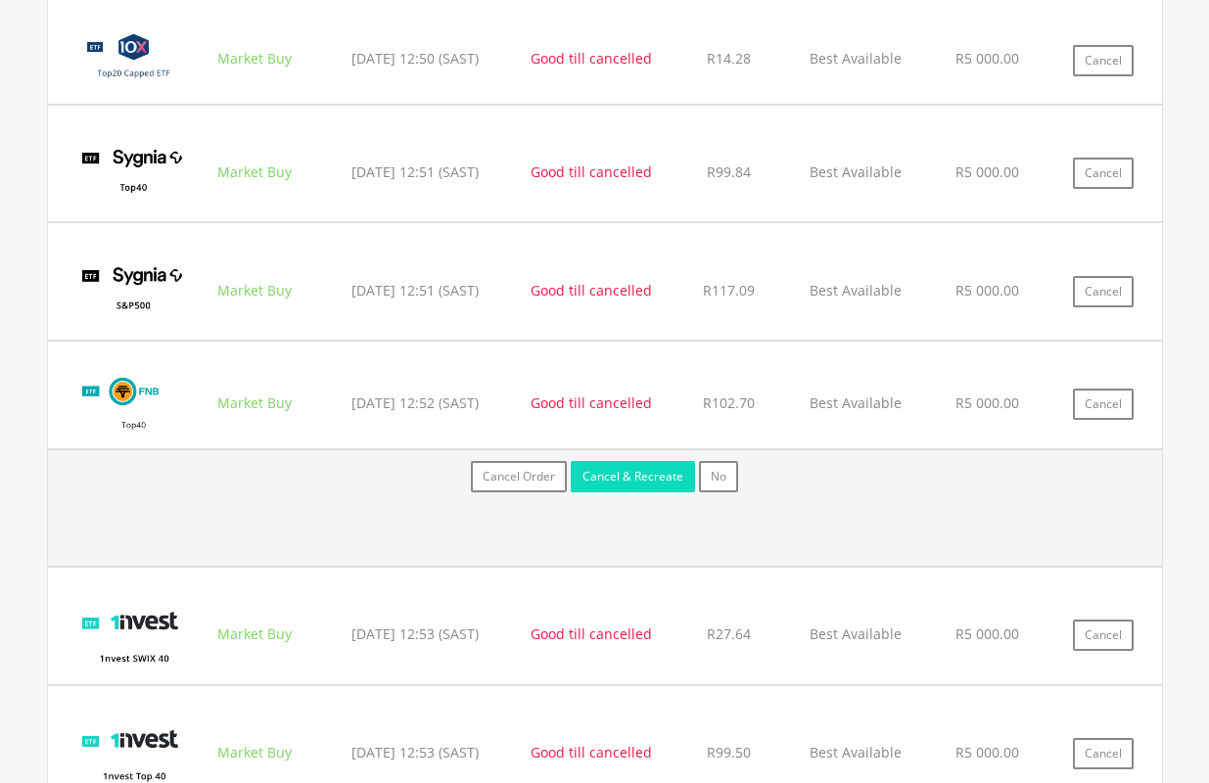
click at [637, 481] on button "Cancel & Recreate" at bounding box center [633, 476] width 124 height 31
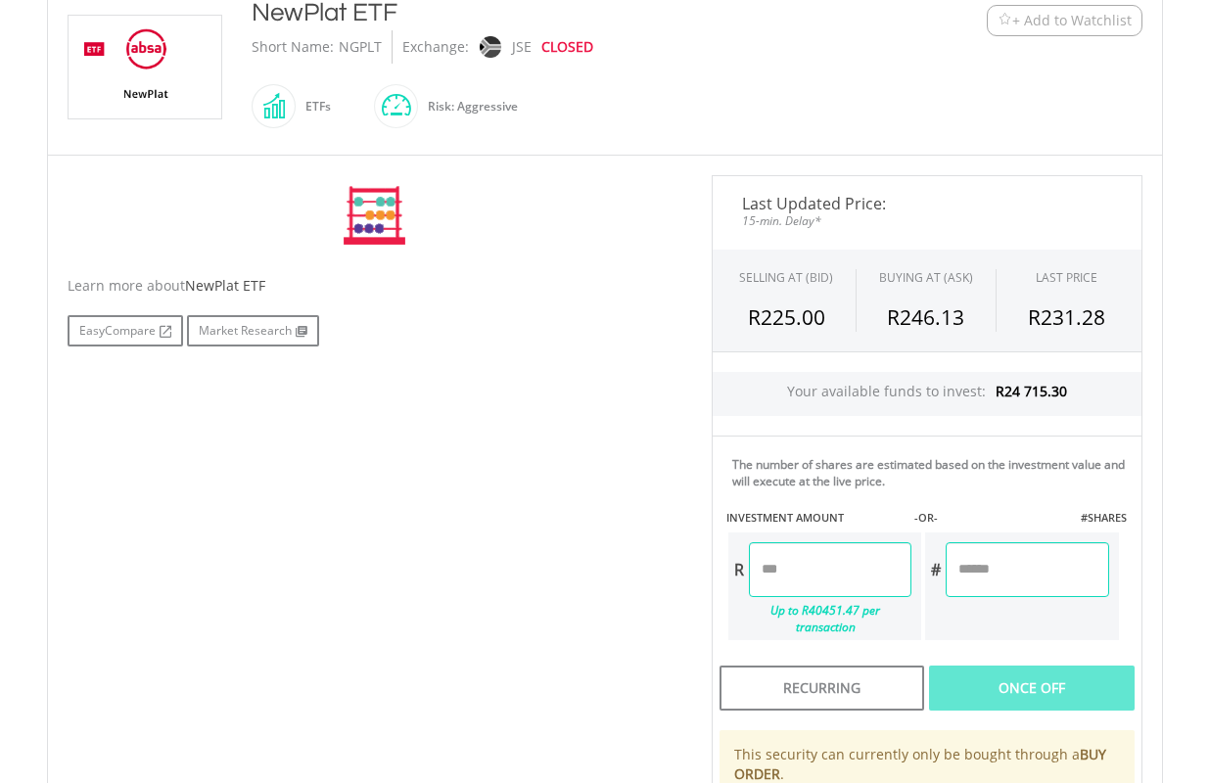
scroll to position [489, 0]
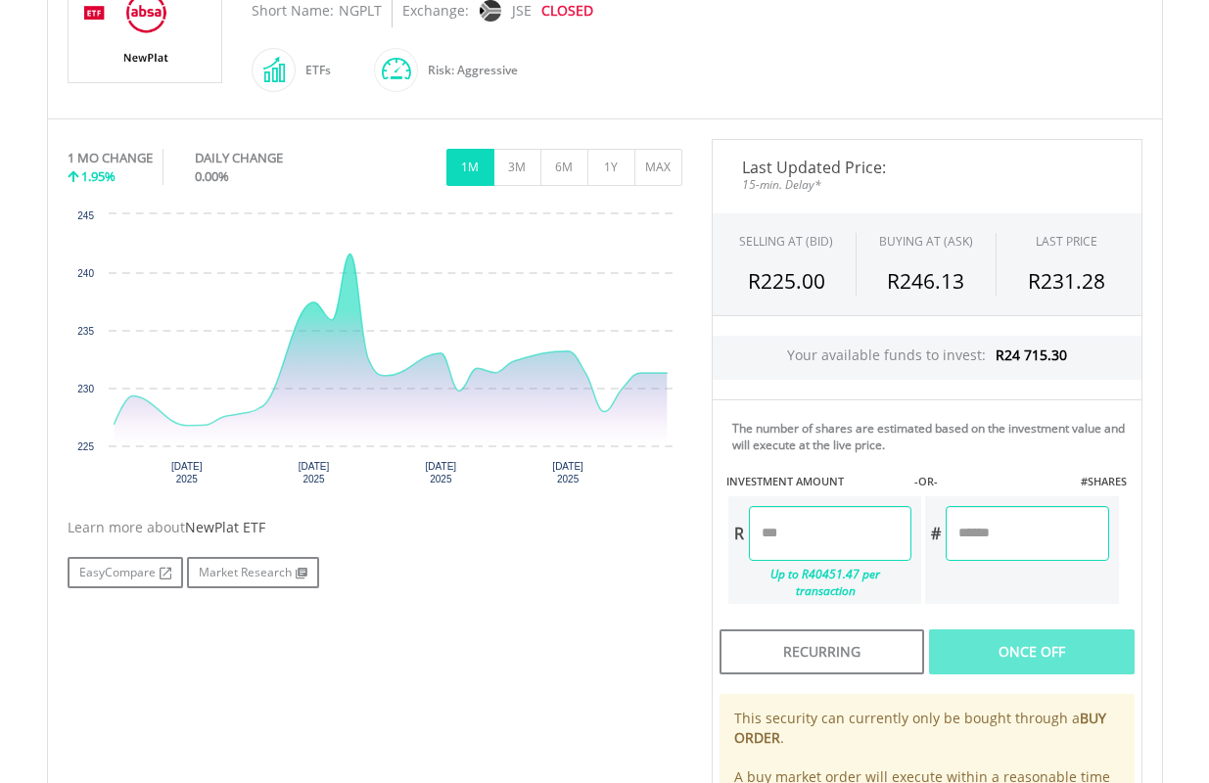
click at [861, 533] on input "number" at bounding box center [830, 533] width 162 height 55
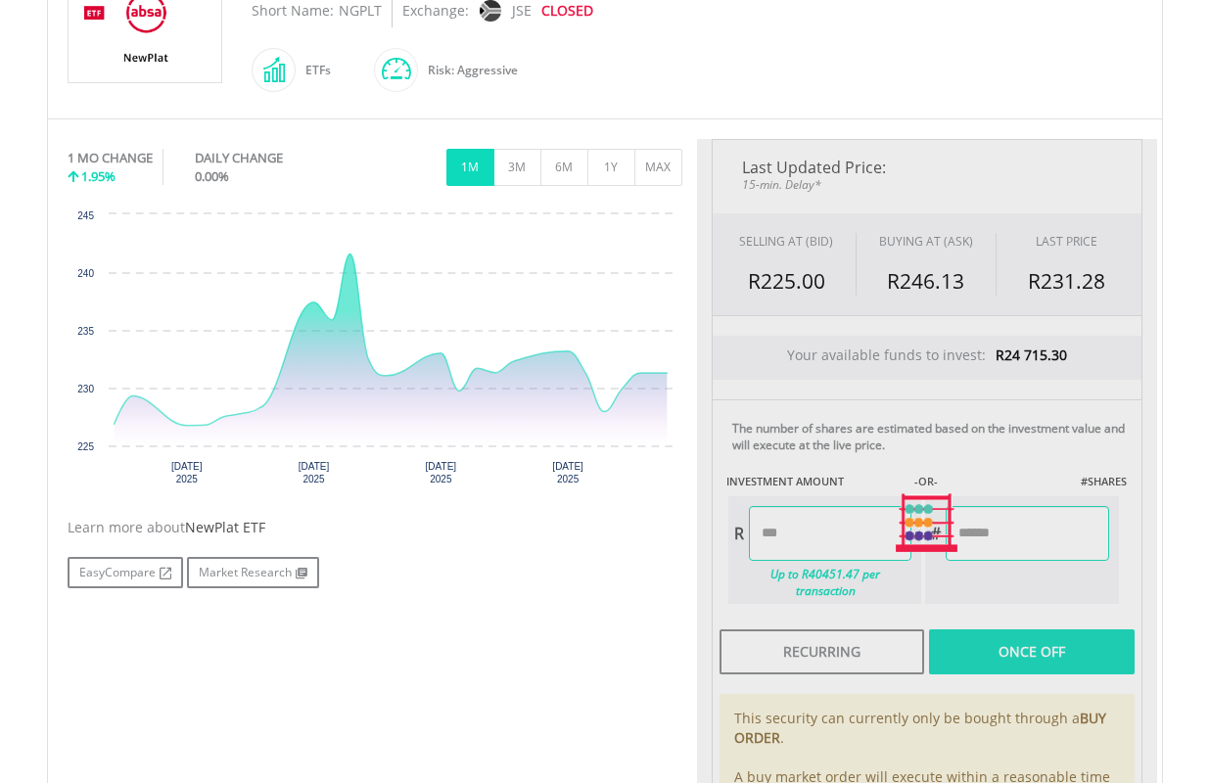
type input "*******"
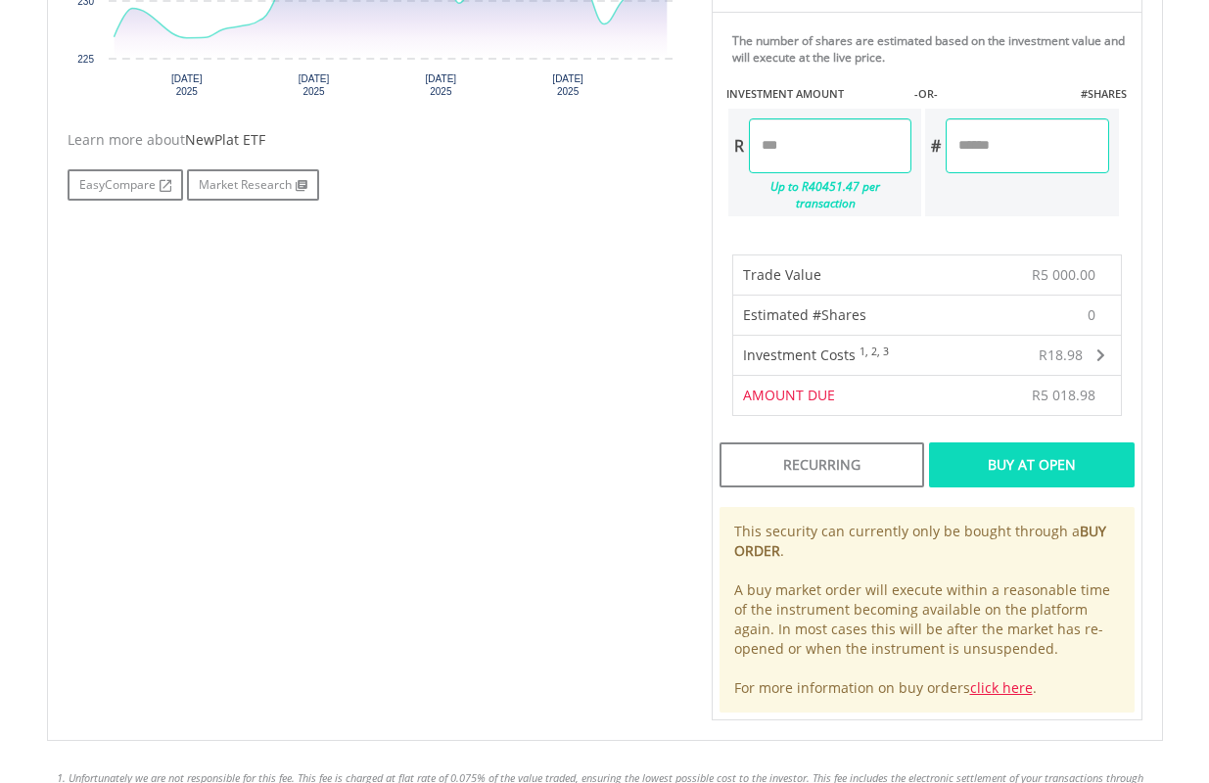
scroll to position [881, 0]
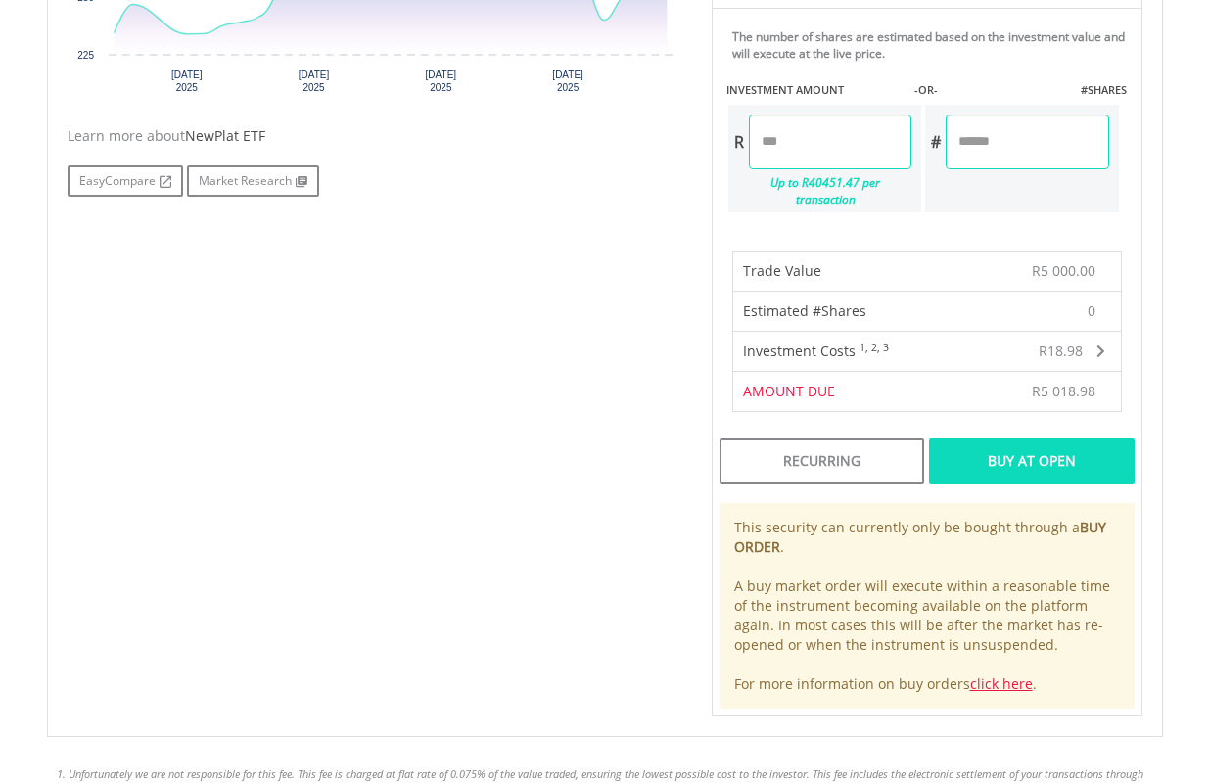
click at [1061, 445] on div "Buy At Open" at bounding box center [1031, 460] width 205 height 45
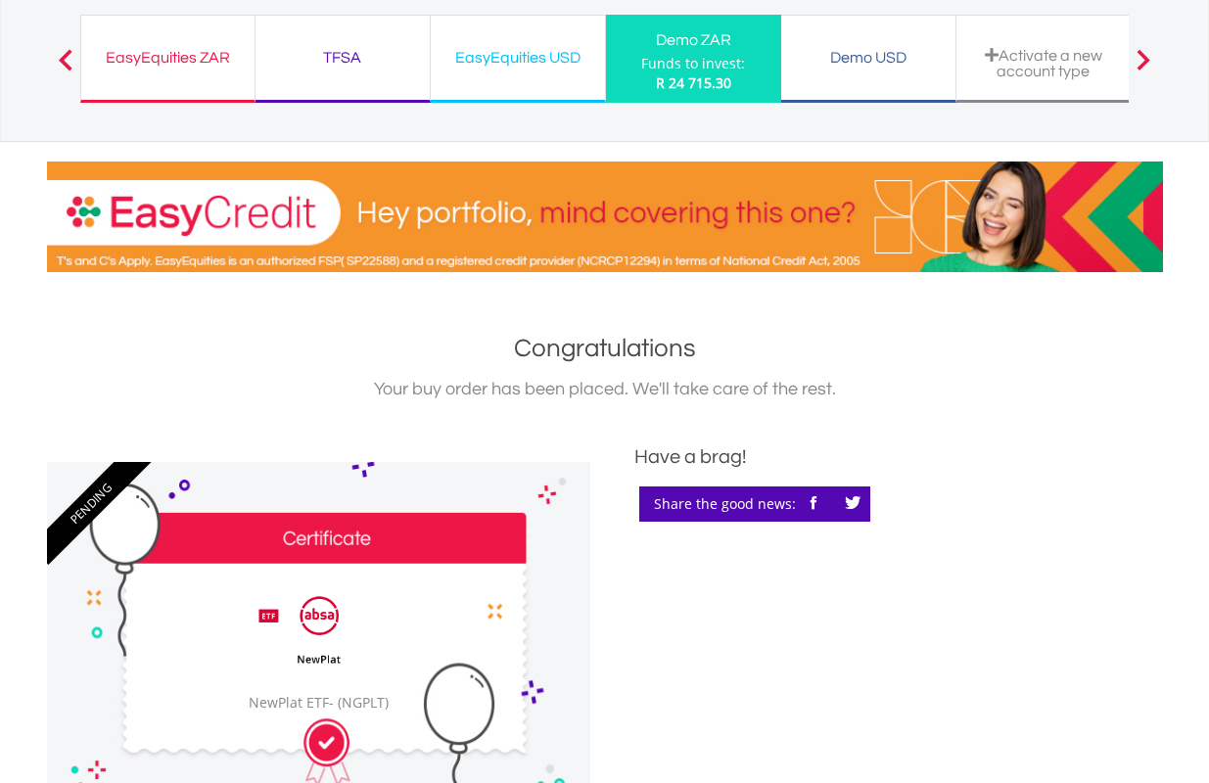
scroll to position [587, 0]
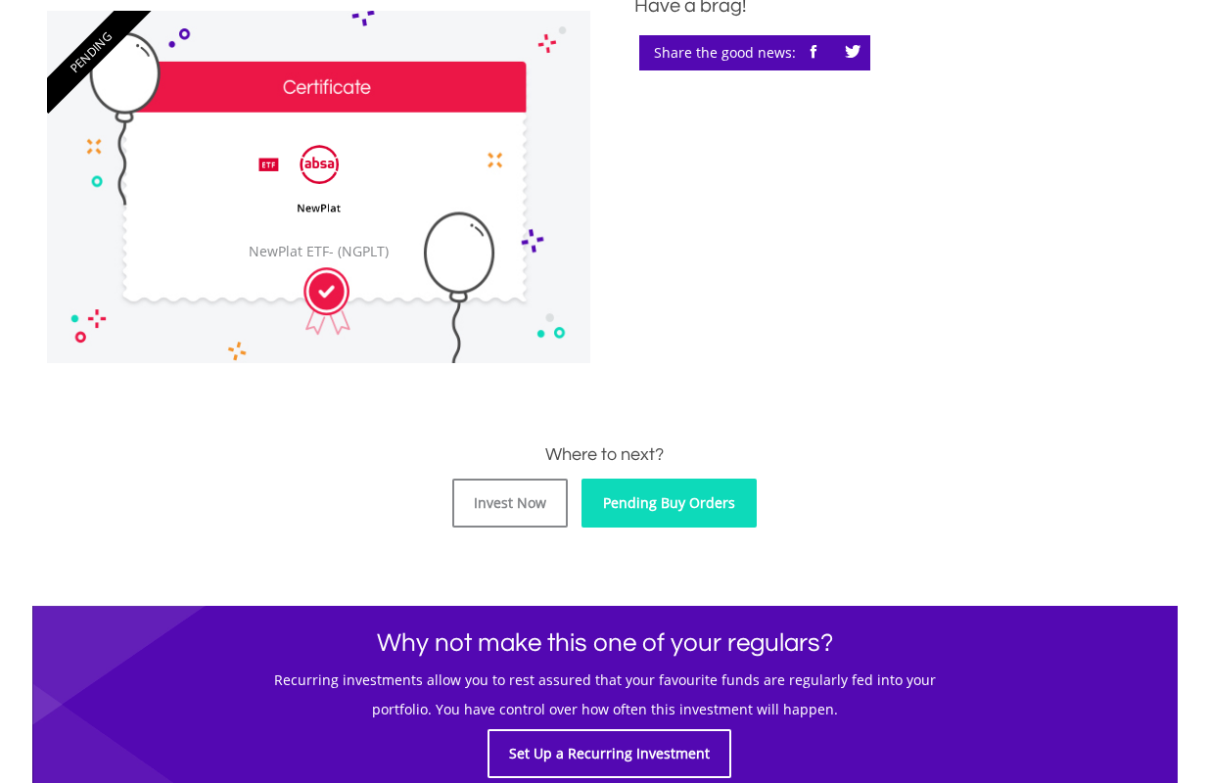
click at [686, 498] on link "Pending Buy Orders" at bounding box center [668, 503] width 175 height 49
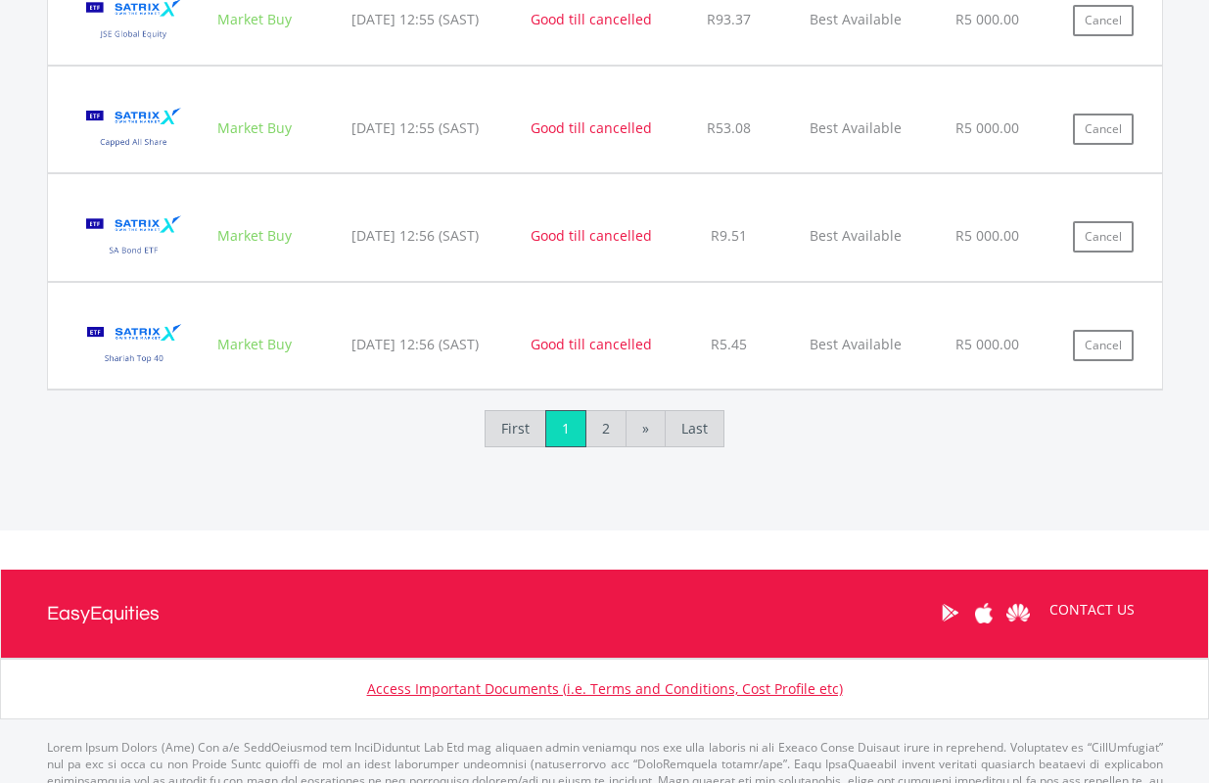
scroll to position [2431, 0]
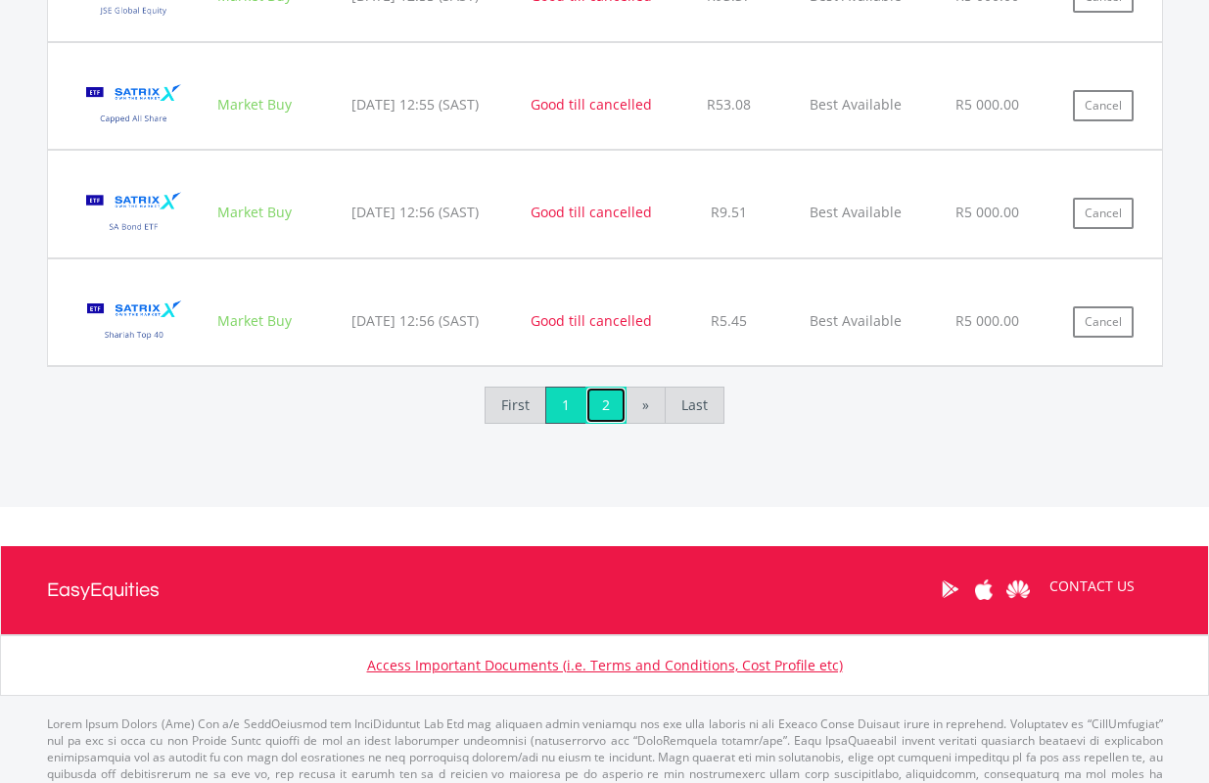
click at [596, 409] on link "2" at bounding box center [605, 405] width 41 height 37
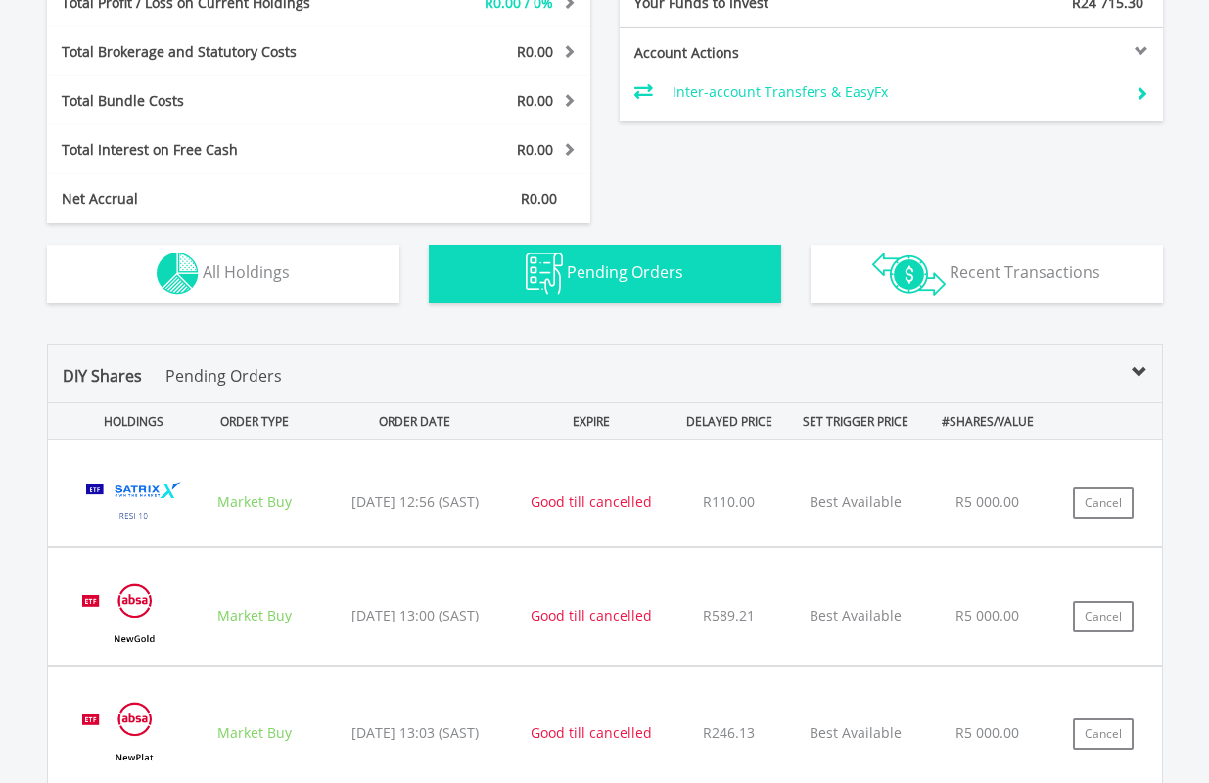
scroll to position [1474, 0]
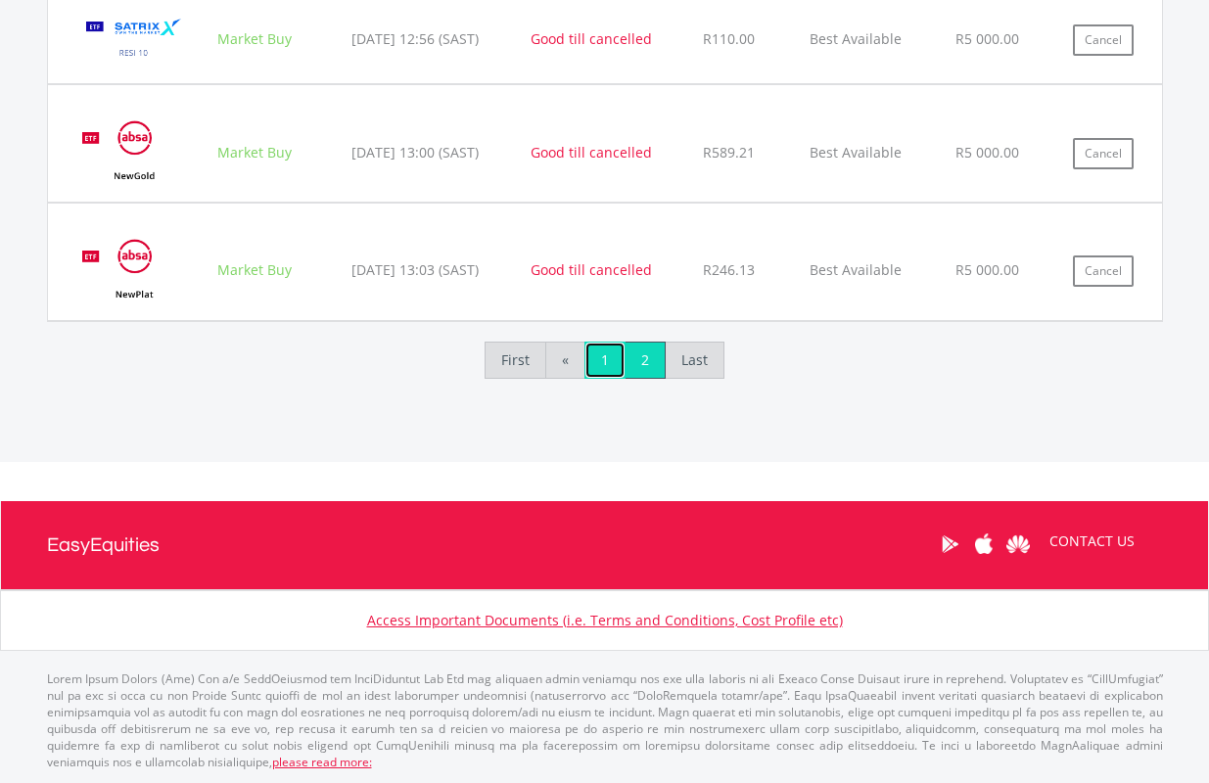
click at [602, 368] on link "1" at bounding box center [604, 360] width 41 height 37
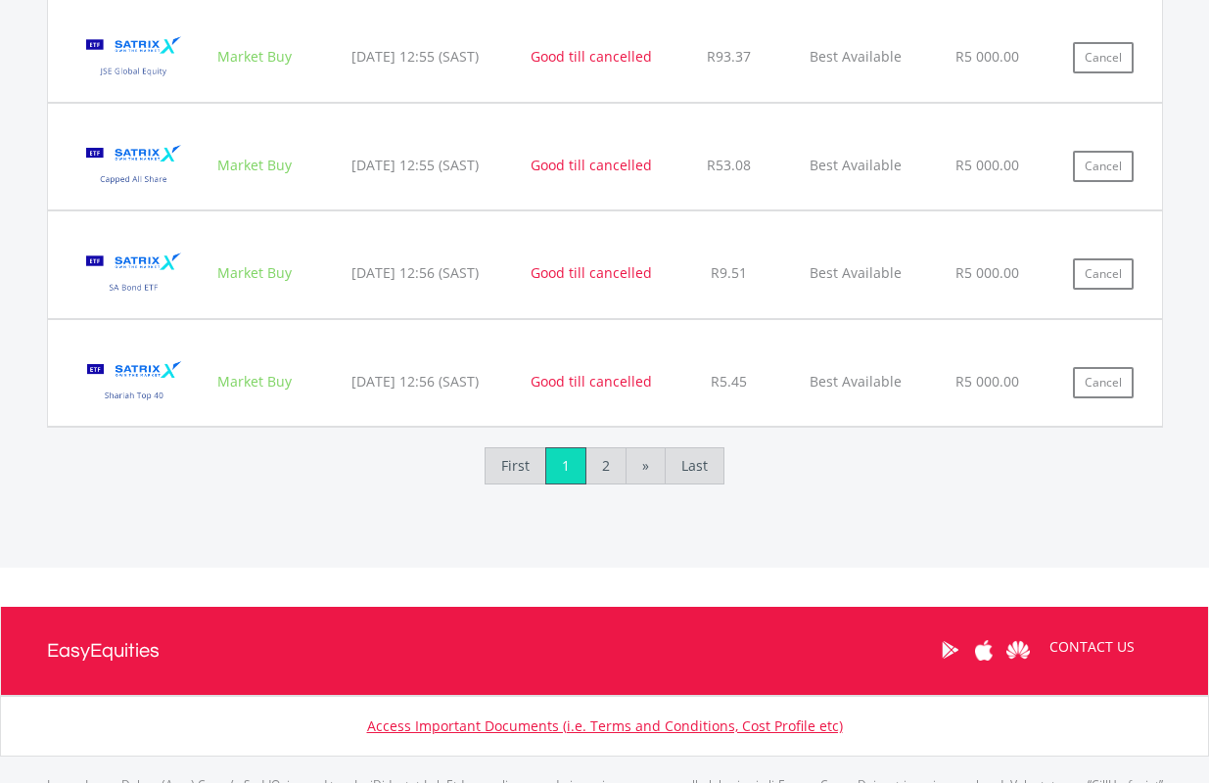
scroll to position [2477, 0]
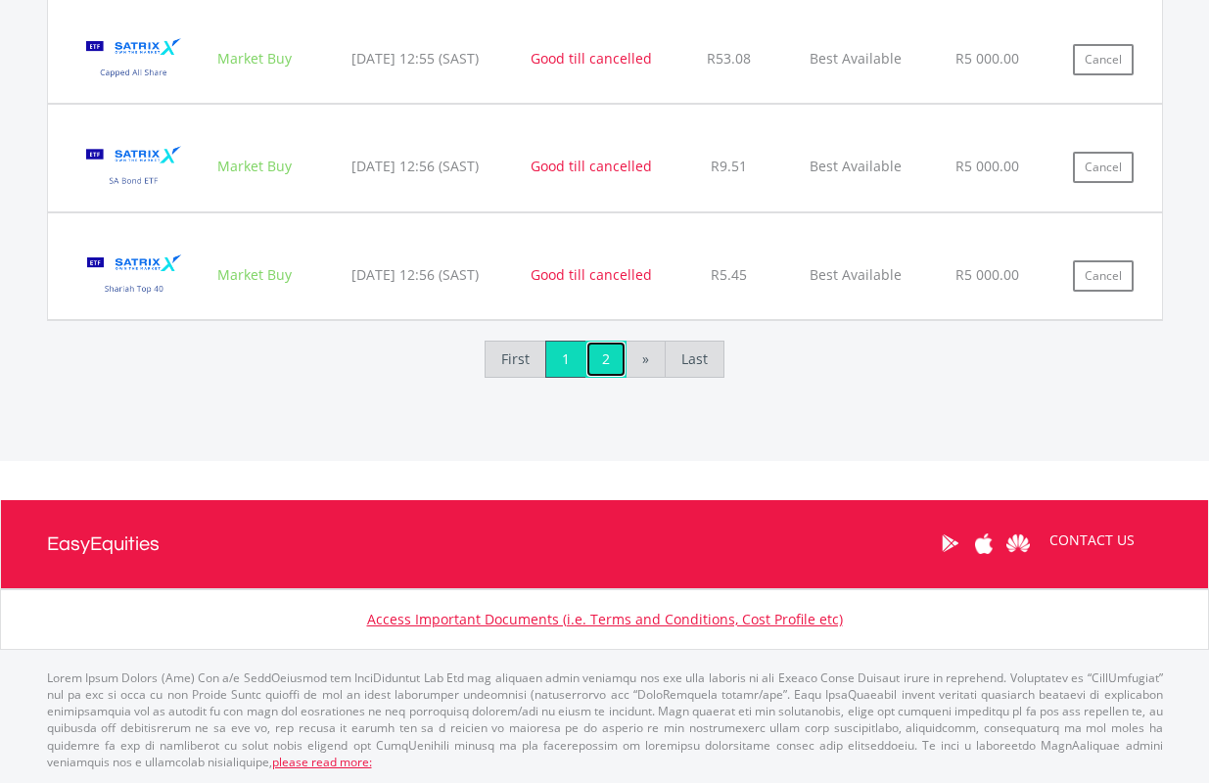
click at [607, 363] on link "2" at bounding box center [605, 359] width 41 height 37
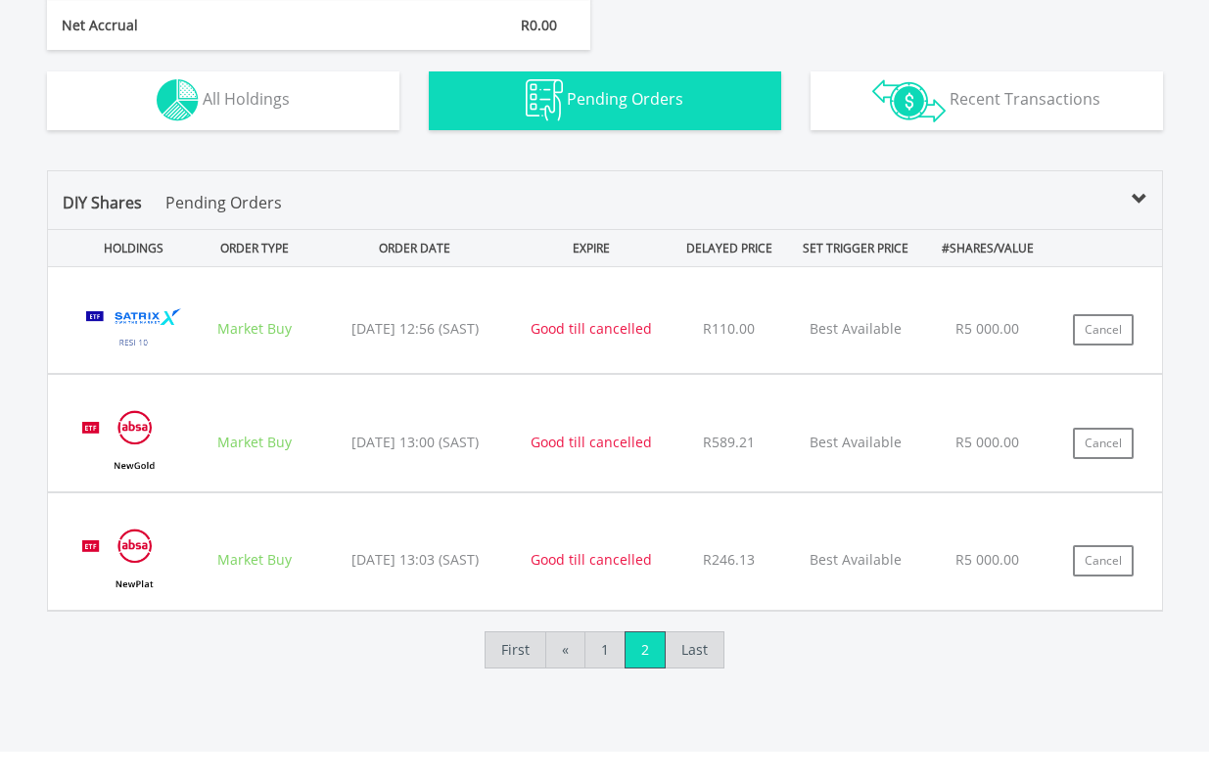
scroll to position [1180, 0]
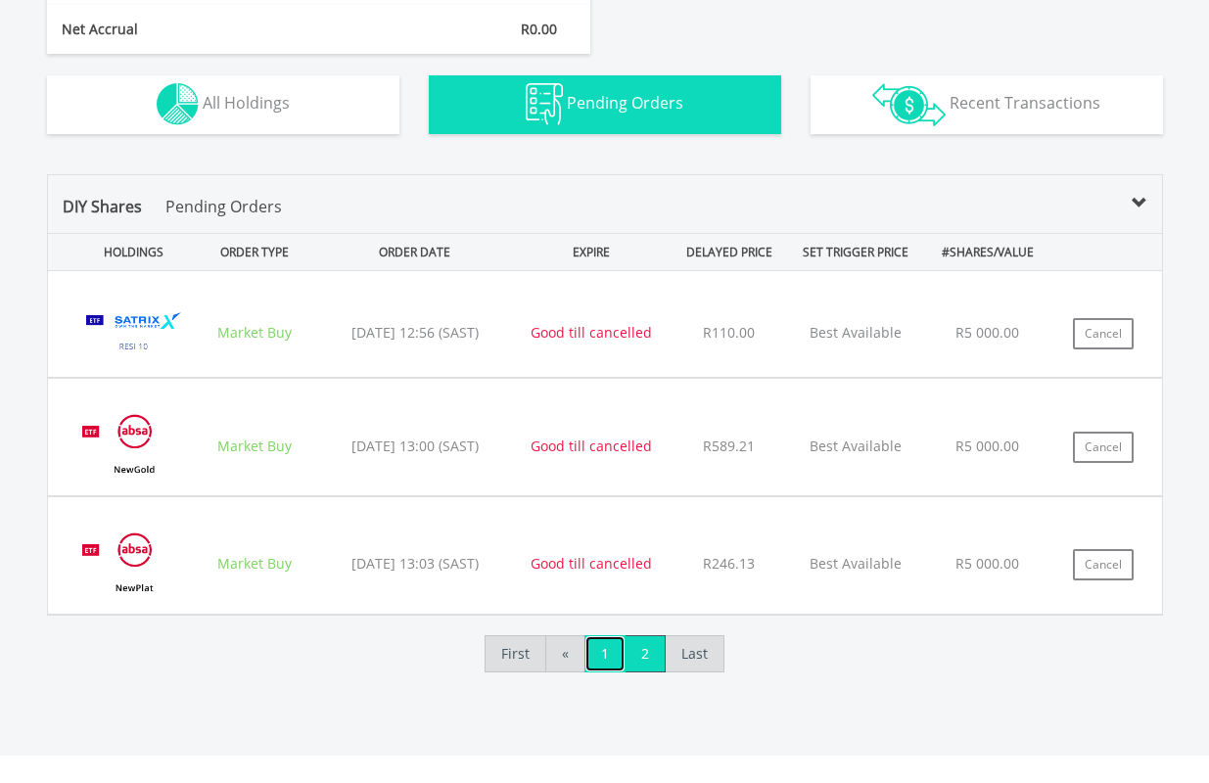
click at [599, 648] on link "1" at bounding box center [604, 653] width 41 height 37
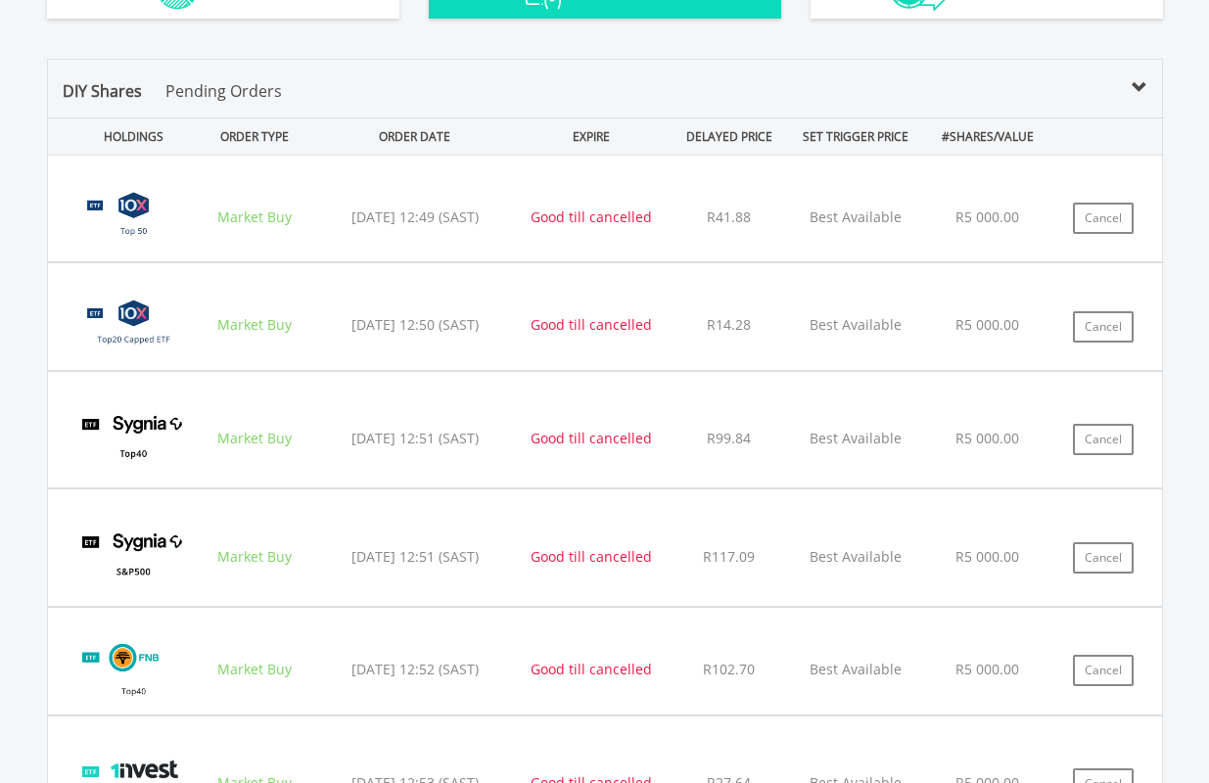
scroll to position [1376, 0]
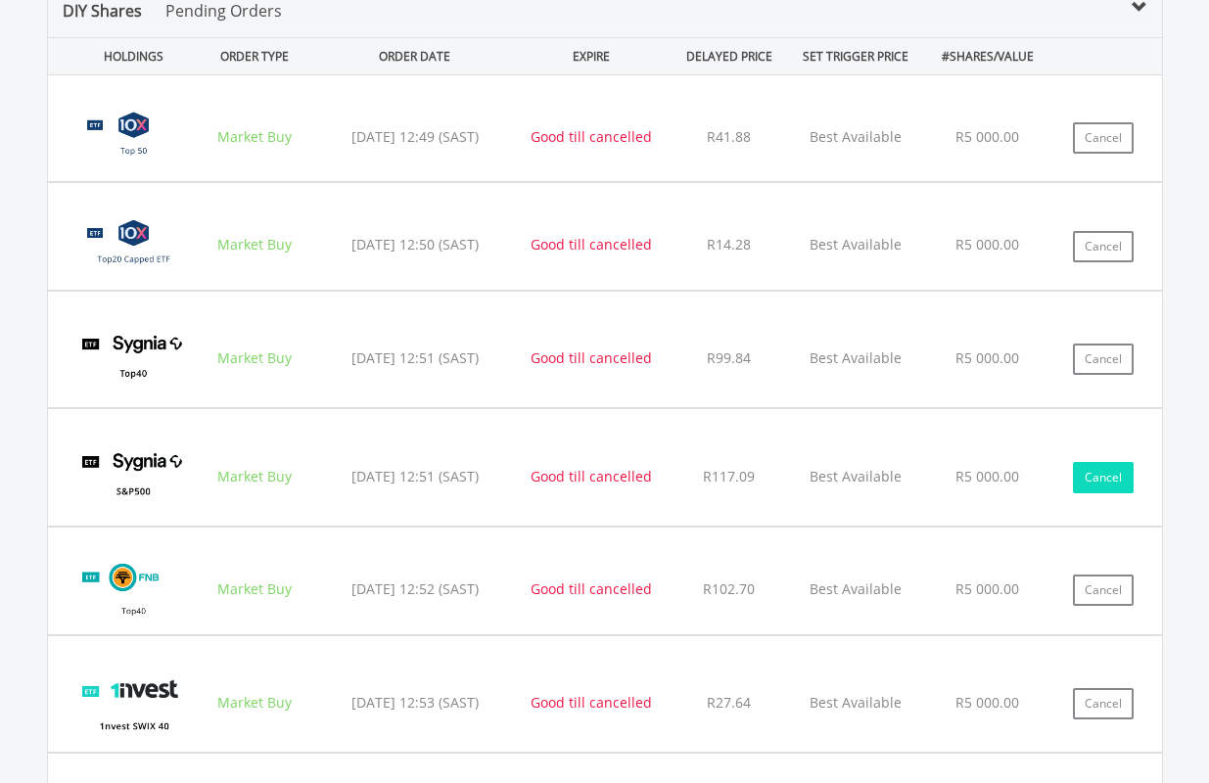
click at [1102, 469] on button "Cancel" at bounding box center [1103, 477] width 61 height 31
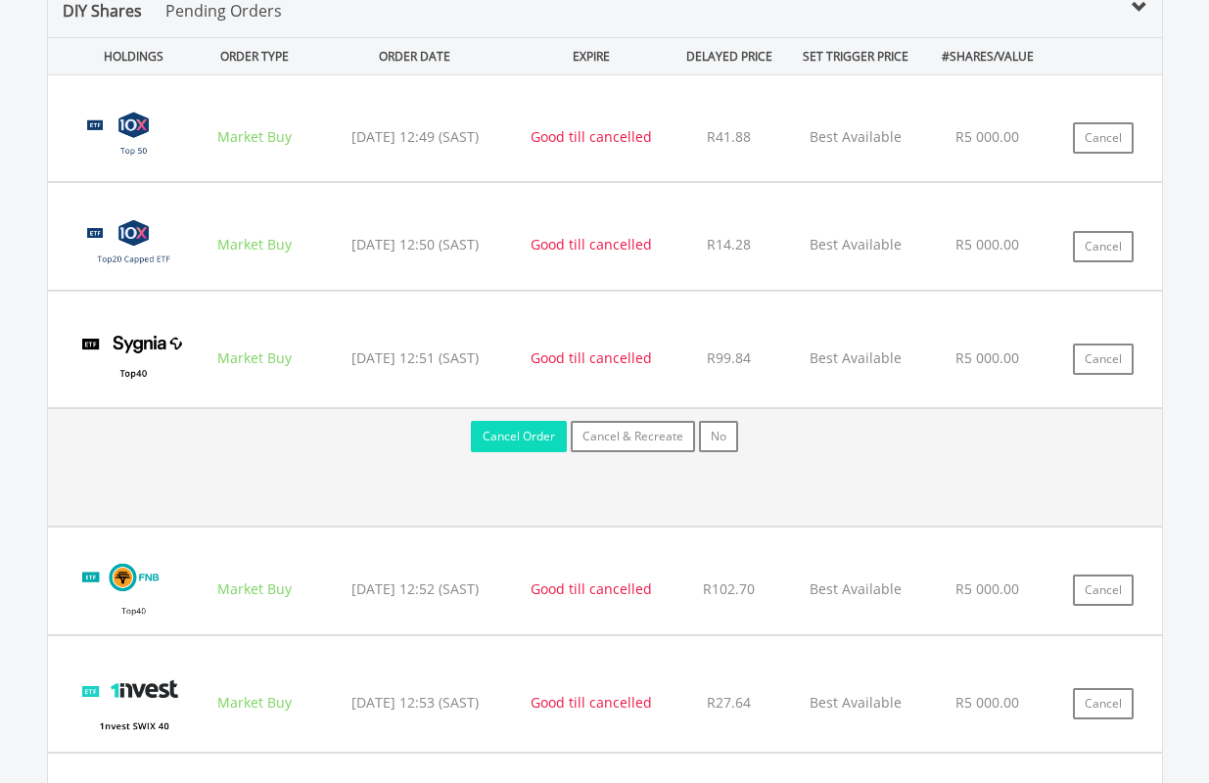
click at [527, 430] on button "Cancel Order" at bounding box center [519, 436] width 96 height 31
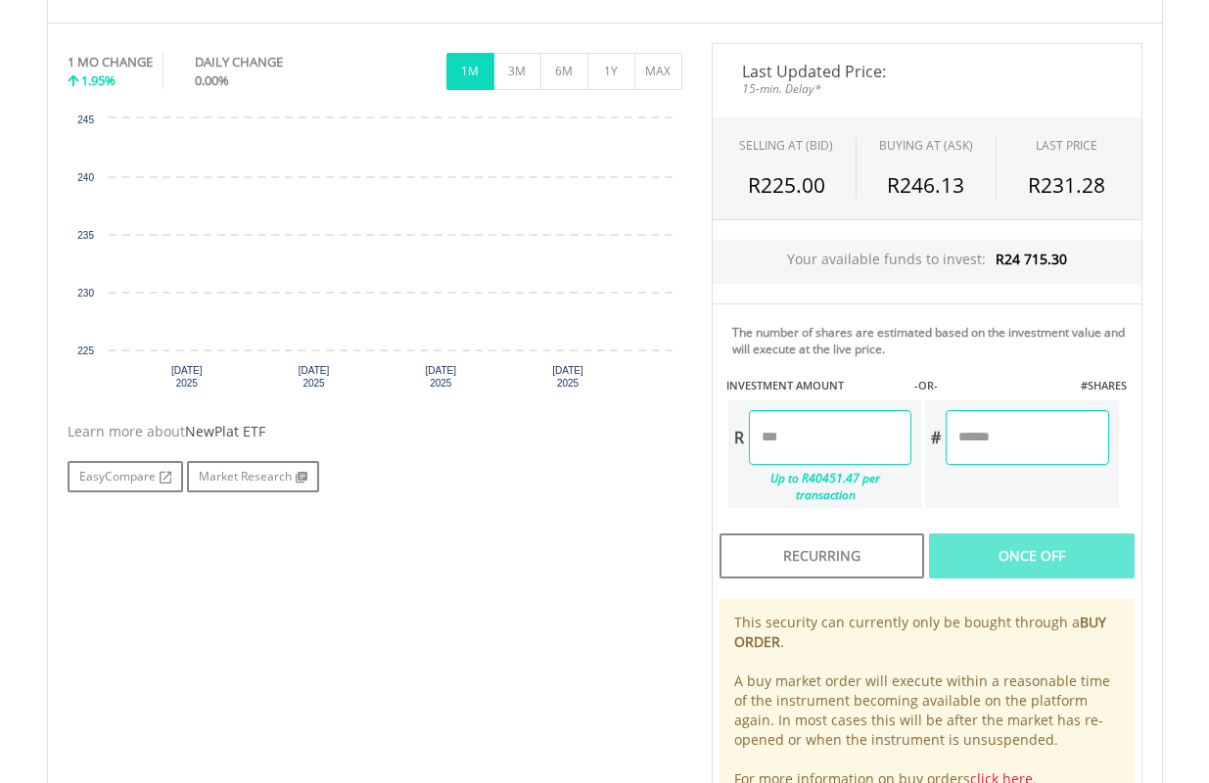
scroll to position [587, 0]
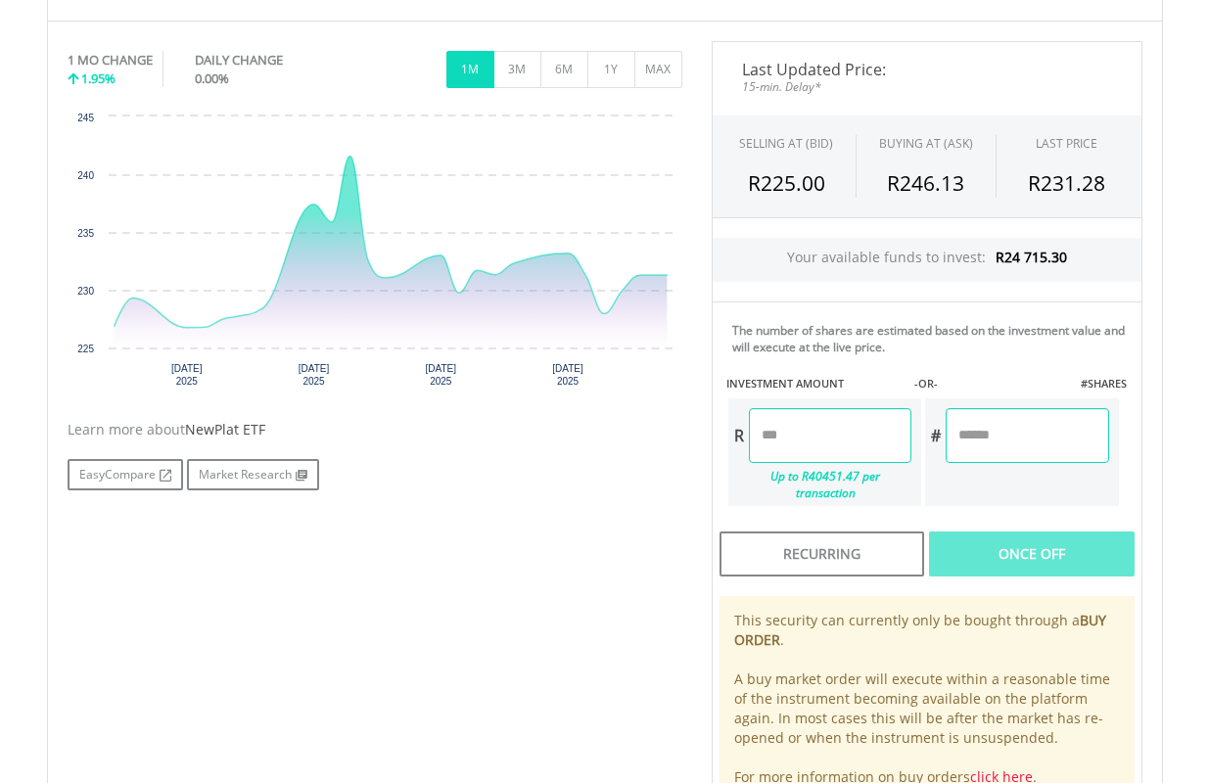
click at [836, 436] on input "number" at bounding box center [830, 435] width 162 height 55
click at [1031, 530] on div "Last Updated Price: 15-min. Delay* SELLING AT (BID) BUYING AT (ASK) LAST PRICE …" at bounding box center [927, 425] width 460 height 768
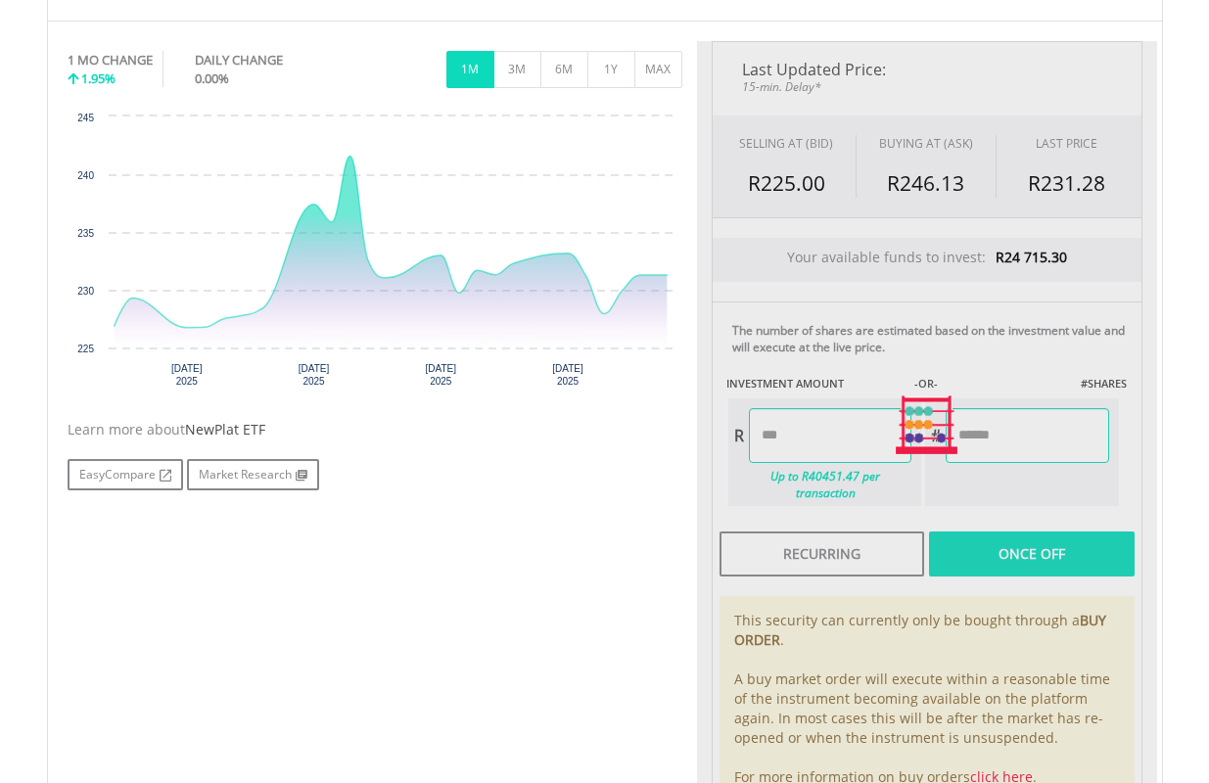
type input "*******"
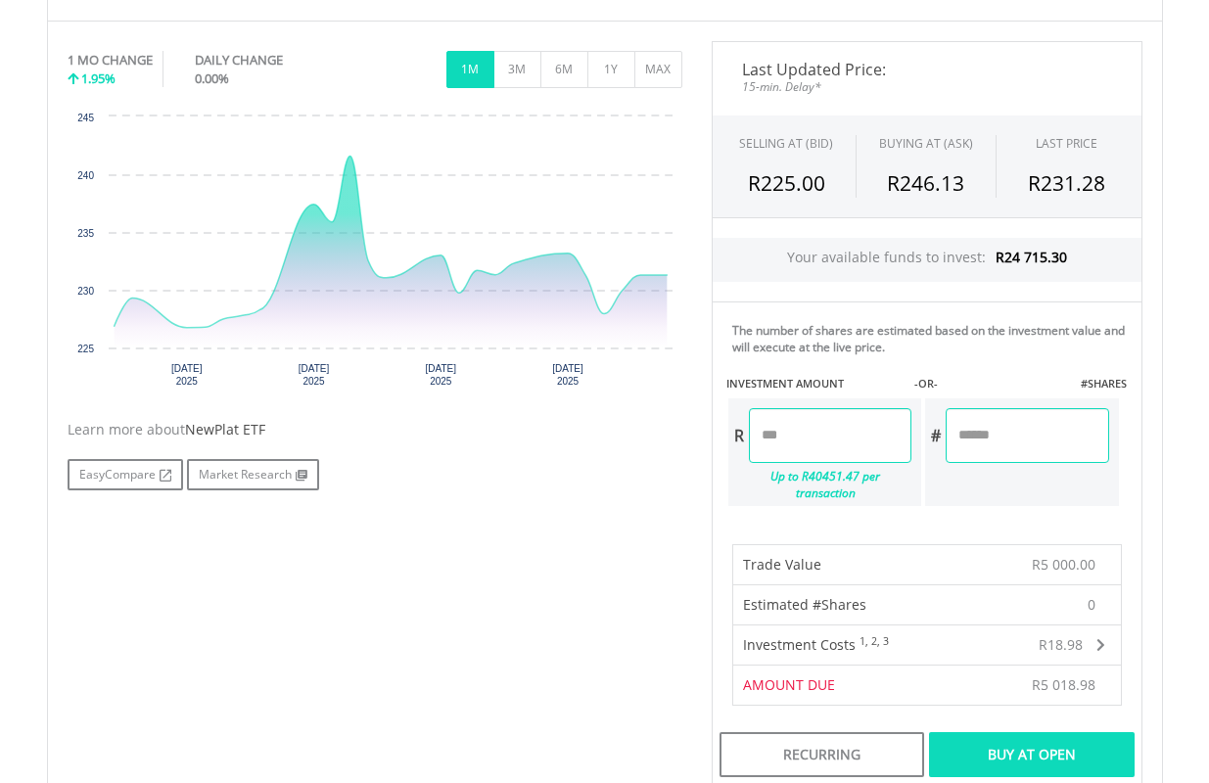
click at [1083, 739] on div "Buy At Open" at bounding box center [1031, 754] width 205 height 45
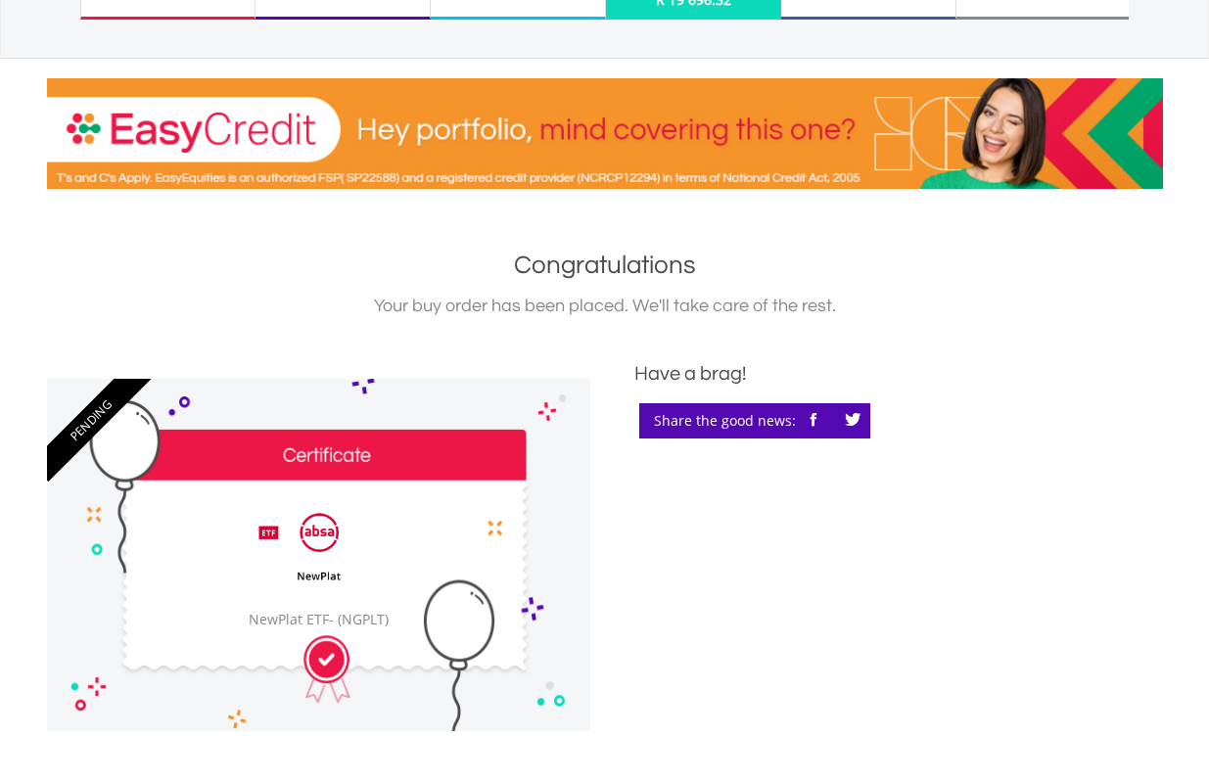
scroll to position [587, 0]
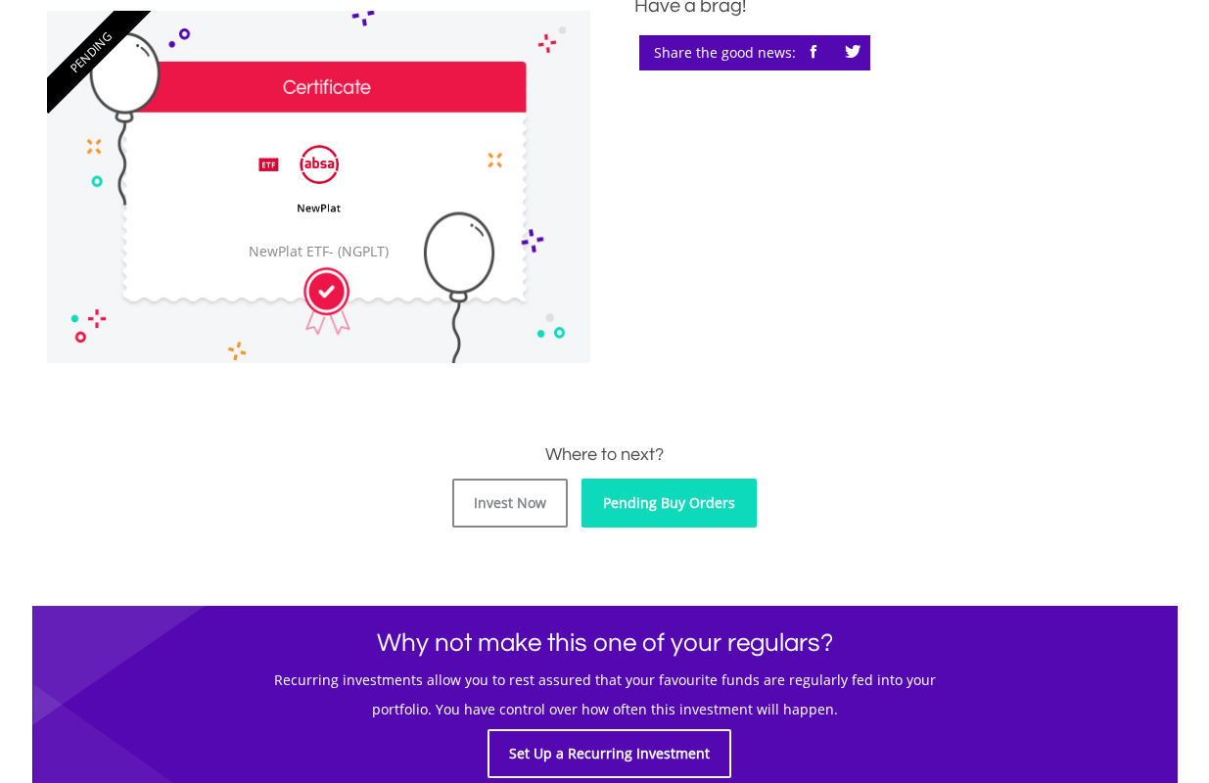
click at [689, 498] on link "Pending Buy Orders" at bounding box center [668, 503] width 175 height 49
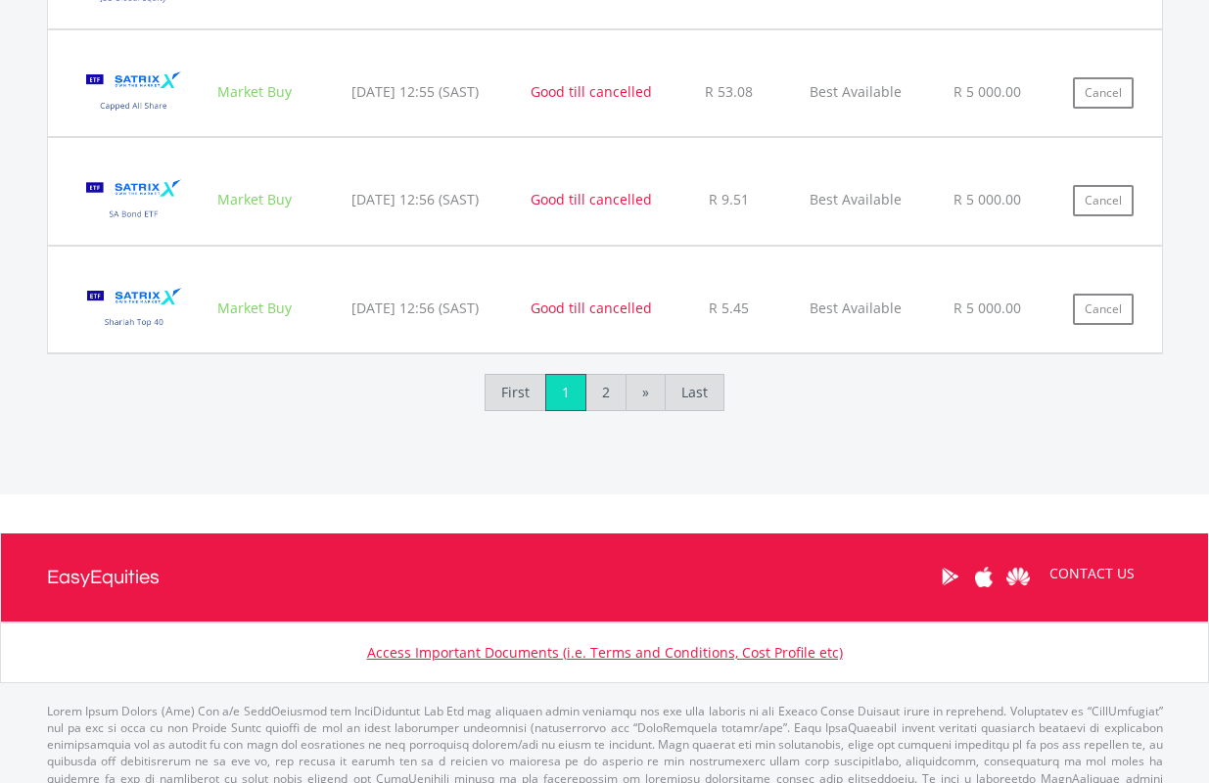
scroll to position [2477, 0]
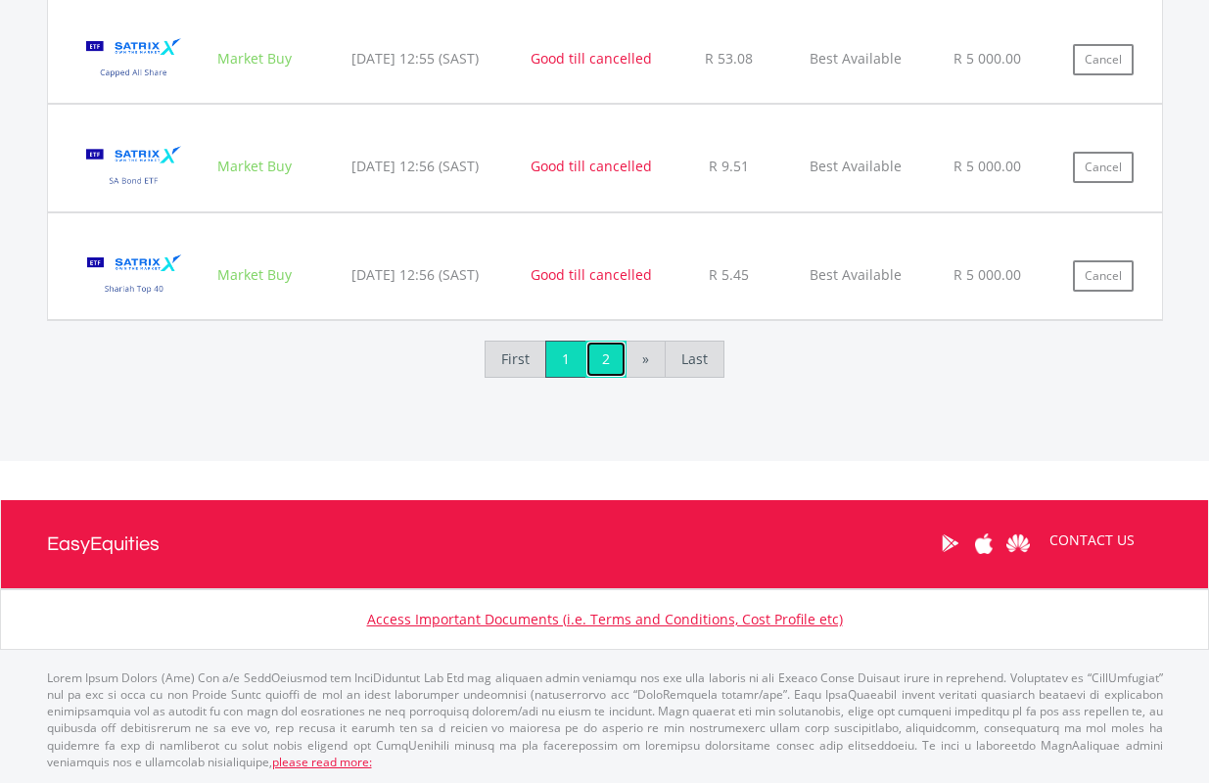
click at [601, 364] on link "2" at bounding box center [605, 359] width 41 height 37
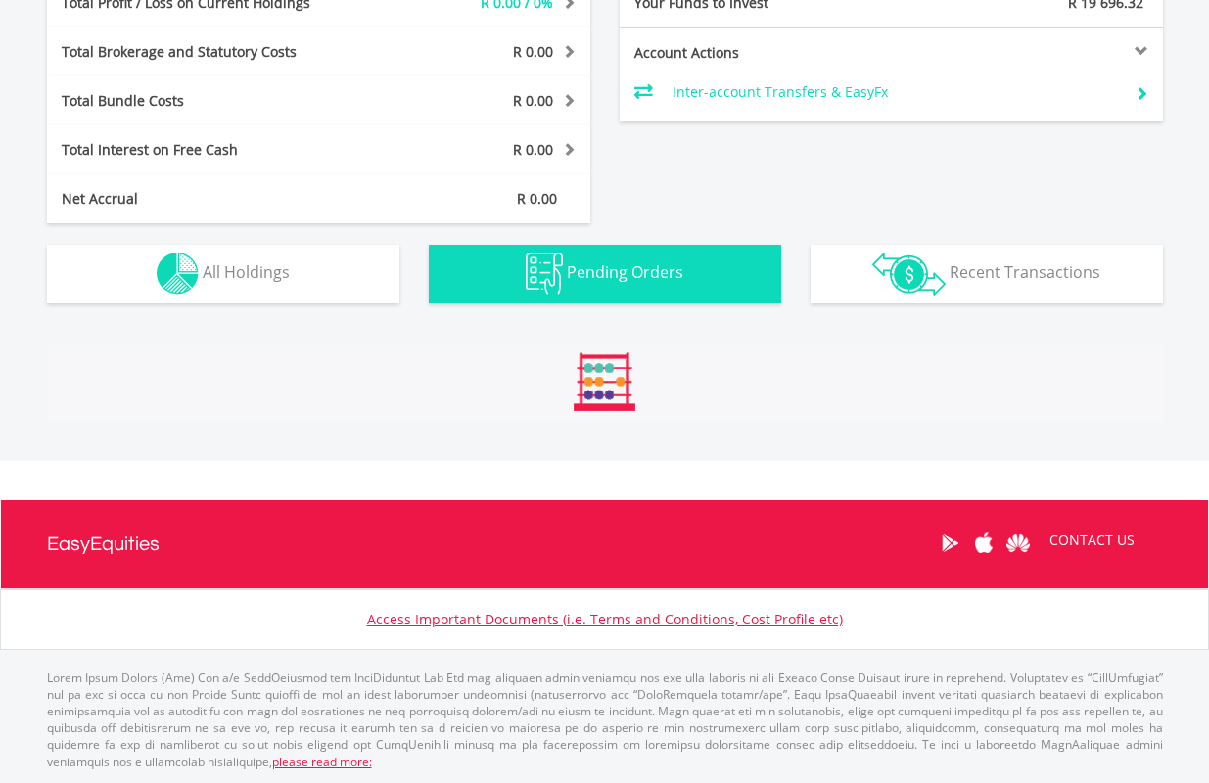
scroll to position [1592, 0]
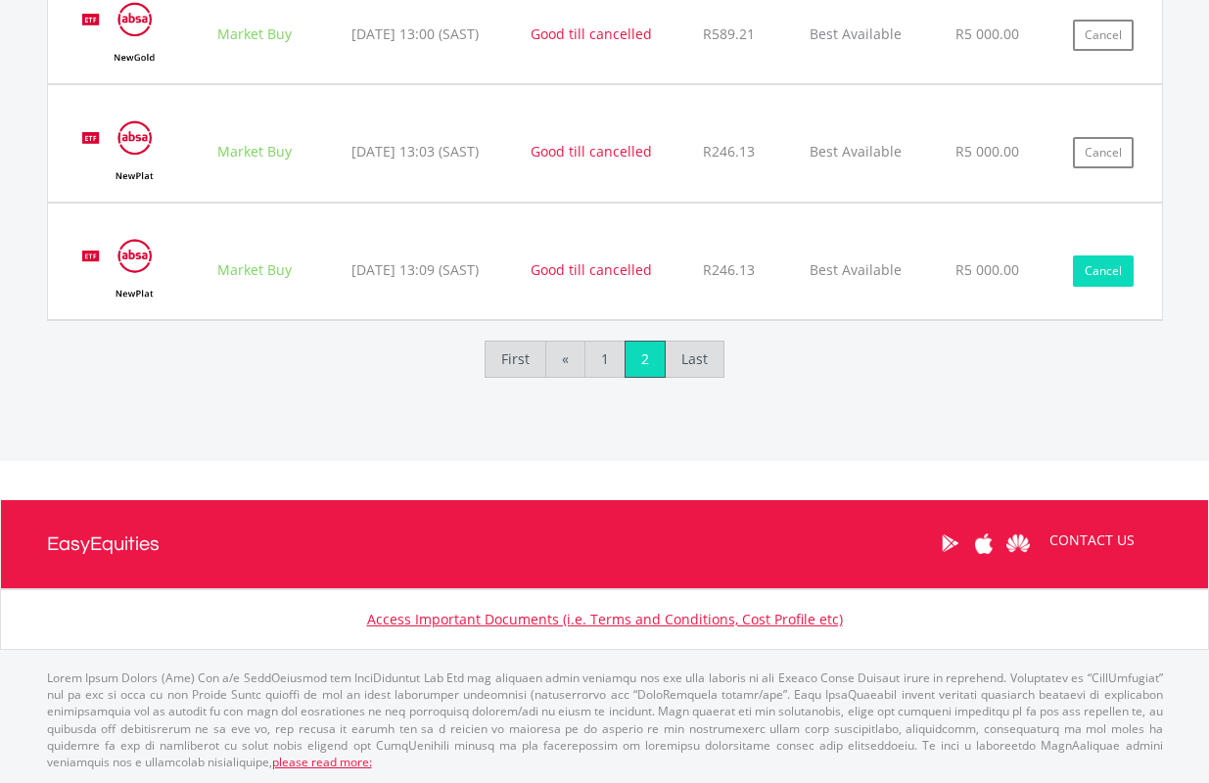
click at [1115, 265] on button "Cancel" at bounding box center [1103, 270] width 61 height 31
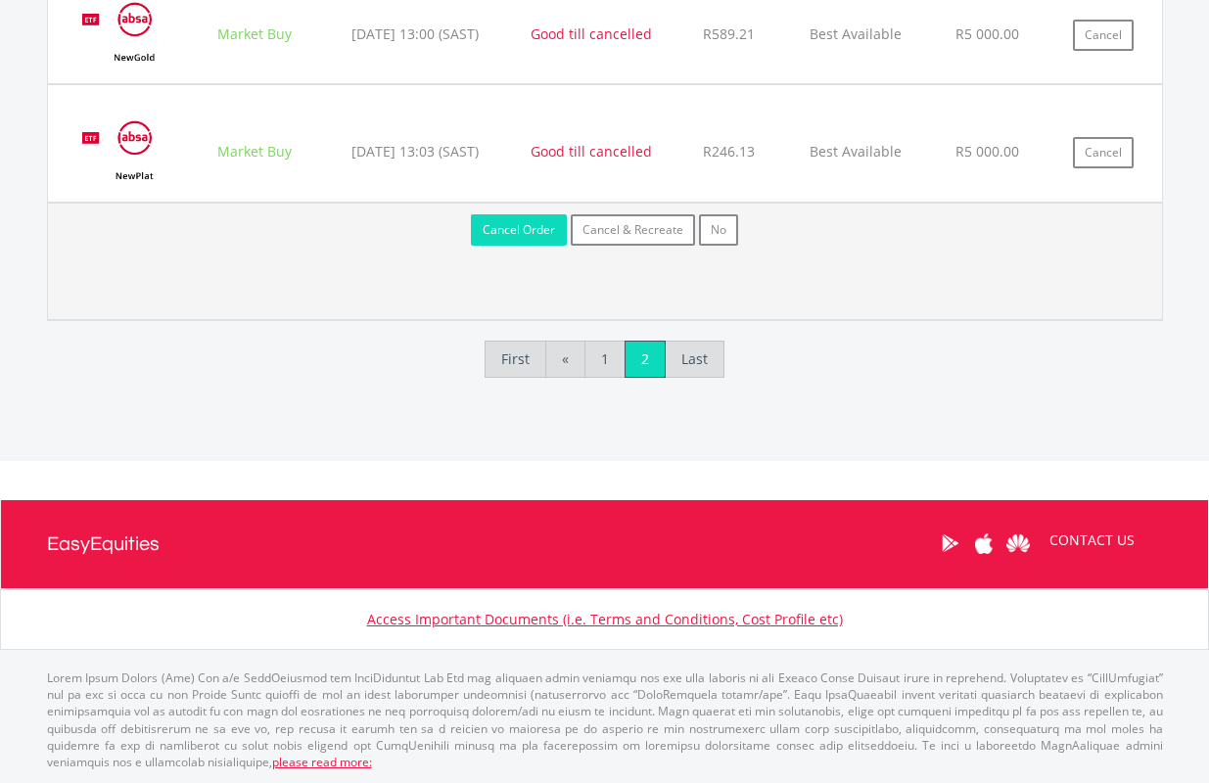
click at [522, 231] on button "Cancel Order" at bounding box center [519, 229] width 96 height 31
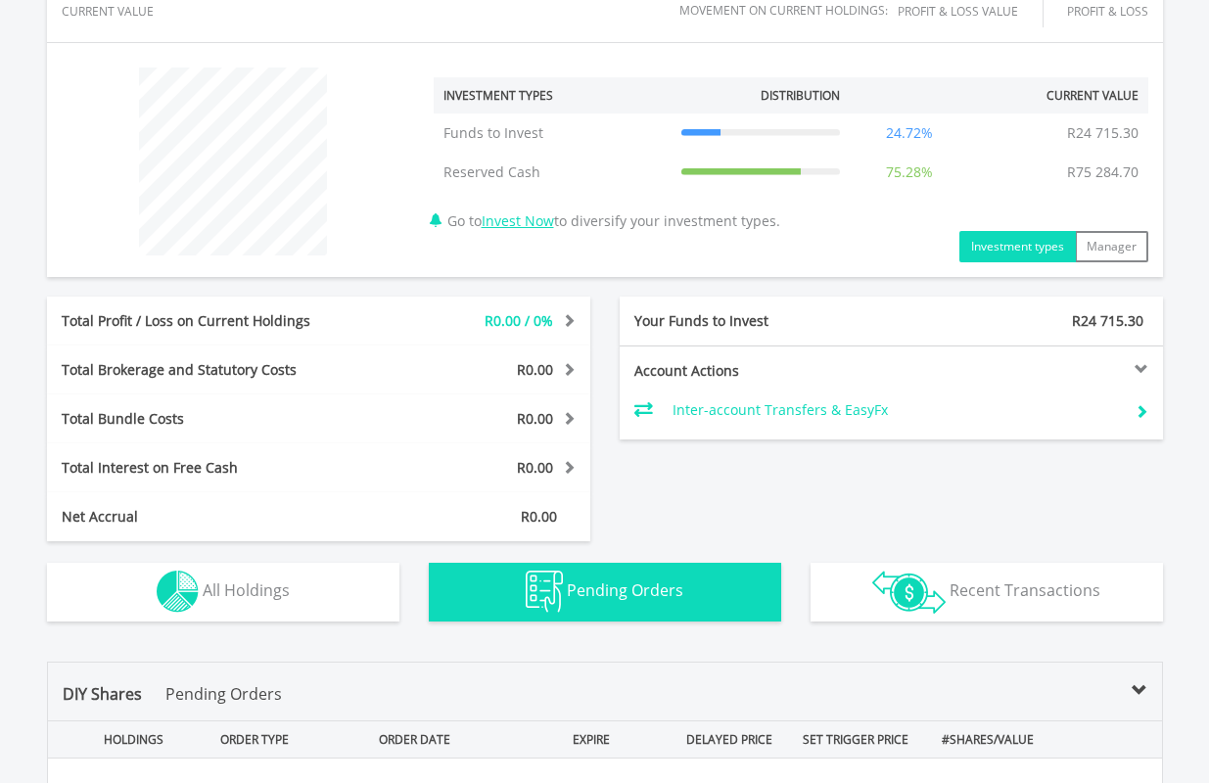
scroll to position [669, 0]
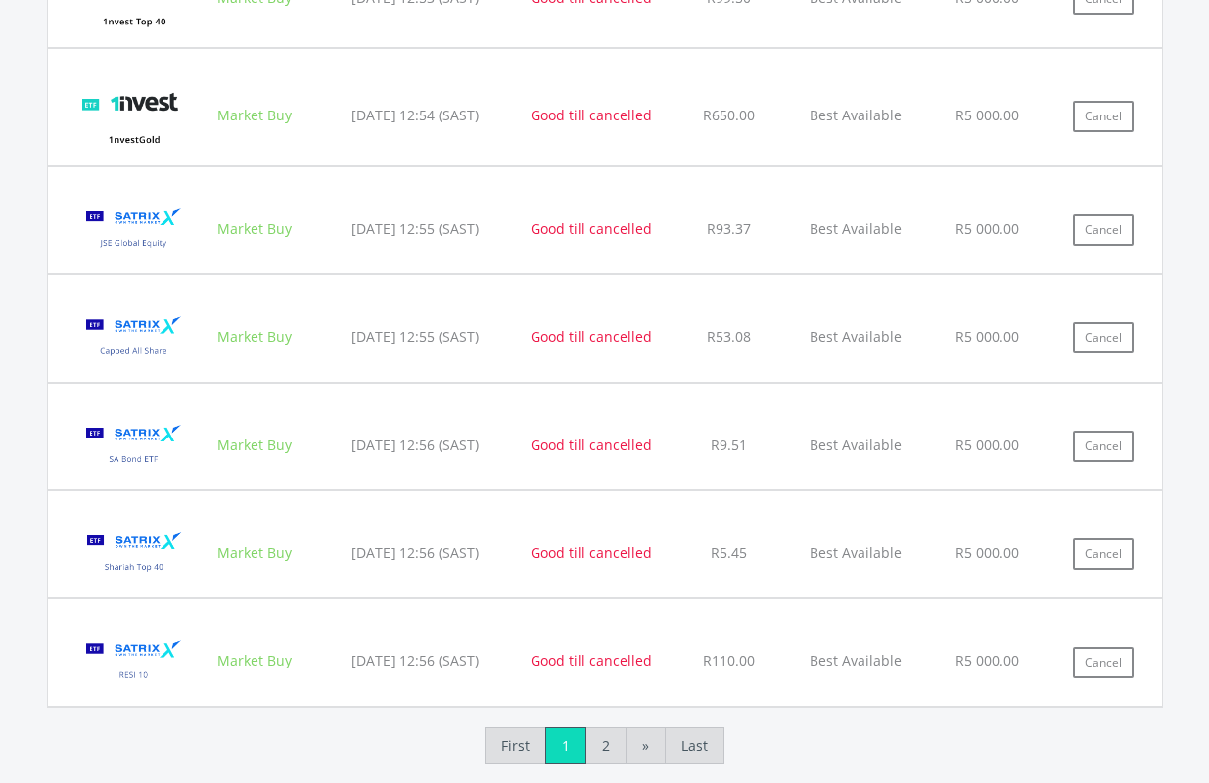
scroll to position [2137, 0]
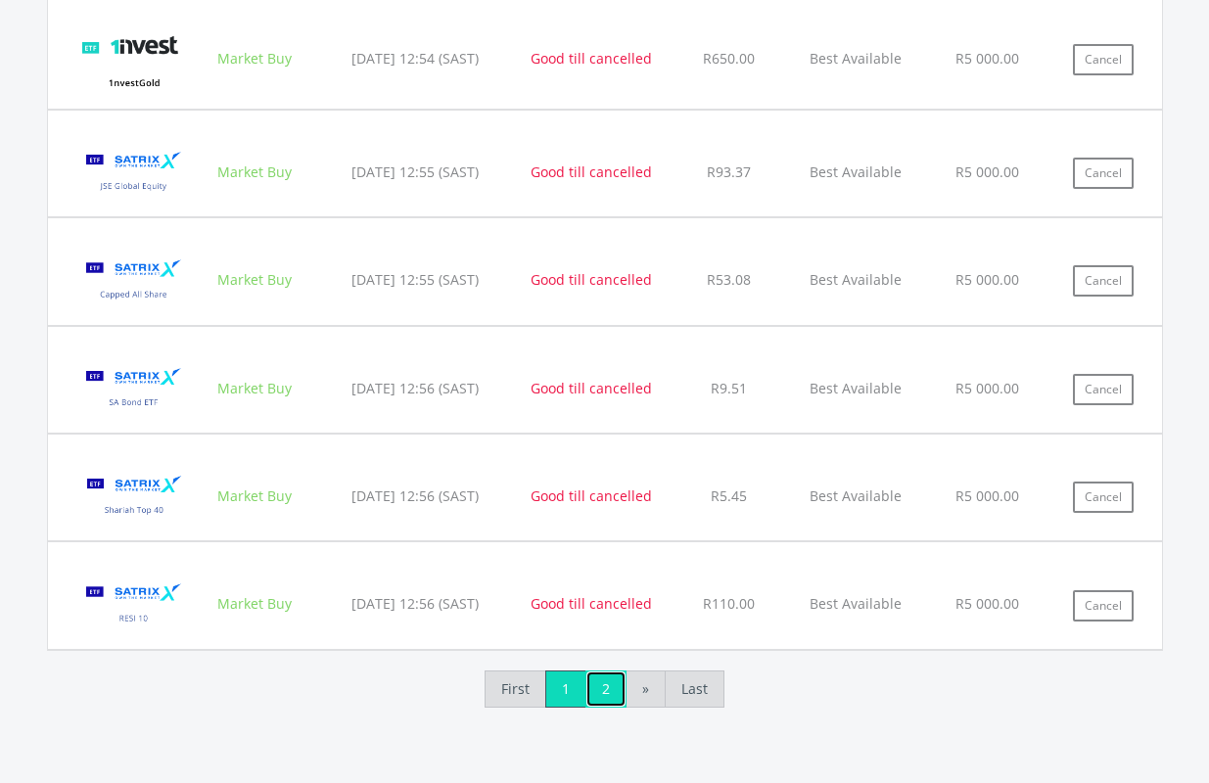
click at [608, 683] on link "2" at bounding box center [605, 688] width 41 height 37
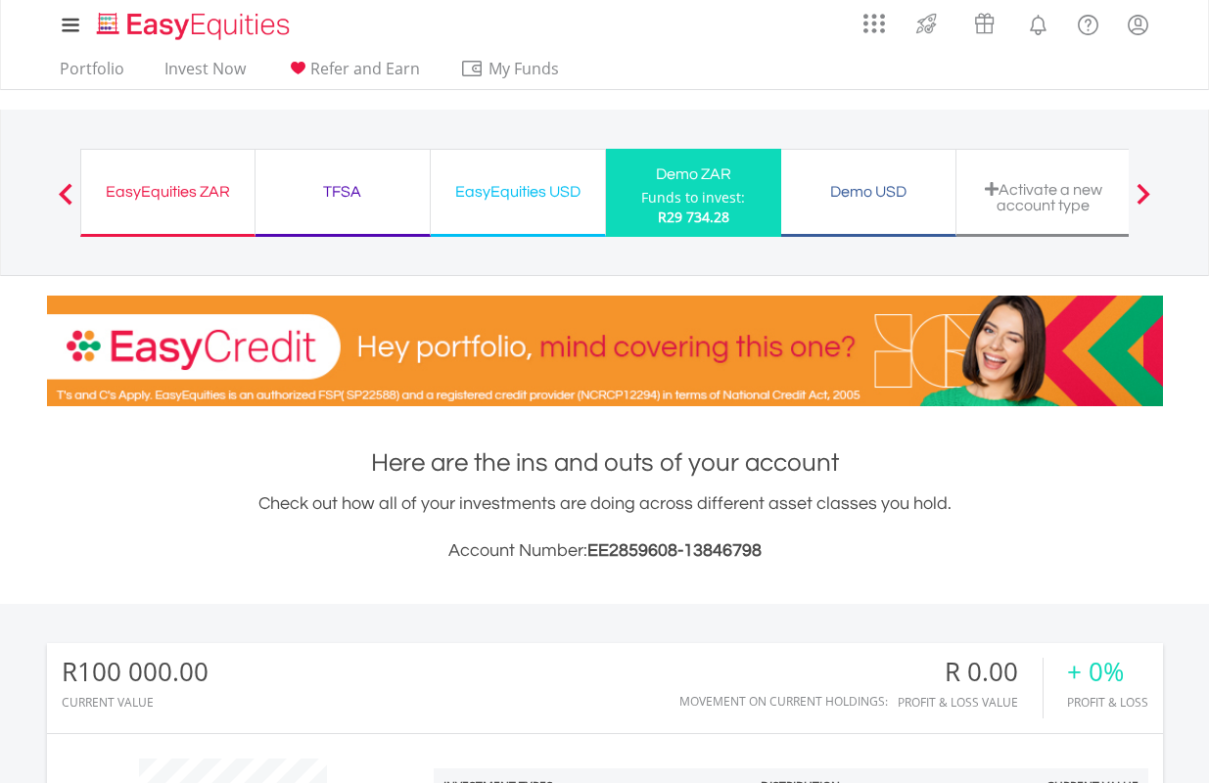
scroll to position [0, 0]
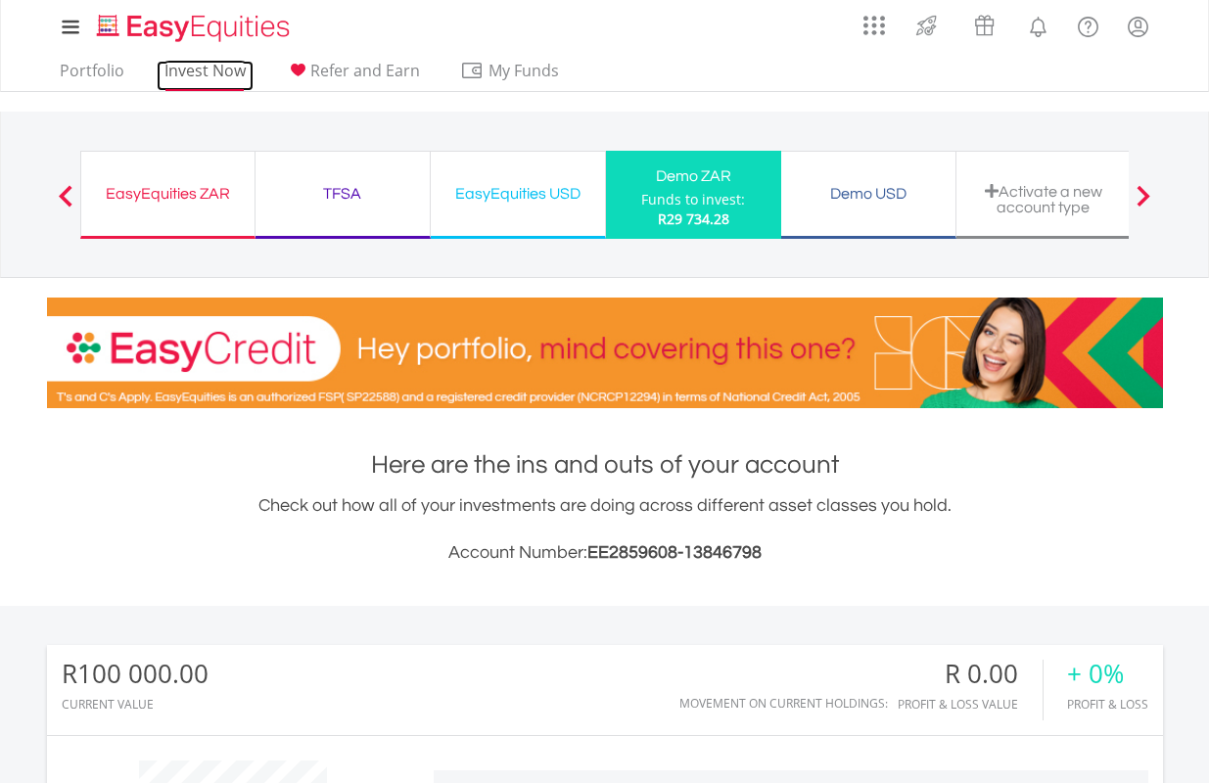
click at [227, 63] on link "Invest Now" at bounding box center [205, 76] width 97 height 30
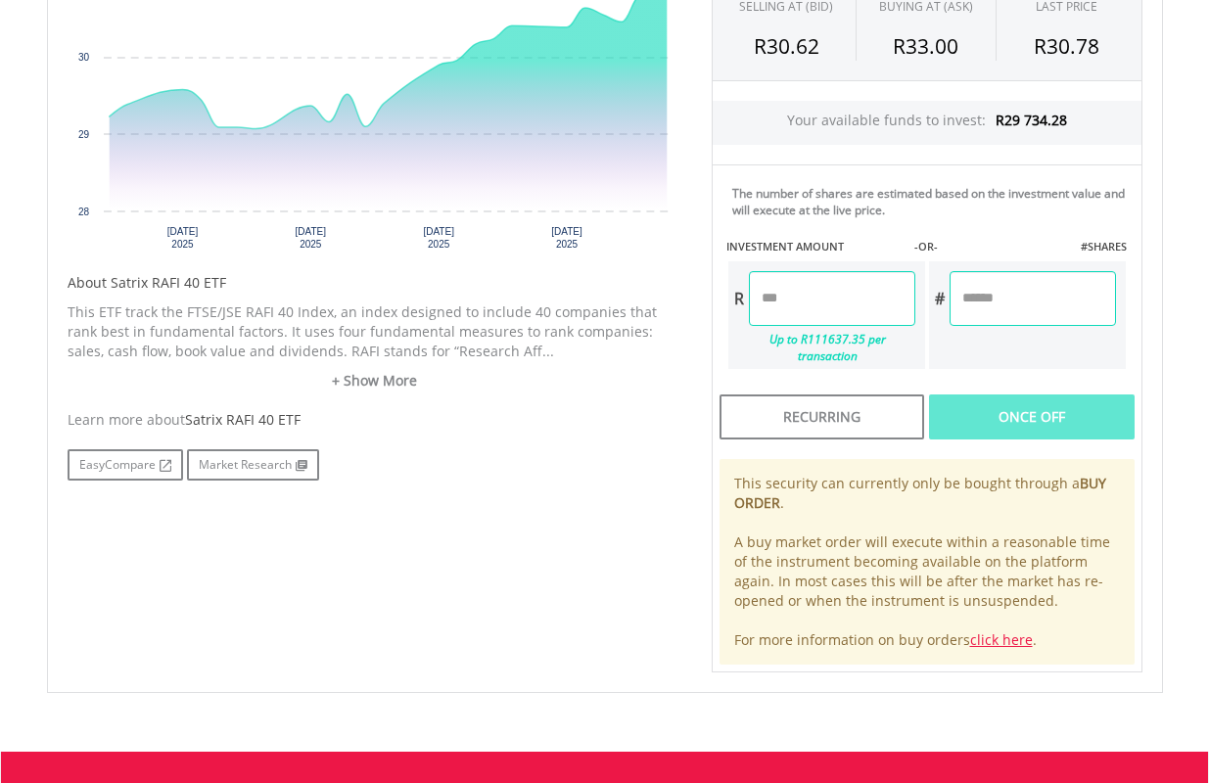
scroll to position [783, 0]
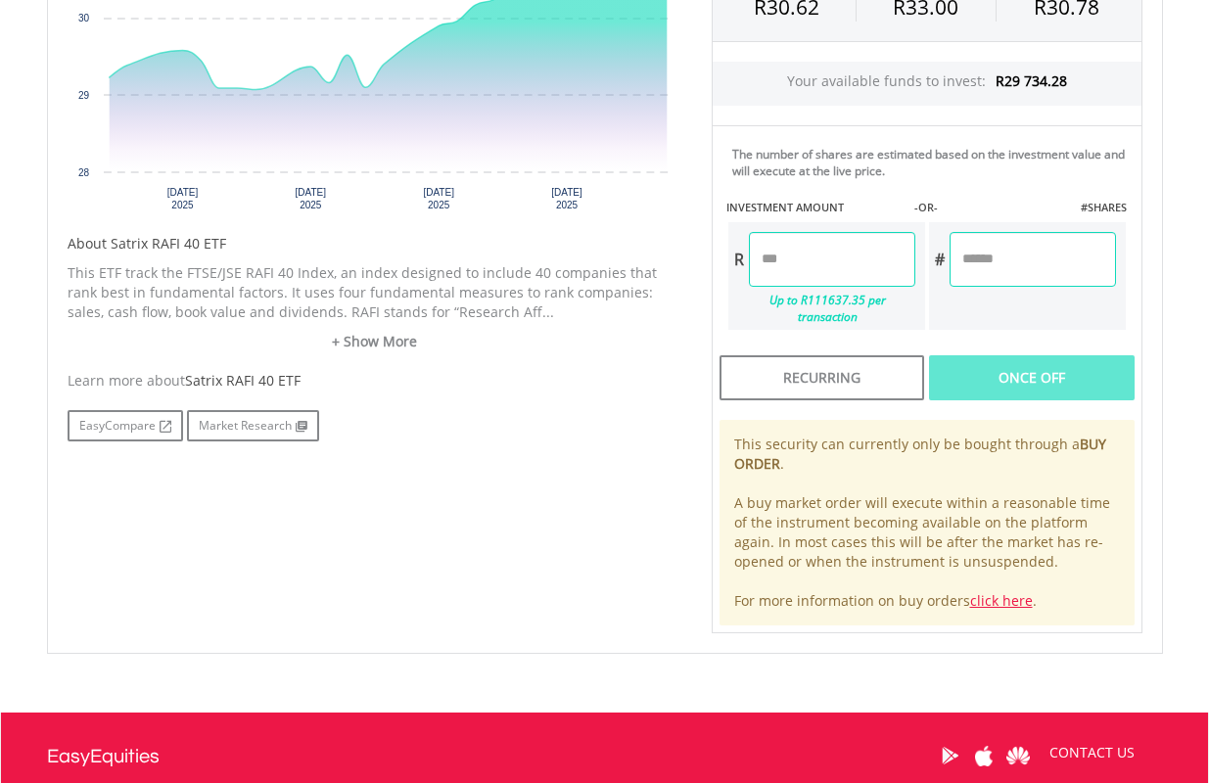
click at [821, 247] on input "number" at bounding box center [832, 259] width 166 height 55
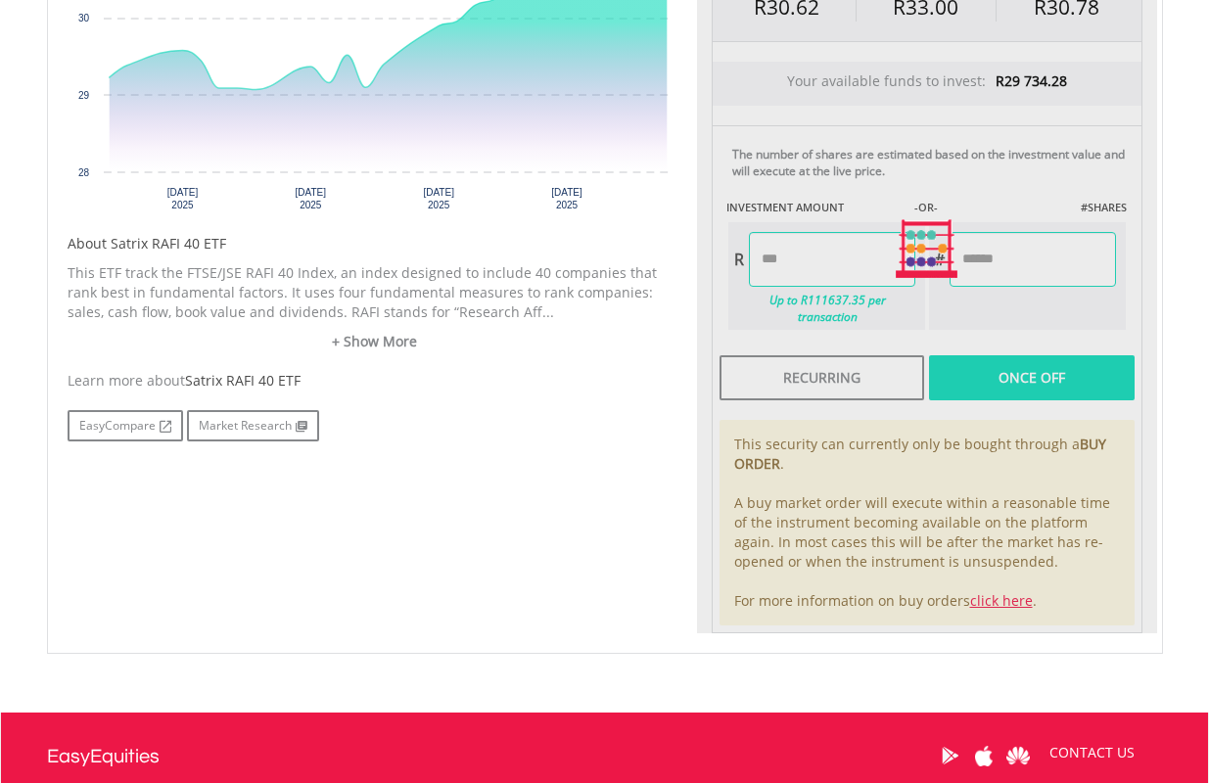
type input "*******"
type input "********"
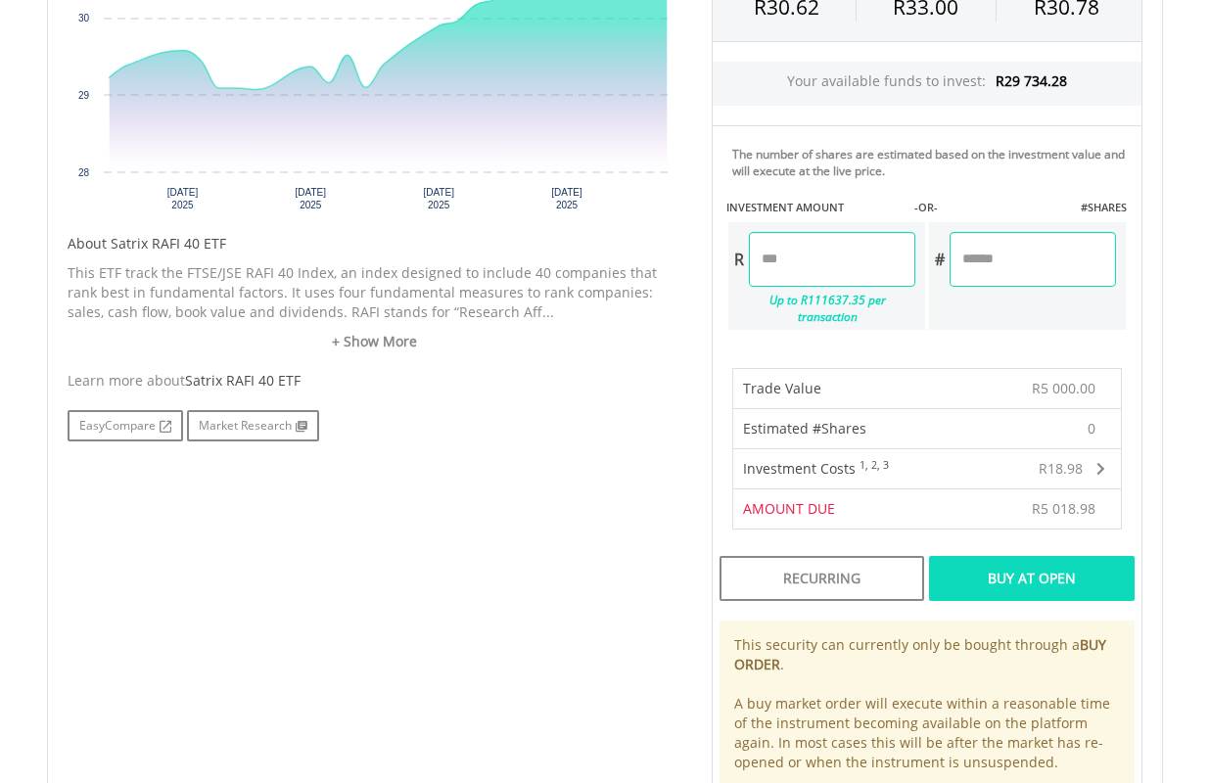
click at [1069, 556] on div "Buy At Open" at bounding box center [1031, 578] width 205 height 45
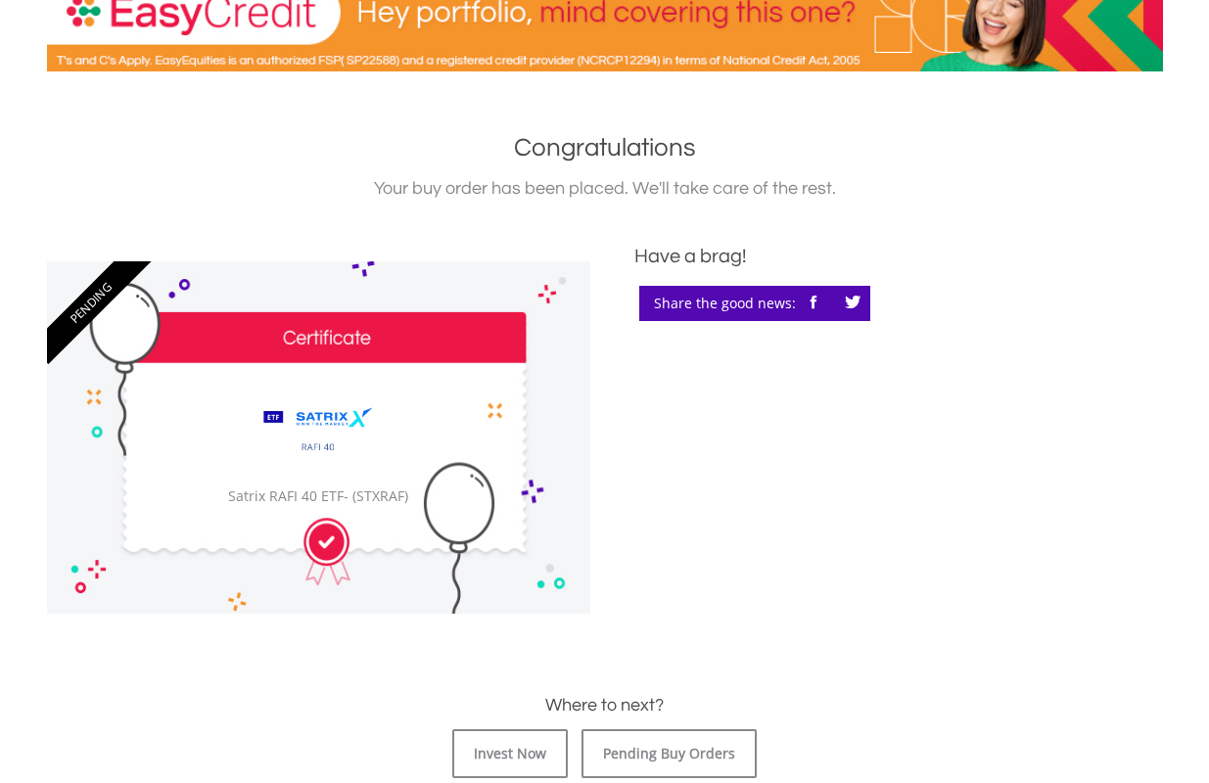
scroll to position [391, 0]
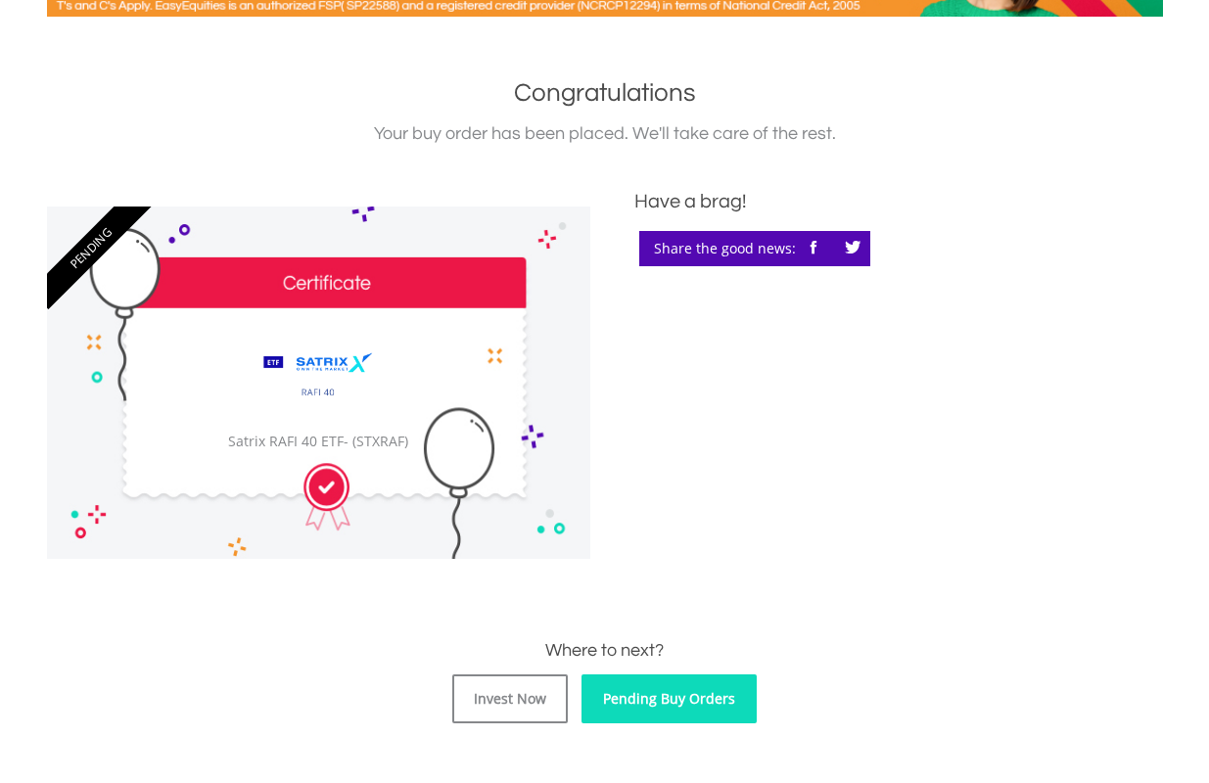
click at [688, 694] on link "Pending Buy Orders" at bounding box center [668, 698] width 175 height 49
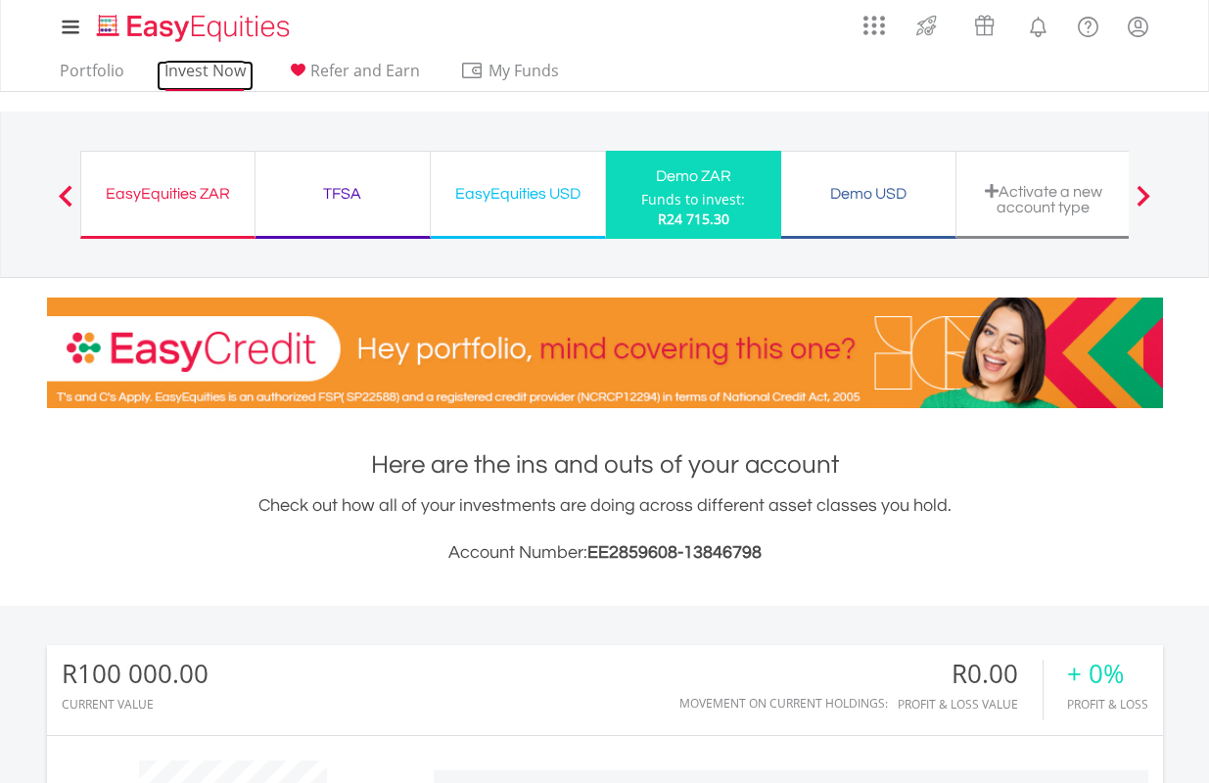
click at [191, 66] on link "Invest Now" at bounding box center [205, 76] width 97 height 30
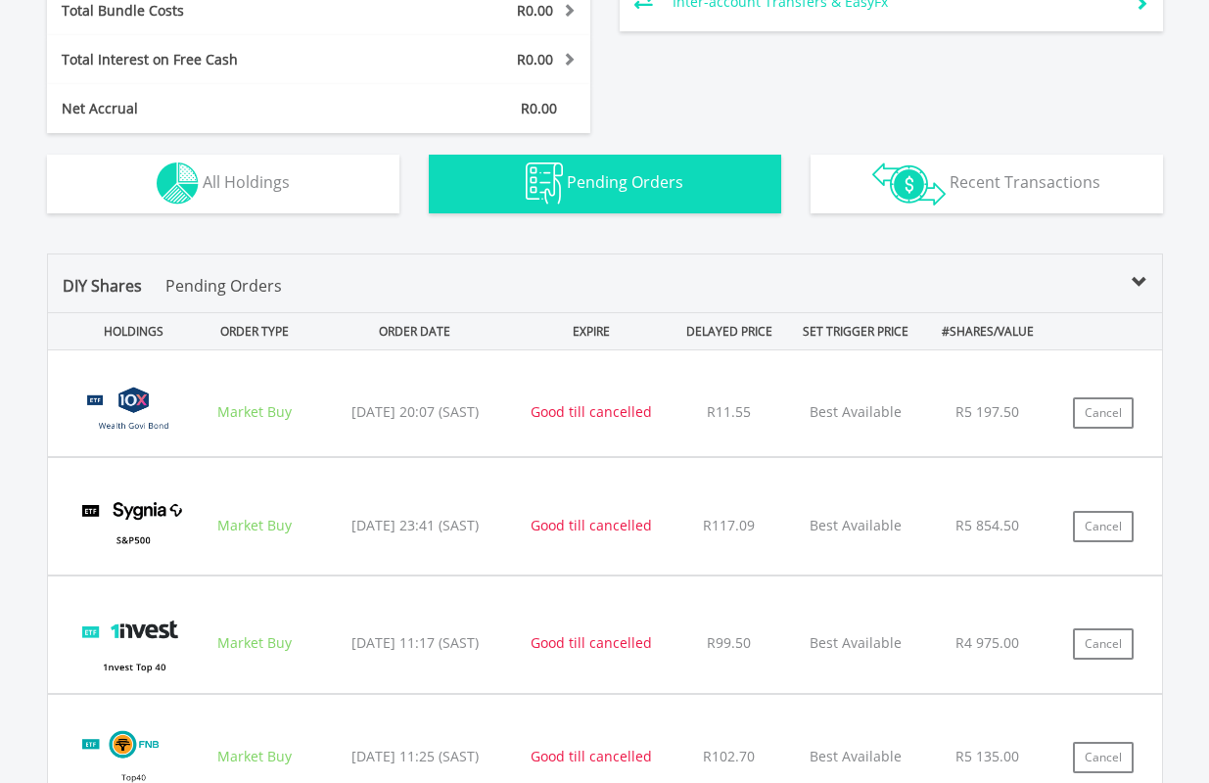
scroll to position [783, 0]
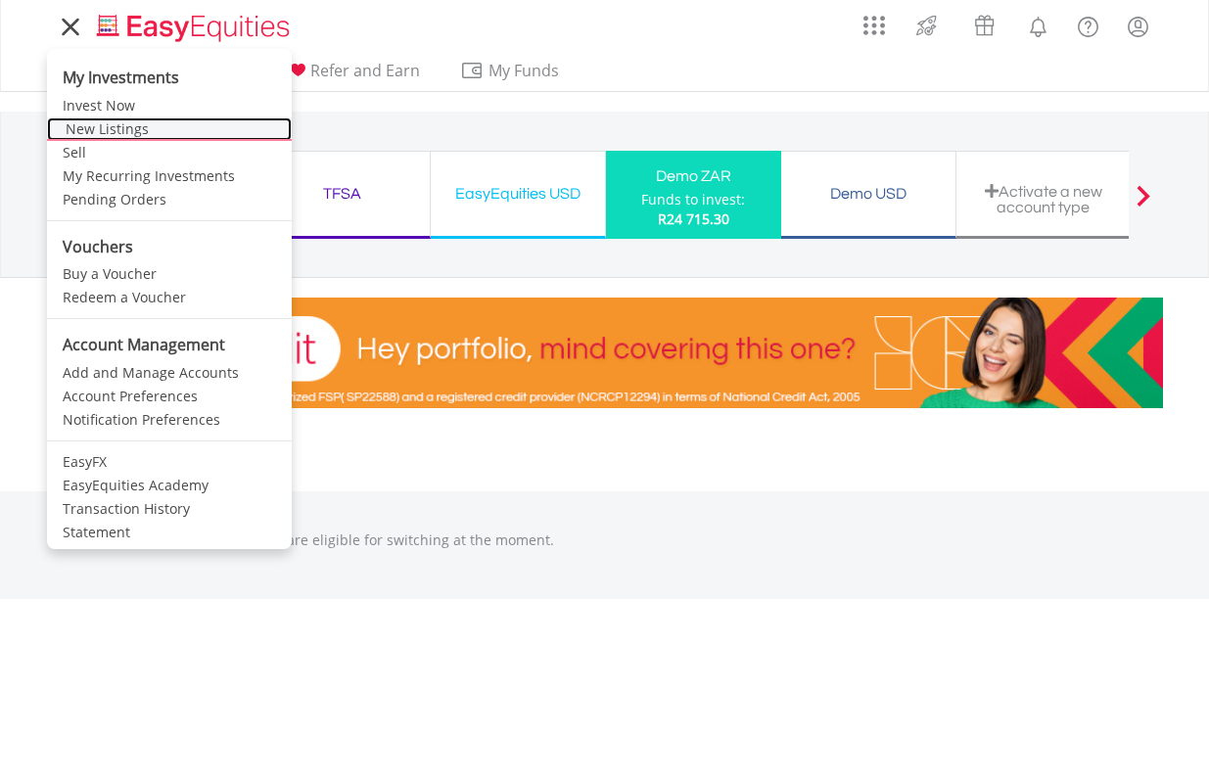
click at [98, 123] on link "New Listings" at bounding box center [169, 128] width 245 height 23
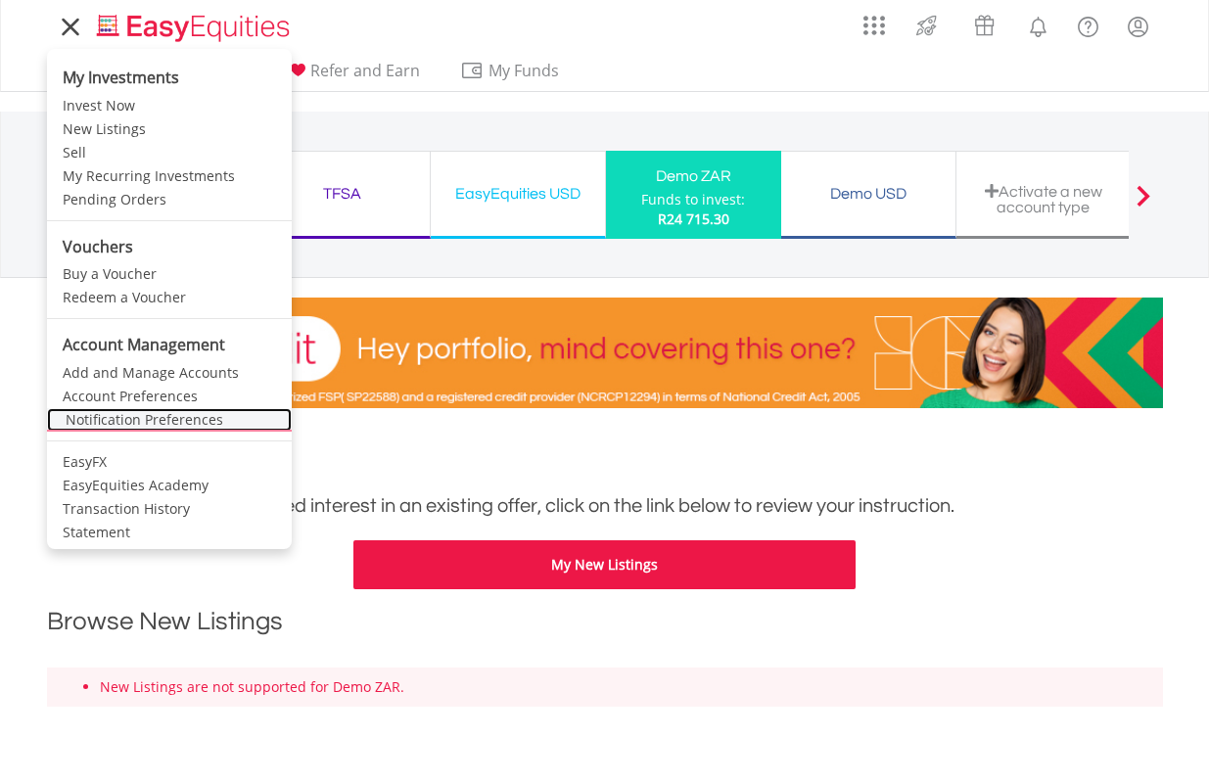
click at [137, 414] on link "Notification Preferences" at bounding box center [169, 419] width 245 height 23
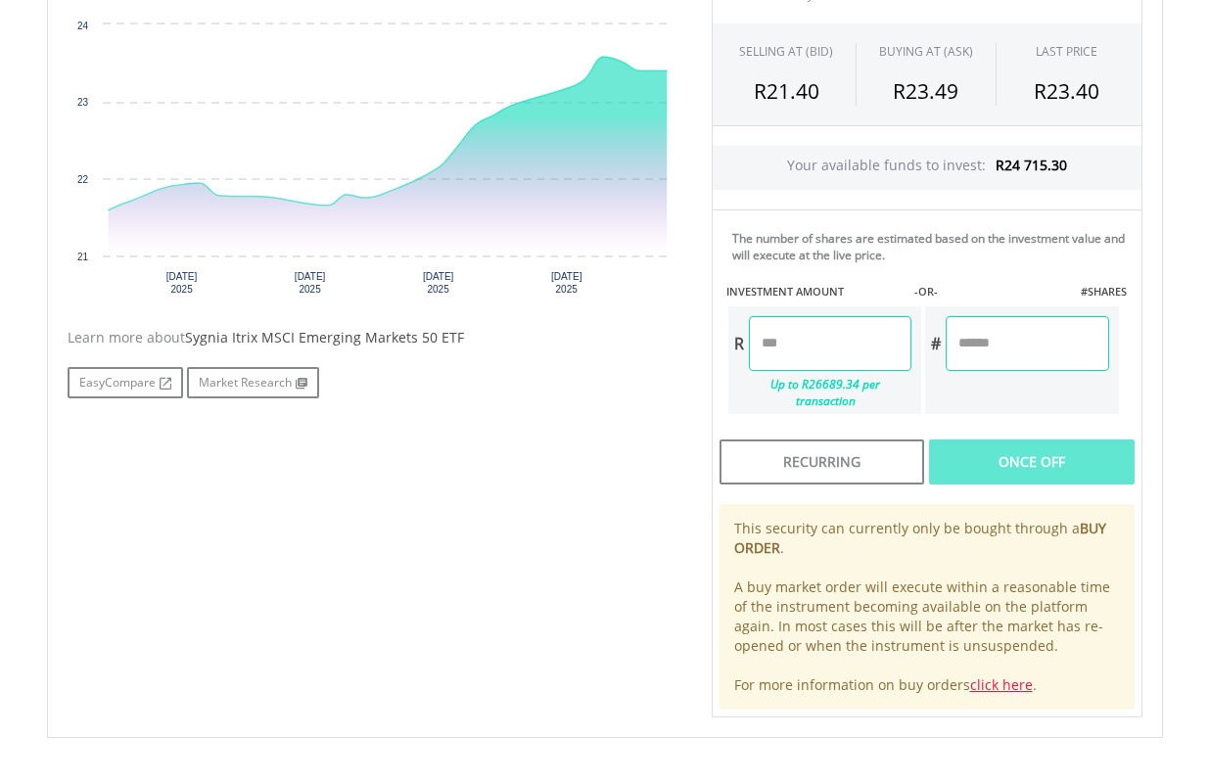
scroll to position [685, 0]
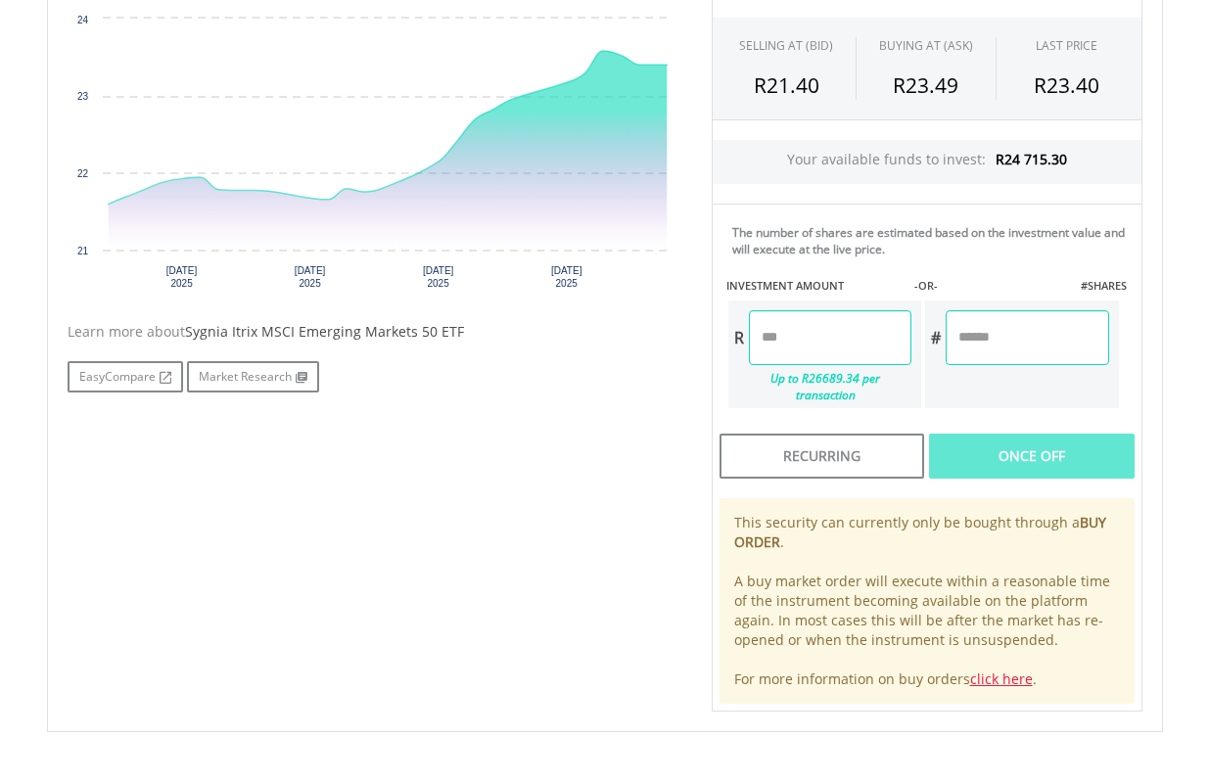
click at [834, 336] on input "number" at bounding box center [830, 337] width 162 height 55
click at [995, 429] on div "Last Updated Price: 15-min. Delay* SELLING AT (BID) BUYING AT (ASK) LAST PRICE …" at bounding box center [927, 327] width 460 height 768
type input "*******"
type input "********"
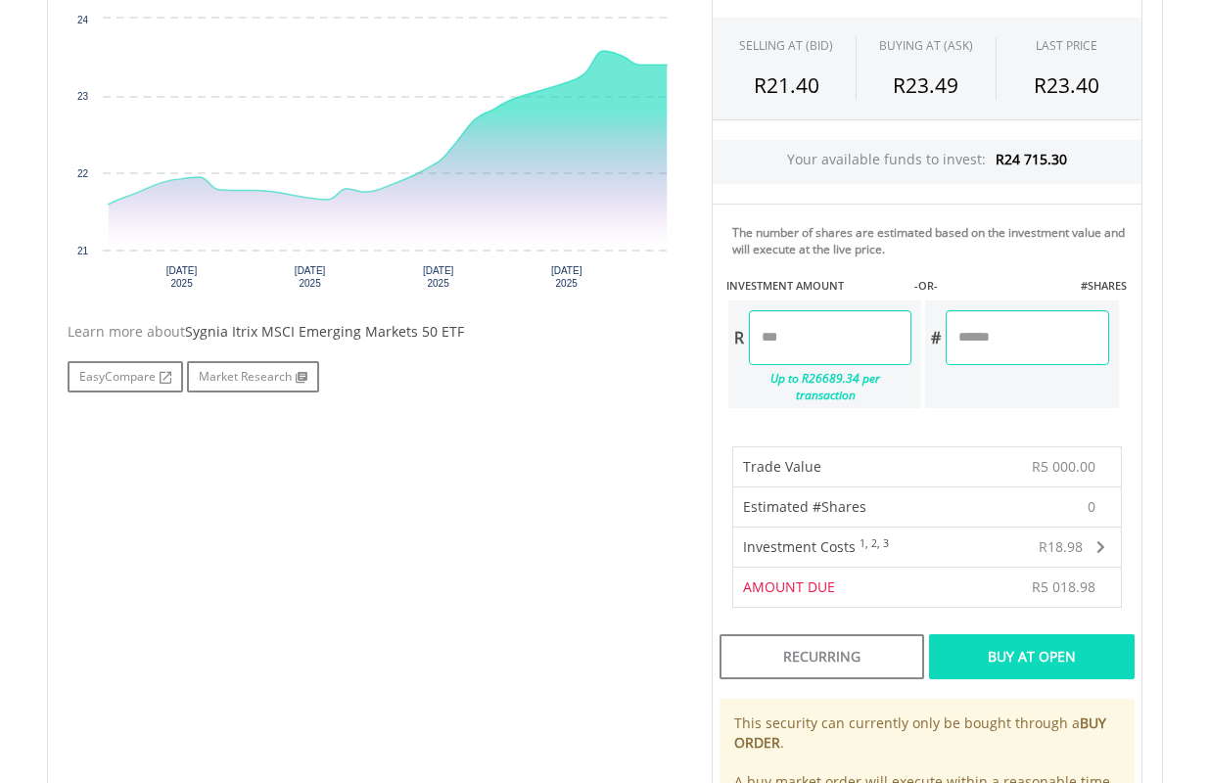
click at [1057, 635] on div "Buy At Open" at bounding box center [1031, 656] width 205 height 45
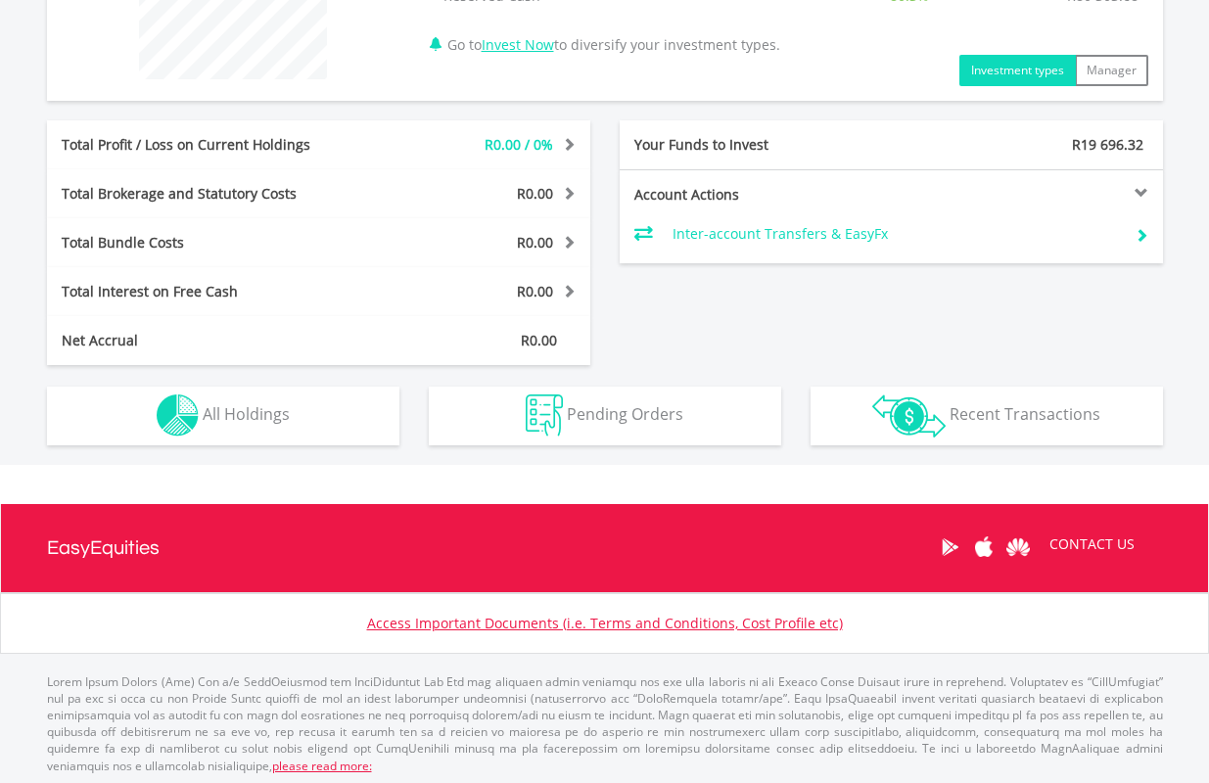
scroll to position [873, 0]
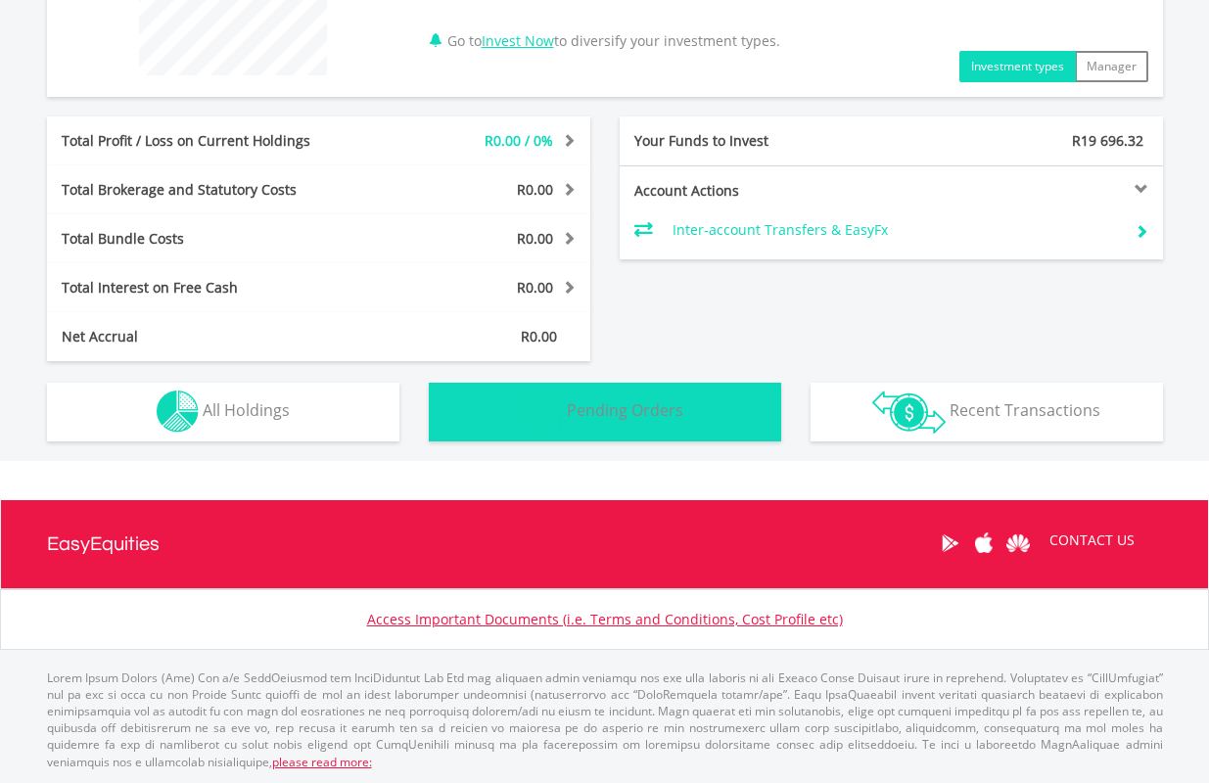
click at [672, 409] on span "Pending Orders" at bounding box center [625, 410] width 116 height 22
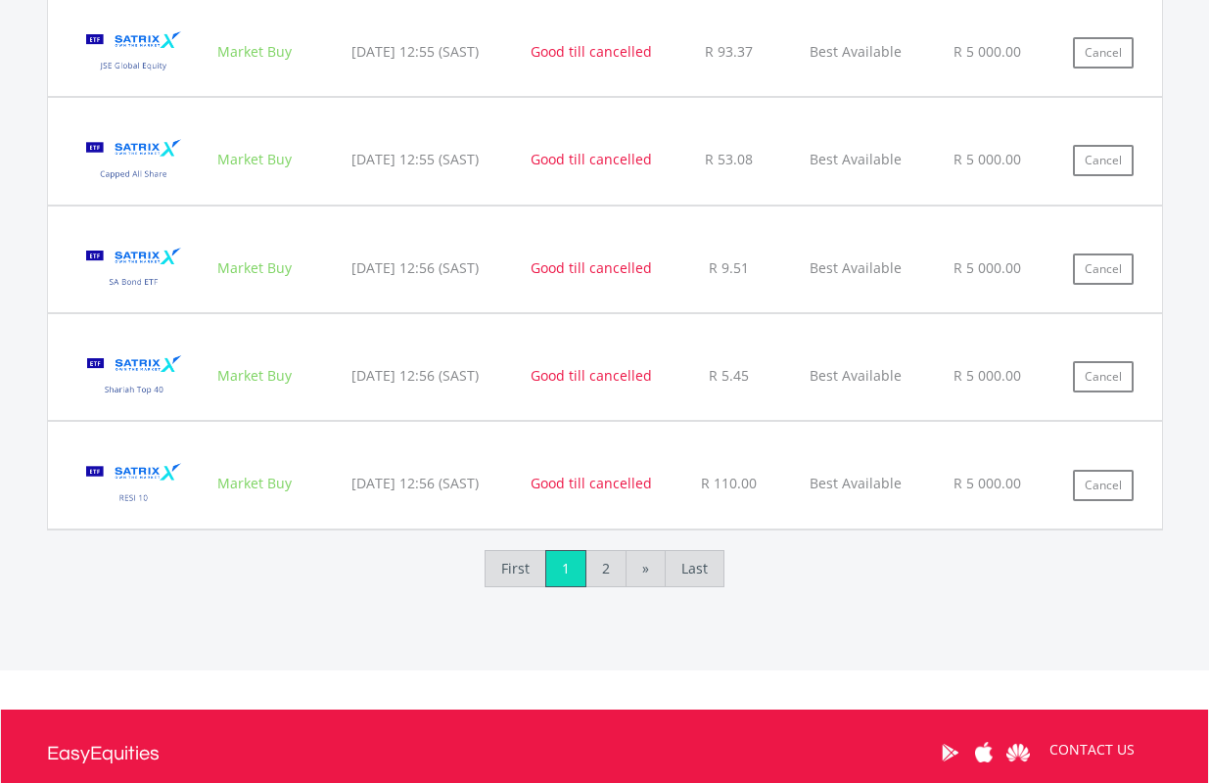
scroll to position [2333, 0]
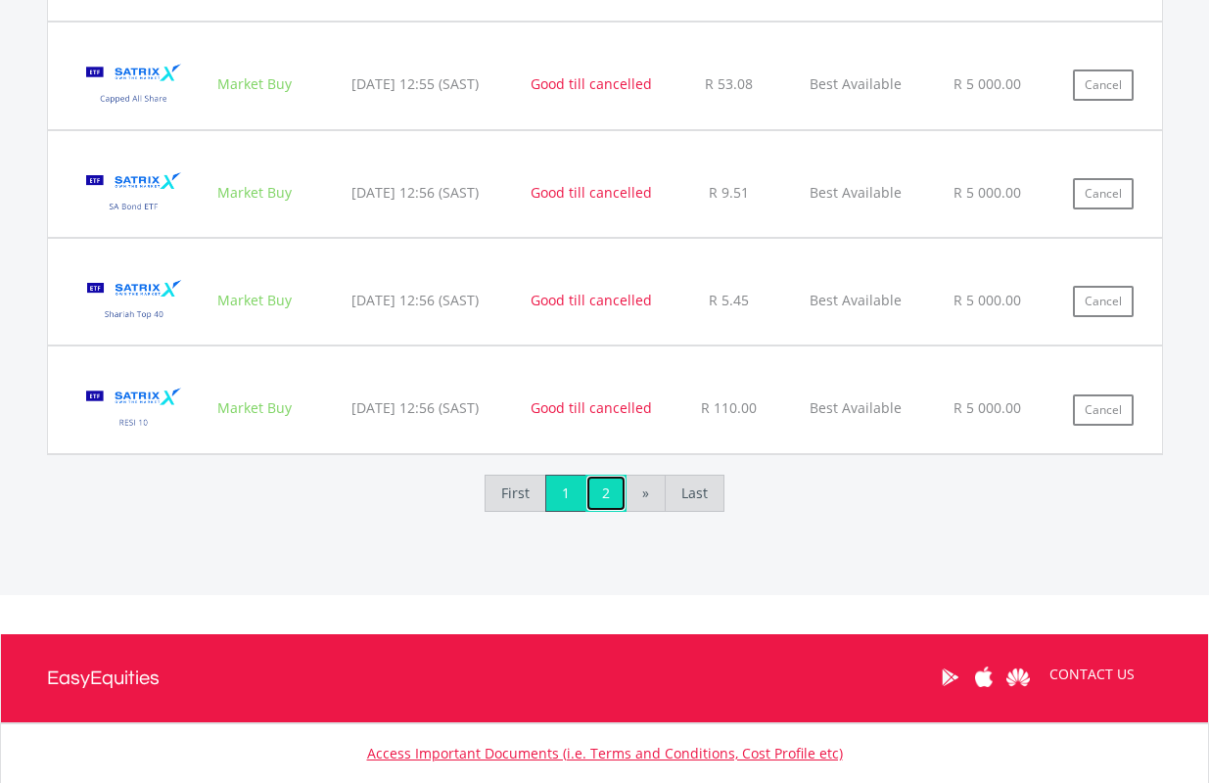
click at [611, 488] on link "2" at bounding box center [605, 493] width 41 height 37
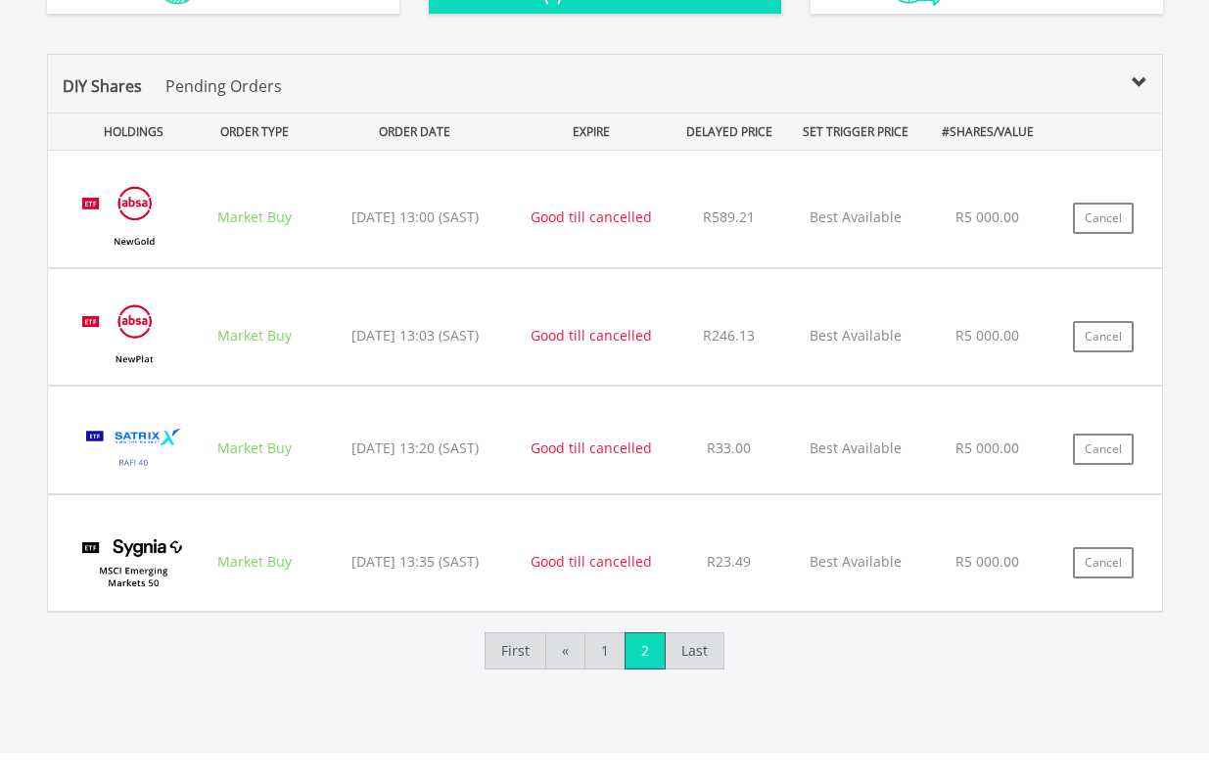
scroll to position [1299, 0]
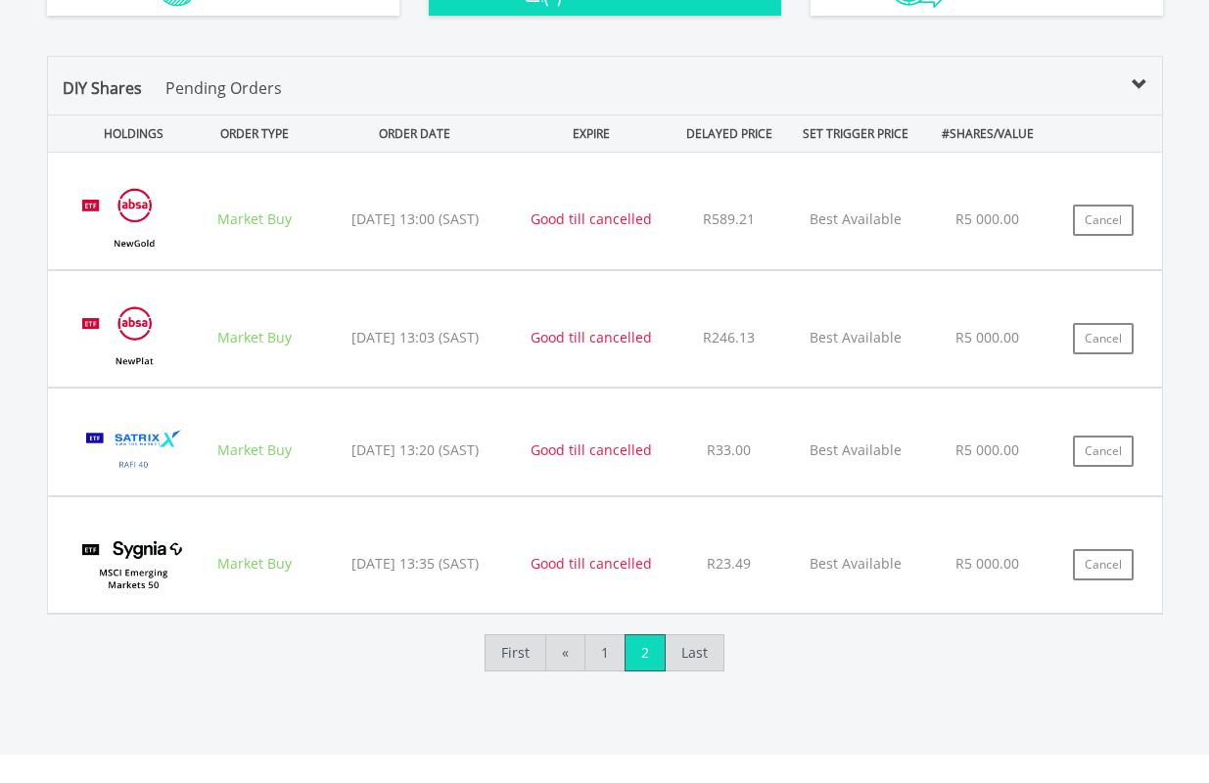
click at [945, 660] on div "First « 1 2 Last" at bounding box center [605, 655] width 1116 height 81
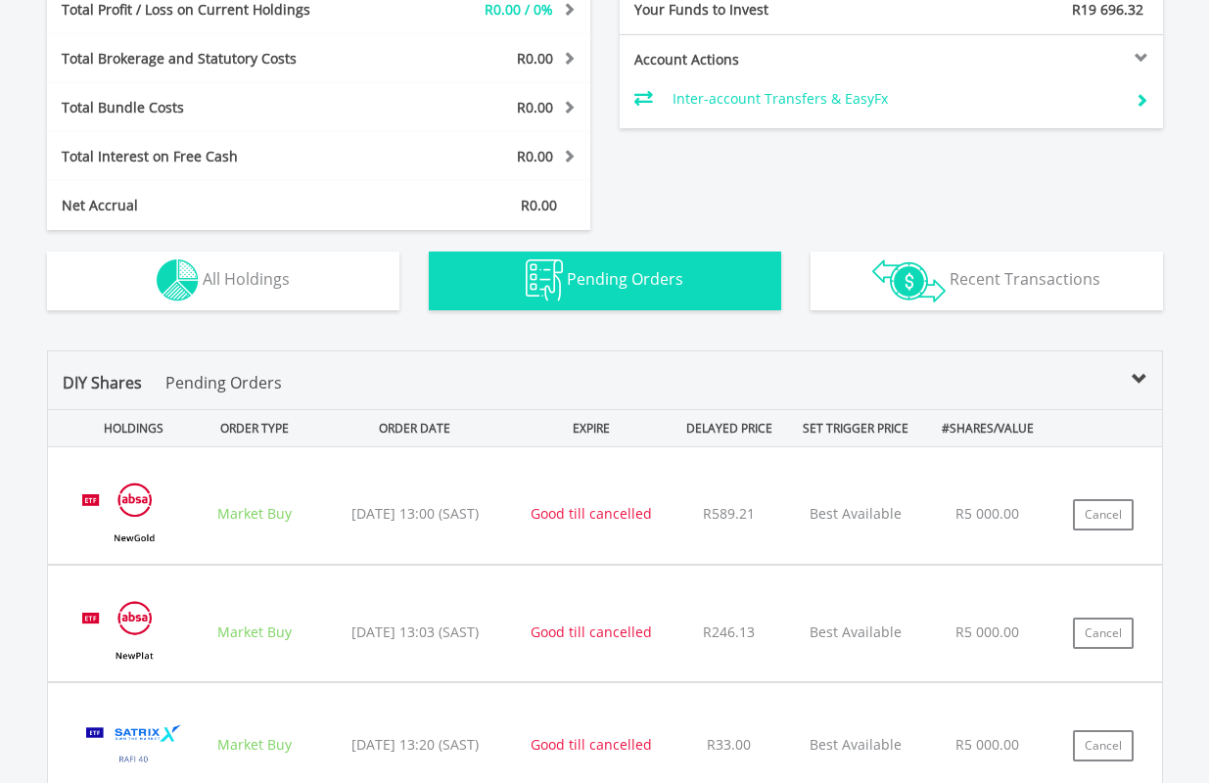
scroll to position [1005, 0]
